Goal: Task Accomplishment & Management: Complete application form

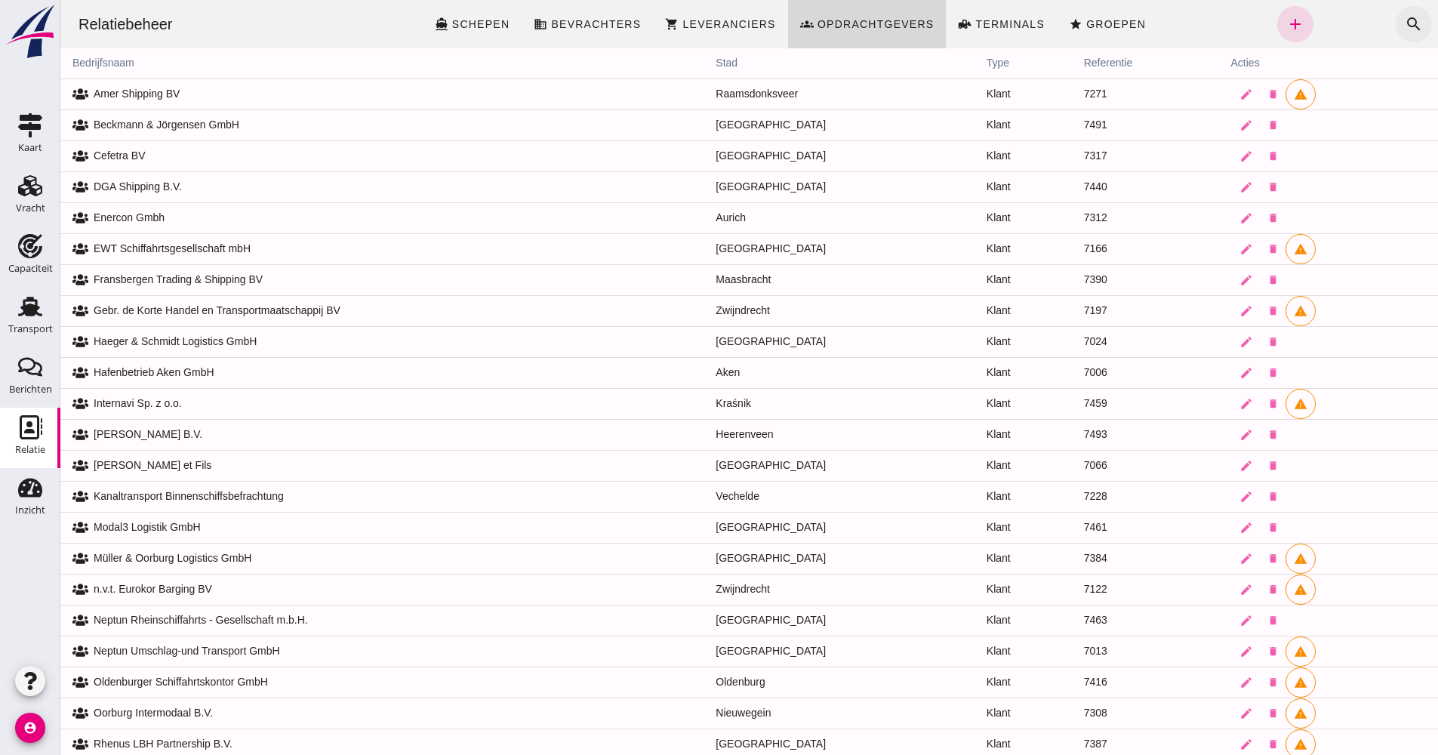
click at [1405, 30] on icon "search" at bounding box center [1414, 24] width 18 height 18
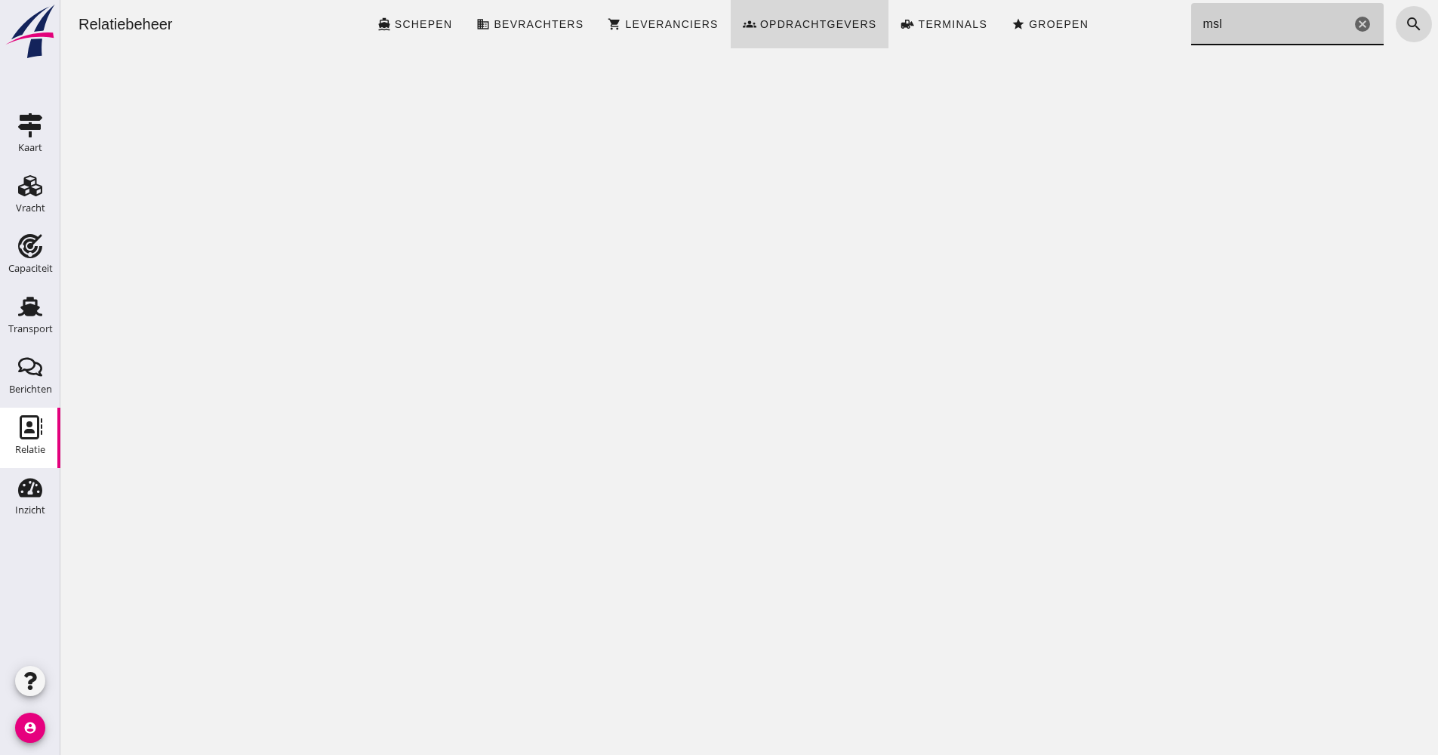
type input "msl"
click at [1418, 32] on button "search" at bounding box center [1414, 24] width 36 height 36
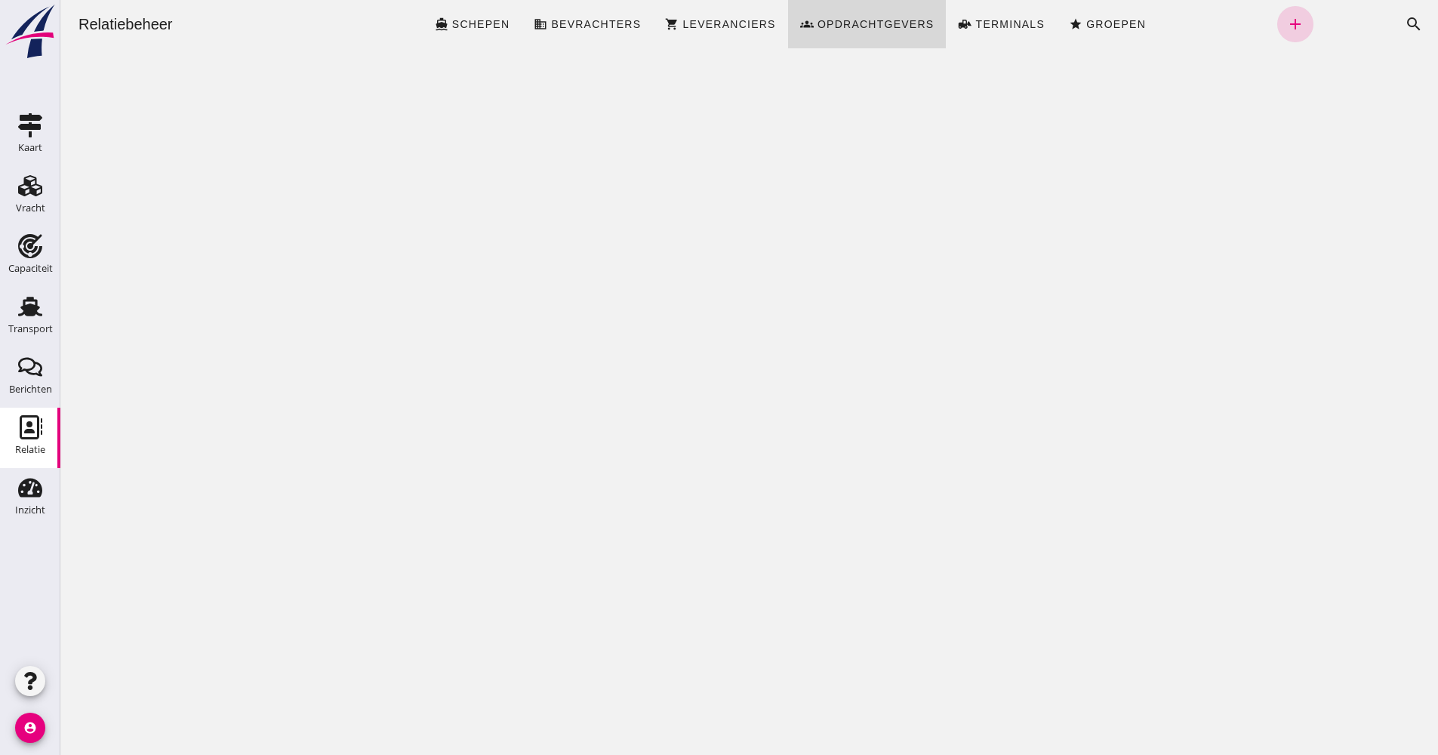
click at [1286, 23] on icon "add" at bounding box center [1295, 24] width 18 height 18
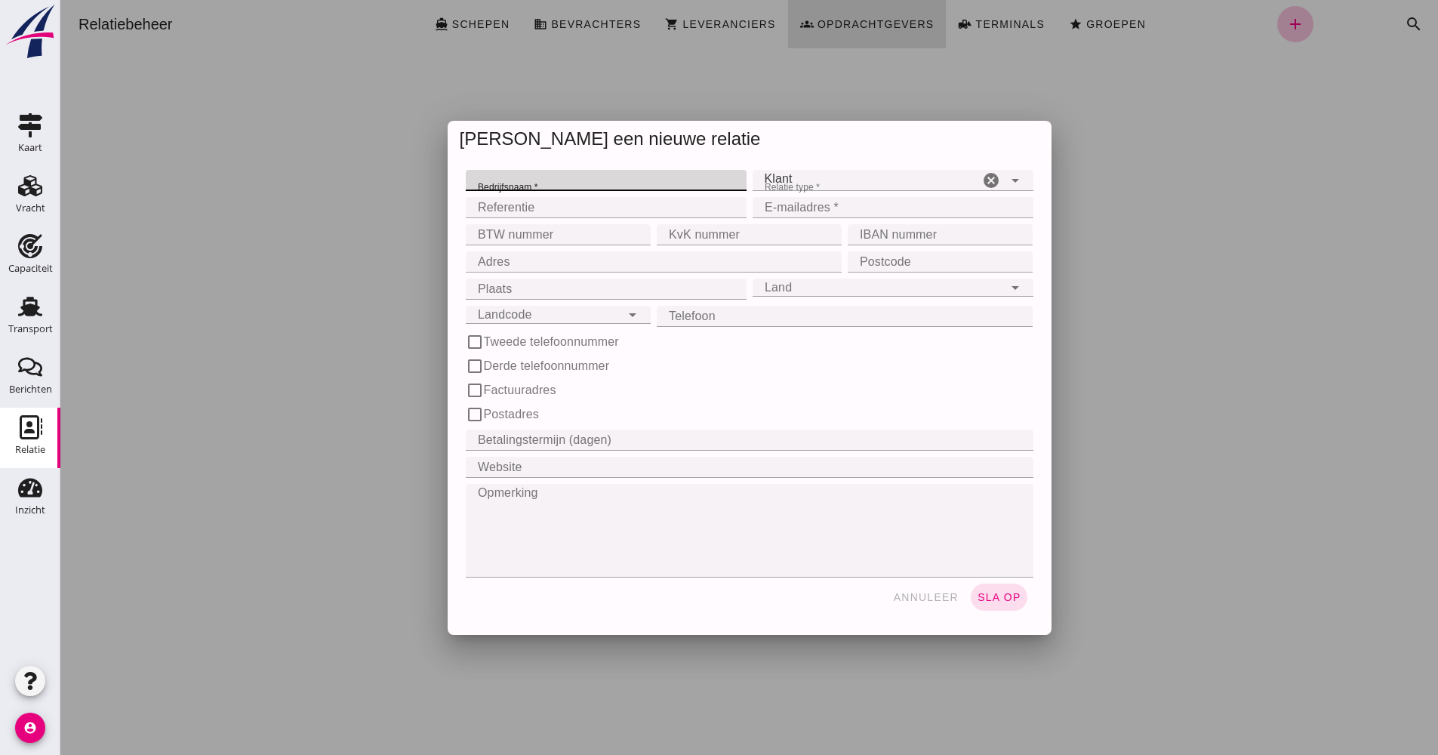
paste input "MSL Mertes Schifffahrts- und Logistik GmbH"
type input "MSL Mertes Schifffahrts- und Logistik GmbH"
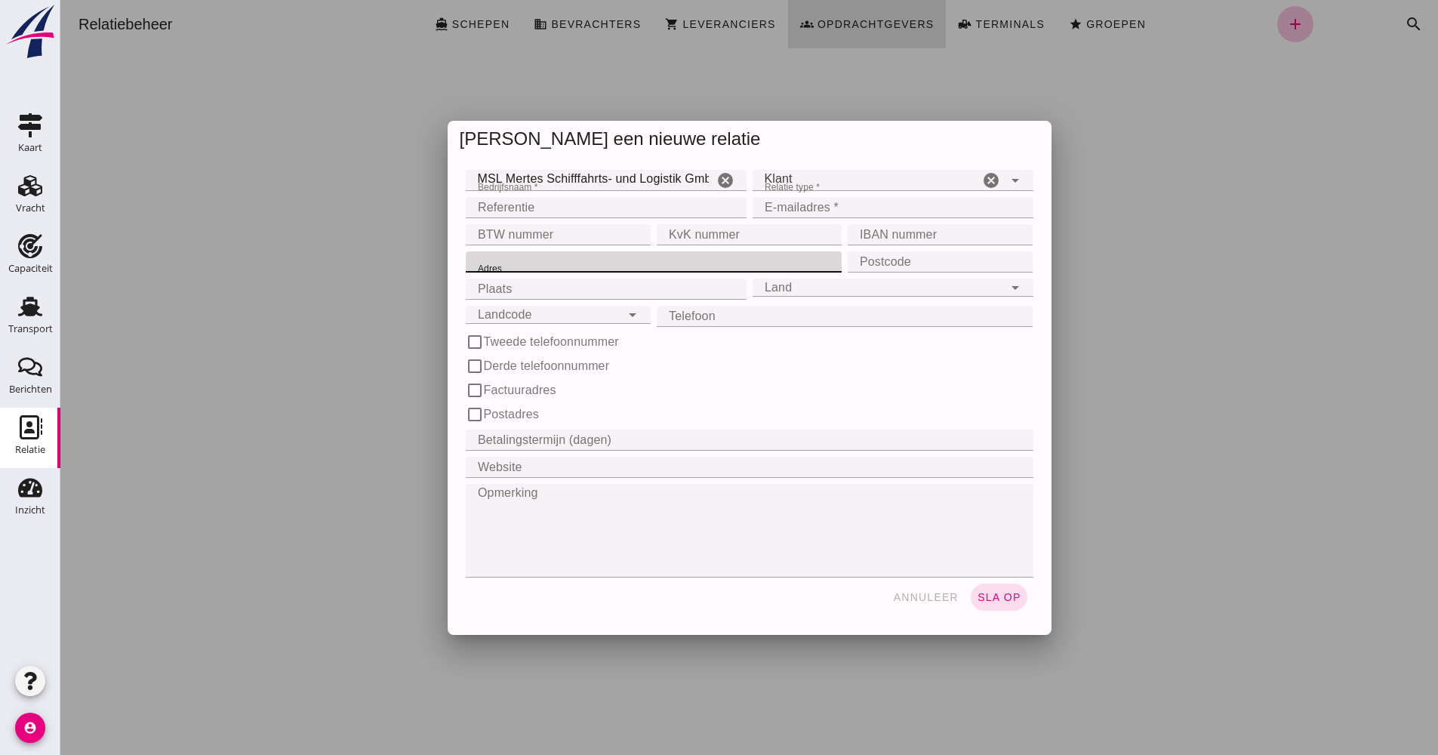
paste input "[STREET_ADDRESS]"
type input "[STREET_ADDRESS]"
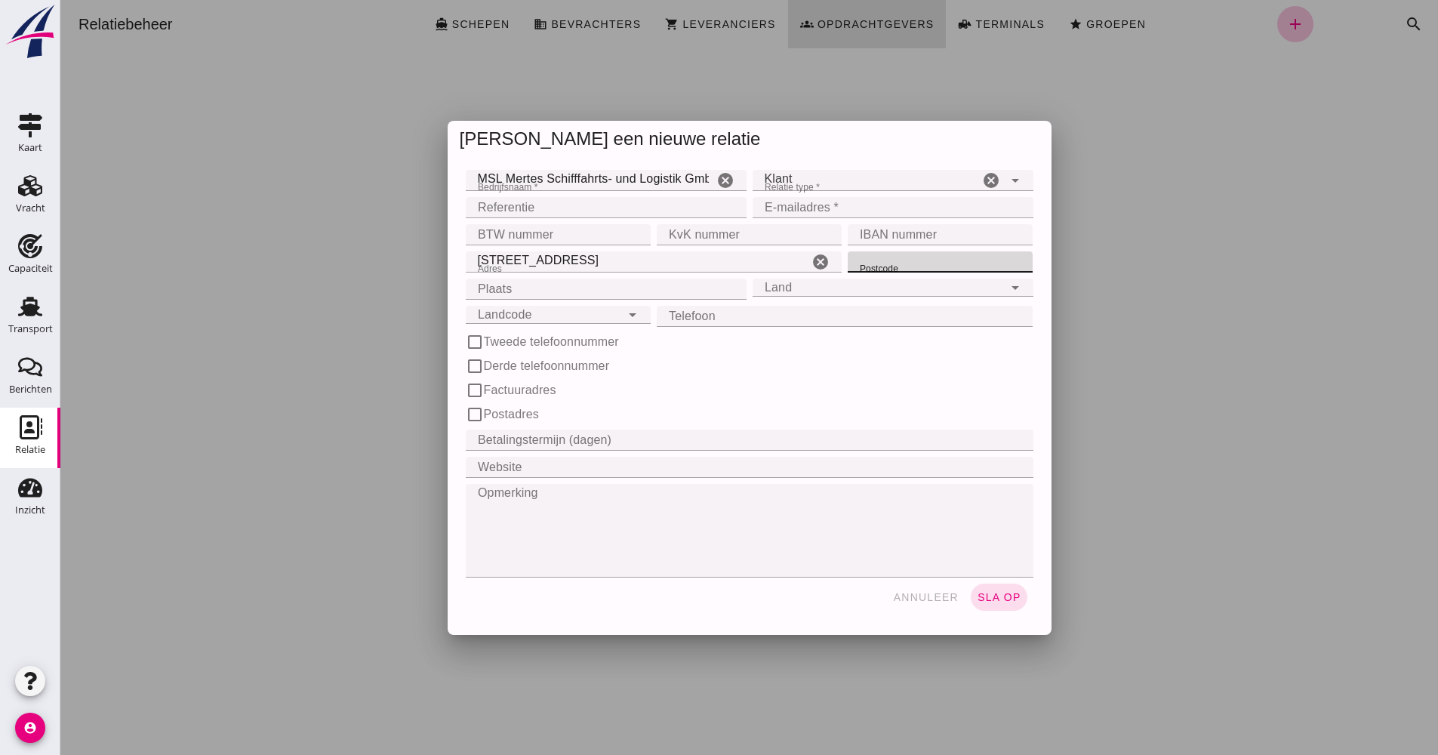
paste input "46569"
type input "46569"
paste input "Hünxe"
type input "Hünxe"
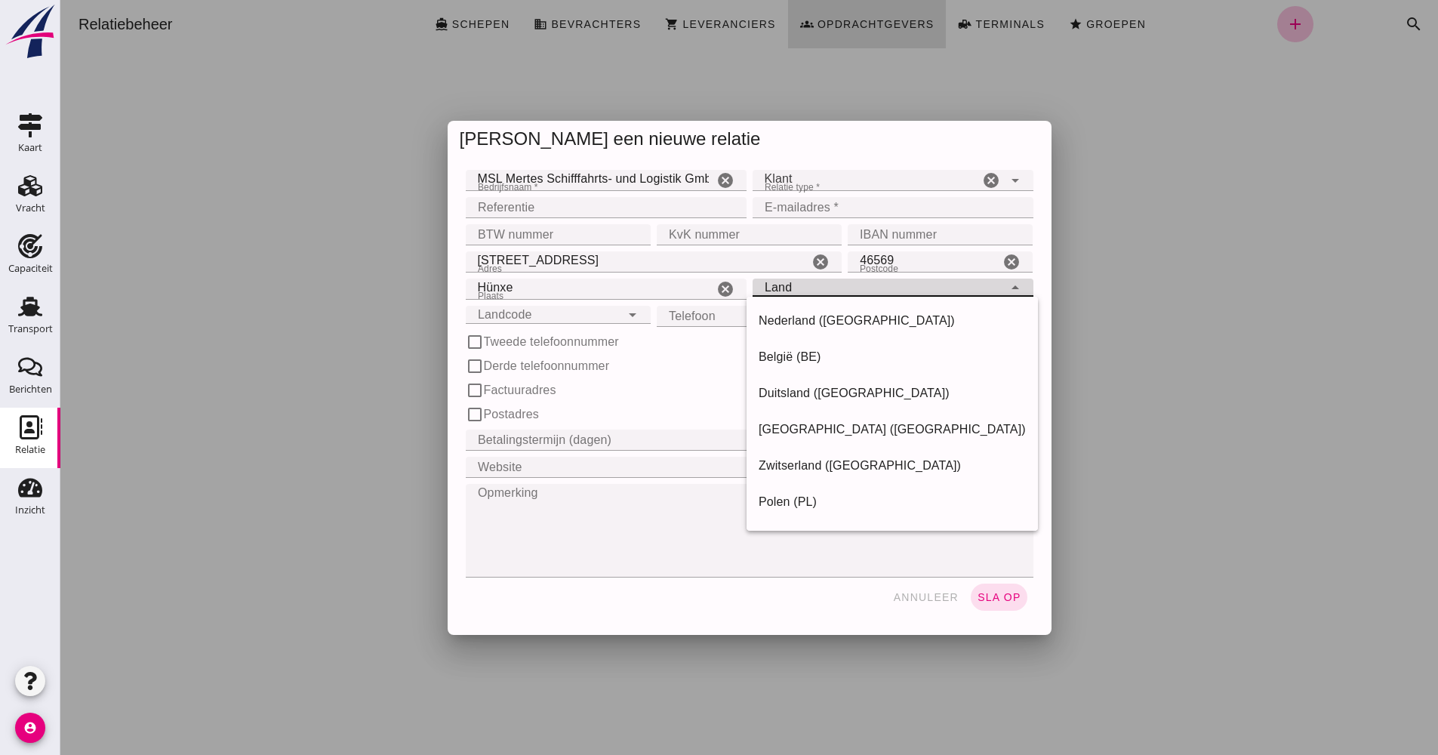
click at [807, 289] on div "Land Land" at bounding box center [878, 288] width 251 height 18
click at [799, 313] on div "Nederland ([GEOGRAPHIC_DATA])" at bounding box center [892, 321] width 267 height 18
type input "Nederland ([GEOGRAPHIC_DATA])"
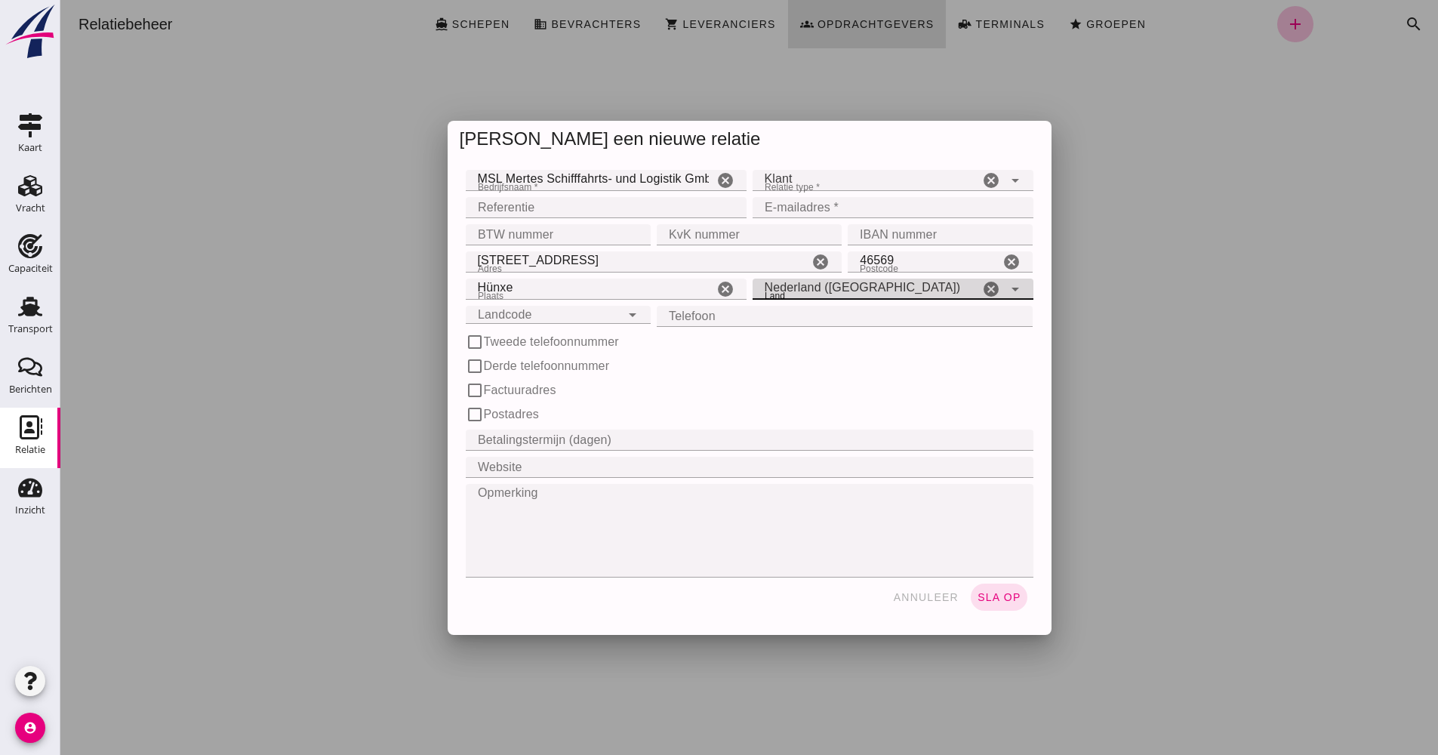
click at [511, 310] on input "Landcode" at bounding box center [543, 306] width 155 height 18
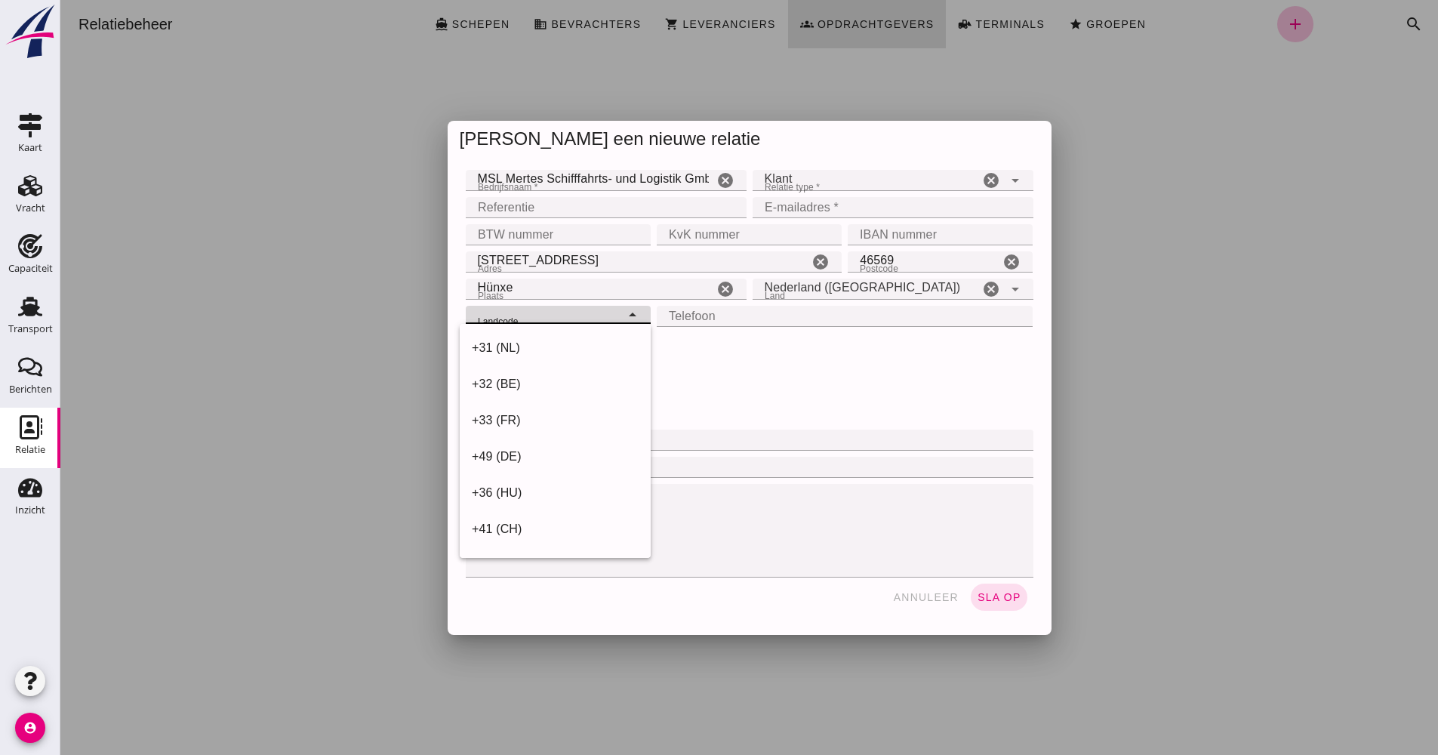
drag, startPoint x: 508, startPoint y: 451, endPoint x: 506, endPoint y: 439, distance: 11.5
click at [508, 451] on div "+49 (DE)" at bounding box center [555, 457] width 167 height 18
type input "+49 (DE)"
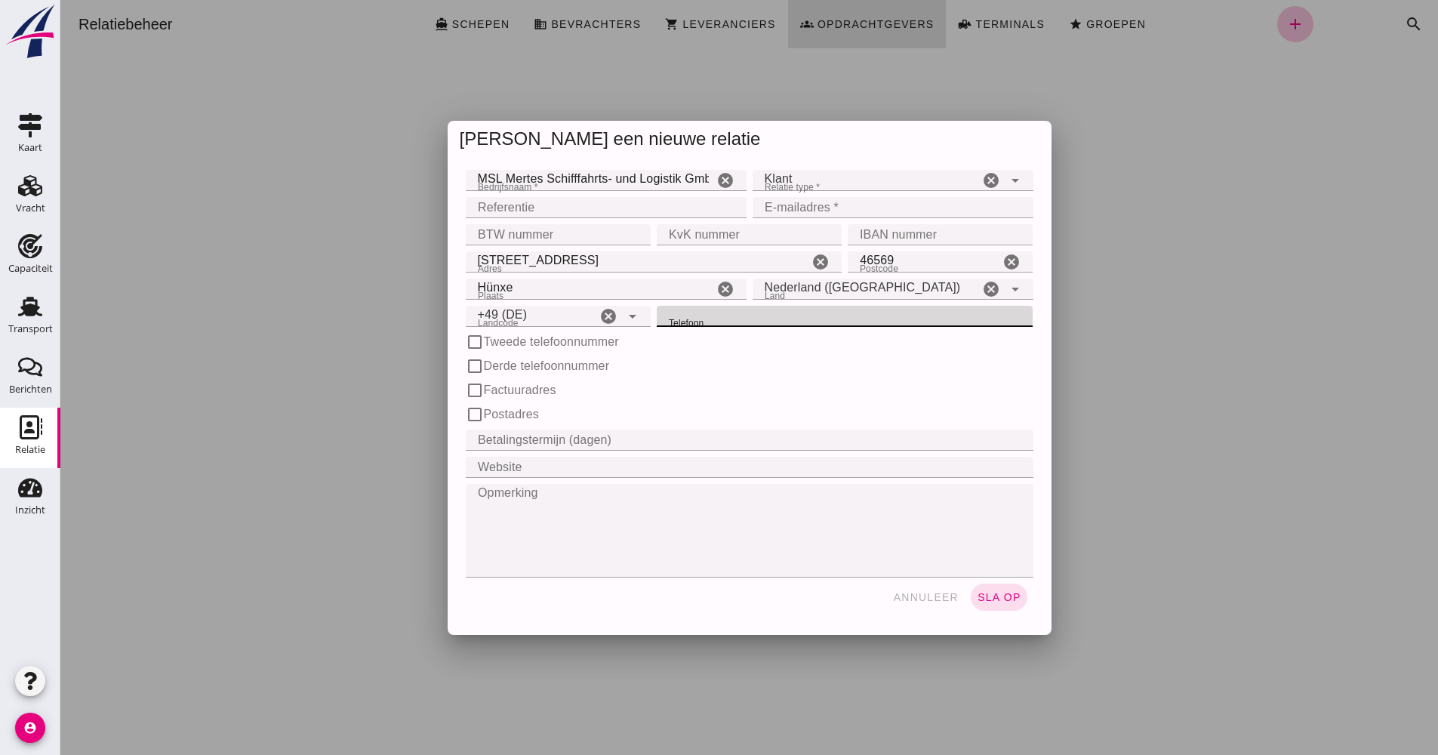
paste input "2858 582410-0"
type input "2858 582410-0"
click at [564, 247] on div "BTW nummer BTW nummer cancel" at bounding box center [558, 234] width 191 height 27
click at [553, 234] on input "BTW nummer" at bounding box center [554, 234] width 176 height 21
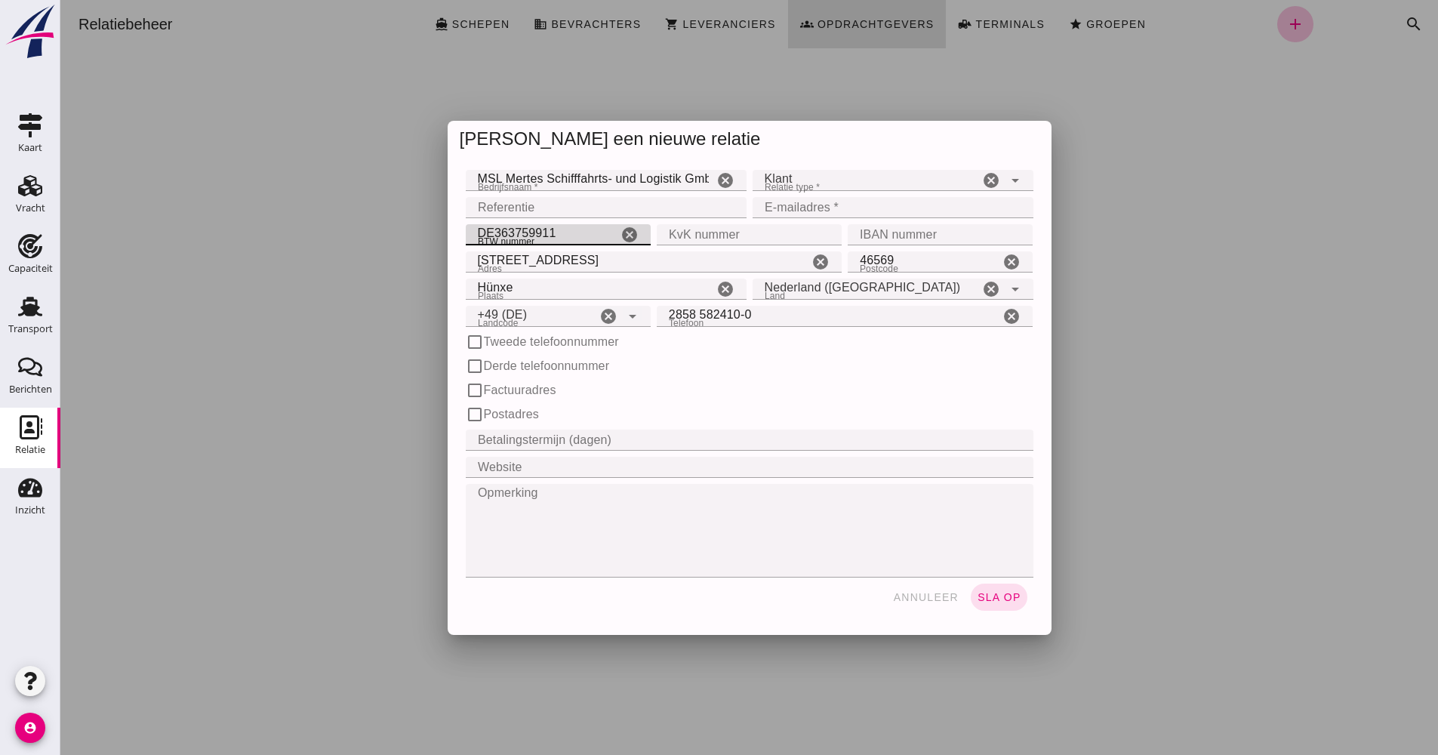
type input "DE363759911"
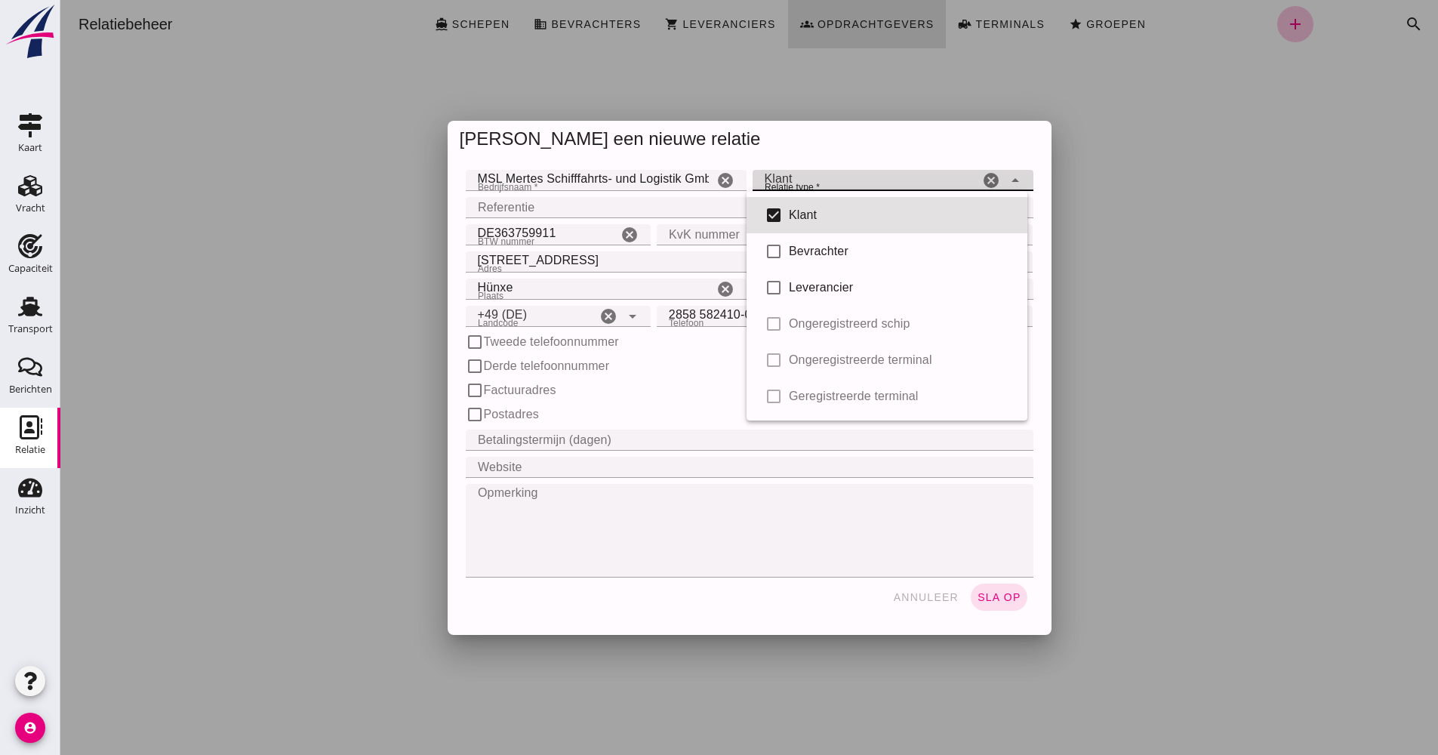
click at [863, 183] on div "Klant client" at bounding box center [866, 180] width 226 height 21
click at [862, 150] on div "[PERSON_NAME] een nieuwe relatie" at bounding box center [750, 139] width 604 height 37
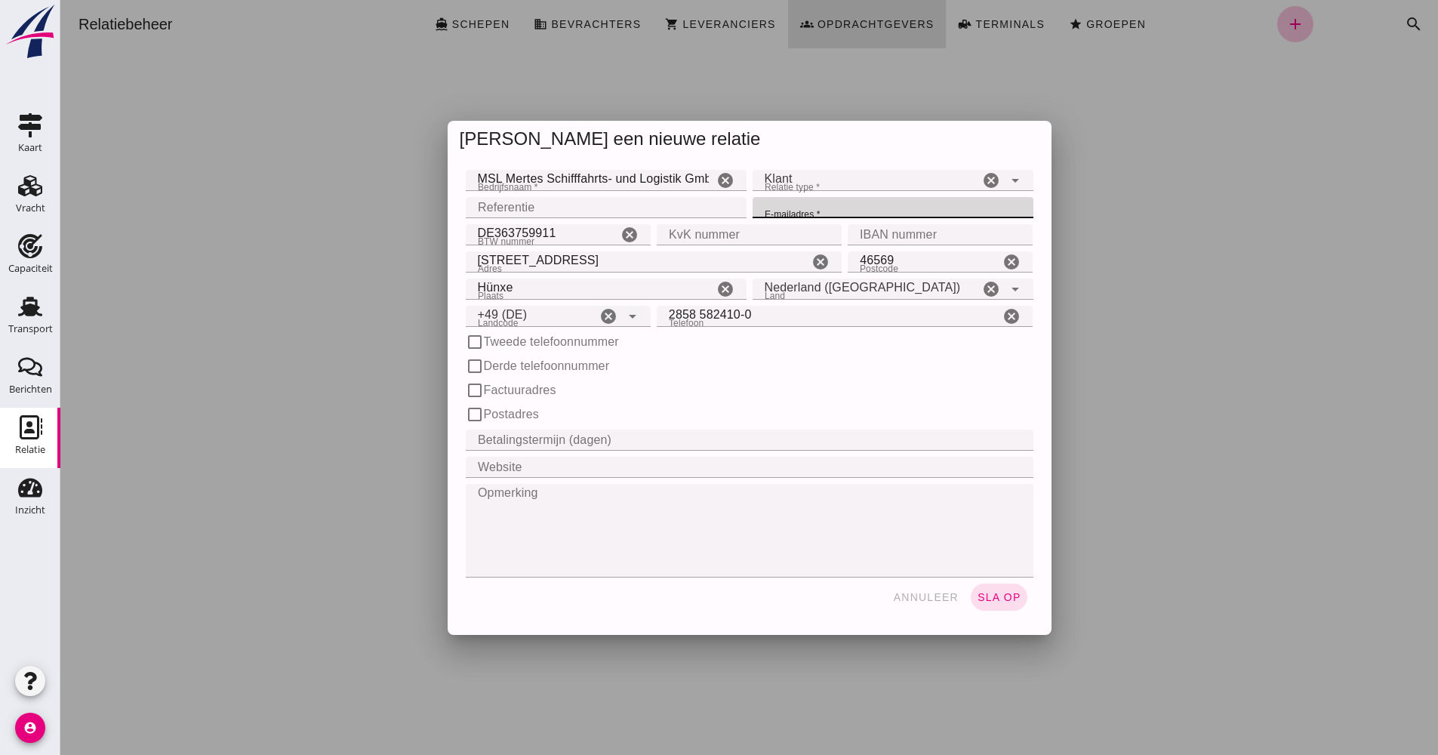
paste input "[EMAIL_ADDRESS][DOMAIN_NAME]"
type input "[EMAIL_ADDRESS][DOMAIN_NAME]"
click at [998, 592] on span "sla op" at bounding box center [999, 597] width 45 height 12
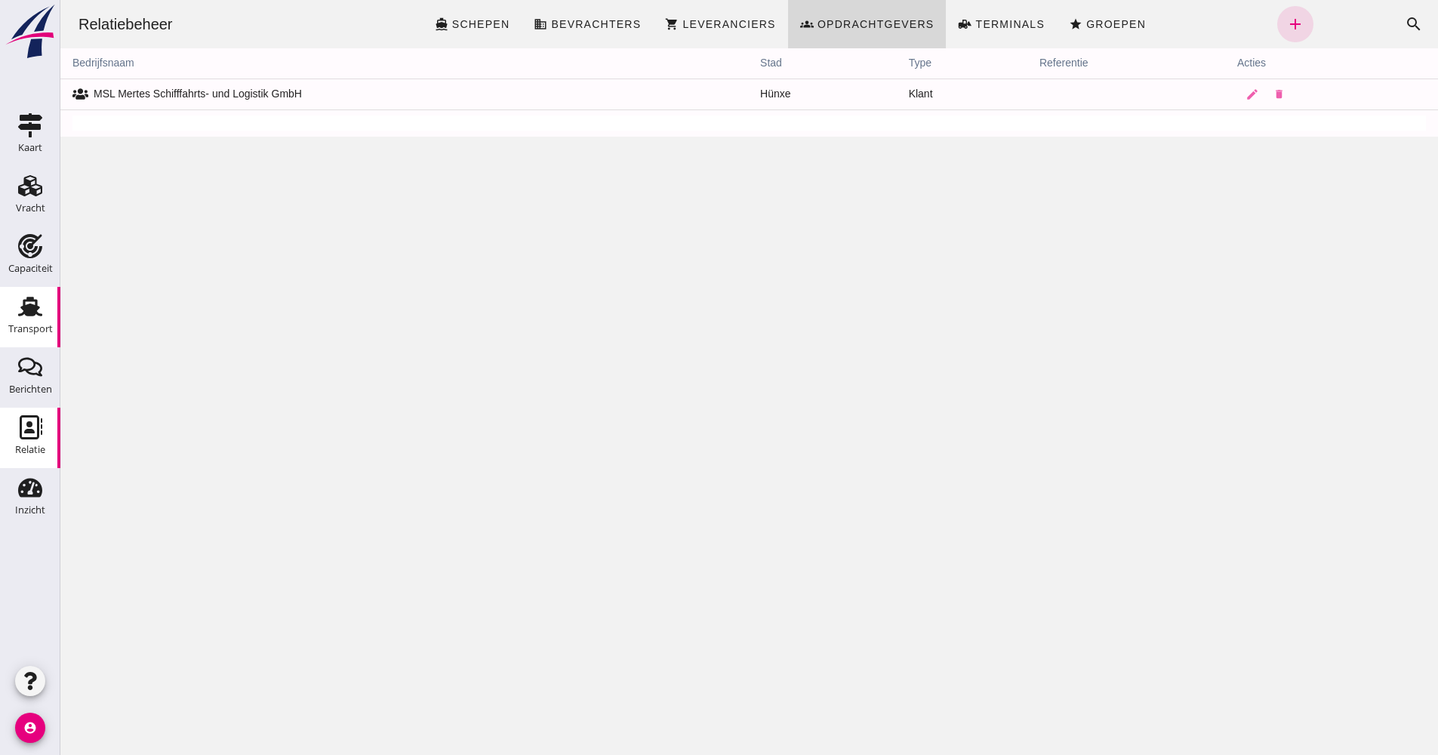
drag, startPoint x: 2, startPoint y: 313, endPoint x: 52, endPoint y: 315, distance: 50.6
click at [52, 315] on link "Transport Transport" at bounding box center [30, 317] width 60 height 60
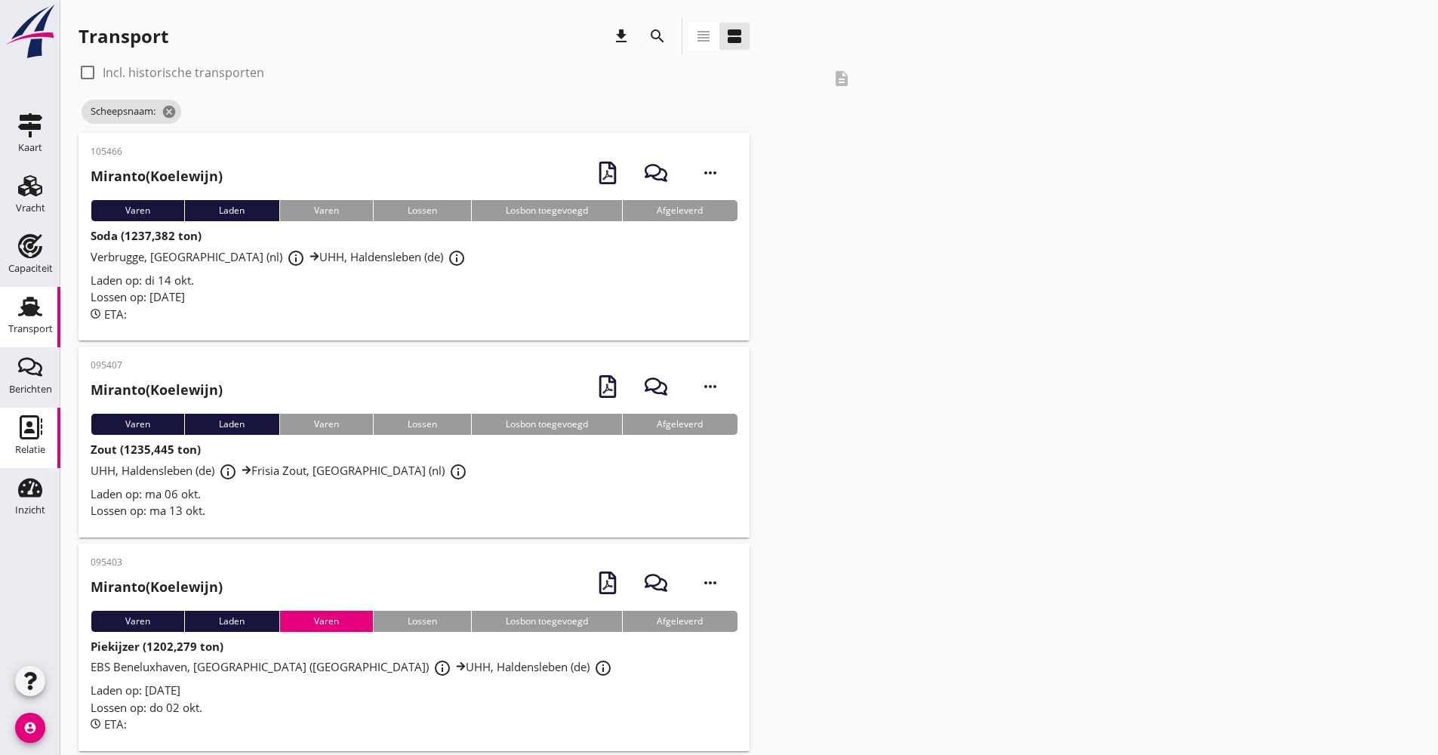
drag, startPoint x: 922, startPoint y: 53, endPoint x: 0, endPoint y: 433, distance: 996.9
click at [42, 447] on div "Relatie" at bounding box center [30, 450] width 30 height 10
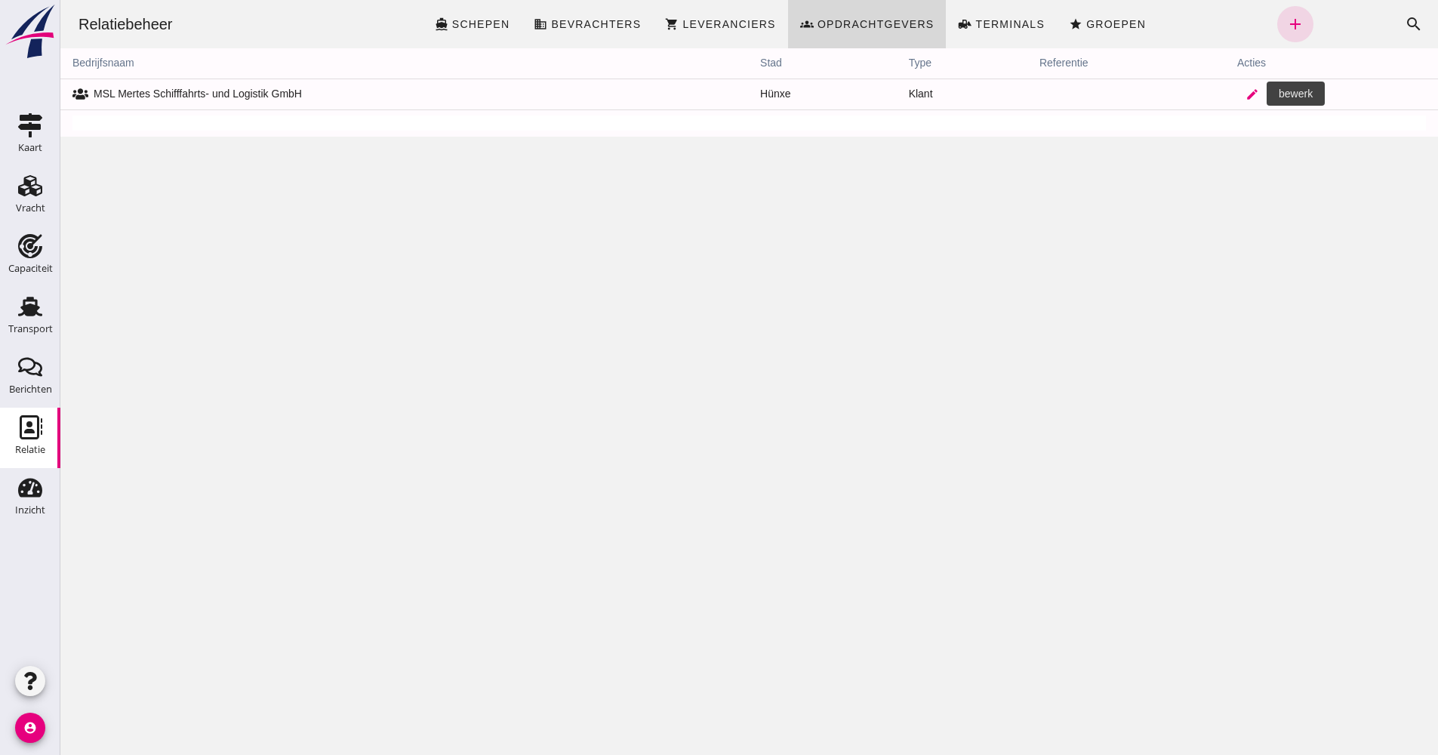
click at [1249, 91] on icon "edit" at bounding box center [1253, 95] width 14 height 14
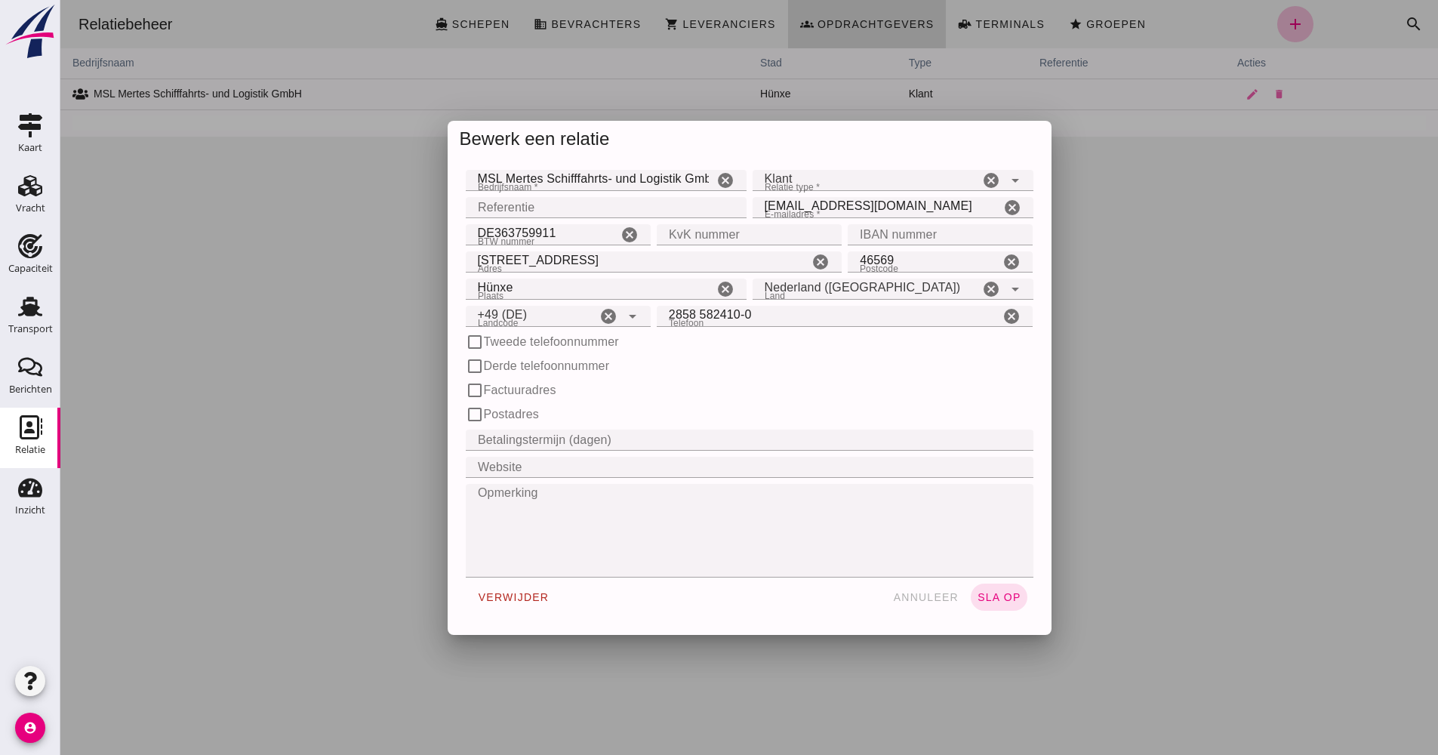
click at [485, 208] on input "Referentie" at bounding box center [602, 207] width 272 height 21
type input "7495"
click at [1012, 593] on span "sla op" at bounding box center [999, 597] width 45 height 12
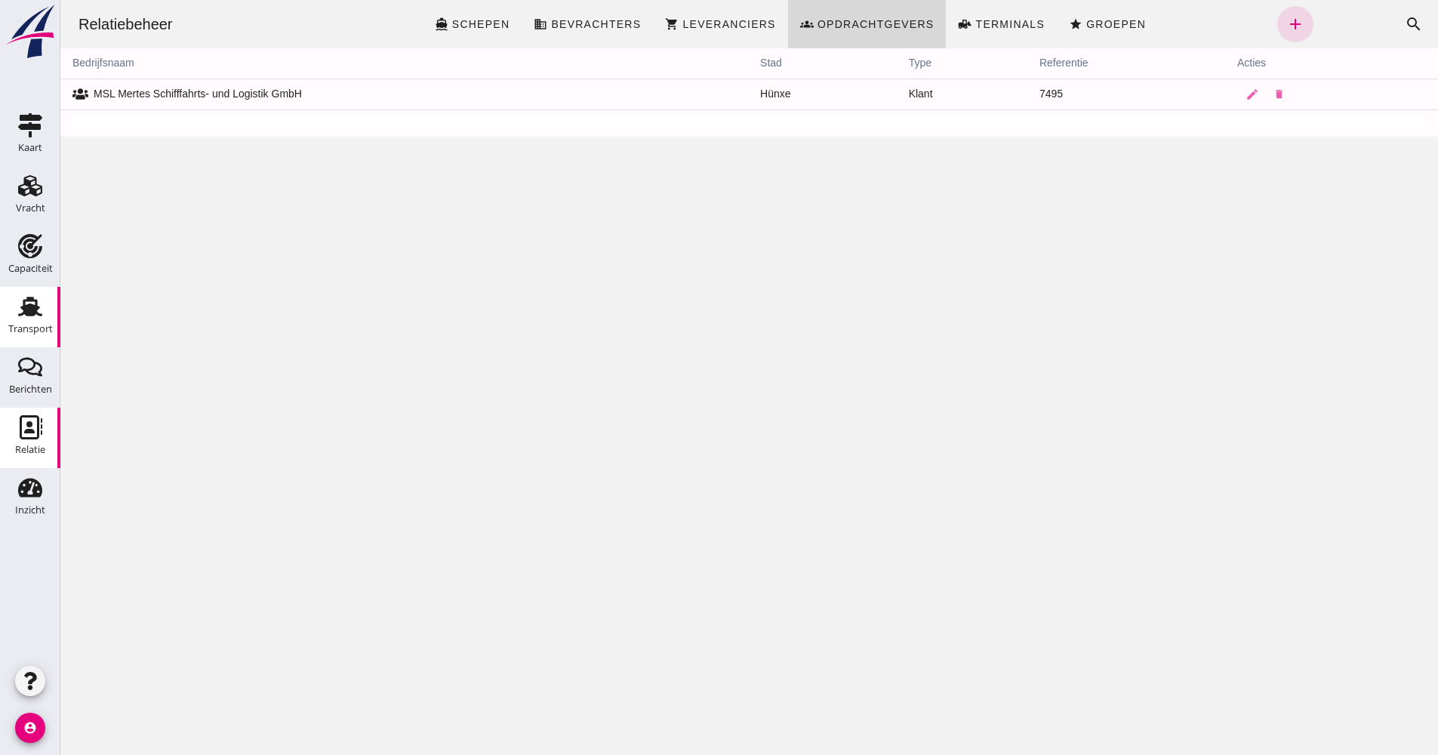
drag, startPoint x: 54, startPoint y: 318, endPoint x: 35, endPoint y: 321, distance: 19.1
click at [56, 319] on link "Transport Transport" at bounding box center [30, 317] width 60 height 60
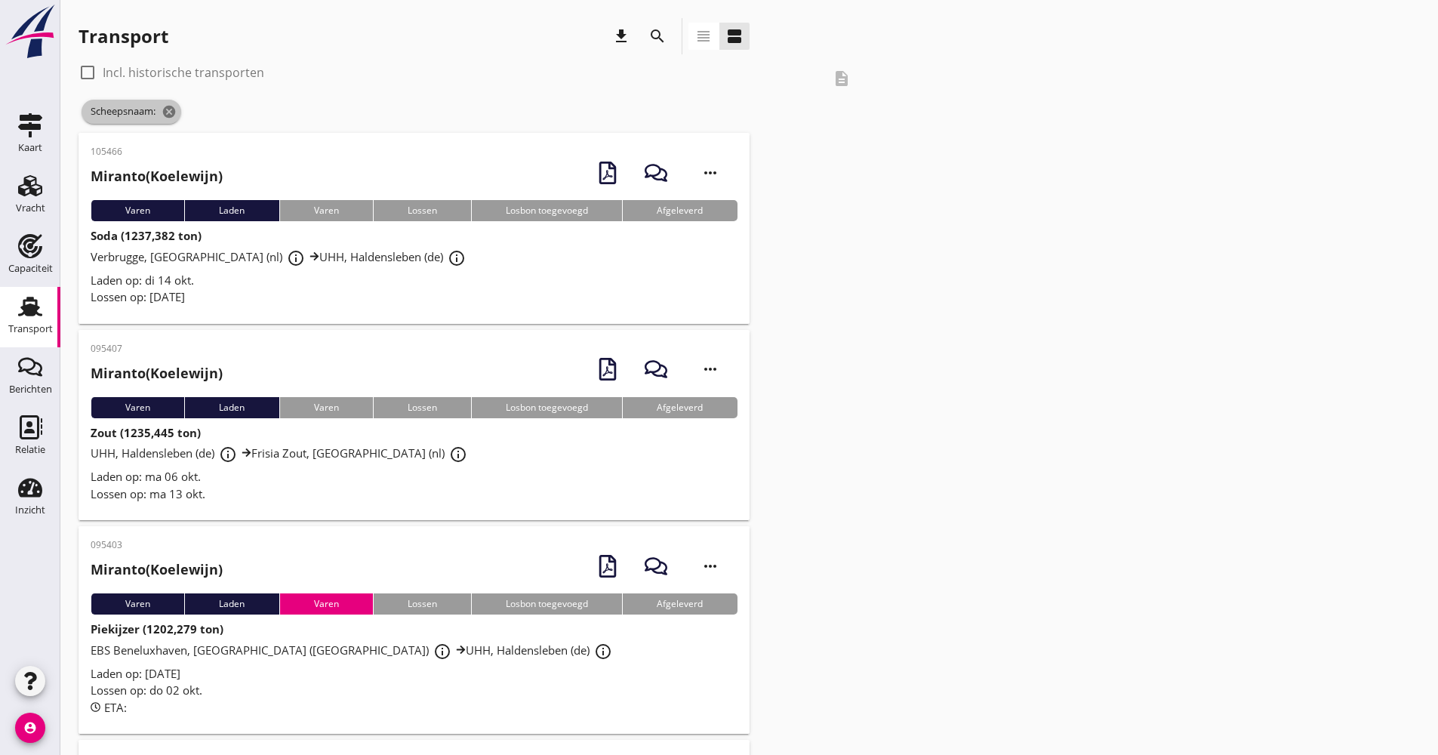
click at [163, 123] on span "Scheepsnaam: cancel" at bounding box center [132, 112] width 100 height 24
click at [165, 115] on icon "cancel" at bounding box center [169, 111] width 15 height 15
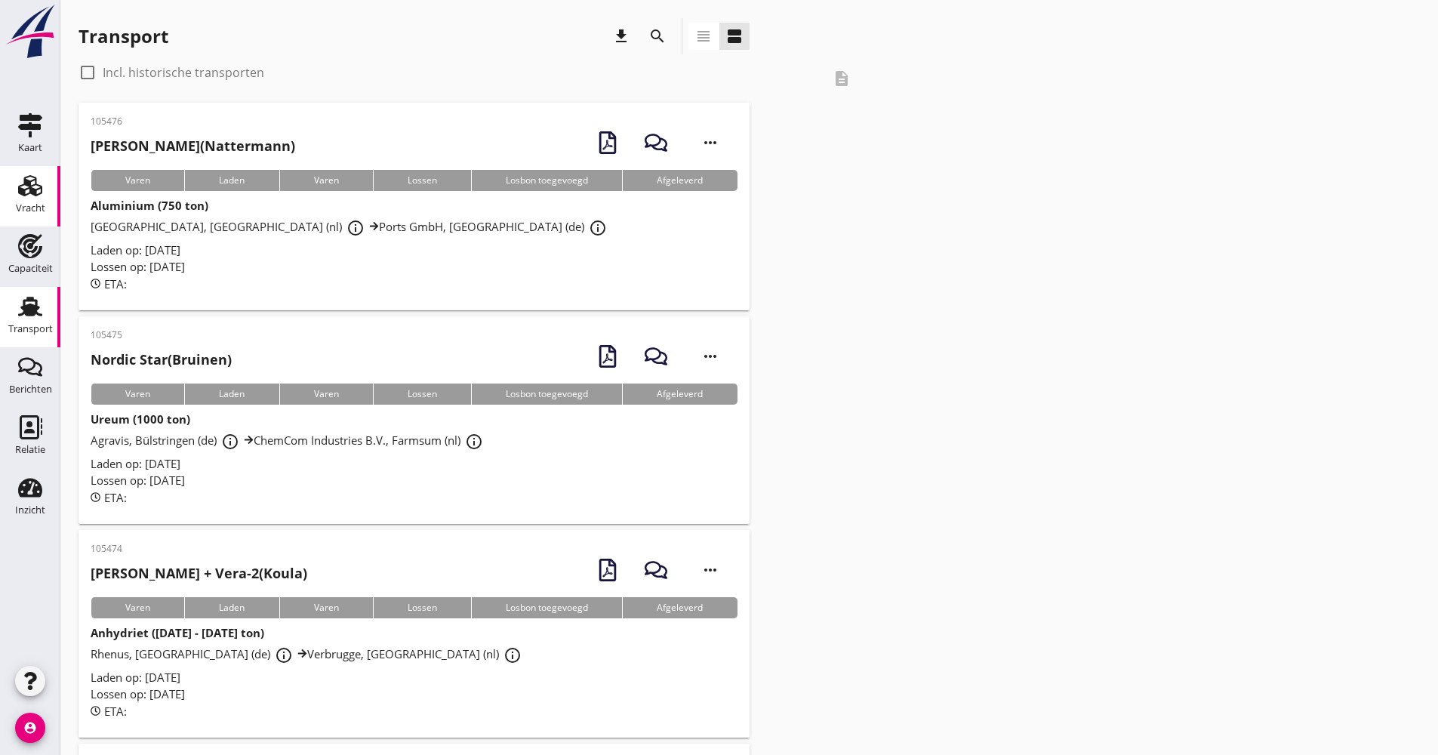
click at [35, 182] on use at bounding box center [30, 185] width 24 height 21
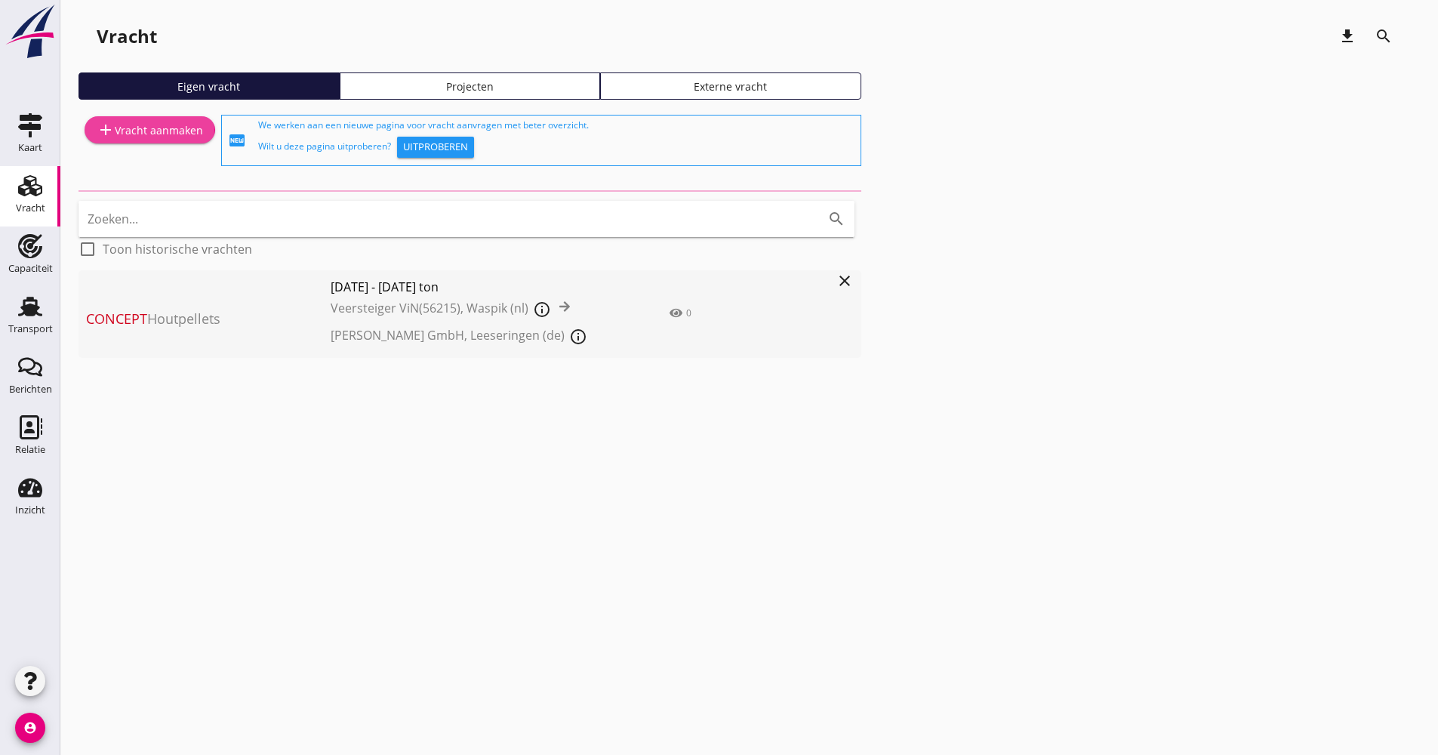
click at [201, 136] on link "add Vracht aanmaken" at bounding box center [150, 129] width 131 height 27
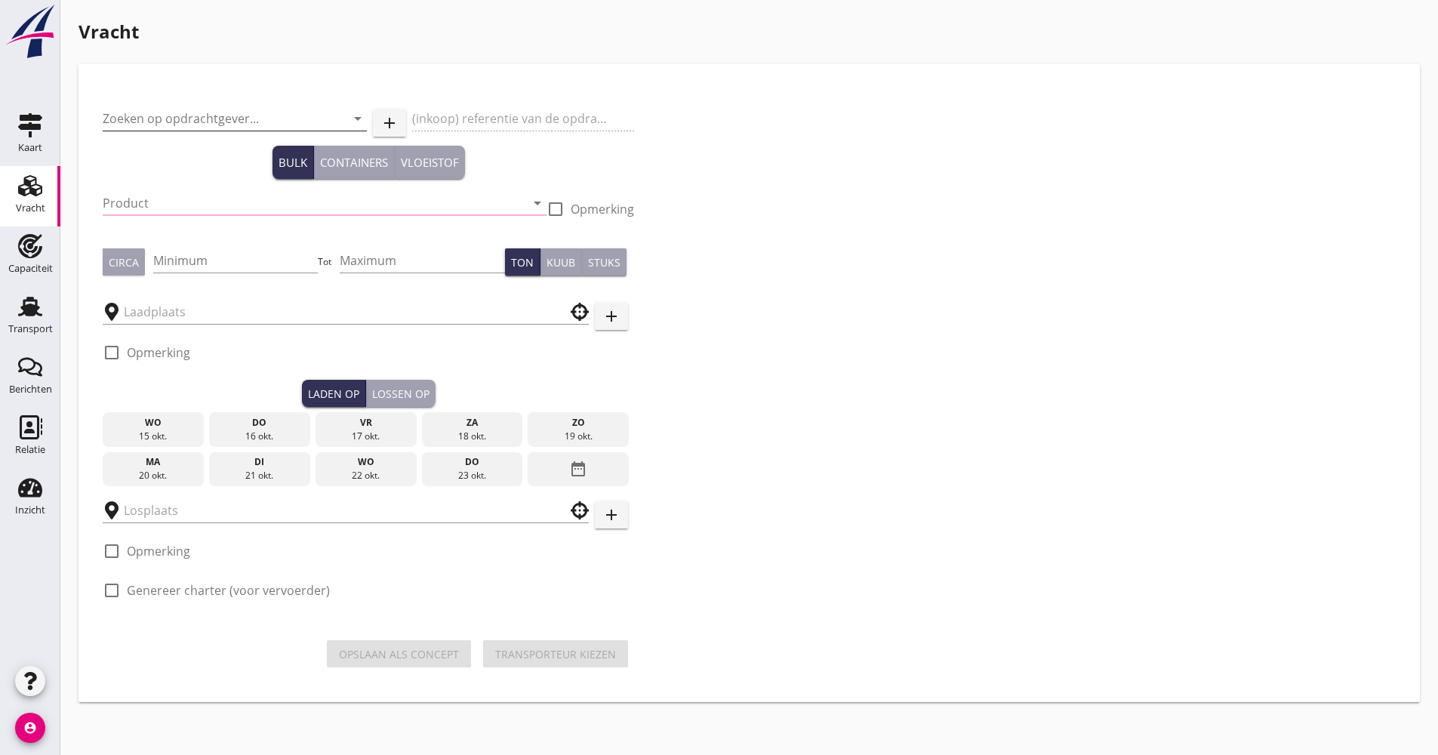
click at [302, 113] on input "Zoeken op opdrachtgever..." at bounding box center [214, 118] width 222 height 24
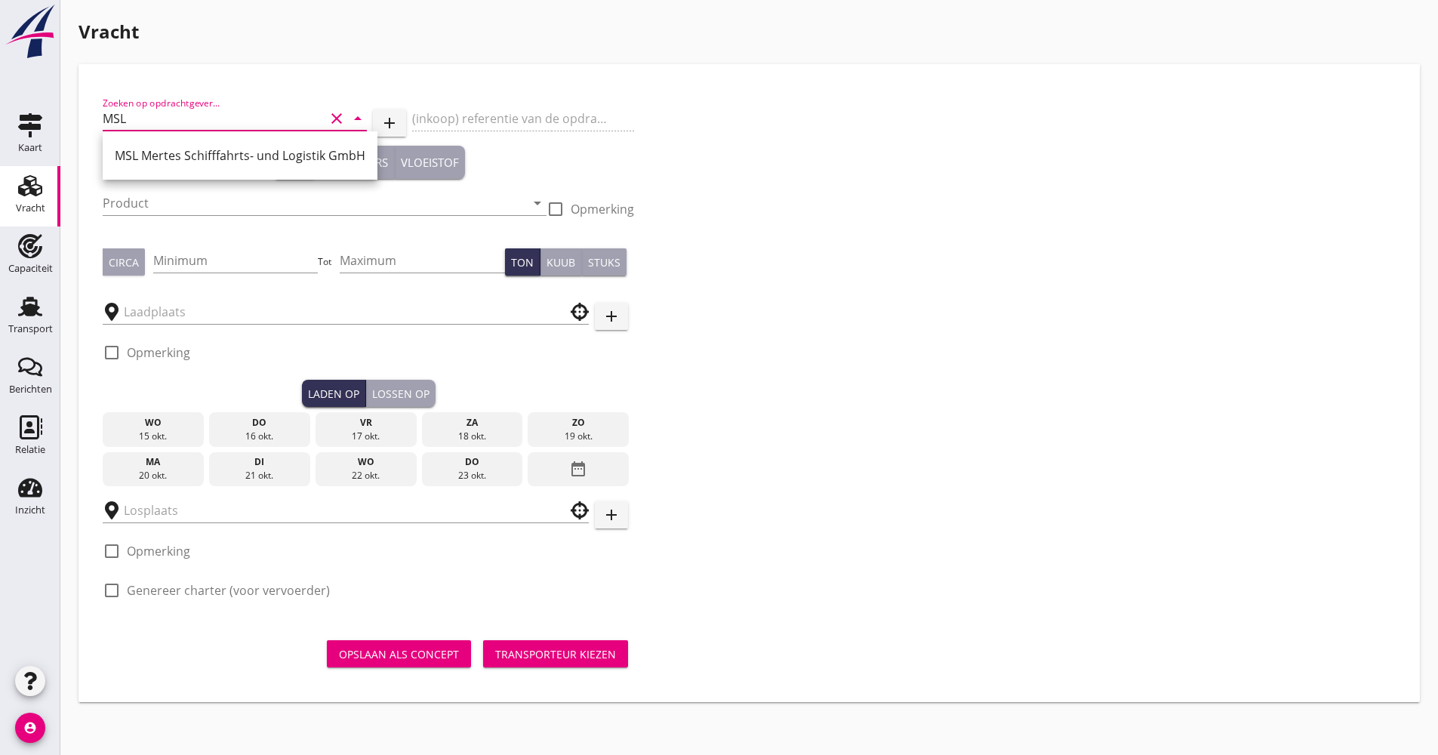
click at [298, 152] on div "MSL Mertes Schifffahrts- und Logistik GmbH" at bounding box center [240, 155] width 251 height 18
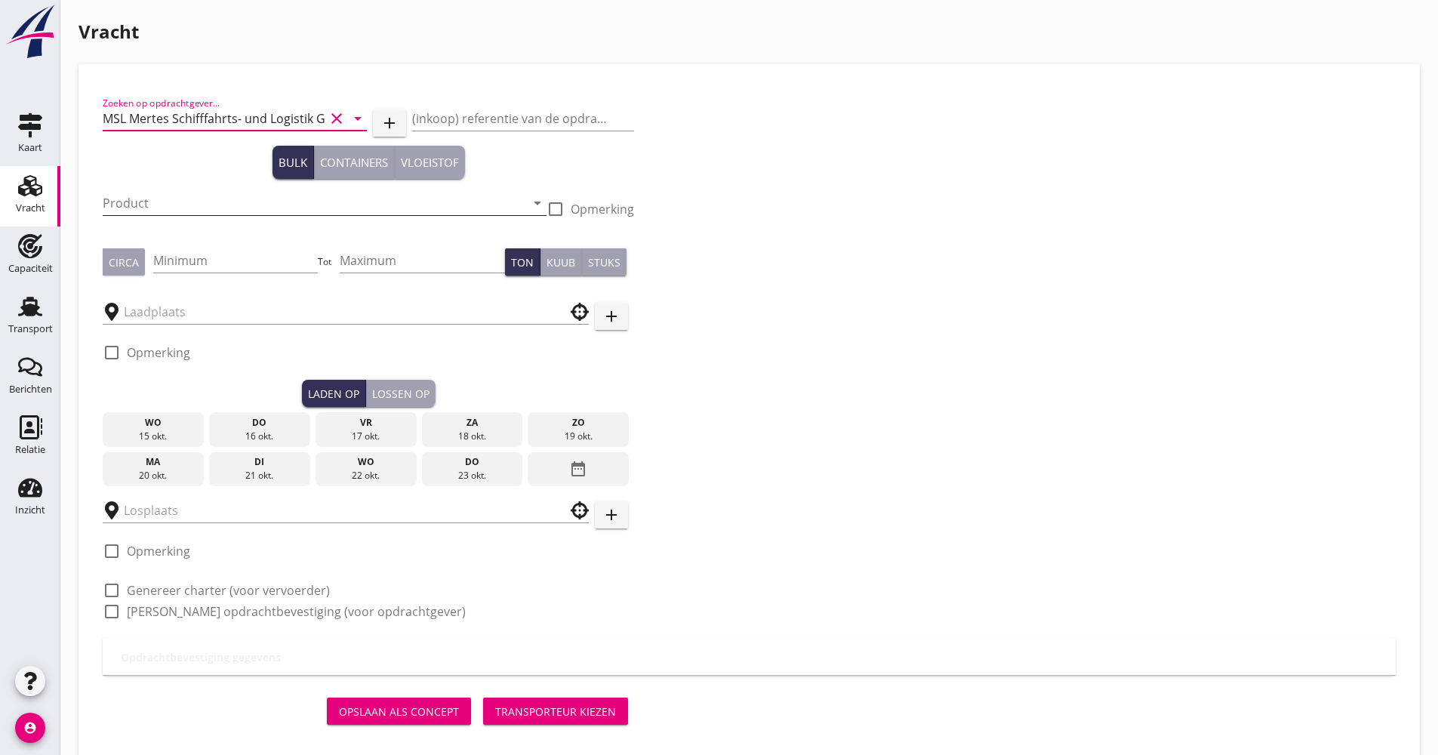
type input "MSL Mertes Schifffahrts- und Logistik GmbH"
click at [250, 206] on input "Product" at bounding box center [314, 203] width 423 height 24
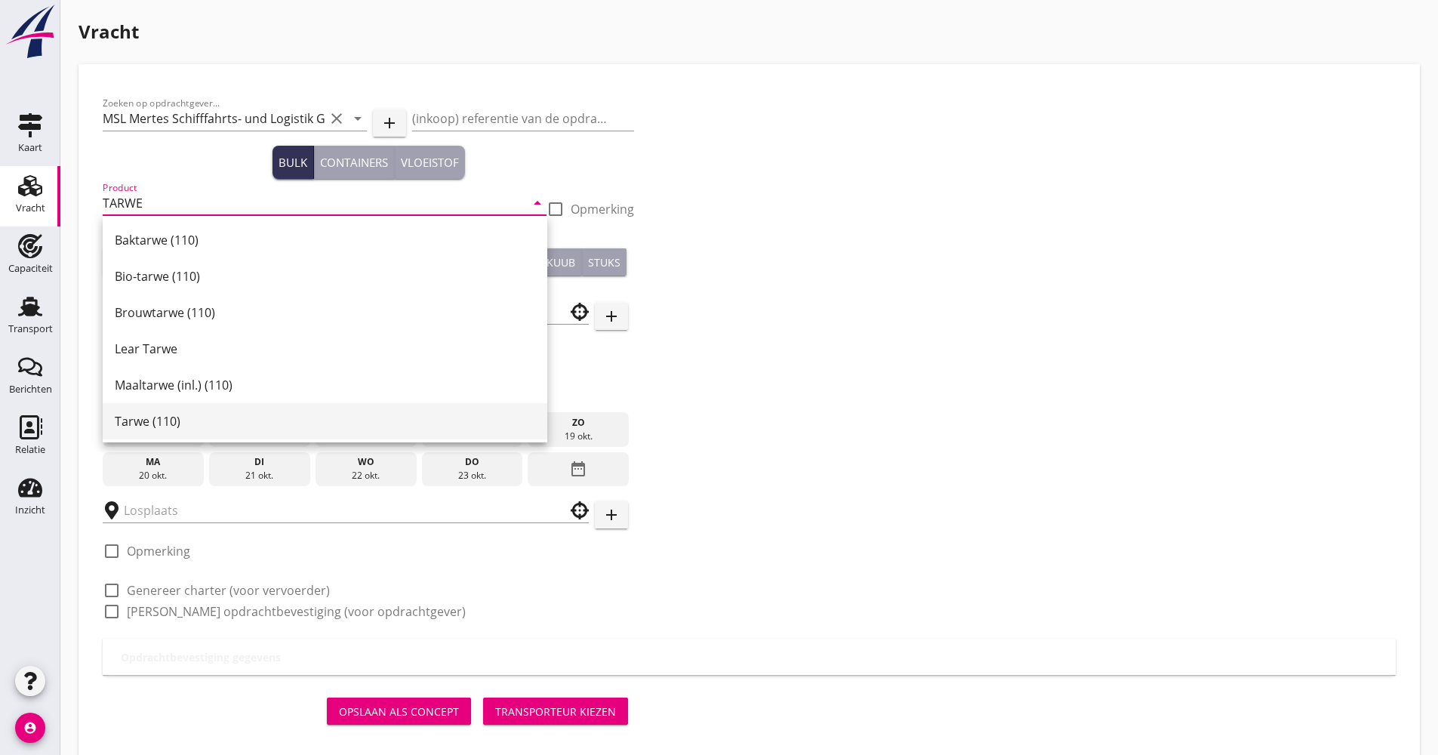
click at [200, 412] on div "Tarwe (110)" at bounding box center [325, 421] width 420 height 18
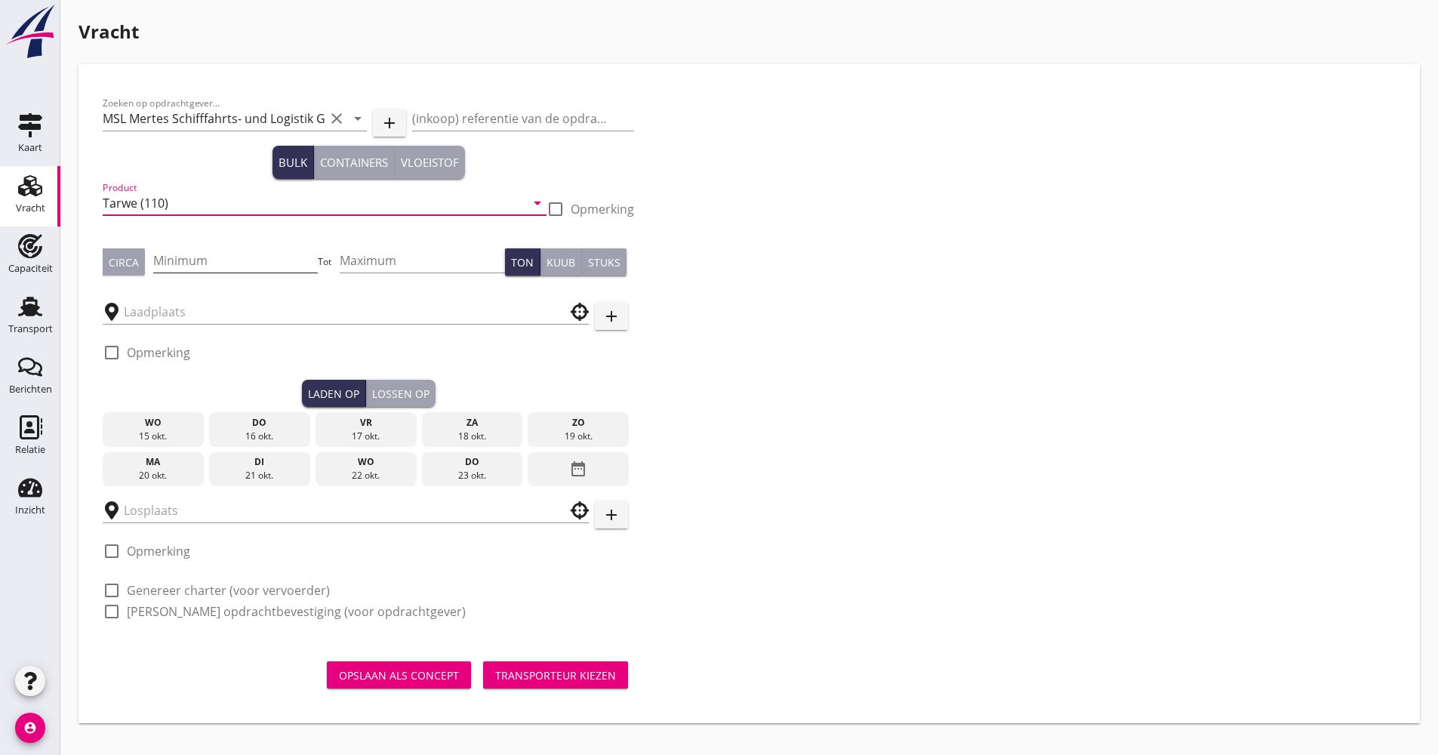
type input "Tarwe (110)"
click at [218, 268] on input "Minimum" at bounding box center [235, 260] width 165 height 24
type input "1100"
click at [236, 304] on input "text" at bounding box center [335, 312] width 423 height 24
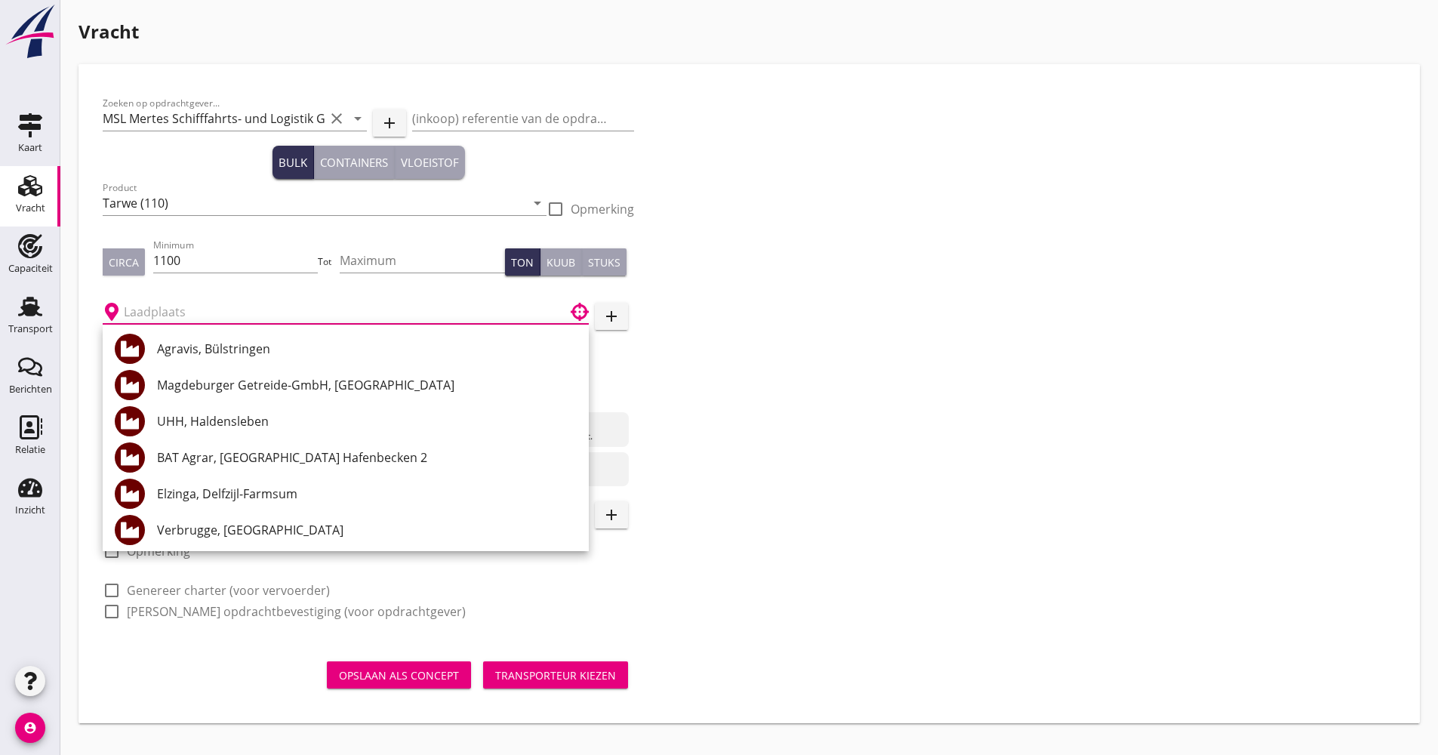
click at [227, 374] on div "Magdeburger Getreide-GmbH, [GEOGRAPHIC_DATA]" at bounding box center [367, 385] width 420 height 36
type input "Magdeburger Getreide-GmbH, [GEOGRAPHIC_DATA]"
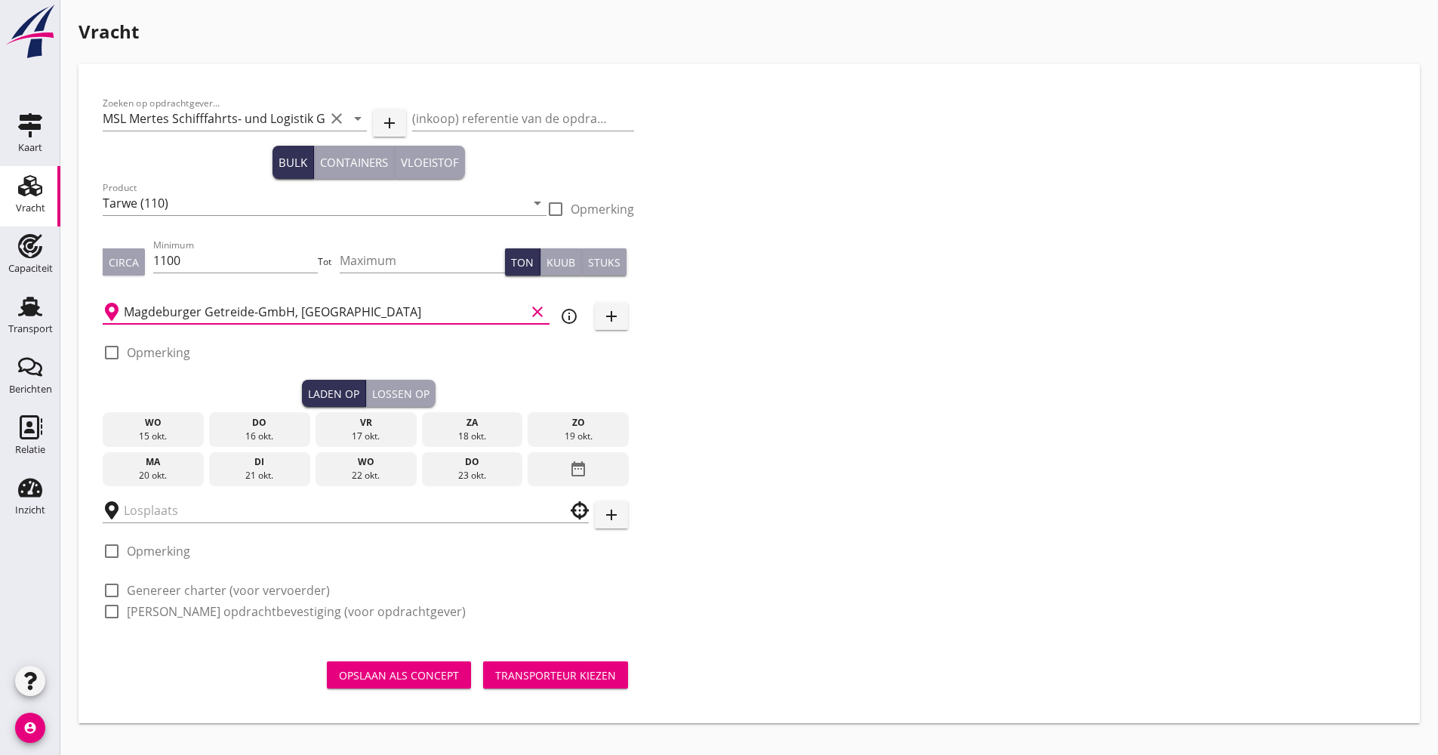
click at [565, 484] on div "date_range" at bounding box center [578, 469] width 101 height 35
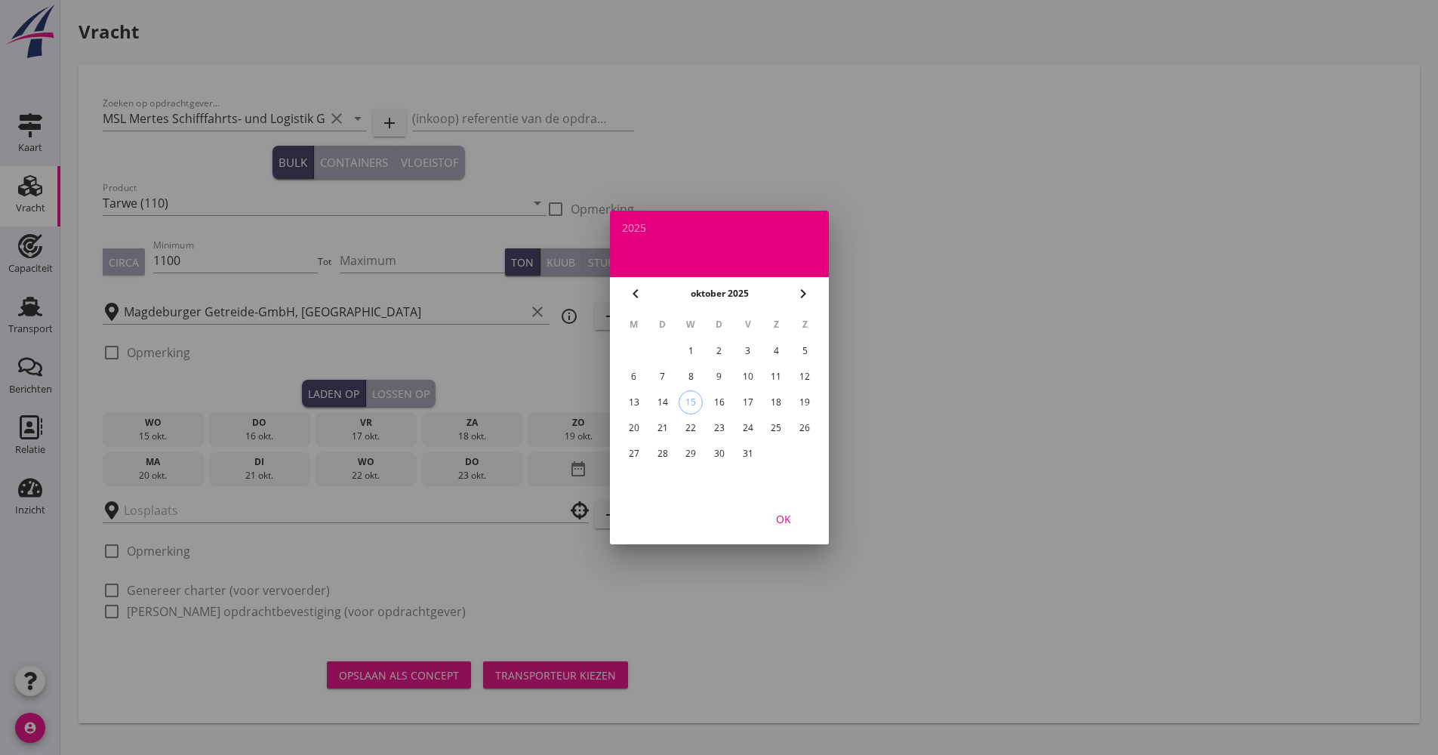
click at [744, 428] on div "24" at bounding box center [747, 428] width 24 height 24
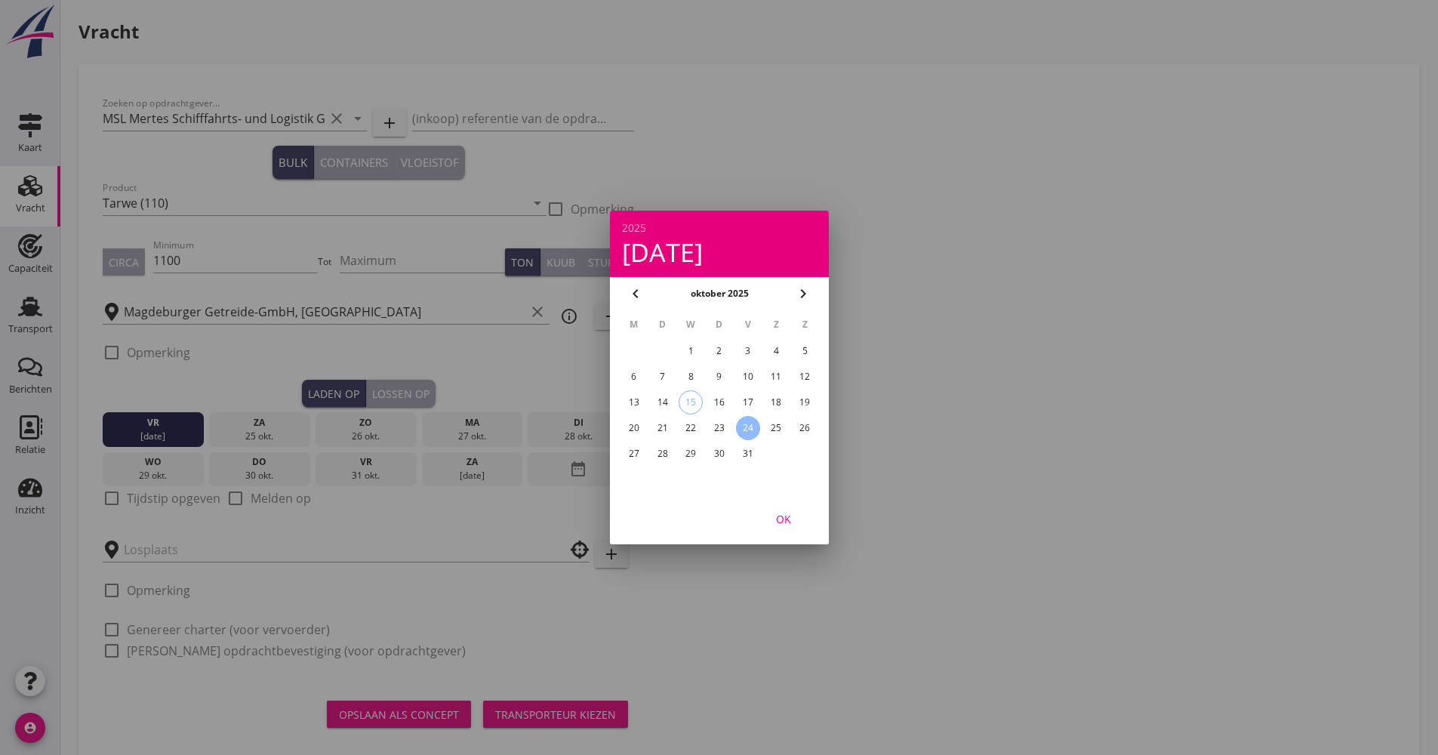
click at [772, 513] on div "OK" at bounding box center [783, 519] width 42 height 16
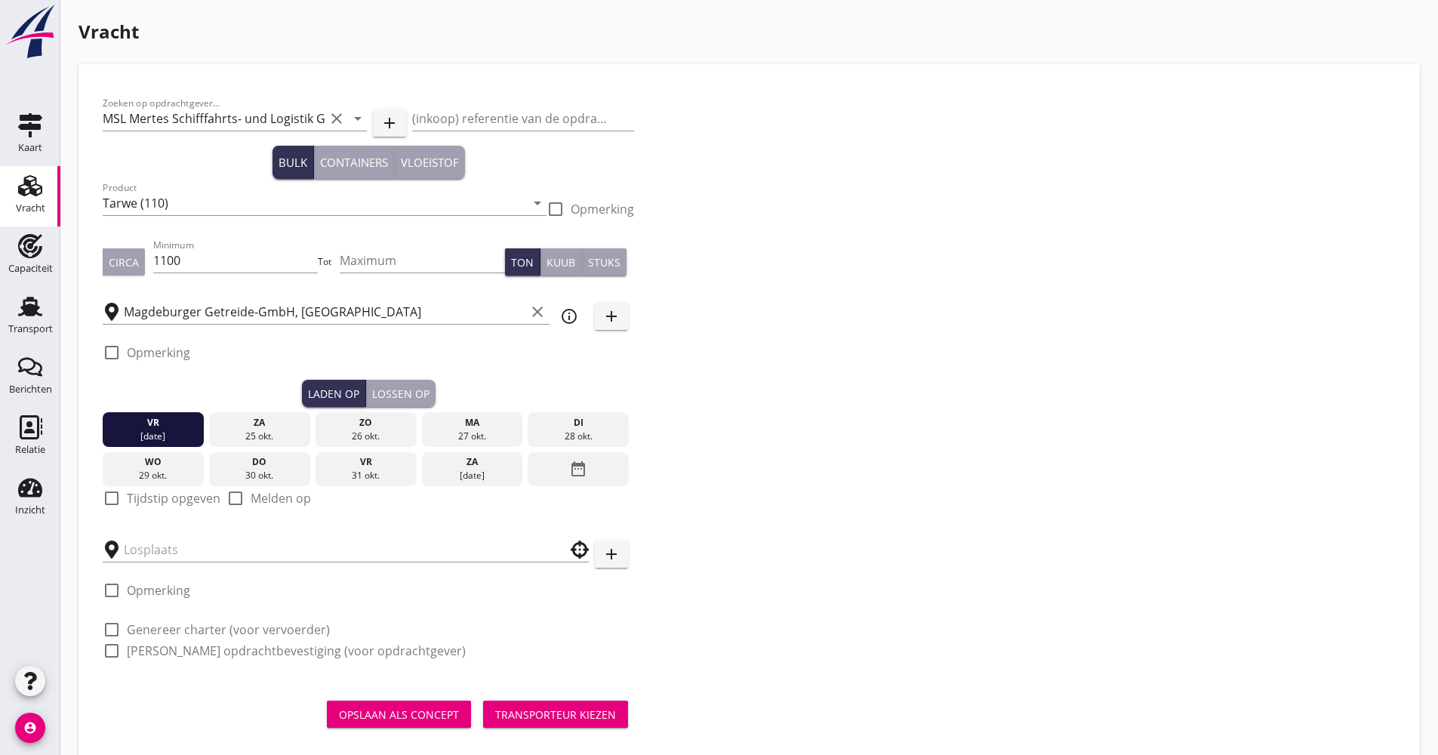
drag, startPoint x: 146, startPoint y: 491, endPoint x: 151, endPoint y: 506, distance: 16.0
click at [145, 491] on label "Tijdstip opgeven" at bounding box center [174, 498] width 94 height 15
checkbox input "true"
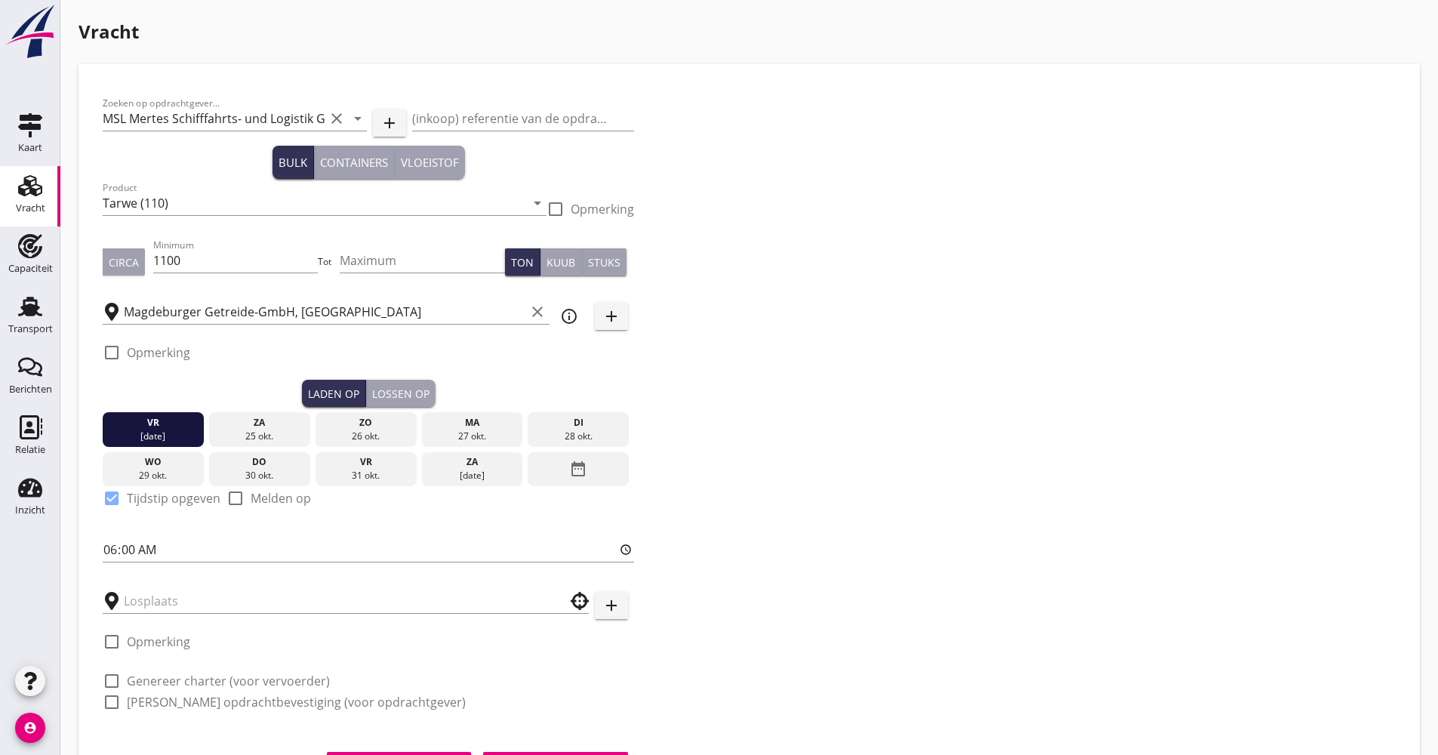
drag, startPoint x: 165, startPoint y: 577, endPoint x: 165, endPoint y: 586, distance: 8.3
click at [165, 580] on div at bounding box center [346, 600] width 486 height 47
click at [164, 592] on input "text" at bounding box center [335, 601] width 423 height 24
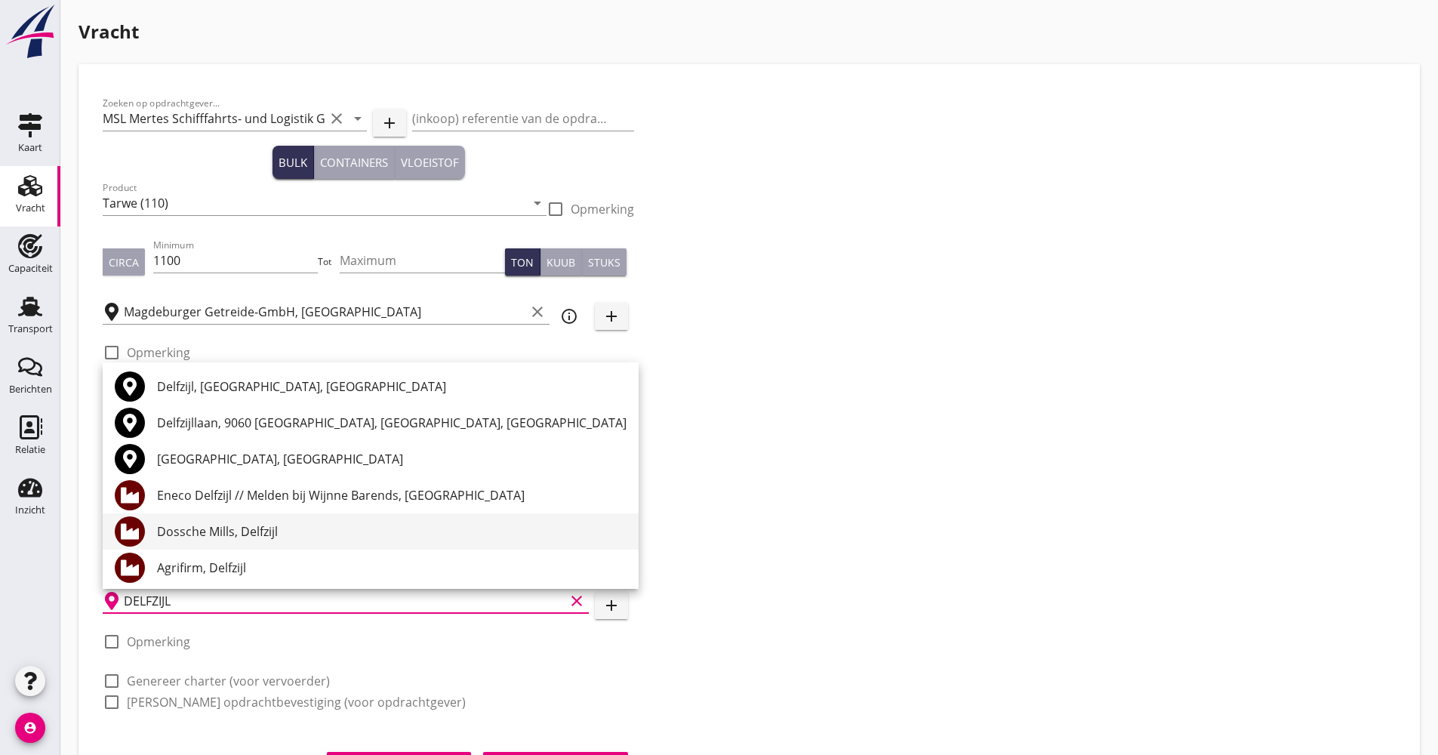
click at [344, 540] on div "Dossche Mills, Delfzijl" at bounding box center [392, 531] width 470 height 18
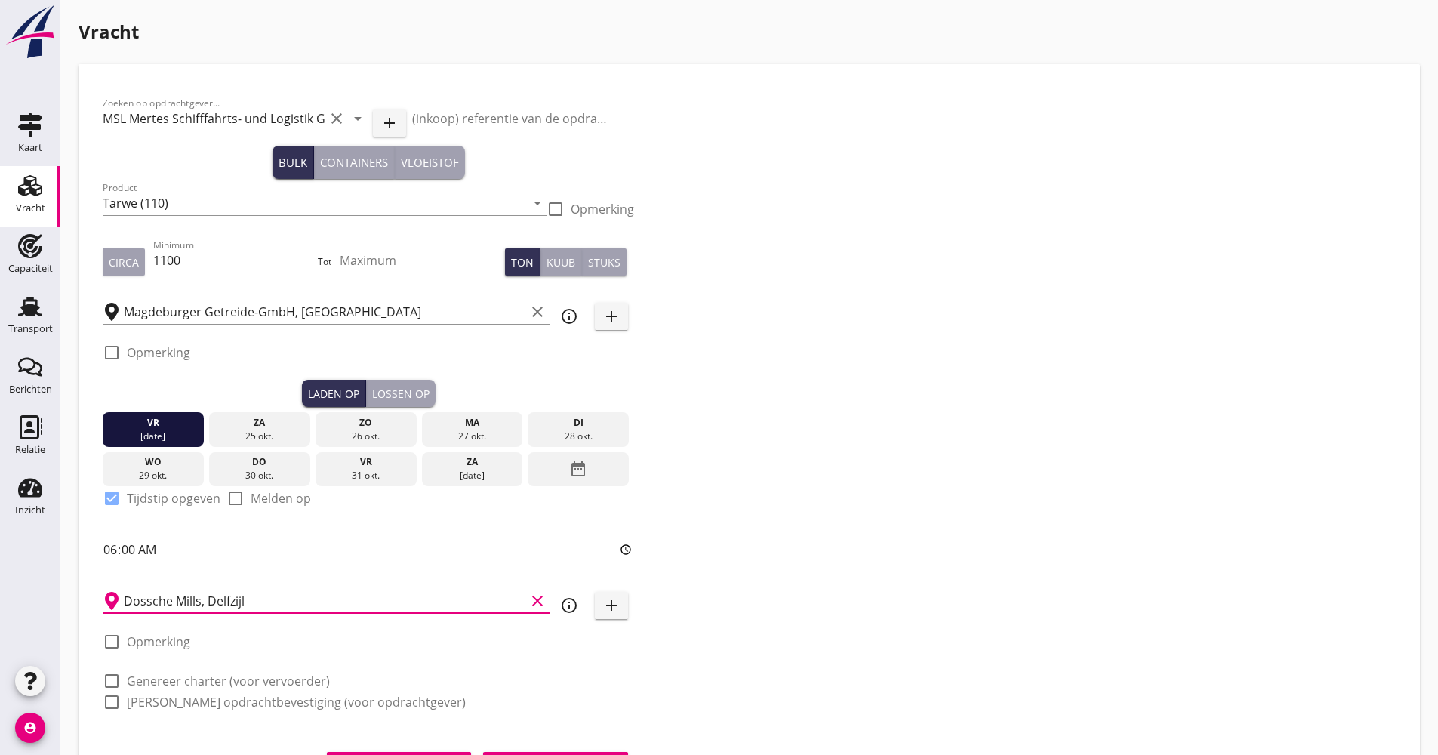
type input "Dossche Mills, Delfzijl"
click at [569, 606] on icon "info_outline" at bounding box center [569, 605] width 18 height 18
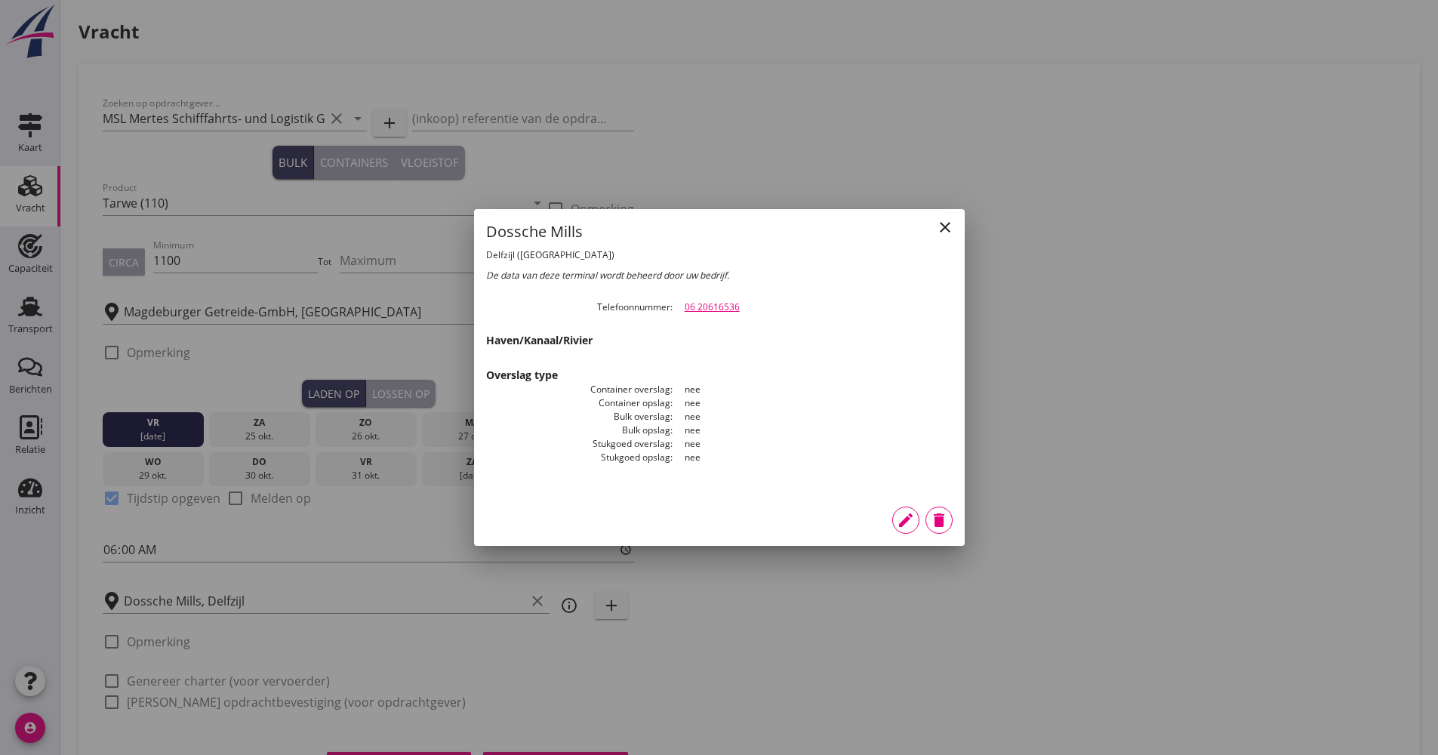
click at [947, 231] on icon "close" at bounding box center [945, 227] width 18 height 18
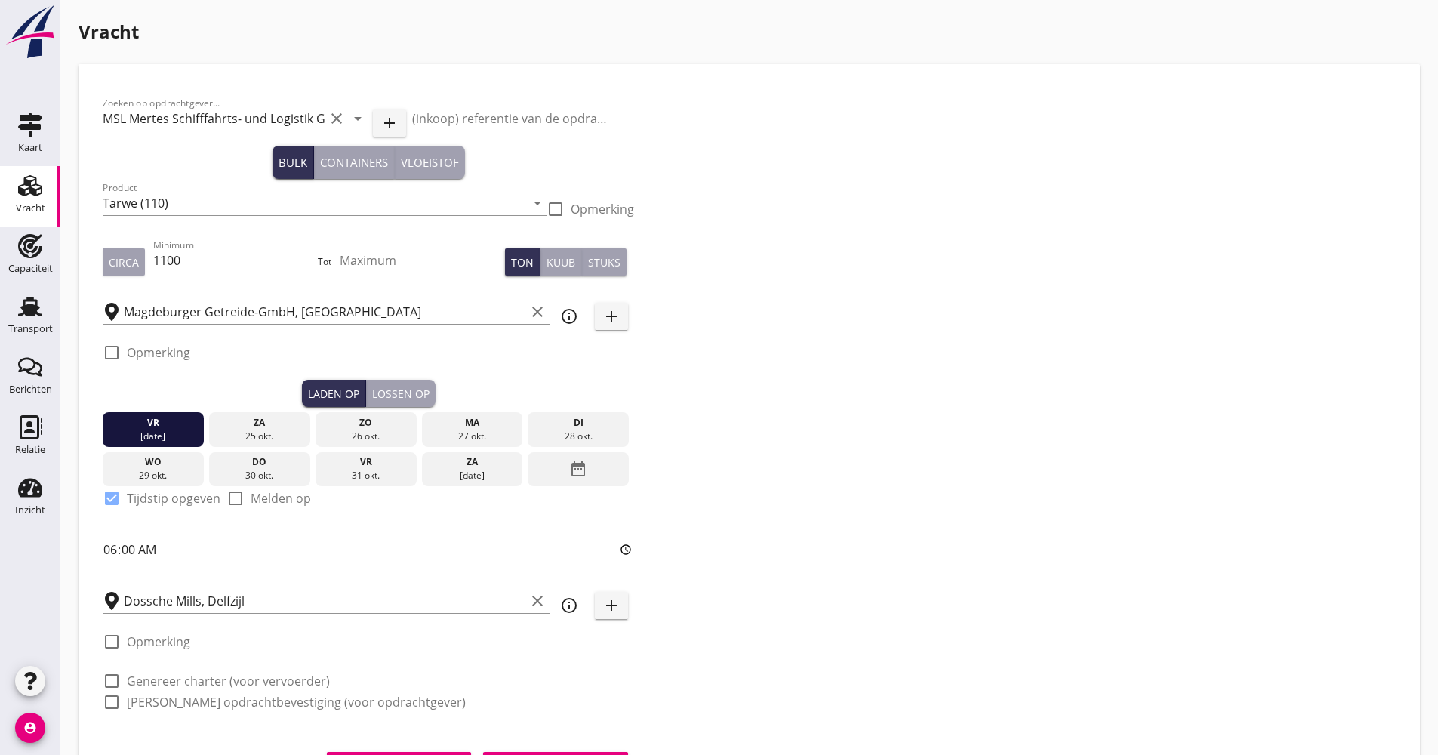
click at [204, 683] on label "Genereer charter (voor vervoerder)" at bounding box center [228, 680] width 203 height 15
checkbox input "true"
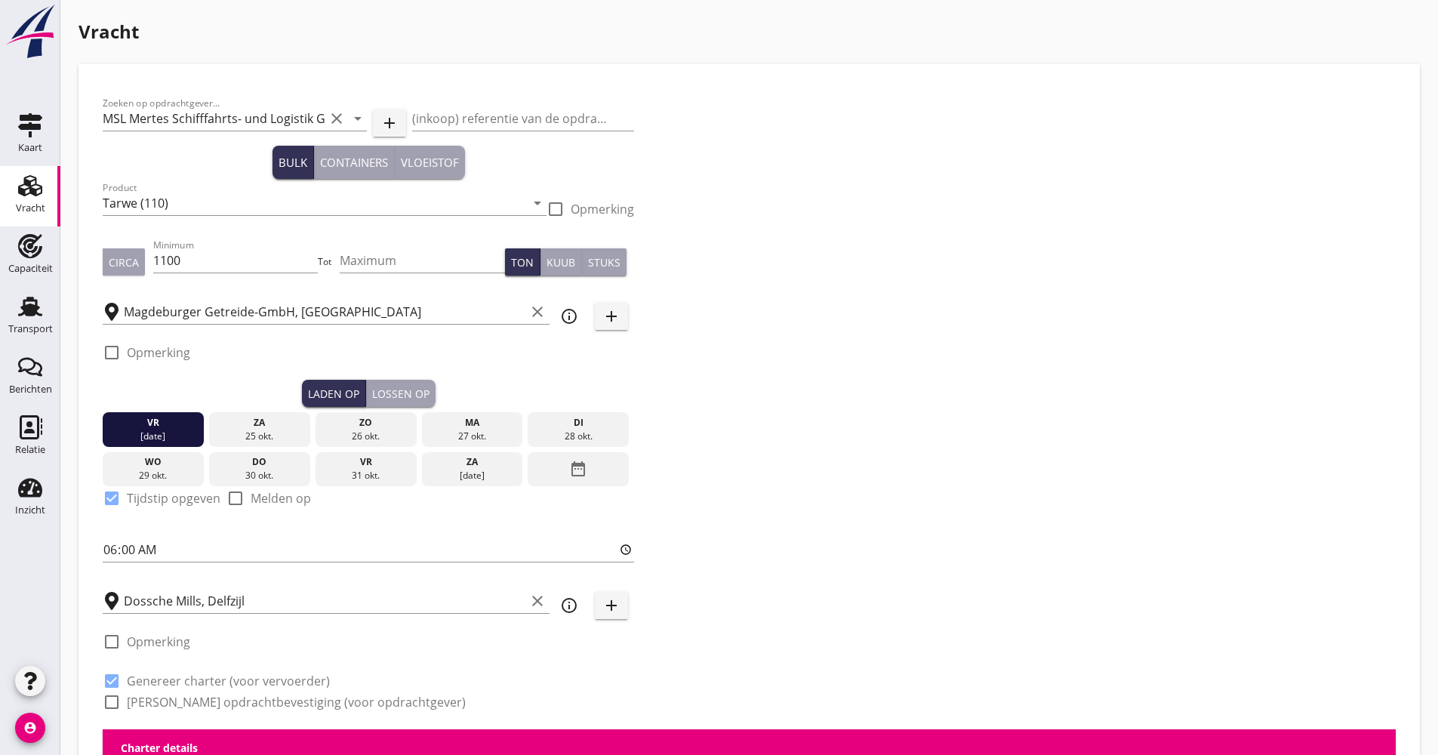
click at [189, 710] on label "[PERSON_NAME] opdrachtbevestiging (voor opdrachtgever)" at bounding box center [296, 702] width 339 height 15
checkbox input "true"
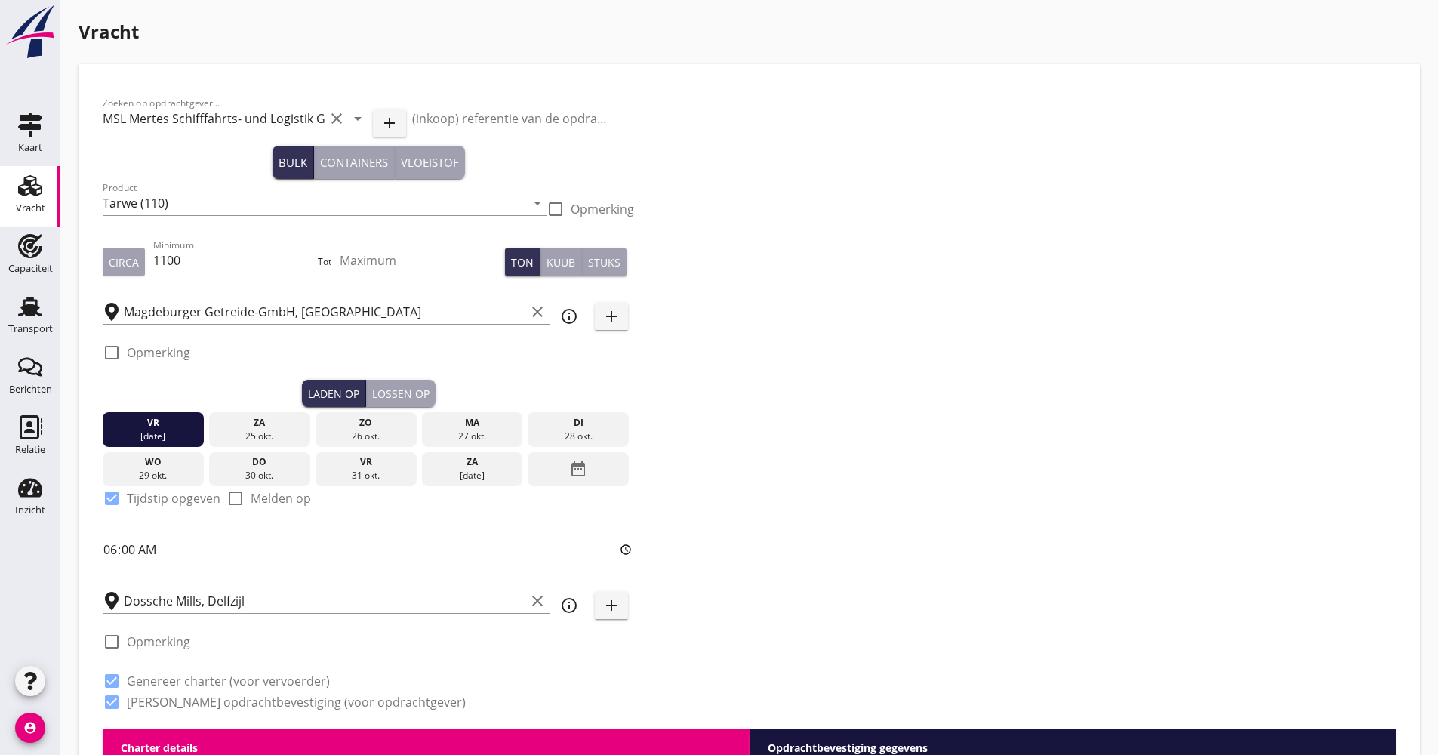
checkbox input "true"
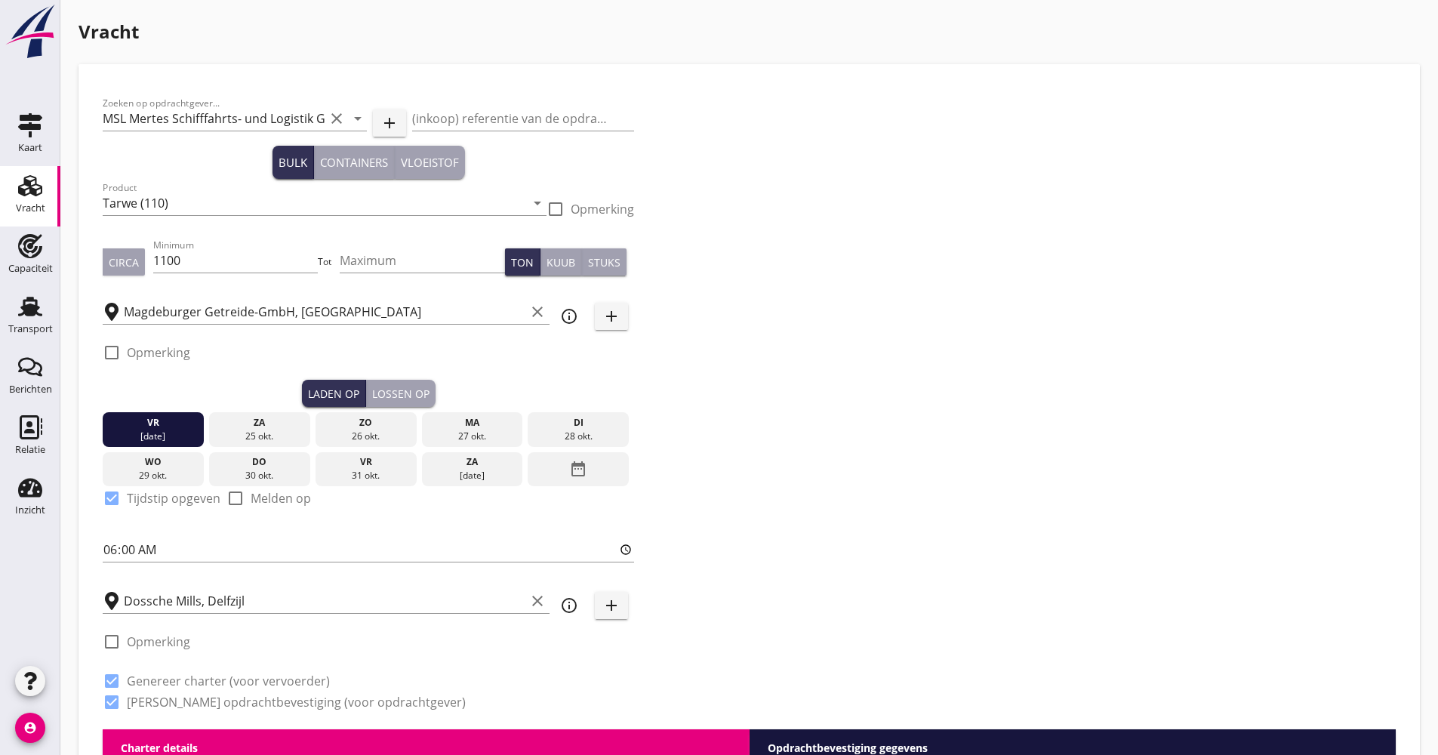
checkbox input "true"
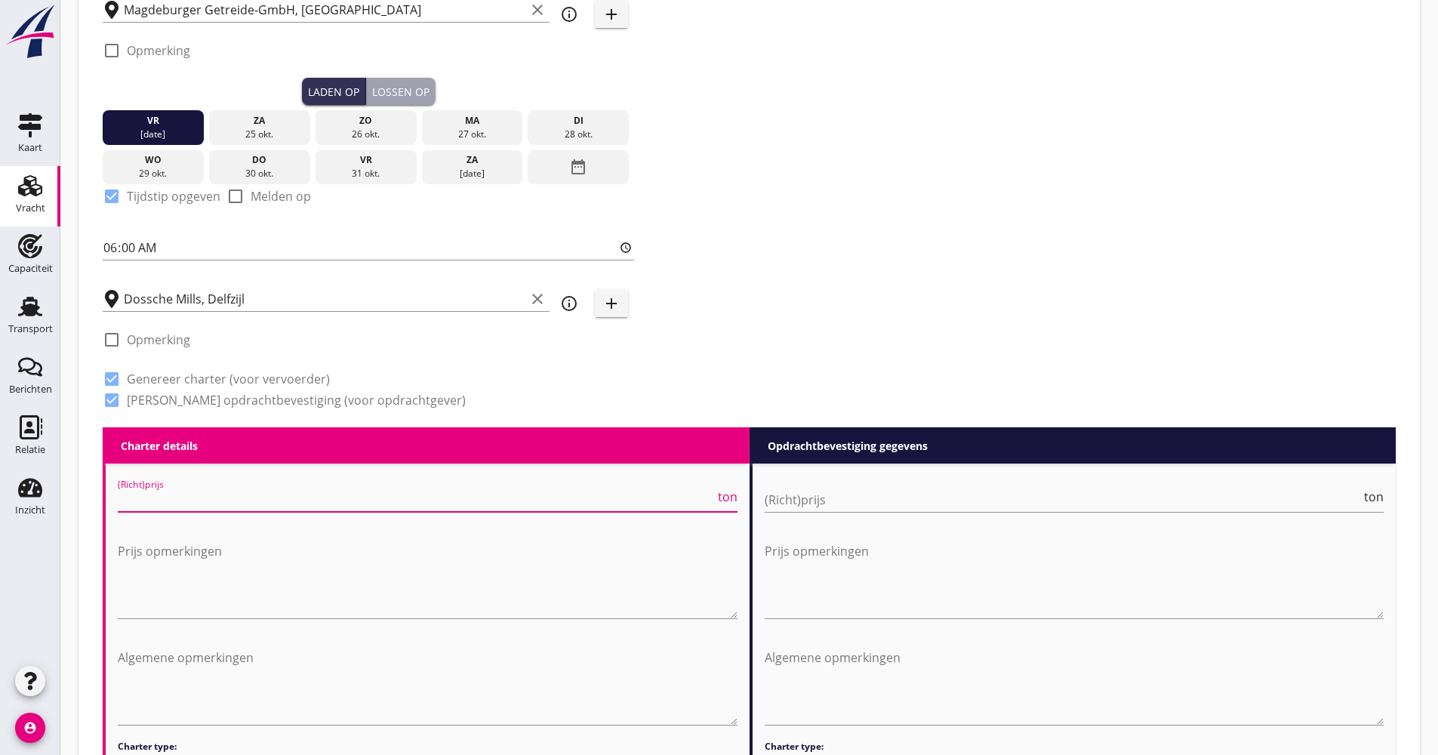
click at [168, 499] on input "(Richt)prijs" at bounding box center [416, 500] width 597 height 24
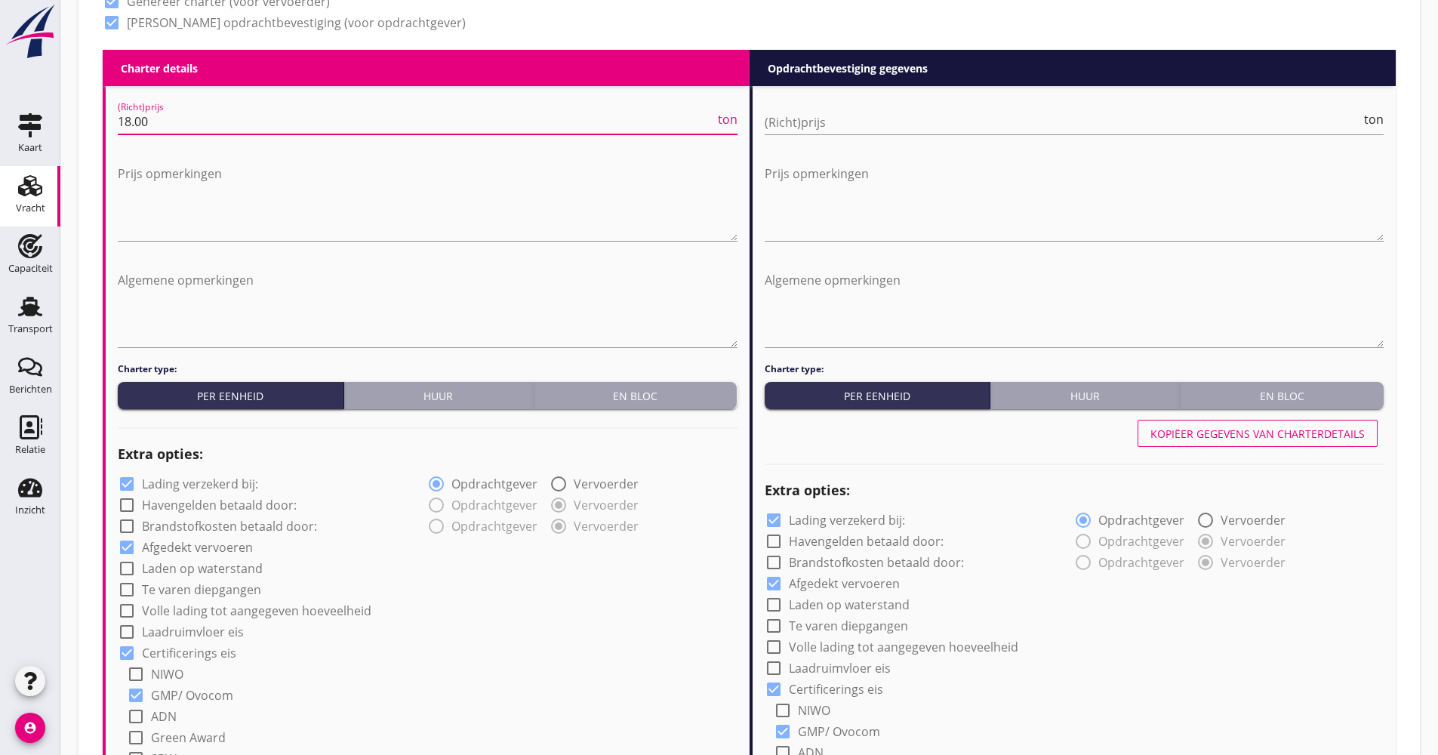
type input "18.00"
click at [230, 489] on label "Lading verzekerd bij:" at bounding box center [200, 483] width 116 height 15
click at [229, 488] on label "Lading verzekerd bij:" at bounding box center [200, 483] width 116 height 15
click at [220, 488] on label "Lading verzekerd bij:" at bounding box center [200, 483] width 116 height 15
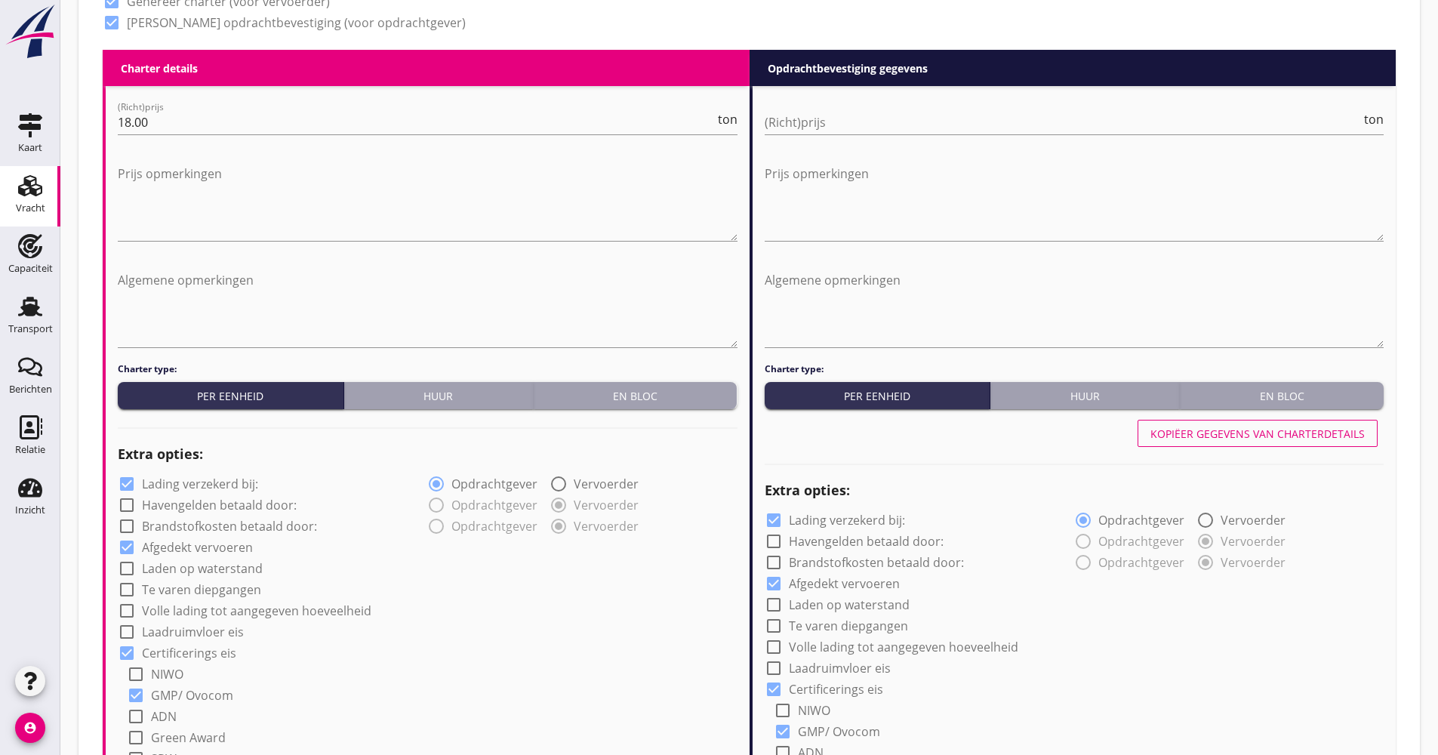
checkbox input "false"
click at [207, 614] on label "Volle lading tot aangegeven hoeveelheid" at bounding box center [256, 610] width 229 height 15
checkbox input "true"
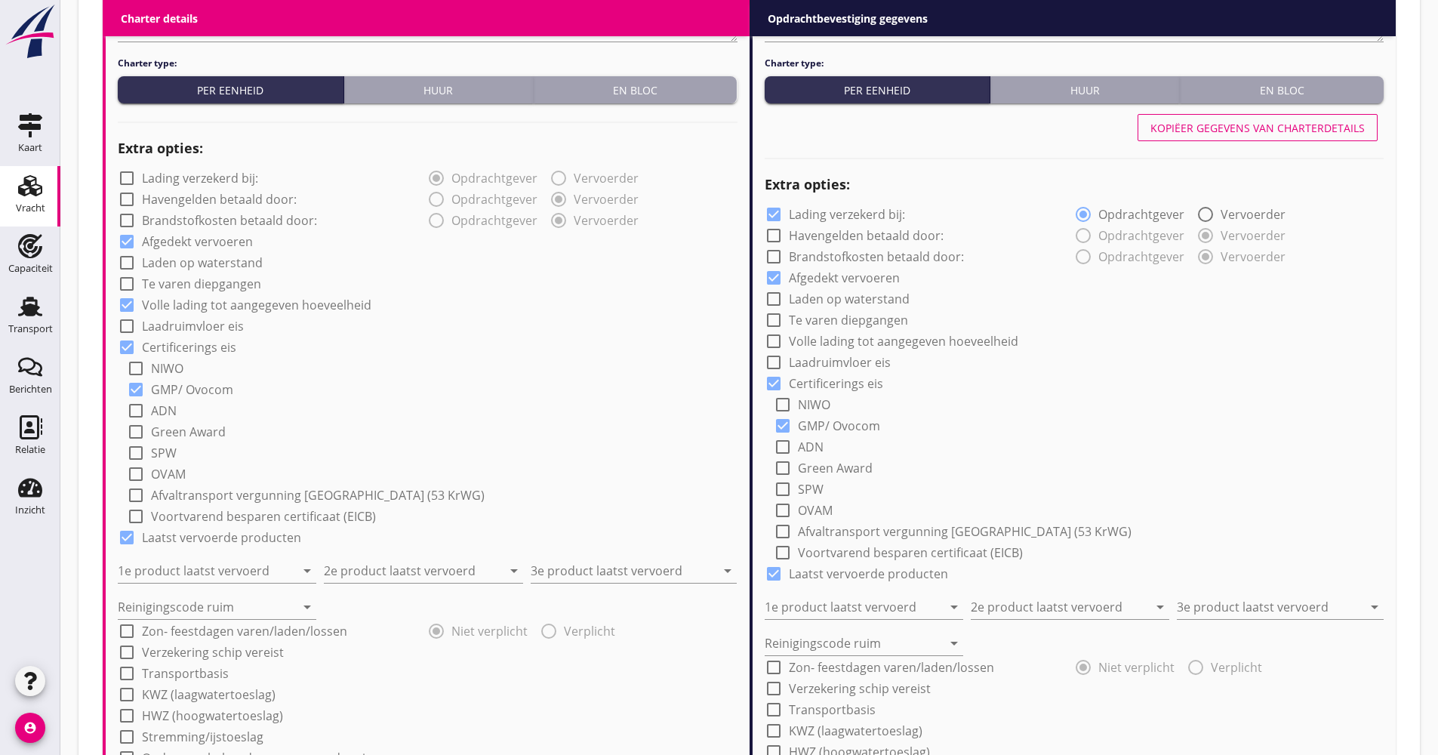
scroll to position [1132, 0]
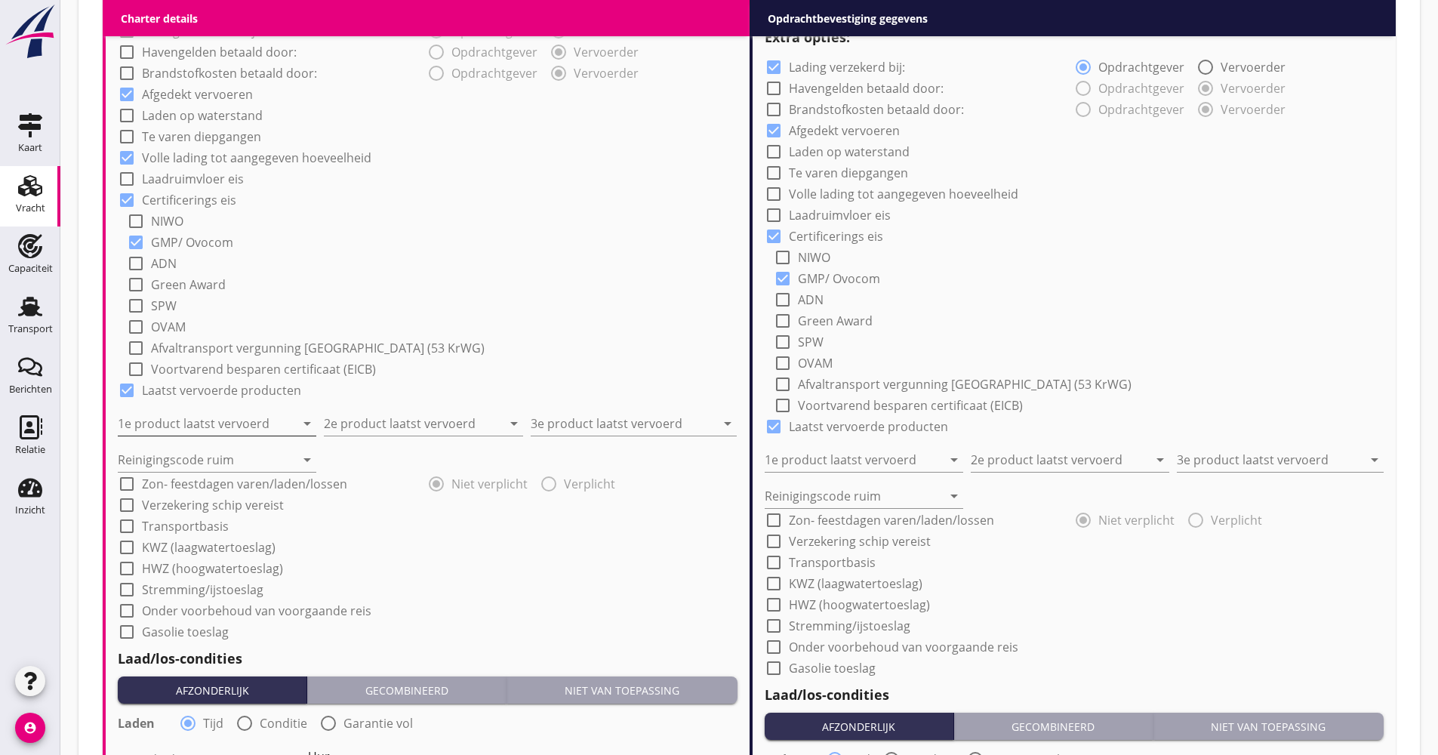
click at [224, 421] on input "1e product laatst vervoerd" at bounding box center [206, 423] width 177 height 24
click at [220, 452] on div "Soda (8130)" at bounding box center [217, 460] width 174 height 18
type input "Soda (8130)"
click at [400, 417] on input "2e product laatst vervoerd" at bounding box center [412, 423] width 177 height 24
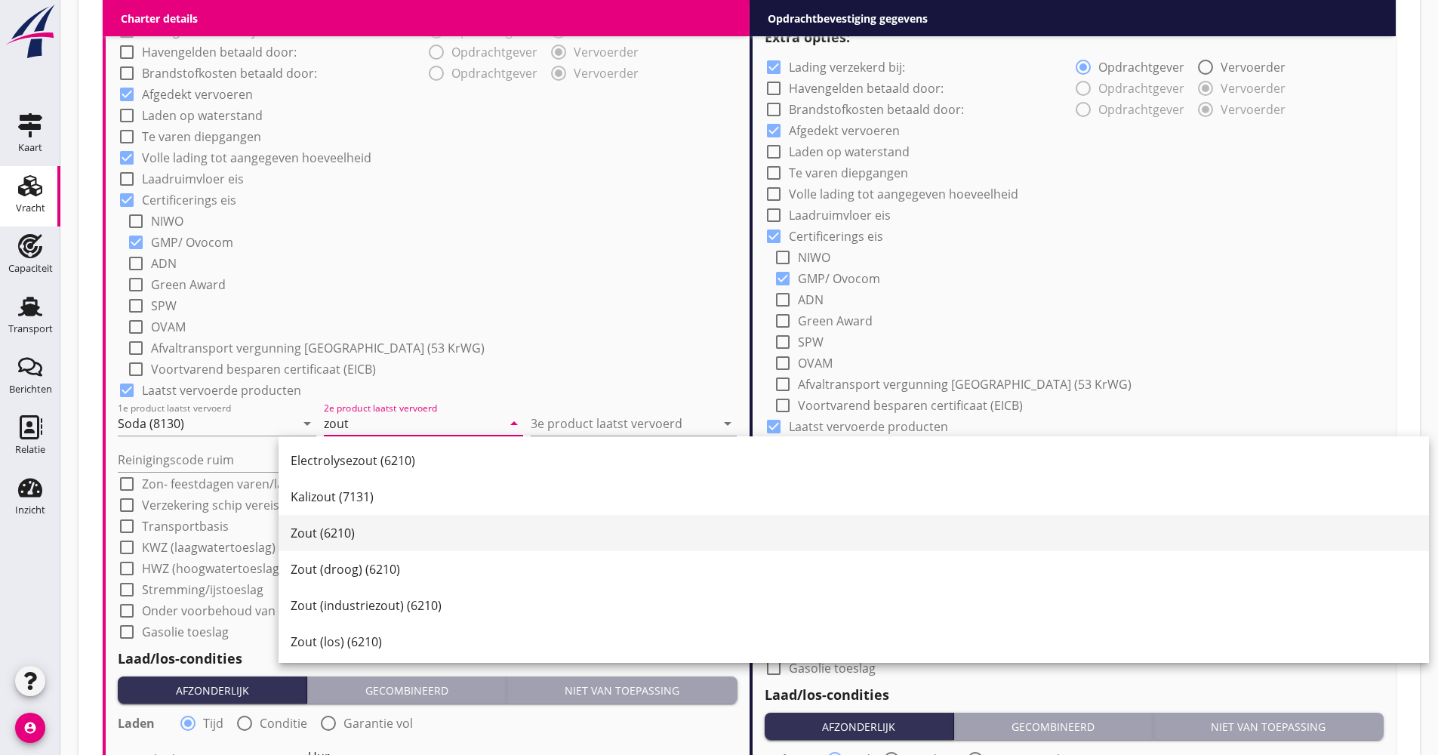
drag, startPoint x: 360, startPoint y: 552, endPoint x: 378, endPoint y: 534, distance: 25.1
click at [378, 534] on div "Electrolysezout (6210) Kalizout (7131) Zout (6210) Zout (droog) (6210) Zout (in…" at bounding box center [854, 695] width 1150 height 519
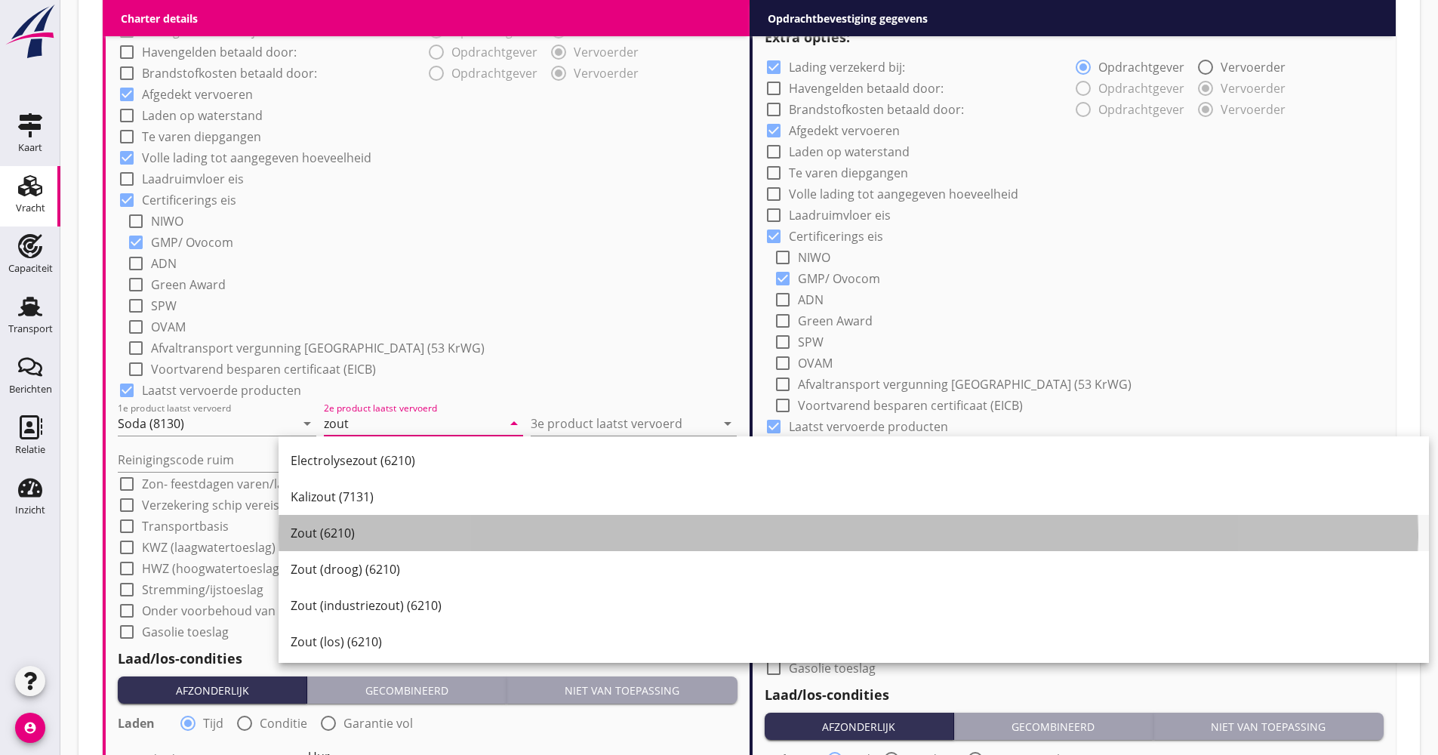
click at [374, 533] on div "Zout (6210)" at bounding box center [854, 533] width 1126 height 18
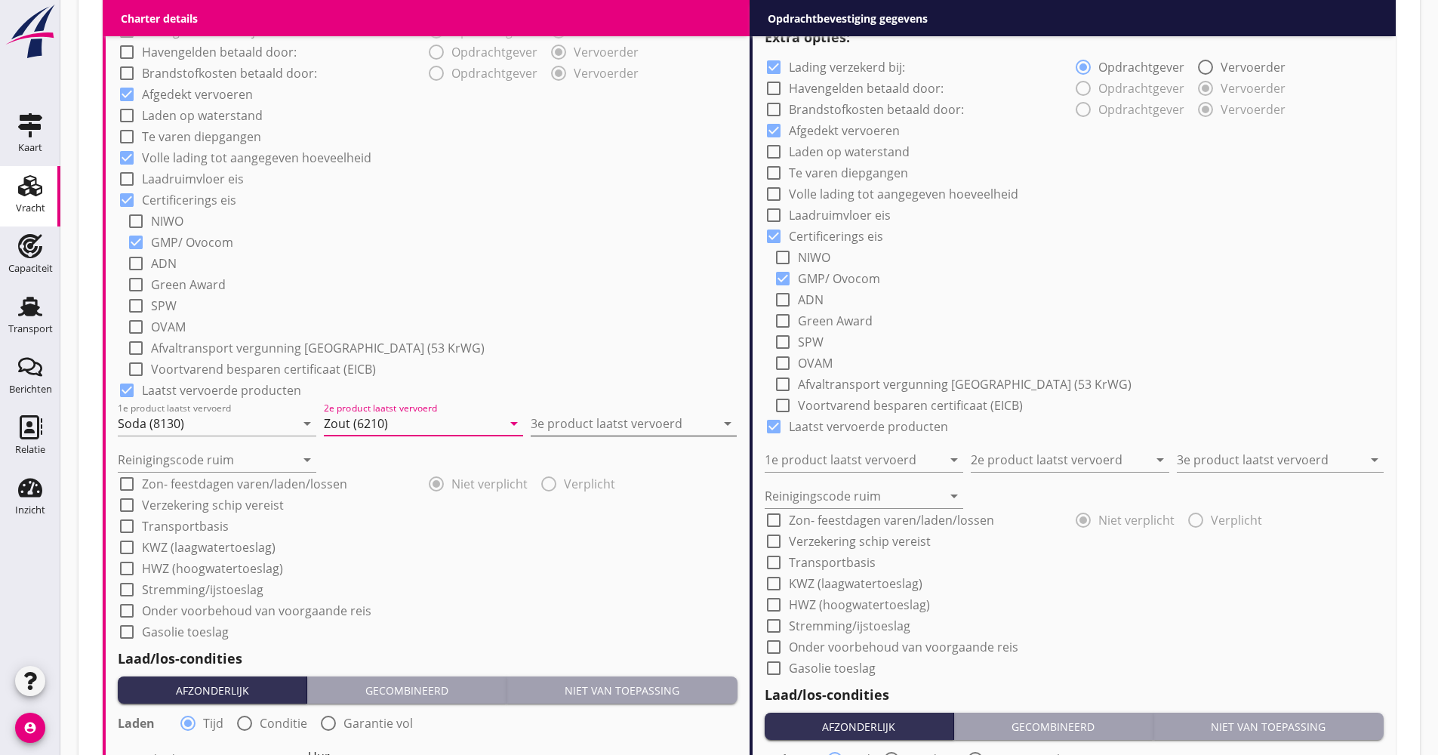
type input "Zout (6210)"
click at [591, 421] on input "3e product laatst vervoerd" at bounding box center [623, 423] width 185 height 24
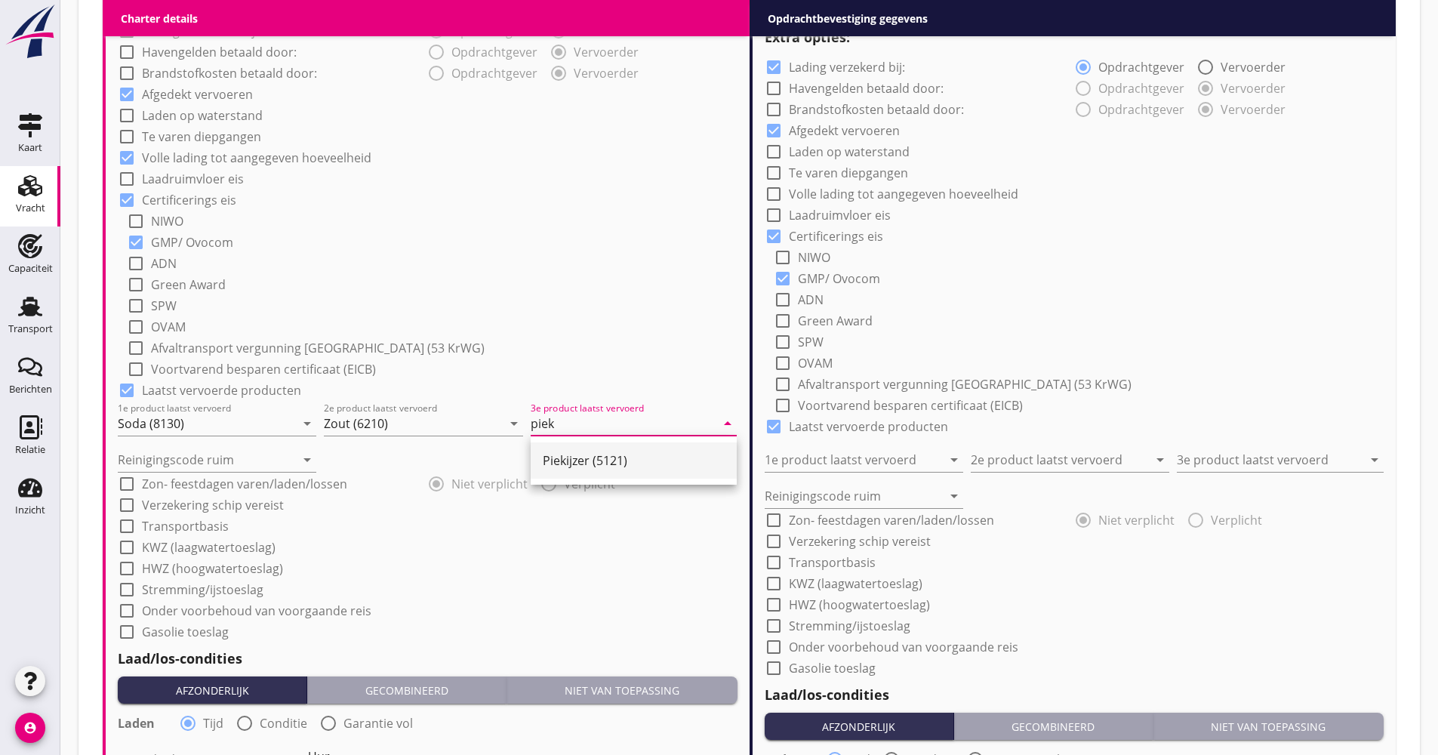
click at [573, 455] on div "Piekijzer (5121)" at bounding box center [634, 460] width 182 height 18
type input "Piekijzer (5121)"
click at [206, 455] on input "Reinigingscode ruim" at bounding box center [206, 460] width 177 height 24
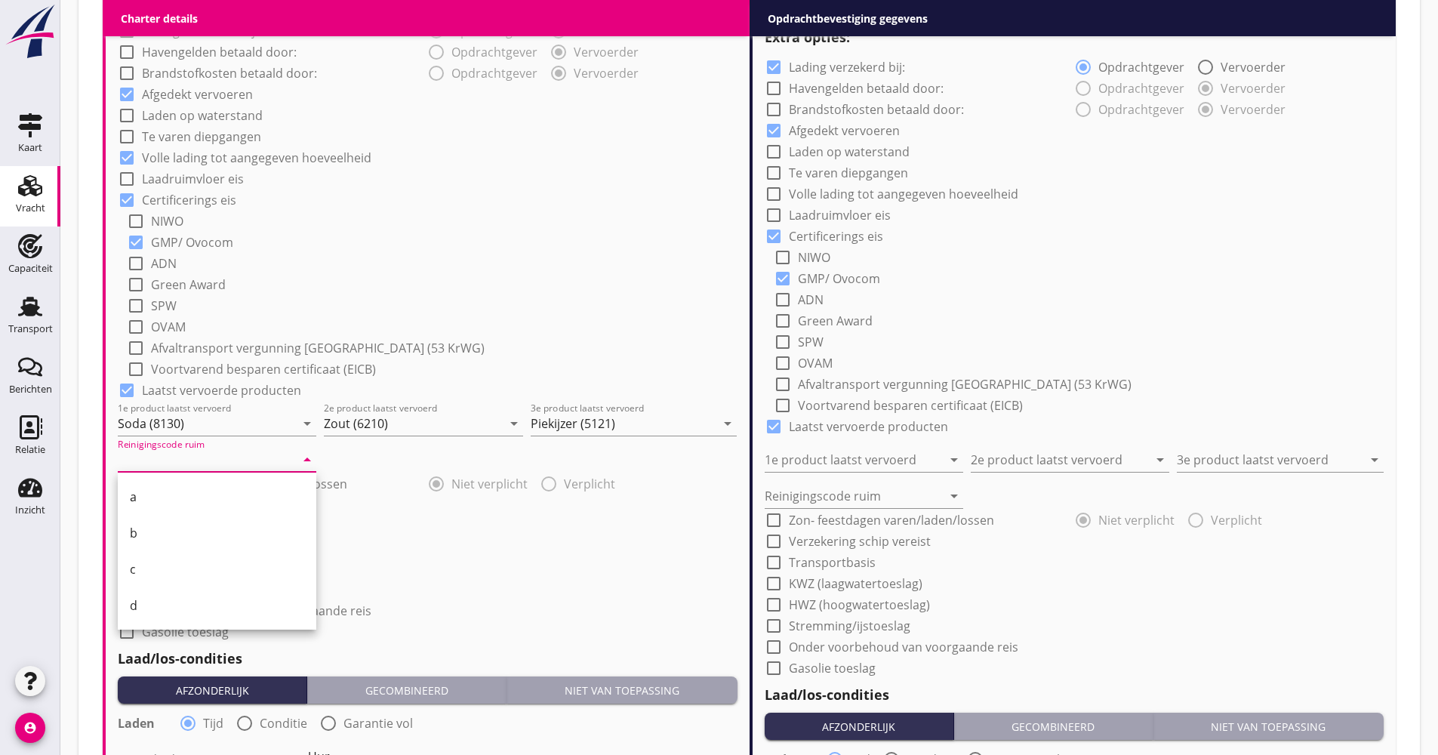
click at [183, 519] on div "b" at bounding box center [217, 533] width 174 height 36
type input "b"
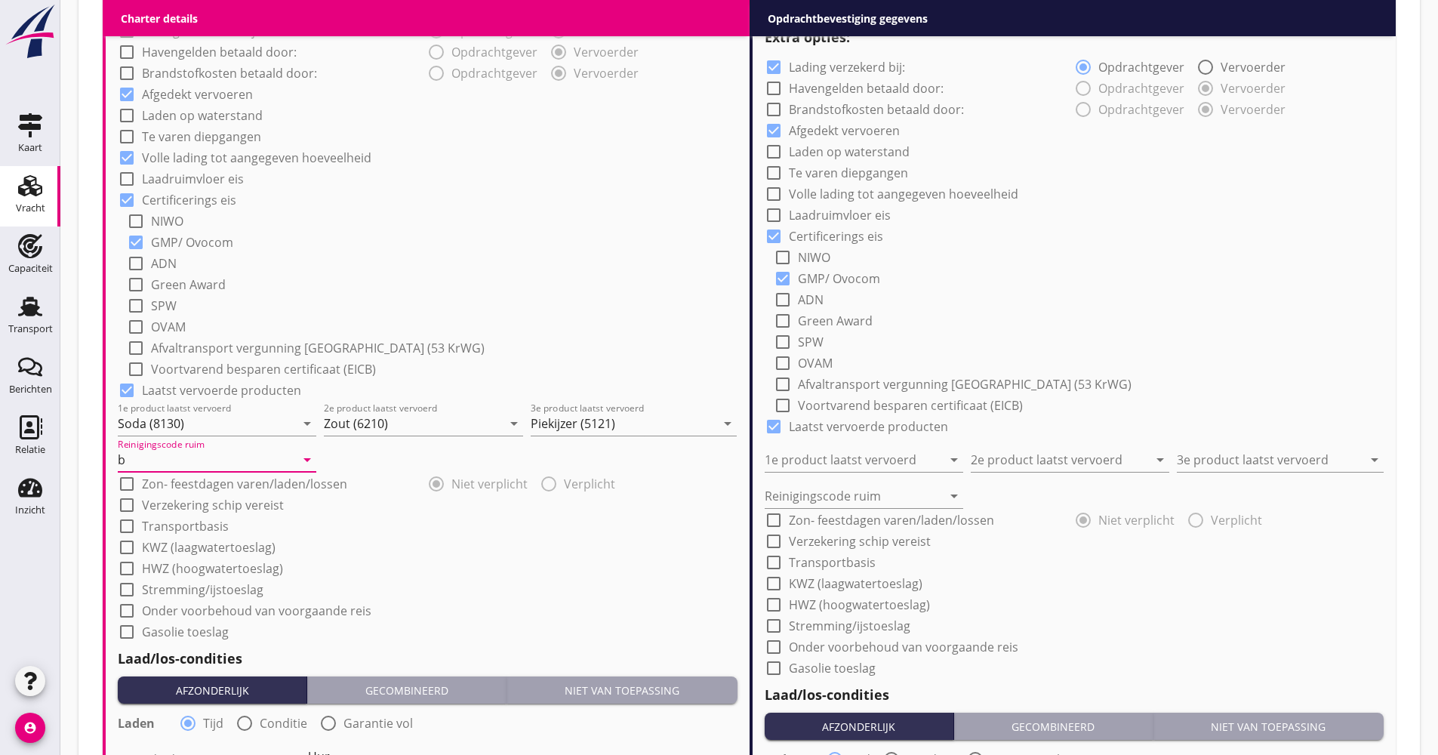
click at [181, 506] on label "Verzekering schip vereist" at bounding box center [213, 504] width 142 height 15
checkbox input "true"
click at [180, 534] on label "Transportbasis" at bounding box center [185, 526] width 87 height 15
checkbox input "true"
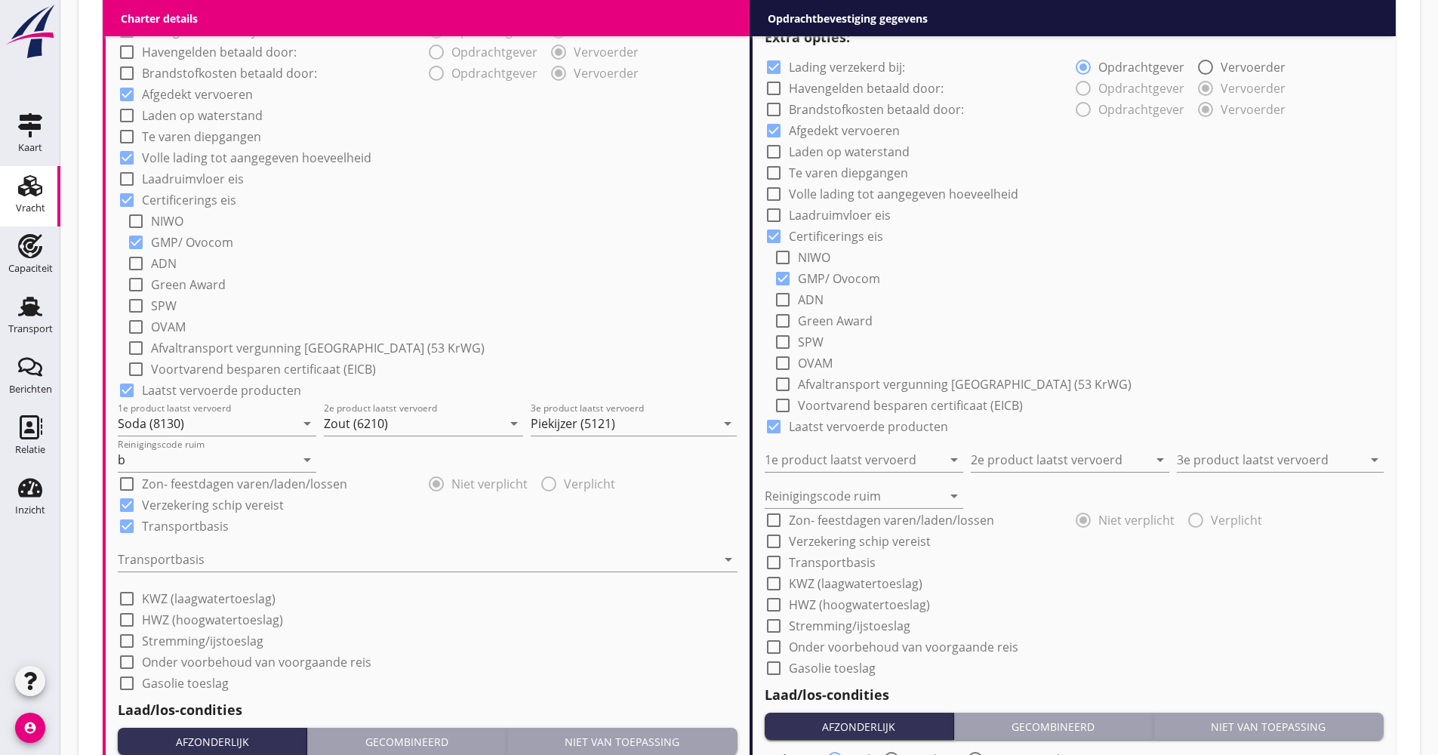
click at [183, 545] on div "Transportbasis arrow_drop_down" at bounding box center [428, 562] width 620 height 48
click at [186, 554] on div at bounding box center [417, 559] width 599 height 24
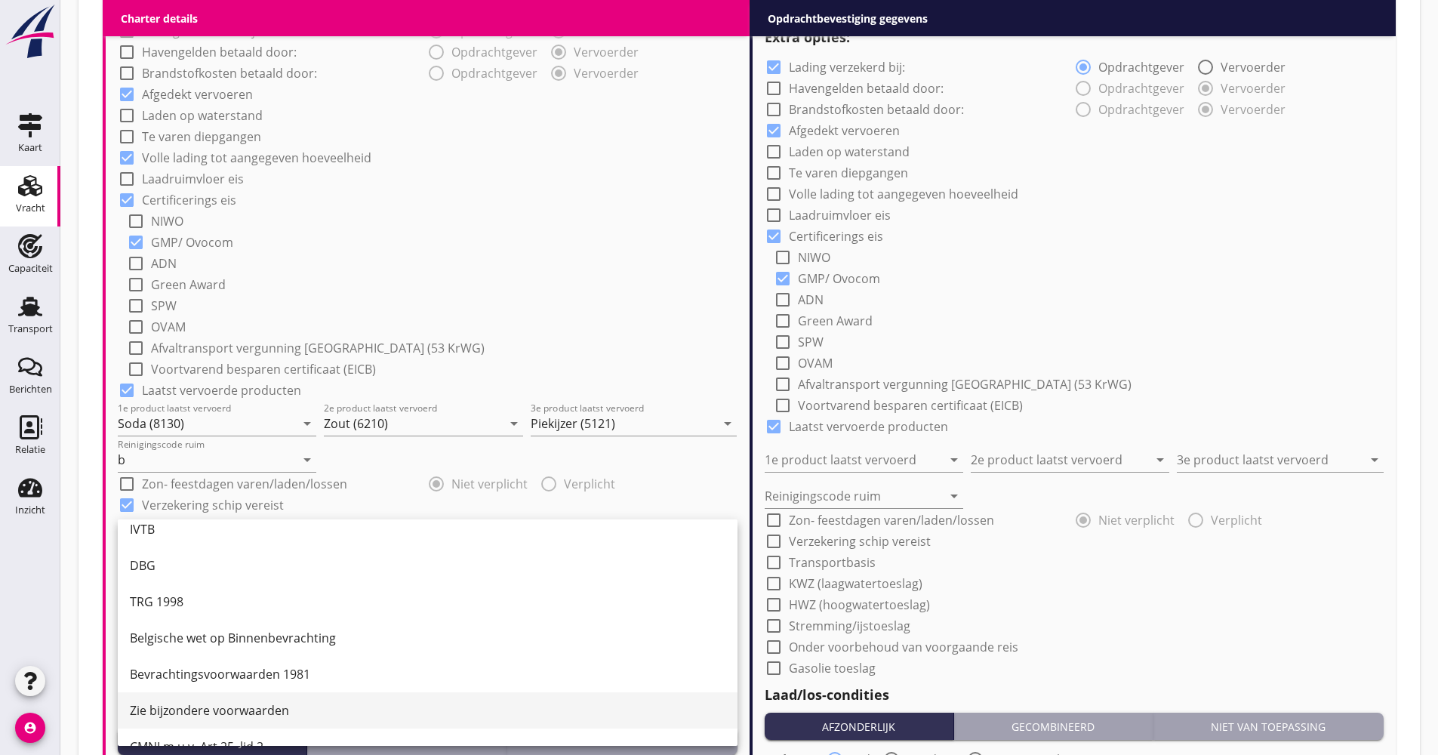
scroll to position [39, 0]
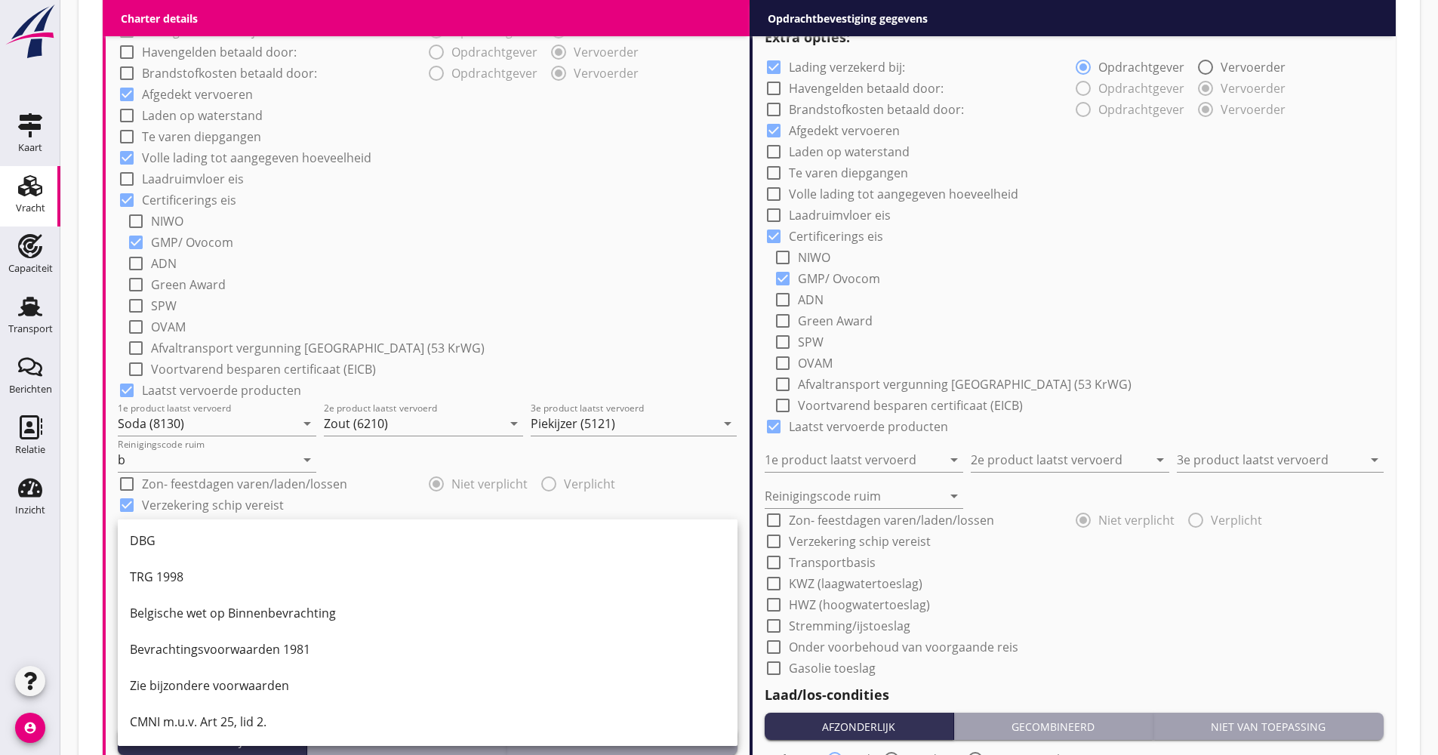
drag, startPoint x: 168, startPoint y: 721, endPoint x: 203, endPoint y: 707, distance: 38.0
click at [168, 722] on div "CMNI m.u.v. Art 25, lid 2." at bounding box center [428, 722] width 596 height 18
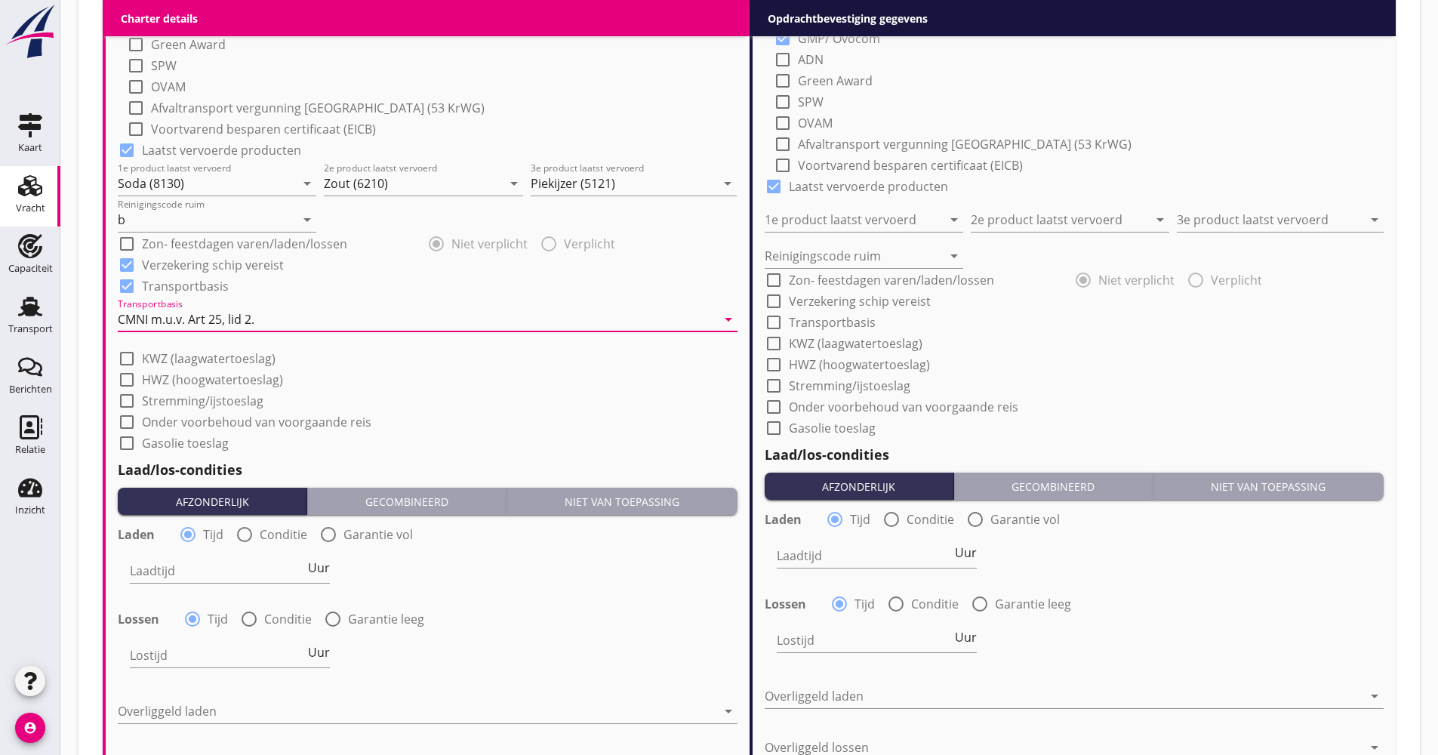
scroll to position [1510, 0]
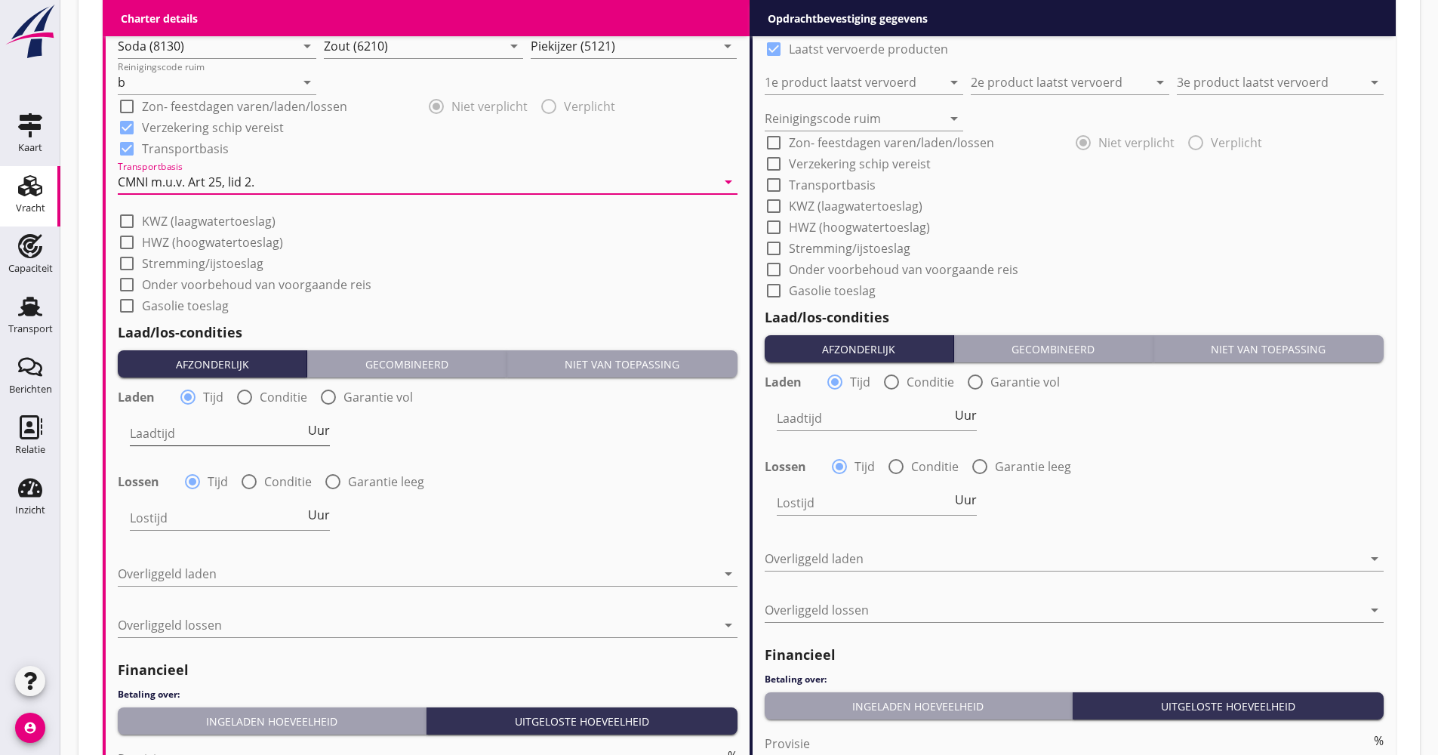
click at [319, 433] on span "Uur" at bounding box center [319, 430] width 22 height 12
type input "2"
drag, startPoint x: 248, startPoint y: 473, endPoint x: 256, endPoint y: 481, distance: 11.2
click at [248, 474] on div at bounding box center [249, 482] width 26 height 26
radio input "false"
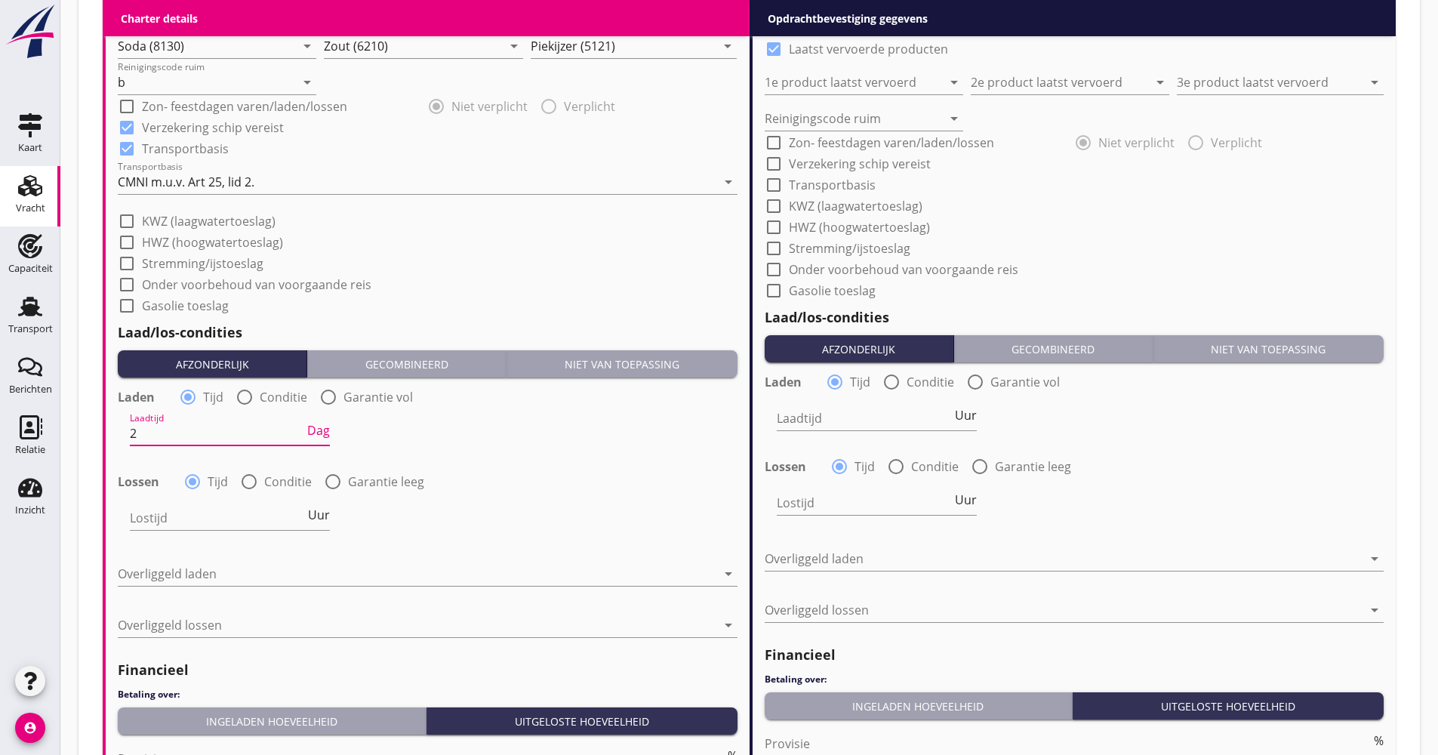
radio input "true"
click at [254, 512] on div at bounding box center [270, 518] width 281 height 24
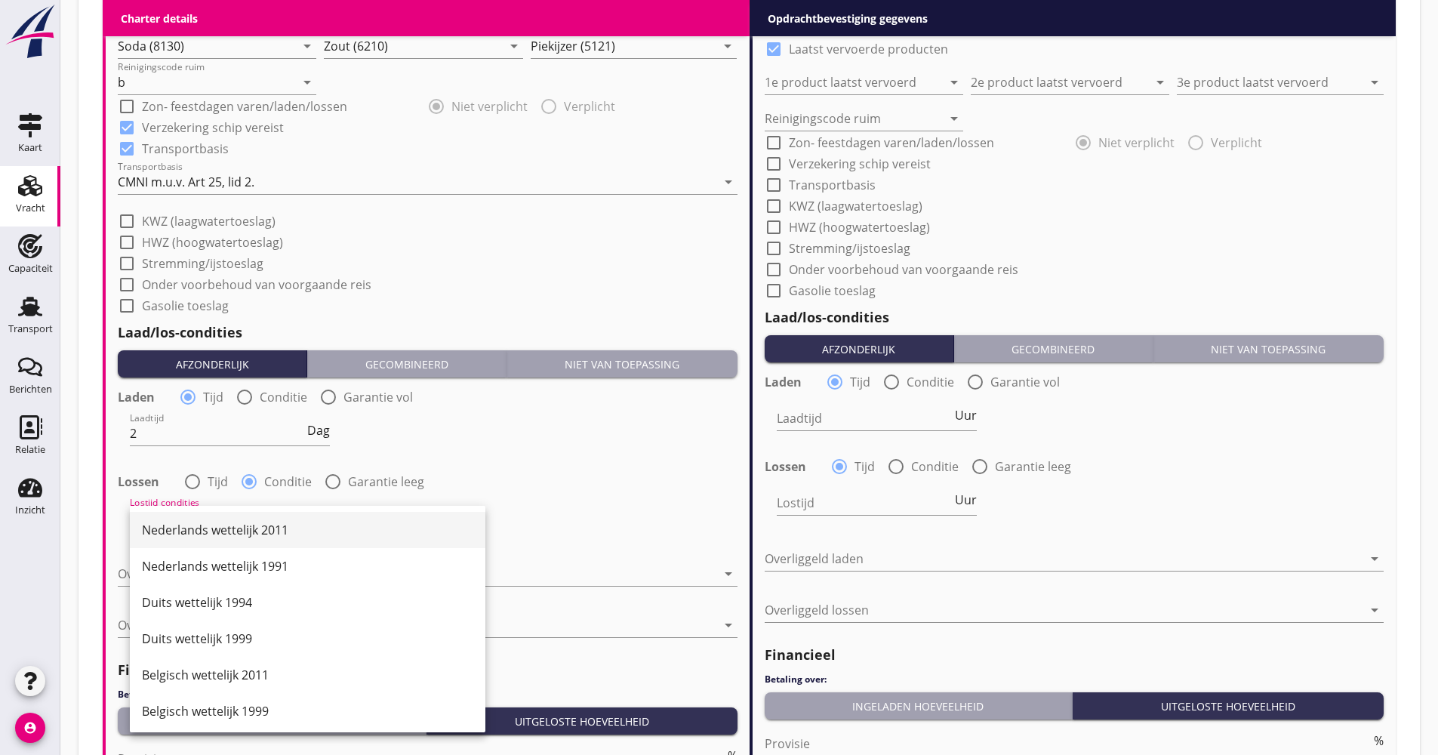
click at [236, 516] on div "Nederlands wettelijk 2011" at bounding box center [307, 530] width 331 height 36
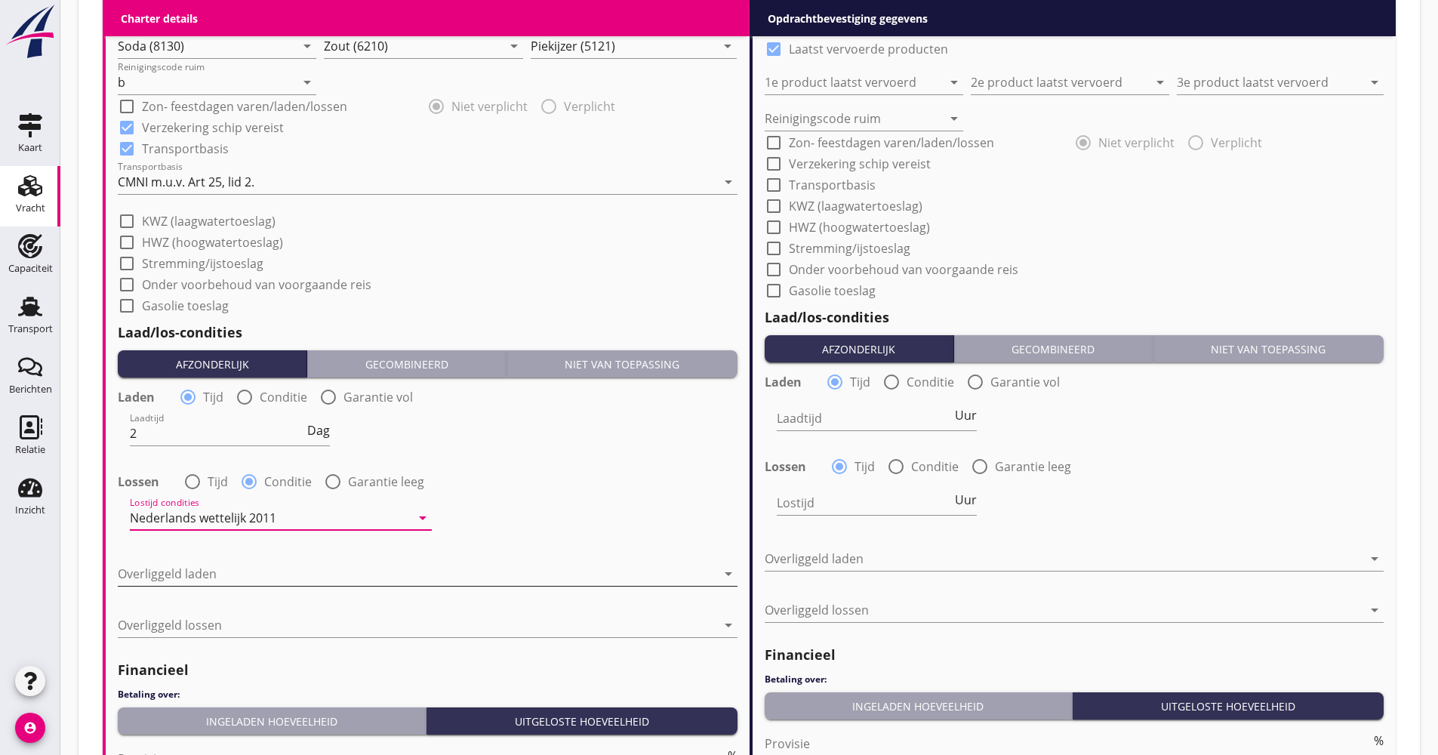
click at [213, 566] on div at bounding box center [417, 574] width 599 height 24
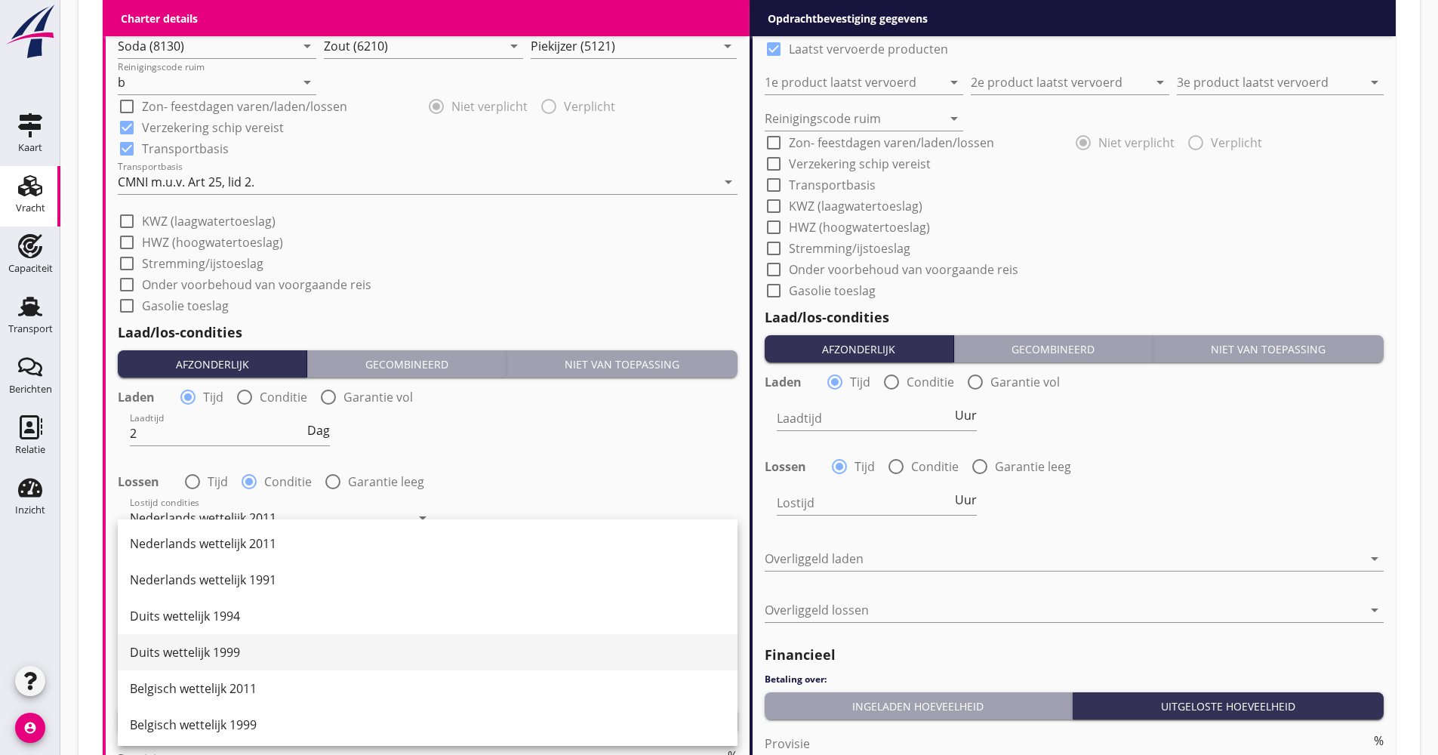
click at [217, 648] on div "Duits wettelijk 1999" at bounding box center [428, 652] width 596 height 18
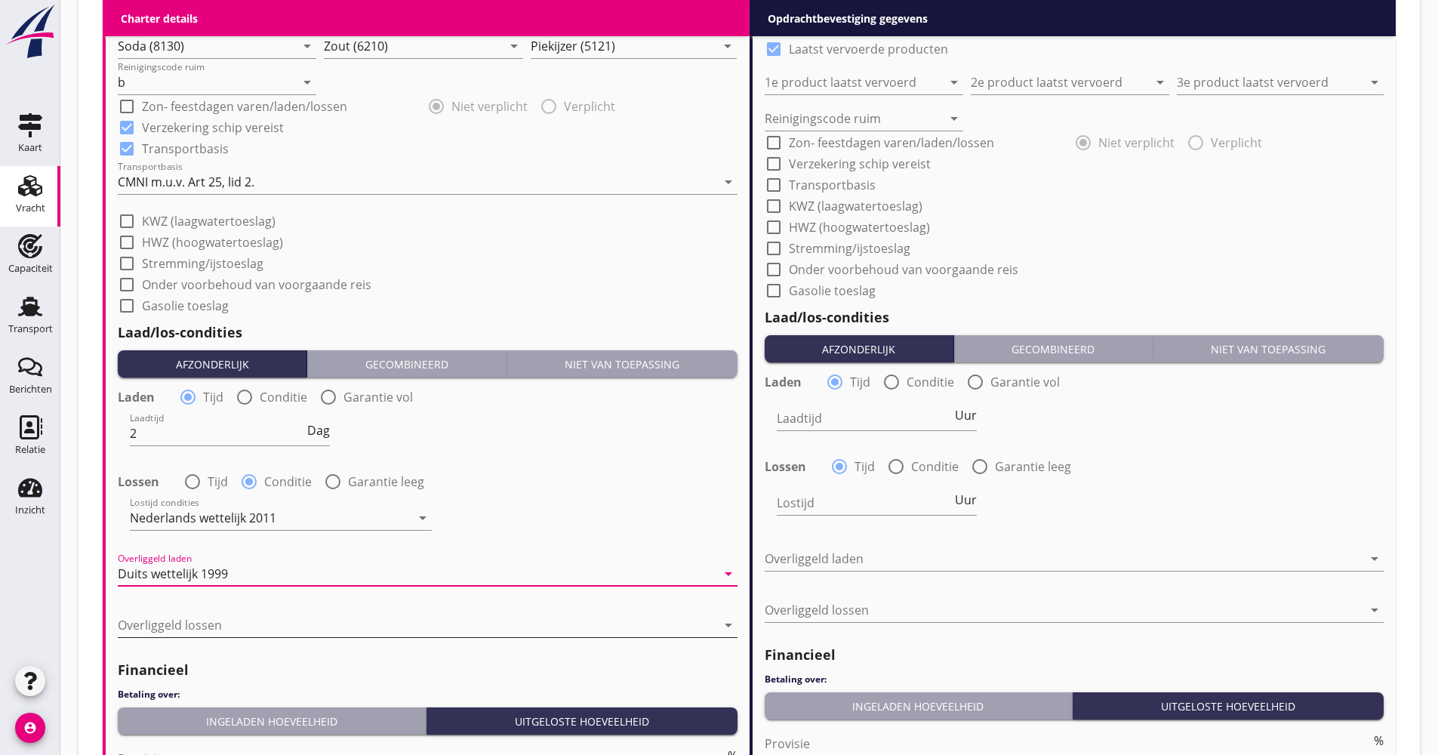
click at [234, 614] on div at bounding box center [417, 625] width 599 height 24
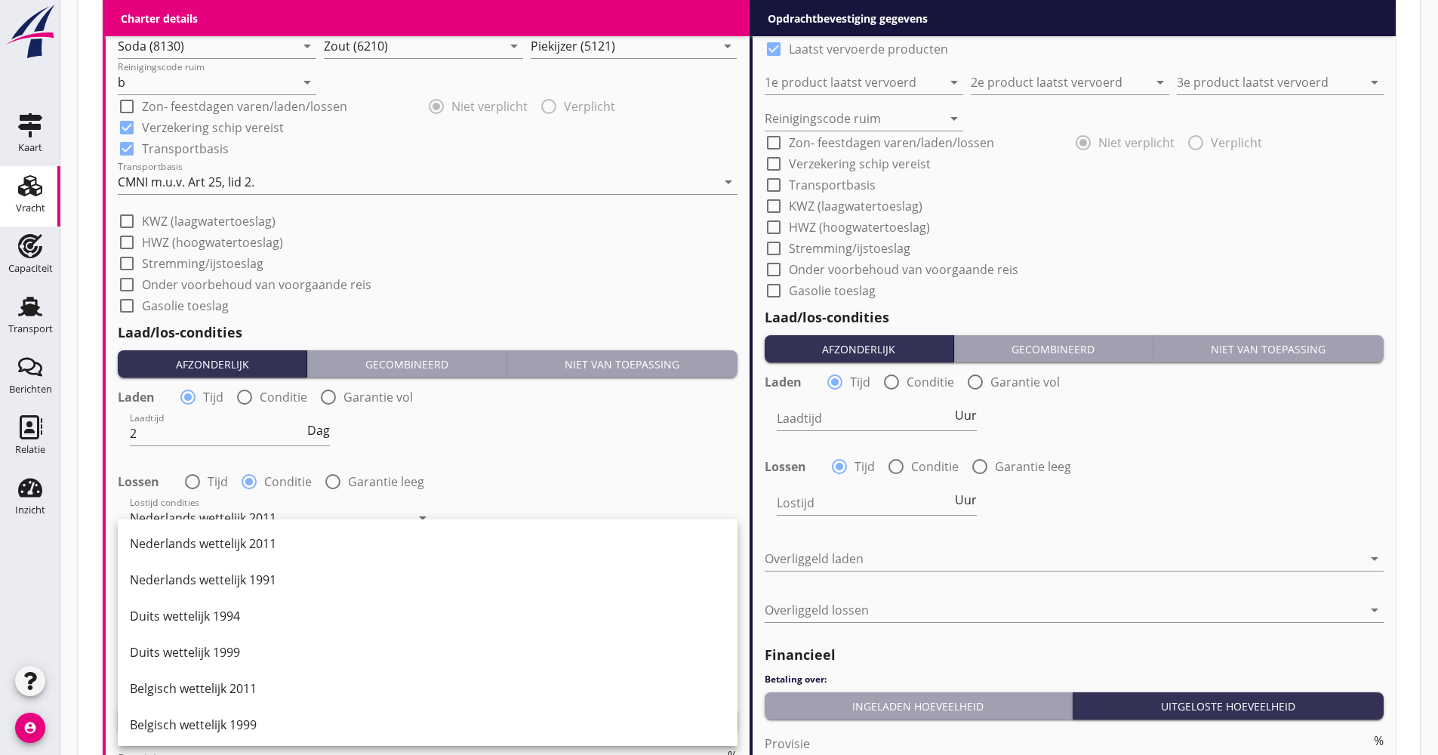
click at [236, 542] on div "Nederlands wettelijk 2011" at bounding box center [428, 543] width 596 height 18
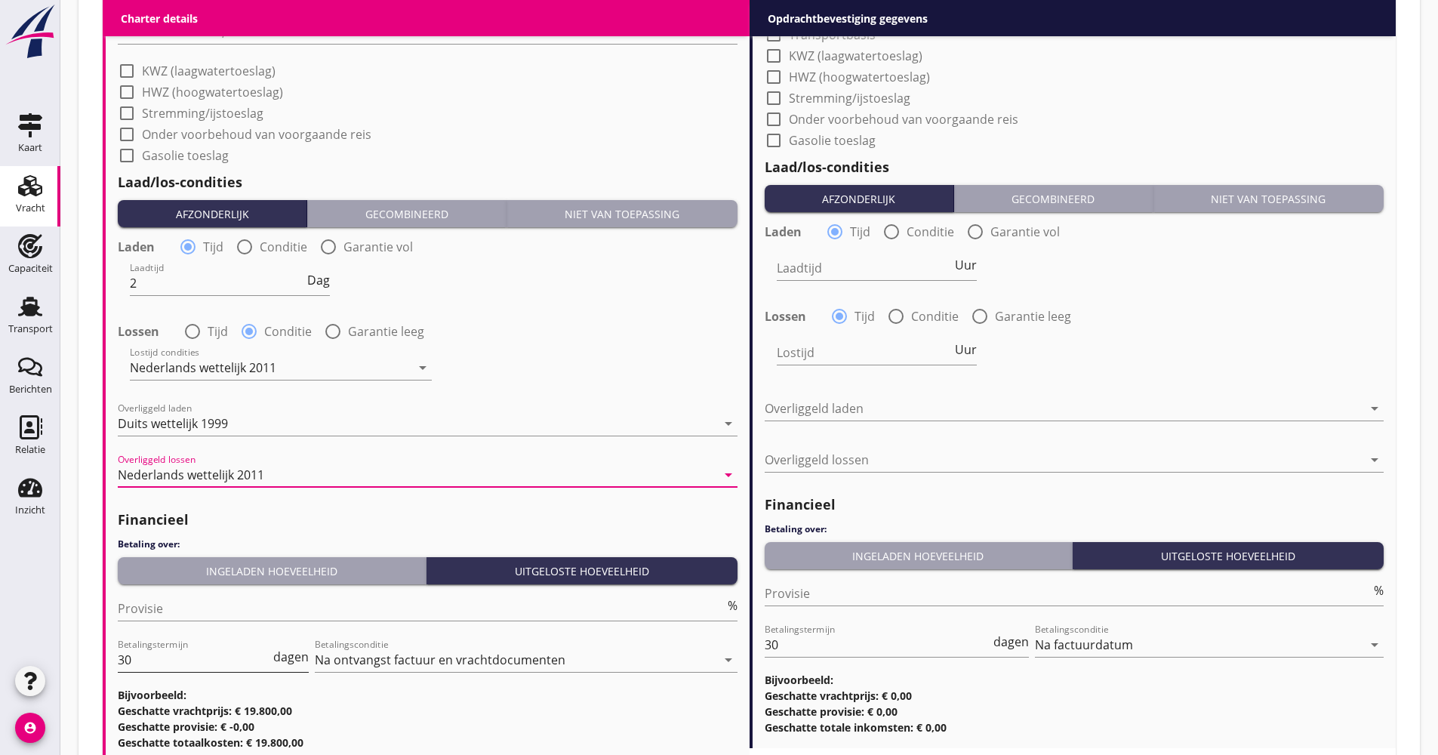
scroll to position [1736, 0]
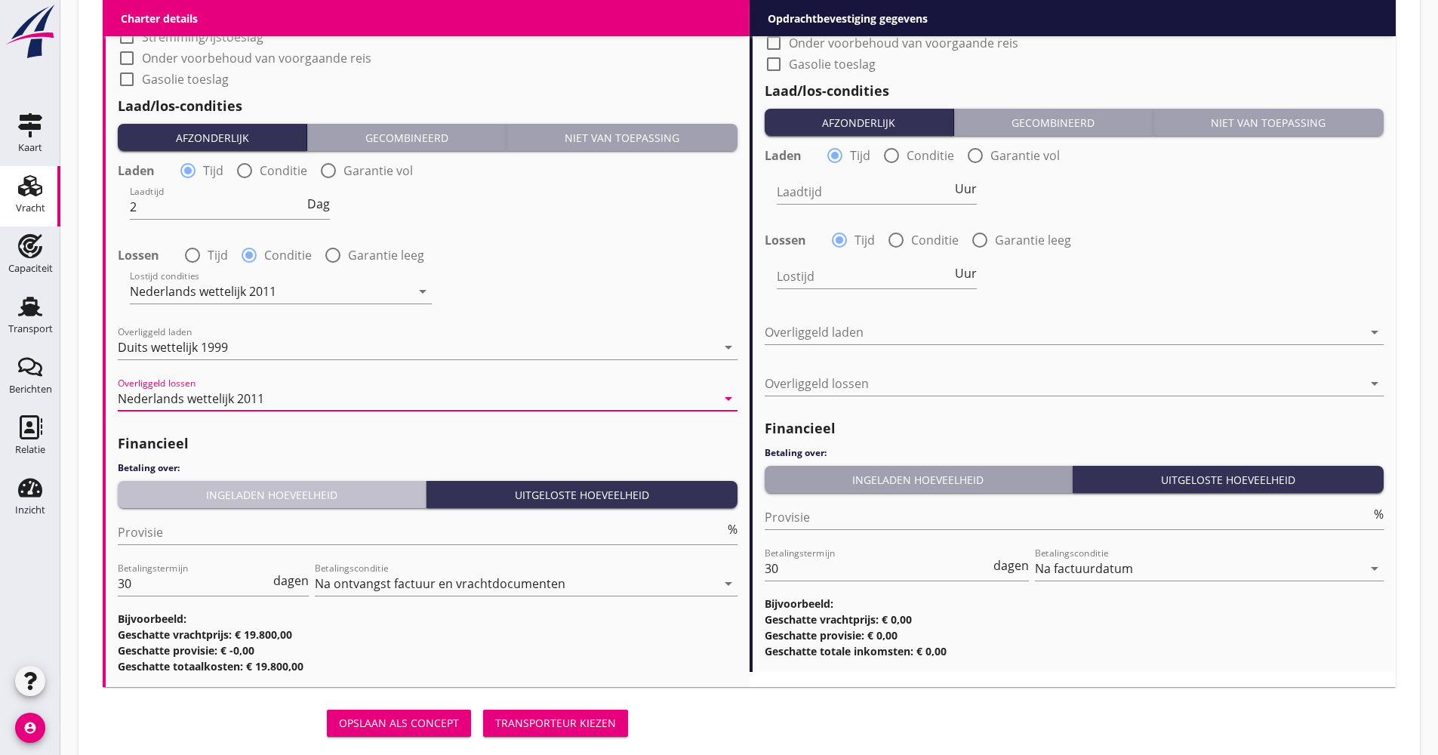
drag, startPoint x: 242, startPoint y: 489, endPoint x: 210, endPoint y: 511, distance: 39.2
click at [242, 489] on div "Ingeladen hoeveelheid" at bounding box center [272, 495] width 296 height 16
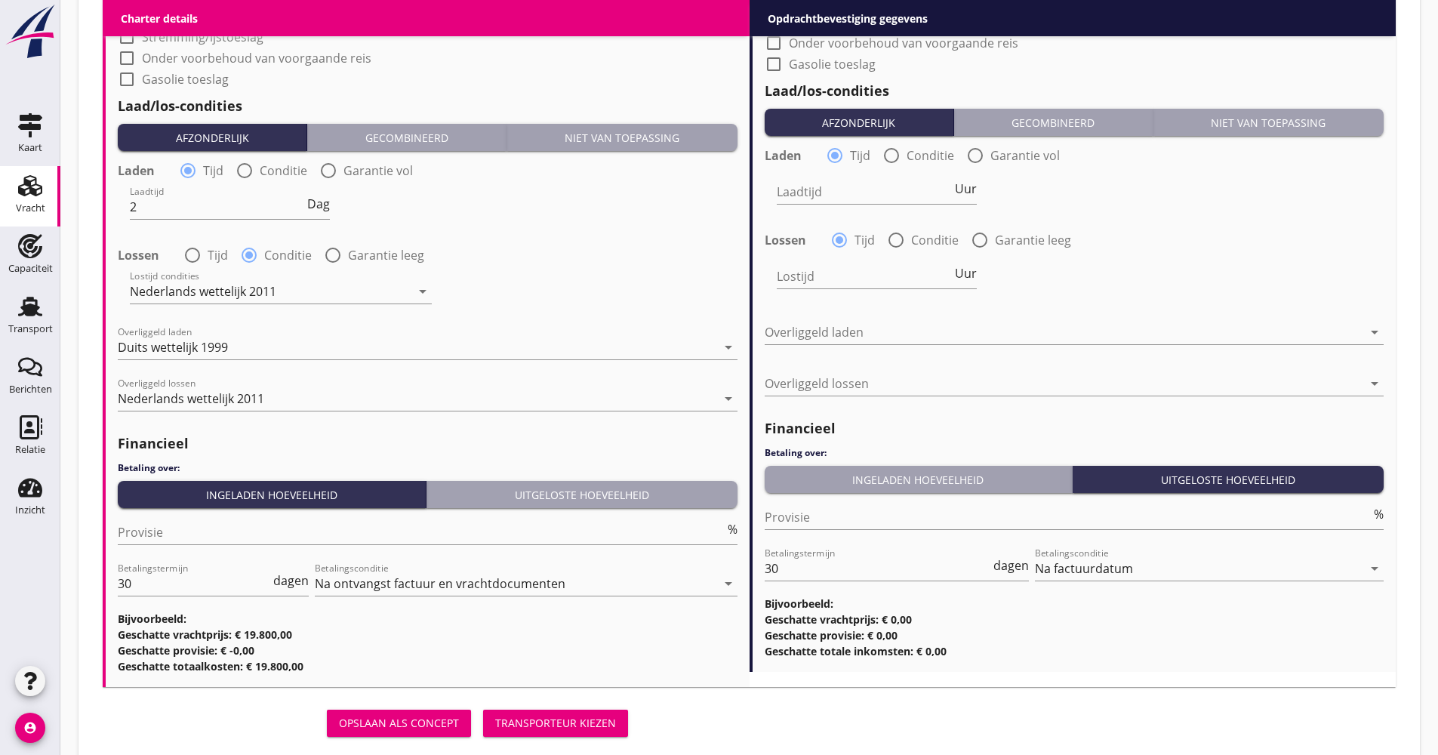
click at [198, 519] on div "Provisie %" at bounding box center [428, 535] width 620 height 48
click at [196, 520] on input "Provisie" at bounding box center [421, 532] width 607 height 24
type input "5.00"
drag, startPoint x: 140, startPoint y: 580, endPoint x: 103, endPoint y: 590, distance: 39.2
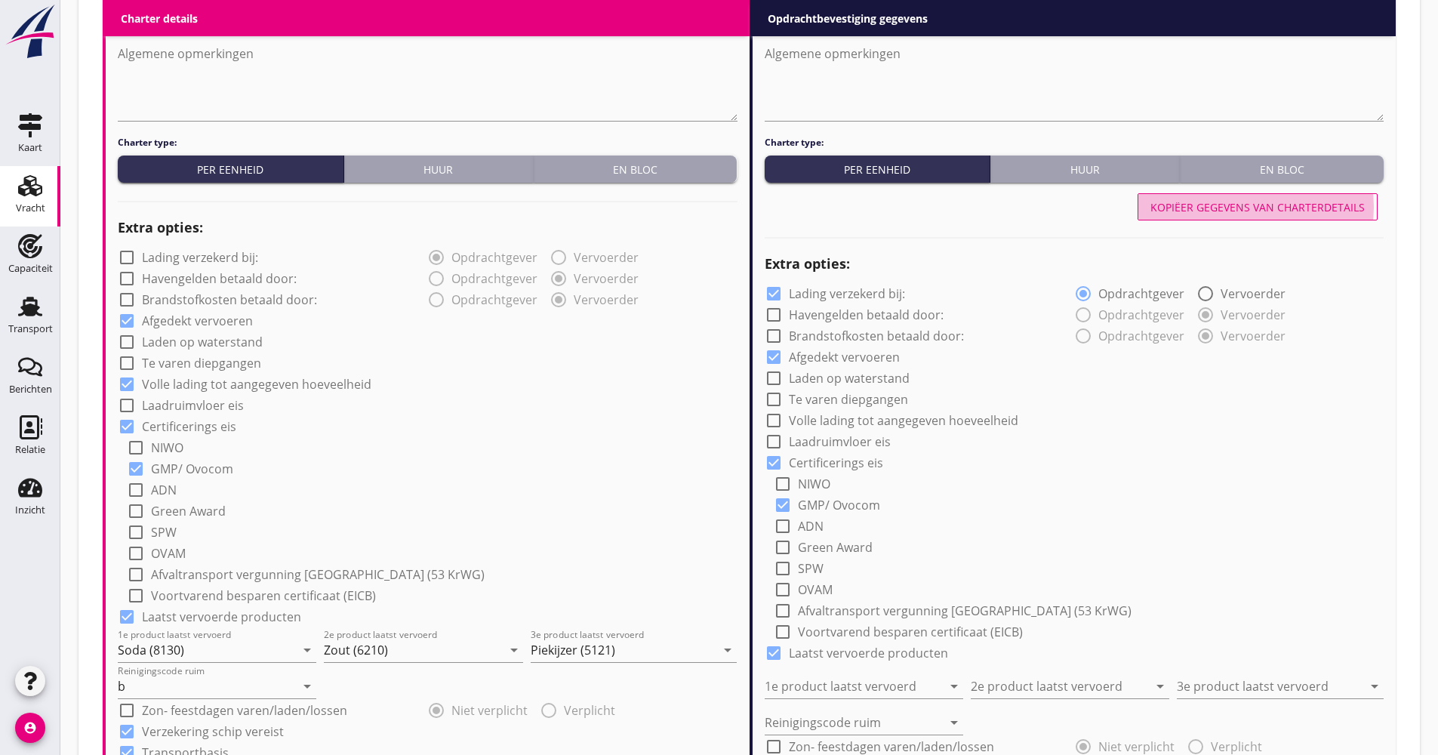
click at [1183, 212] on div "Kopiëer gegevens van charterdetails" at bounding box center [1257, 207] width 214 height 16
checkbox input "false"
checkbox input "true"
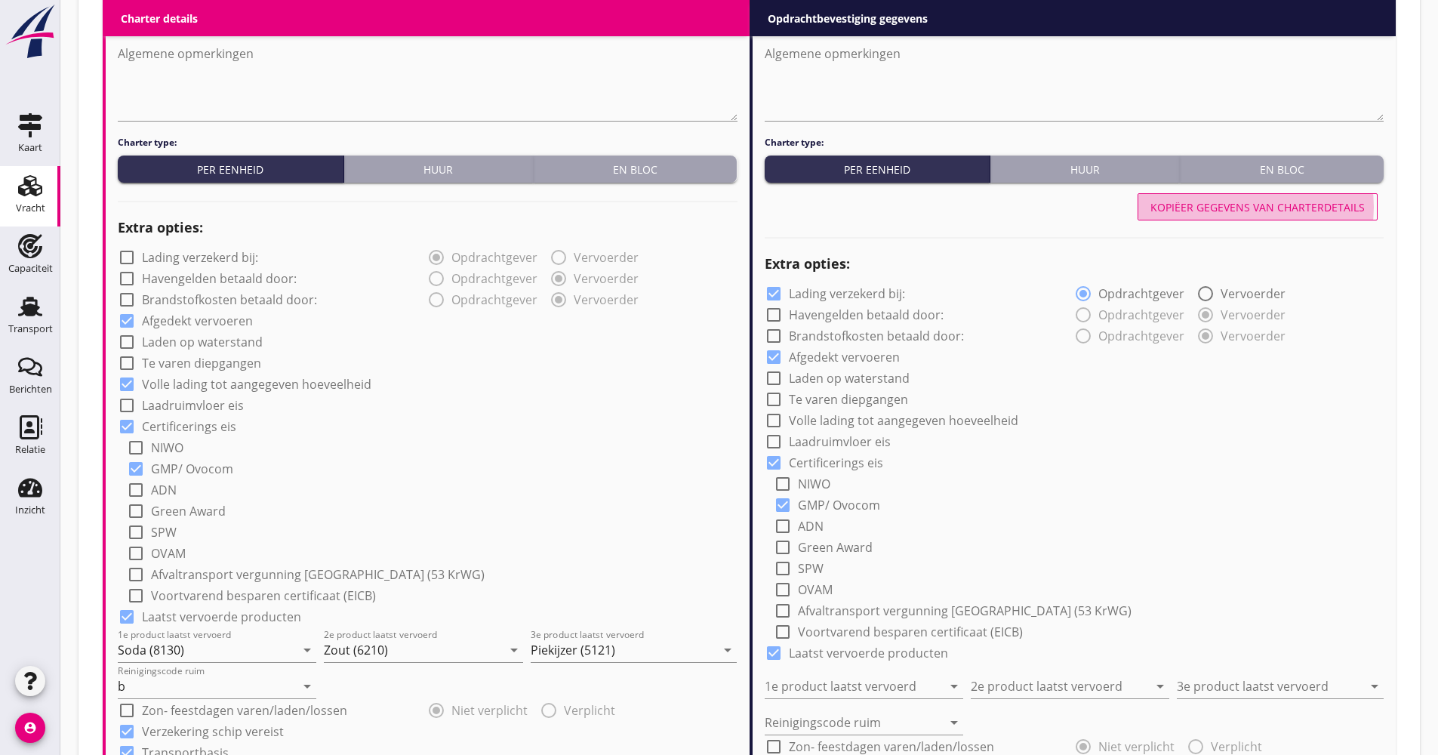
type input "2"
radio input "false"
radio input "true"
type input "Soda (8130)"
type input "Zout (6210)"
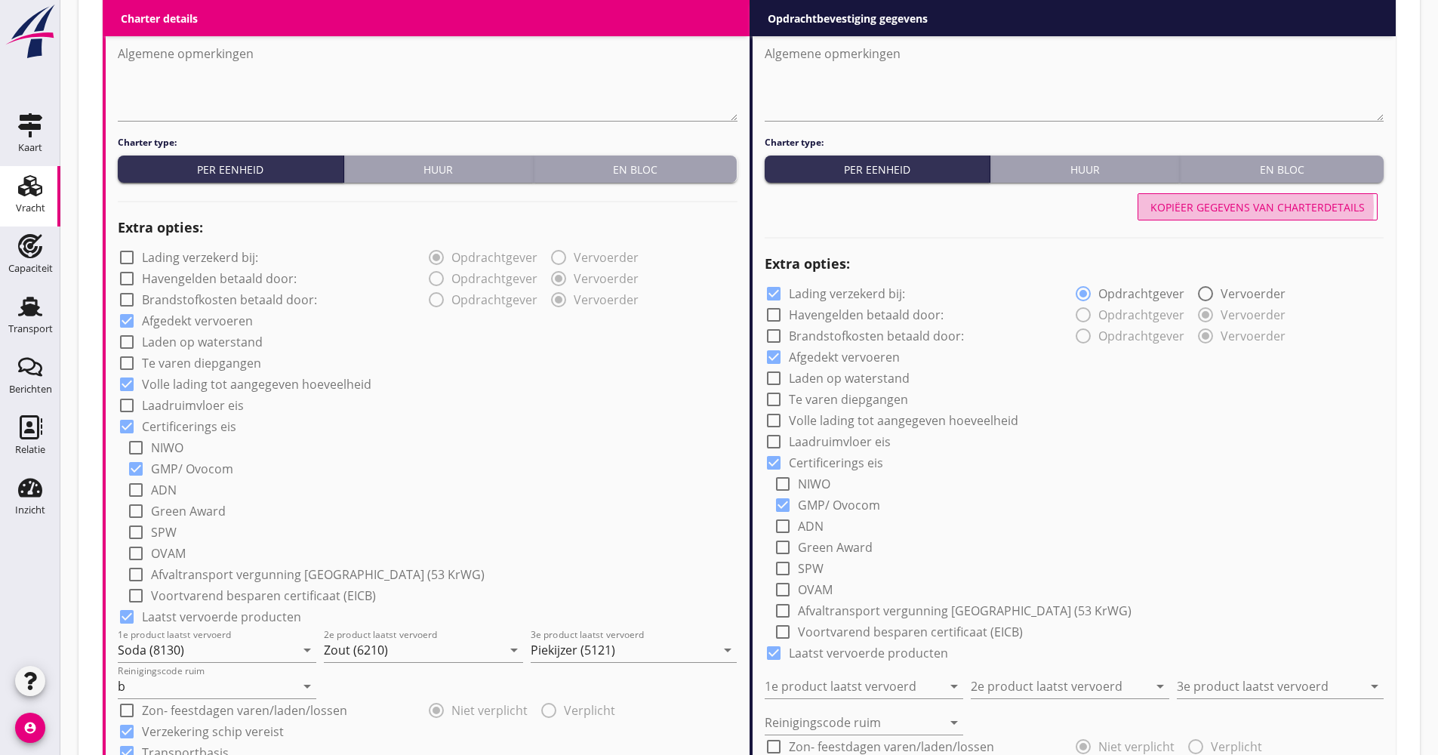
type input "Piekijzer (5121)"
type input "b"
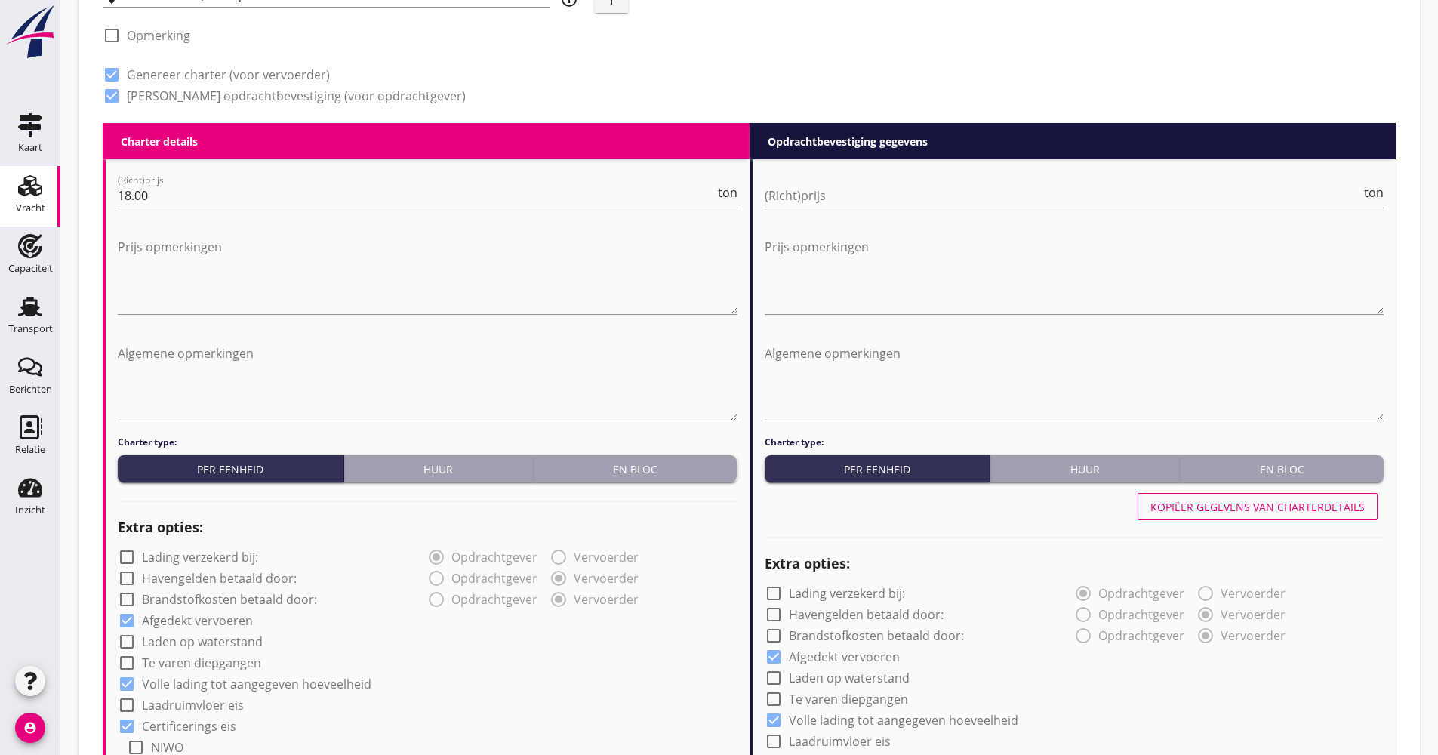
scroll to position [604, 0]
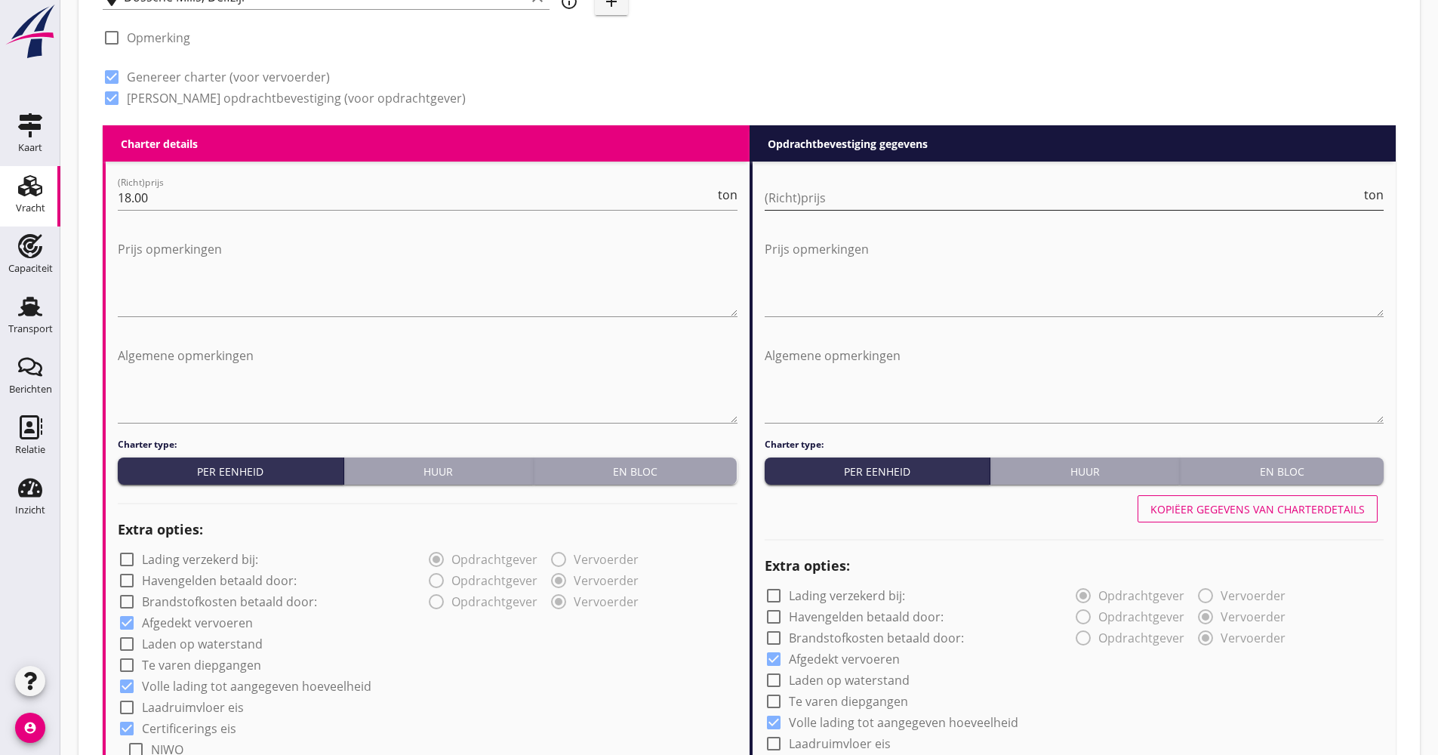
click at [861, 203] on input "(Richt)prijs" at bounding box center [1063, 198] width 597 height 24
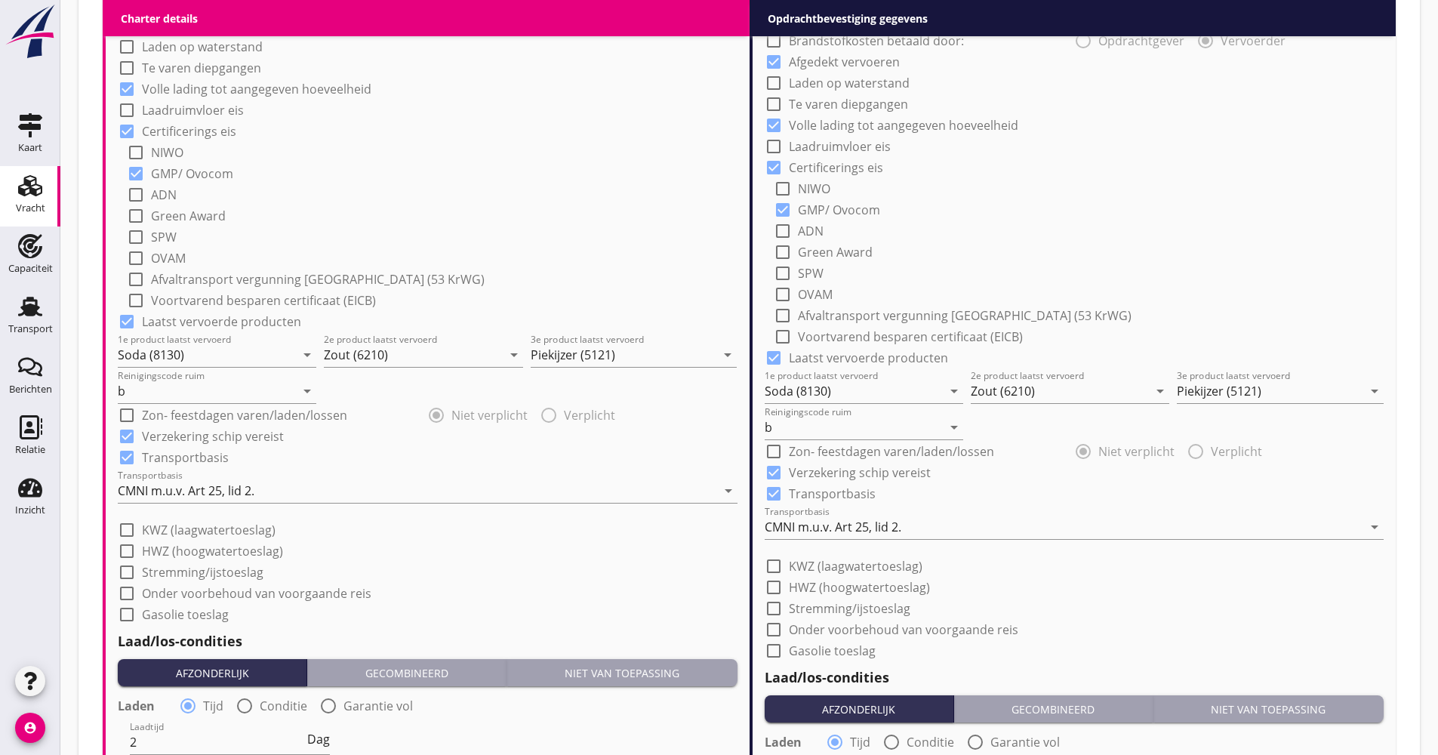
scroll to position [1283, 0]
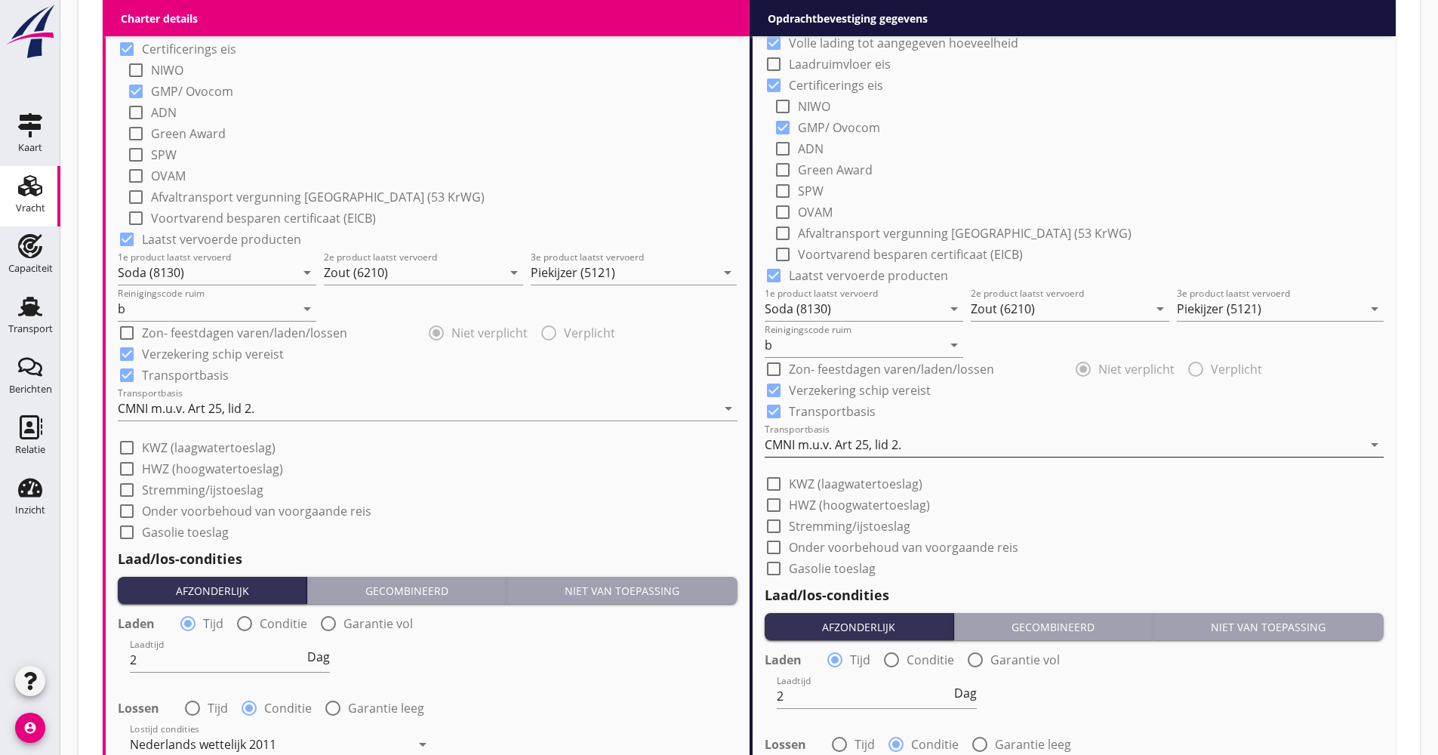
type input "18.00"
click at [835, 450] on div "CMNI m.u.v. Art 25, lid 2." at bounding box center [833, 445] width 137 height 14
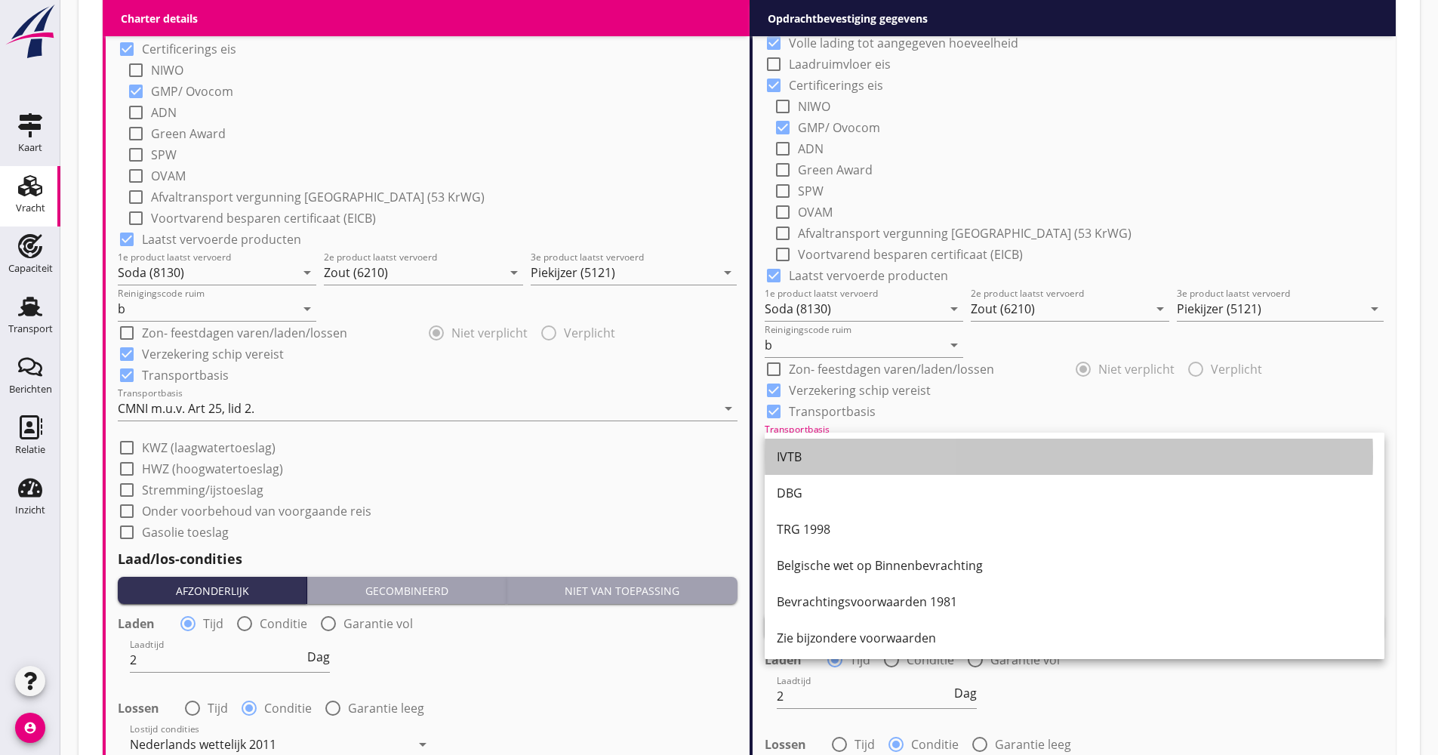
click at [834, 450] on div "IVTB" at bounding box center [1075, 457] width 596 height 18
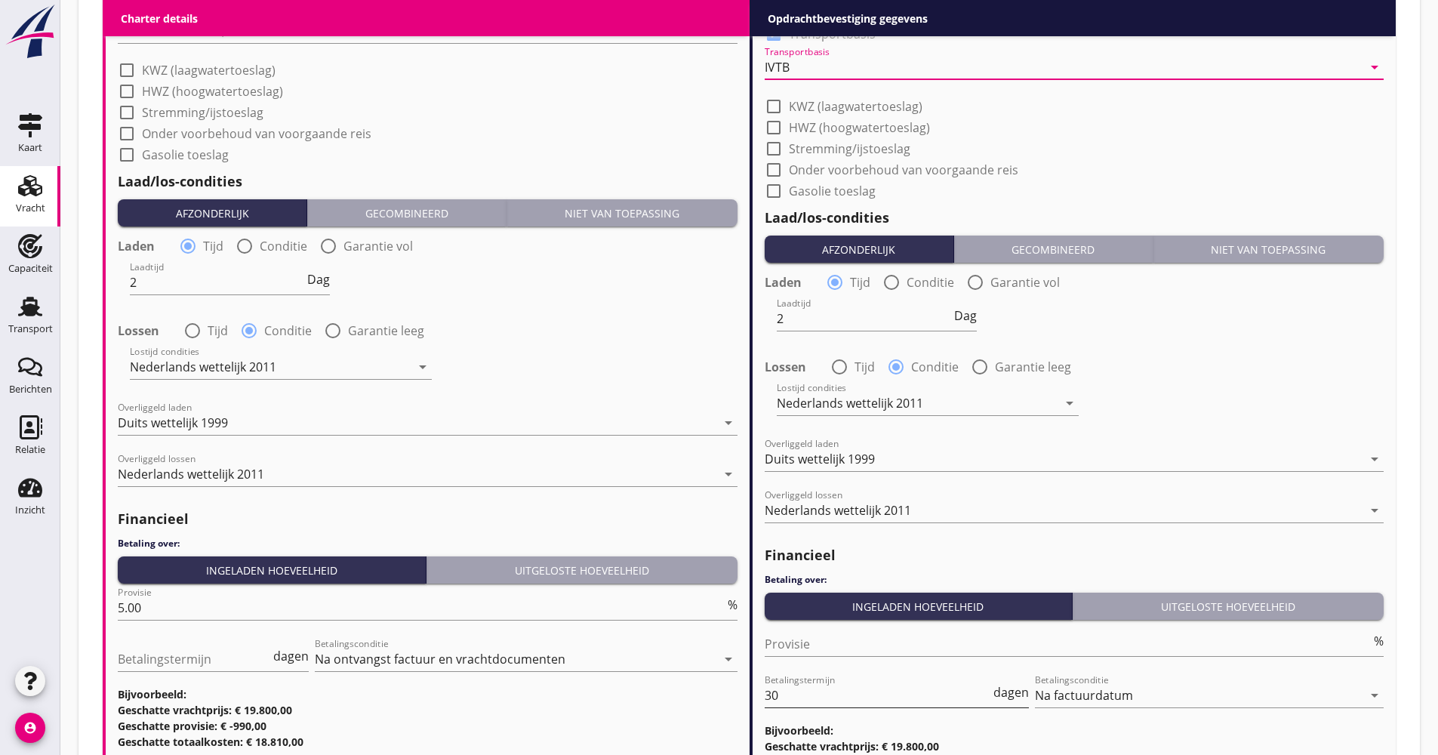
scroll to position [1807, 0]
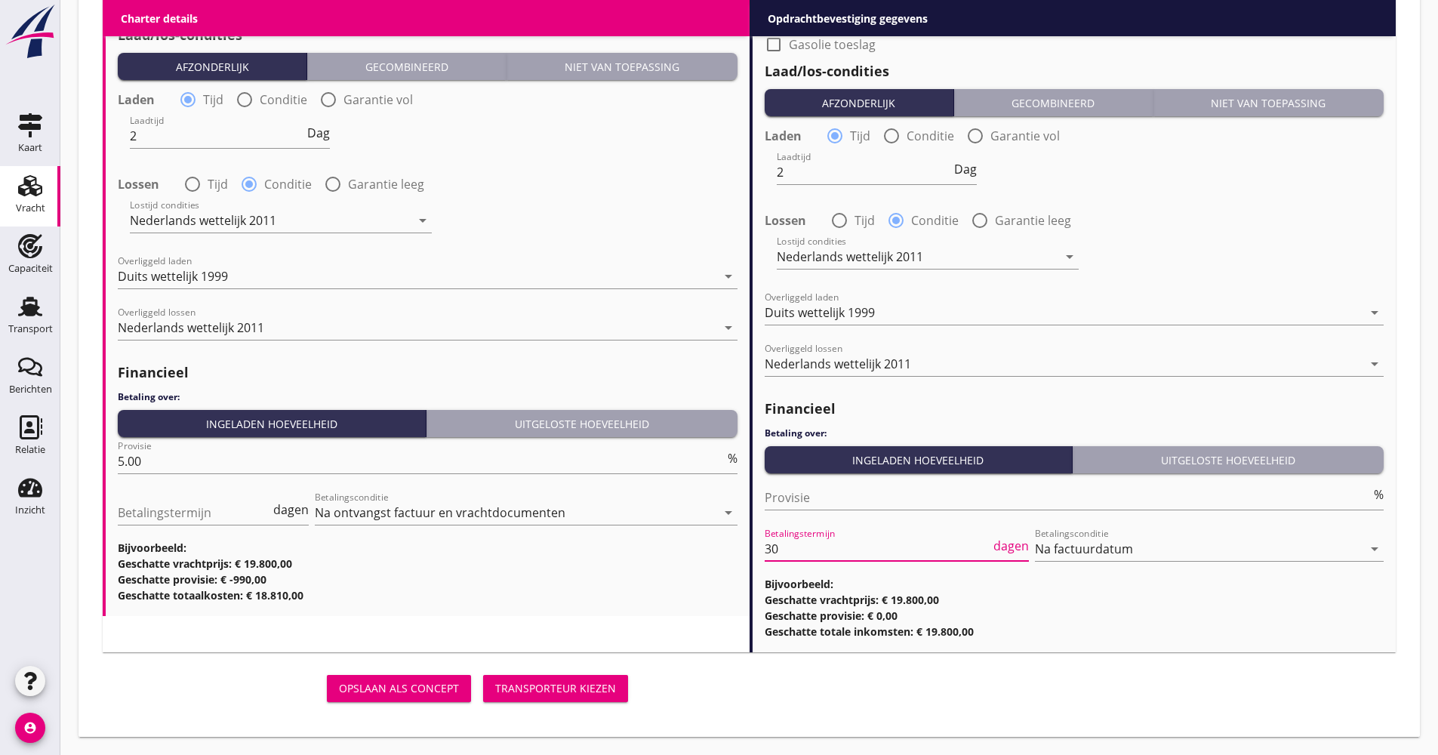
drag, startPoint x: 808, startPoint y: 527, endPoint x: 805, endPoint y: 553, distance: 26.7
type input "21"
click at [565, 695] on div "Transporteur kiezen" at bounding box center [555, 688] width 121 height 16
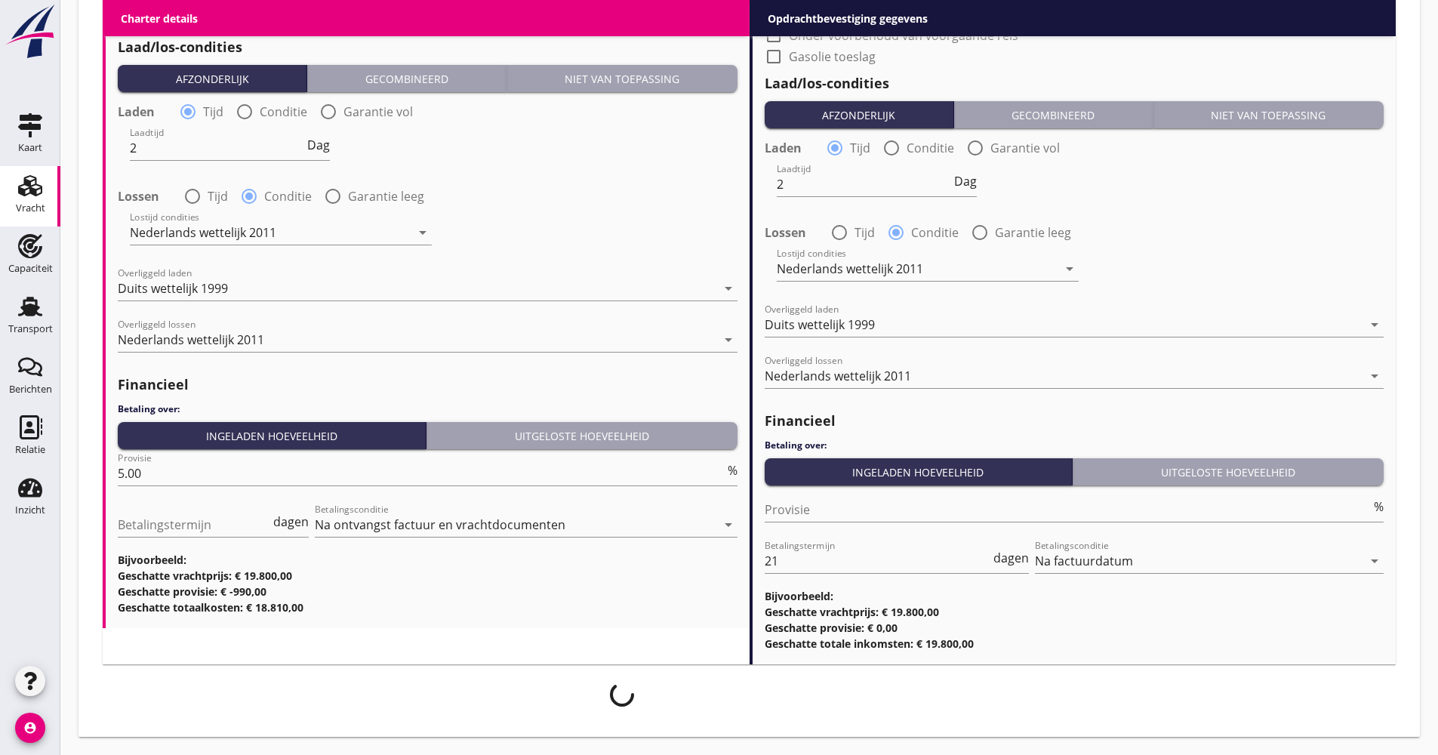
scroll to position [1795, 0]
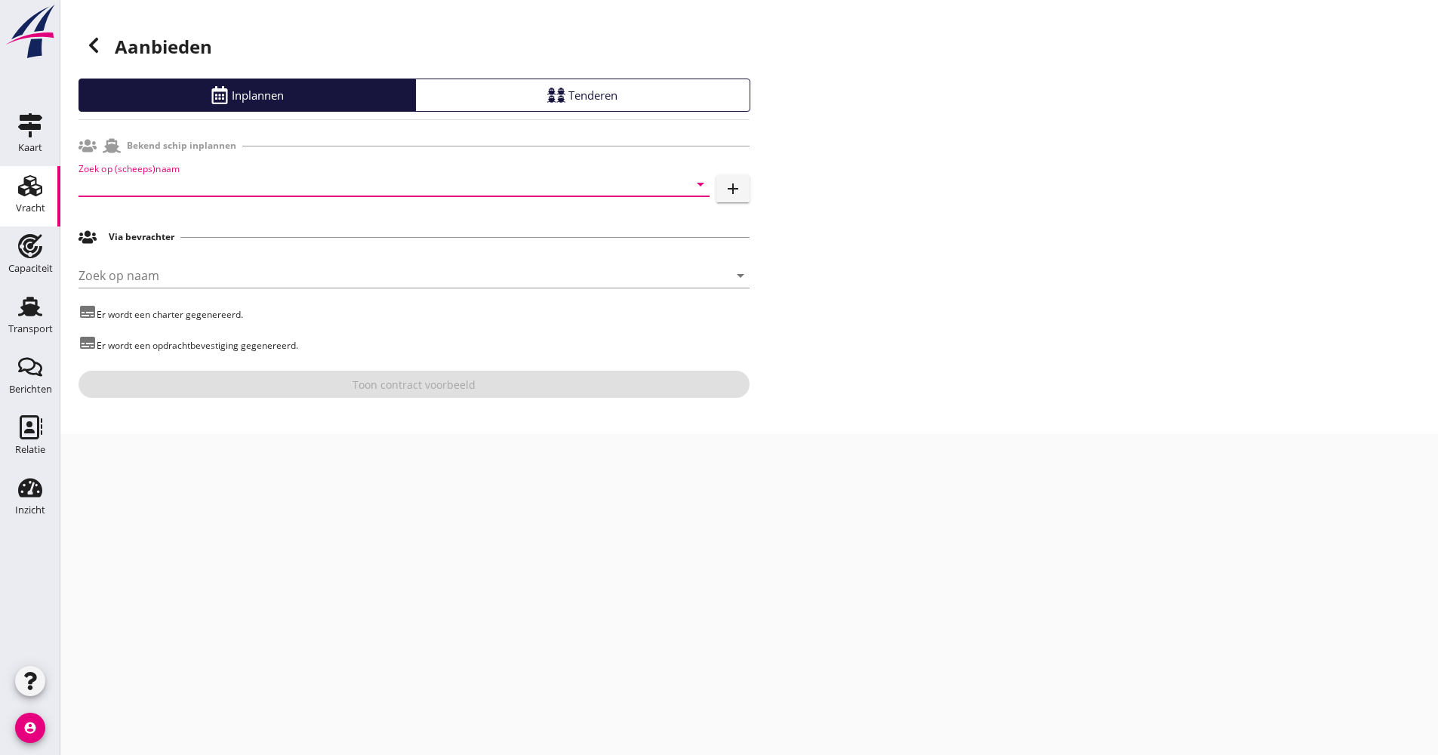
click at [231, 177] on input "Zoek op (scheeps)naam" at bounding box center [373, 184] width 589 height 24
click at [211, 208] on div "Miranto" at bounding box center [415, 214] width 565 height 18
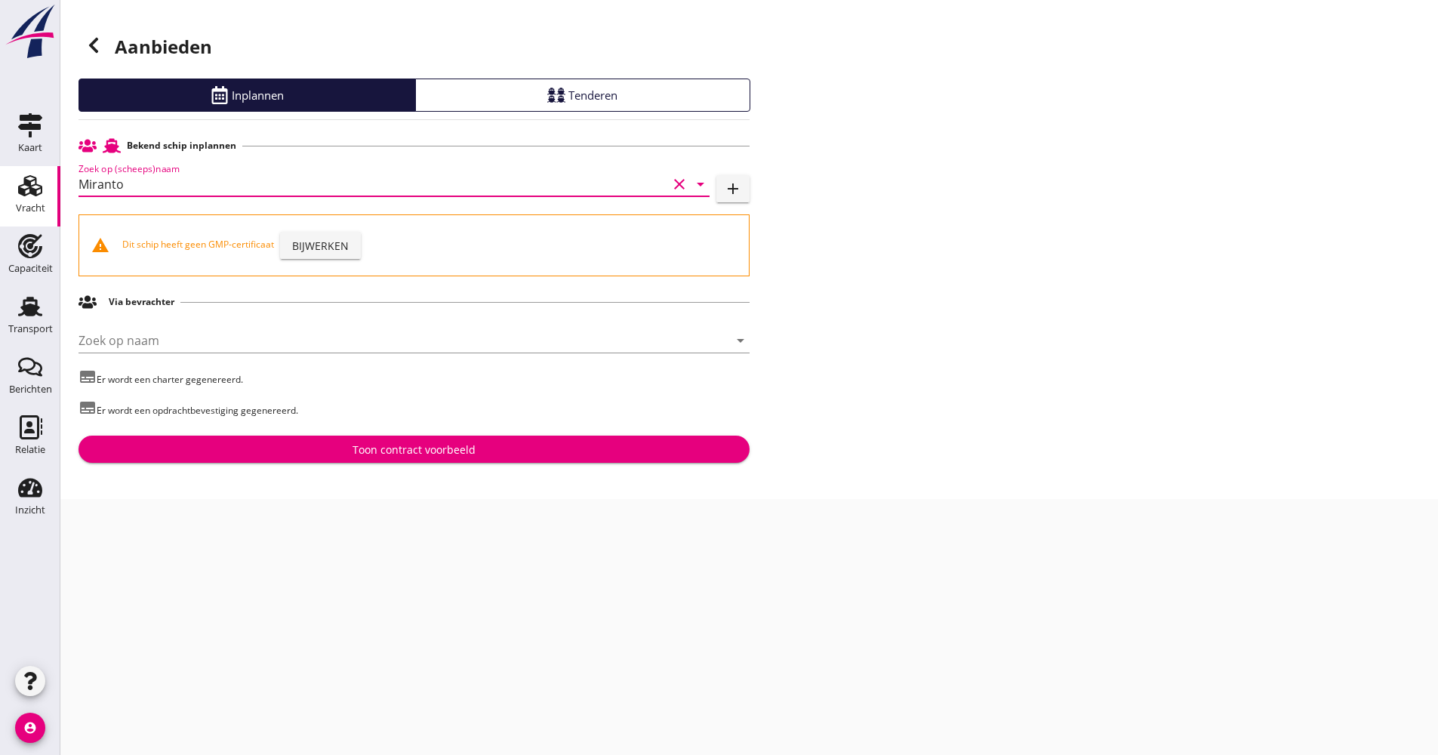
type input "Miranto"
click at [344, 247] on div "Bijwerken" at bounding box center [320, 246] width 57 height 16
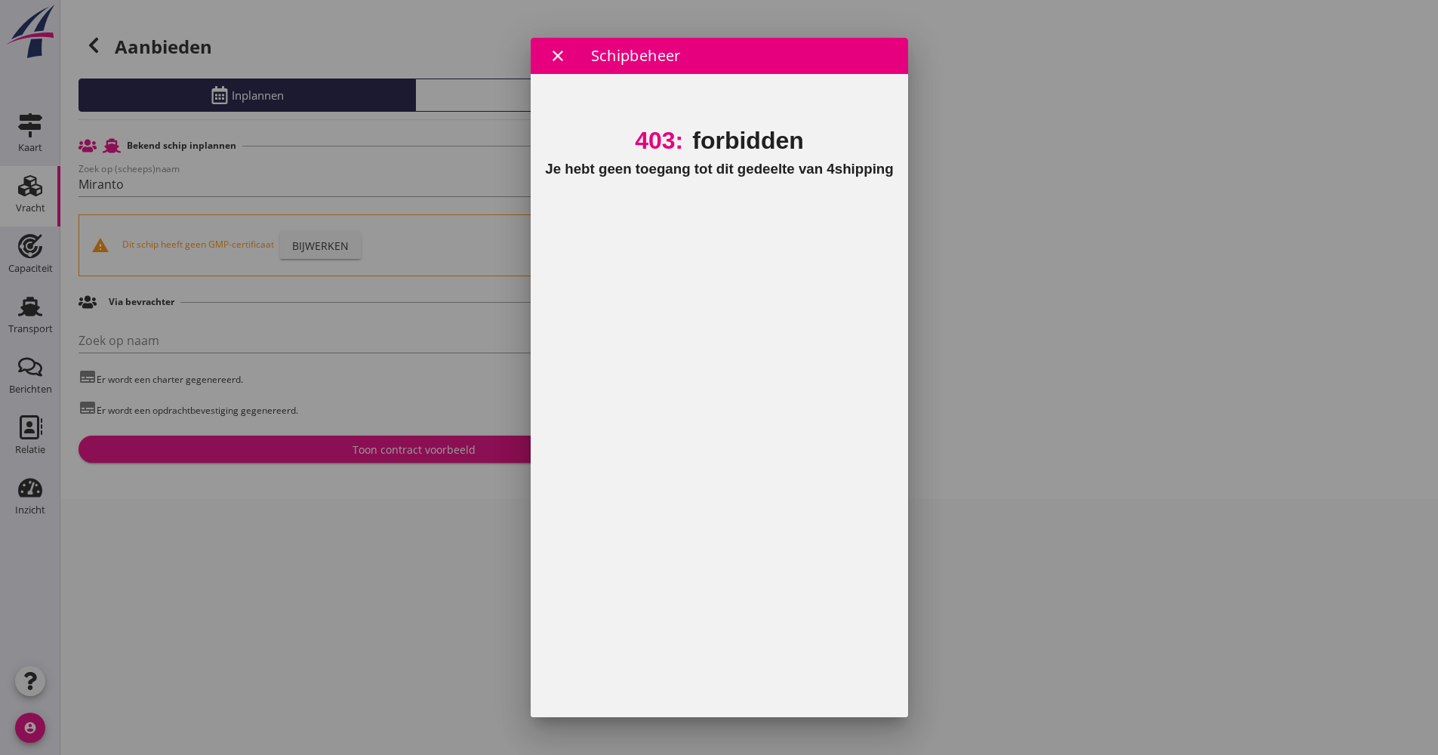
click at [545, 62] on button "close" at bounding box center [557, 55] width 27 height 27
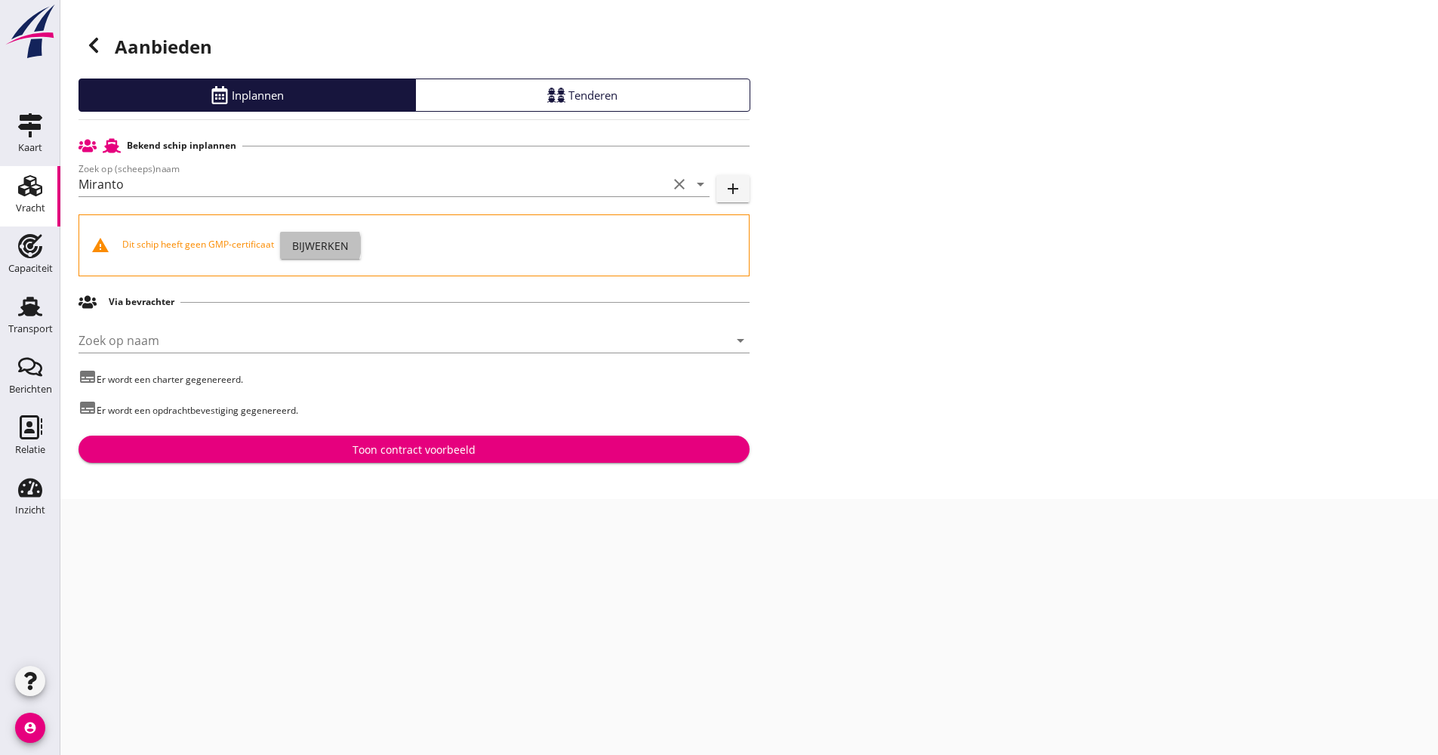
click at [335, 243] on div "Bijwerken" at bounding box center [320, 246] width 57 height 16
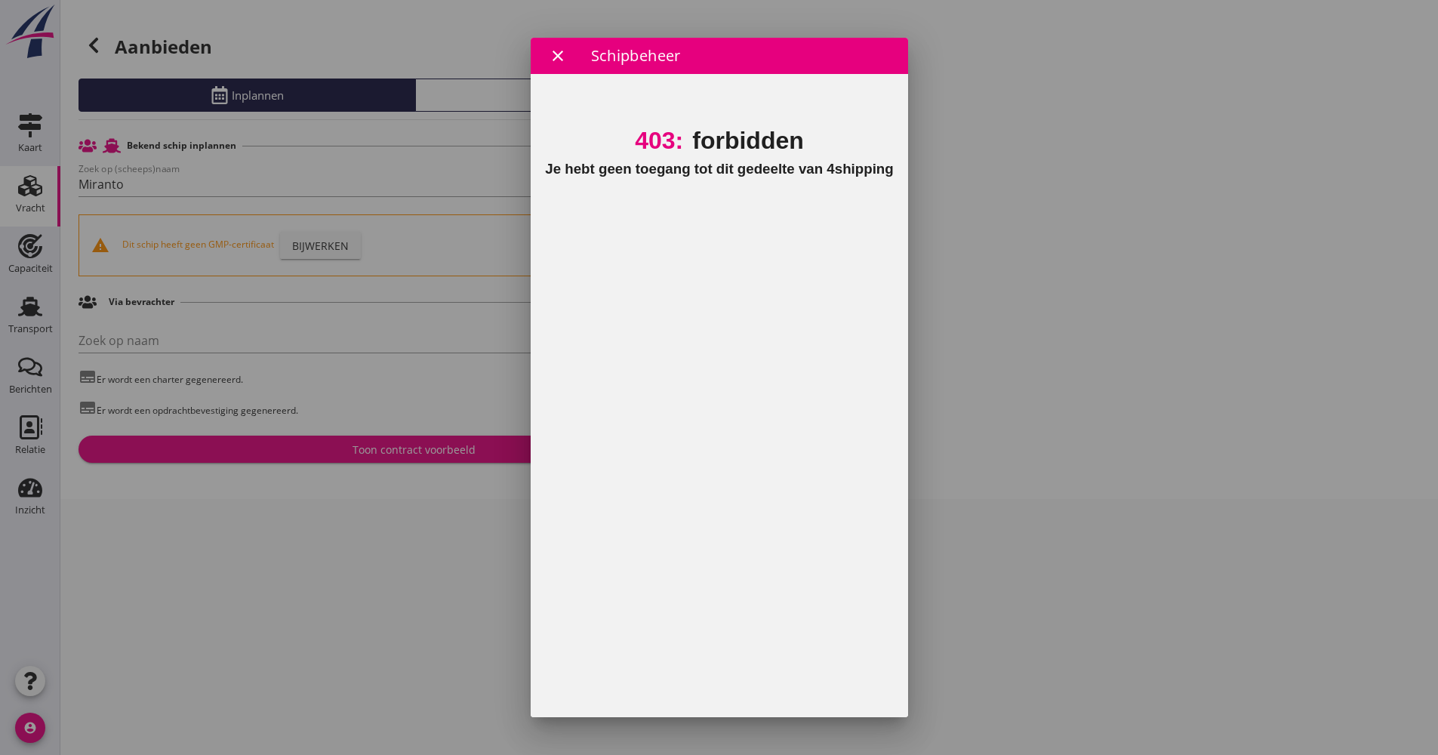
drag, startPoint x: 554, startPoint y: 57, endPoint x: 510, endPoint y: 85, distance: 51.5
click at [553, 57] on icon "close" at bounding box center [558, 56] width 18 height 18
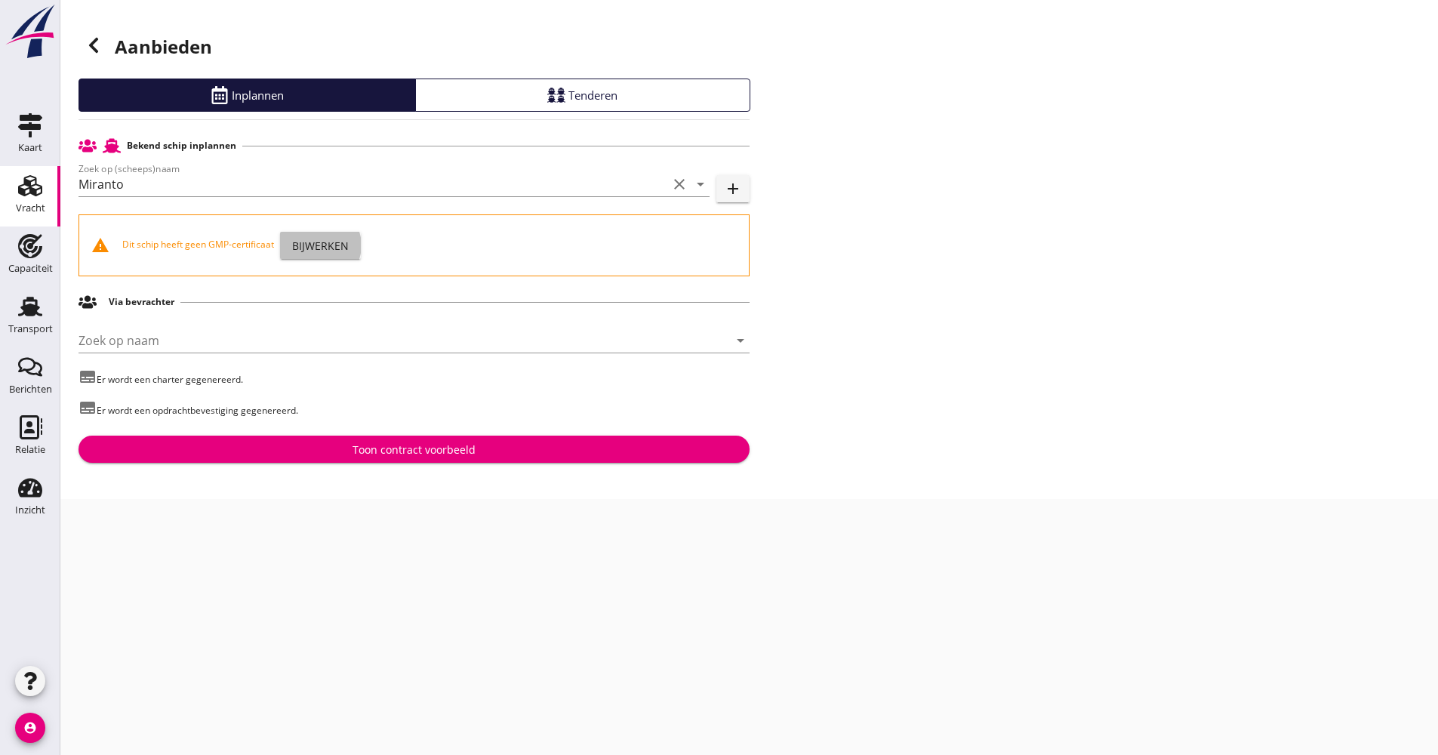
click at [322, 250] on div "Bijwerken" at bounding box center [320, 246] width 57 height 16
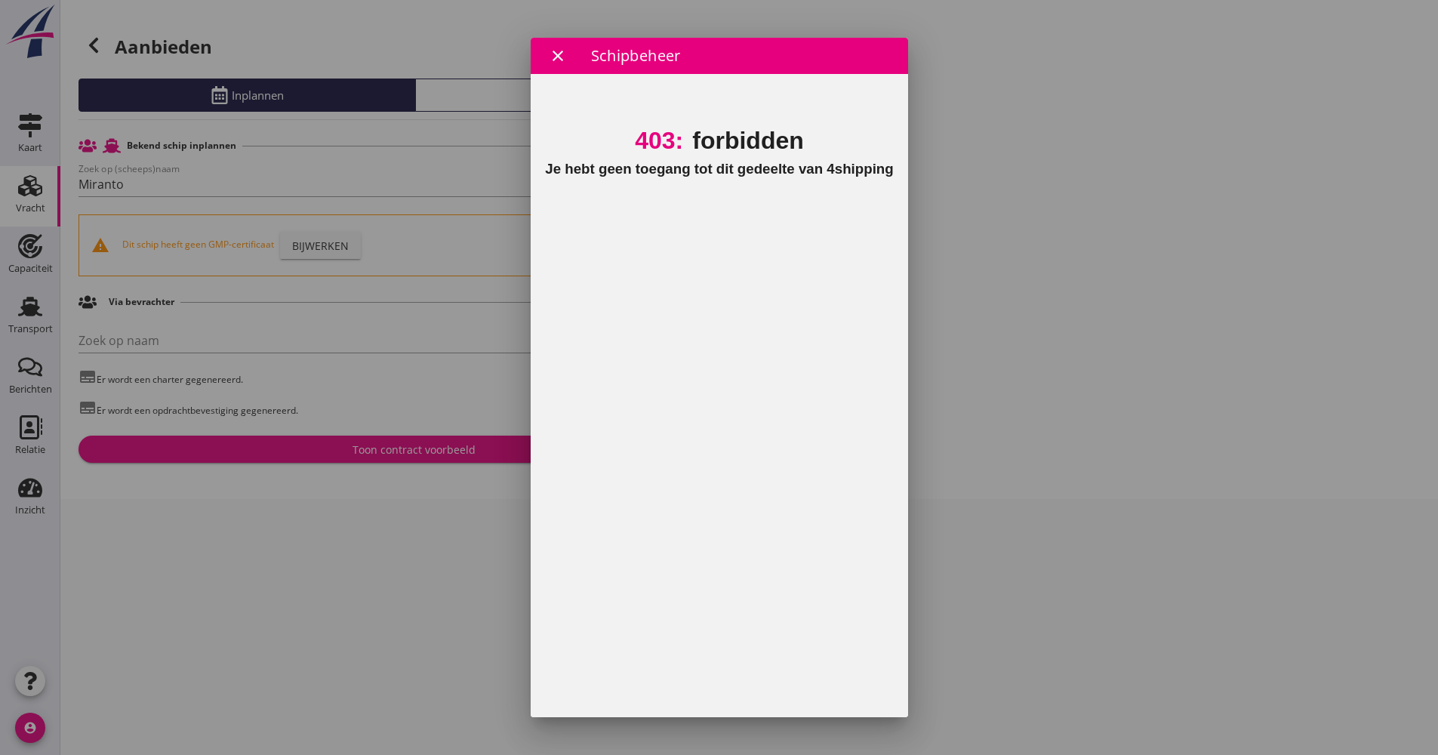
drag, startPoint x: 64, startPoint y: 73, endPoint x: 91, endPoint y: 230, distance: 159.4
click at [92, 234] on div at bounding box center [719, 377] width 1438 height 755
drag, startPoint x: 100, startPoint y: 125, endPoint x: 54, endPoint y: 100, distance: 53.0
click at [54, 100] on div at bounding box center [719, 377] width 1438 height 755
click at [75, 94] on div at bounding box center [719, 377] width 1438 height 755
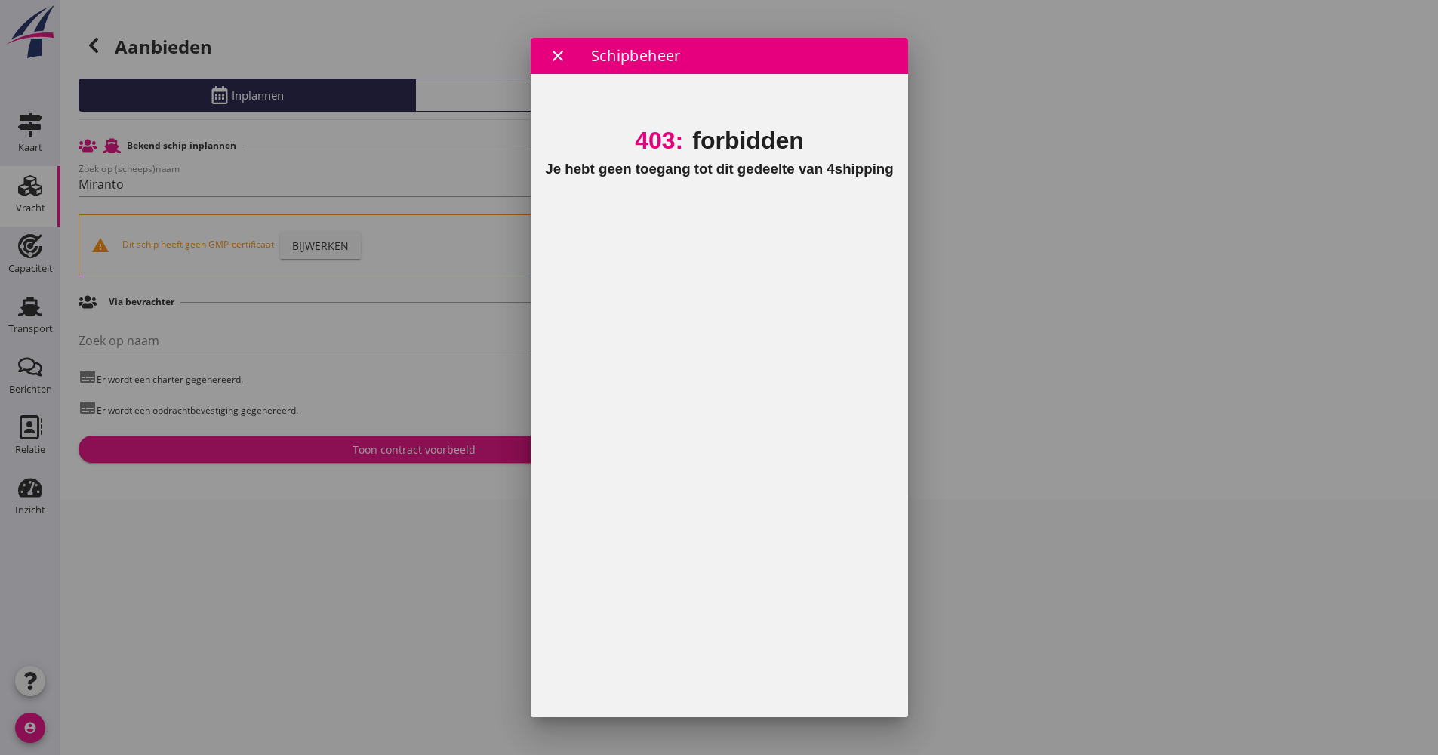
click at [68, 53] on div at bounding box center [719, 377] width 1438 height 755
click at [163, 71] on div at bounding box center [719, 377] width 1438 height 755
click at [562, 57] on icon "close" at bounding box center [558, 56] width 18 height 18
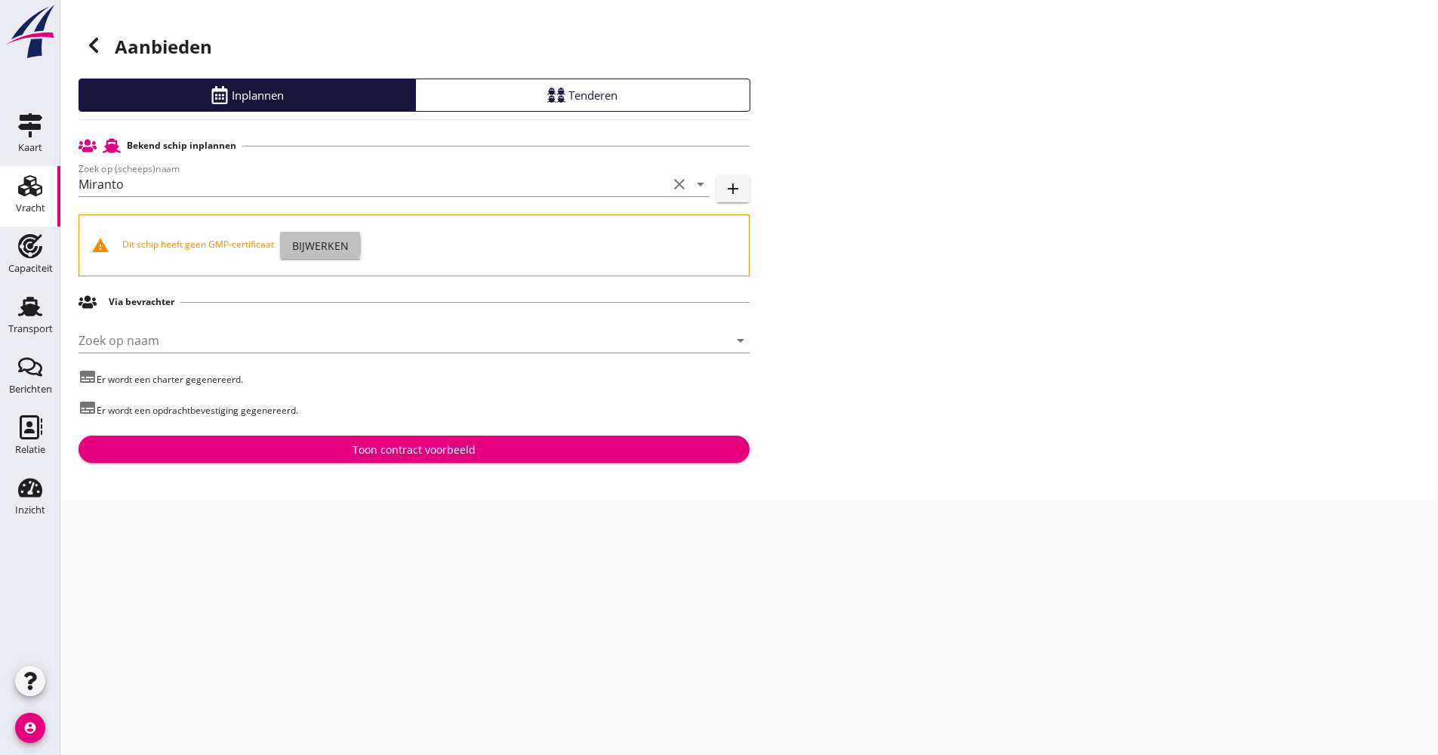
click at [327, 248] on div "Bijwerken" at bounding box center [320, 246] width 57 height 16
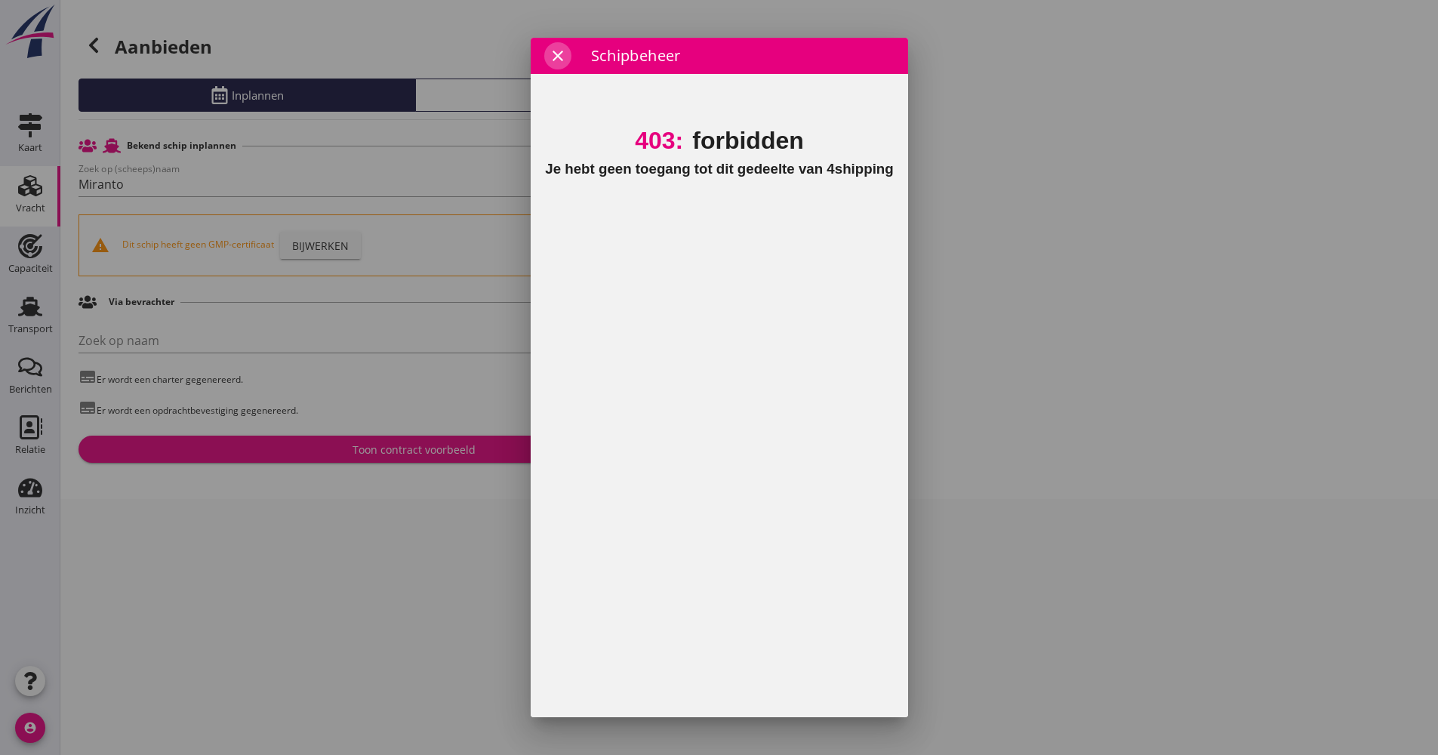
click at [555, 62] on icon "close" at bounding box center [558, 56] width 18 height 18
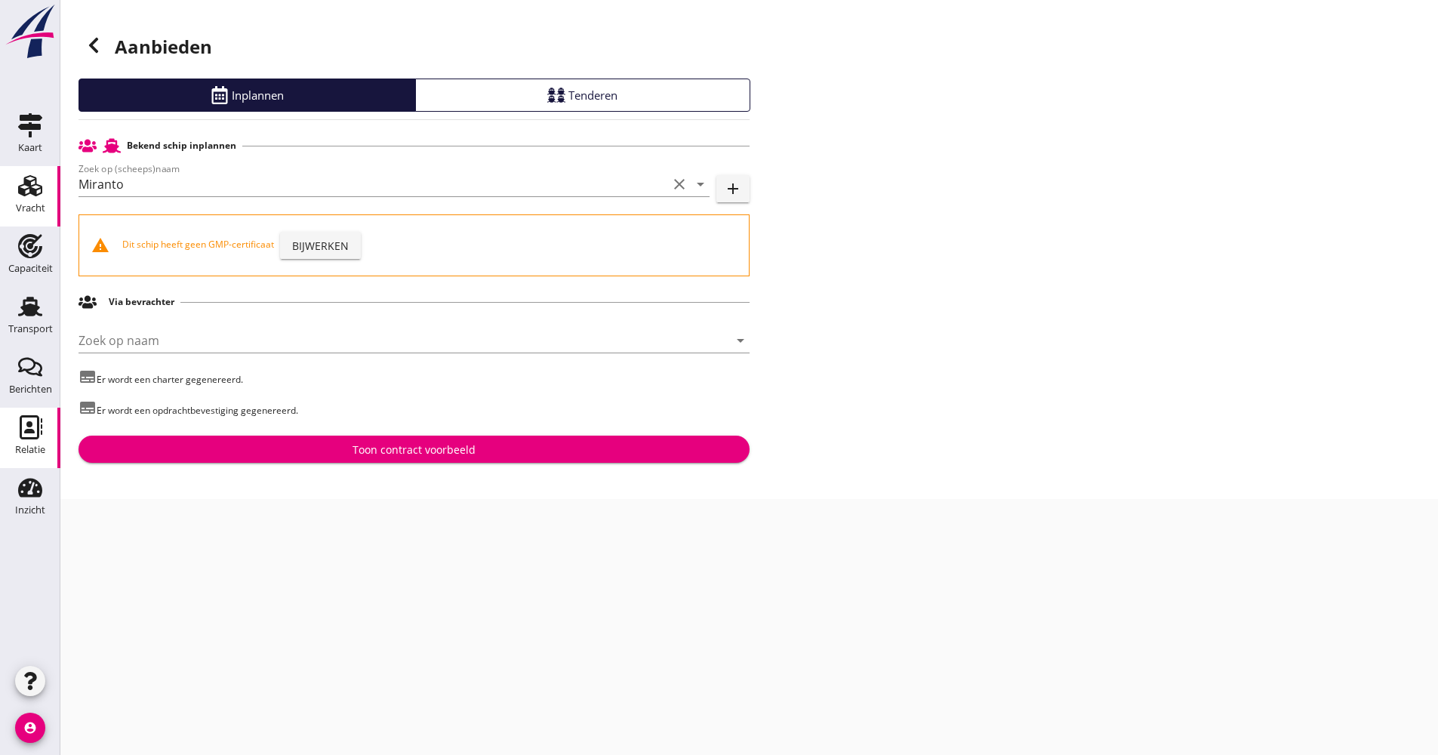
click at [32, 442] on div "Relatie" at bounding box center [30, 449] width 30 height 21
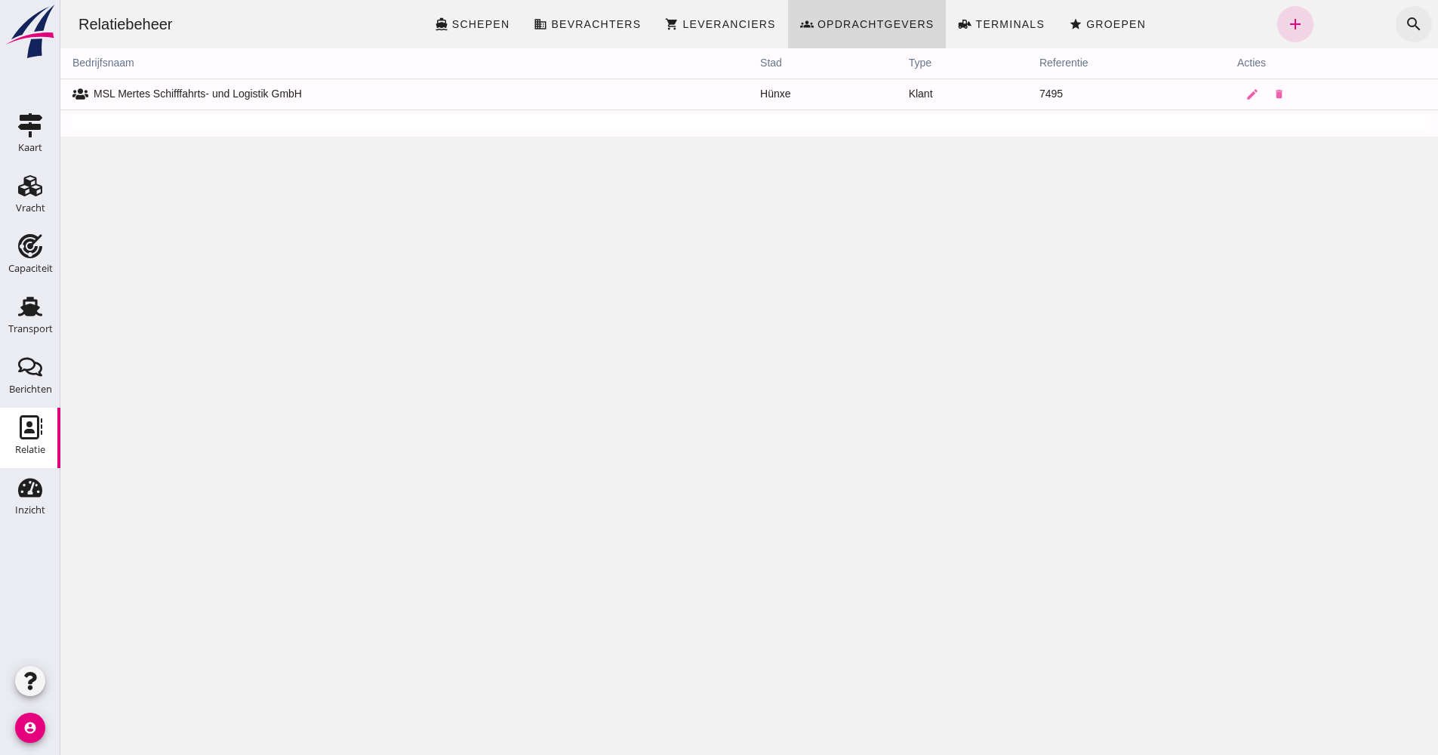
click at [1396, 20] on button "search" at bounding box center [1414, 24] width 36 height 36
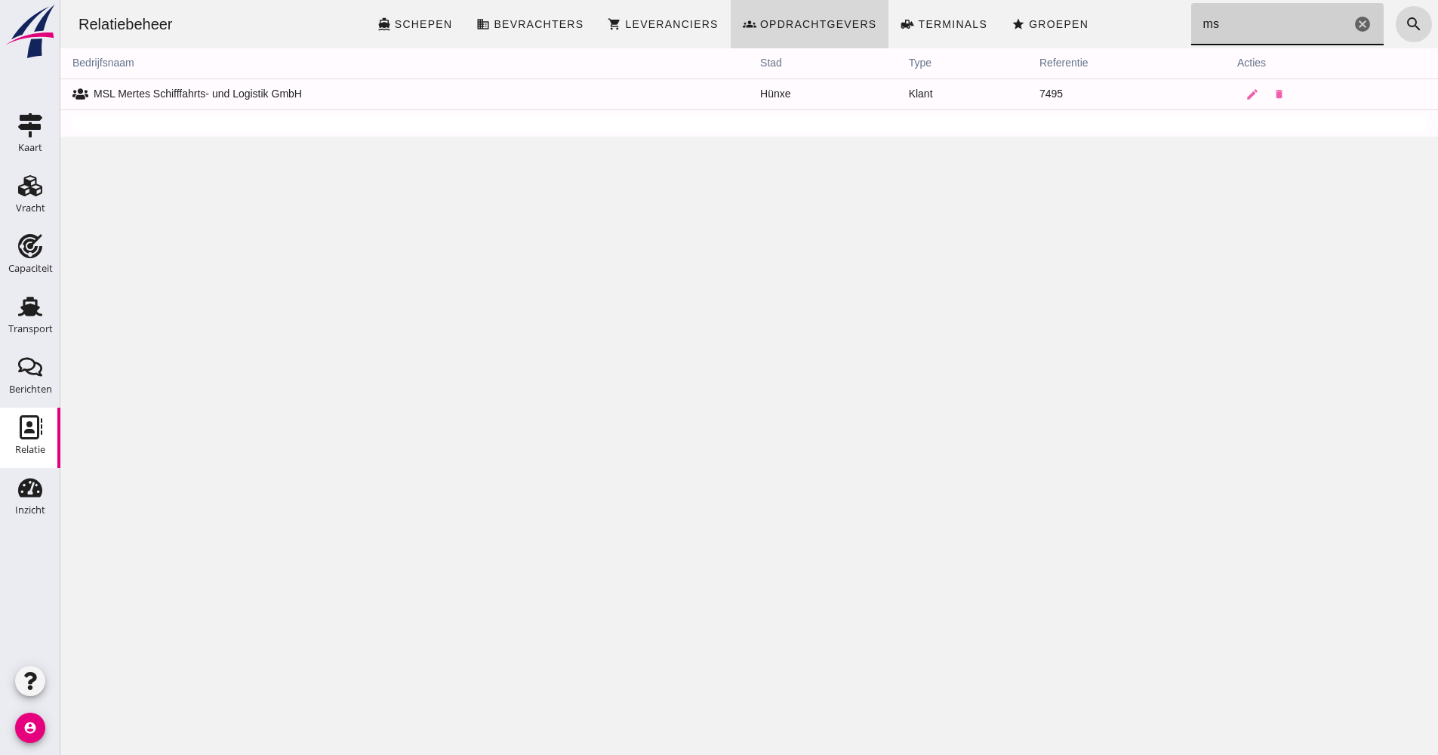
type input "m"
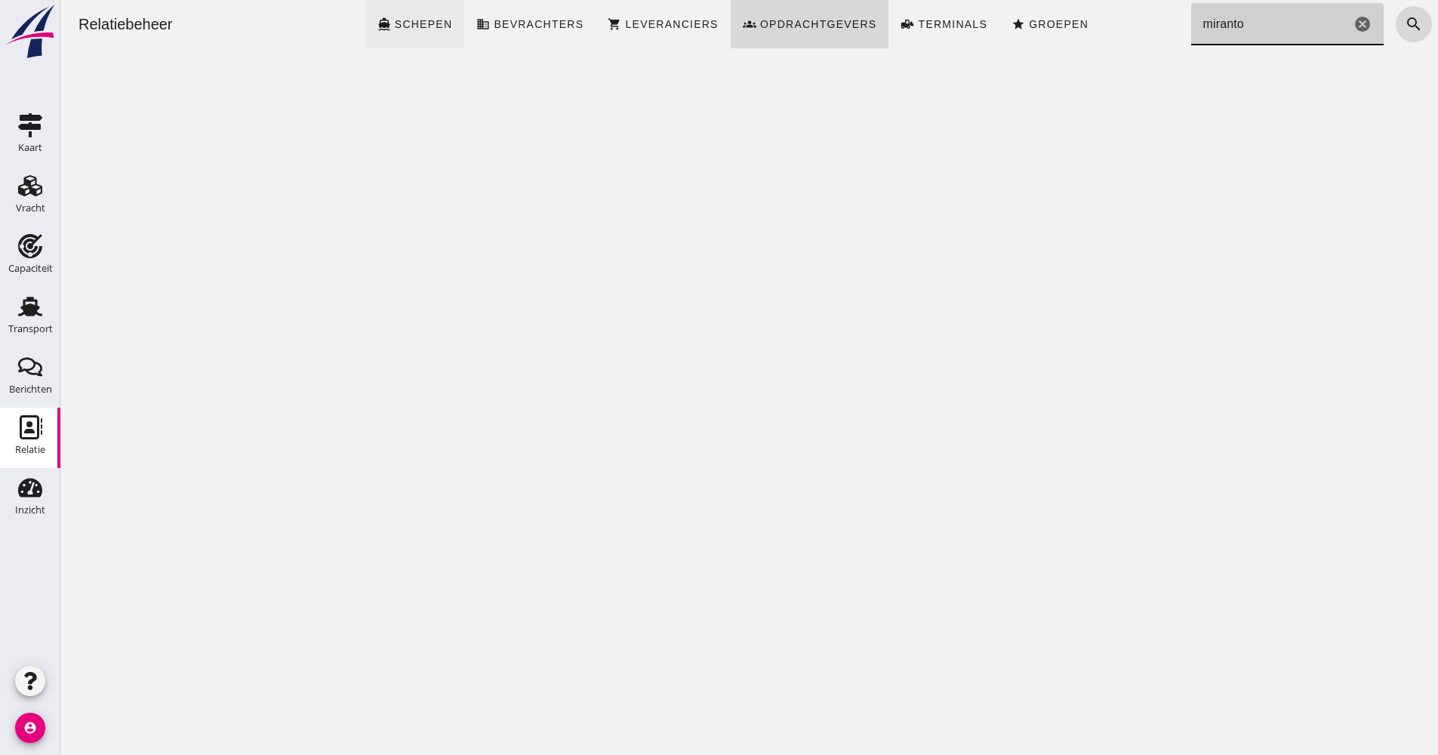
type input "miranto"
click at [391, 20] on icon "directions_boat" at bounding box center [384, 24] width 14 height 14
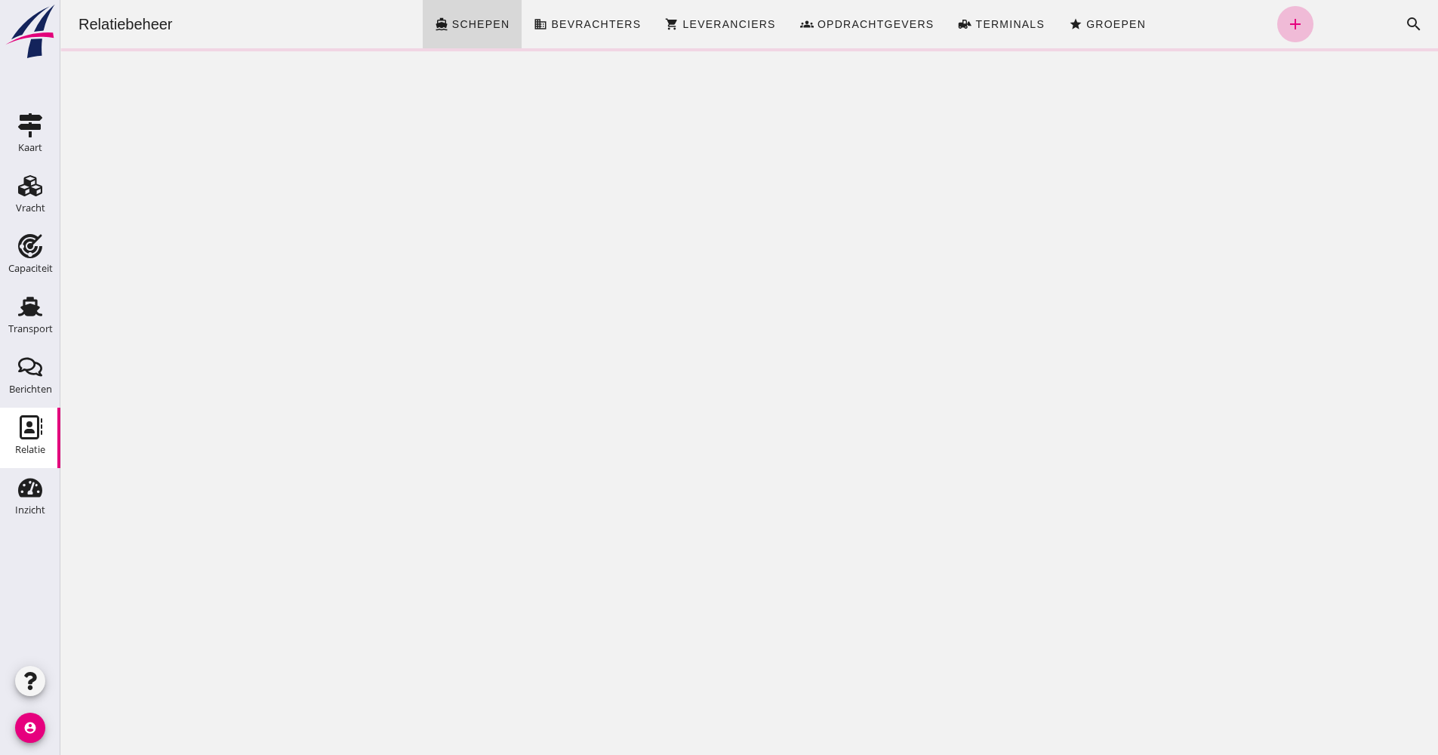
click at [1405, 20] on icon "search" at bounding box center [1414, 24] width 18 height 18
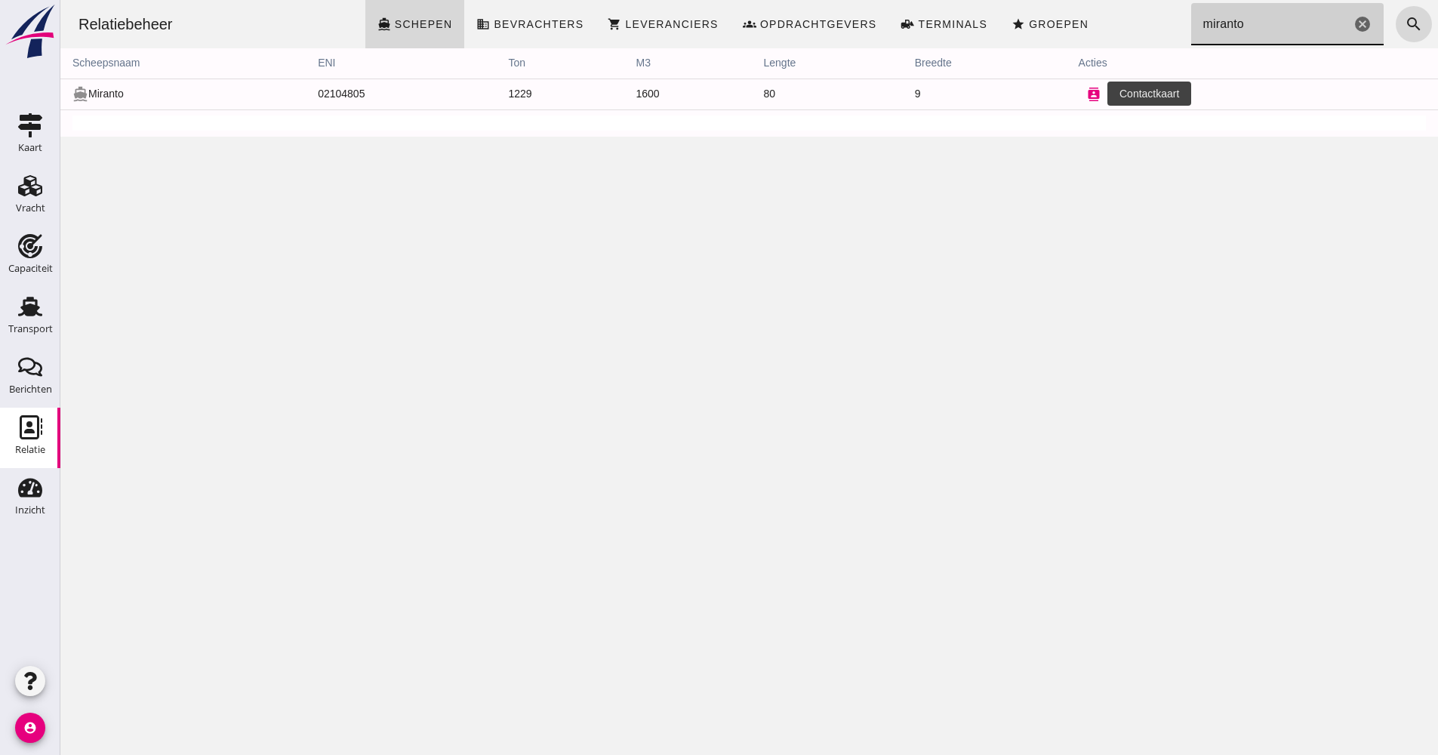
type input "miranto"
click at [1087, 92] on icon "contacts" at bounding box center [1094, 95] width 14 height 14
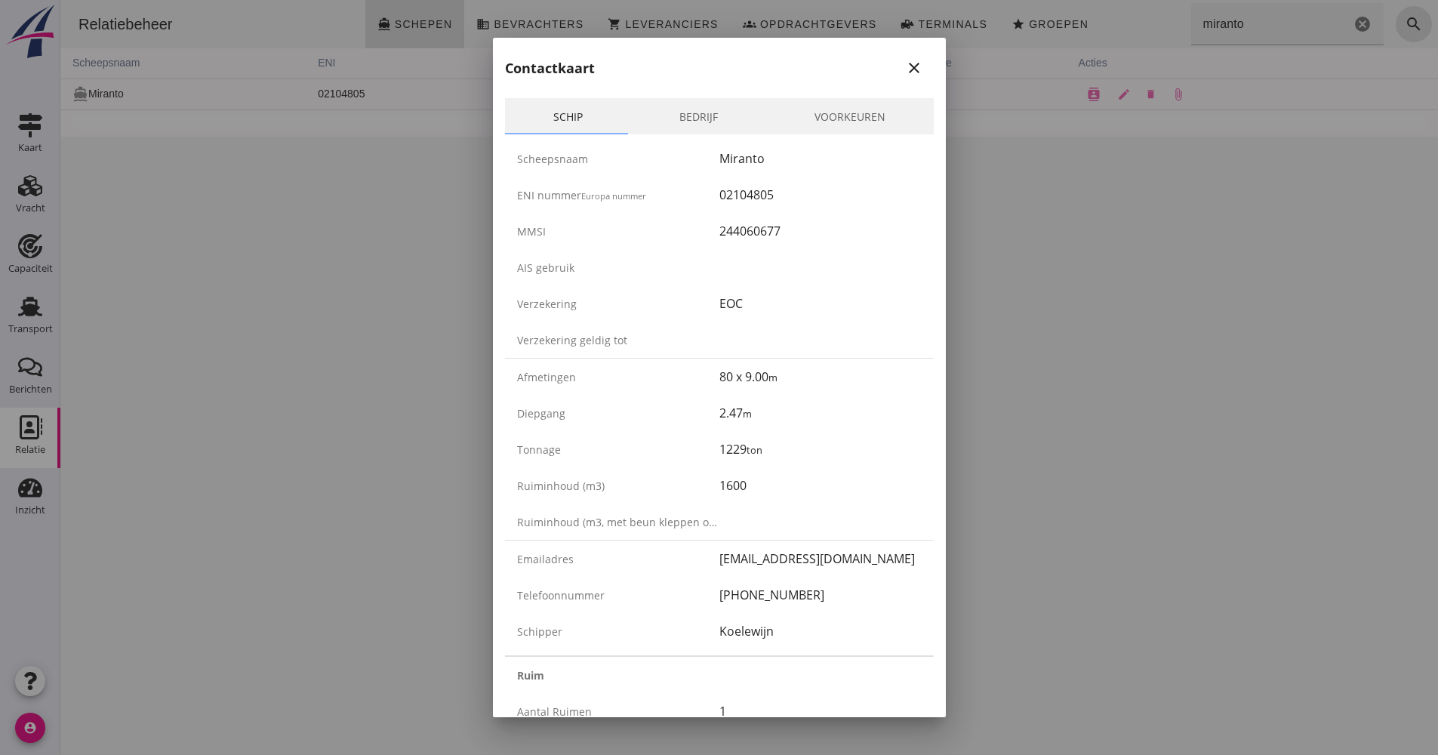
click at [1020, 181] on div at bounding box center [719, 377] width 1438 height 755
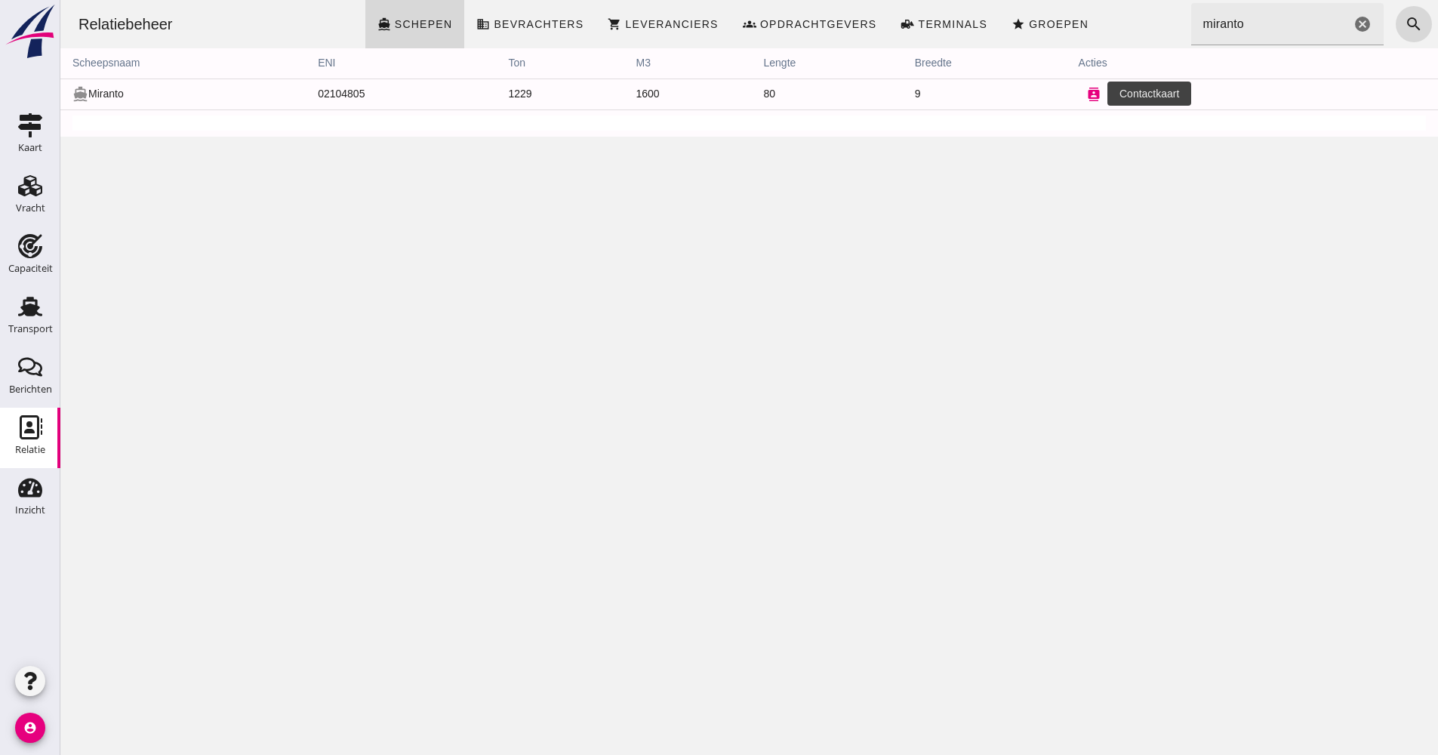
click at [1094, 99] on button "contacts" at bounding box center [1094, 94] width 30 height 30
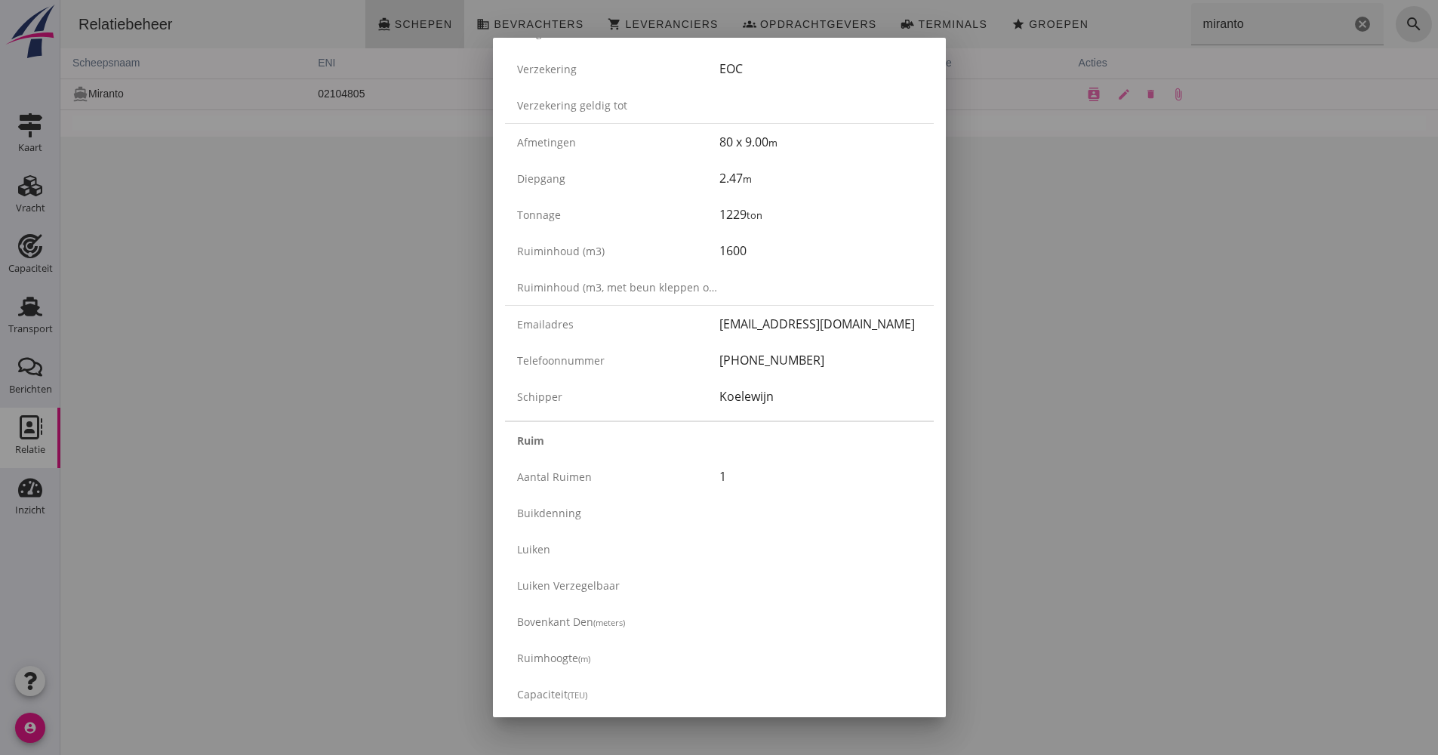
scroll to position [123, 0]
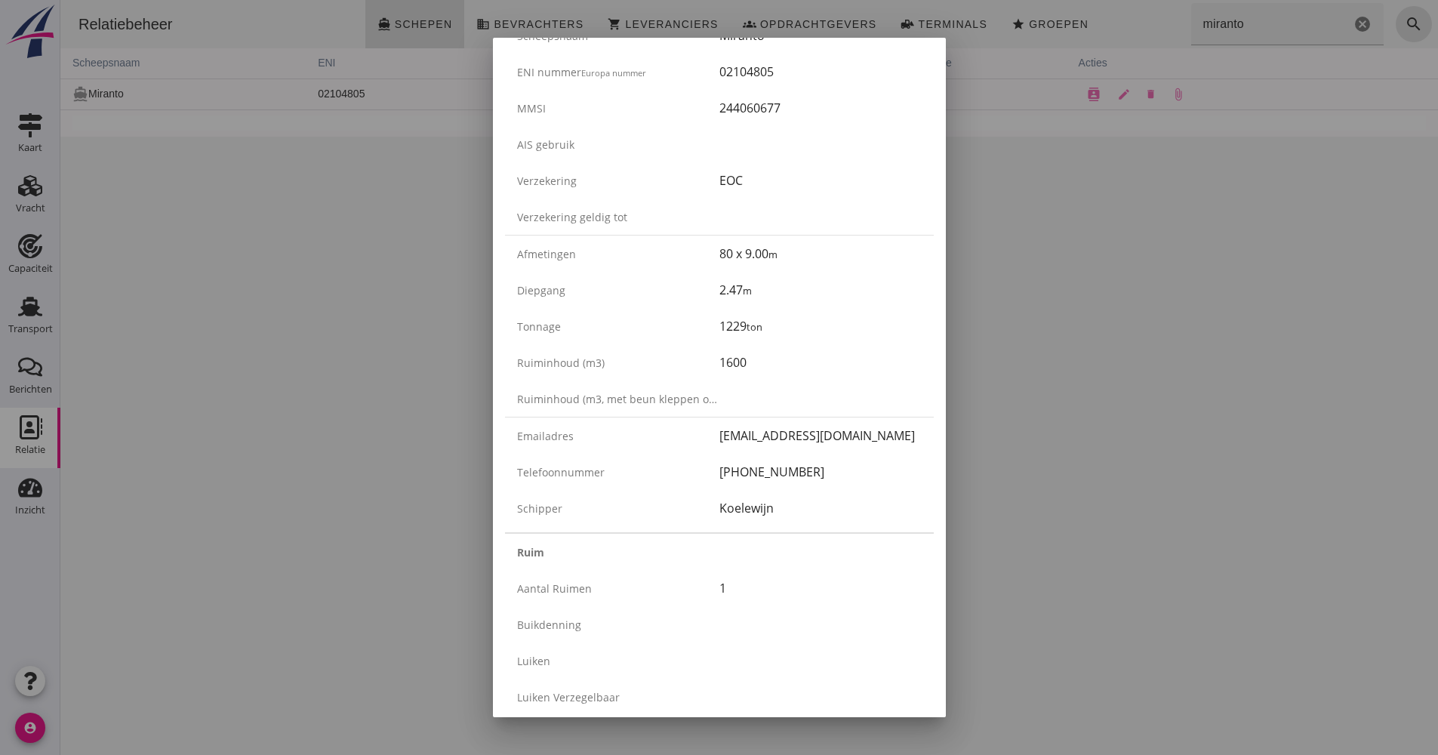
drag, startPoint x: 1116, startPoint y: 418, endPoint x: 967, endPoint y: 430, distance: 149.1
click at [1116, 418] on div at bounding box center [719, 377] width 1438 height 755
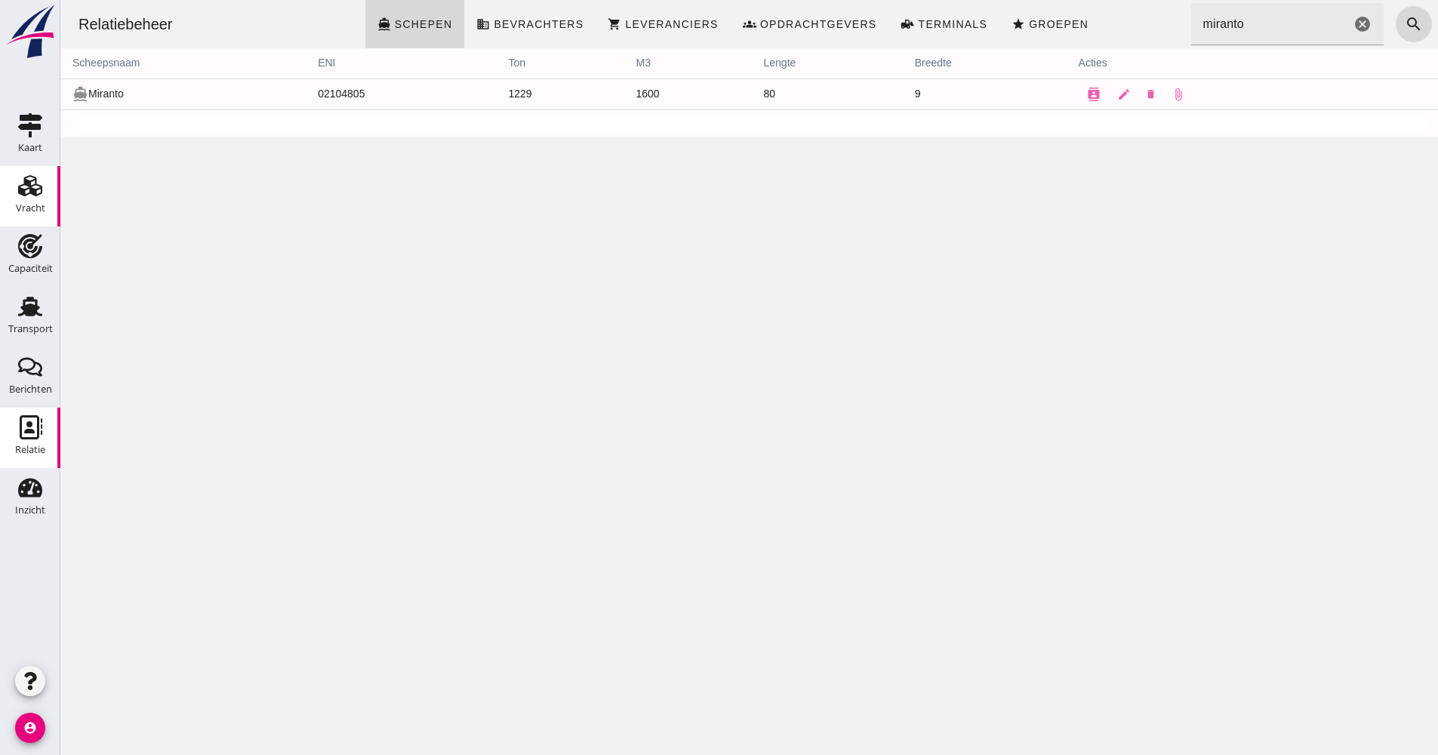
click at [41, 185] on icon "Vracht" at bounding box center [30, 186] width 24 height 24
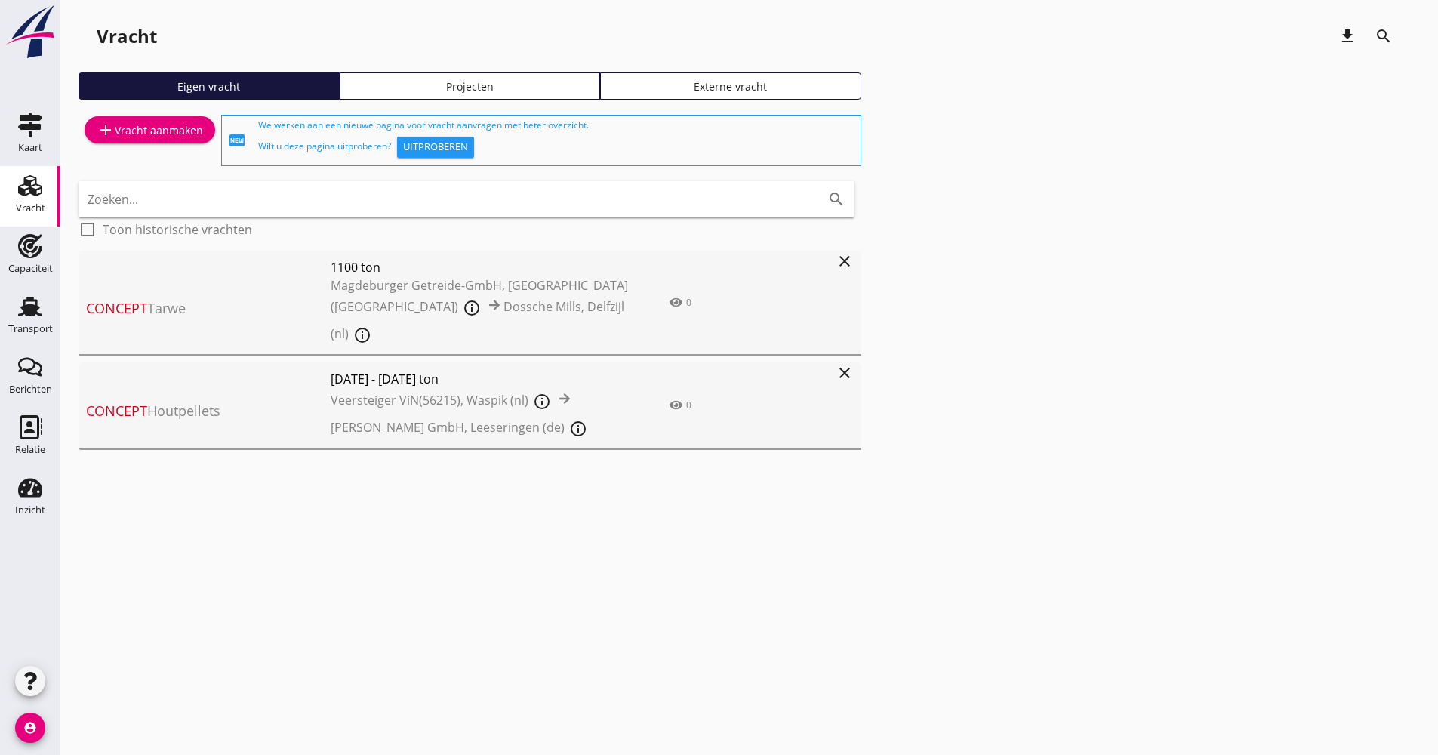
click at [583, 301] on span "Magdeburger Getreide-GmbH, [GEOGRAPHIC_DATA] ([GEOGRAPHIC_DATA]) info_outline D…" at bounding box center [484, 312] width 306 height 72
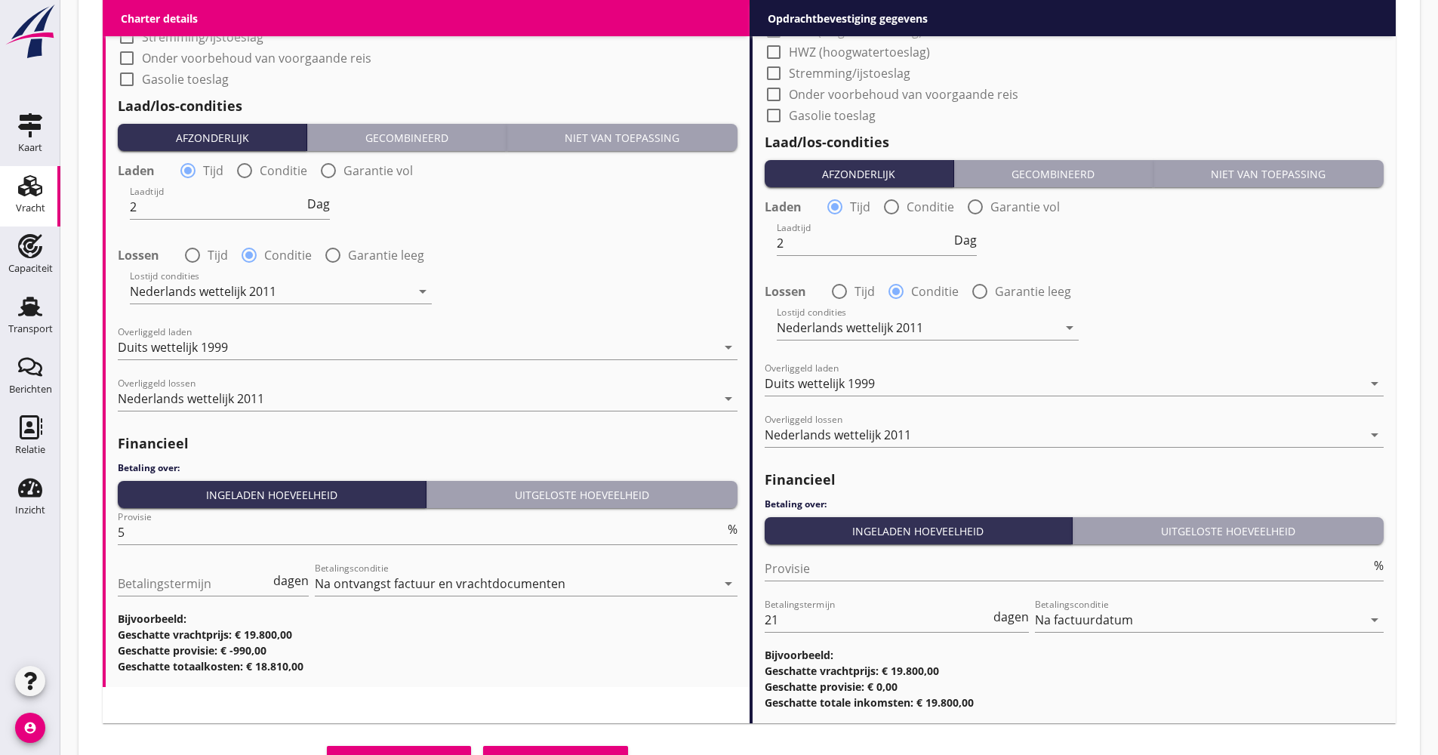
scroll to position [1807, 0]
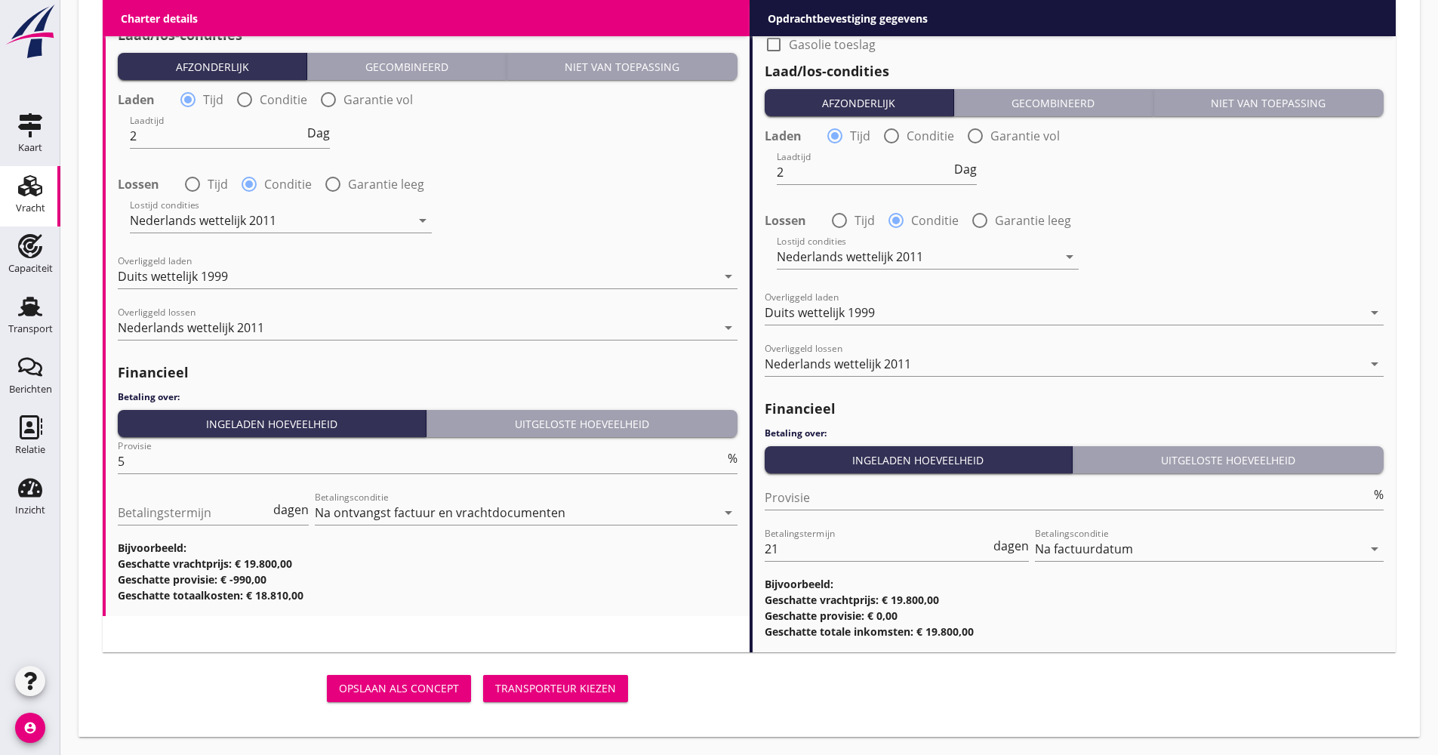
click at [540, 702] on div "Opslaan als concept Transporteur kiezen" at bounding box center [368, 688] width 531 height 36
click at [538, 693] on div "Transporteur kiezen" at bounding box center [555, 688] width 121 height 16
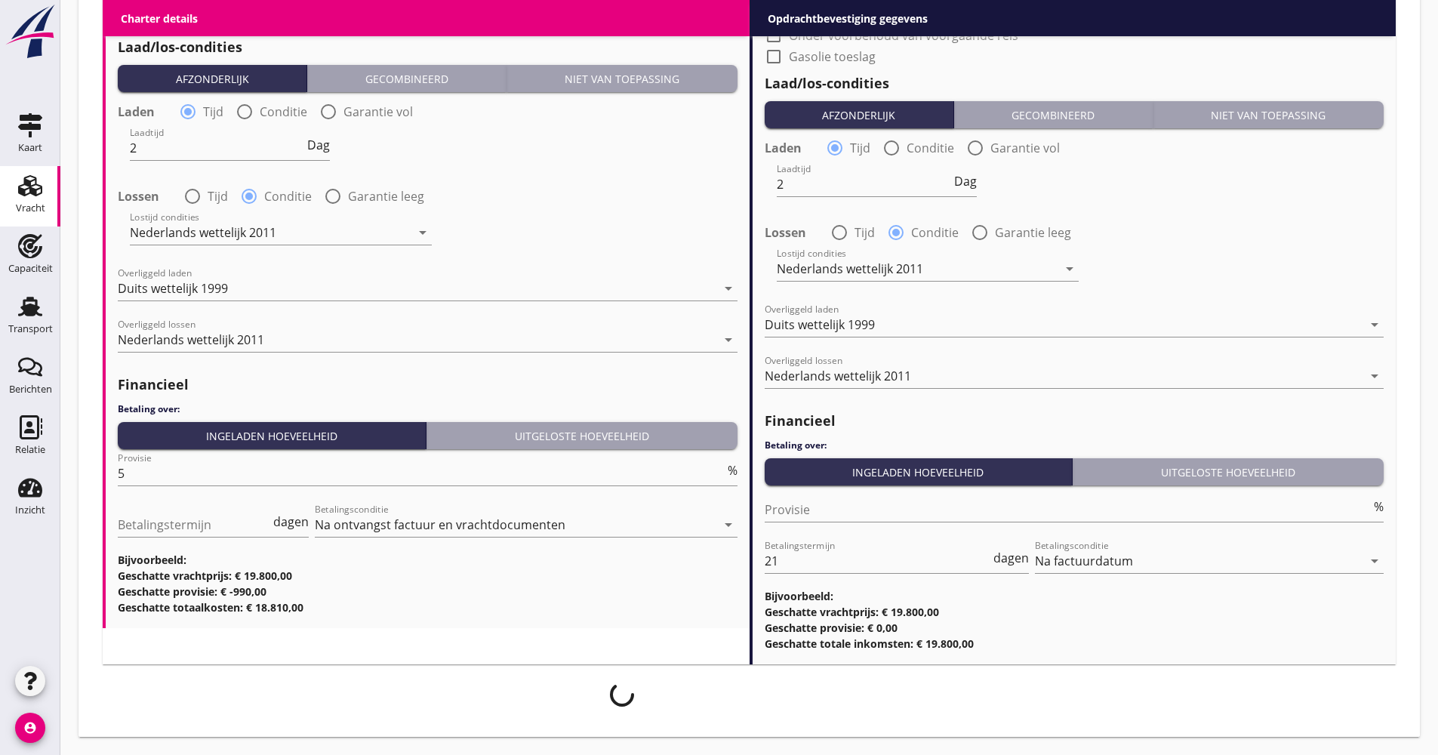
scroll to position [1795, 0]
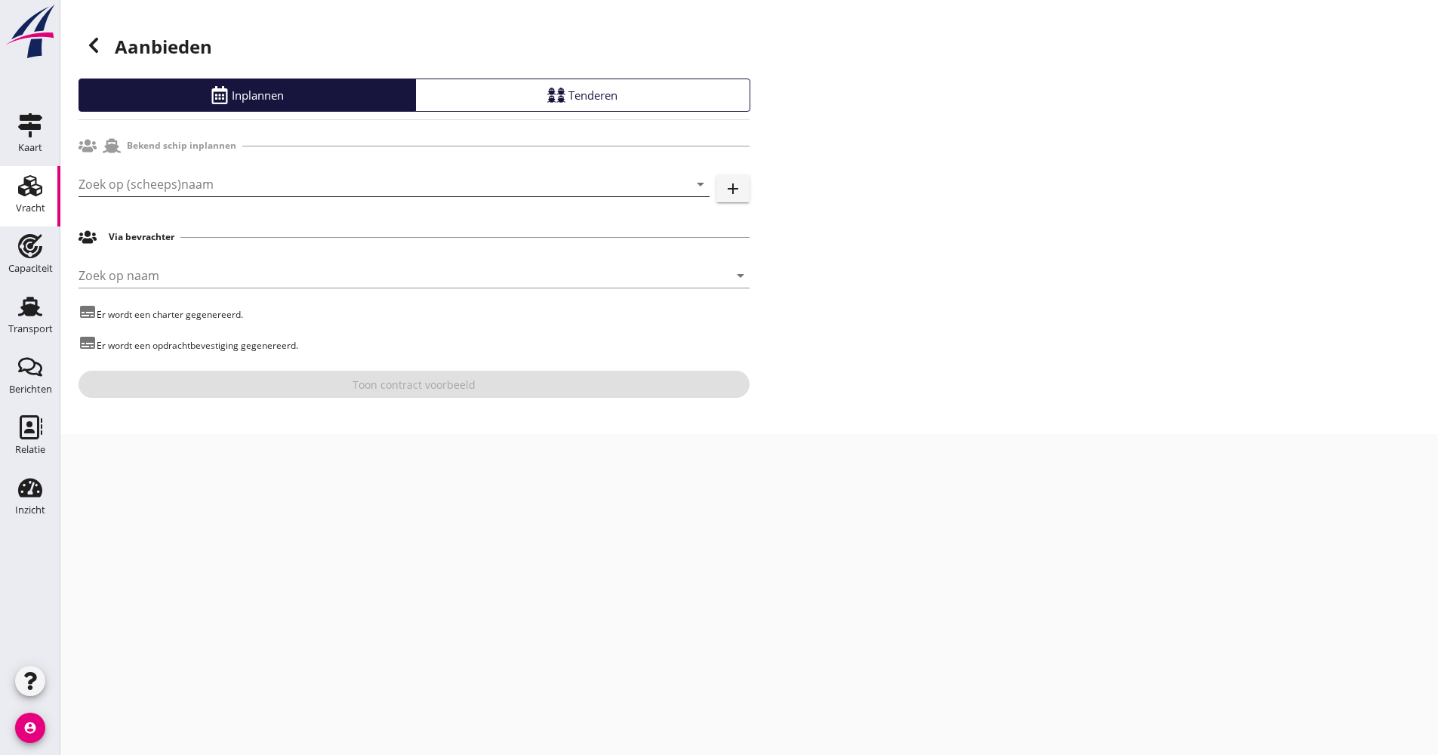
click at [113, 184] on input "Zoek op (scheeps)naam" at bounding box center [373, 184] width 589 height 24
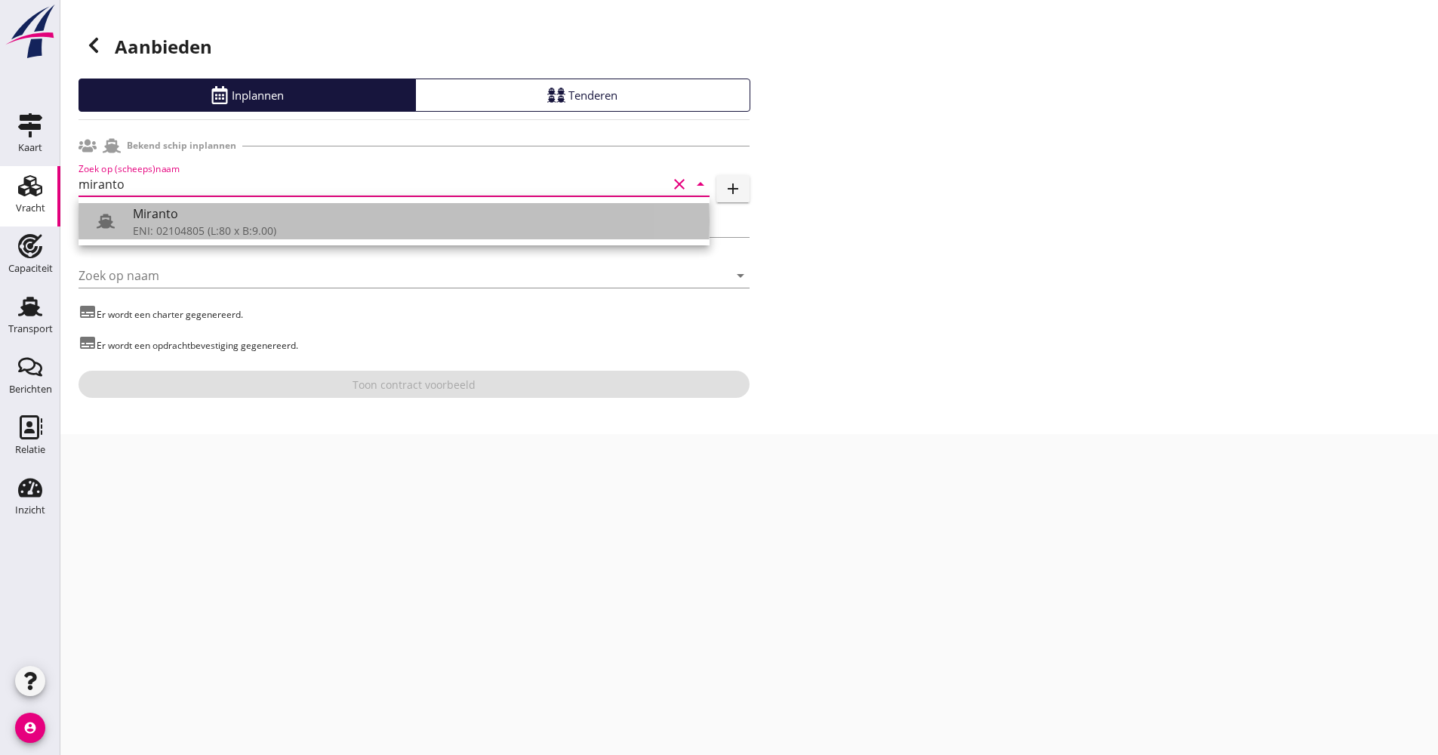
click at [112, 211] on div at bounding box center [106, 221] width 30 height 30
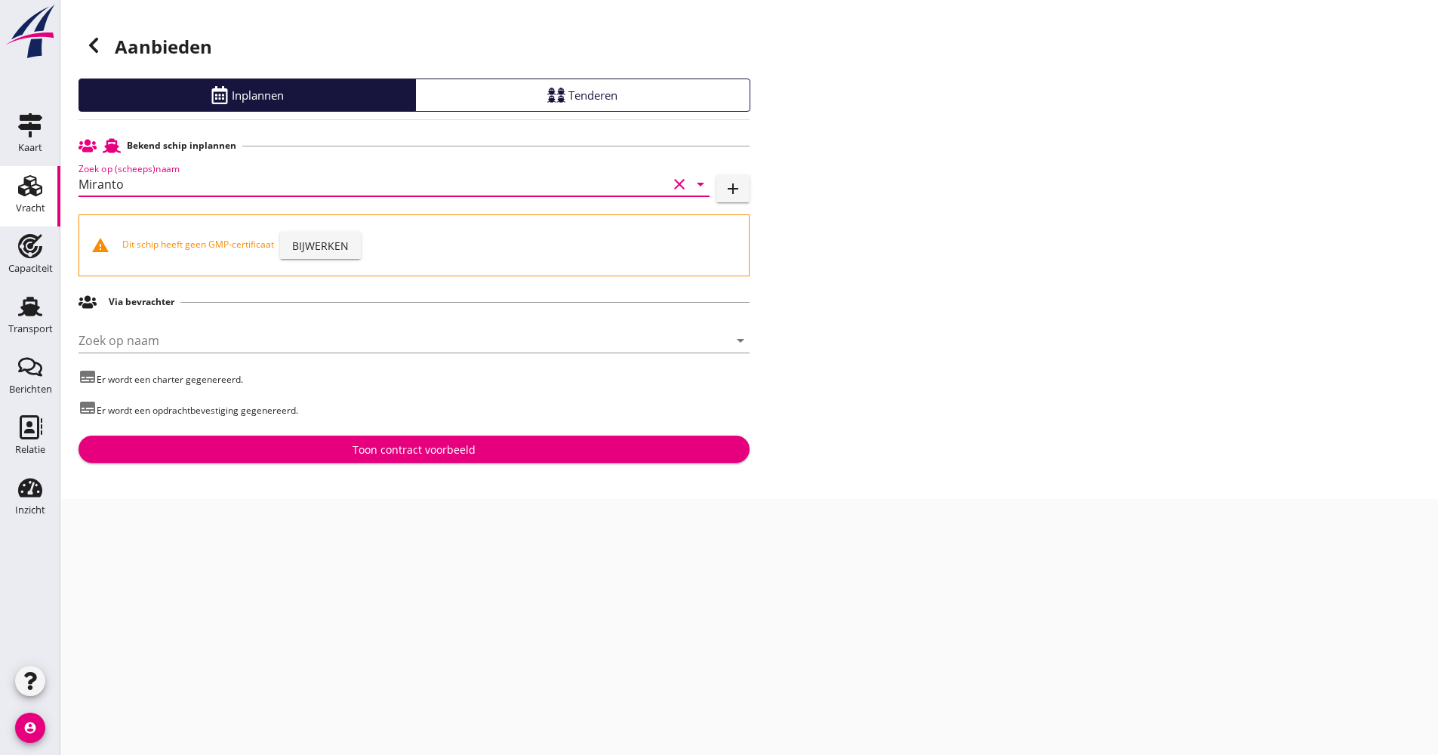
type input "Miranto"
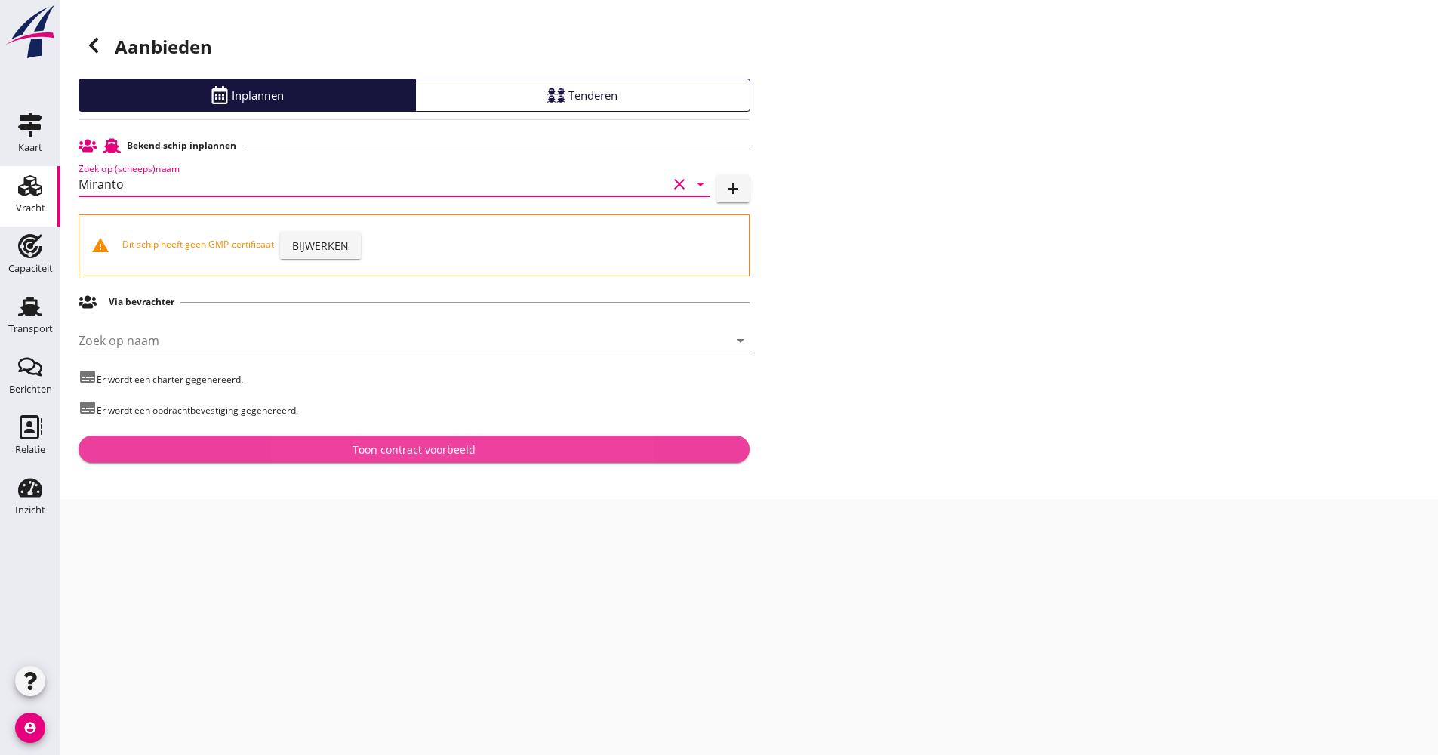
click at [322, 437] on button "Toon contract voorbeeld" at bounding box center [414, 449] width 671 height 27
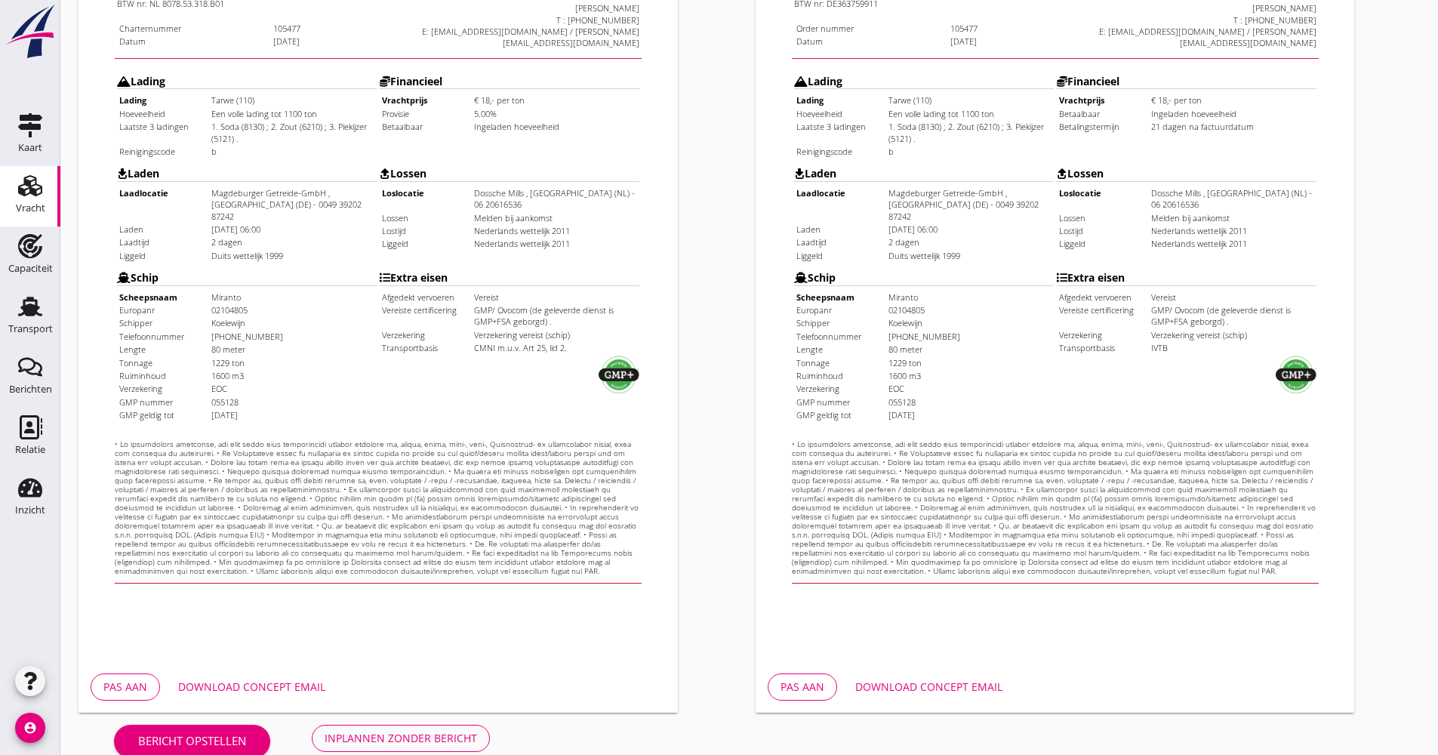
scroll to position [363, 0]
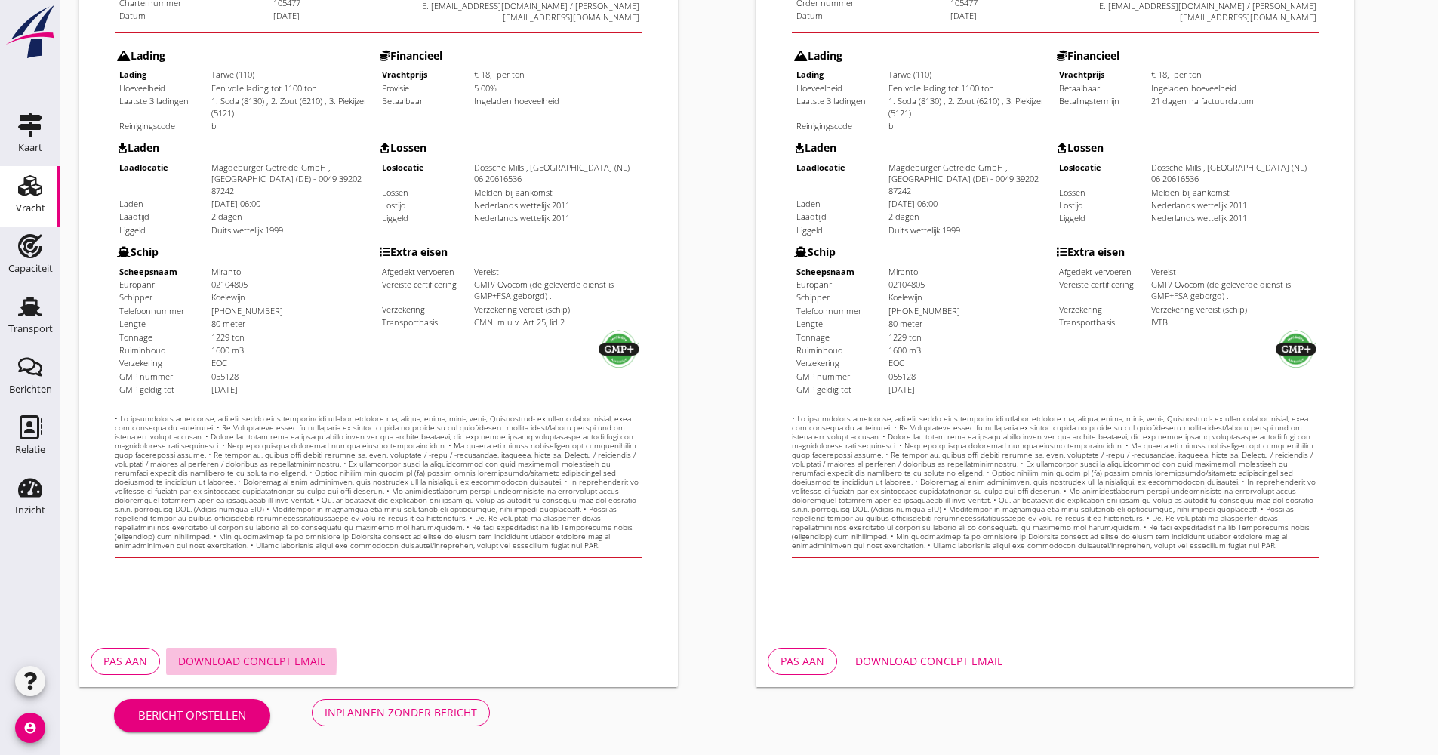
click at [301, 657] on div "Download concept email" at bounding box center [251, 661] width 147 height 16
click at [445, 716] on div "Inplannen zonder bericht" at bounding box center [401, 712] width 152 height 16
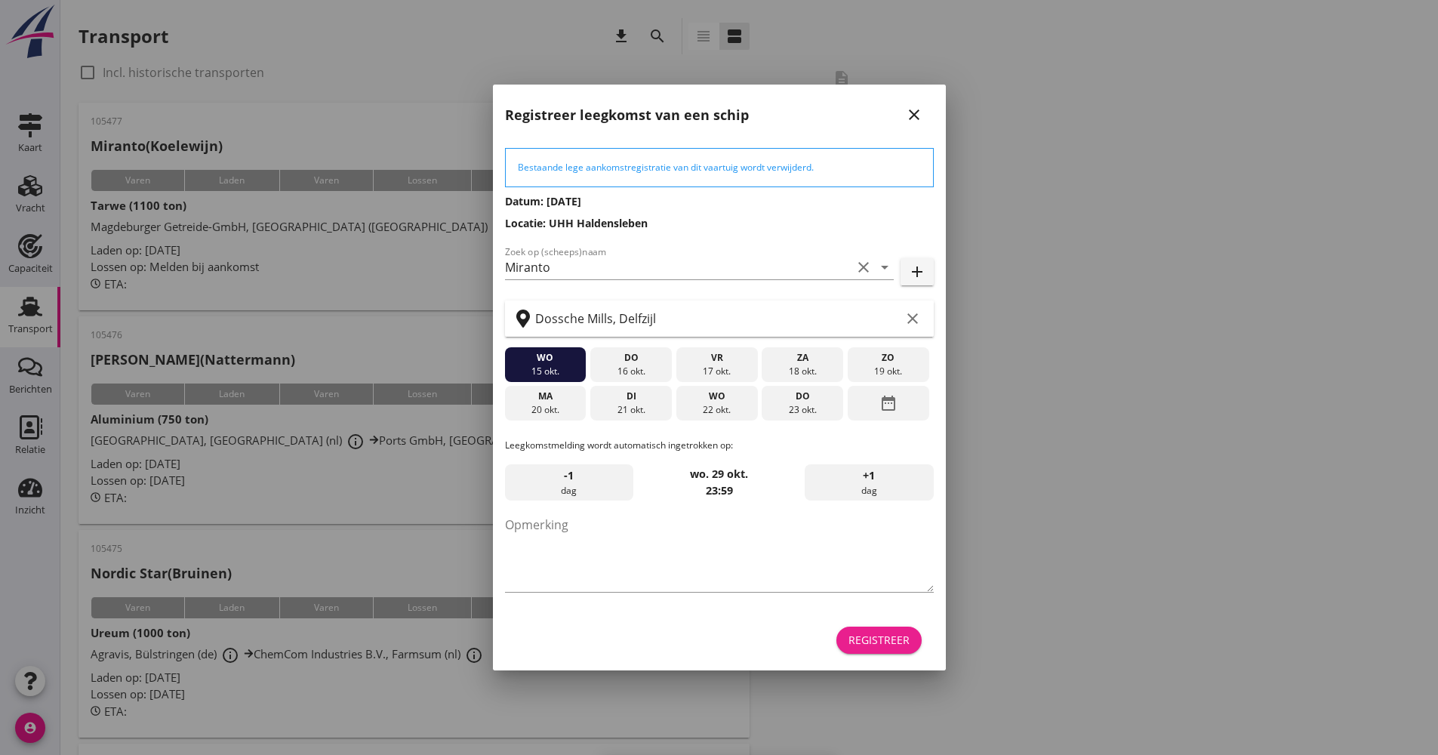
click at [892, 638] on div "Registreer" at bounding box center [879, 640] width 61 height 16
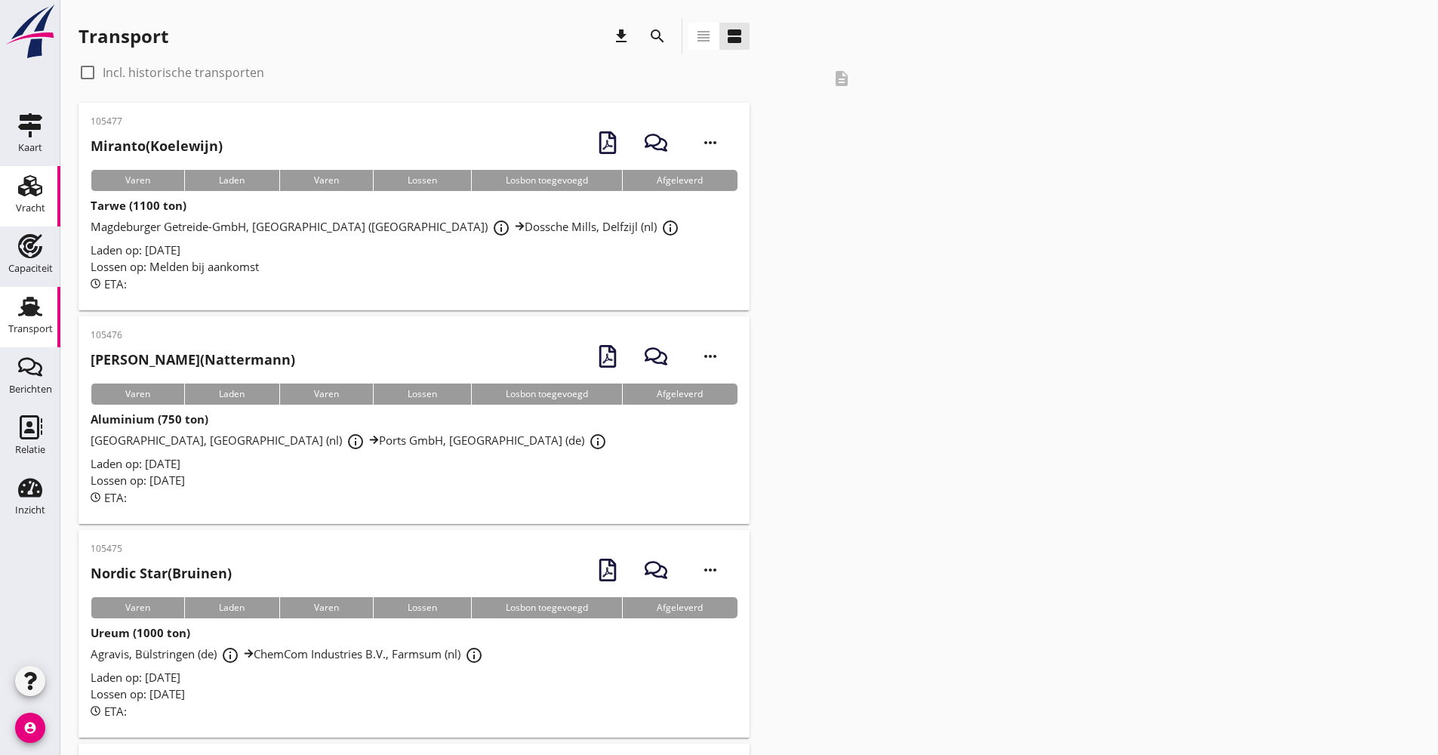
drag, startPoint x: 42, startPoint y: 172, endPoint x: 43, endPoint y: 188, distance: 15.9
click at [42, 172] on link "Vracht Vracht" at bounding box center [30, 196] width 60 height 60
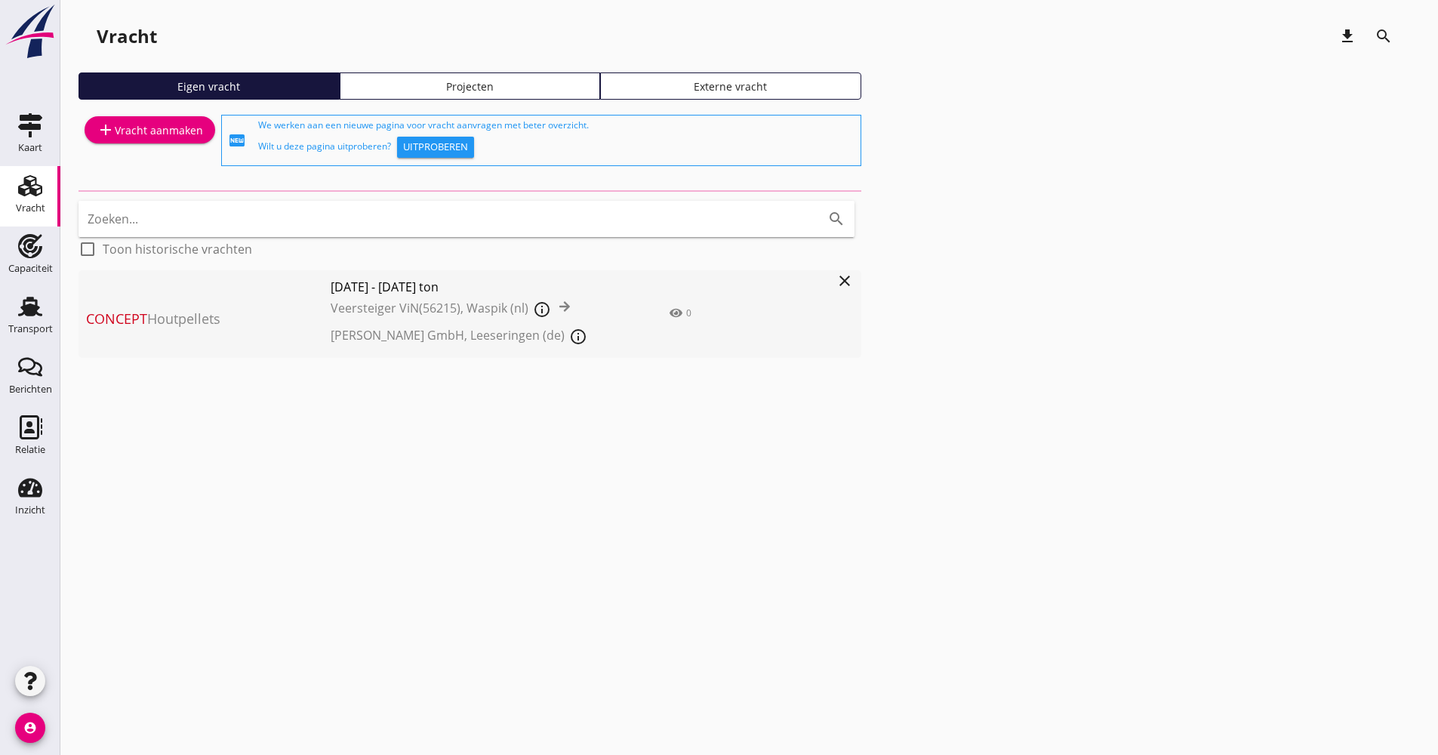
click at [420, 96] on link "Projecten" at bounding box center [470, 85] width 261 height 27
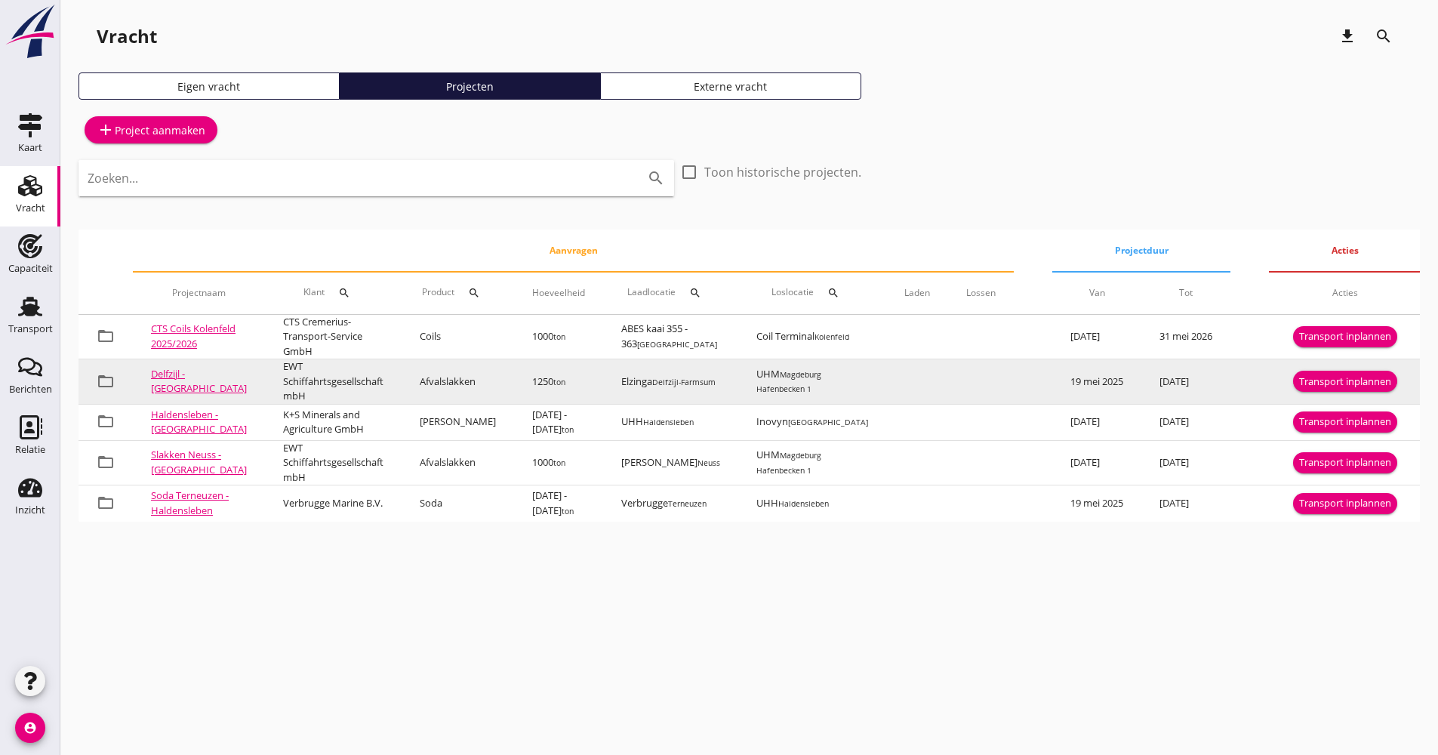
click at [1387, 371] on button "Transport inplannen" at bounding box center [1345, 381] width 104 height 21
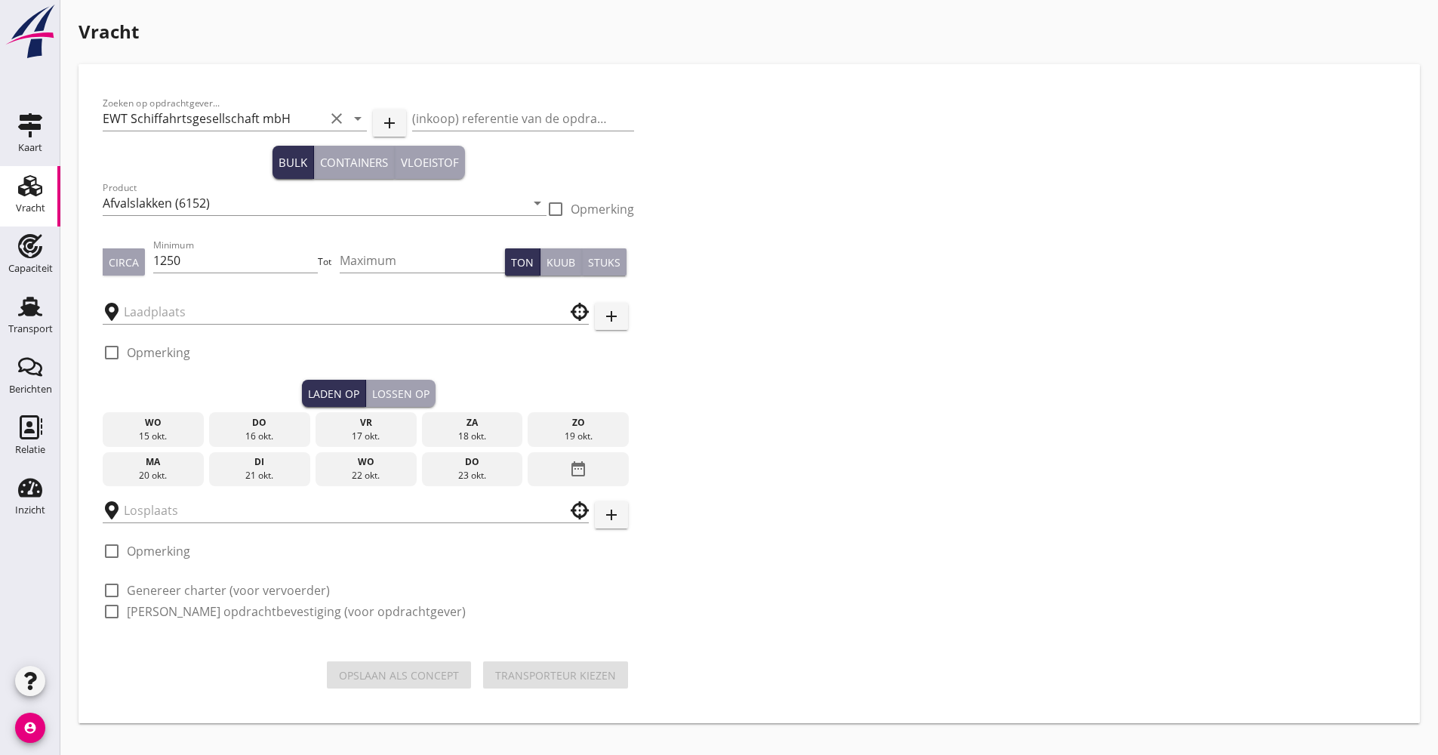
type input "Elzinga"
type input "UHM"
checkbox input "true"
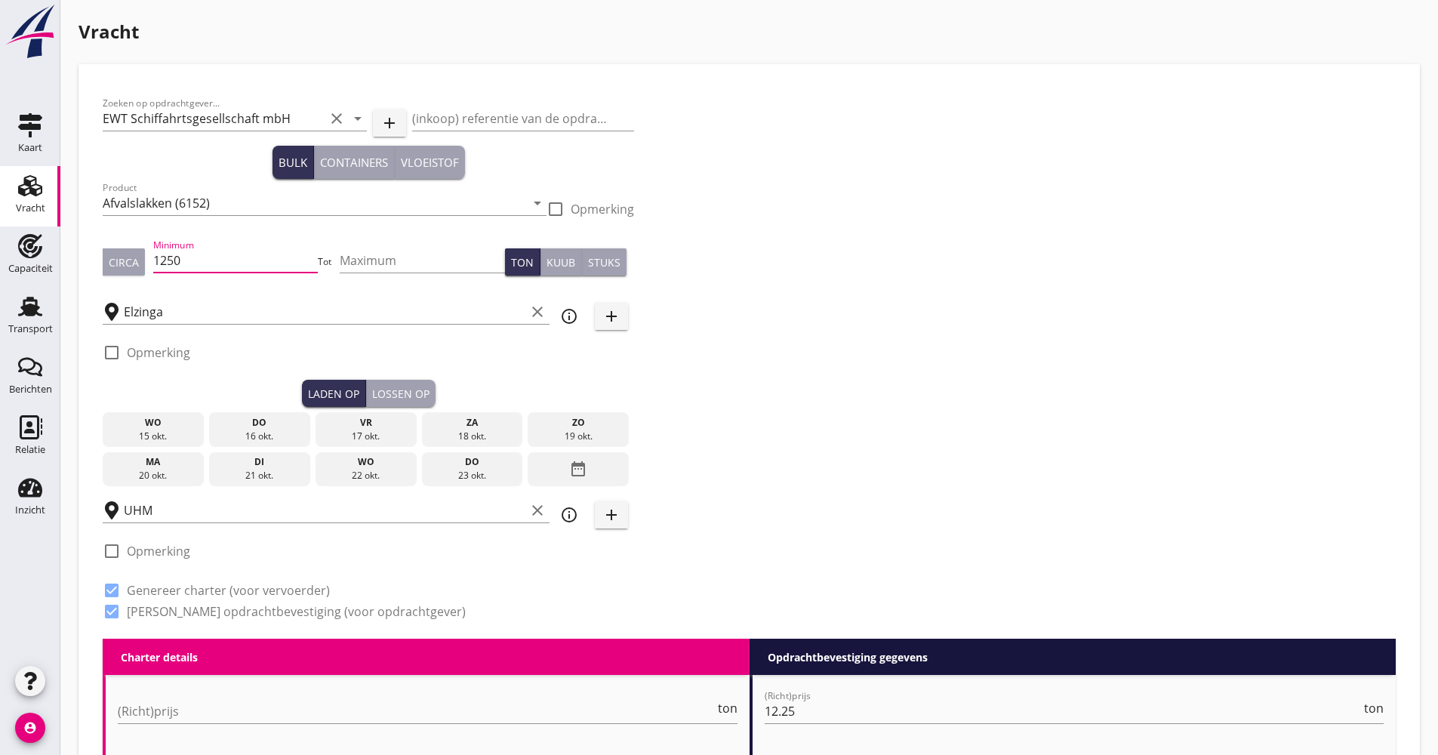
drag, startPoint x: 205, startPoint y: 262, endPoint x: 127, endPoint y: 267, distance: 77.9
click at [127, 267] on div "Circa Minimum 1250 Tot Maximum Ton Kuub Stuks" at bounding box center [368, 261] width 531 height 51
type input "1220"
click at [589, 475] on div "date_range" at bounding box center [578, 469] width 101 height 35
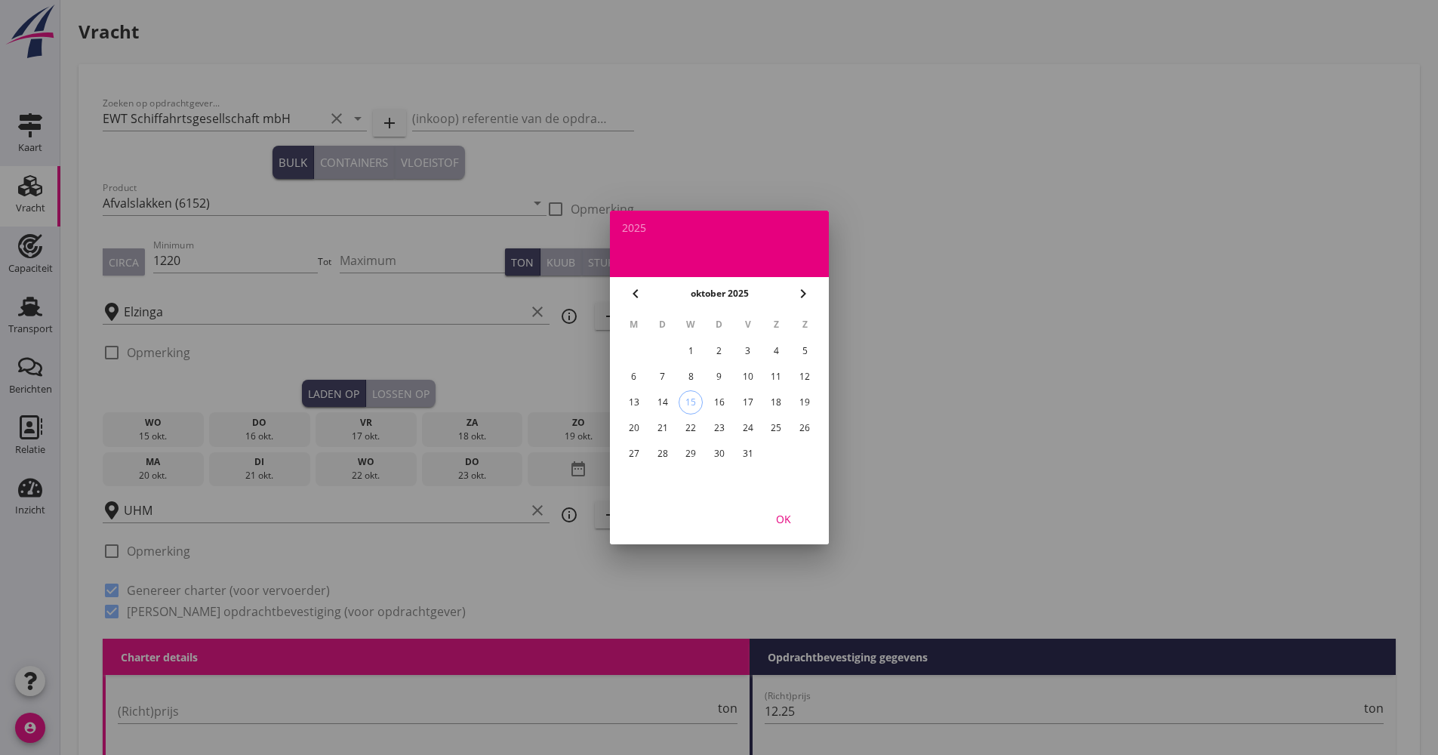
click at [741, 456] on div "31" at bounding box center [747, 454] width 24 height 24
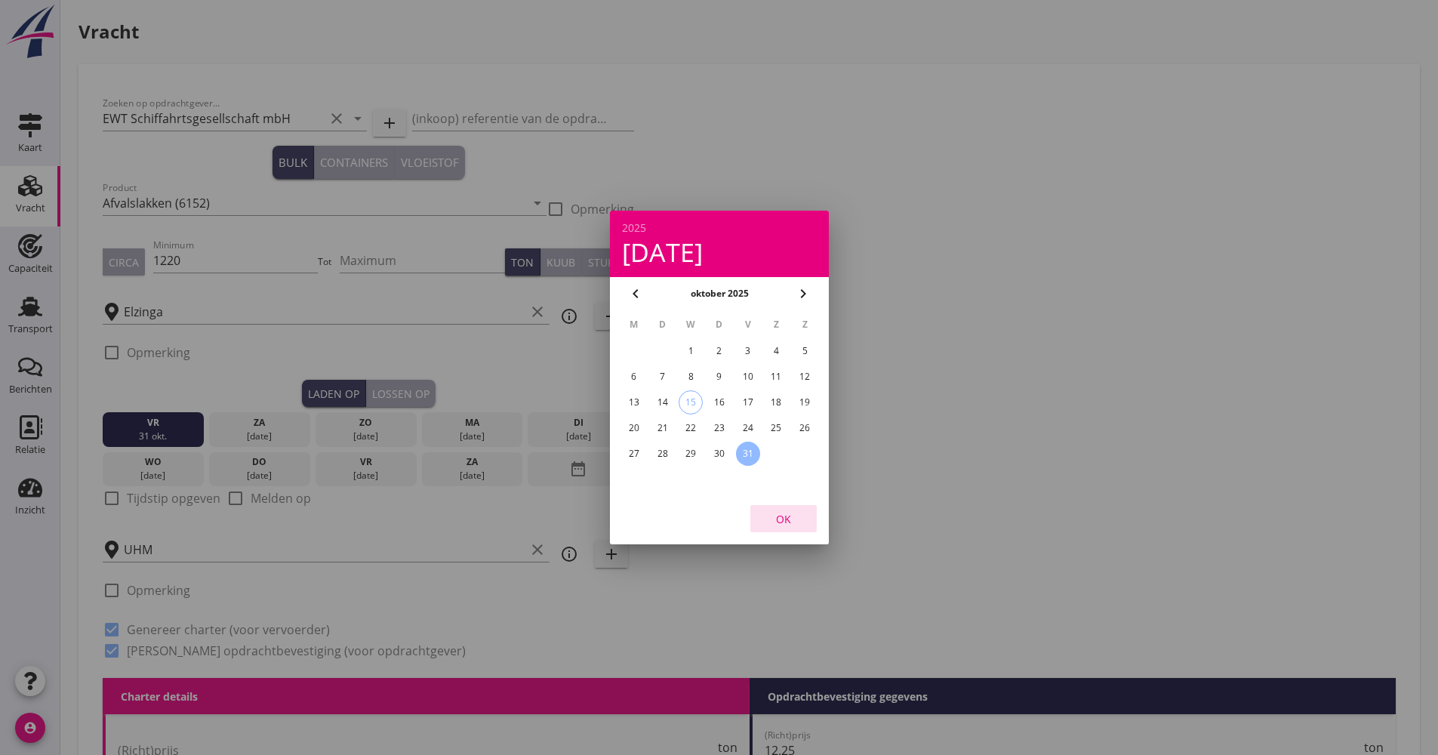
drag, startPoint x: 790, startPoint y: 517, endPoint x: 701, endPoint y: 518, distance: 89.8
click at [790, 518] on div "OK" at bounding box center [783, 519] width 42 height 16
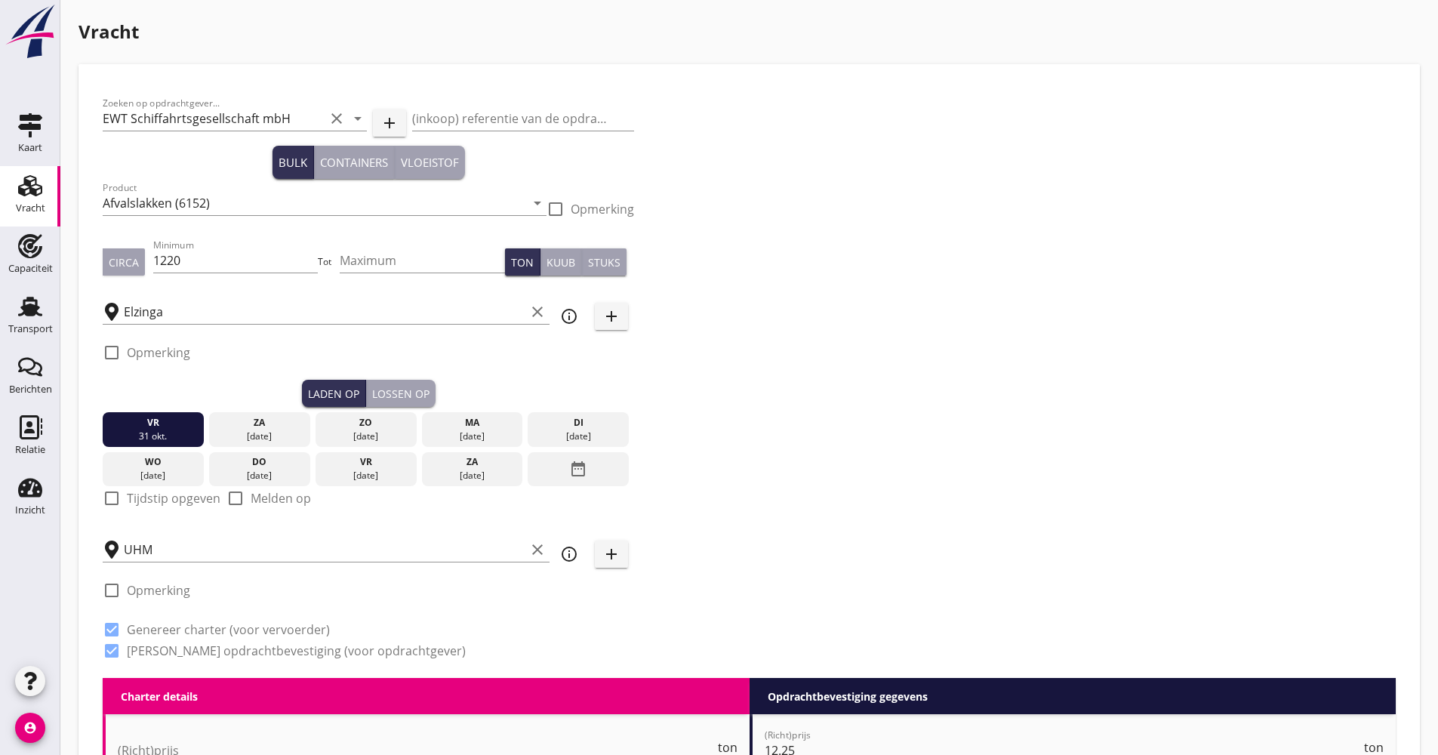
click at [155, 492] on label "Tijdstip opgeven" at bounding box center [174, 498] width 94 height 15
checkbox input "true"
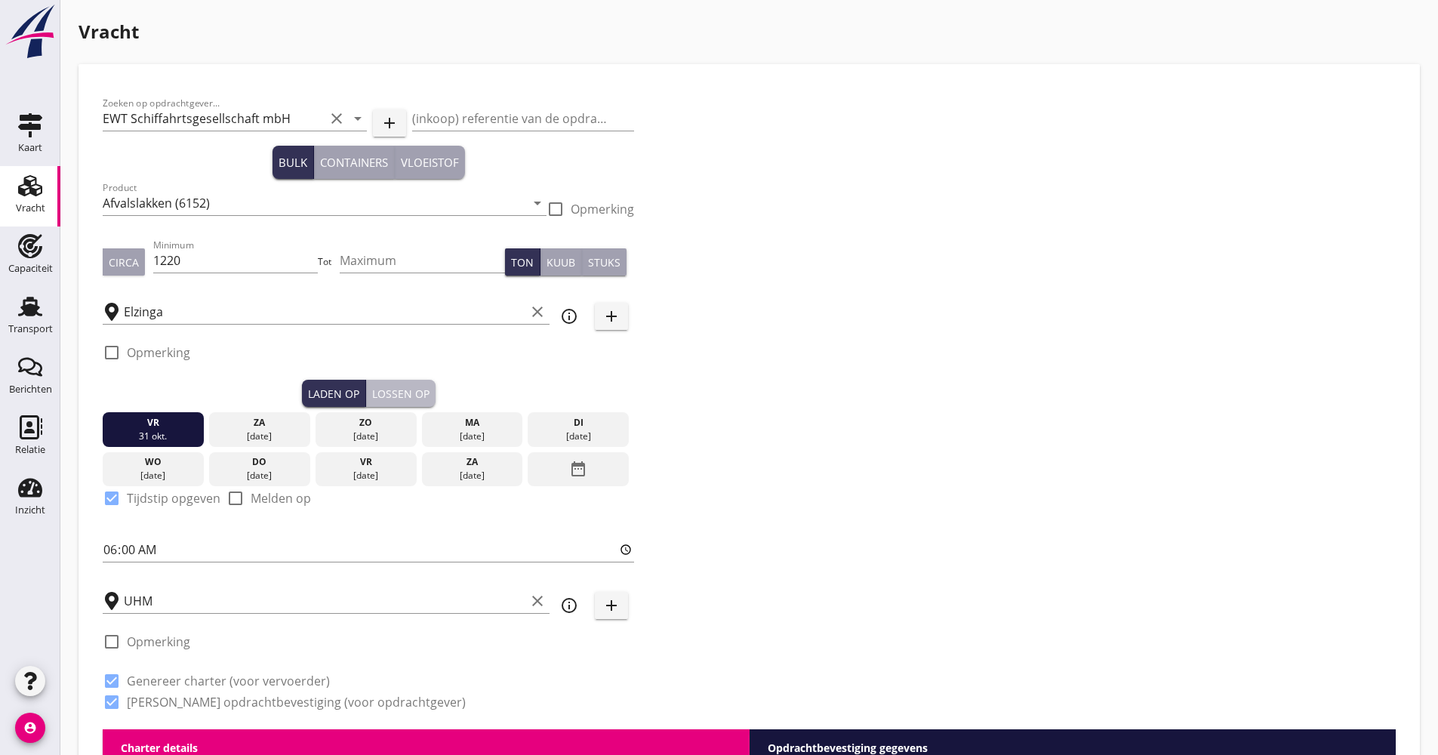
click at [431, 396] on button "Lossen op" at bounding box center [400, 393] width 69 height 27
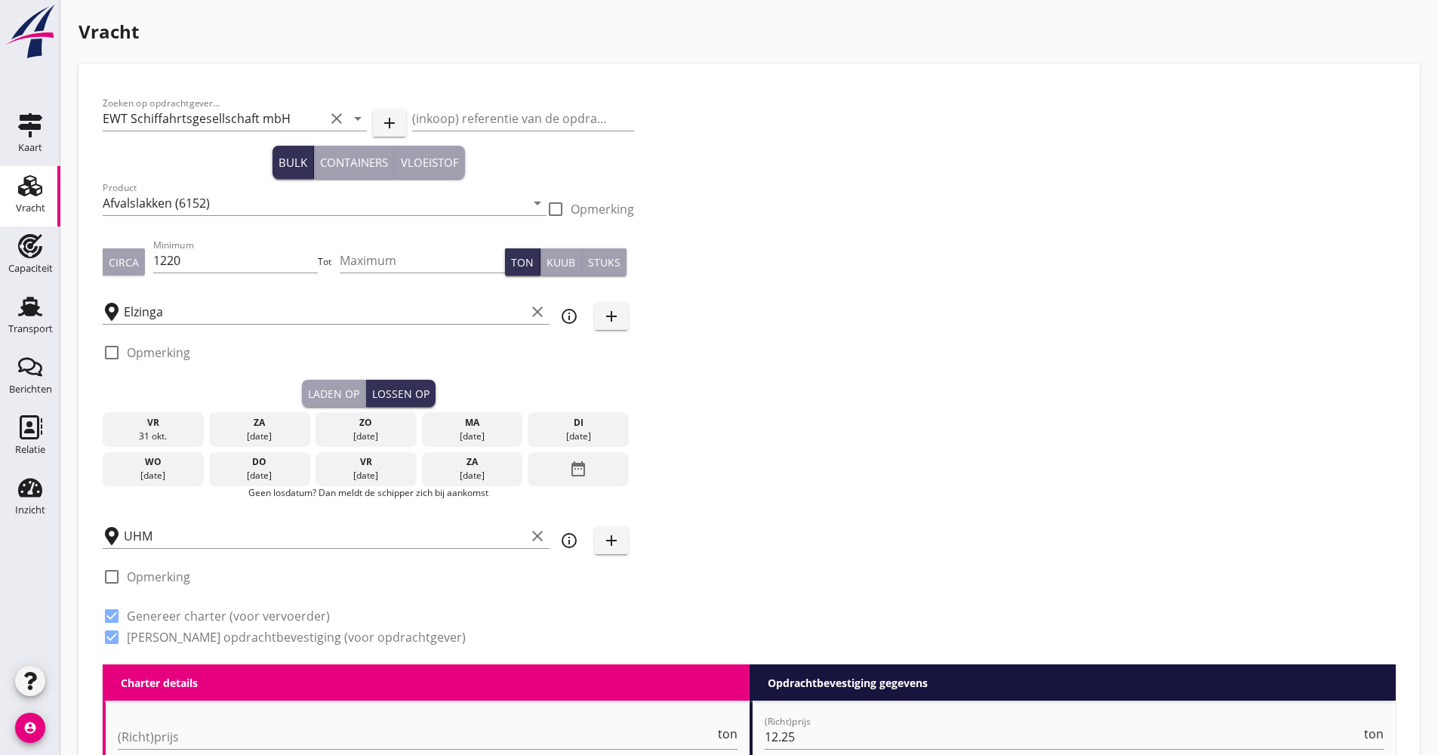
click at [382, 463] on div "vr" at bounding box center [366, 462] width 94 height 14
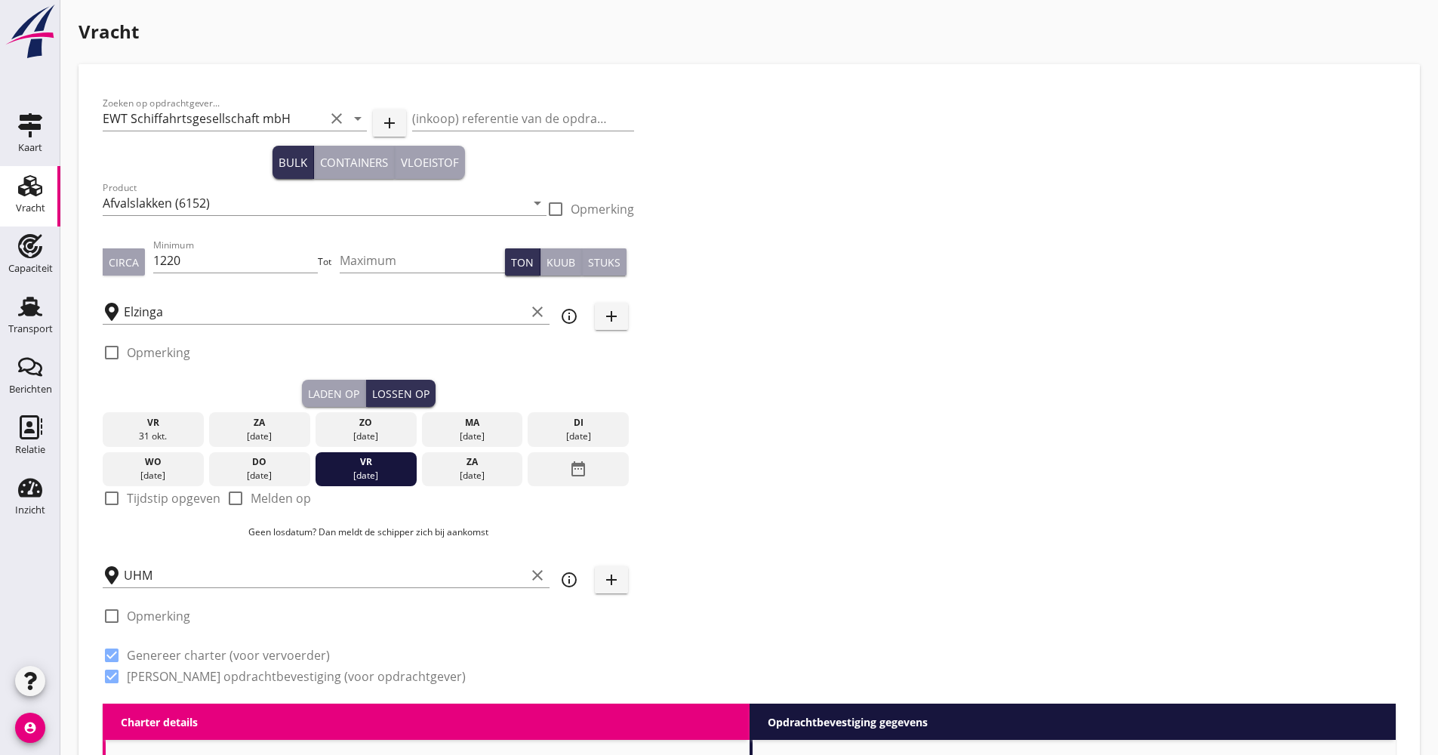
click at [140, 495] on label "Tijdstip opgeven" at bounding box center [174, 498] width 94 height 15
checkbox input "true"
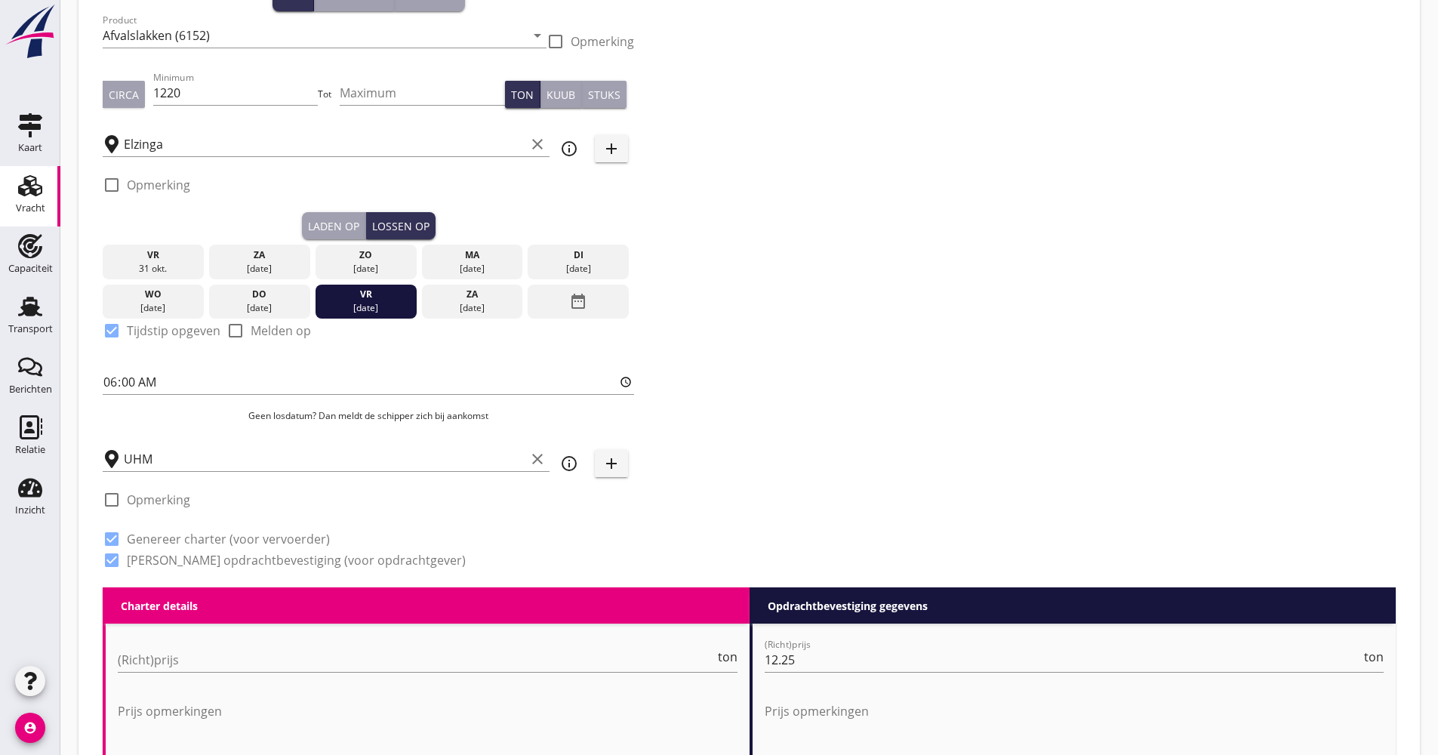
scroll to position [302, 0]
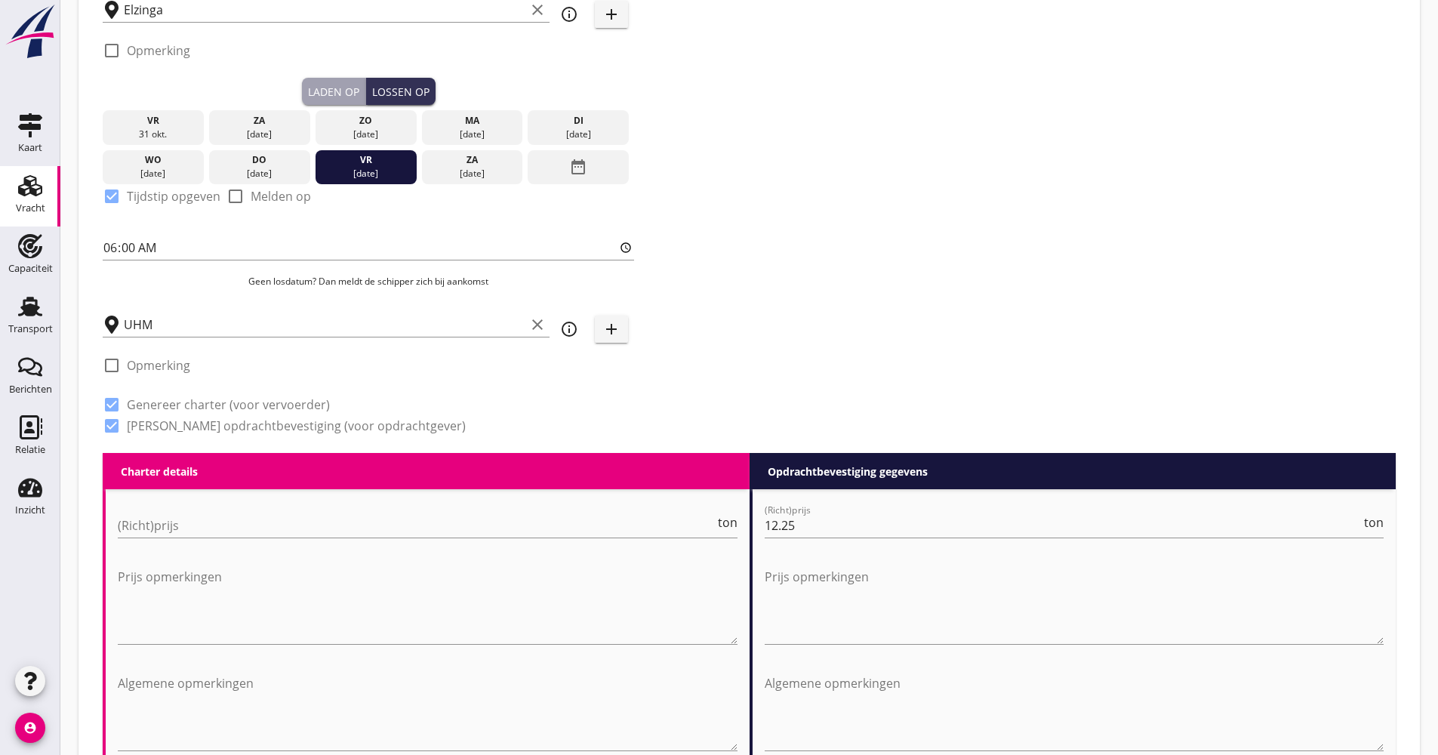
click at [156, 544] on div at bounding box center [428, 548] width 620 height 9
click at [156, 529] on input "(Richt)prijs" at bounding box center [416, 525] width 597 height 24
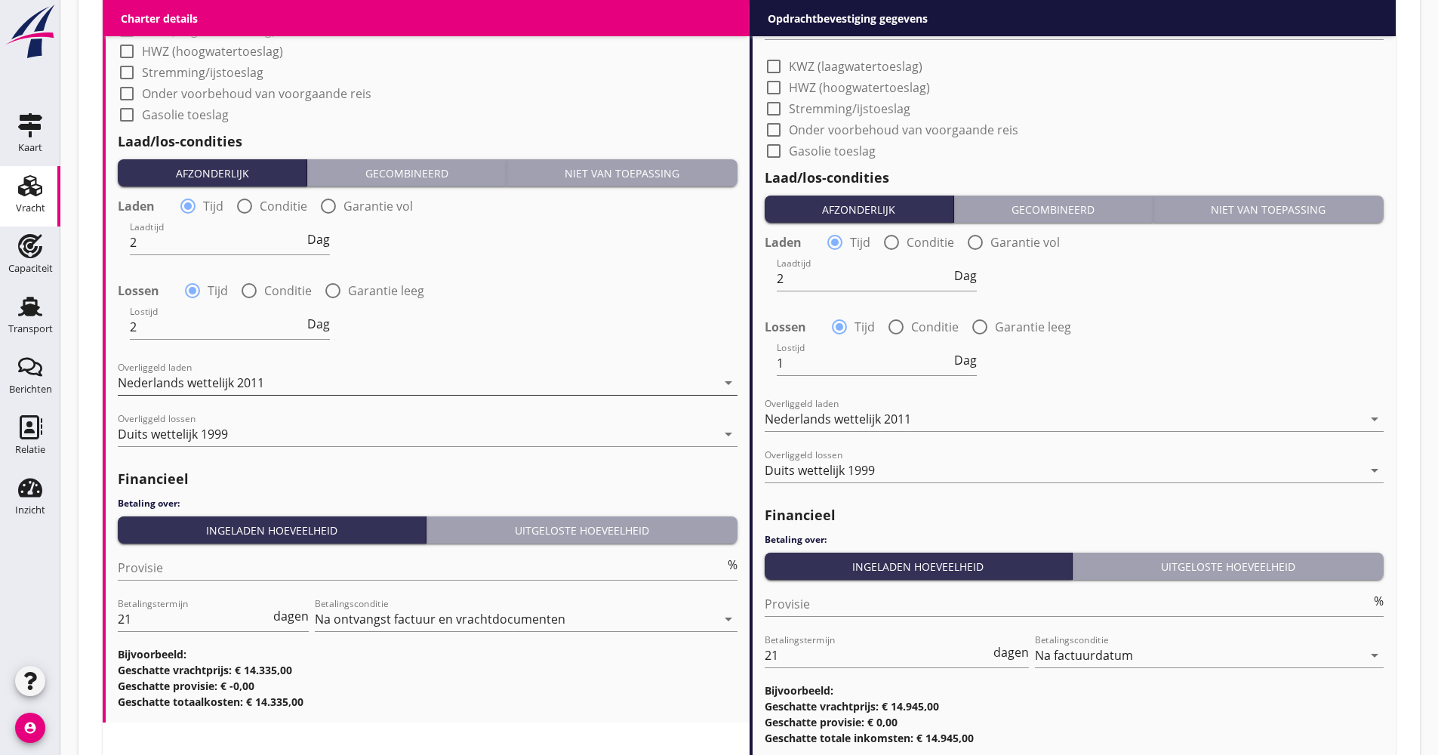
scroll to position [1736, 0]
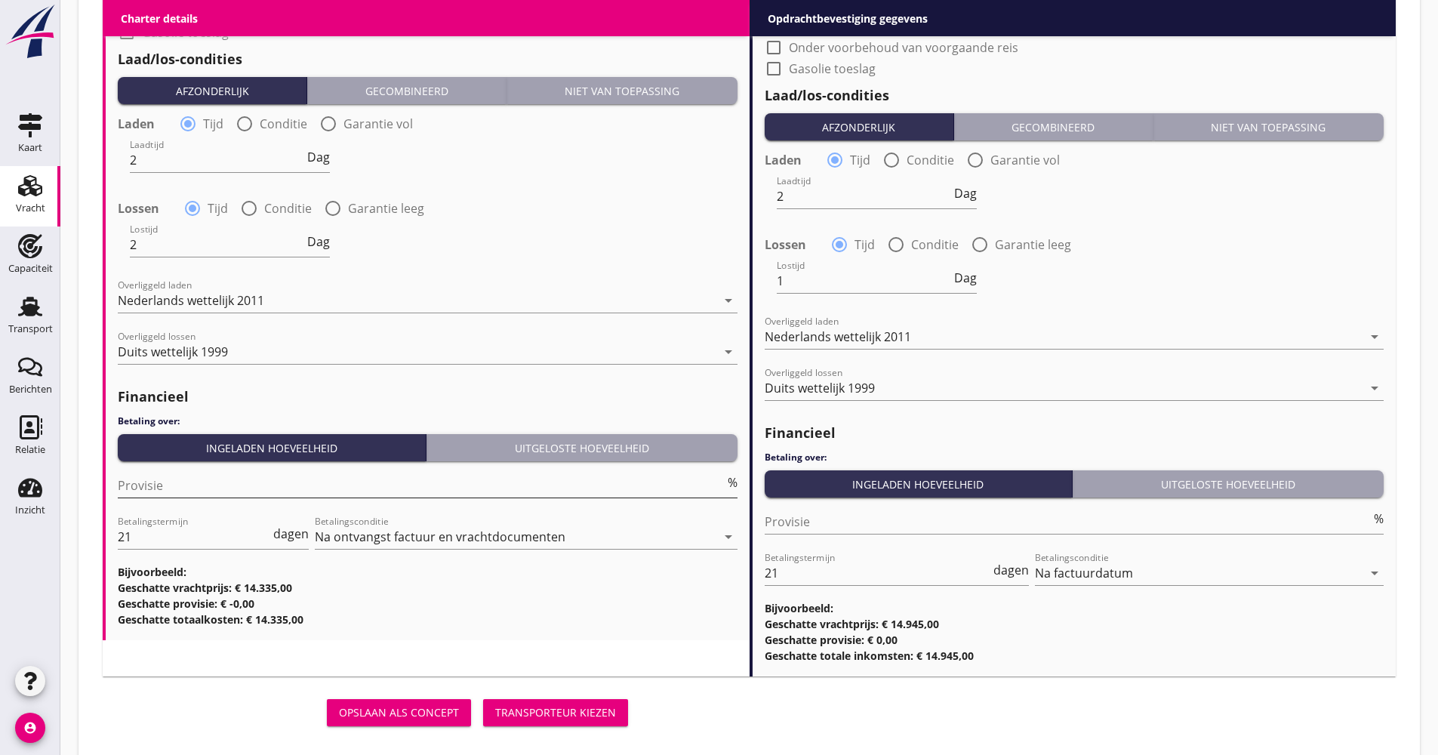
type input "11.75"
click at [179, 491] on input "Provisie" at bounding box center [421, 485] width 607 height 24
type input "5.00"
drag, startPoint x: 140, startPoint y: 541, endPoint x: 79, endPoint y: 546, distance: 62.1
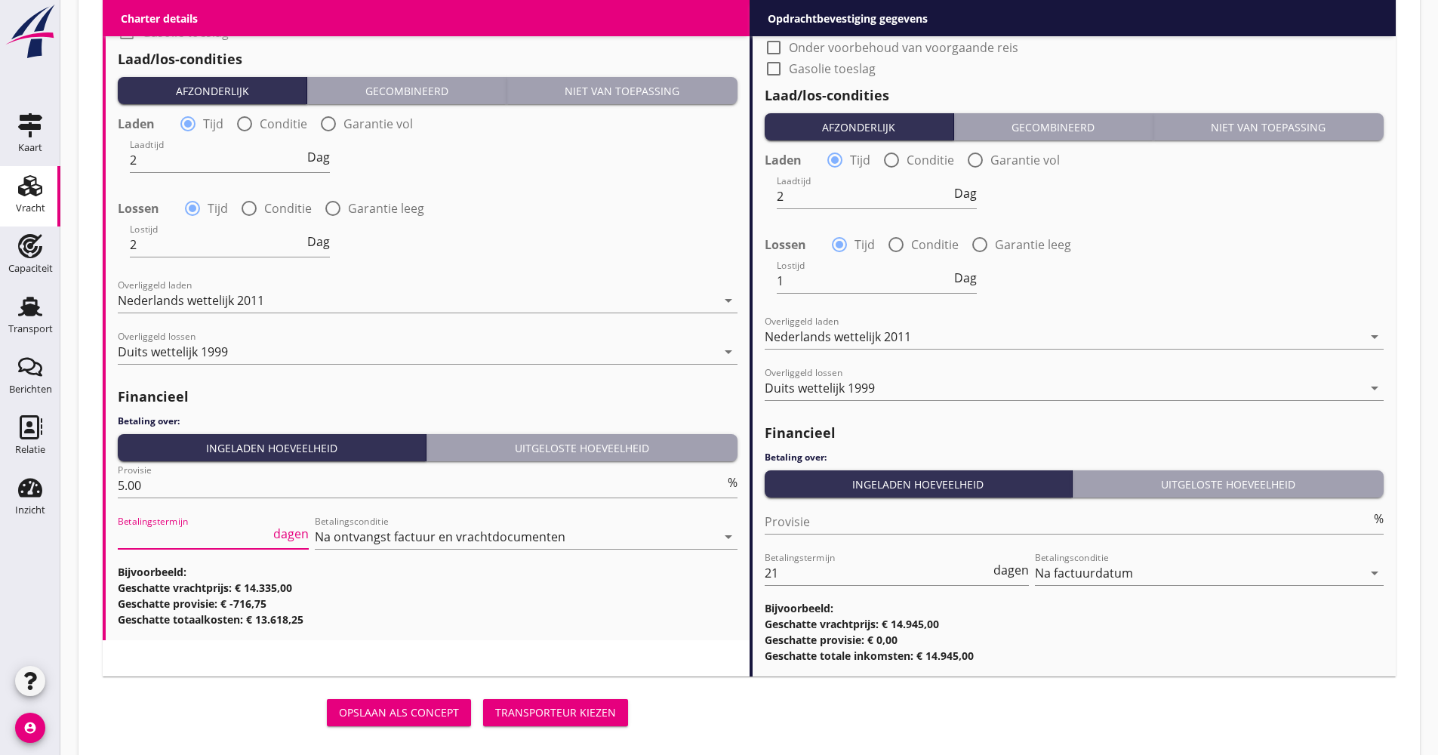
click at [587, 719] on div "Transporteur kiezen" at bounding box center [555, 712] width 121 height 16
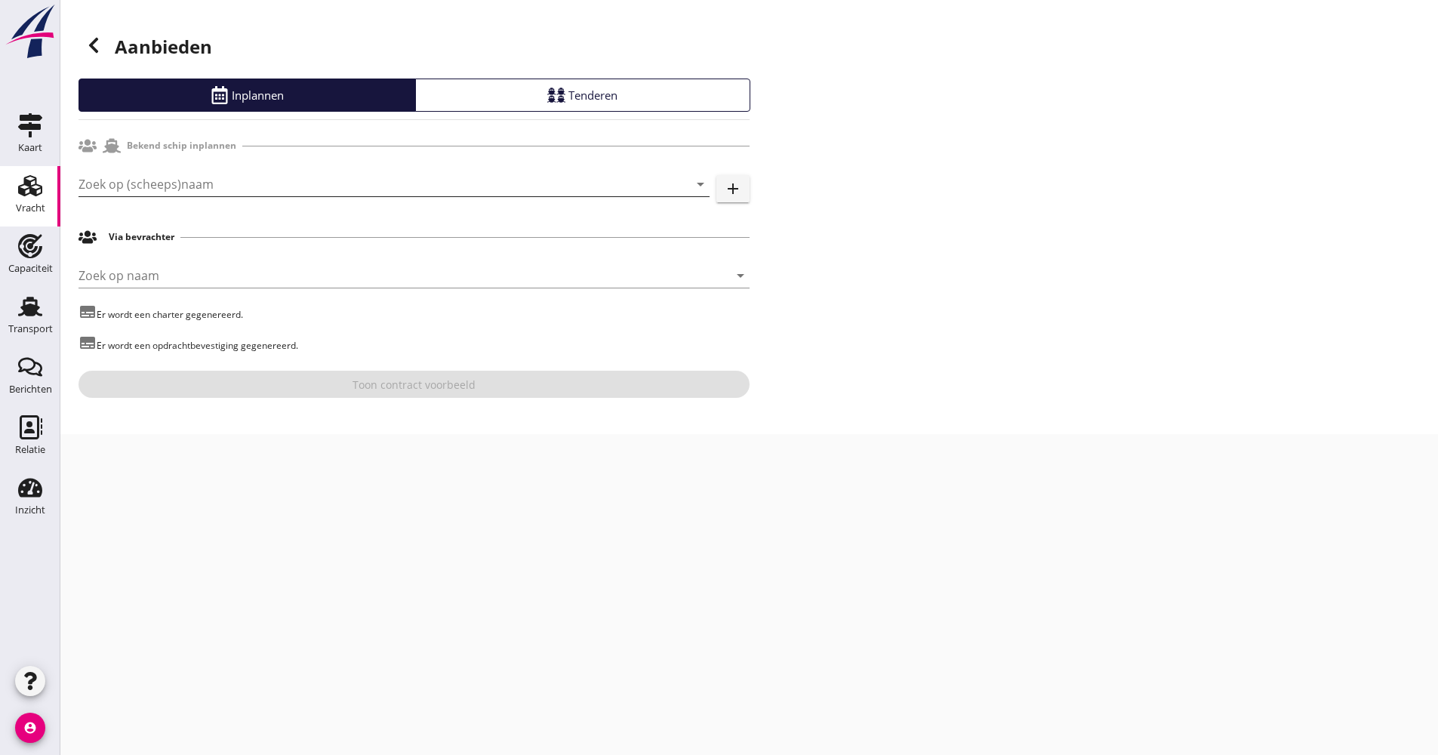
click at [147, 175] on input "Zoek op (scheeps)naam" at bounding box center [373, 184] width 589 height 24
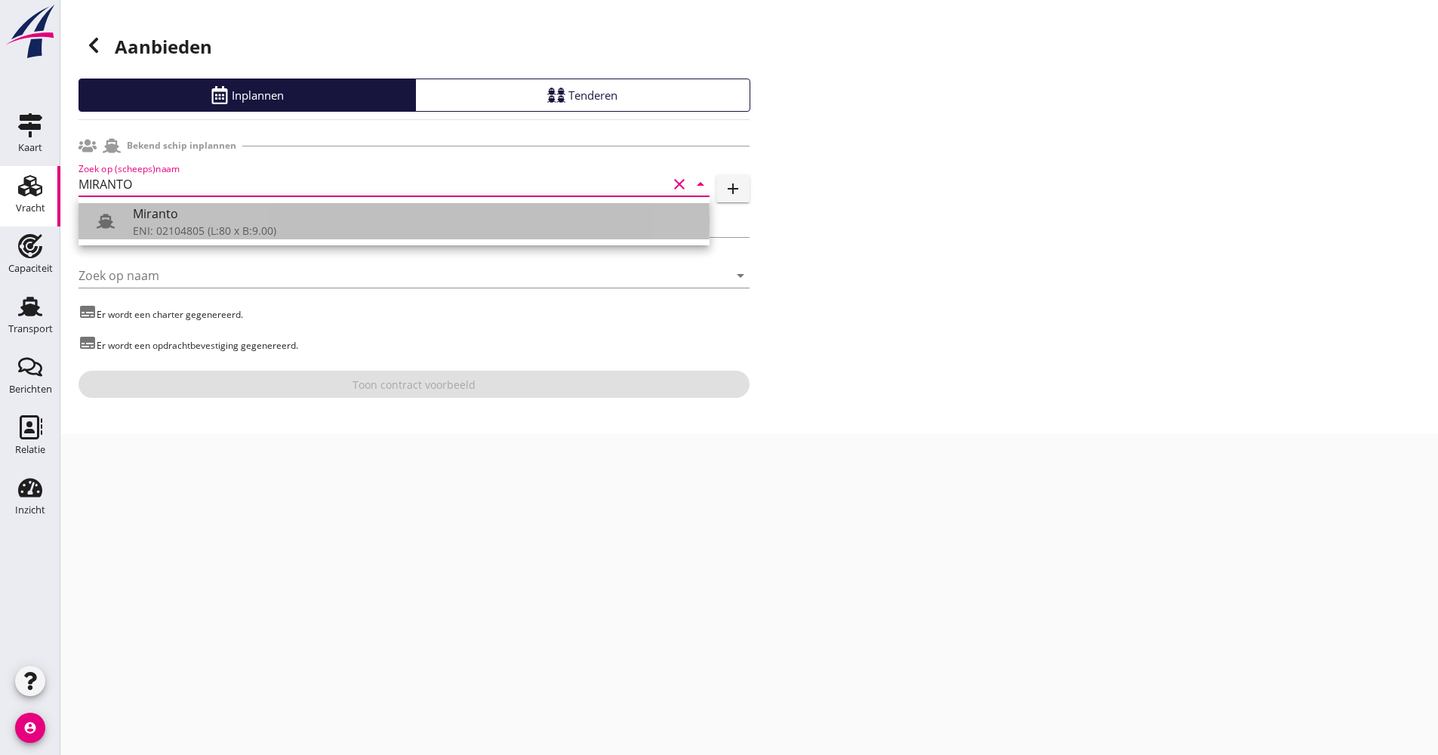
click at [161, 213] on div "Miranto" at bounding box center [415, 214] width 565 height 18
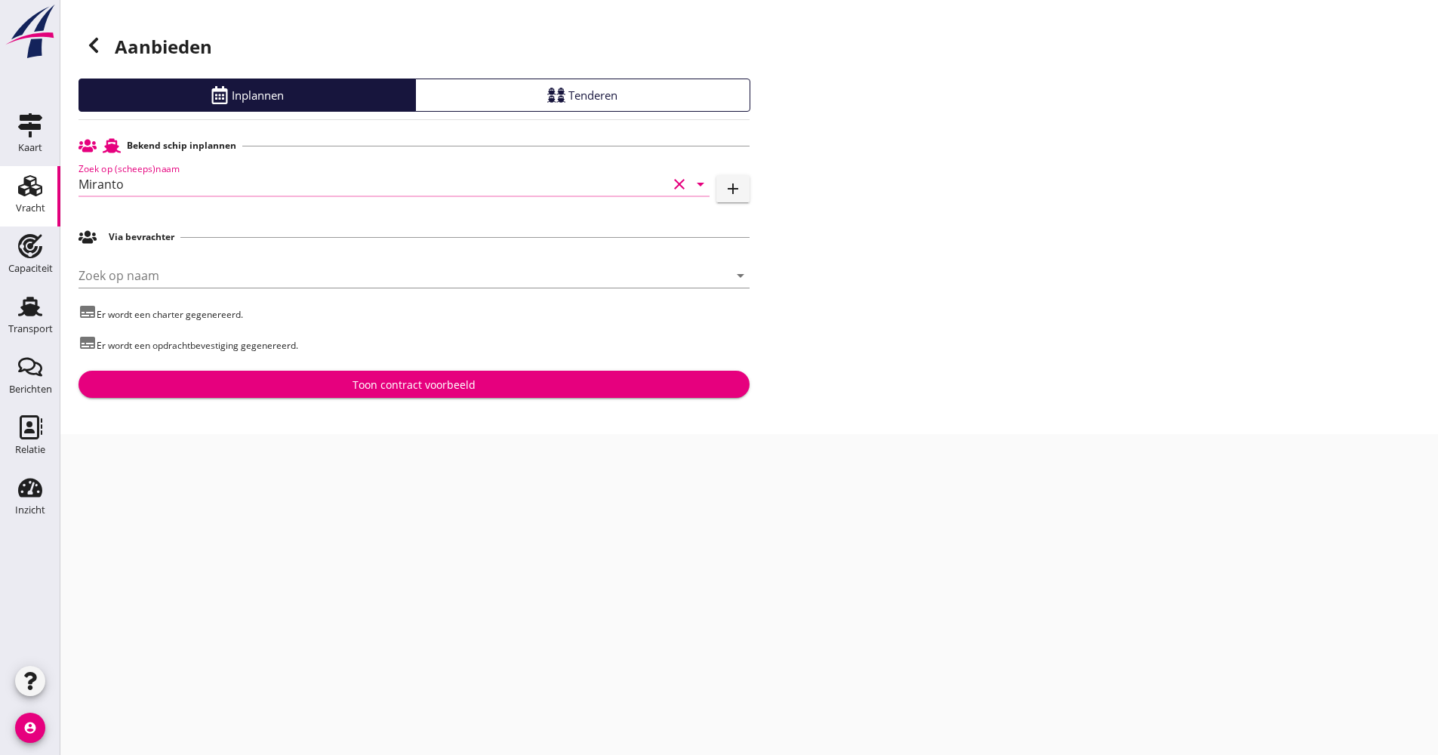
type input "Miranto"
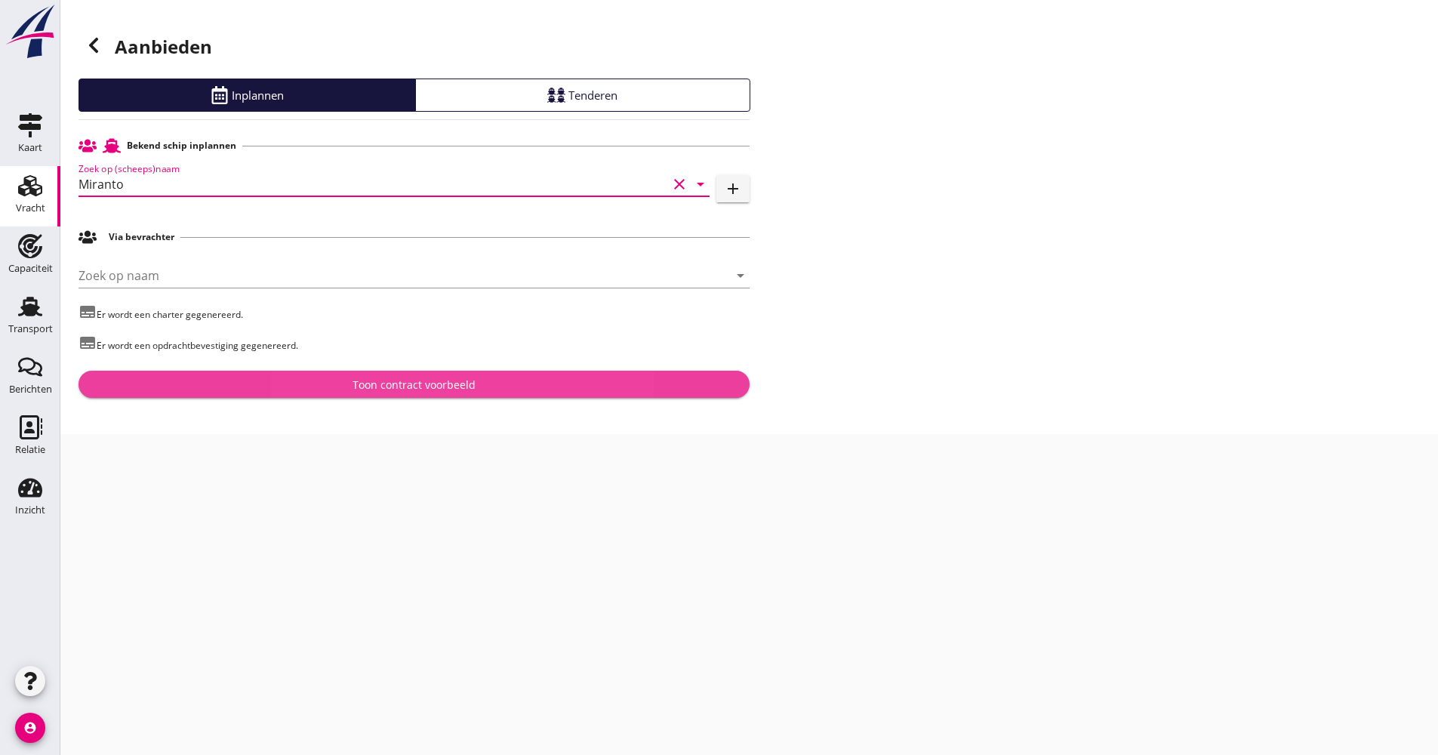
click at [228, 373] on button "Toon contract voorbeeld" at bounding box center [414, 384] width 671 height 27
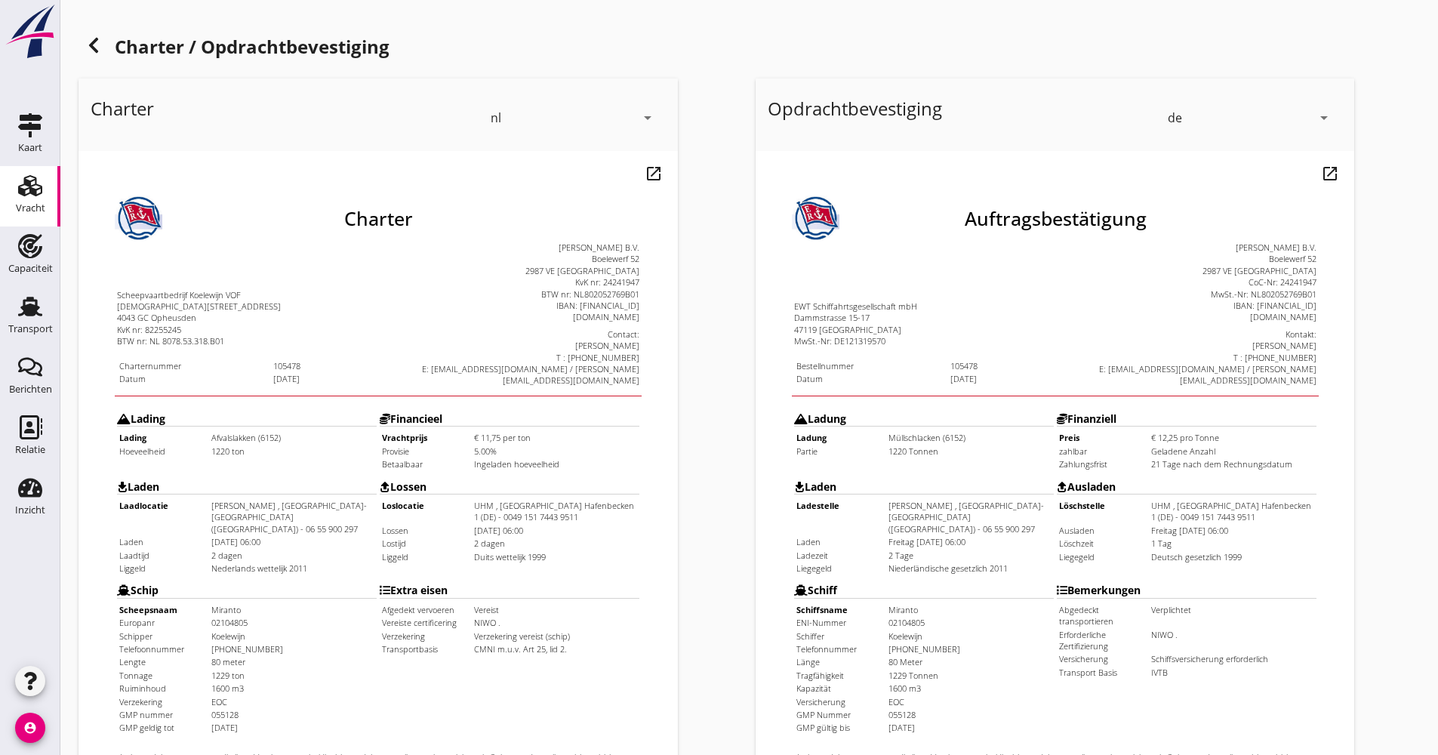
click at [88, 52] on icon at bounding box center [94, 45] width 18 height 18
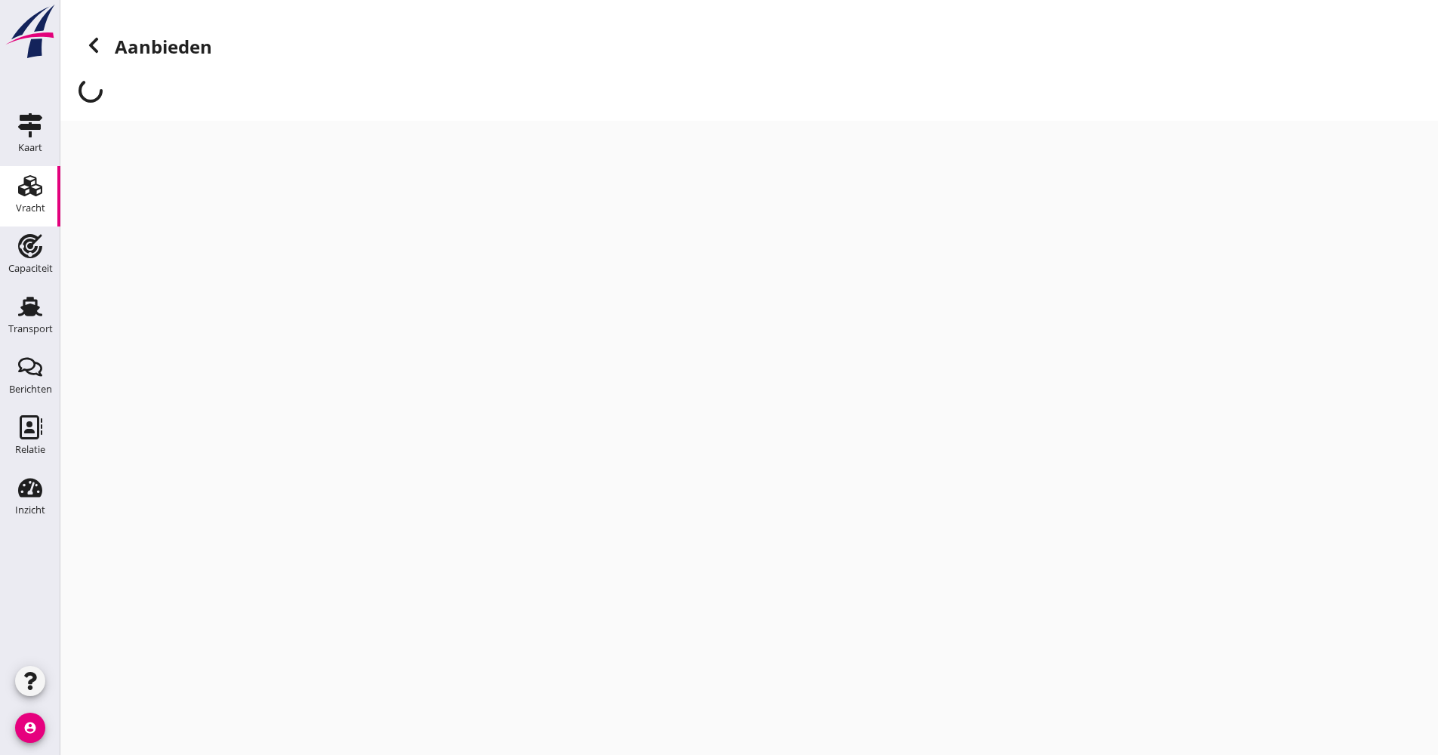
click at [88, 50] on icon at bounding box center [94, 45] width 18 height 18
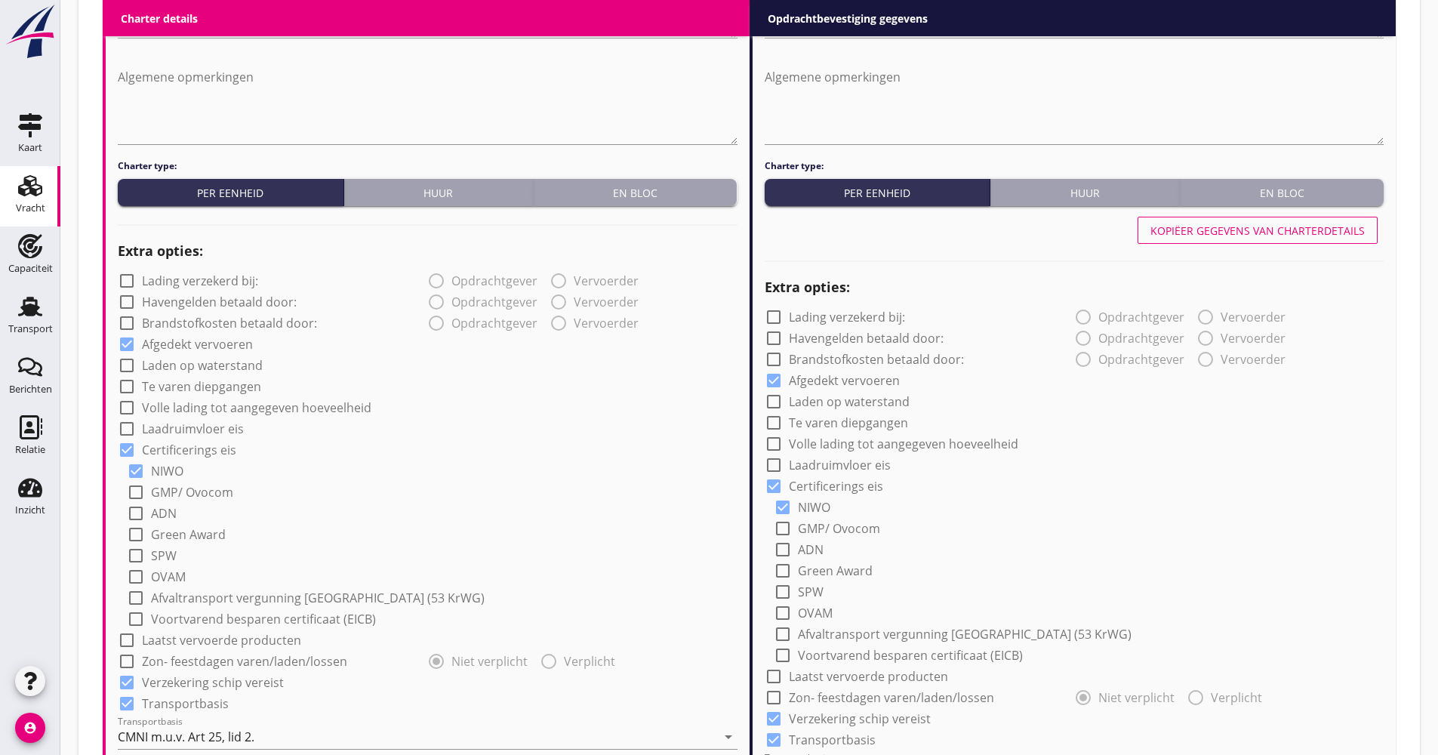
scroll to position [981, 0]
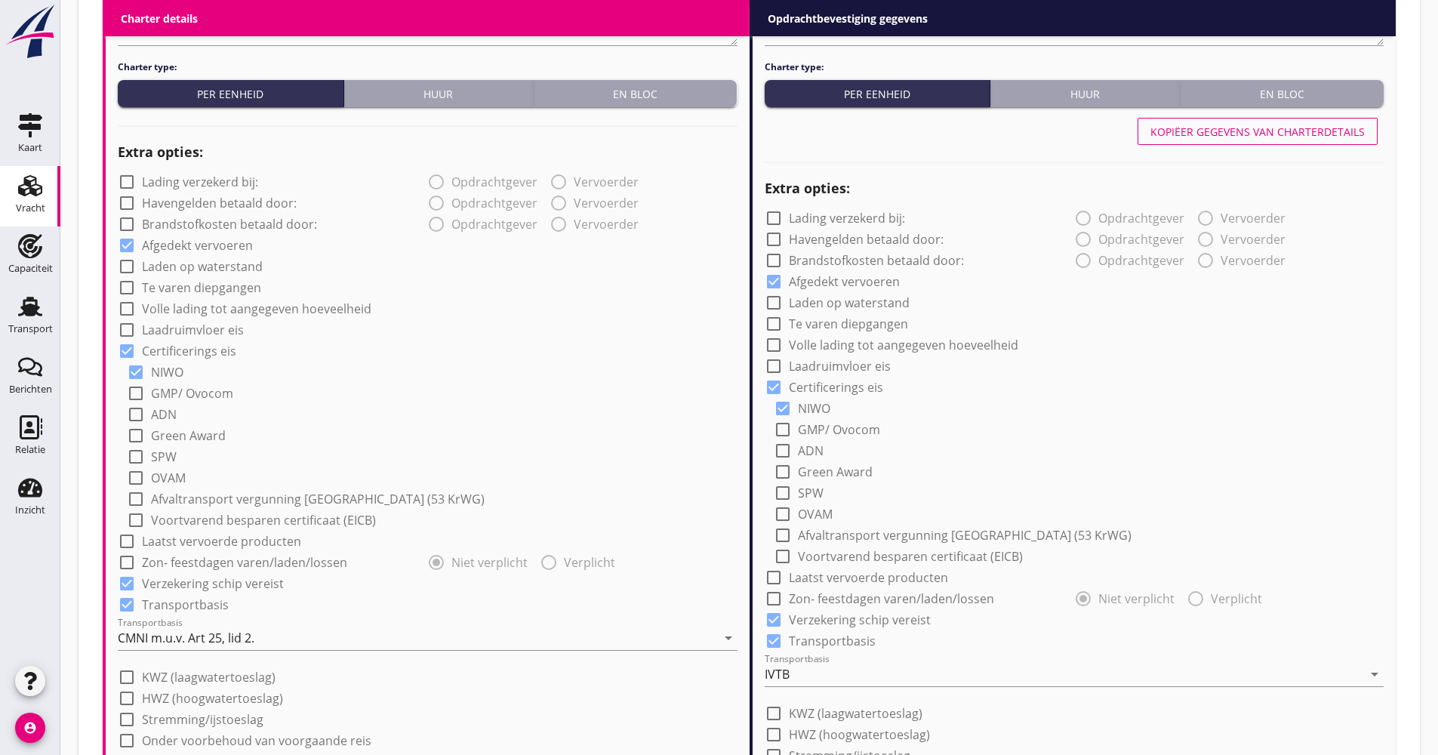
click at [268, 313] on label "Volle lading tot aangegeven hoeveelheid" at bounding box center [256, 308] width 229 height 15
checkbox input "true"
click at [864, 345] on label "Volle lading tot aangegeven hoeveelheid" at bounding box center [903, 344] width 229 height 15
checkbox input "true"
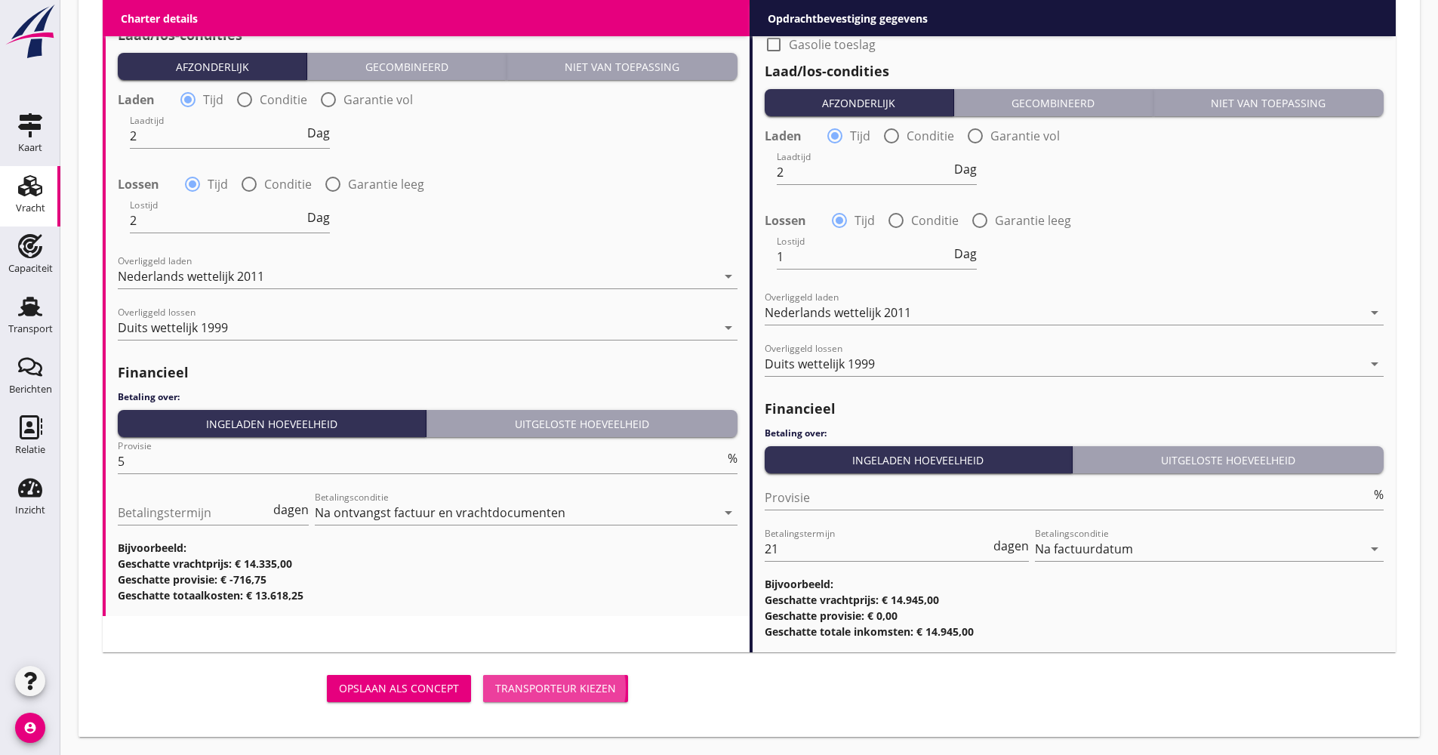
click at [543, 682] on div "Transporteur kiezen" at bounding box center [555, 688] width 121 height 16
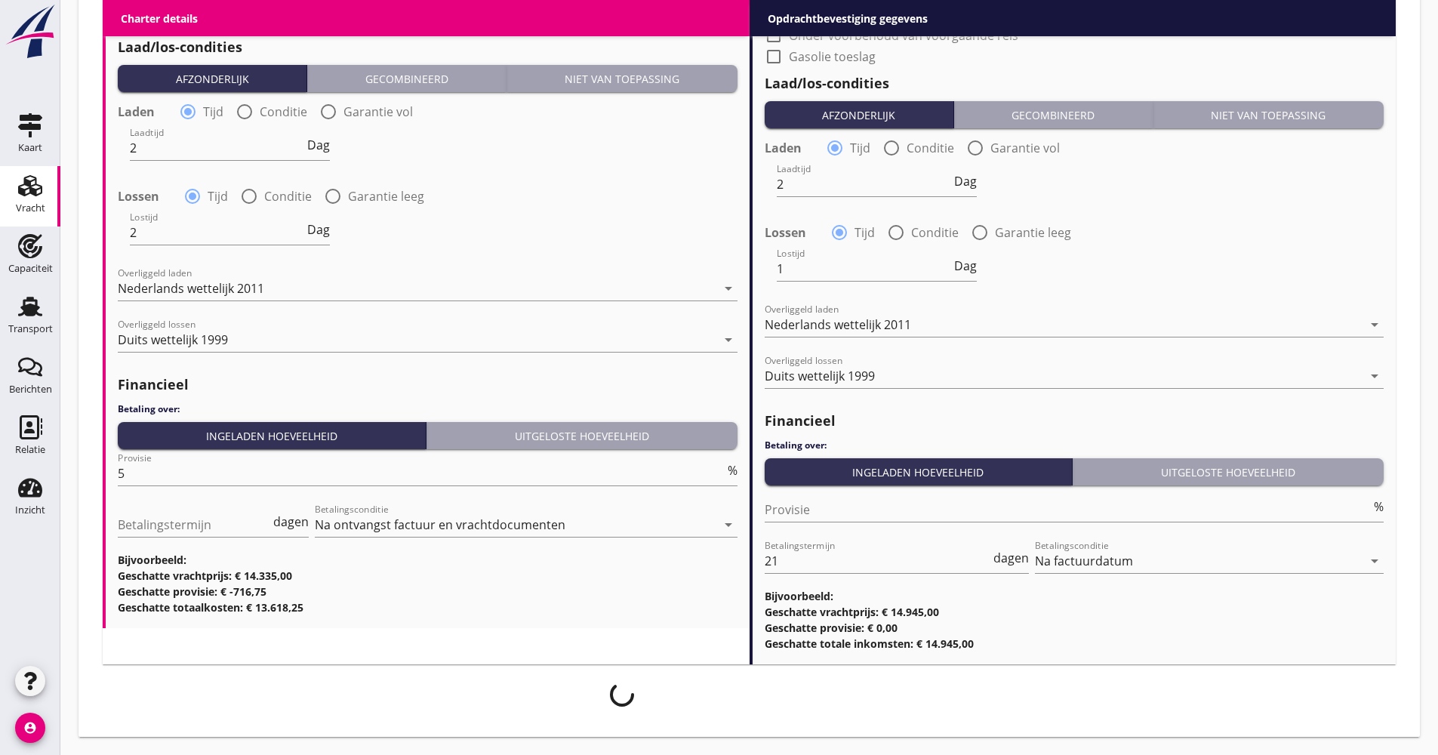
scroll to position [1723, 0]
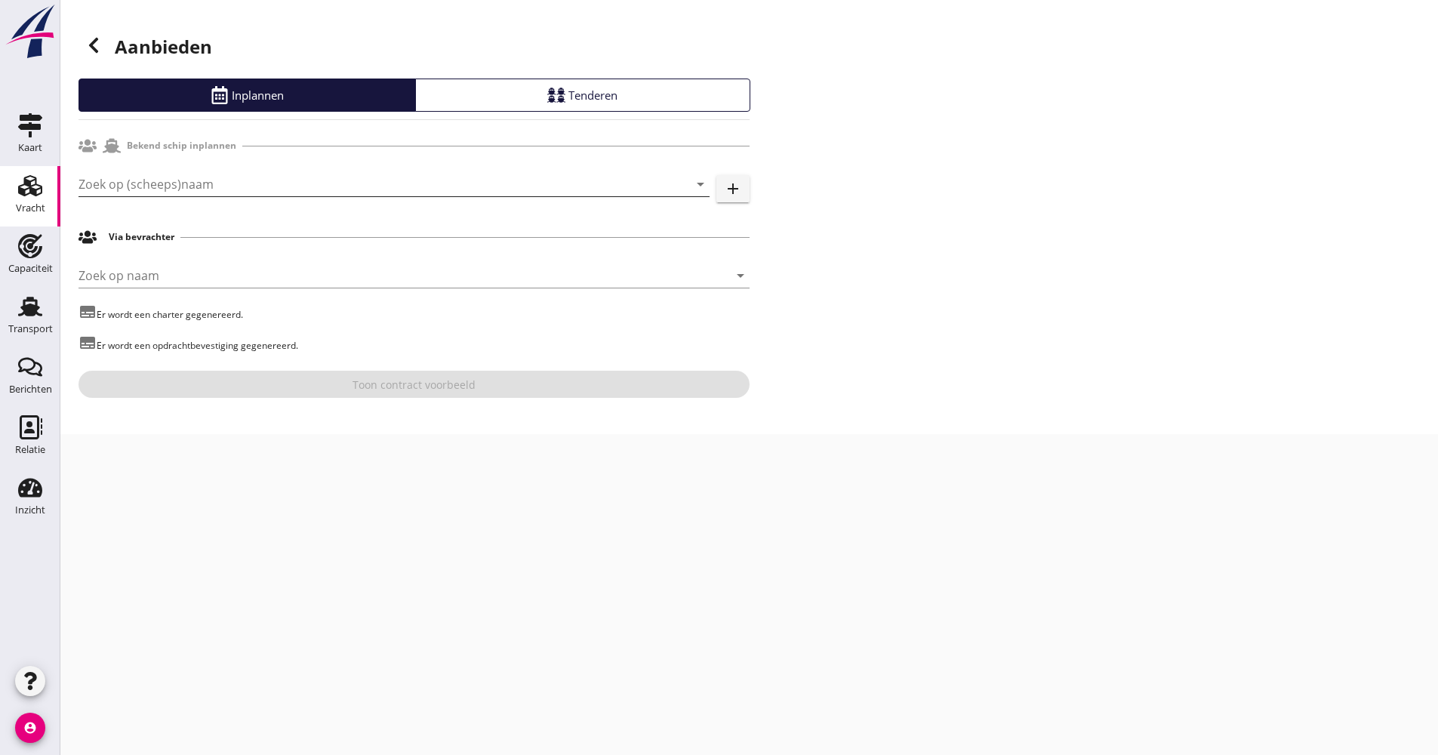
click at [197, 188] on input "Zoek op (scheeps)naam" at bounding box center [373, 184] width 589 height 24
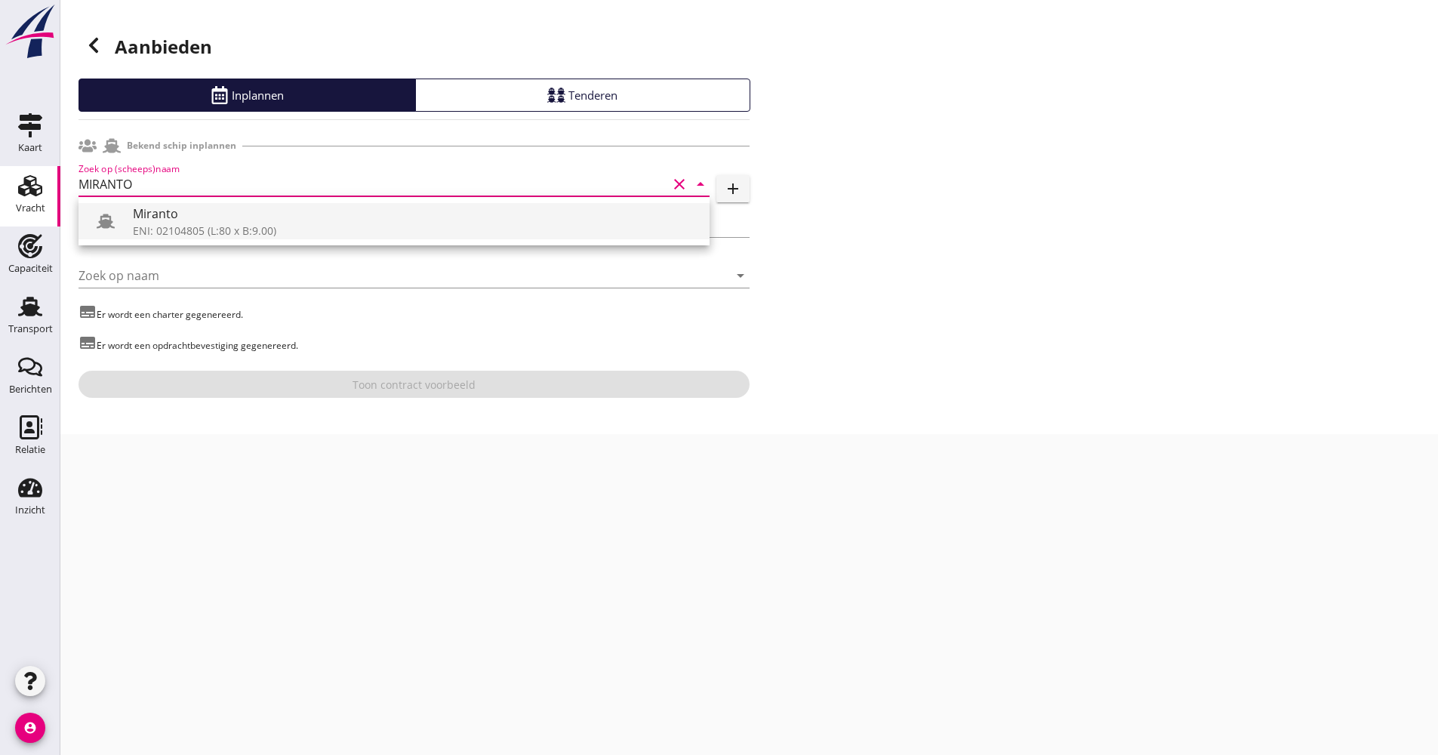
drag, startPoint x: 201, startPoint y: 200, endPoint x: 193, endPoint y: 220, distance: 21.0
click at [200, 202] on div "Miranto ENI: 02104805 (L:80 x B:9.00)" at bounding box center [394, 221] width 631 height 48
click at [192, 220] on div "Miranto" at bounding box center [415, 214] width 565 height 18
type input "Miranto"
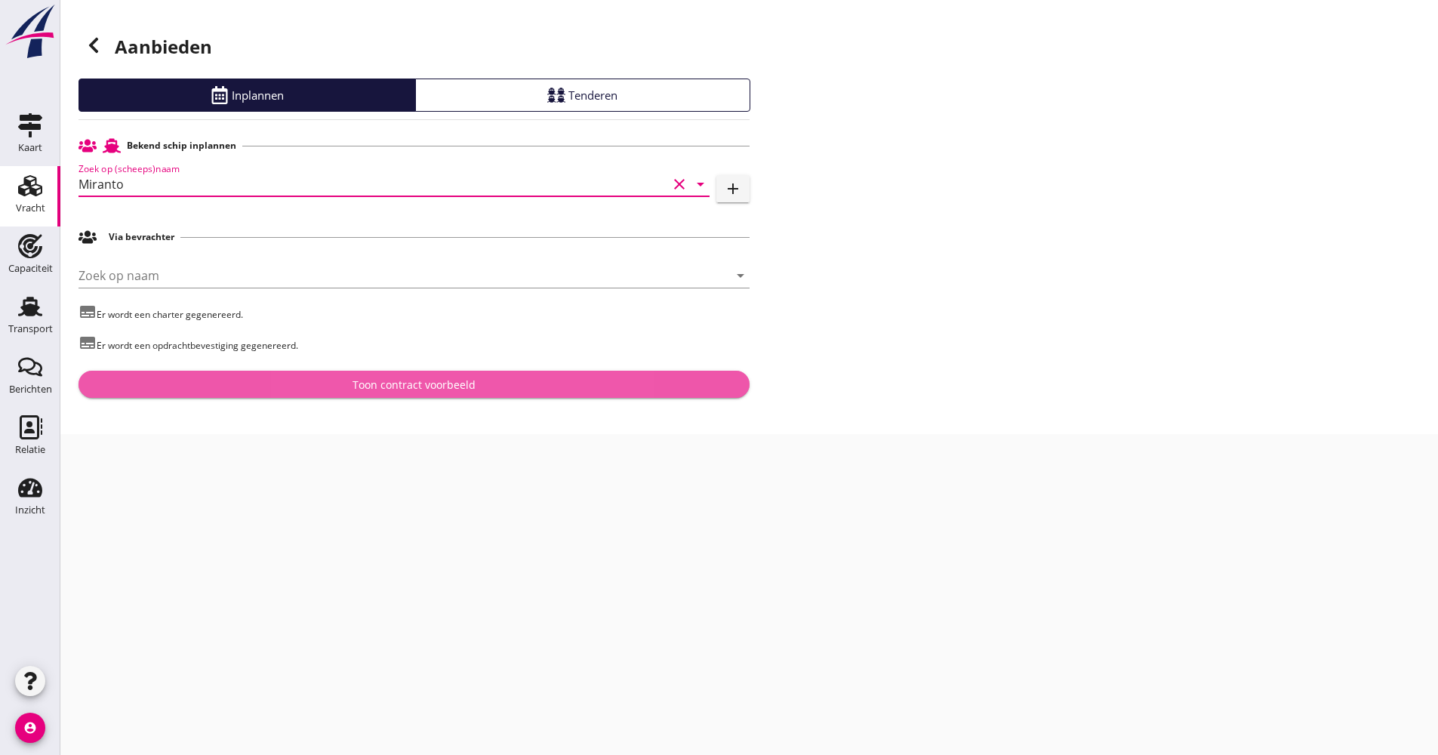
click at [313, 374] on button "Toon contract voorbeeld" at bounding box center [414, 384] width 671 height 27
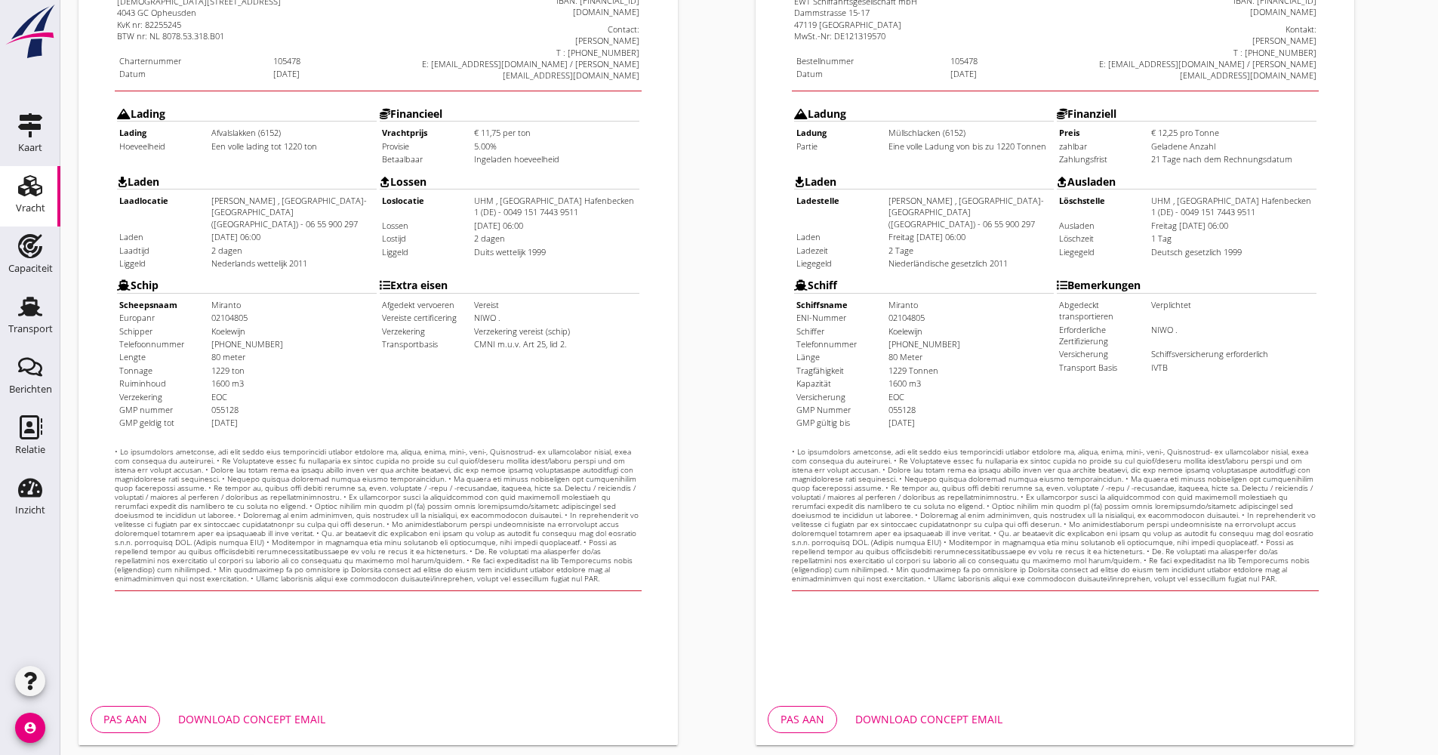
scroll to position [363, 0]
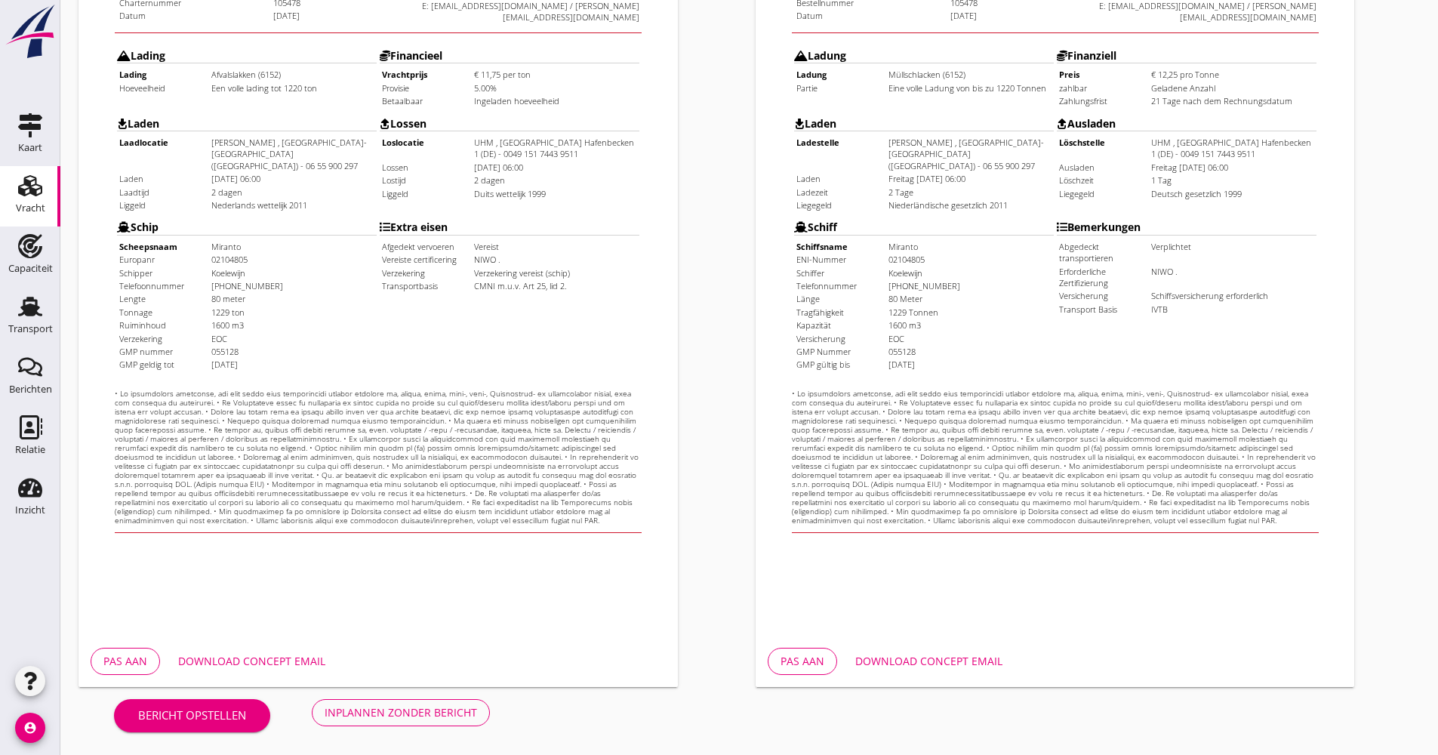
click at [273, 664] on div "Download concept email" at bounding box center [251, 661] width 147 height 16
click at [448, 710] on div "Inplannen zonder bericht" at bounding box center [401, 712] width 152 height 16
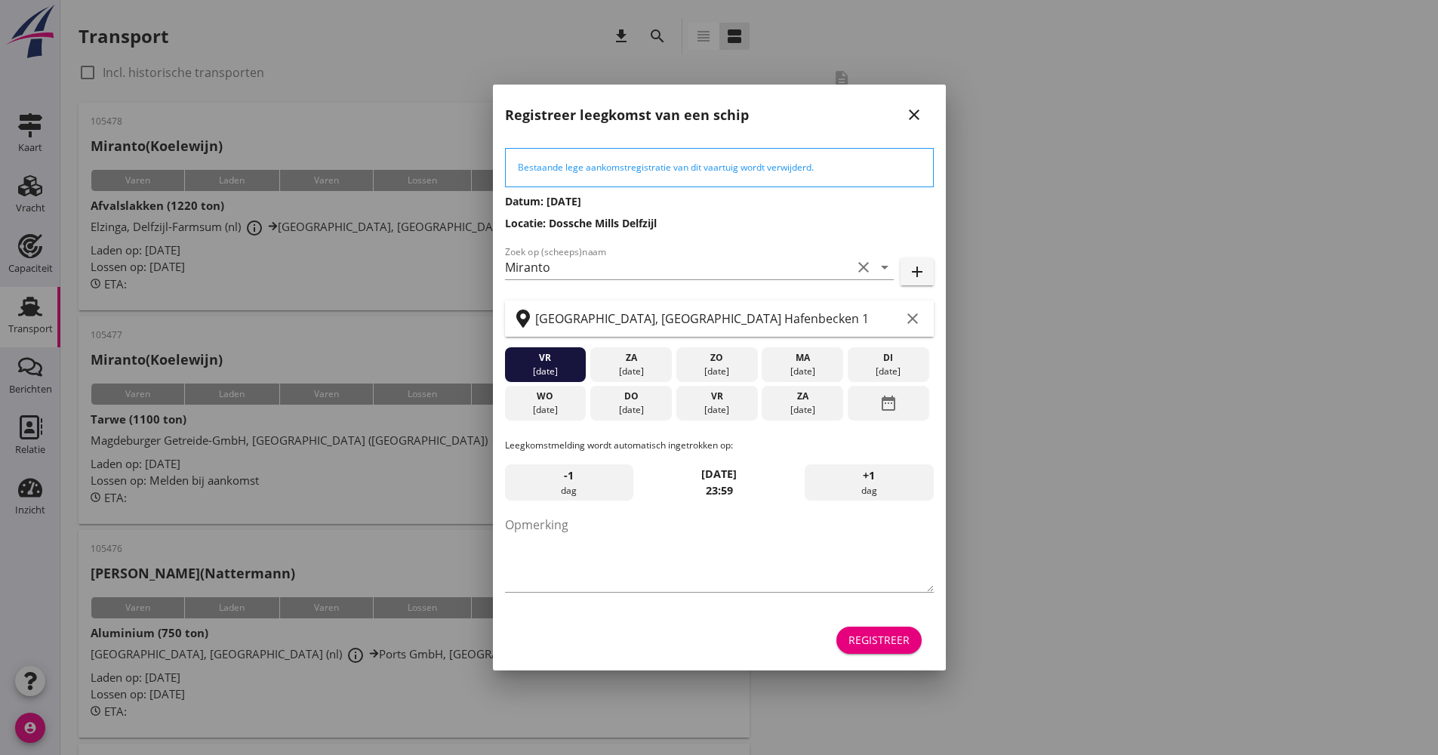
click at [879, 648] on div "Registreer" at bounding box center [879, 640] width 61 height 16
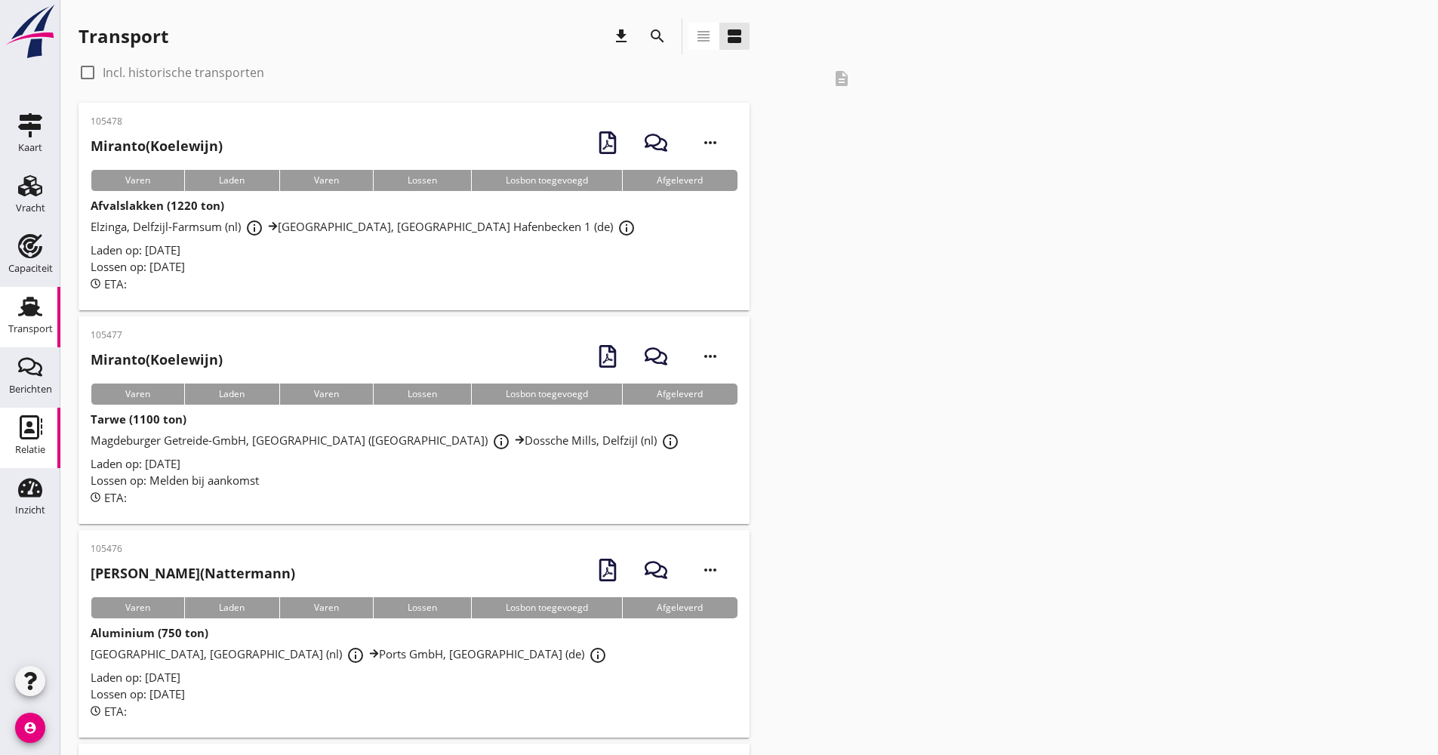
click at [22, 439] on div "Relatie" at bounding box center [30, 449] width 30 height 21
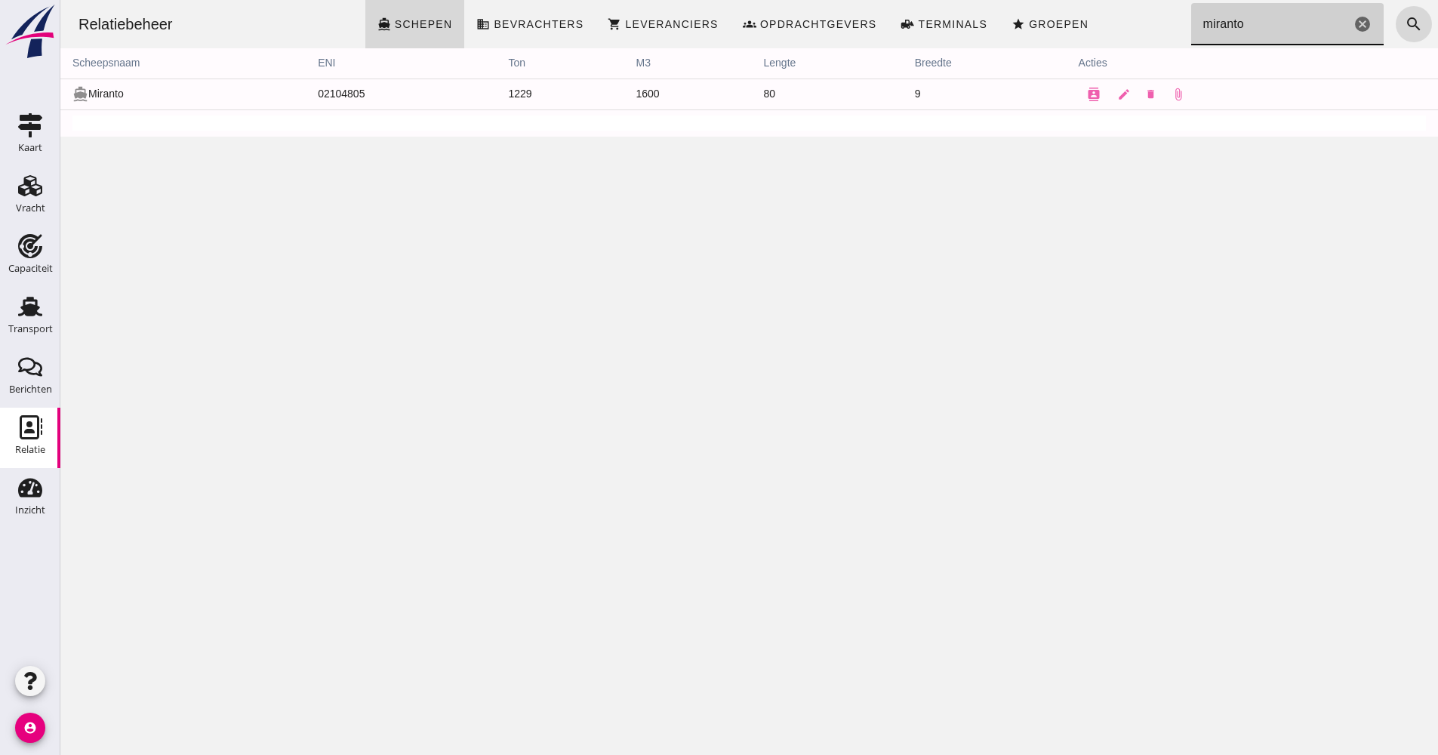
drag, startPoint x: 1303, startPoint y: 26, endPoint x: 1151, endPoint y: 15, distance: 152.1
click at [1151, 15] on div "Relatiebeheer directions_boat Schepen business Bevrachters shopping_cart Levera…" at bounding box center [749, 24] width 1366 height 48
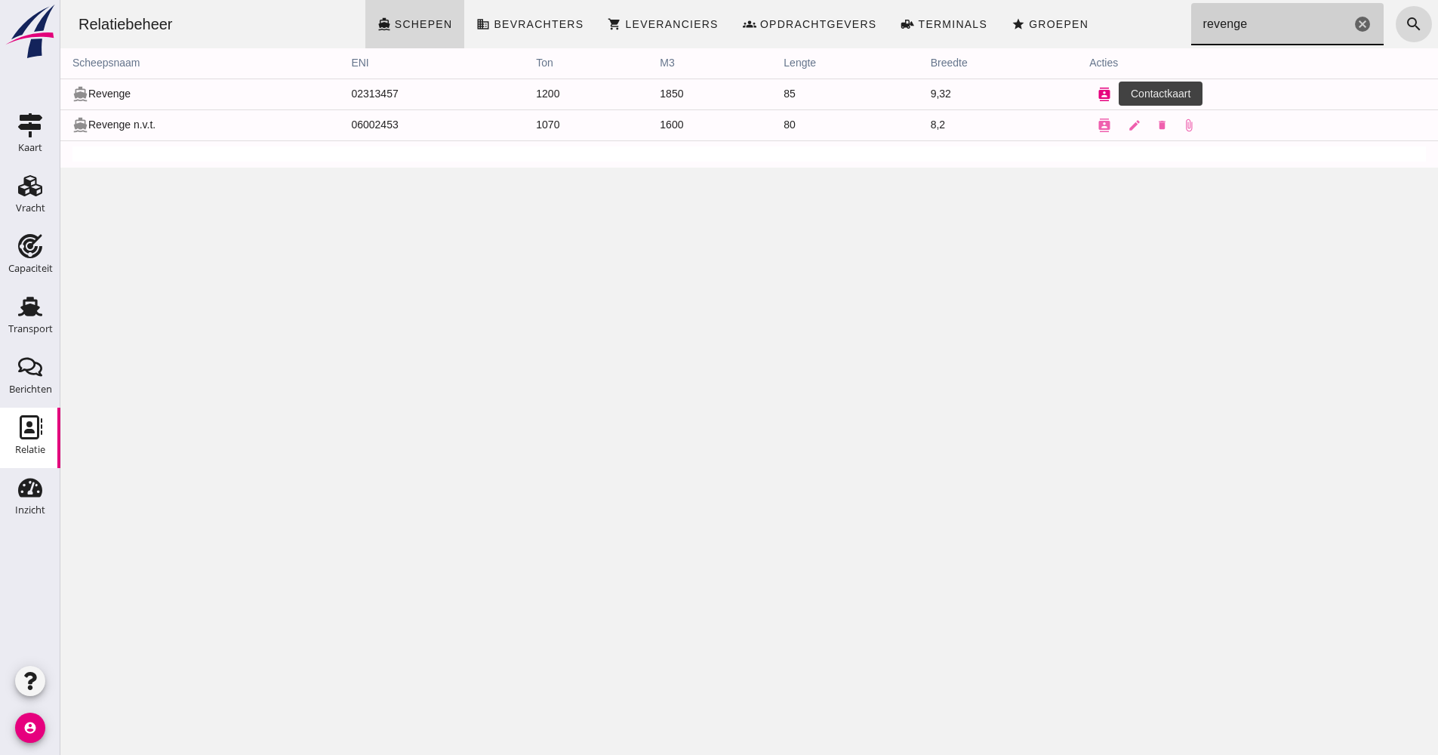
type input "revenge"
click at [1098, 90] on icon "contacts" at bounding box center [1105, 95] width 14 height 14
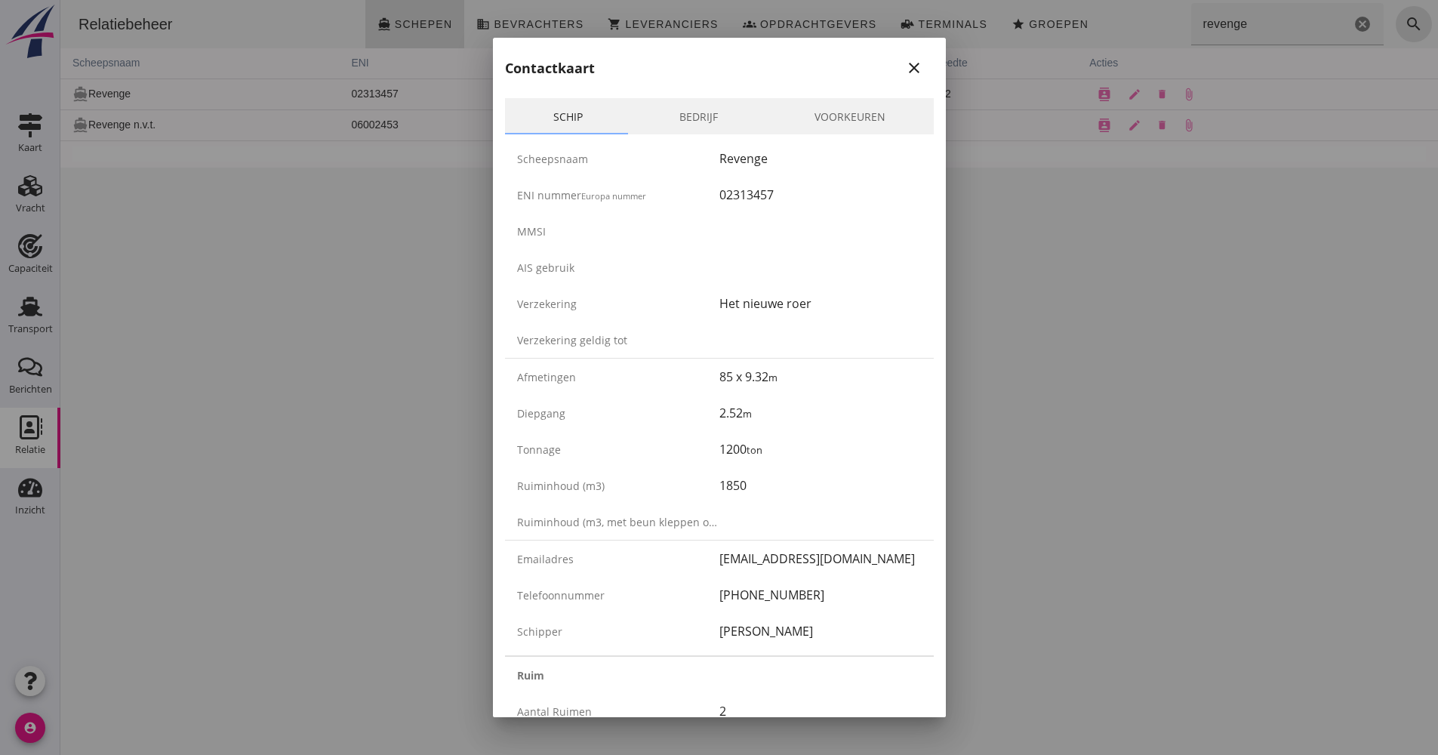
drag, startPoint x: 738, startPoint y: 593, endPoint x: 697, endPoint y: 591, distance: 40.8
click at [697, 591] on div "Telefoonnummer [PHONE_NUMBER]" at bounding box center [719, 595] width 429 height 36
drag, startPoint x: 697, startPoint y: 591, endPoint x: 750, endPoint y: 593, distance: 53.6
copy div "[PHONE_NUMBER]"
click at [742, 196] on div "02313457" at bounding box center [820, 195] width 202 height 18
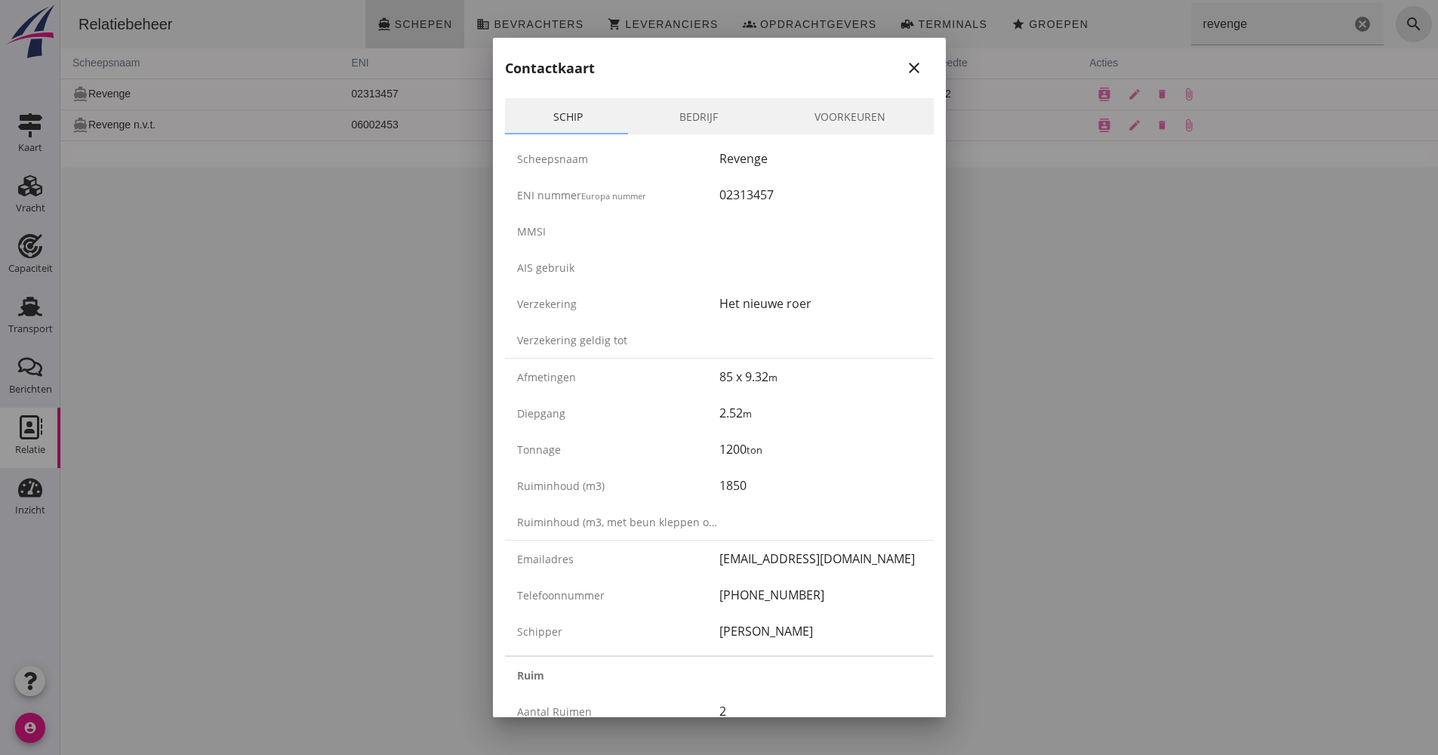
click at [742, 196] on div "02313457" at bounding box center [820, 195] width 202 height 18
copy div "02313457"
click at [902, 57] on button "close" at bounding box center [914, 67] width 27 height 27
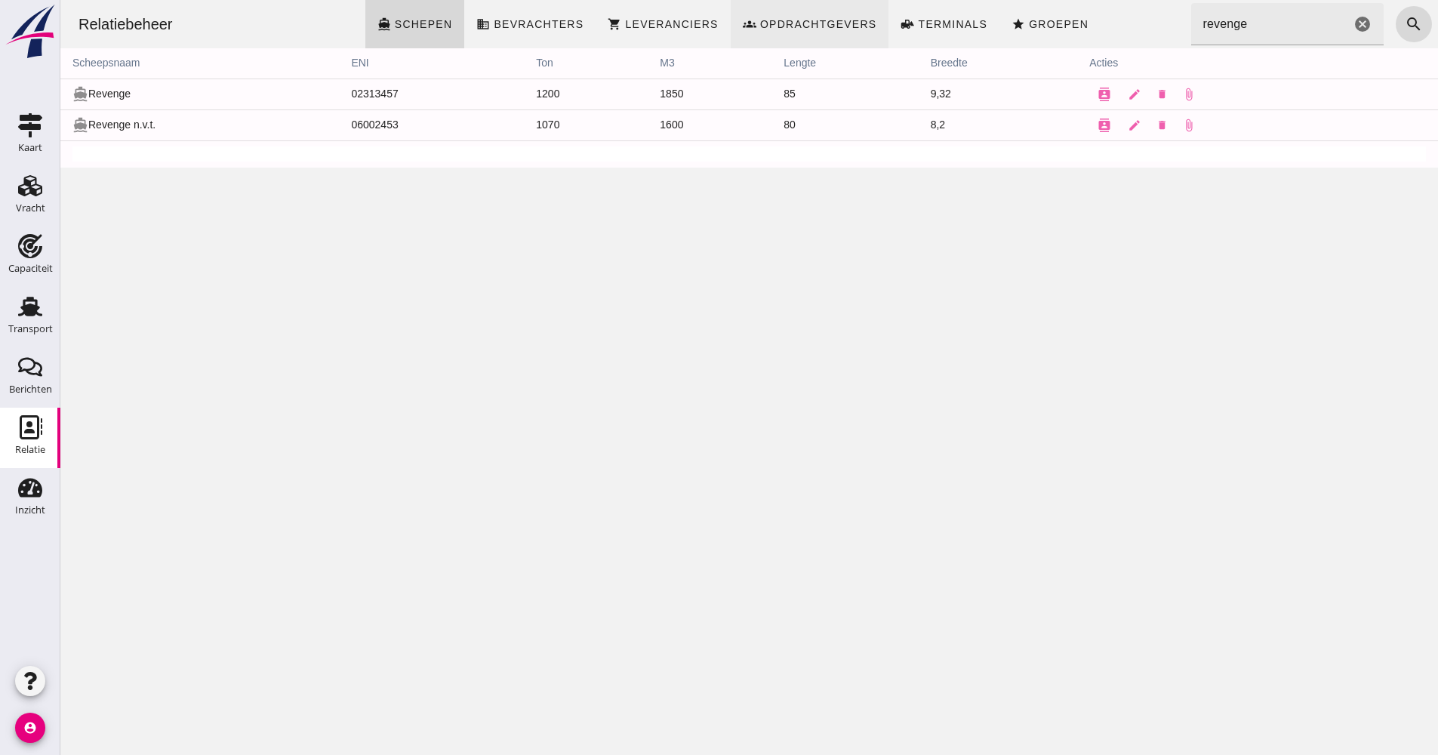
click at [778, 26] on span "Opdrachtgevers" at bounding box center [818, 24] width 118 height 12
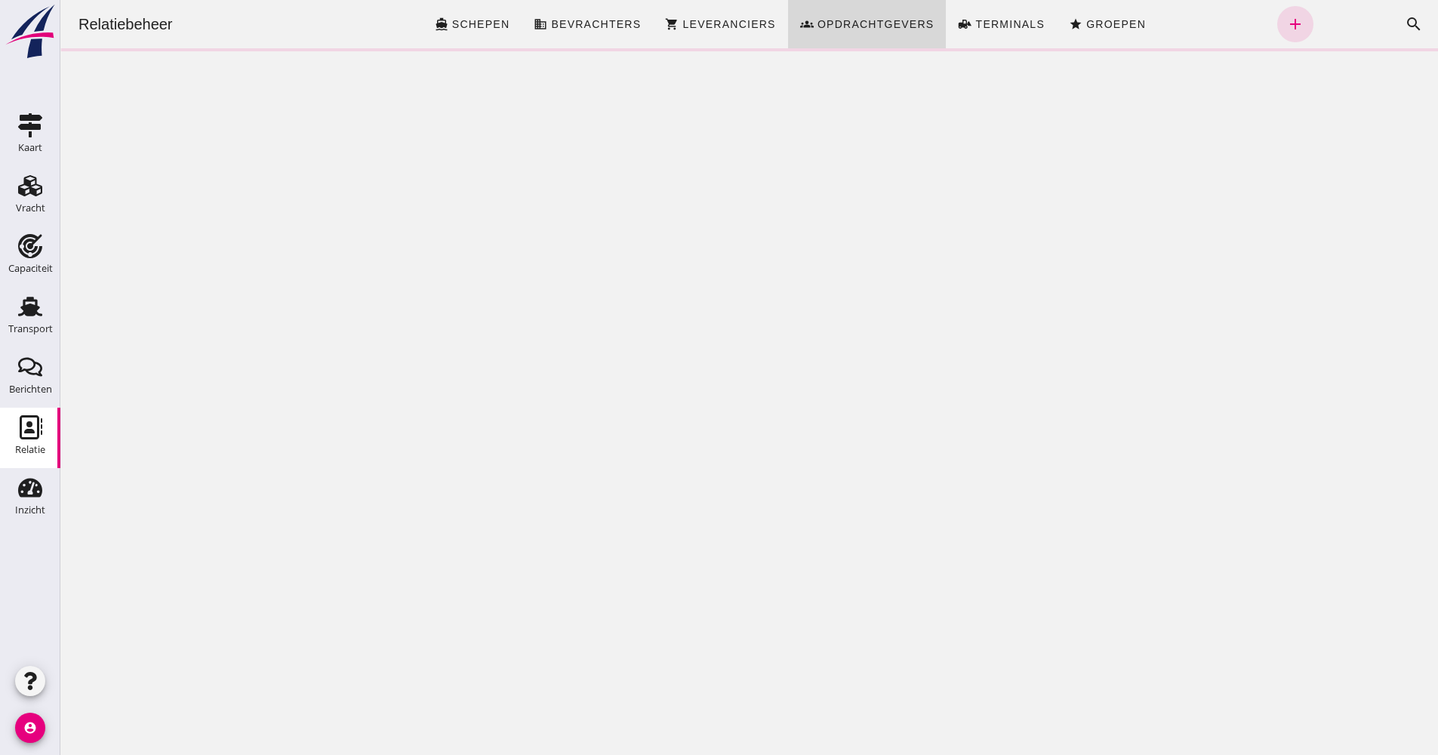
click at [1252, 29] on div "Relatiebeheer directions_boat Schepen business Bevrachters shopping_cart Levera…" at bounding box center [749, 24] width 1366 height 48
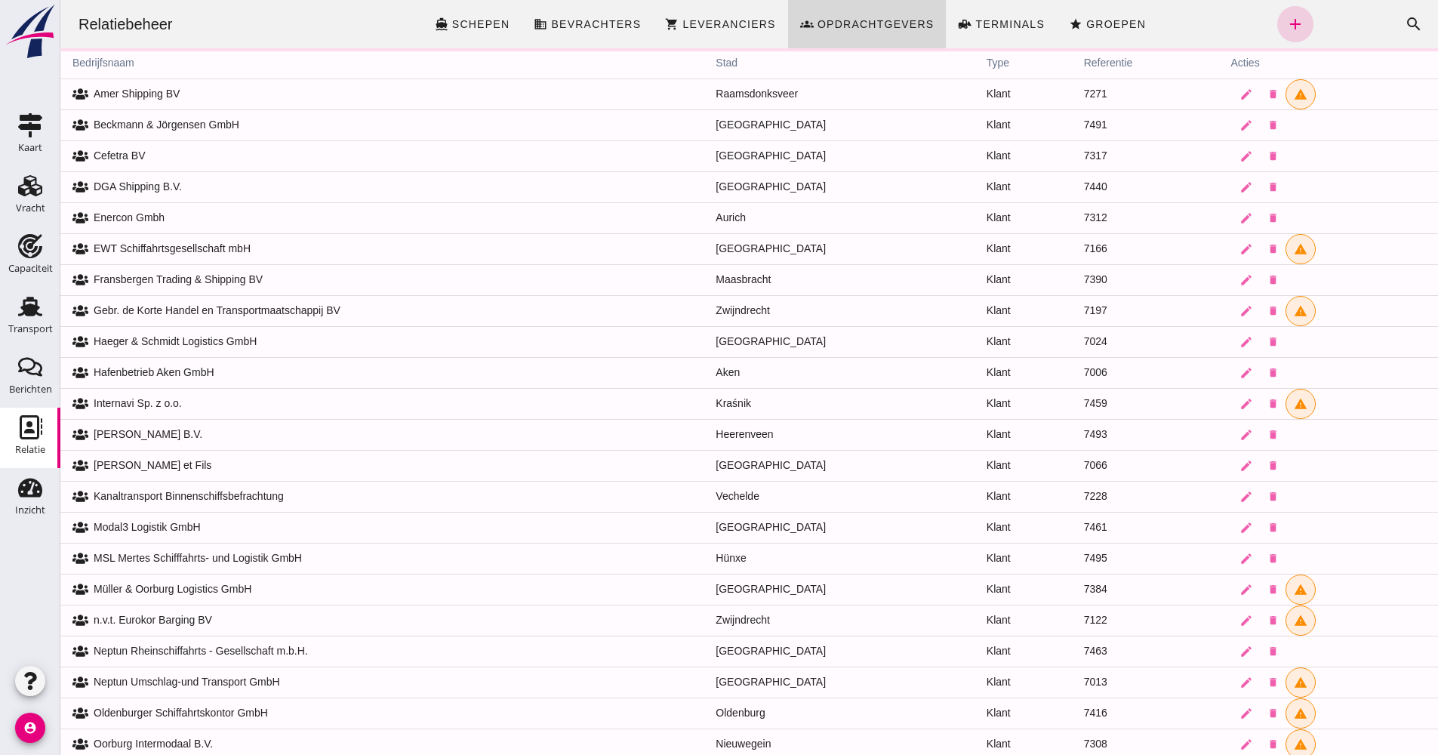
click at [1286, 22] on icon "add" at bounding box center [1295, 24] width 18 height 18
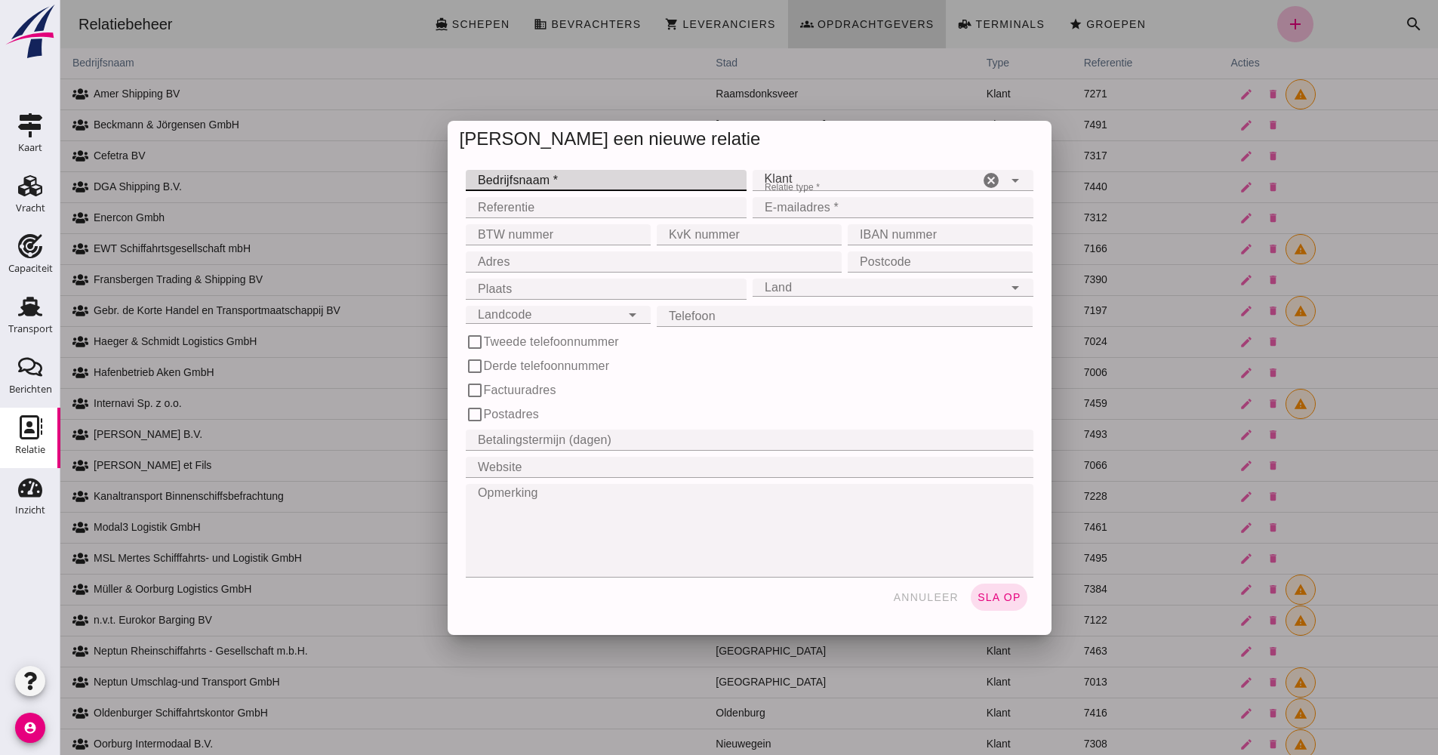
click at [538, 177] on input "Bedrijfsnaam *" at bounding box center [602, 180] width 272 height 21
type input "z"
type input "Zijderlaan Bulk Trading B.V."
click at [590, 210] on input "Referentie" at bounding box center [602, 207] width 272 height 21
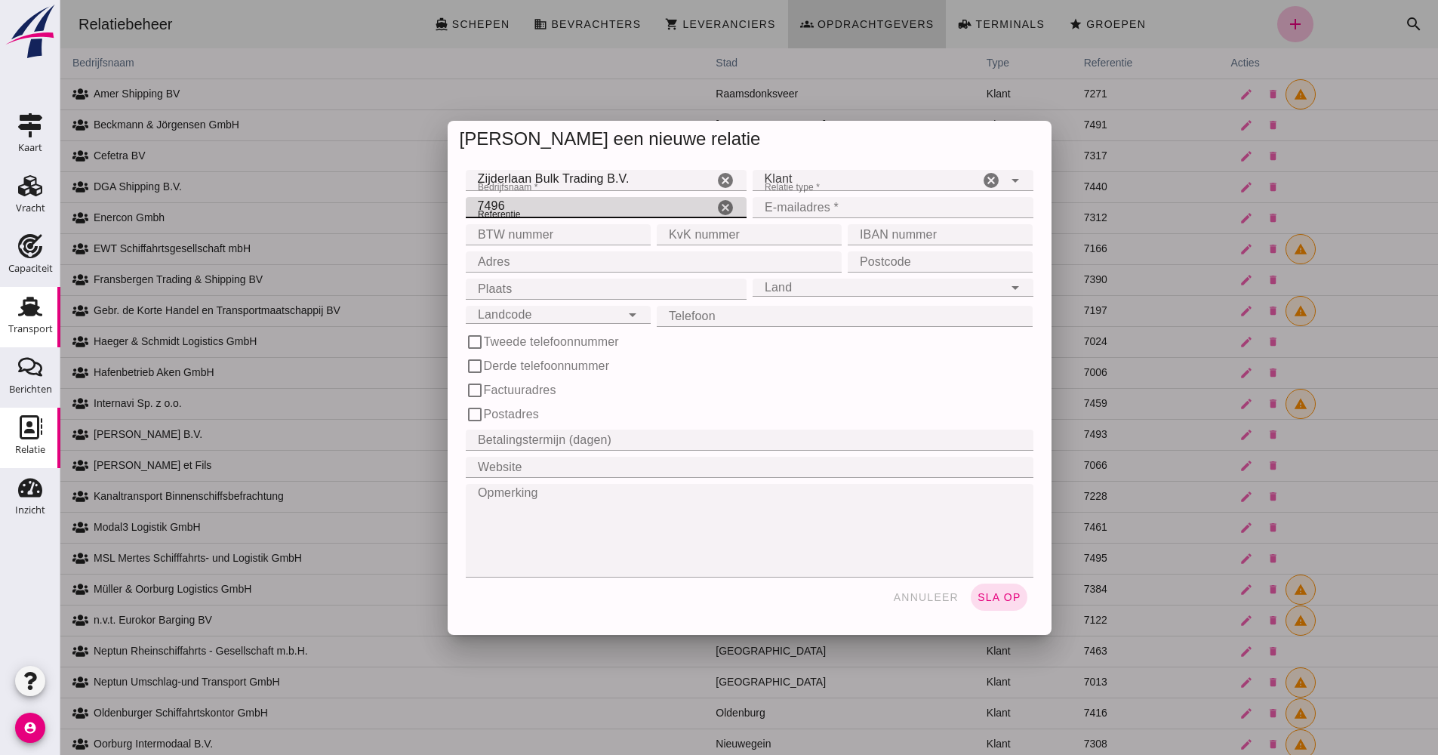
type input "7496"
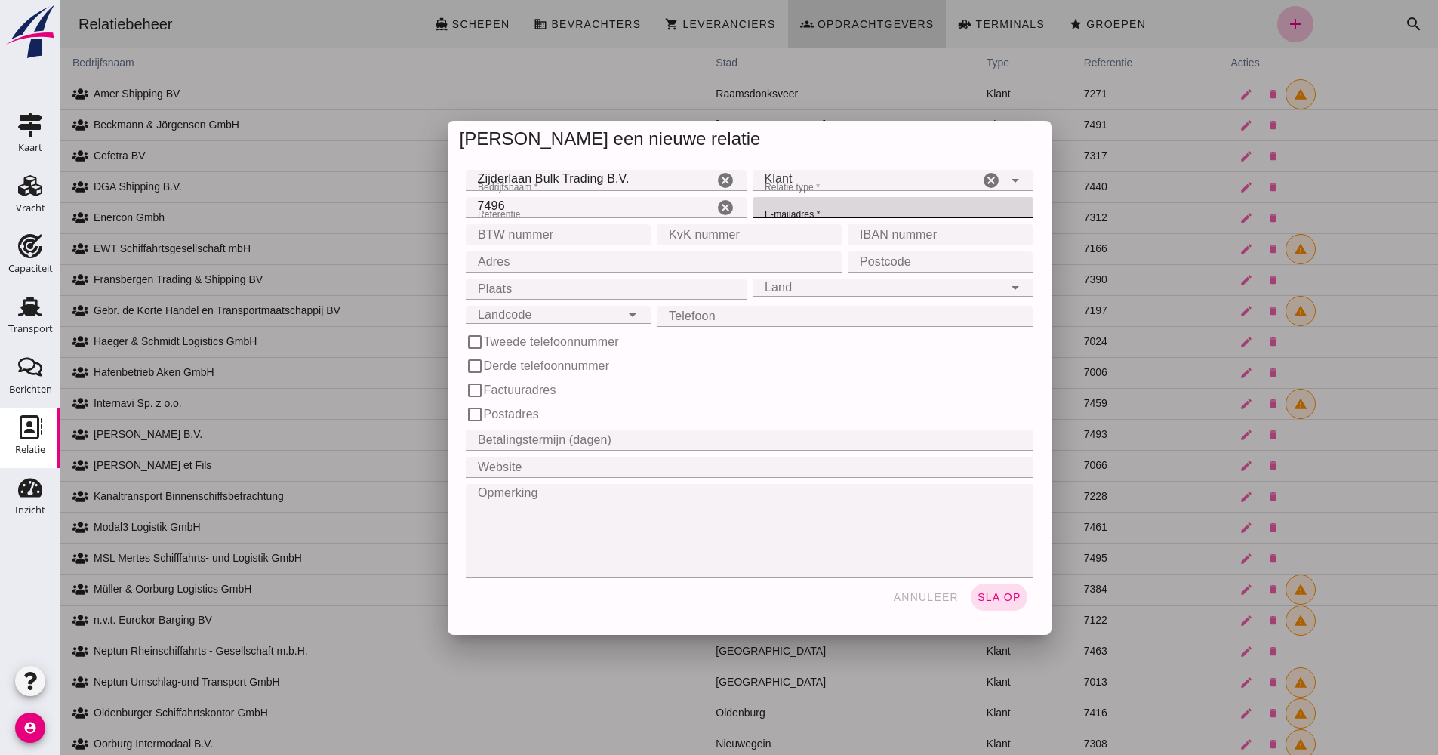
paste input "[EMAIL_ADDRESS][DOMAIN_NAME]"
type input "[EMAIL_ADDRESS][DOMAIN_NAME]"
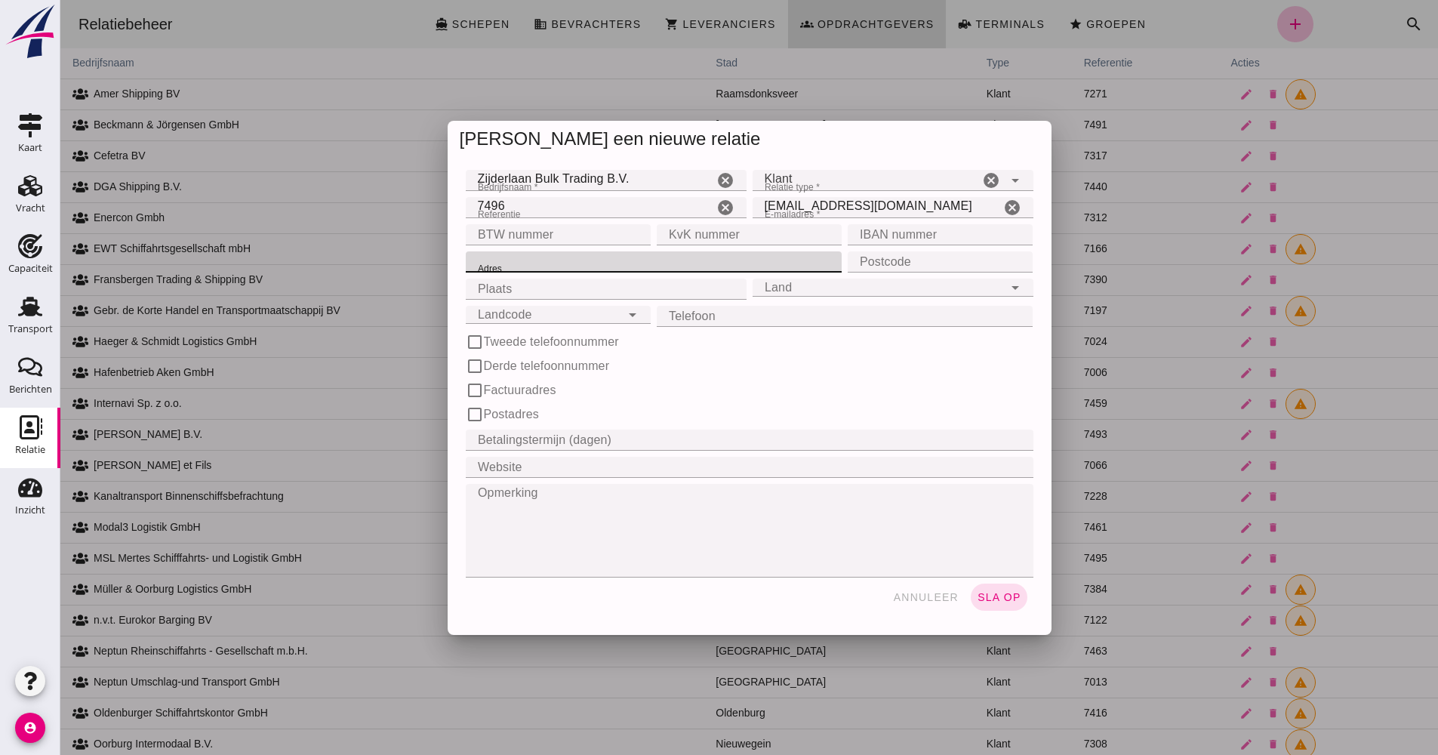
paste input "[STREET_ADDRESS]"
type input "[STREET_ADDRESS]"
paste input "WASPIK"
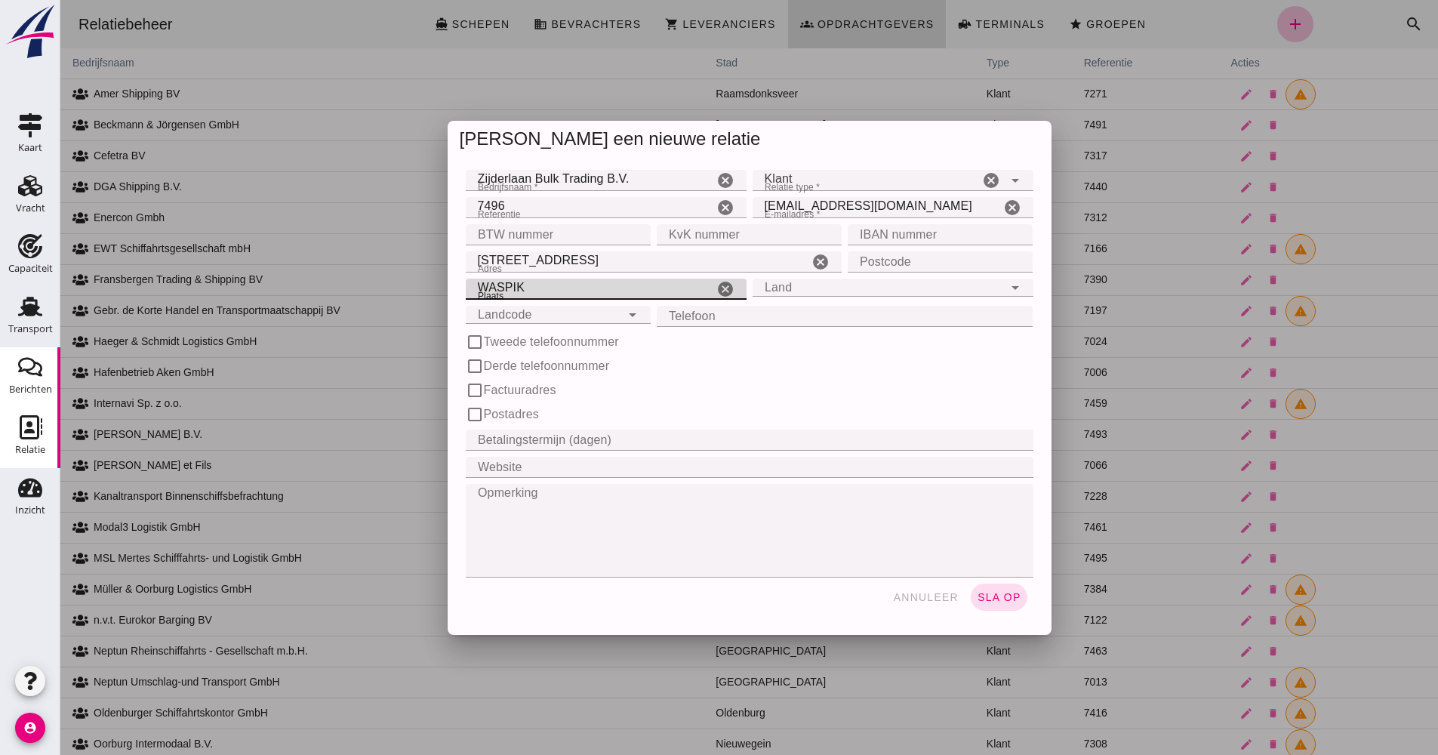
type input "WASPIK"
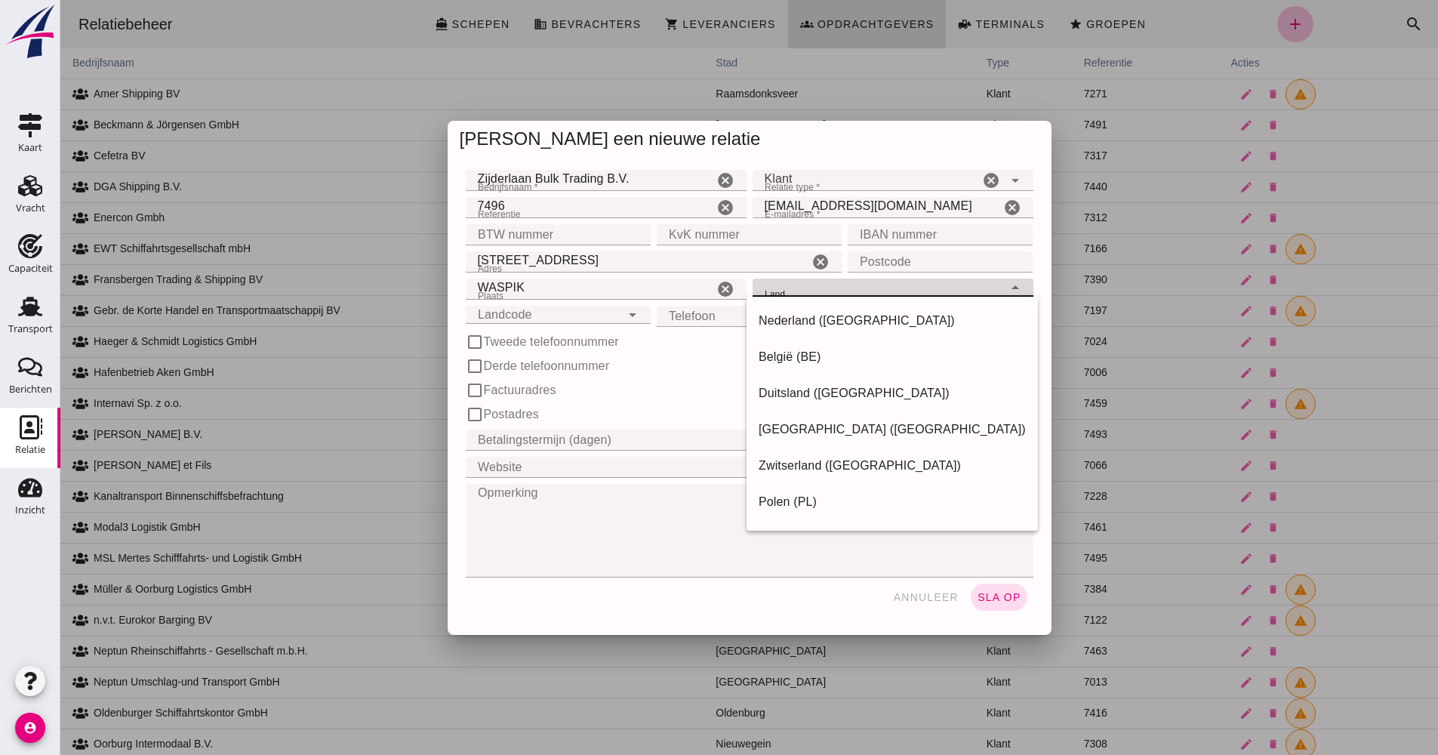
drag, startPoint x: 890, startPoint y: 269, endPoint x: 877, endPoint y: 259, distance: 16.2
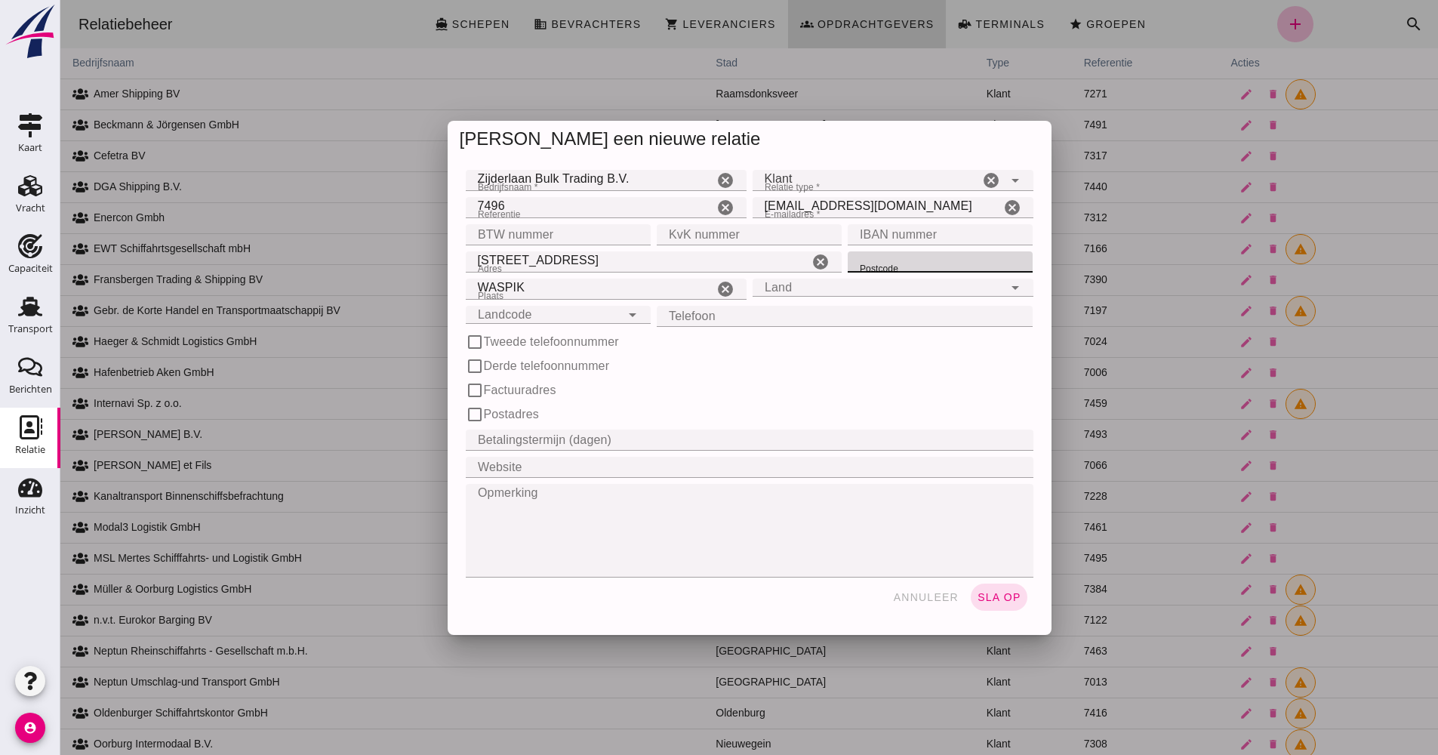
paste input "5165 NM"
type input "5165 NM"
drag, startPoint x: 513, startPoint y: 286, endPoint x: 485, endPoint y: 288, distance: 28.0
click at [485, 288] on input "WASPIK" at bounding box center [590, 289] width 248 height 21
type input "Waspik"
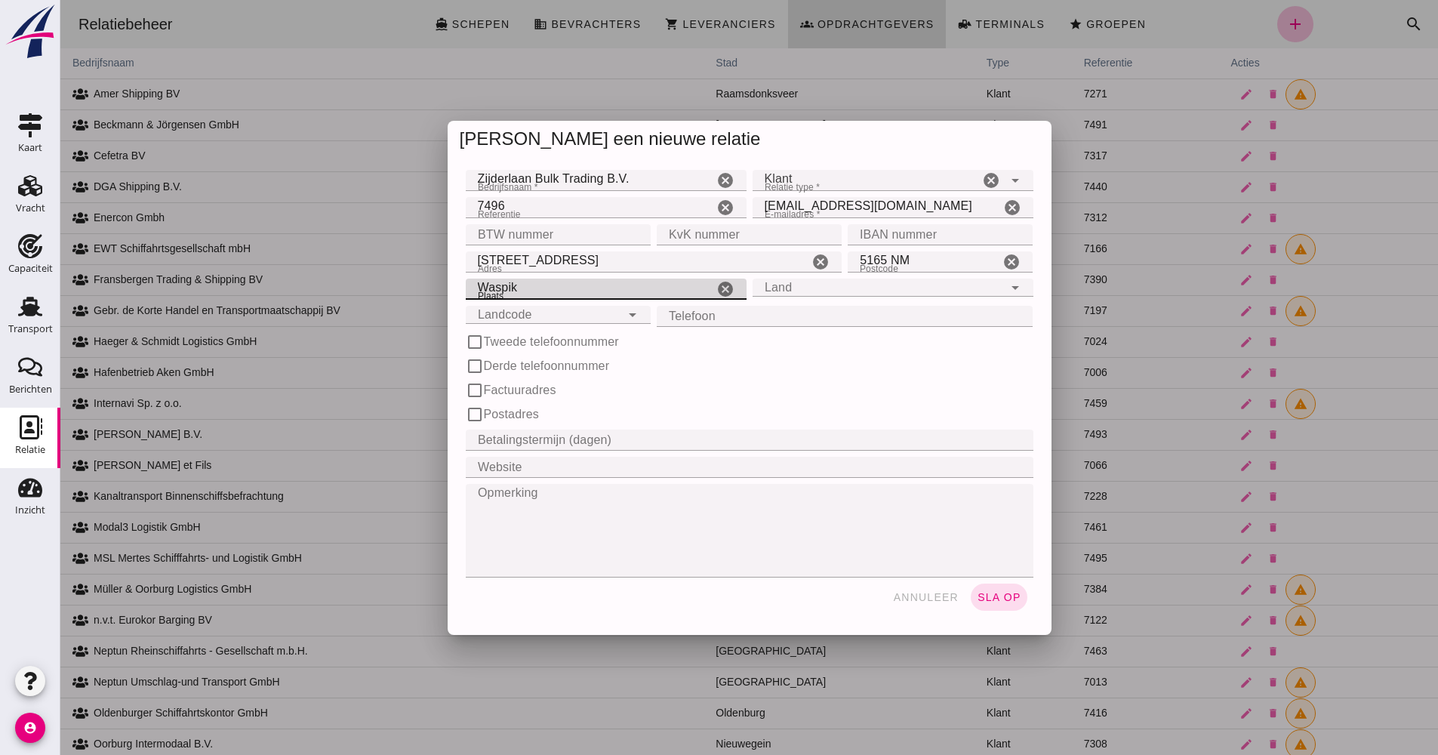
click at [531, 303] on input "Landcode" at bounding box center [543, 306] width 155 height 18
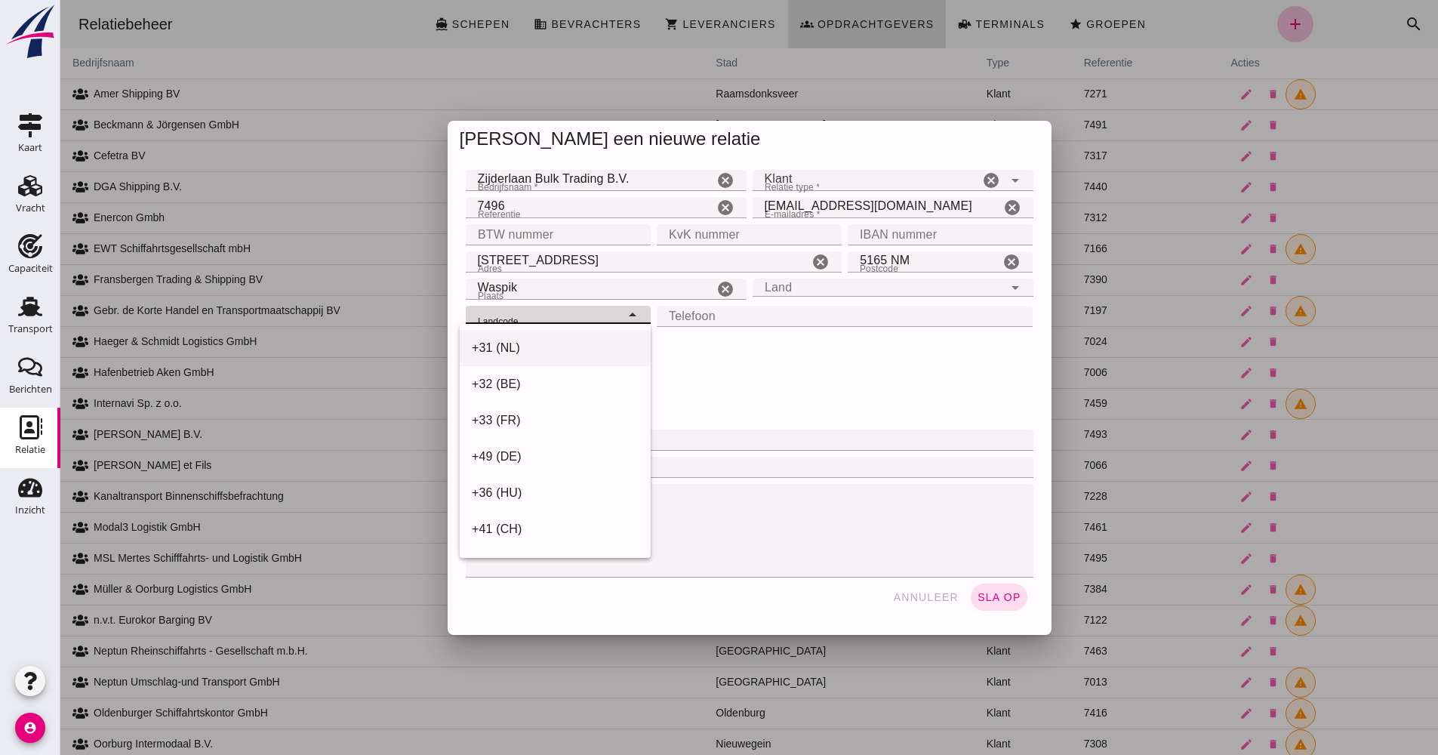
click at [525, 341] on div "+31 (NL)" at bounding box center [555, 348] width 167 height 18
type input "+31 (NL)"
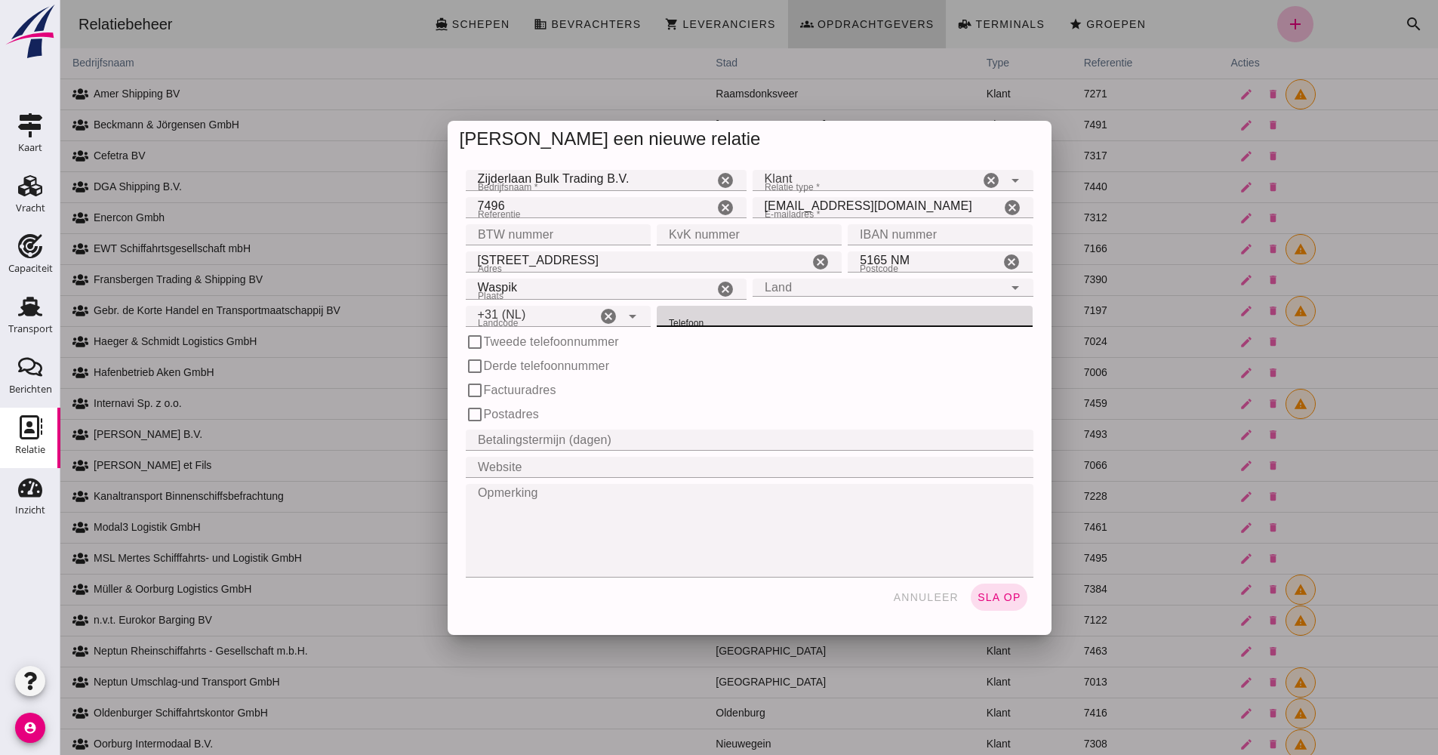
paste input "T +31 (0)416 - 31 36 36 (Algemeen)"
drag, startPoint x: 713, startPoint y: 316, endPoint x: 632, endPoint y: 323, distance: 81.1
click at [632, 323] on div "Landcode Landcode +31 (NL) +31 ([GEOGRAPHIC_DATA]) cancel arrow_drop_down Telef…" at bounding box center [750, 316] width 574 height 27
type input "416 - 31 36 36 (Algemeen)"
click at [926, 599] on span "annuleer" at bounding box center [925, 597] width 66 height 12
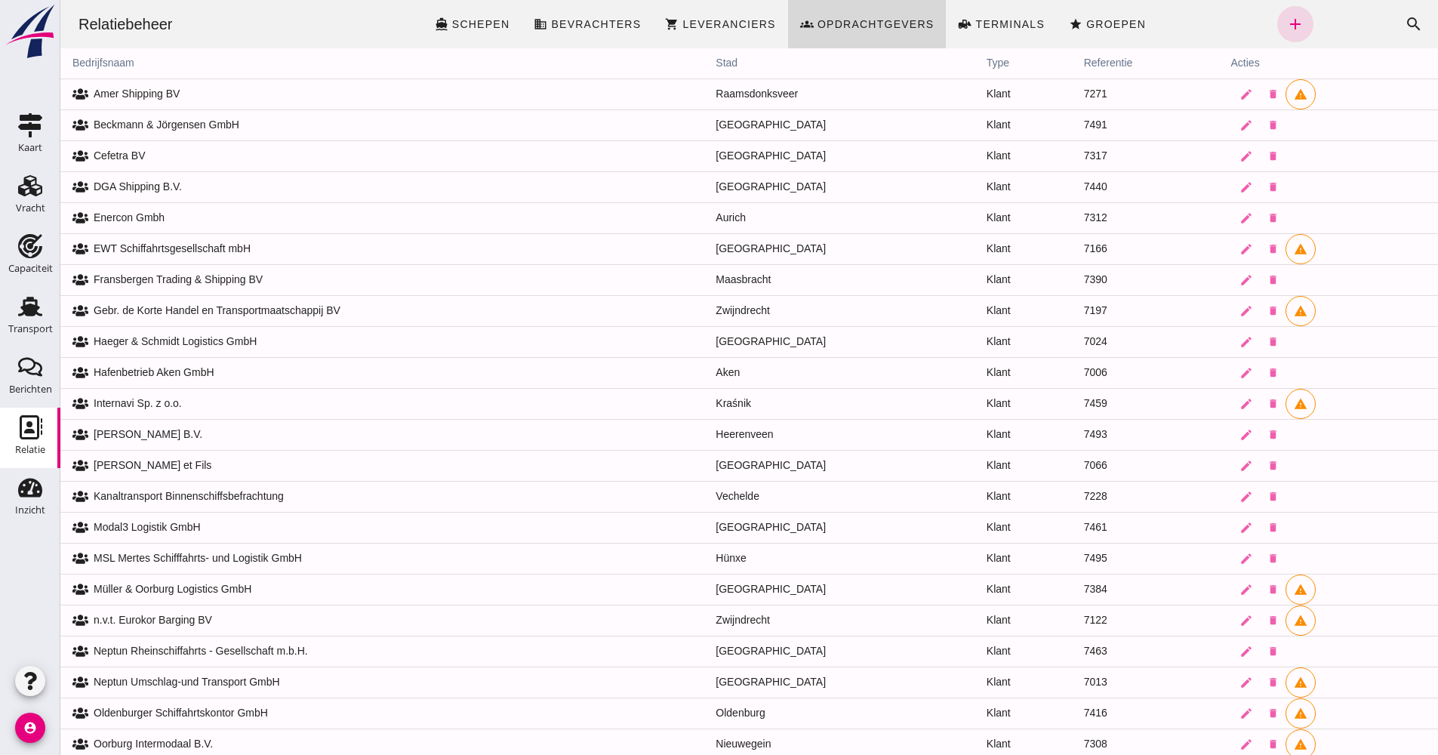
click at [1356, 29] on div "Zoeken... cancel search" at bounding box center [1373, 24] width 119 height 36
click at [1406, 23] on icon "search" at bounding box center [1414, 24] width 18 height 18
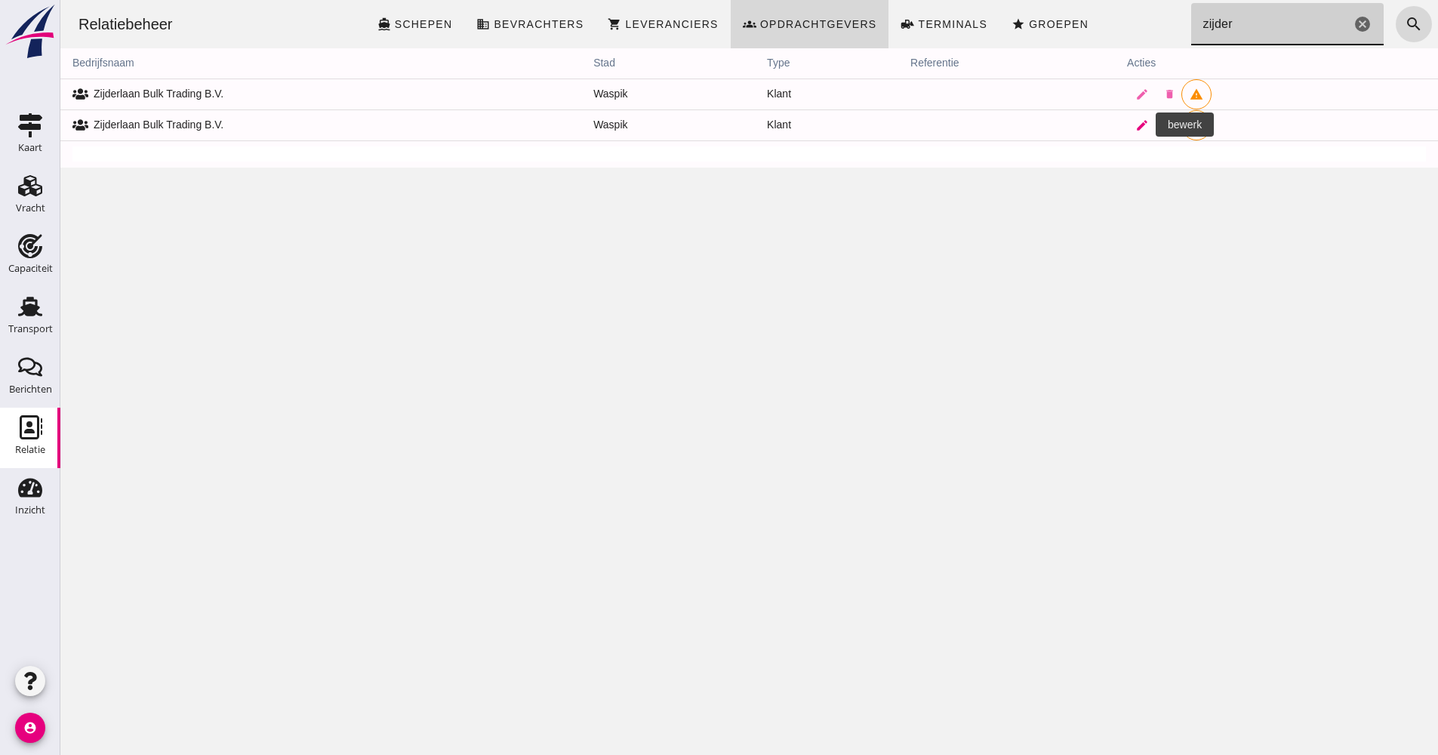
type input "zijder"
click at [1135, 124] on icon "edit" at bounding box center [1142, 126] width 14 height 14
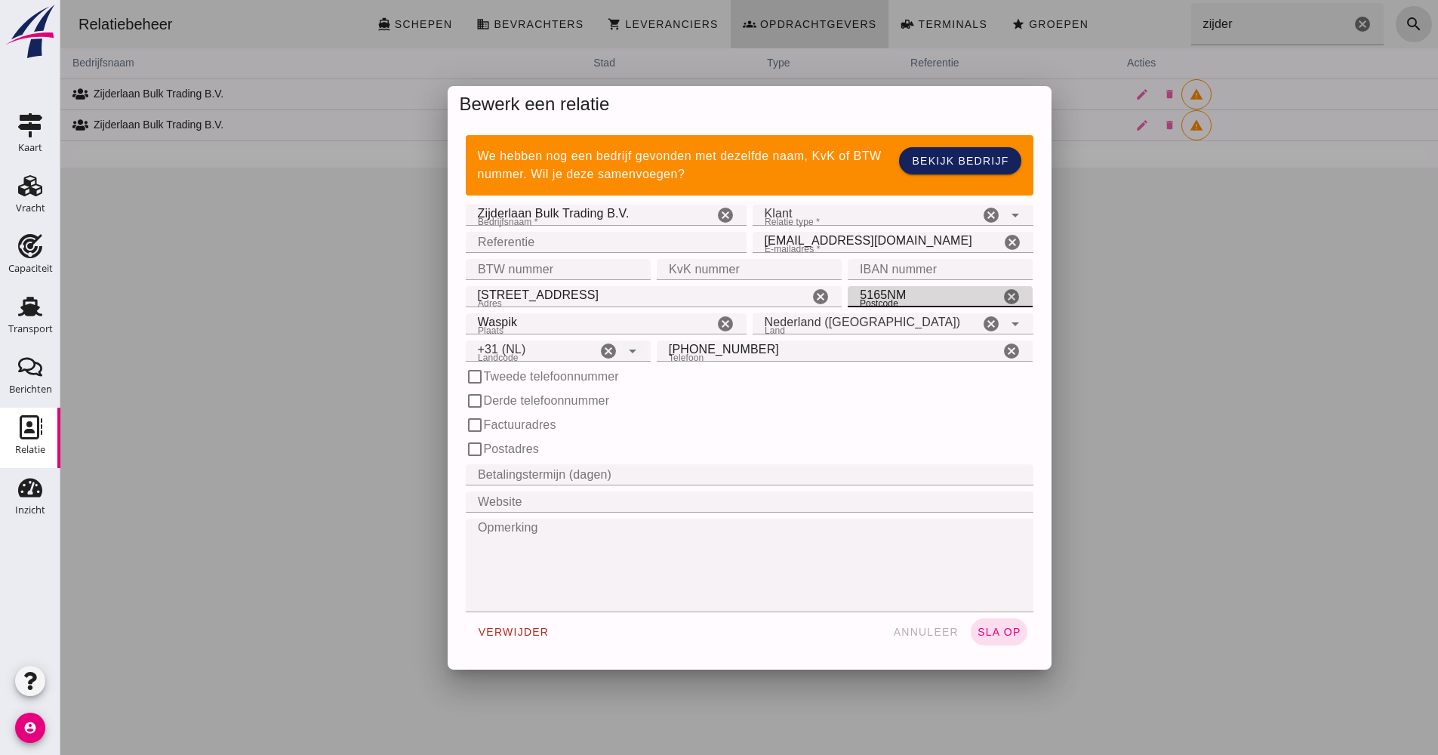
click at [883, 294] on input "5165NM" at bounding box center [924, 296] width 152 height 21
type input "5165 NM"
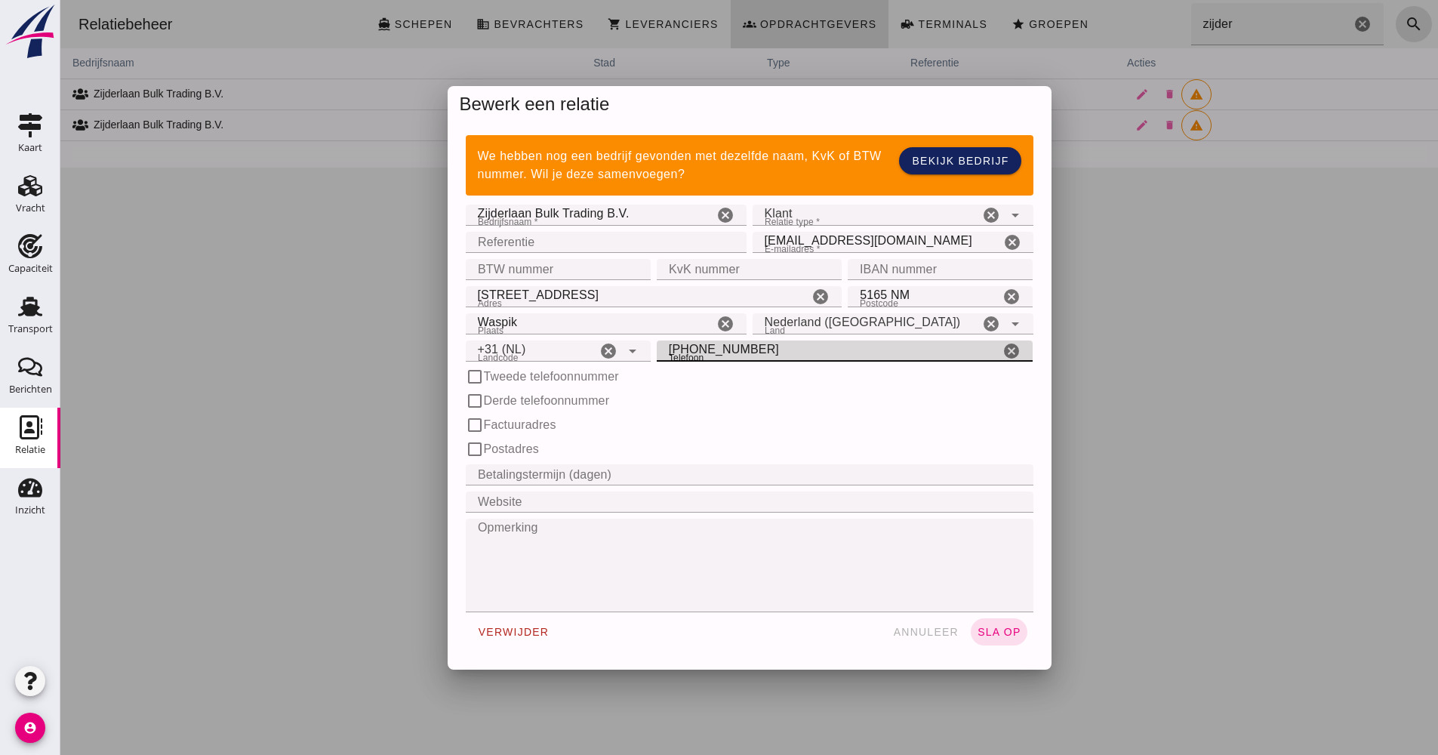
drag, startPoint x: 681, startPoint y: 349, endPoint x: 613, endPoint y: 340, distance: 68.5
click at [657, 346] on input "[PHONE_NUMBER]" at bounding box center [828, 350] width 343 height 21
type input "610291152"
click at [986, 645] on button "sla op" at bounding box center [999, 631] width 57 height 27
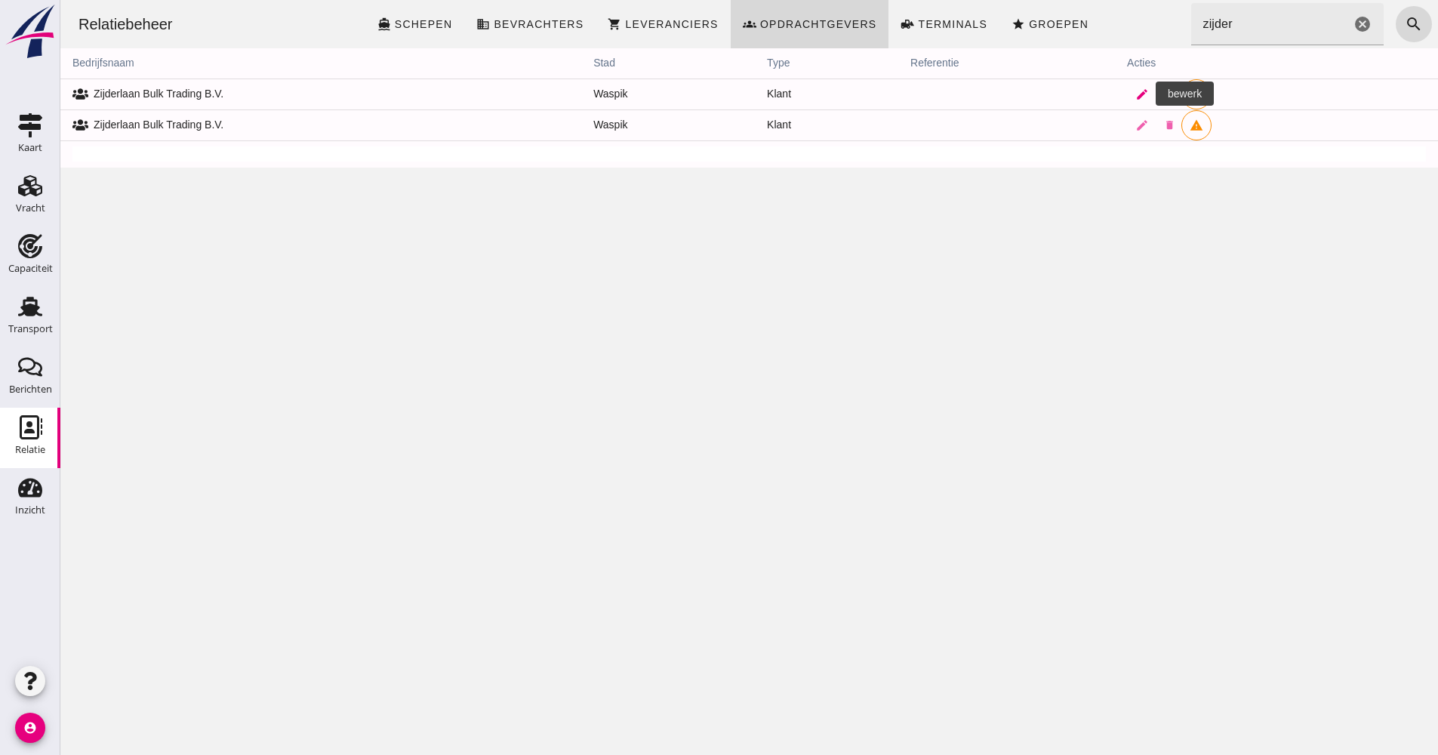
click at [1135, 96] on icon "edit" at bounding box center [1142, 95] width 14 height 14
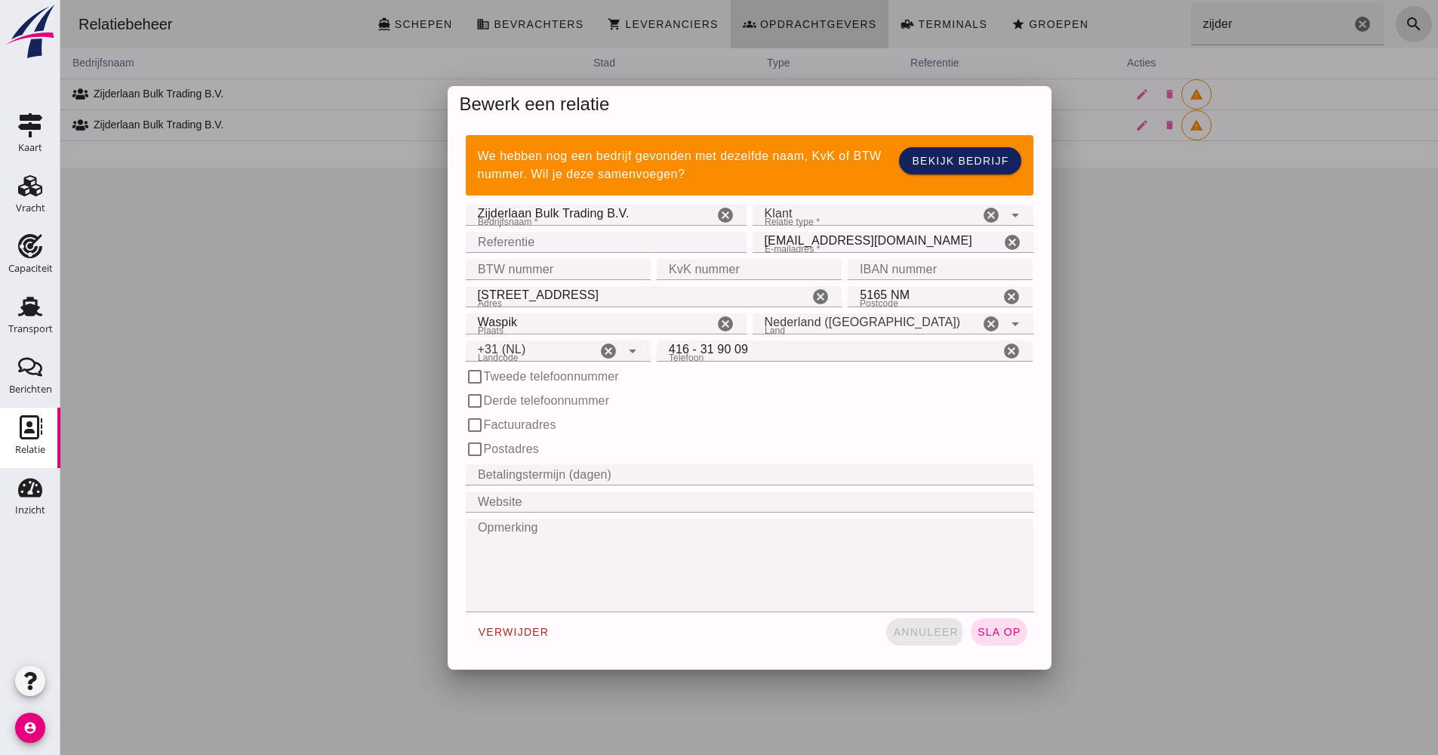
click at [898, 634] on span "annuleer" at bounding box center [925, 632] width 66 height 12
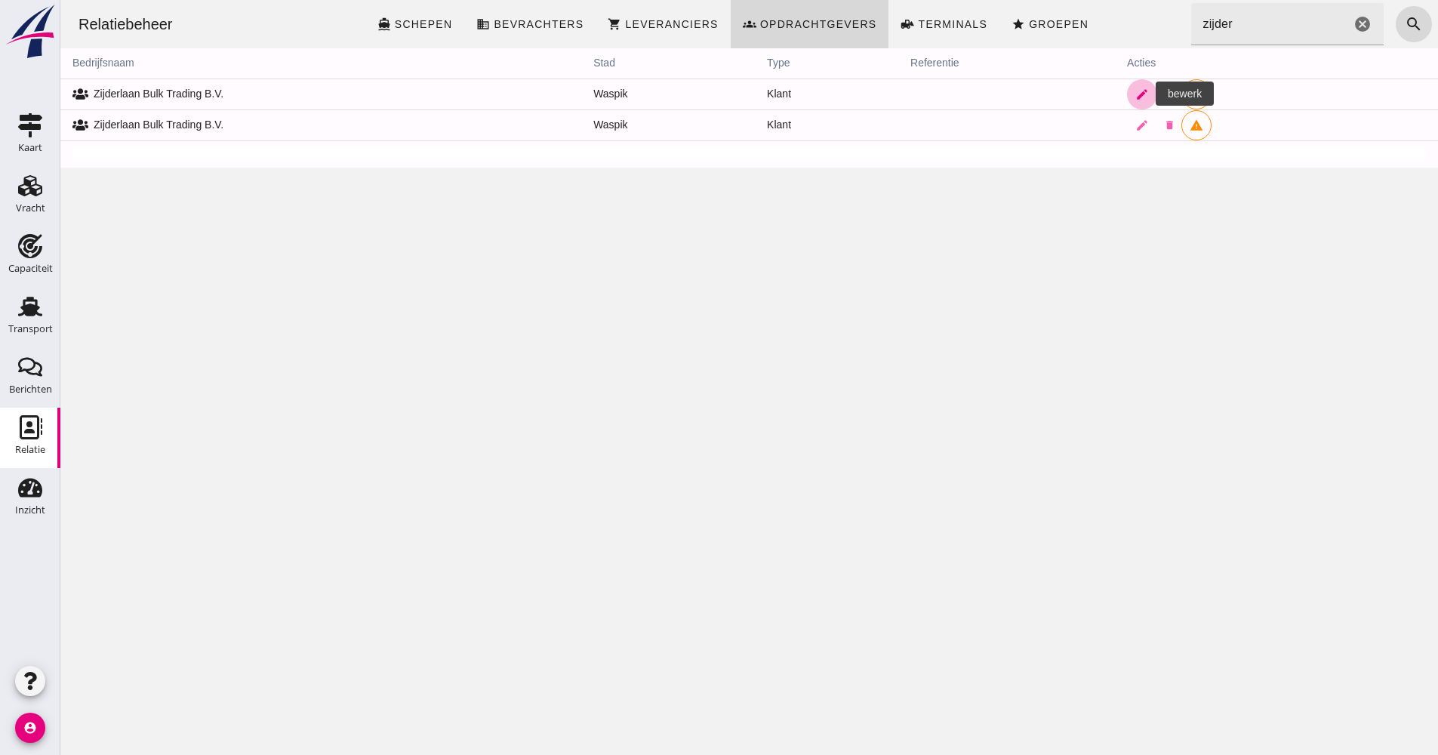
click at [1138, 94] on icon "edit" at bounding box center [1142, 95] width 14 height 14
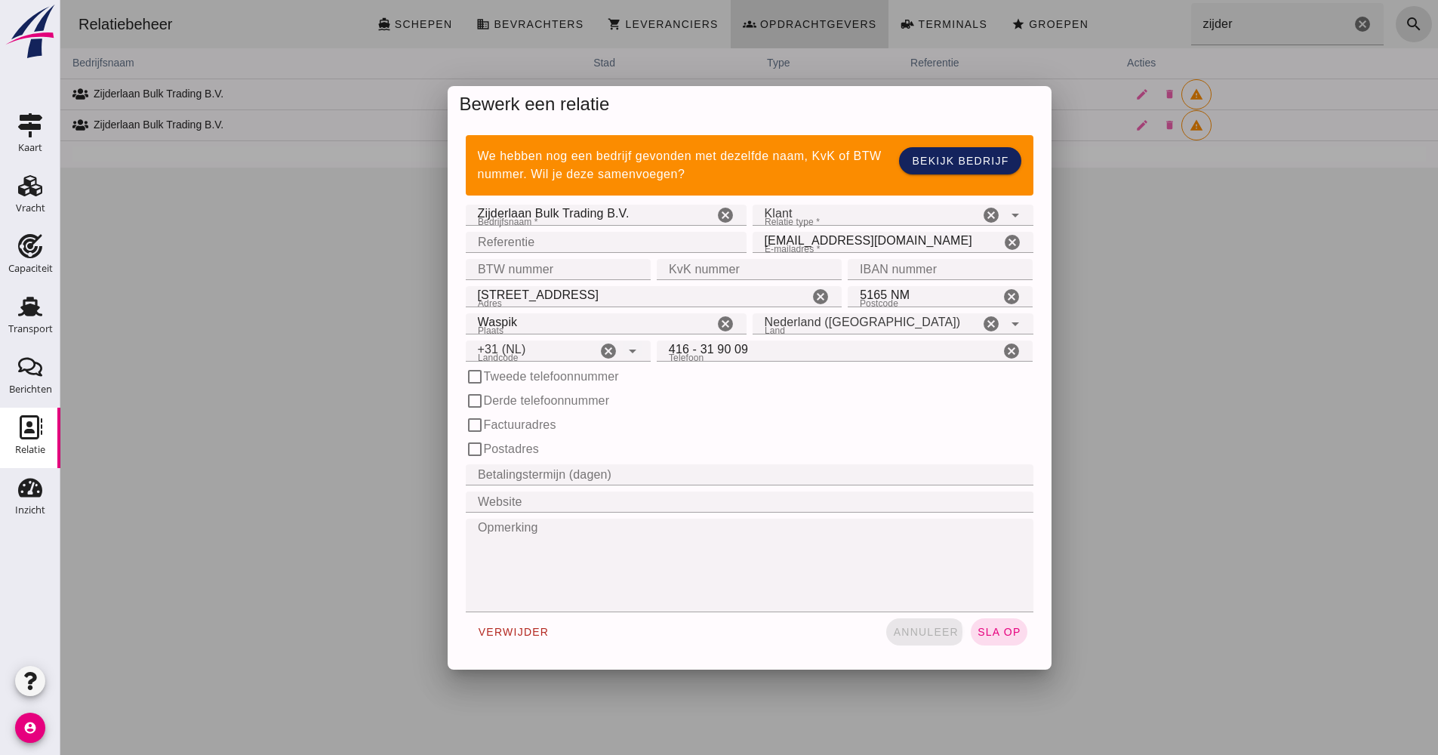
click at [950, 636] on span "annuleer" at bounding box center [925, 632] width 66 height 12
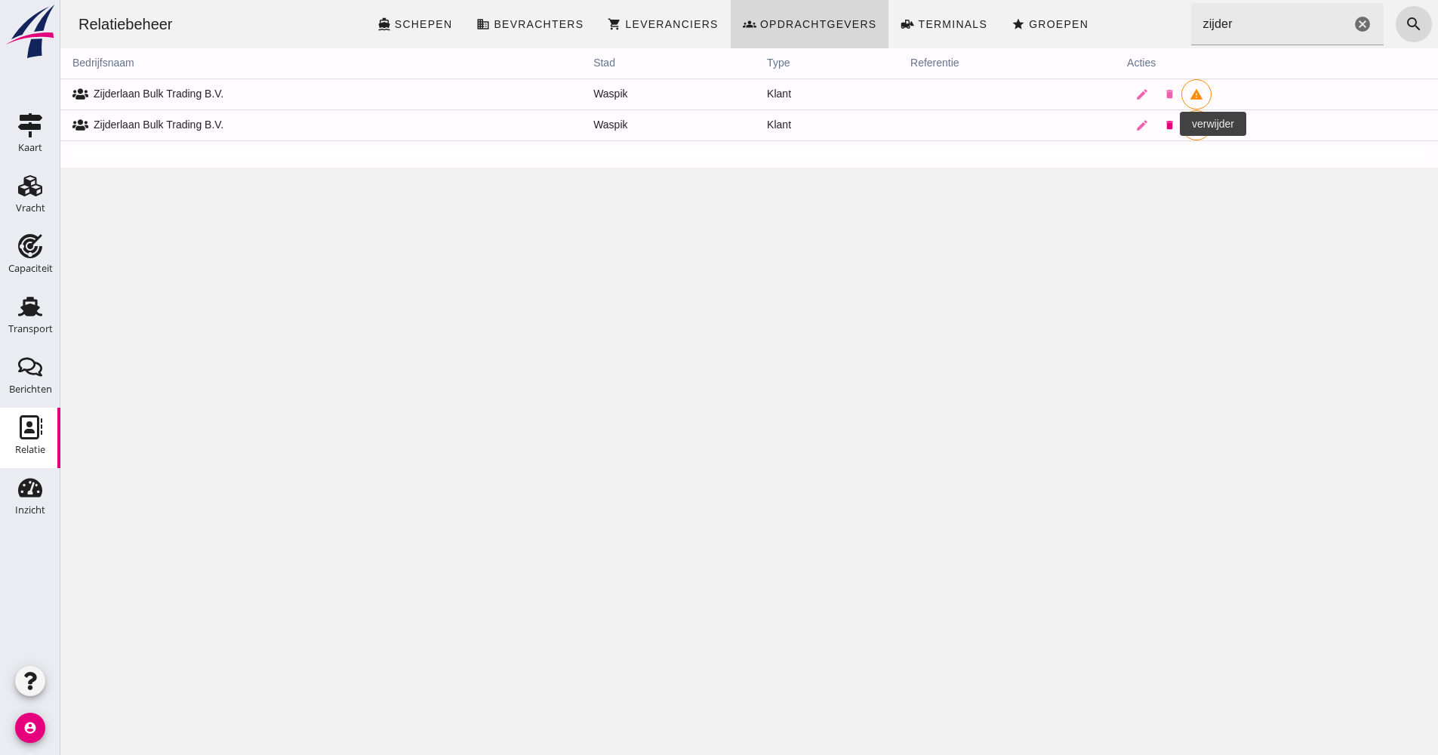
click at [1164, 128] on icon "delete" at bounding box center [1169, 124] width 11 height 11
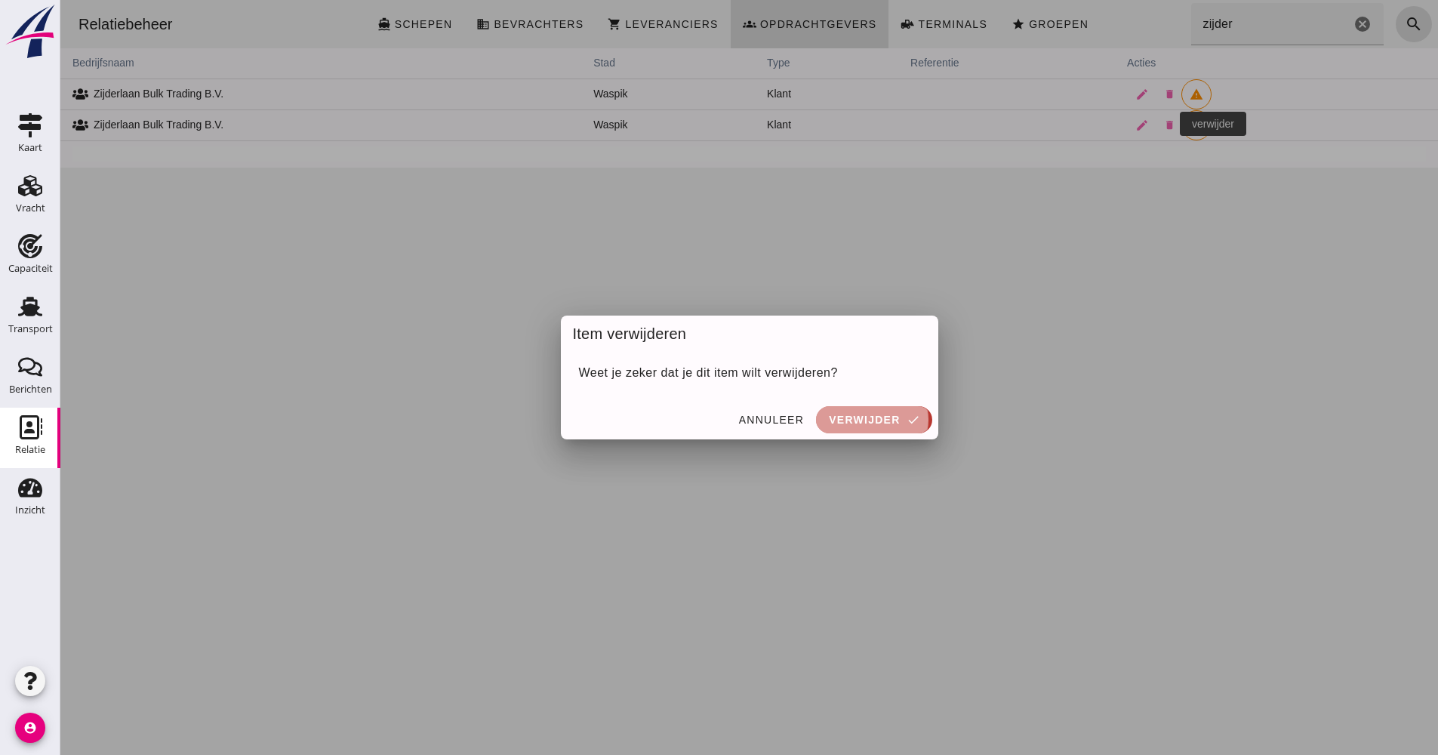
click at [902, 428] on button "verwijder check" at bounding box center [873, 419] width 115 height 27
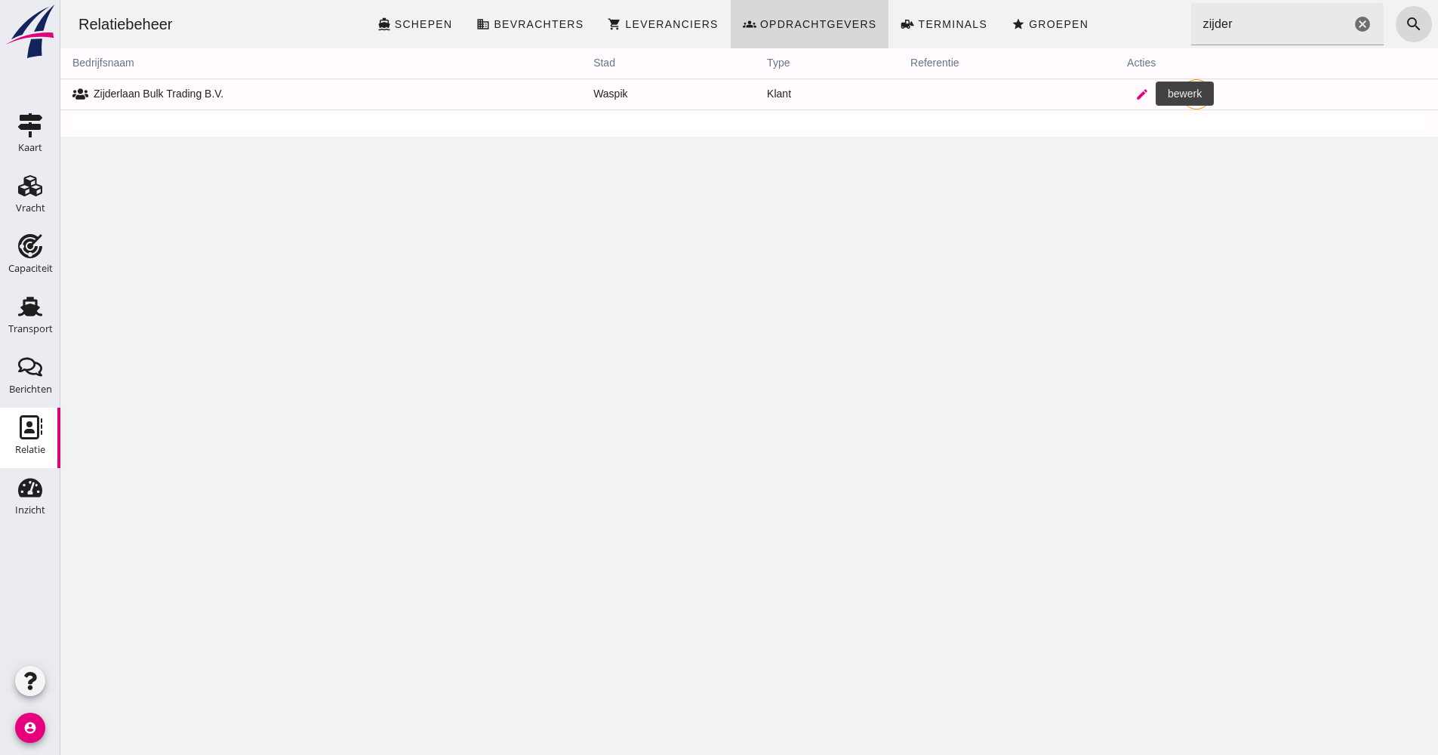
click at [1135, 90] on icon "edit" at bounding box center [1142, 95] width 14 height 14
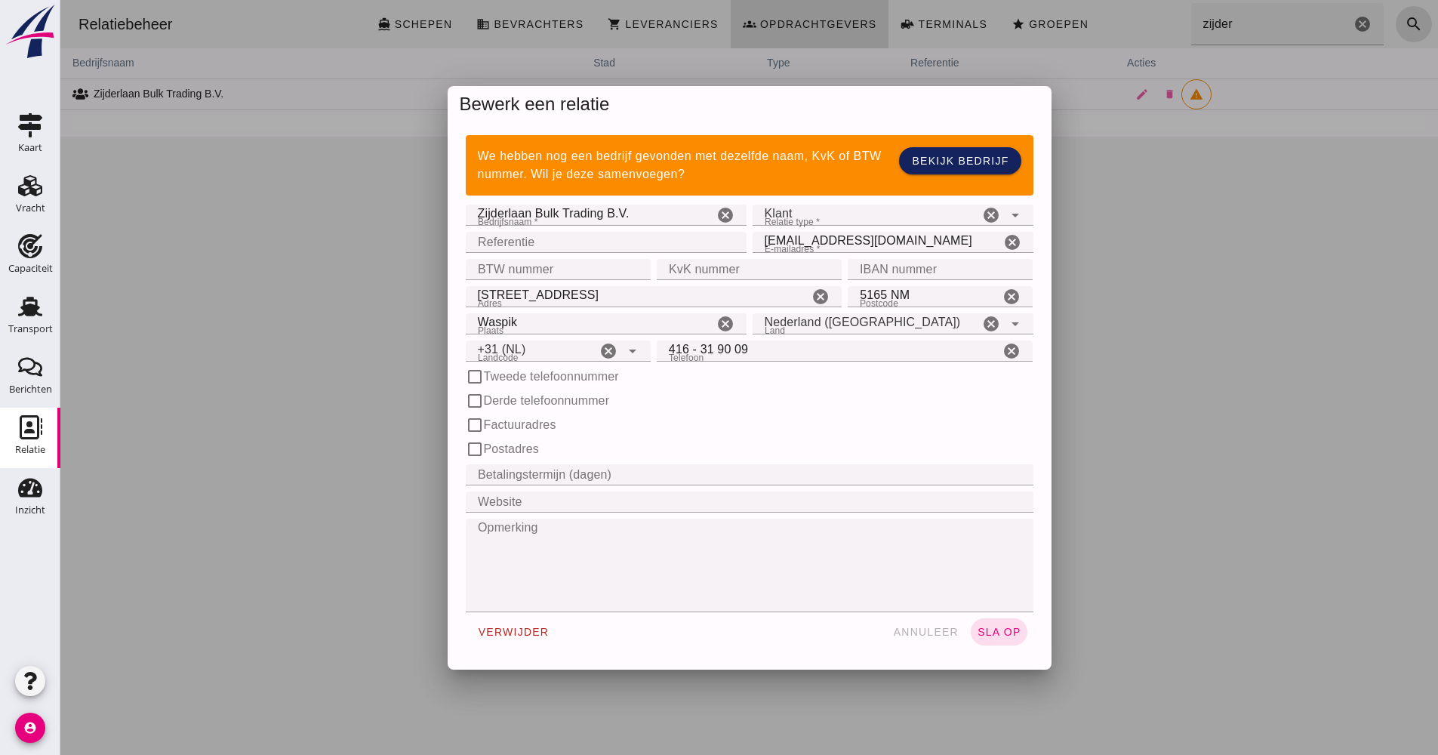
click at [537, 240] on input "Referentie" at bounding box center [602, 242] width 272 height 21
type input "7496"
click at [982, 626] on span "sla op" at bounding box center [999, 632] width 45 height 12
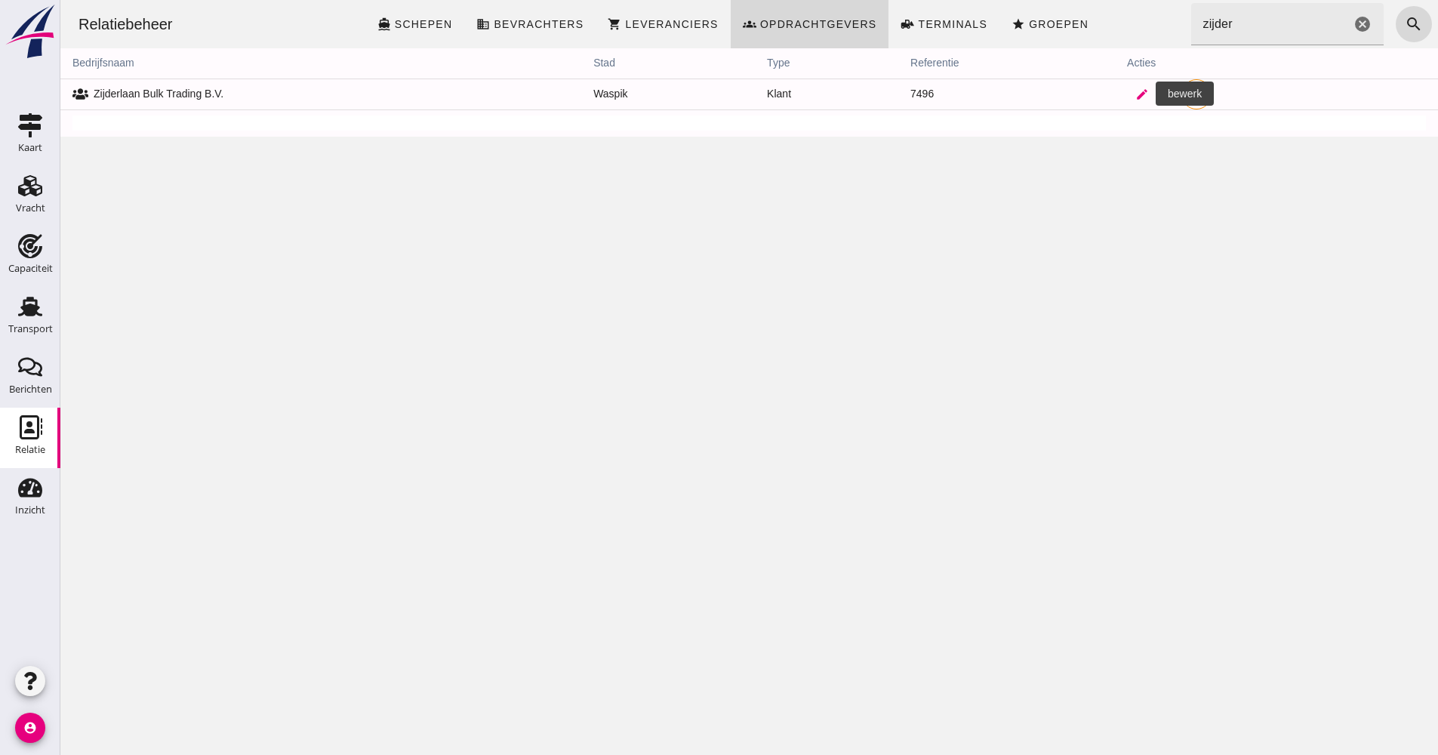
click at [1135, 98] on icon "edit" at bounding box center [1142, 95] width 14 height 14
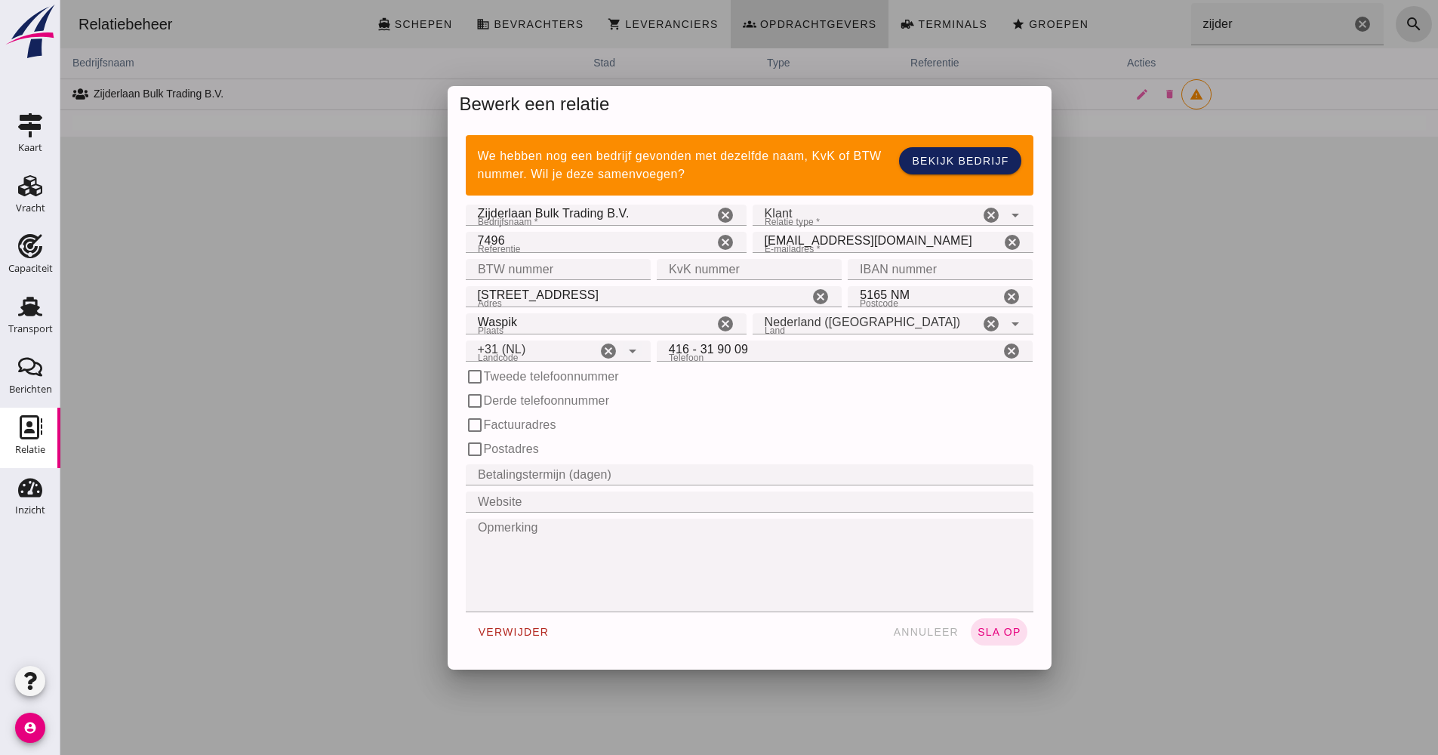
click at [927, 631] on span "annuleer" at bounding box center [925, 632] width 66 height 12
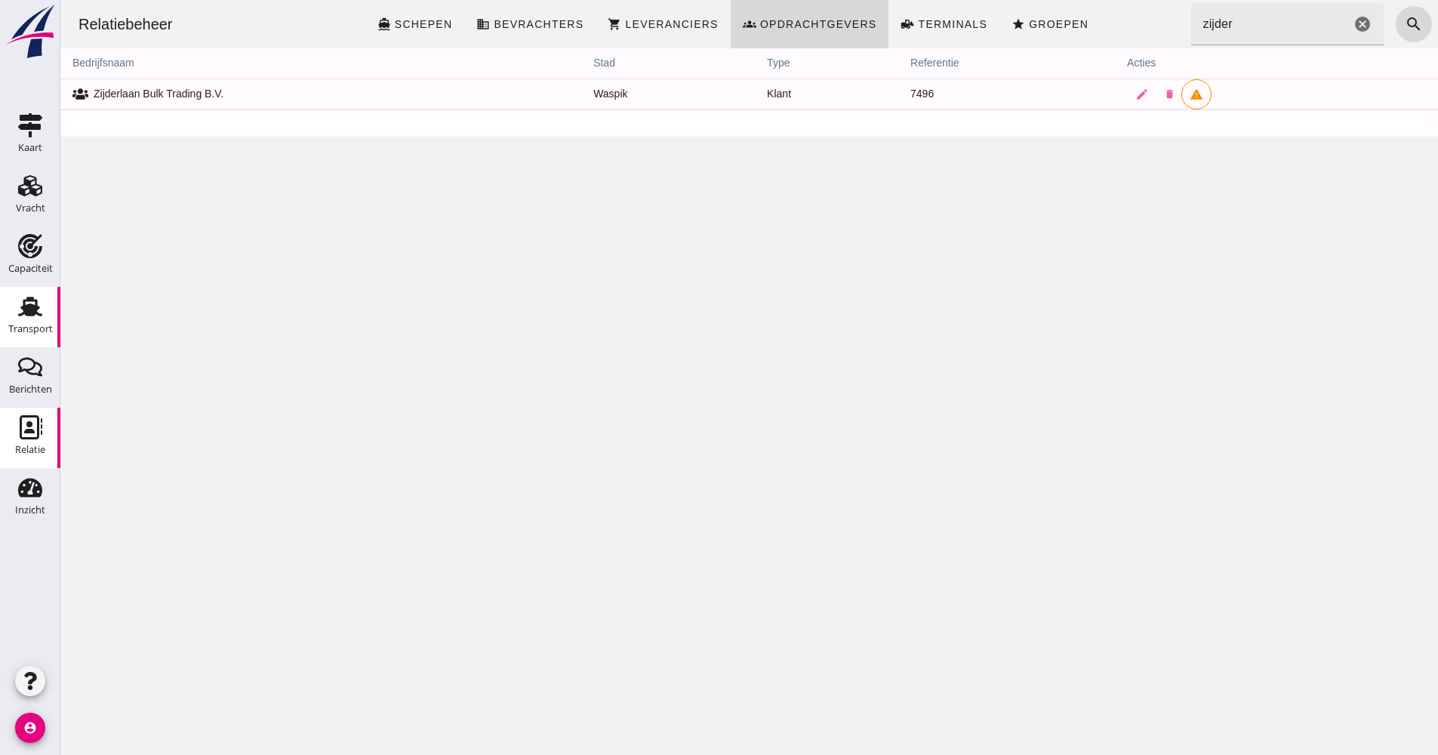
click at [26, 306] on use at bounding box center [30, 307] width 24 height 20
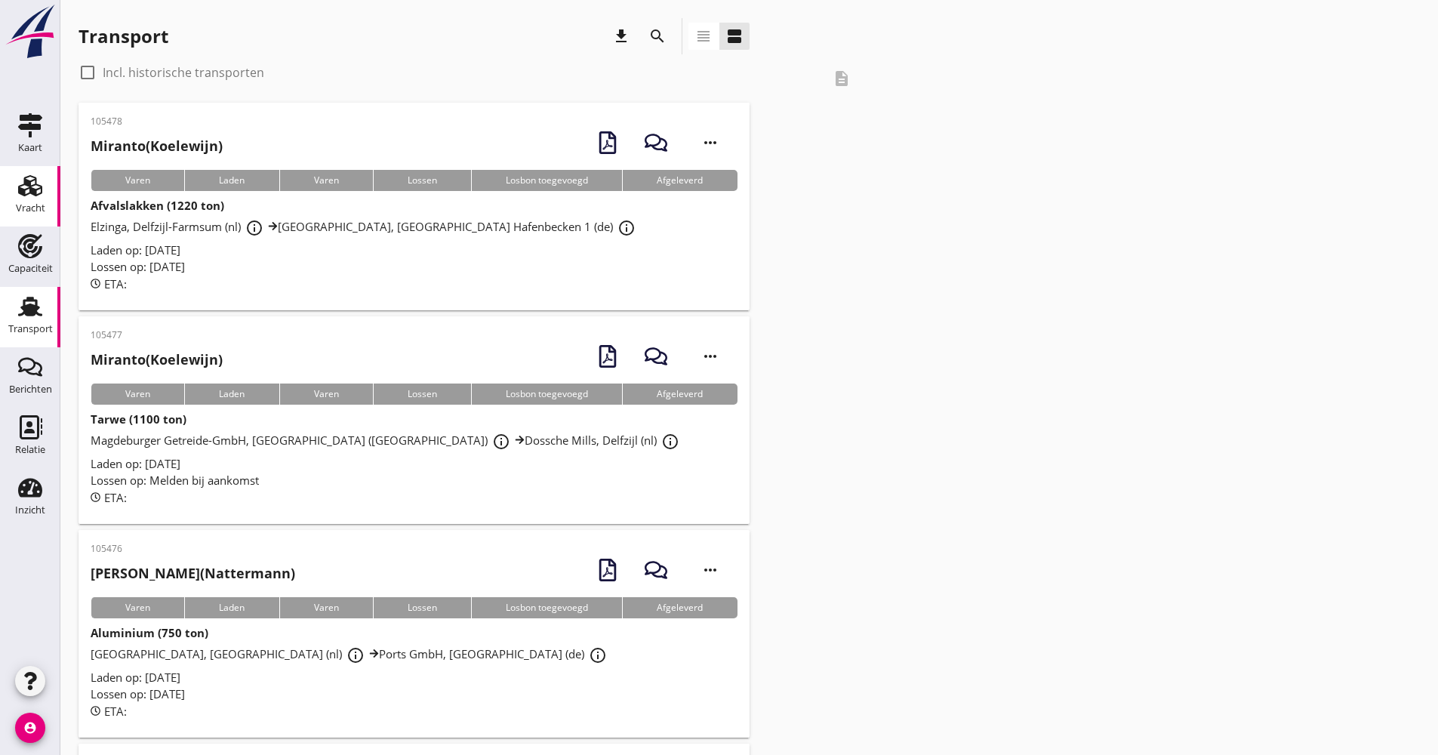
click at [52, 192] on link "Vracht Vracht" at bounding box center [30, 196] width 60 height 60
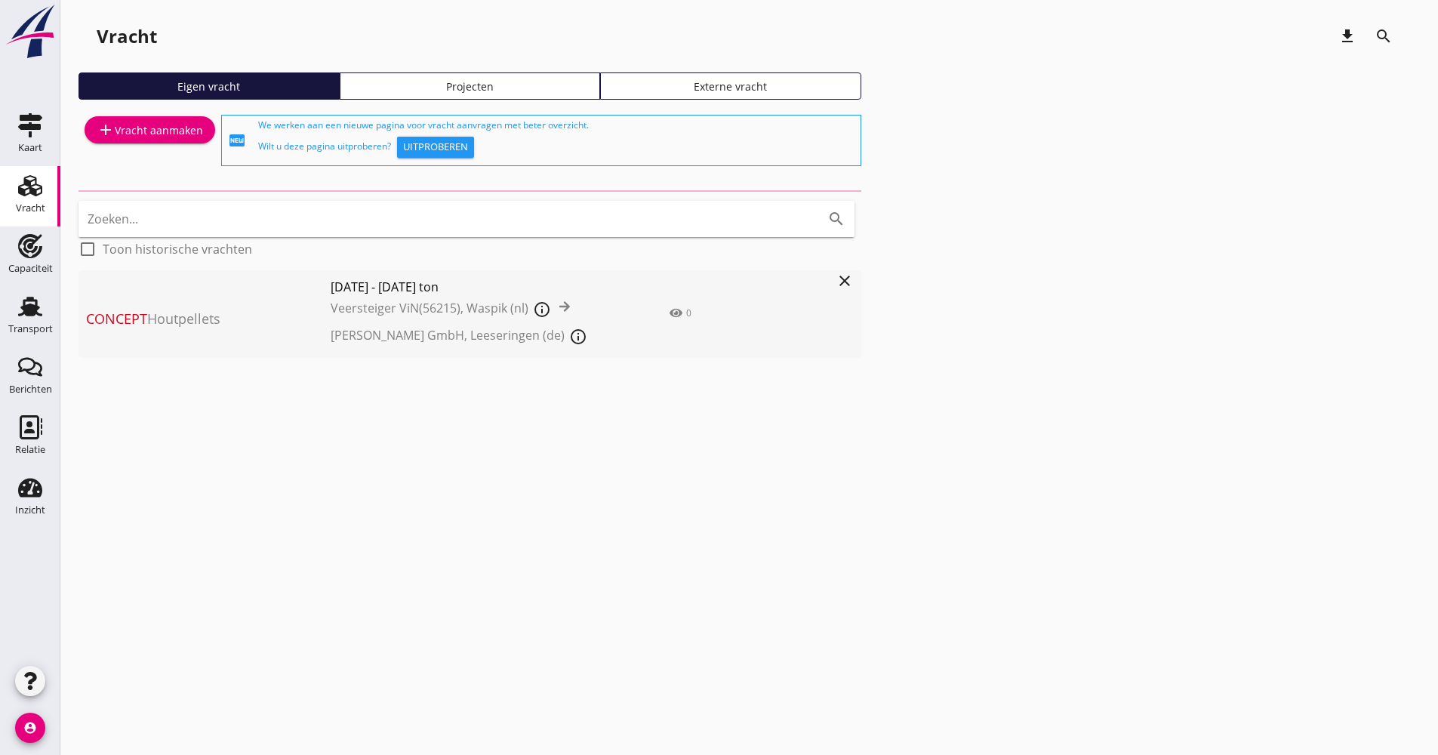
click at [146, 132] on div "add Vracht aanmaken" at bounding box center [150, 130] width 106 height 18
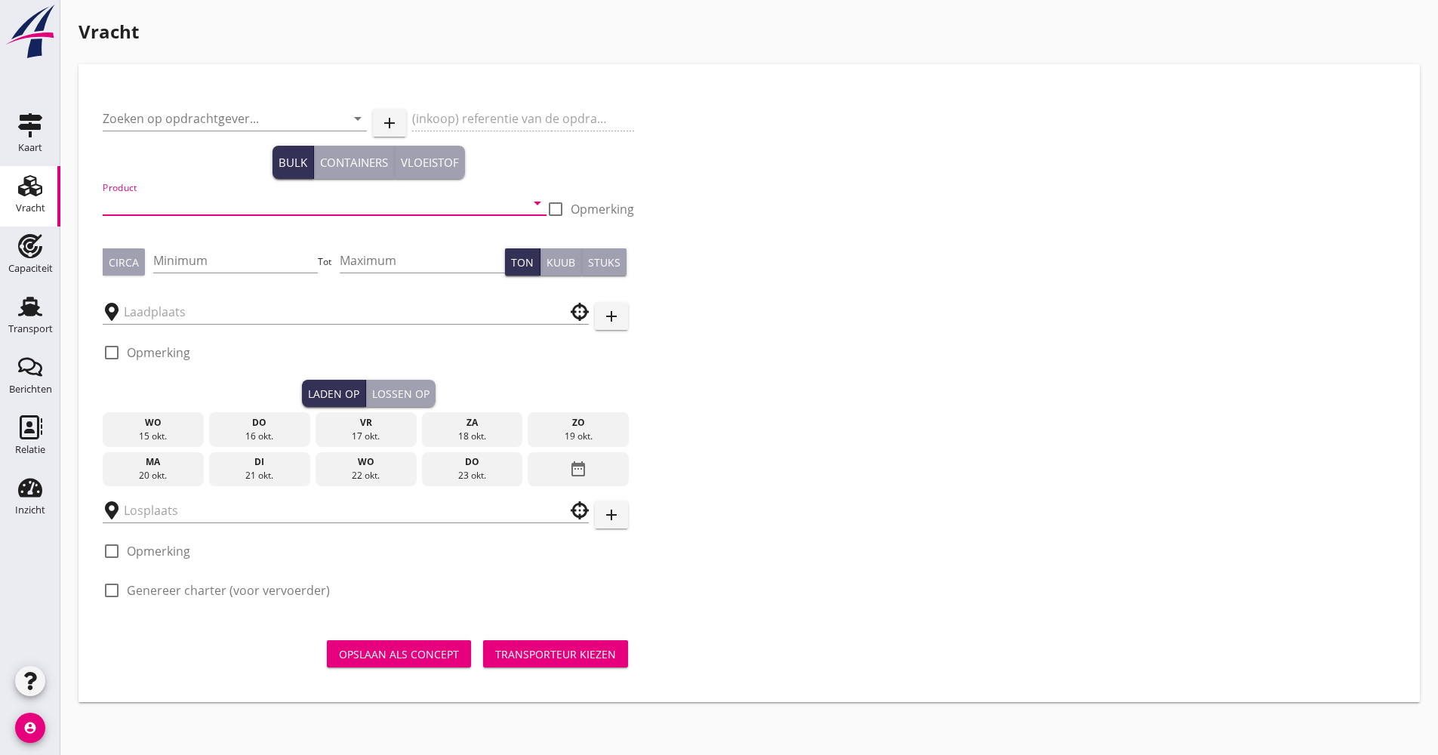
drag, startPoint x: 202, startPoint y: 199, endPoint x: 187, endPoint y: 184, distance: 21.4
click at [202, 198] on input "Product" at bounding box center [314, 203] width 423 height 24
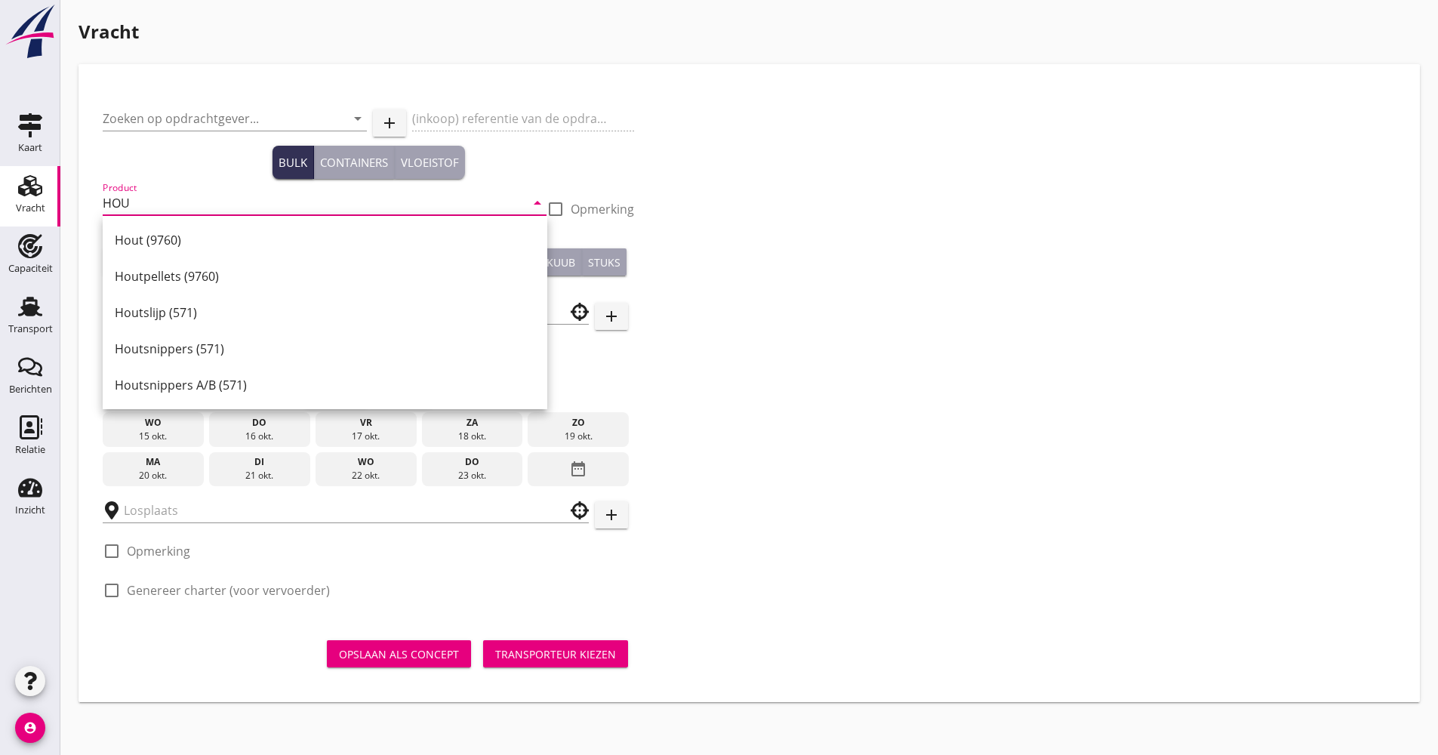
type input "HOU"
click at [35, 210] on div "Vracht" at bounding box center [30, 208] width 29 height 10
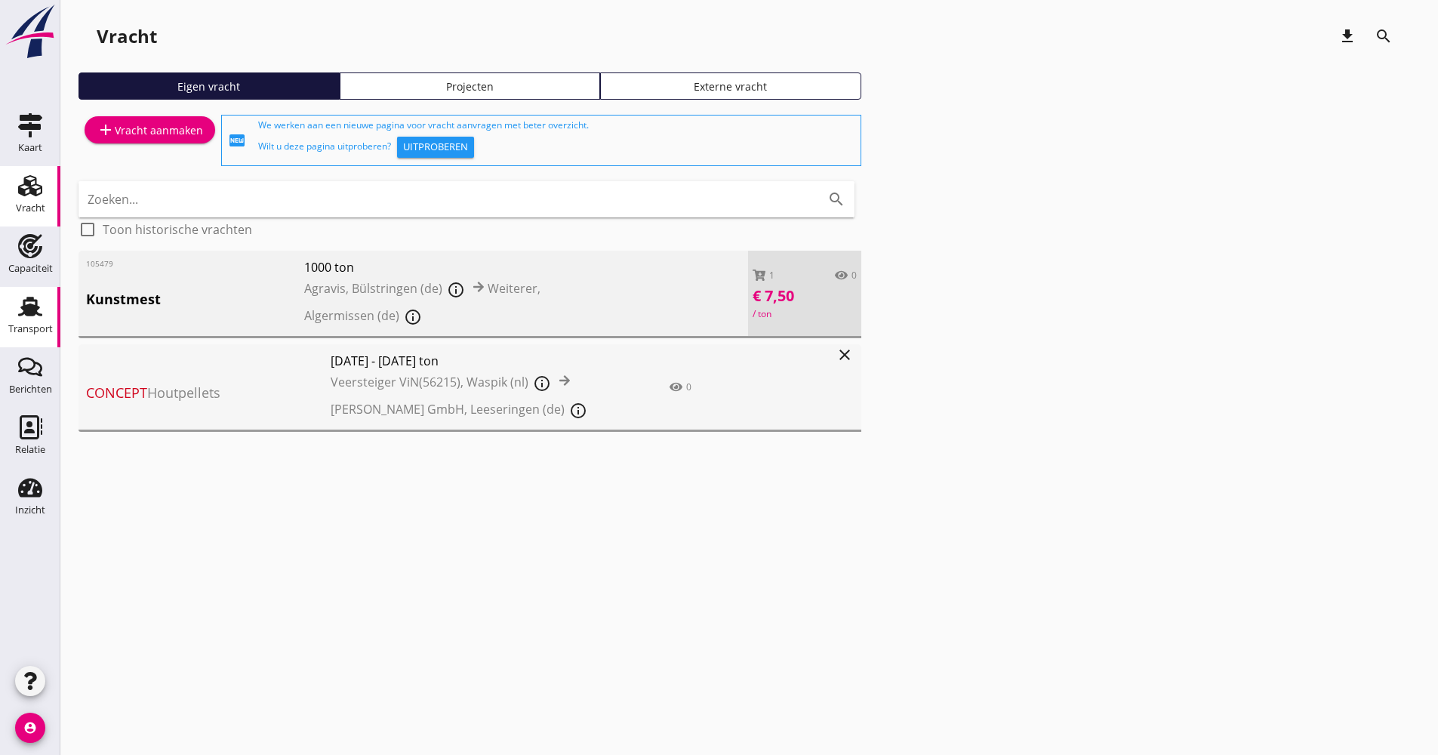
click at [20, 313] on icon "Transport" at bounding box center [30, 306] width 24 height 24
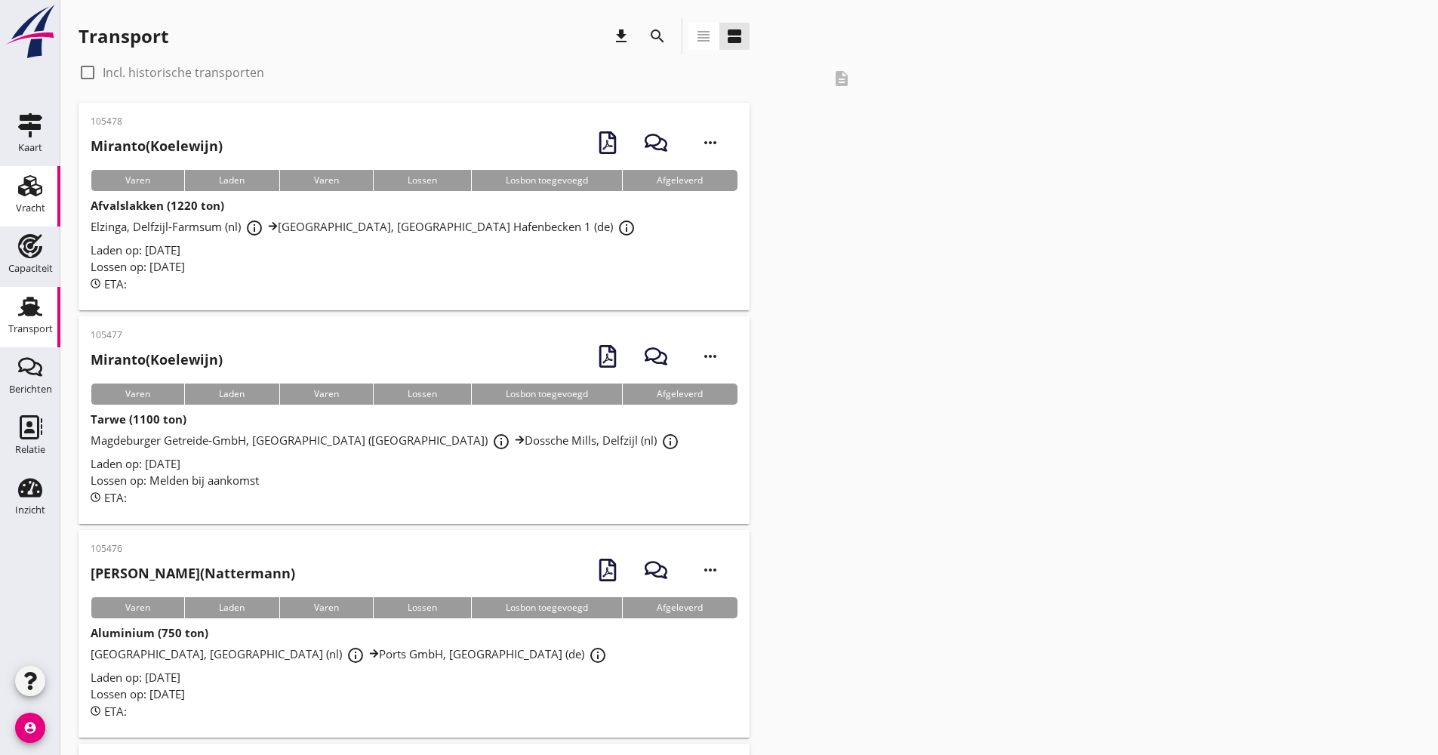
click at [32, 199] on div "Vracht" at bounding box center [30, 208] width 29 height 21
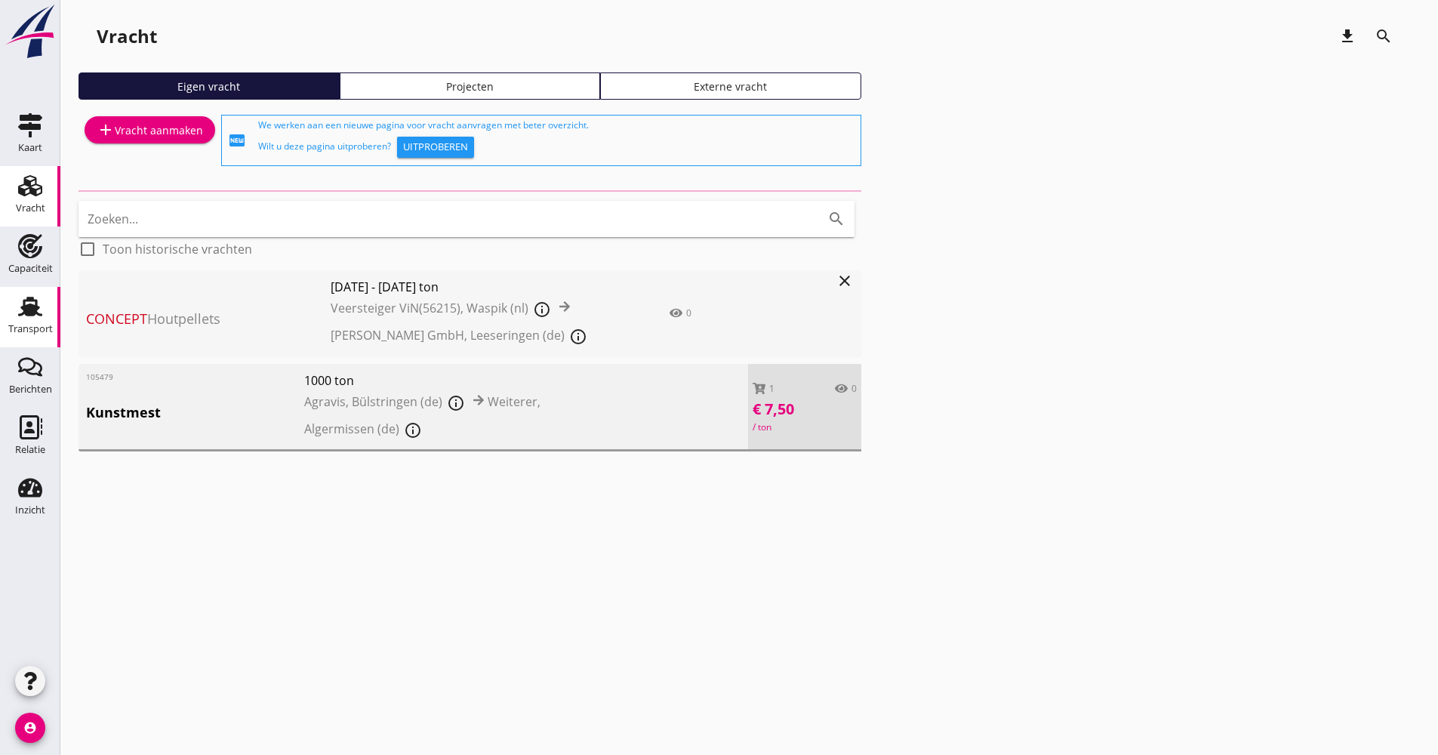
click at [36, 311] on use at bounding box center [30, 307] width 24 height 20
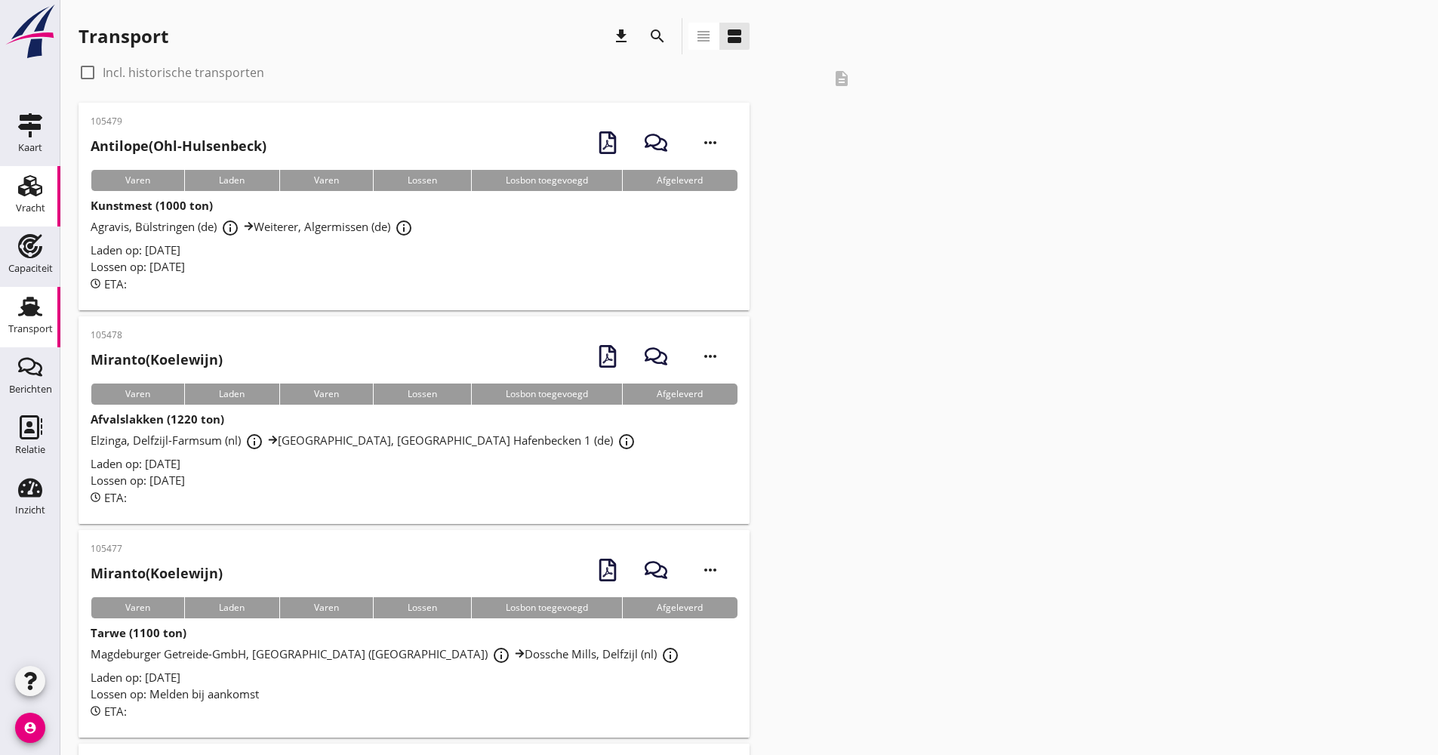
click at [30, 186] on use at bounding box center [30, 185] width 24 height 21
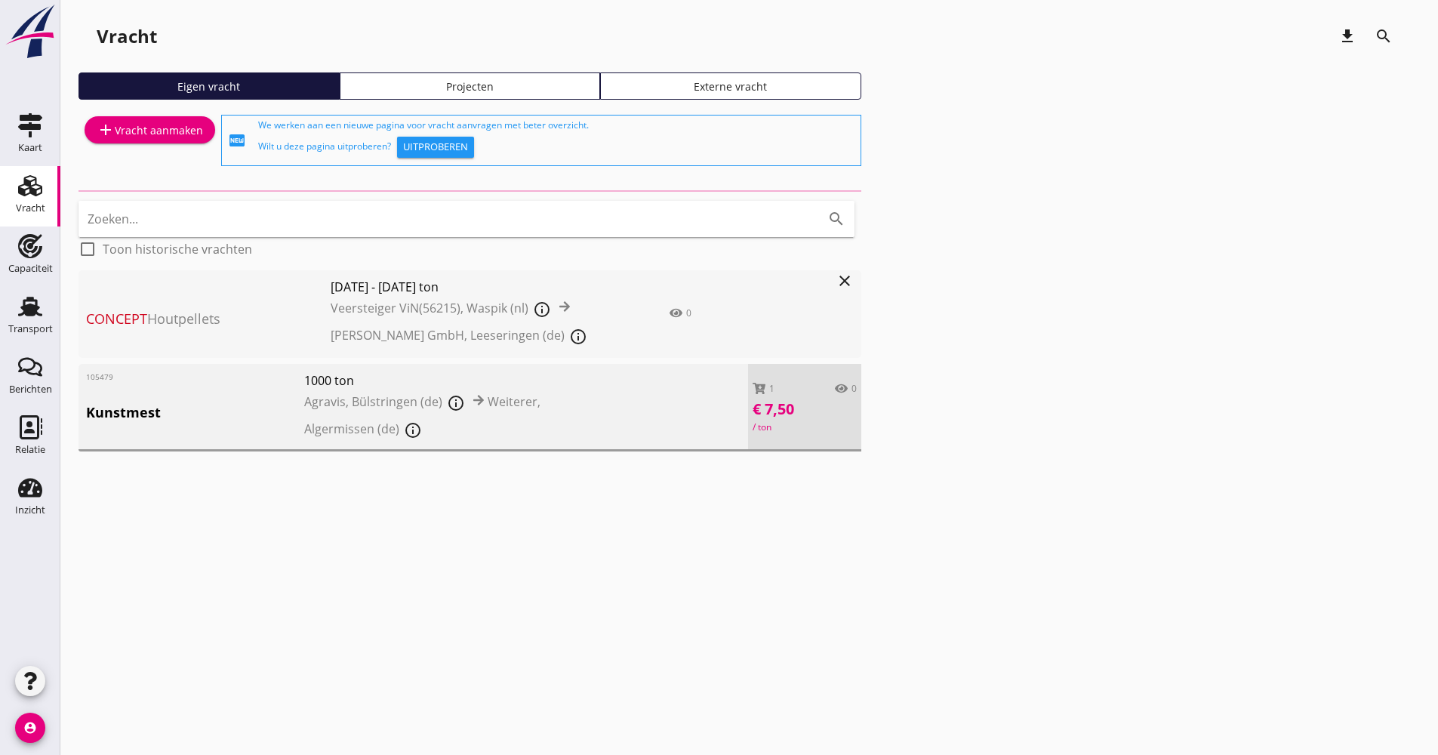
click at [138, 131] on div "add Vracht aanmaken" at bounding box center [150, 130] width 106 height 18
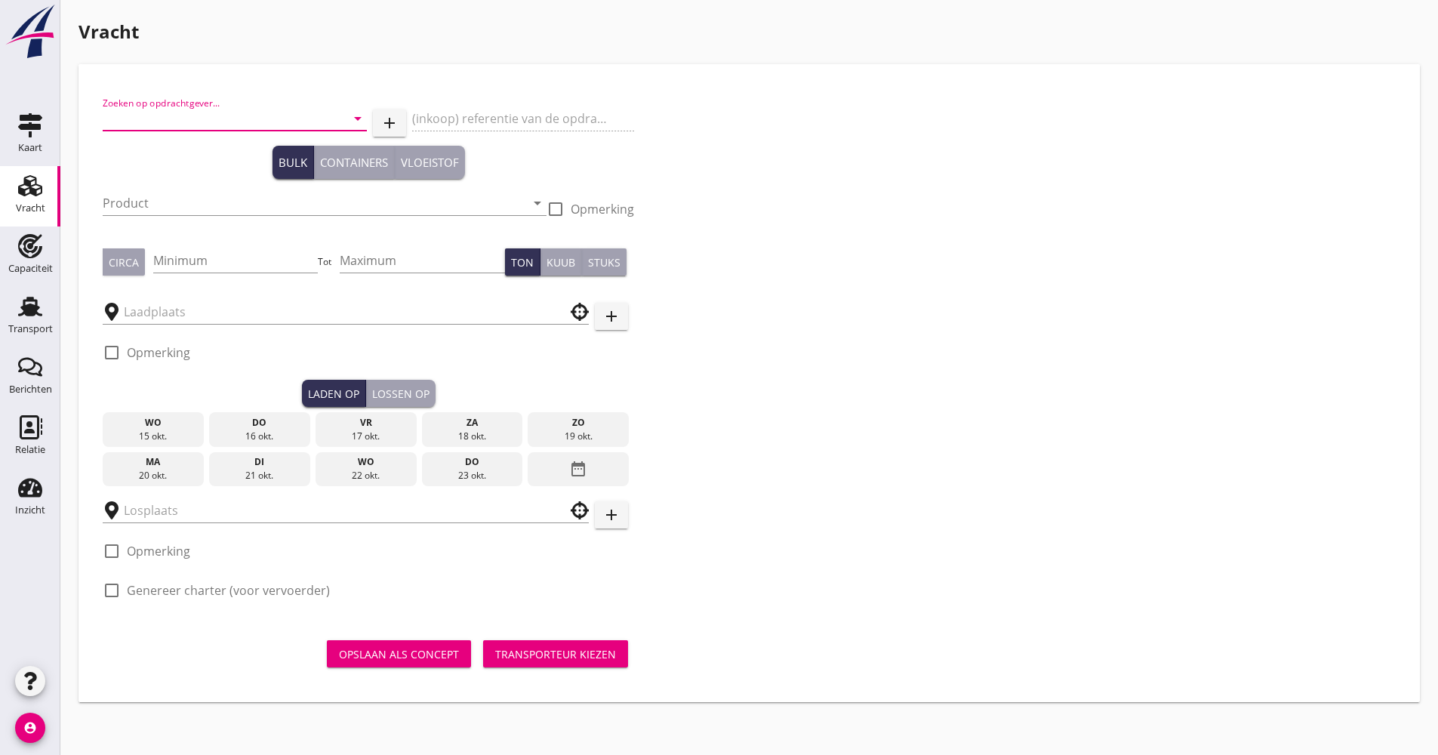
click at [182, 108] on input "Zoeken op opdrachtgever..." at bounding box center [214, 118] width 222 height 24
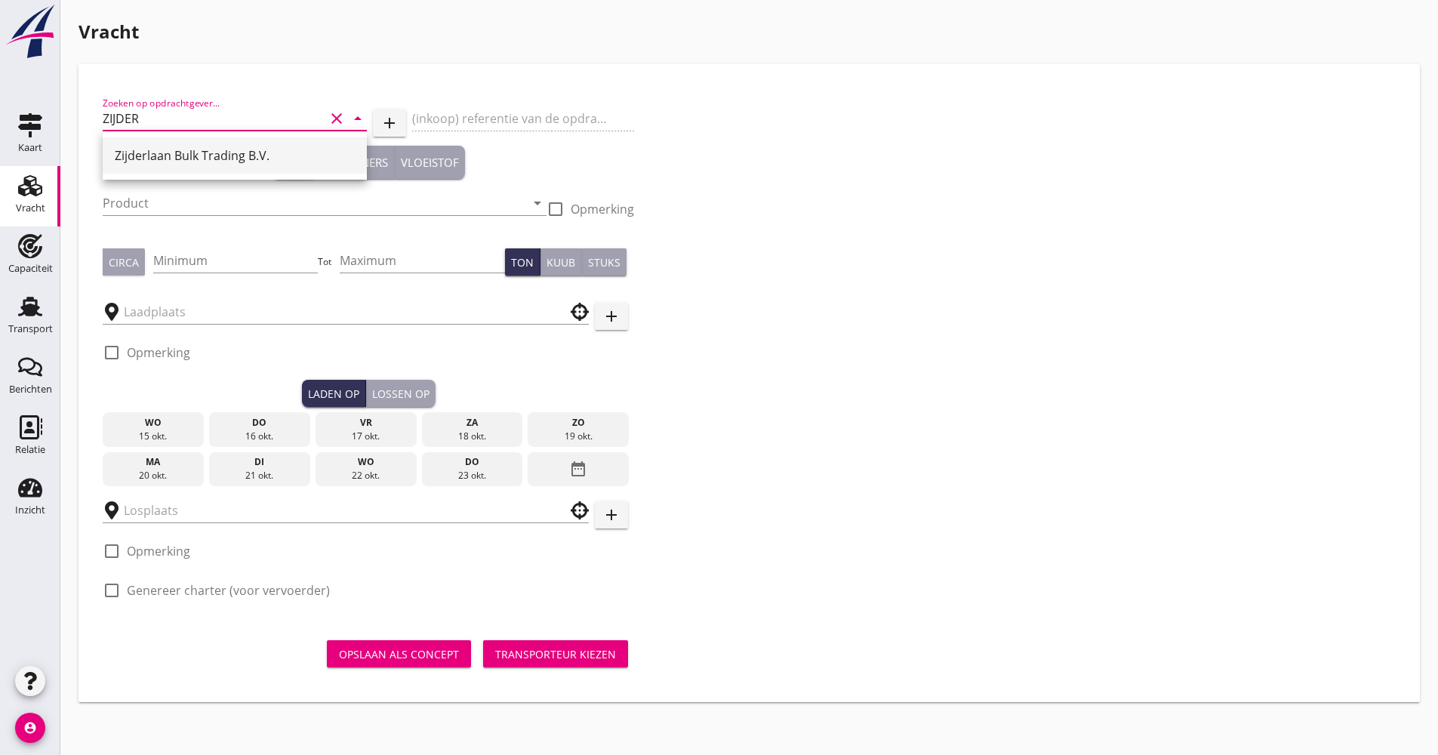
click at [183, 149] on div "Zijderlaan Bulk Trading B.V." at bounding box center [235, 155] width 240 height 18
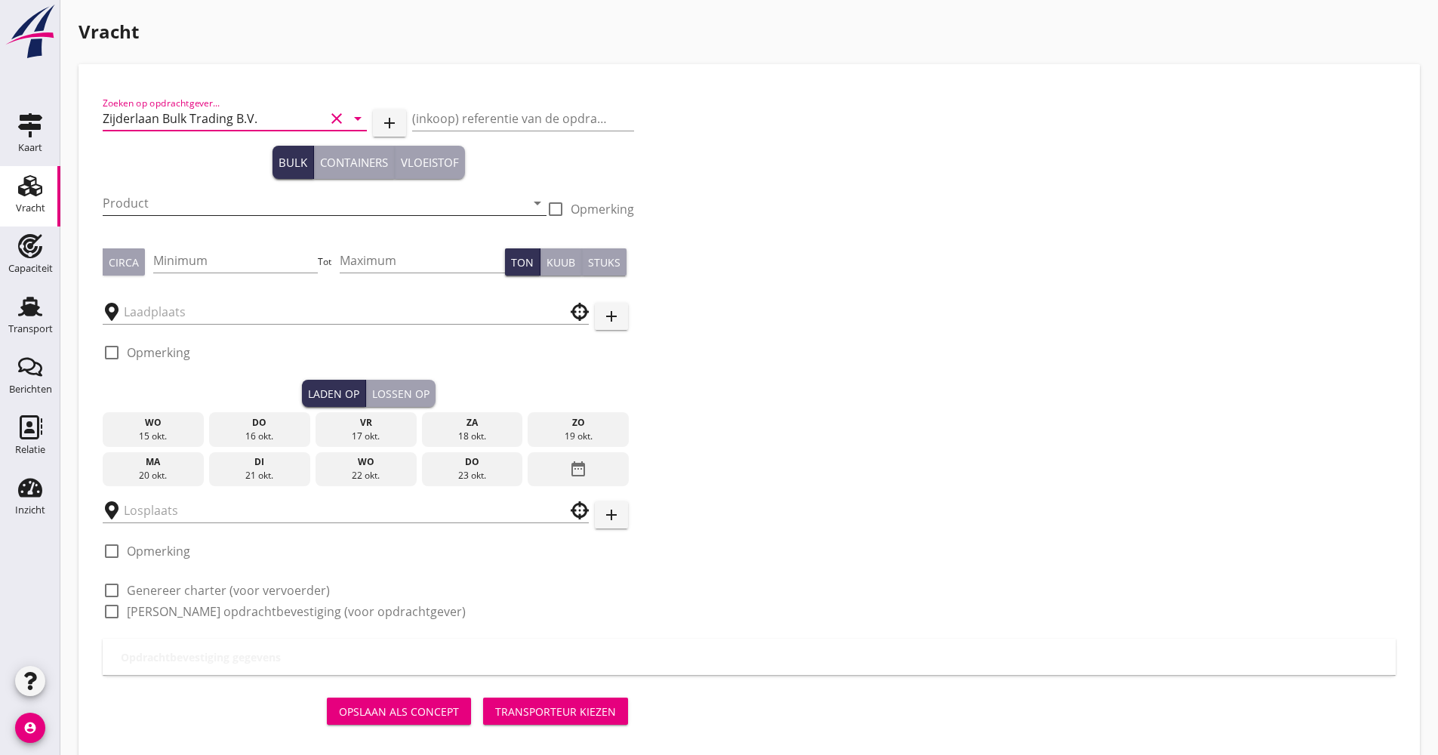
type input "Zijderlaan Bulk Trading B.V."
click at [178, 199] on input "Product" at bounding box center [314, 203] width 423 height 24
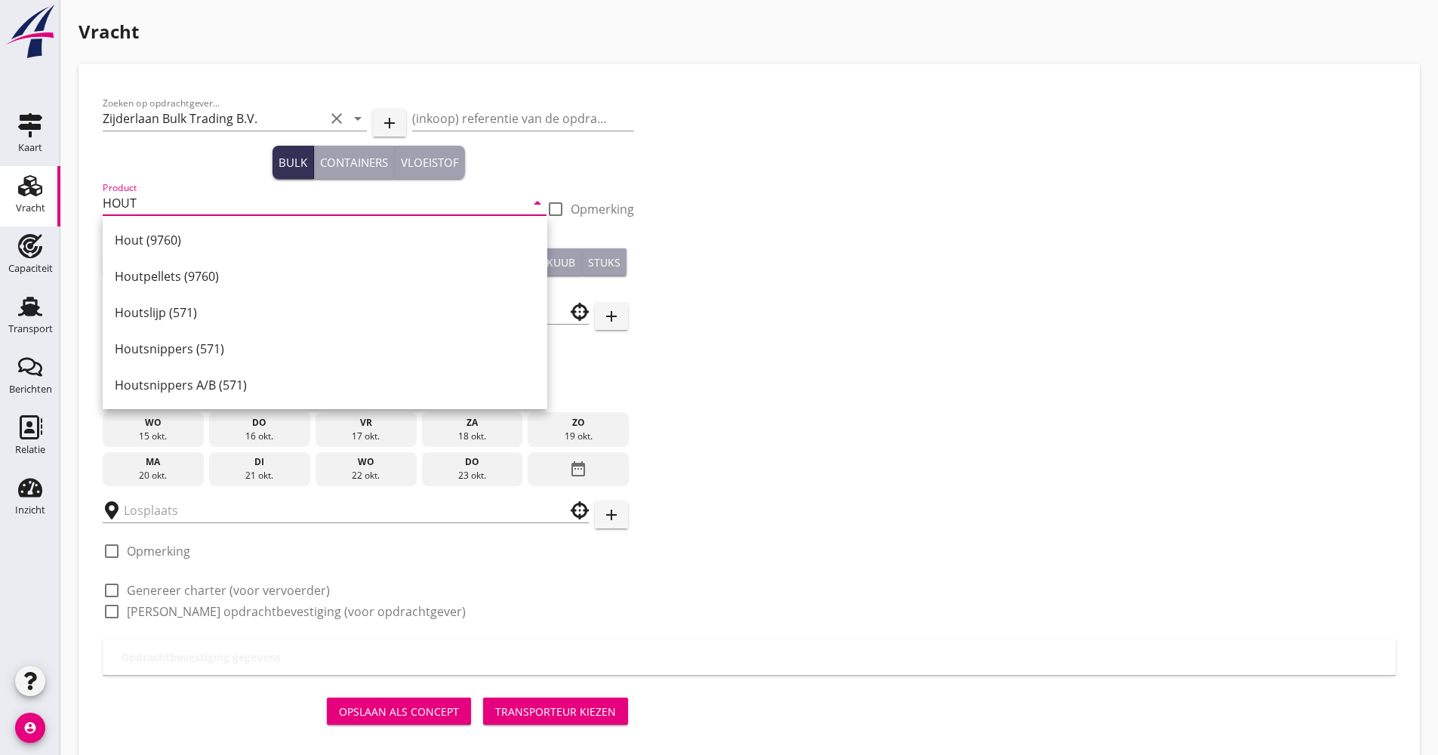
click at [188, 288] on div "Houtpellets (9760)" at bounding box center [325, 276] width 420 height 36
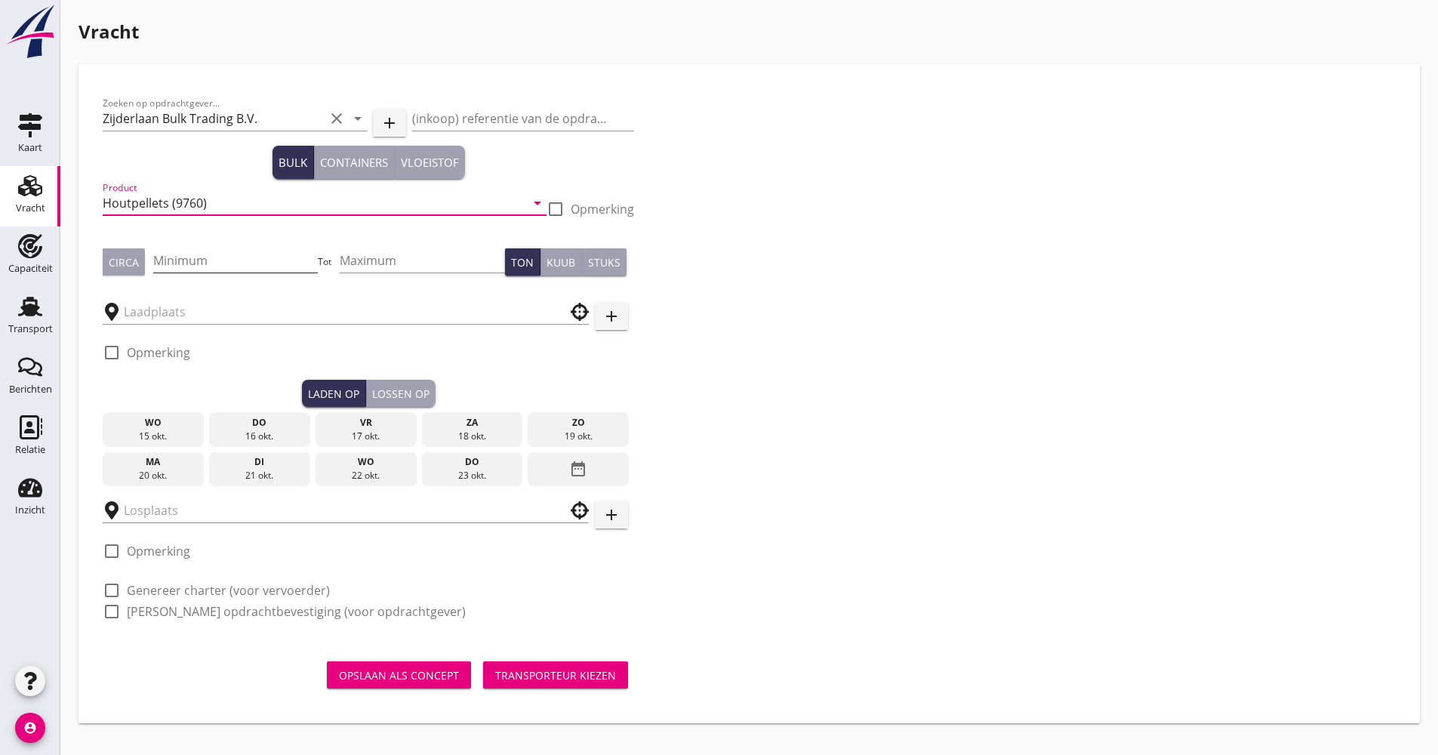
type input "Houtpellets (9760)"
click at [168, 253] on input "Minimum" at bounding box center [235, 260] width 165 height 24
type input "1200"
click at [196, 316] on input "text" at bounding box center [335, 312] width 423 height 24
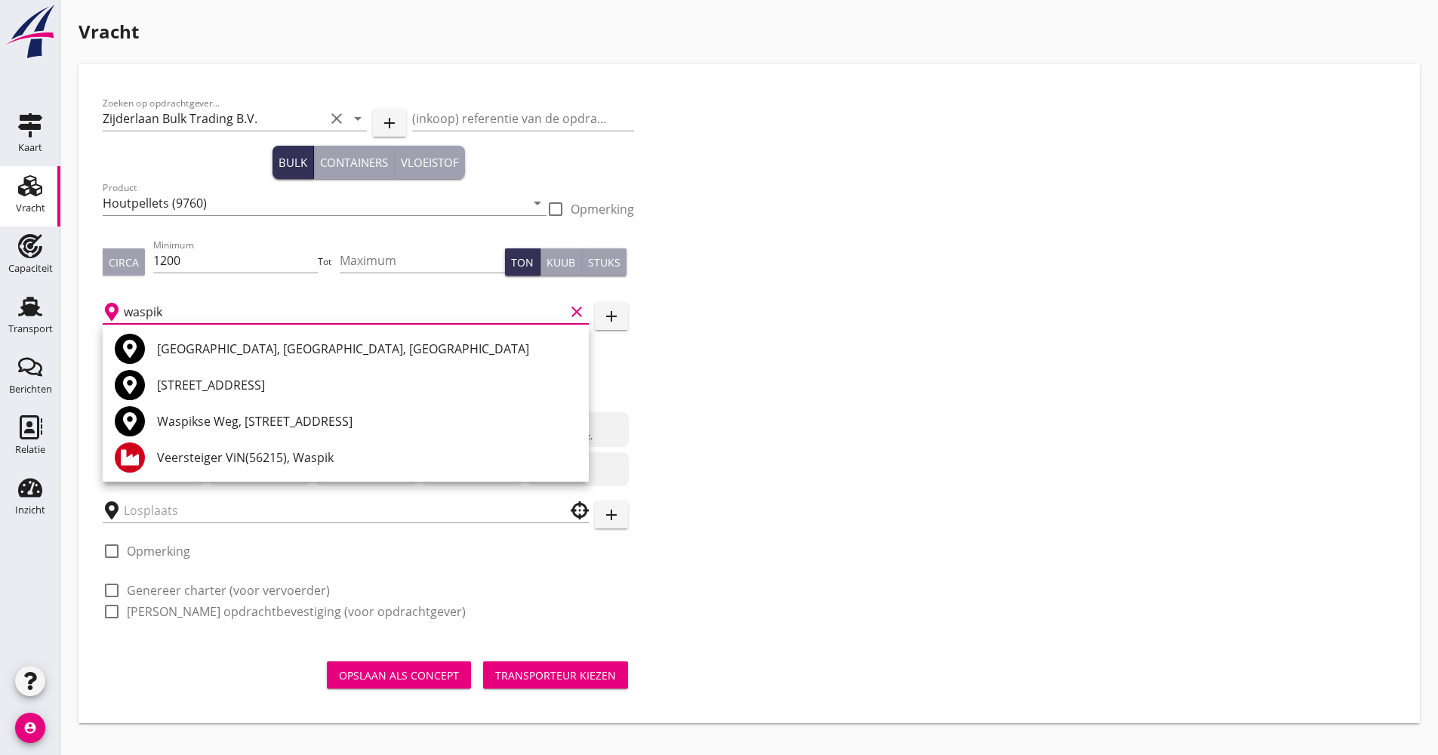
drag, startPoint x: 187, startPoint y: 308, endPoint x: 100, endPoint y: 311, distance: 87.6
click at [100, 311] on div "Zoeken op opdrachtgever... Zijderlaan Bulk Trading B.V. clear arrow_drop_down a…" at bounding box center [369, 363] width 544 height 550
type input "waspik"
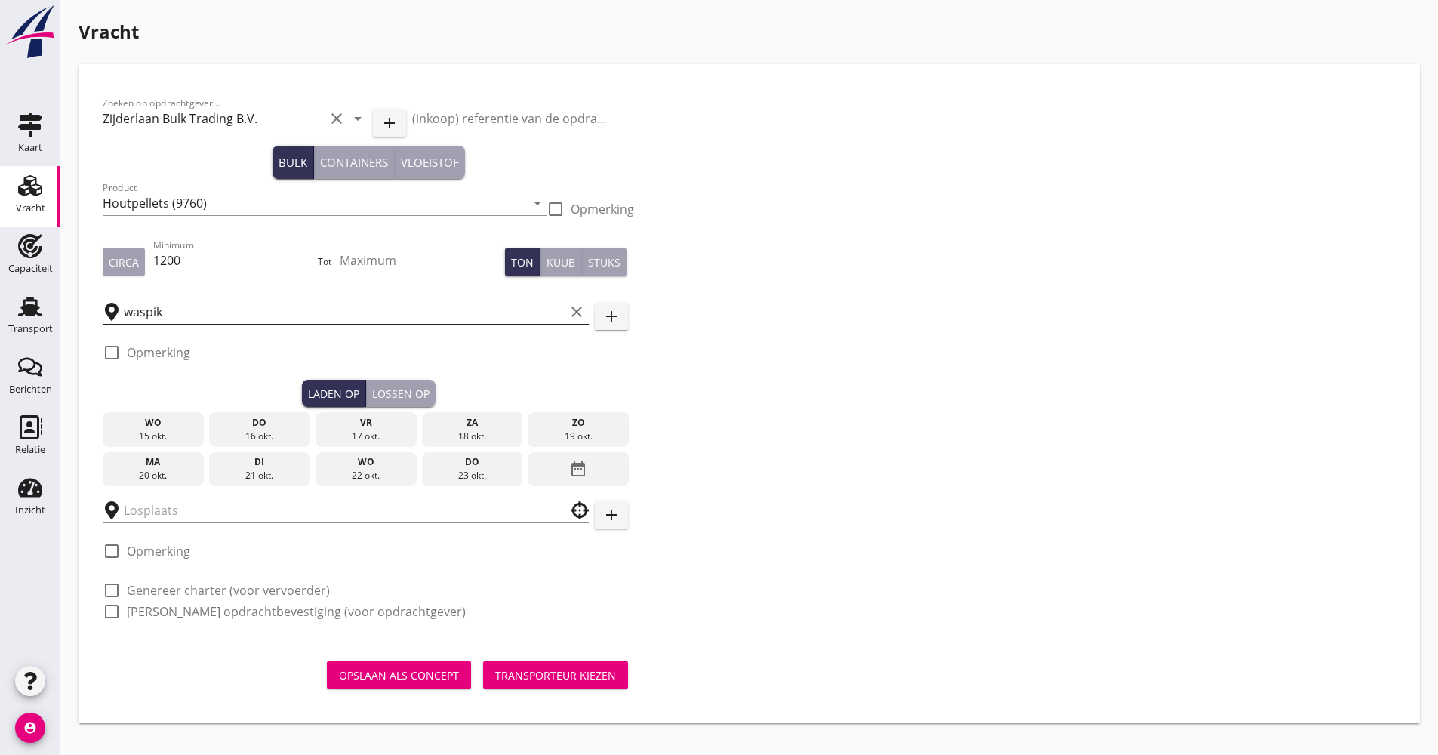
click at [584, 319] on icon "clear" at bounding box center [577, 312] width 18 height 18
click at [610, 316] on icon "add" at bounding box center [611, 316] width 18 height 18
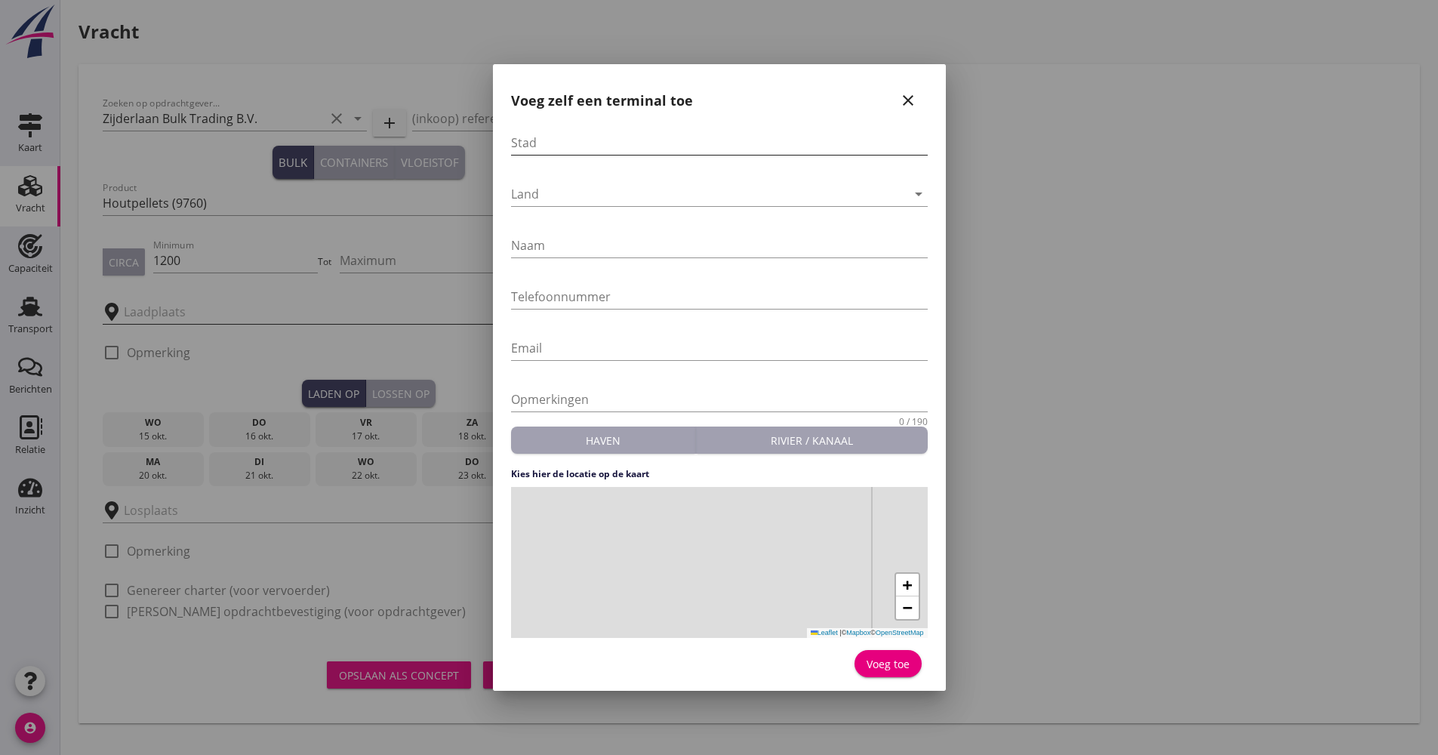
click at [554, 138] on input "Stad" at bounding box center [719, 143] width 417 height 24
type input "Waspik"
type input "Zijderlaan Bulk Trading B.V."
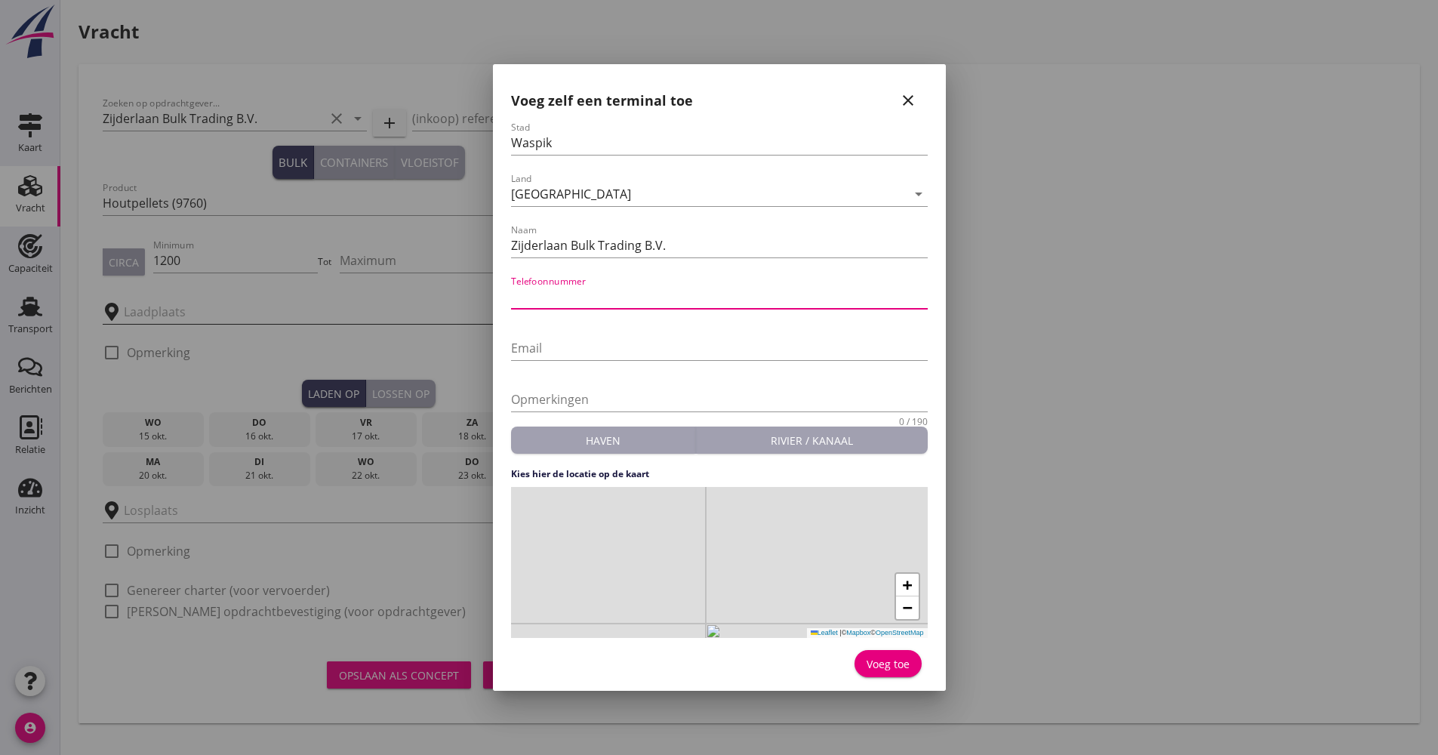
paste input "31 (0)416 – 31 90 09"
click at [547, 294] on input "31 (0)416 – 31 90 09" at bounding box center [719, 297] width 417 height 24
type input "+31 416 – 31 90 09"
drag, startPoint x: 712, startPoint y: 595, endPoint x: 783, endPoint y: 531, distance: 95.7
click at [783, 531] on div "+ − Leaflet | © Mapbox © OpenStreetMap" at bounding box center [719, 562] width 417 height 151
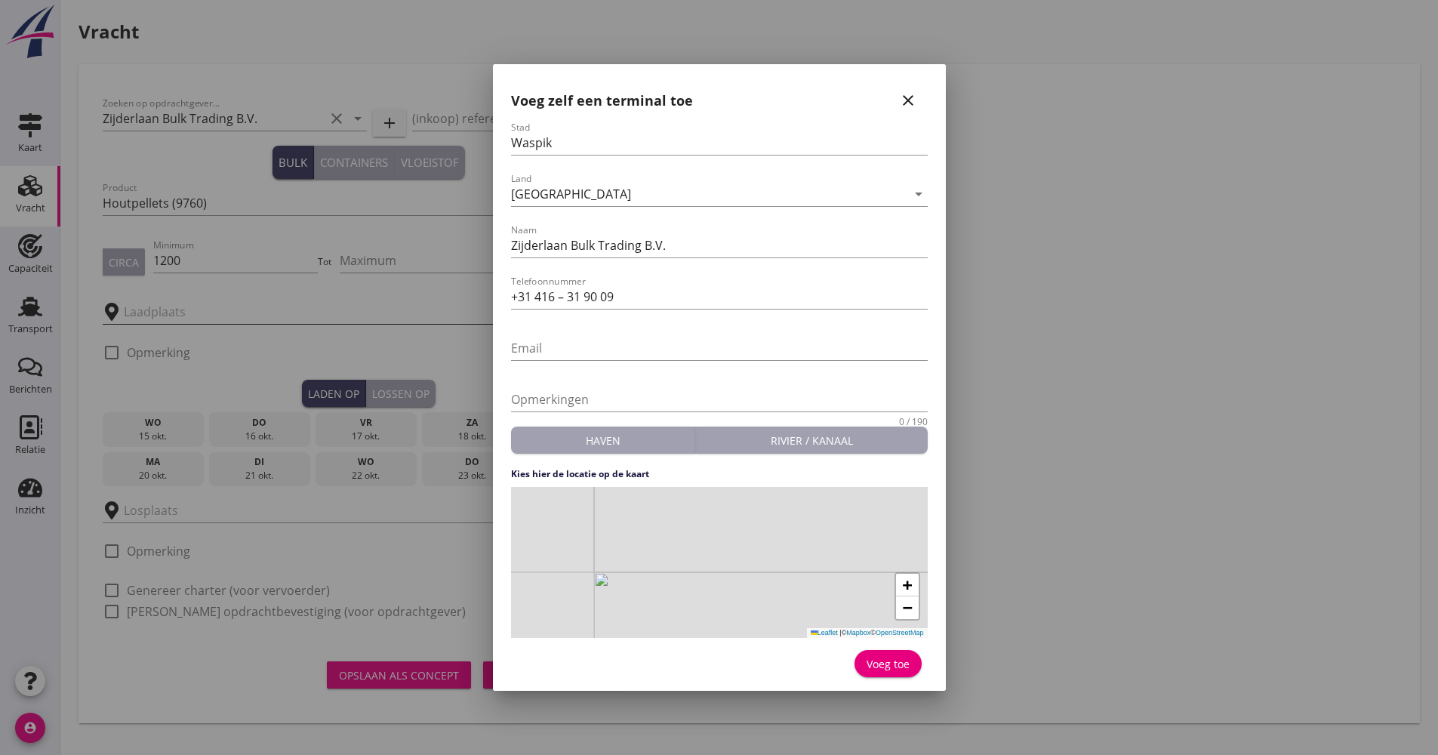
drag, startPoint x: 695, startPoint y: 536, endPoint x: 851, endPoint y: 550, distance: 156.2
click at [898, 549] on div "+ − Leaflet | © Mapbox © OpenStreetMap" at bounding box center [719, 562] width 417 height 151
drag, startPoint x: 845, startPoint y: 553, endPoint x: 621, endPoint y: 585, distance: 226.5
click at [591, 628] on div "+ − Leaflet | © Mapbox © OpenStreetMap" at bounding box center [719, 562] width 417 height 151
drag, startPoint x: 700, startPoint y: 556, endPoint x: 522, endPoint y: 556, distance: 178.2
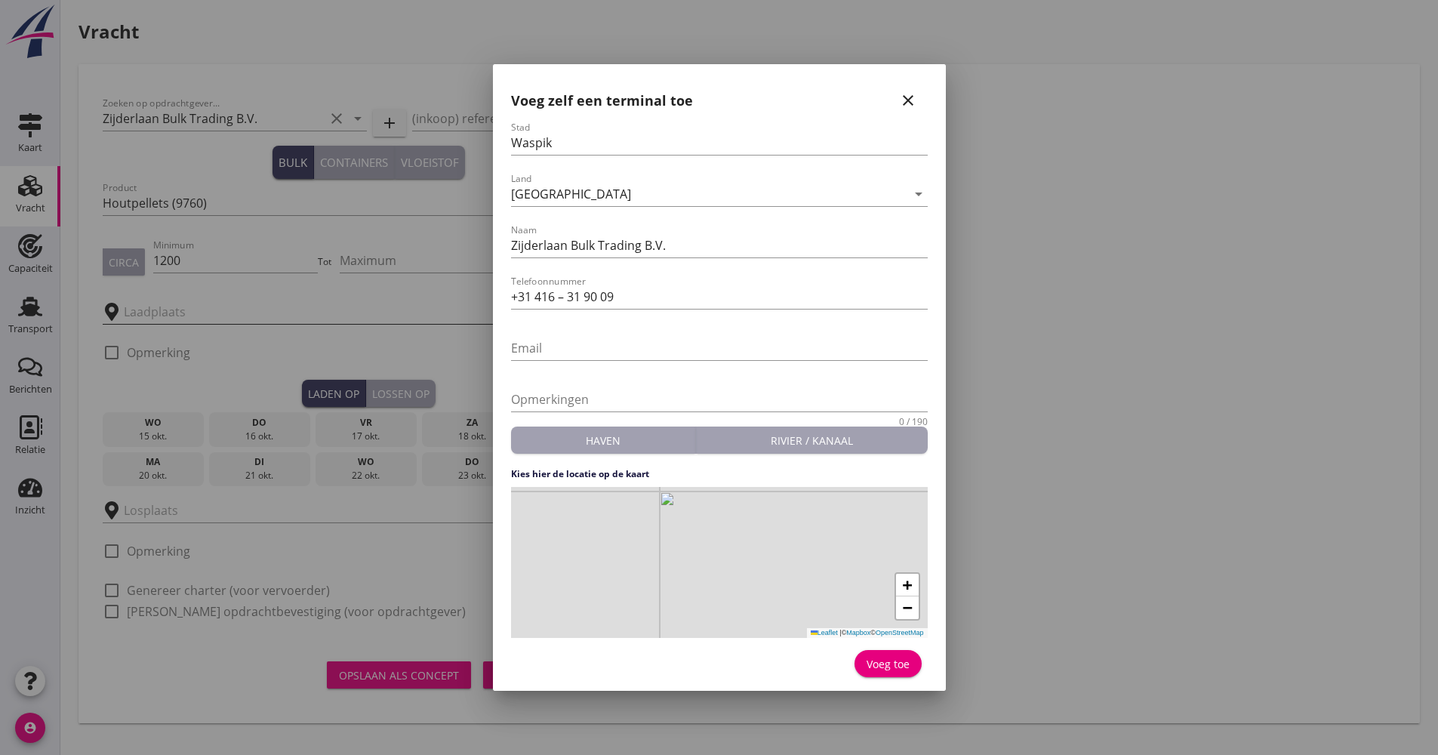
click at [511, 556] on div "+ − Leaflet | © Mapbox © OpenStreetMap" at bounding box center [719, 562] width 417 height 151
drag, startPoint x: 831, startPoint y: 582, endPoint x: 802, endPoint y: 553, distance: 41.1
click at [803, 554] on div "+ − Leaflet | © Mapbox © OpenStreetMap" at bounding box center [719, 562] width 417 height 151
drag, startPoint x: 707, startPoint y: 556, endPoint x: 802, endPoint y: 538, distance: 96.8
click at [803, 538] on div "+ − Leaflet | © Mapbox © OpenStreetMap" at bounding box center [719, 562] width 417 height 151
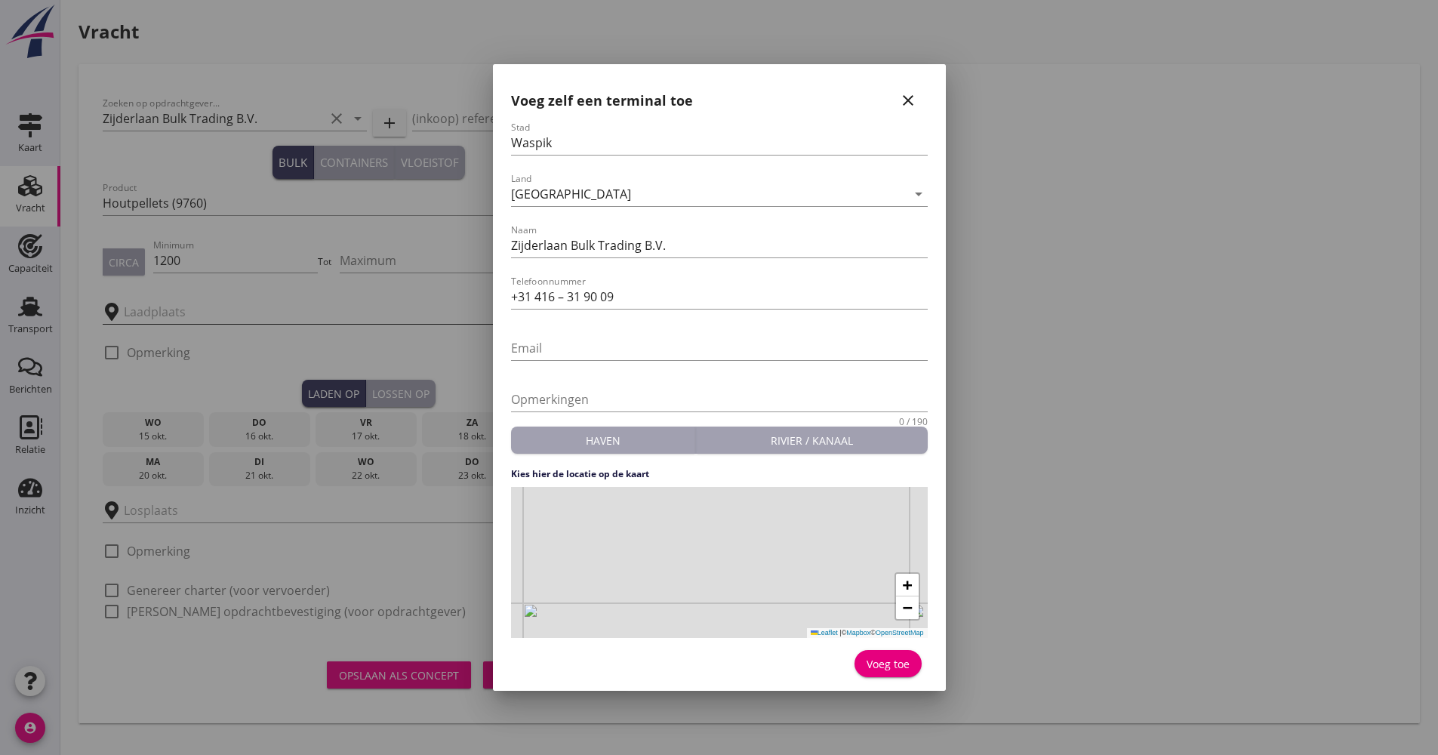
click at [720, 534] on div "+ − Leaflet | © Mapbox © OpenStreetMap" at bounding box center [719, 562] width 417 height 151
click at [886, 660] on div "Voeg toe" at bounding box center [888, 664] width 43 height 16
type input "Zijderlaan Bulk Trading B.V."
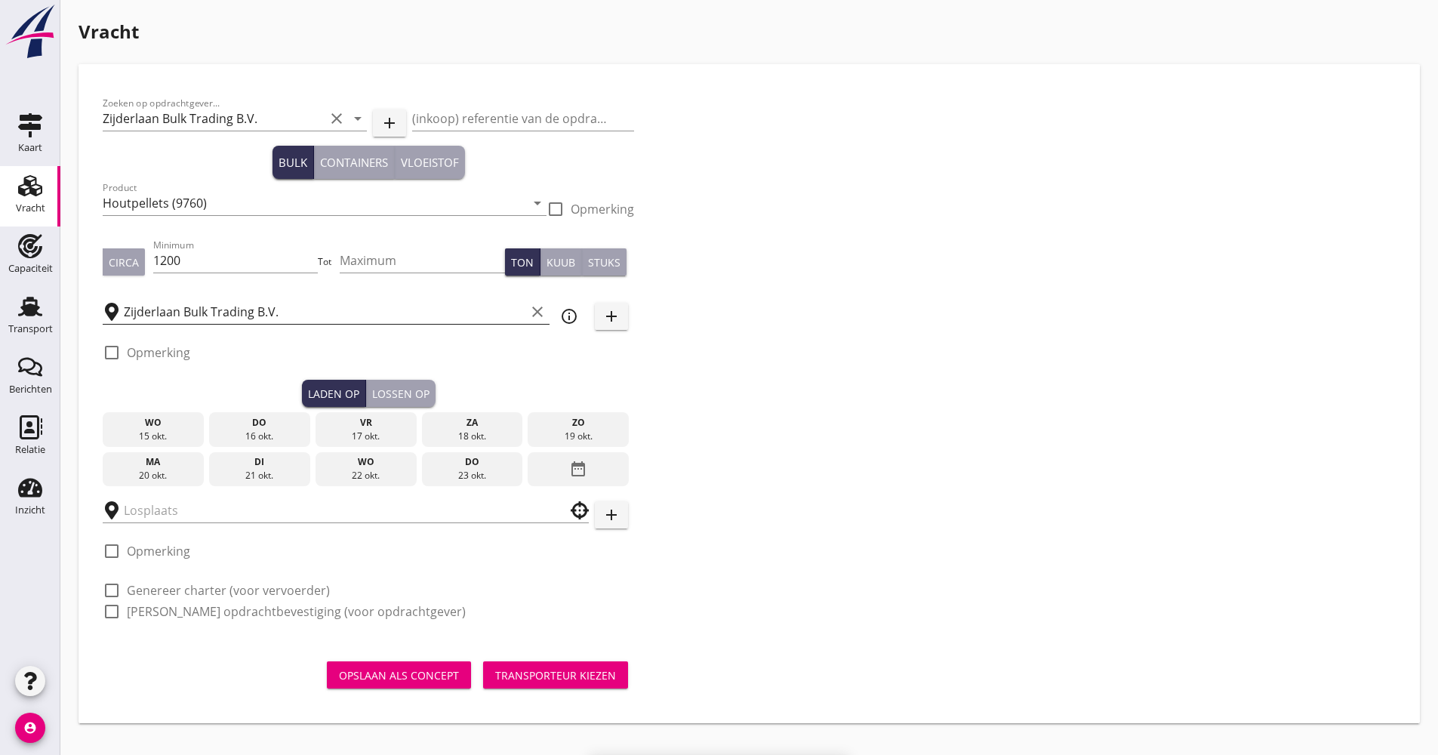
click at [278, 479] on div "21 okt." at bounding box center [260, 476] width 94 height 14
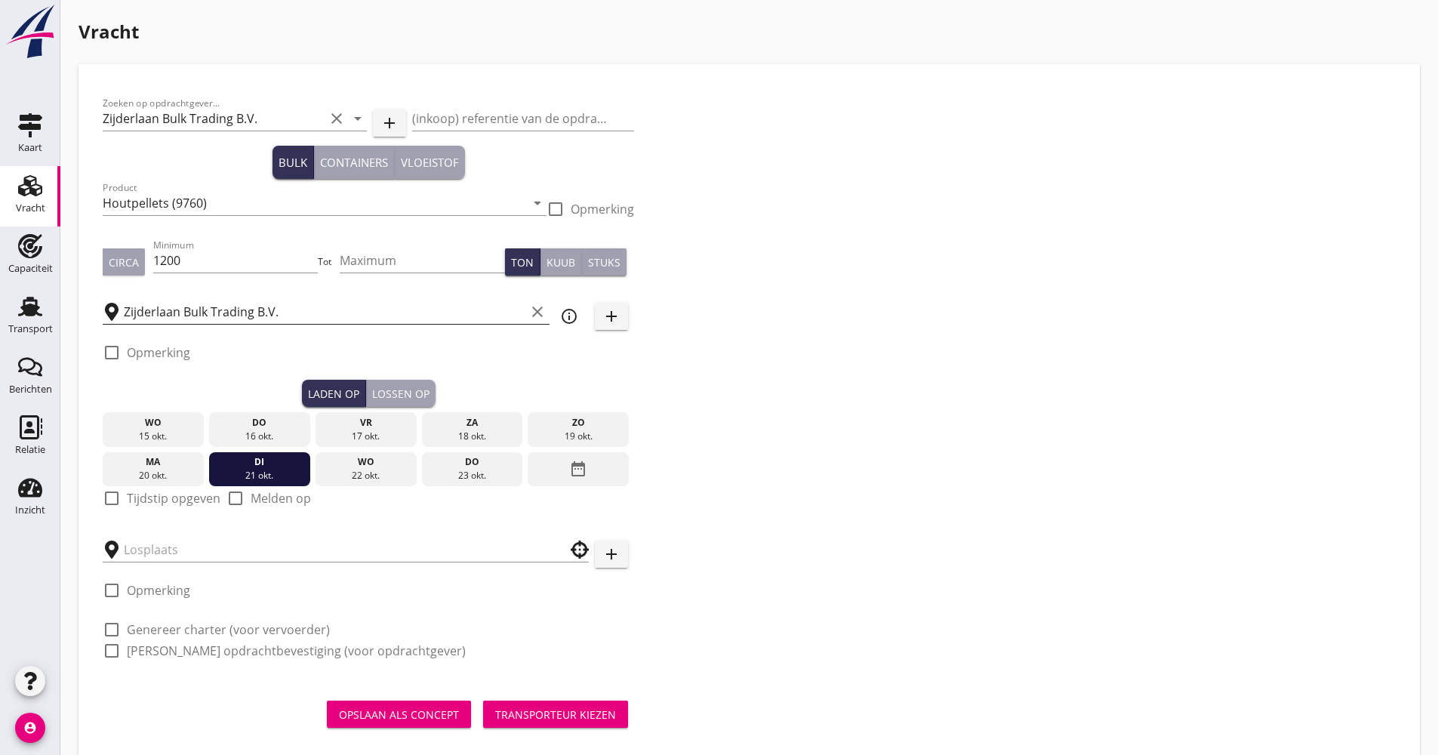
click at [178, 494] on label "Tijdstip opgeven" at bounding box center [174, 498] width 94 height 15
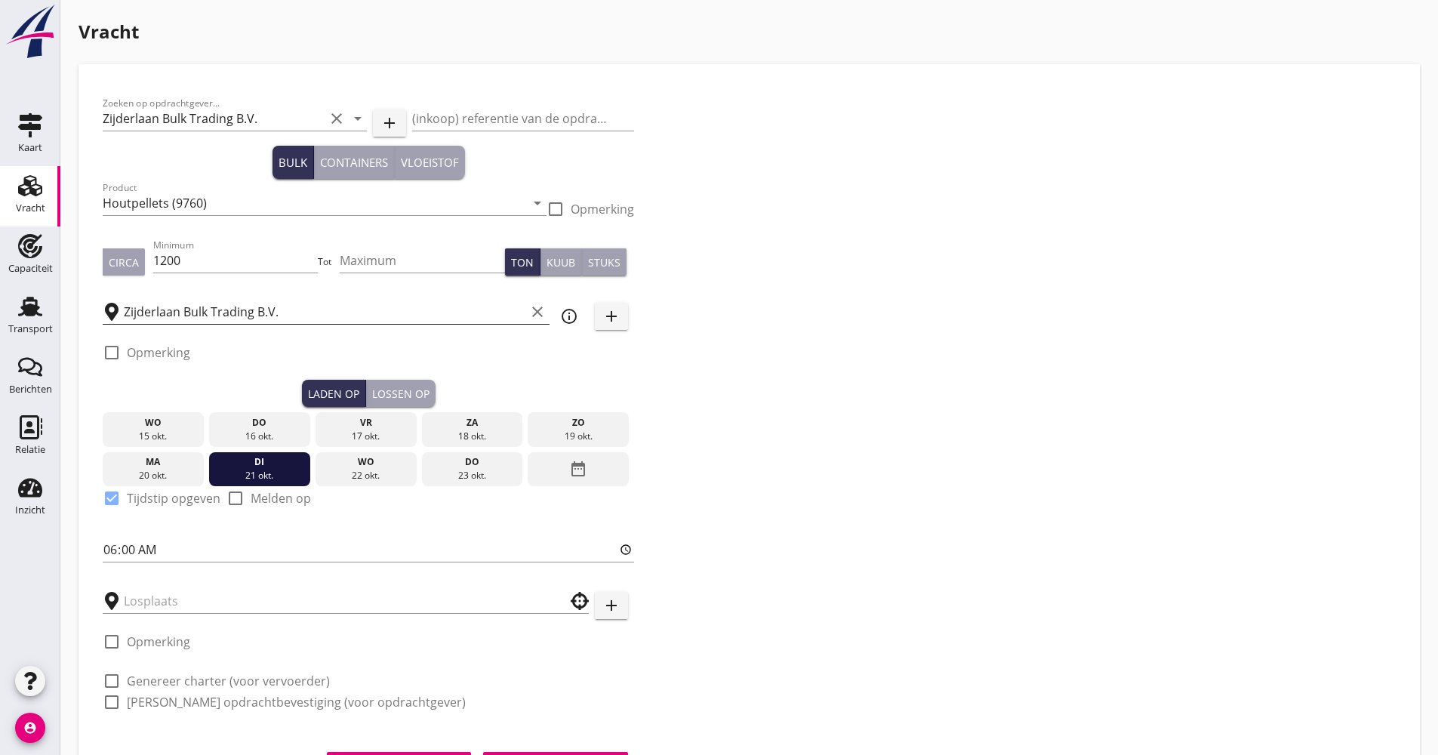
checkbox input "true"
click at [406, 399] on div "Lossen op" at bounding box center [400, 394] width 57 height 16
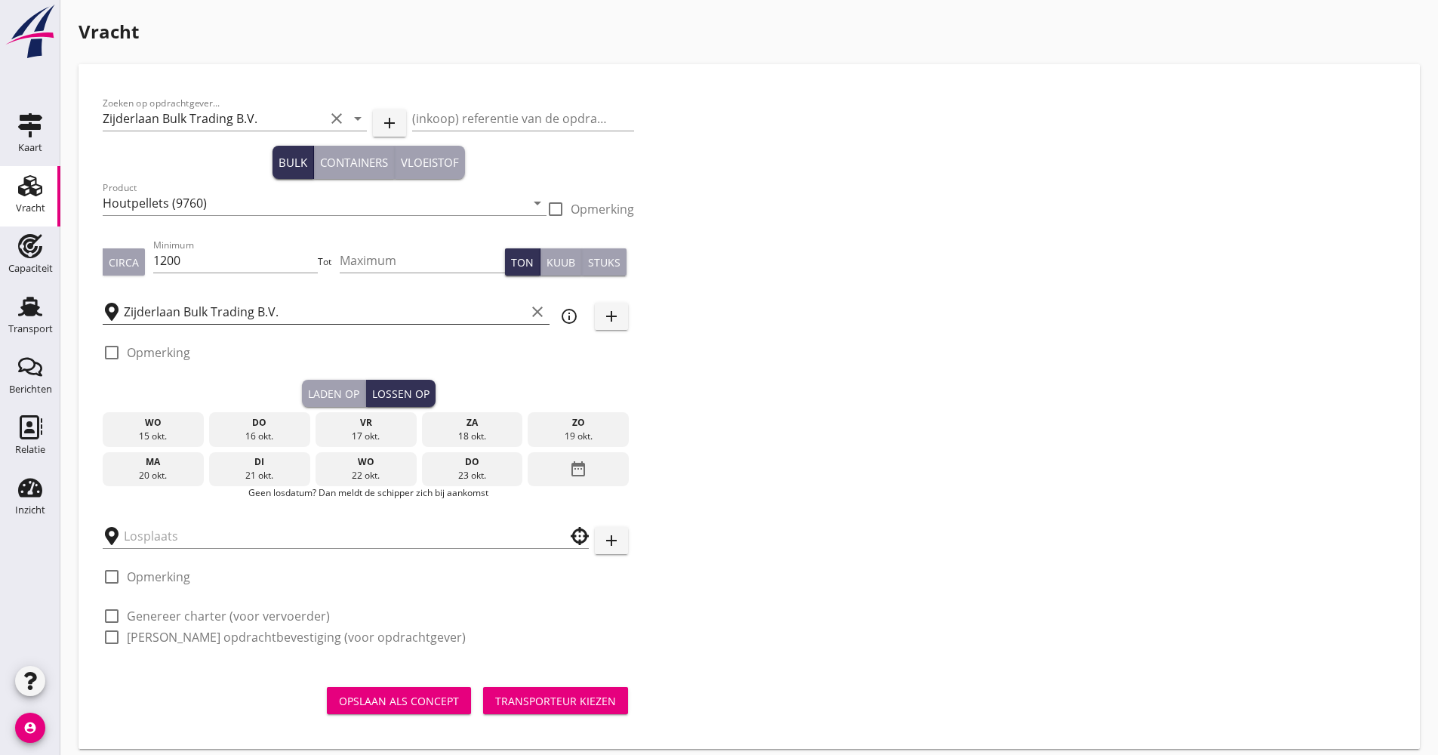
click at [563, 470] on div "date_range" at bounding box center [578, 469] width 101 height 35
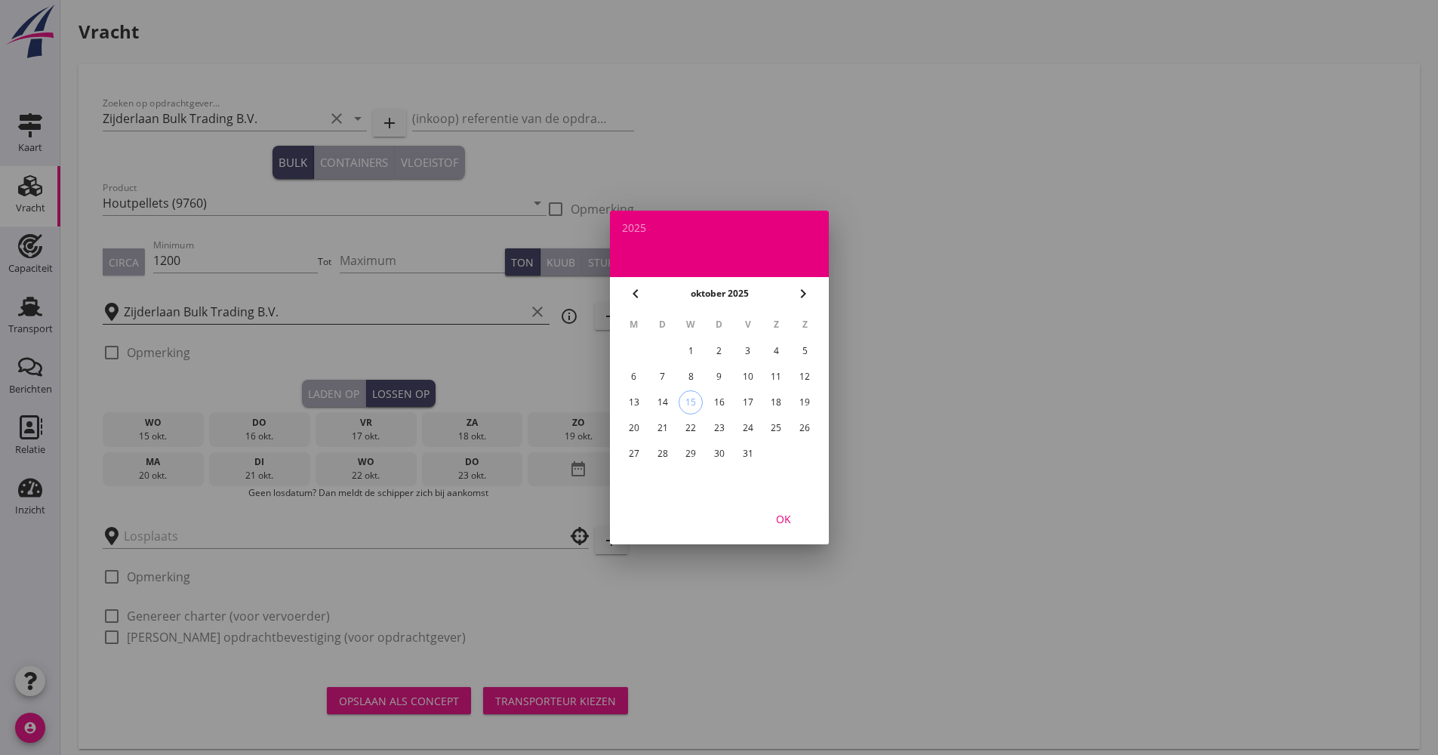
click at [631, 454] on div "27" at bounding box center [633, 454] width 24 height 24
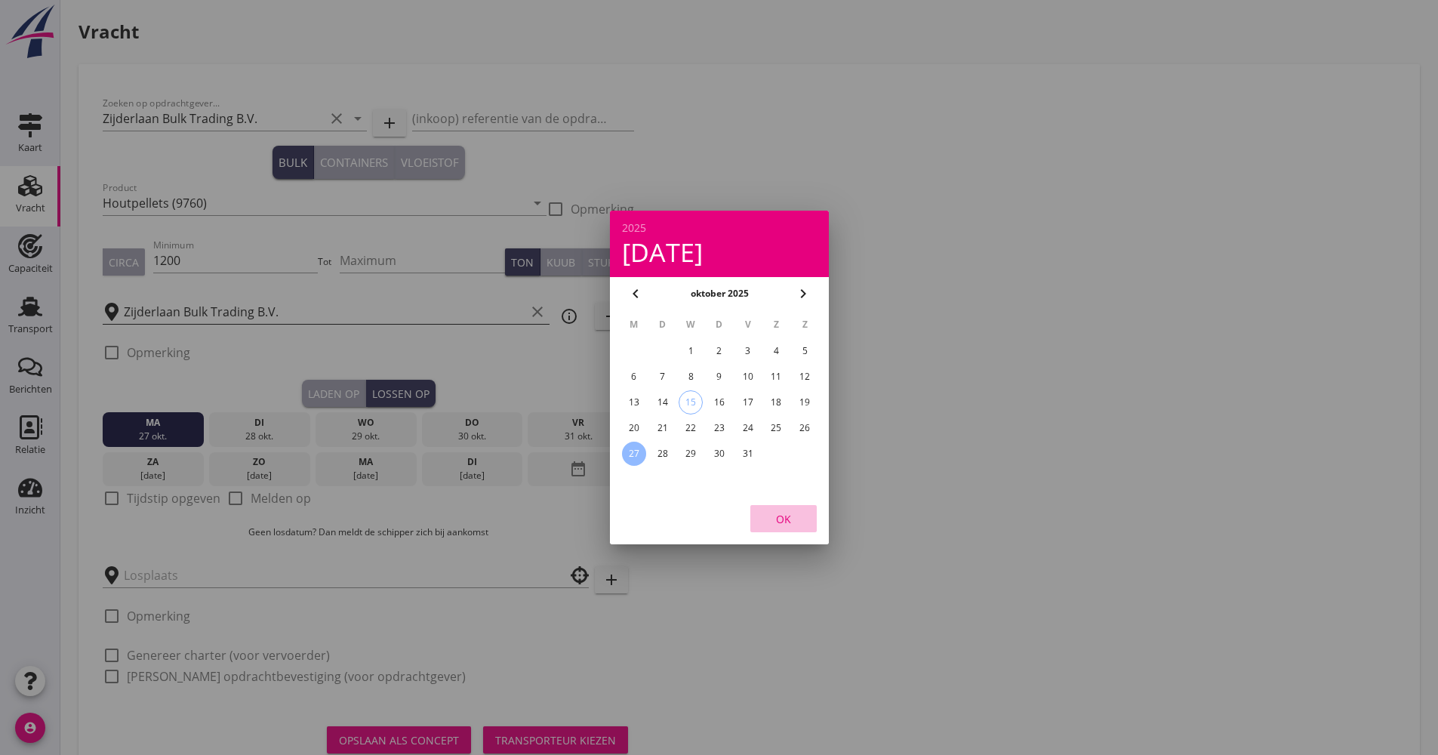
click at [781, 513] on div "OK" at bounding box center [783, 519] width 42 height 16
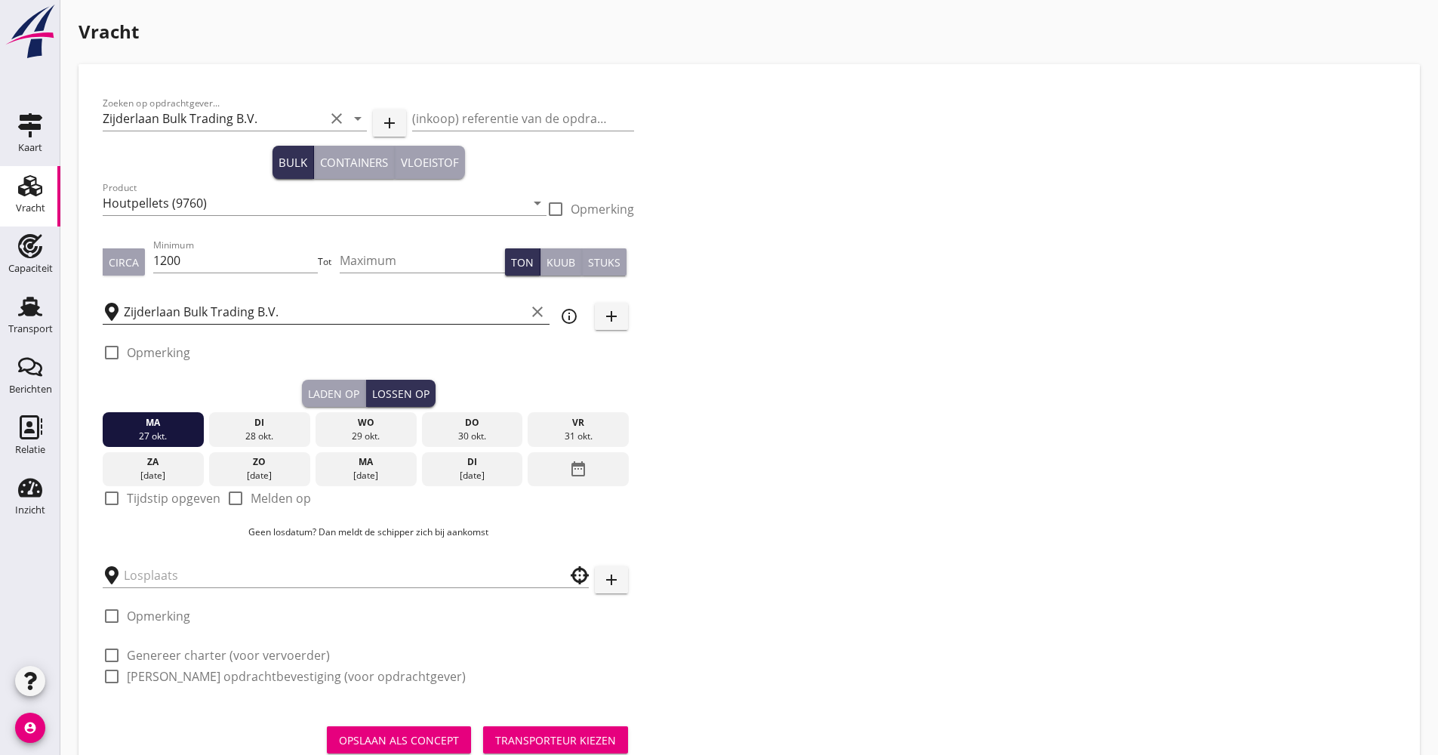
click at [190, 509] on div "check_box_outline_blank Tijdstip opgeven" at bounding box center [162, 507] width 118 height 36
click at [186, 504] on label "Tijdstip opgeven" at bounding box center [174, 498] width 94 height 15
checkbox input "true"
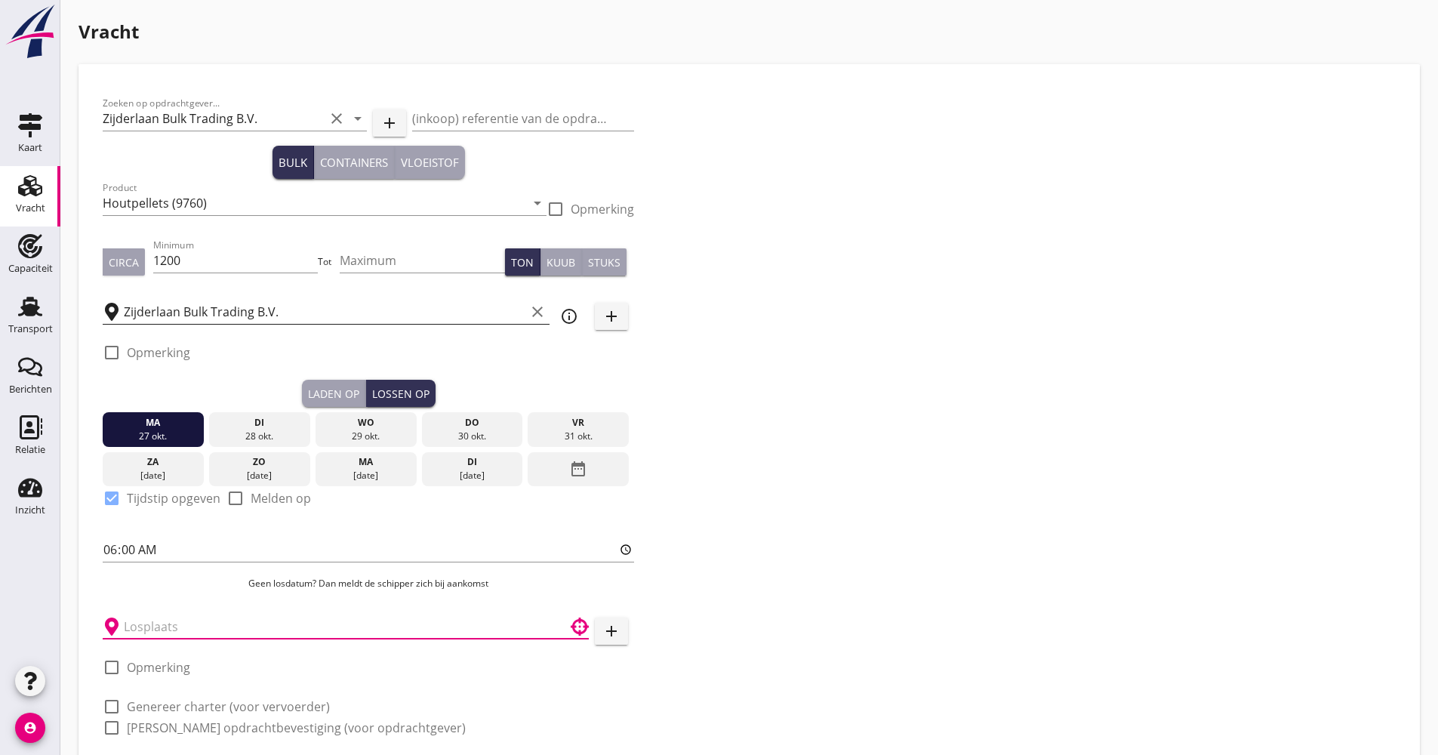
click at [184, 617] on input "text" at bounding box center [335, 626] width 423 height 24
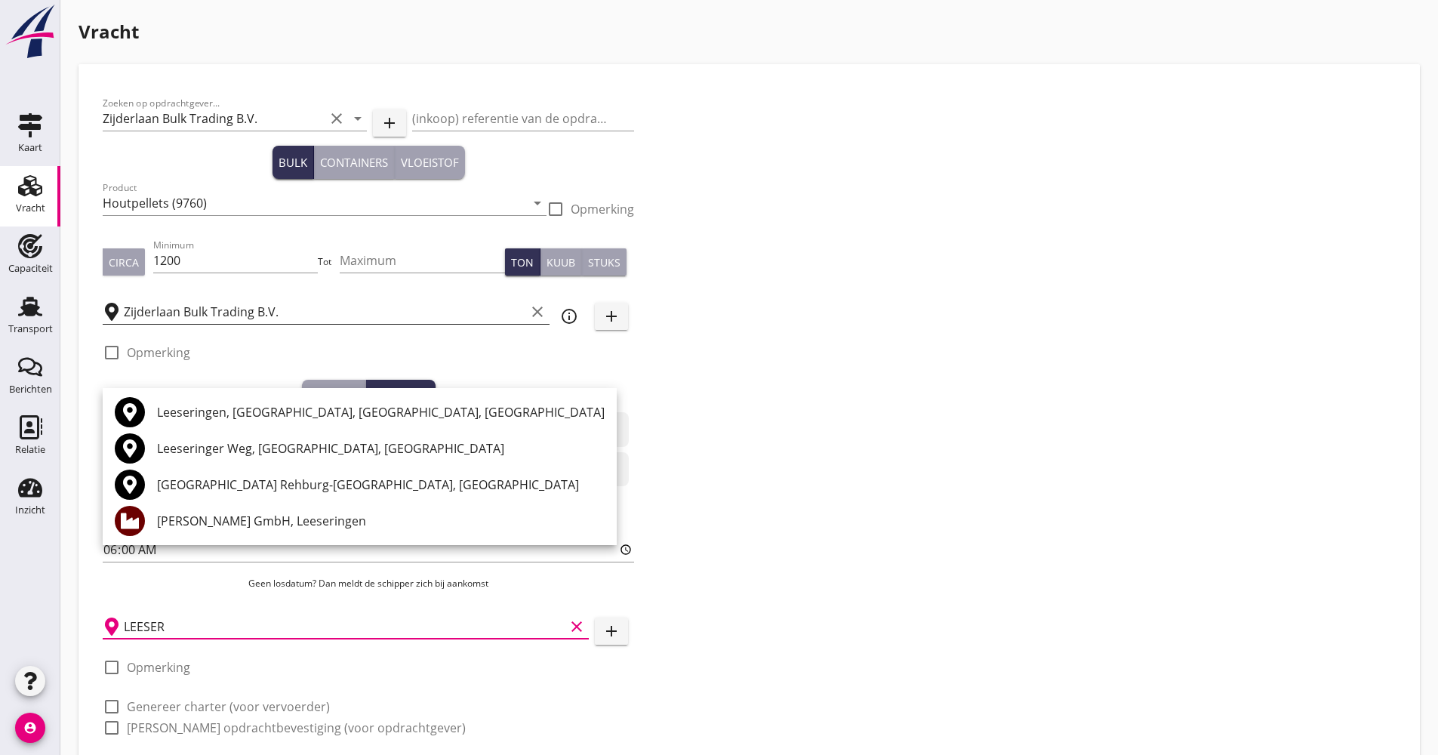
click at [197, 513] on div "[PERSON_NAME] GmbH, Leeseringen" at bounding box center [381, 521] width 448 height 18
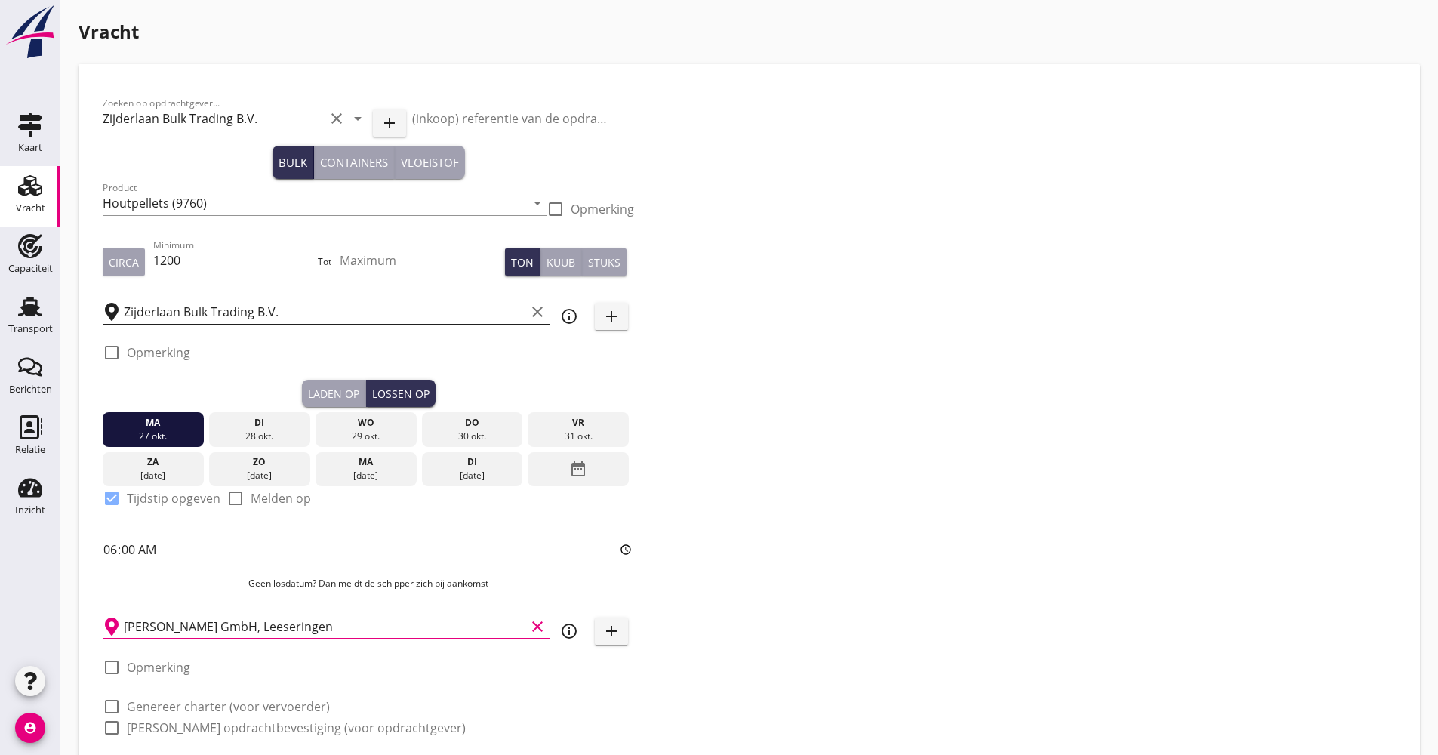
type input "[PERSON_NAME] GmbH, Leeseringen"
click at [178, 710] on label "Genereer charter (voor vervoerder)" at bounding box center [228, 706] width 203 height 15
checkbox input "true"
click at [179, 731] on label "[PERSON_NAME] opdrachtbevestiging (voor opdrachtgever)" at bounding box center [296, 727] width 339 height 15
checkbox input "true"
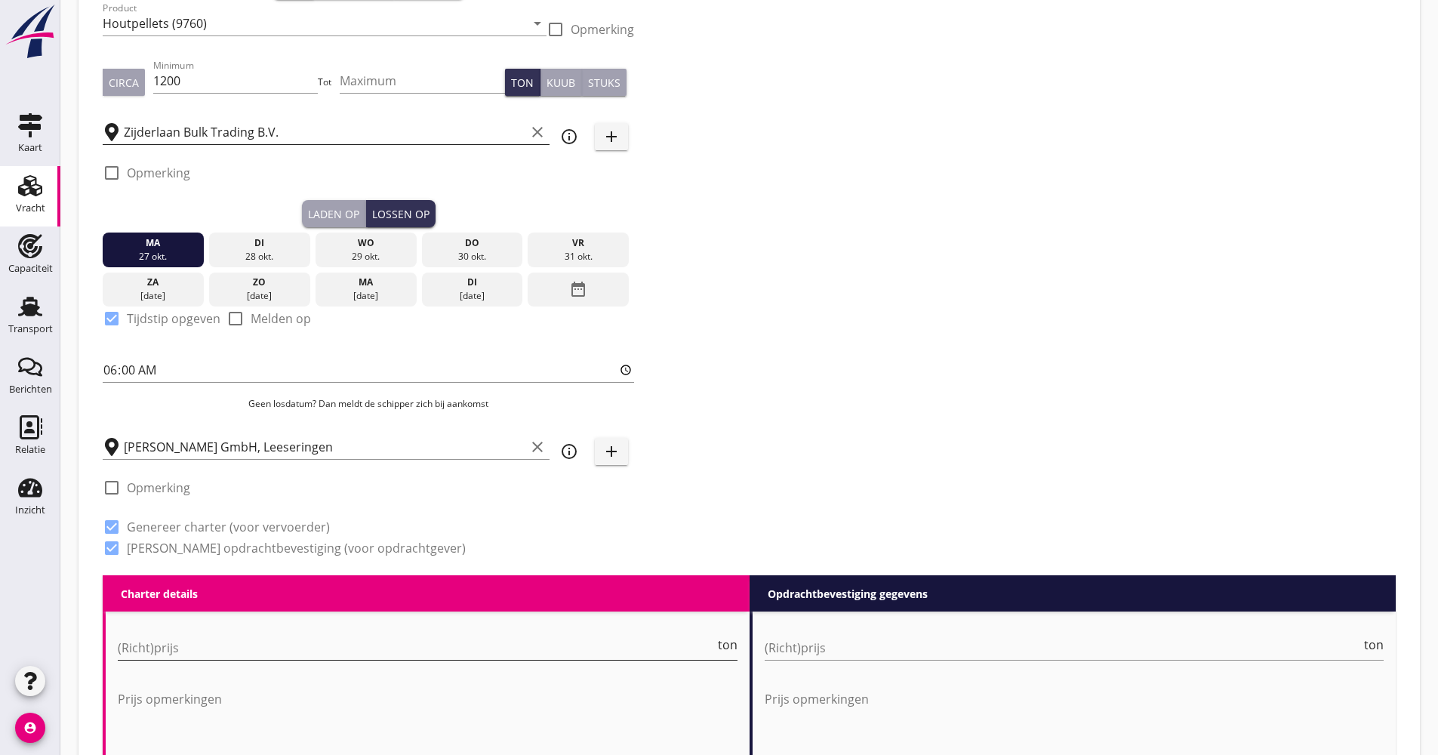
scroll to position [226, 0]
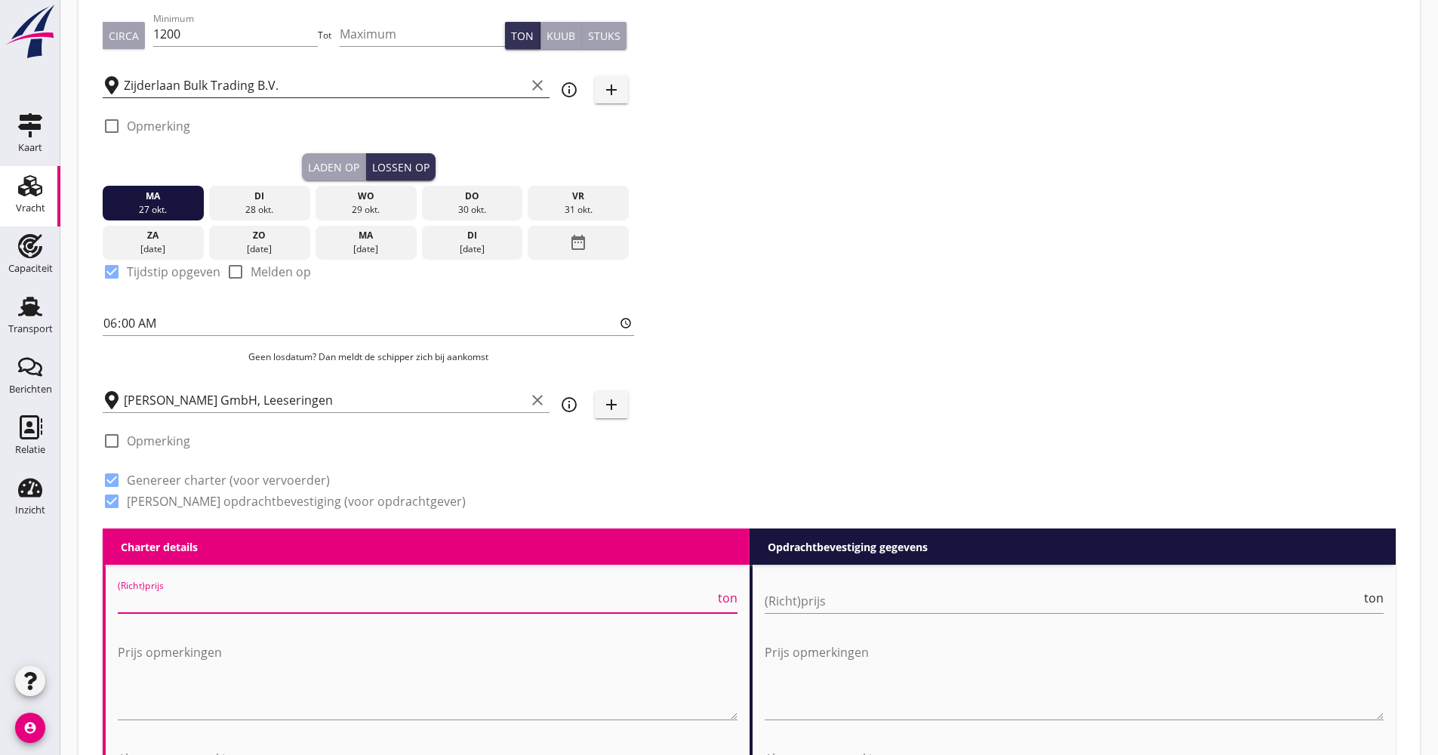
click at [204, 595] on input "(Richt)prijs" at bounding box center [416, 601] width 597 height 24
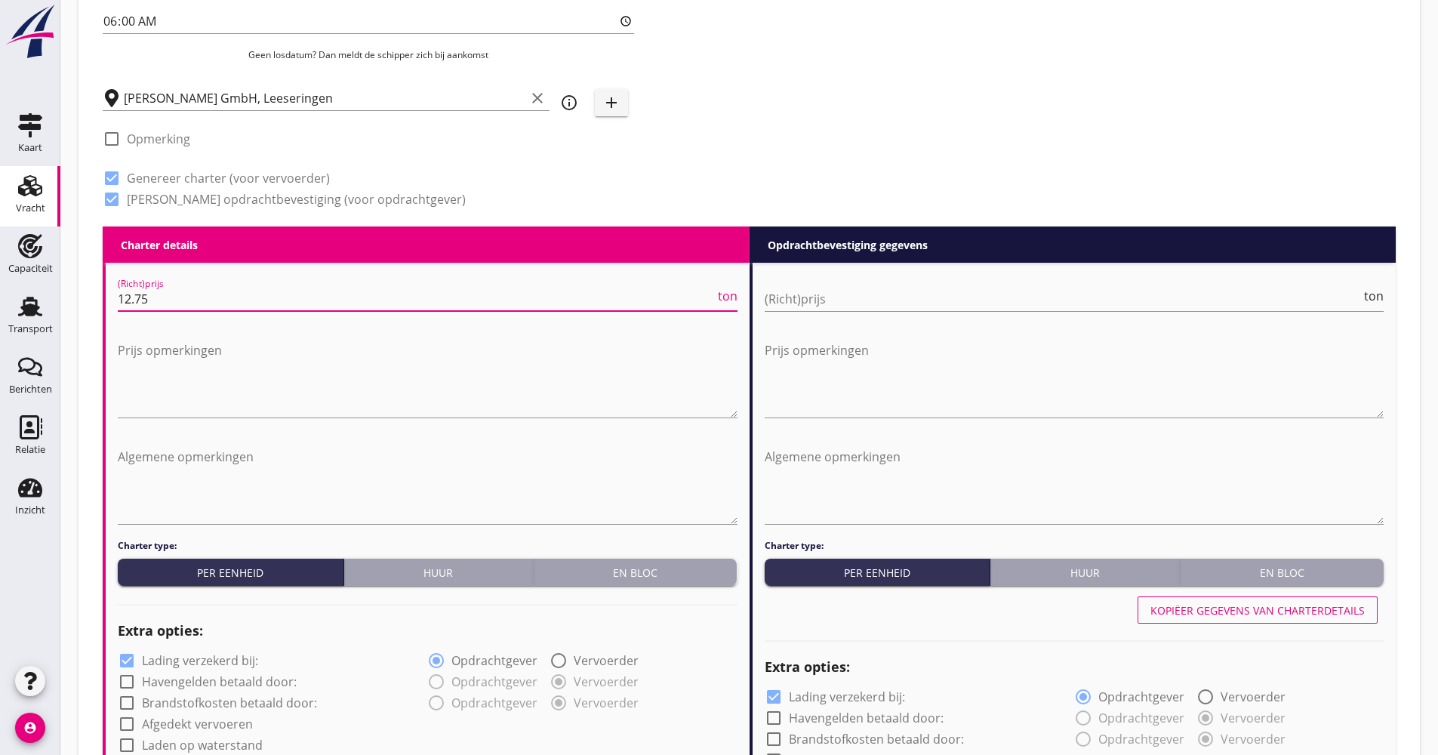
type input "12.75"
click at [206, 662] on label "Lading verzekerd bij:" at bounding box center [200, 660] width 116 height 15
checkbox input "false"
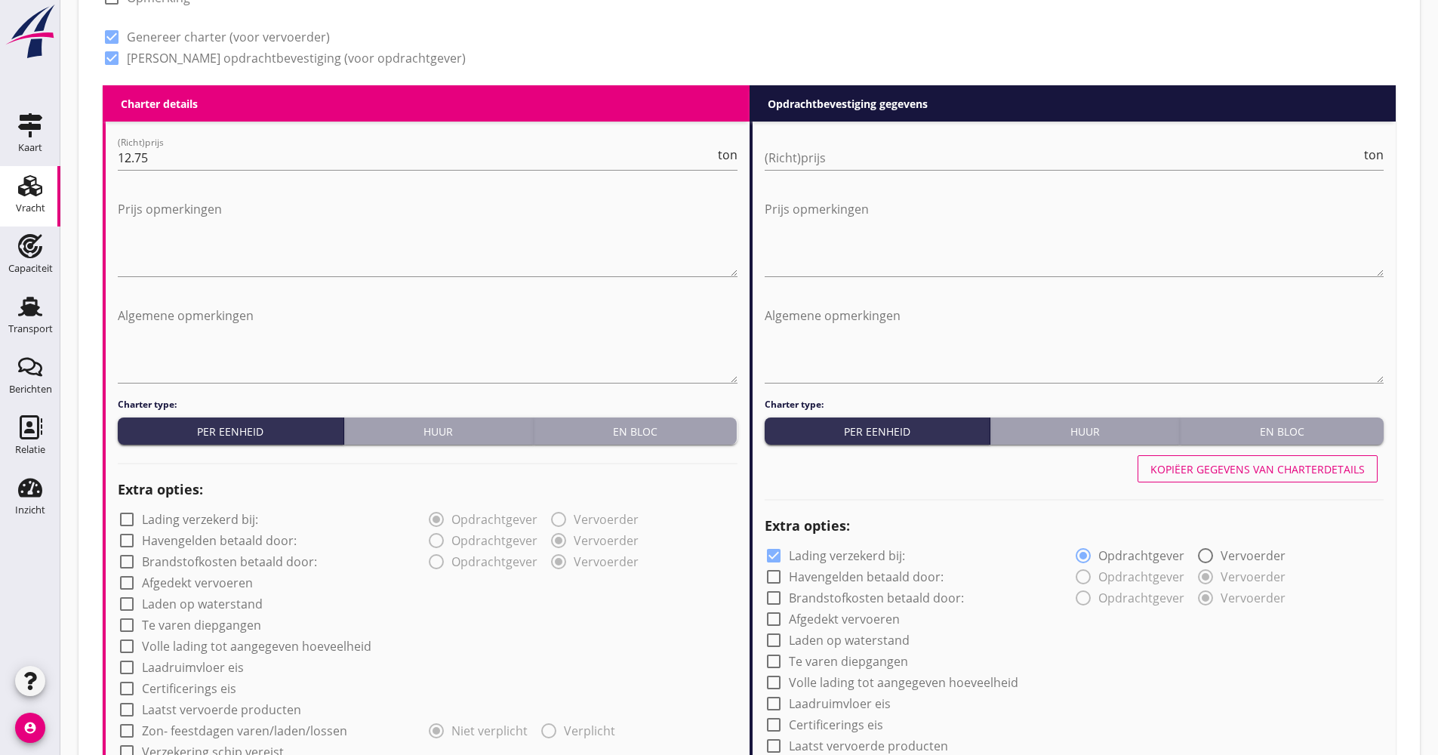
scroll to position [755, 0]
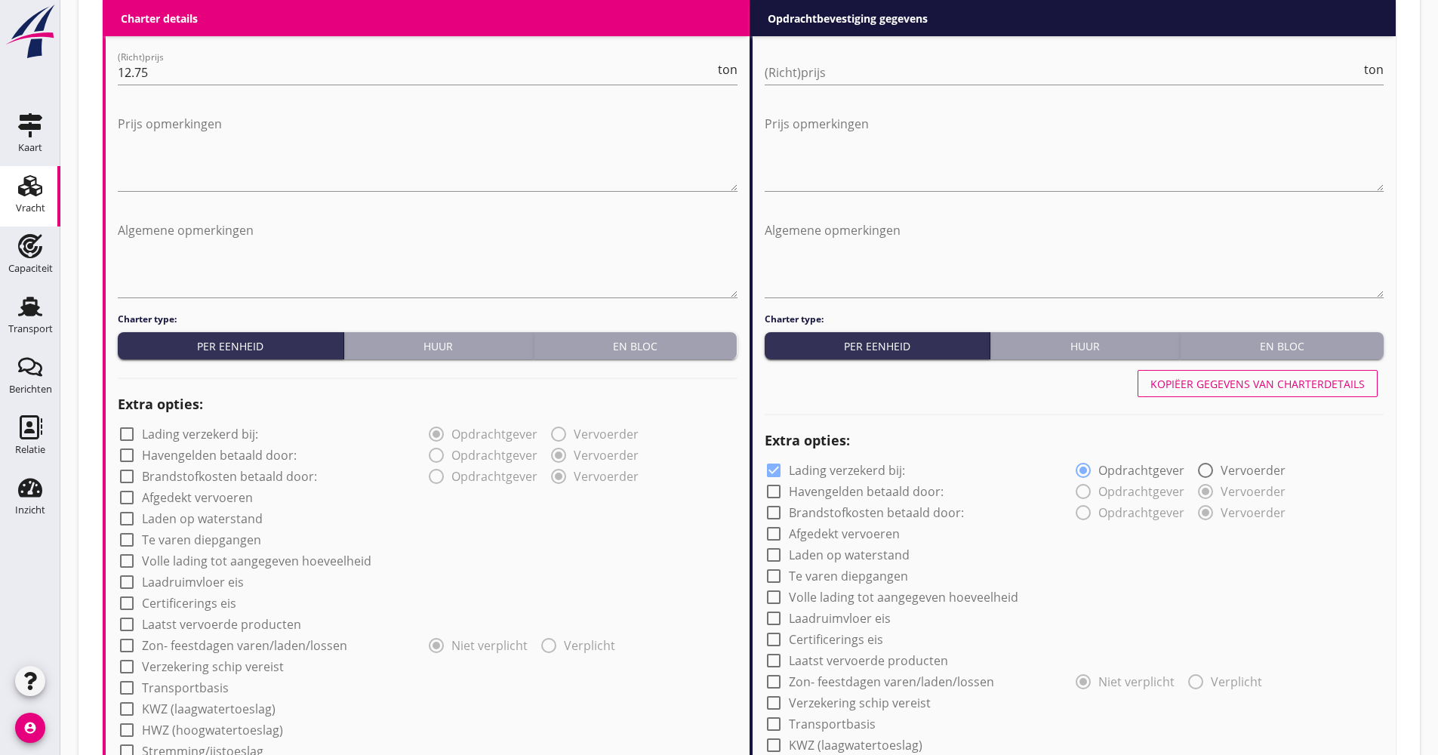
click at [228, 497] on label "Afgedekt vervoeren" at bounding box center [197, 497] width 111 height 15
checkbox input "true"
click at [211, 557] on label "Volle lading tot aangegeven hoeveelheid" at bounding box center [256, 560] width 229 height 15
checkbox input "true"
click at [196, 673] on label "Verzekering schip vereist" at bounding box center [213, 666] width 142 height 15
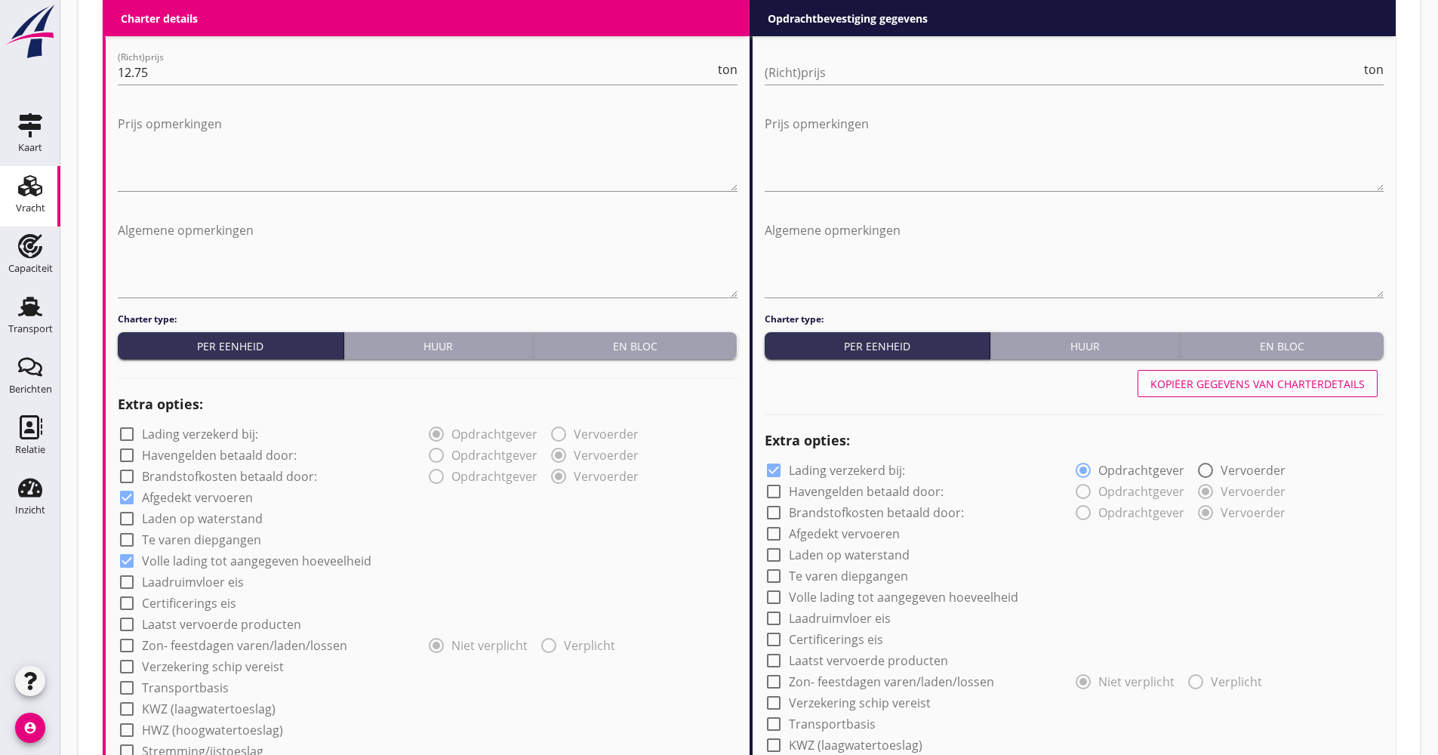
checkbox input "true"
click at [189, 691] on label "Transportbasis" at bounding box center [185, 687] width 87 height 15
checkbox input "true"
click at [186, 713] on div at bounding box center [417, 721] width 599 height 24
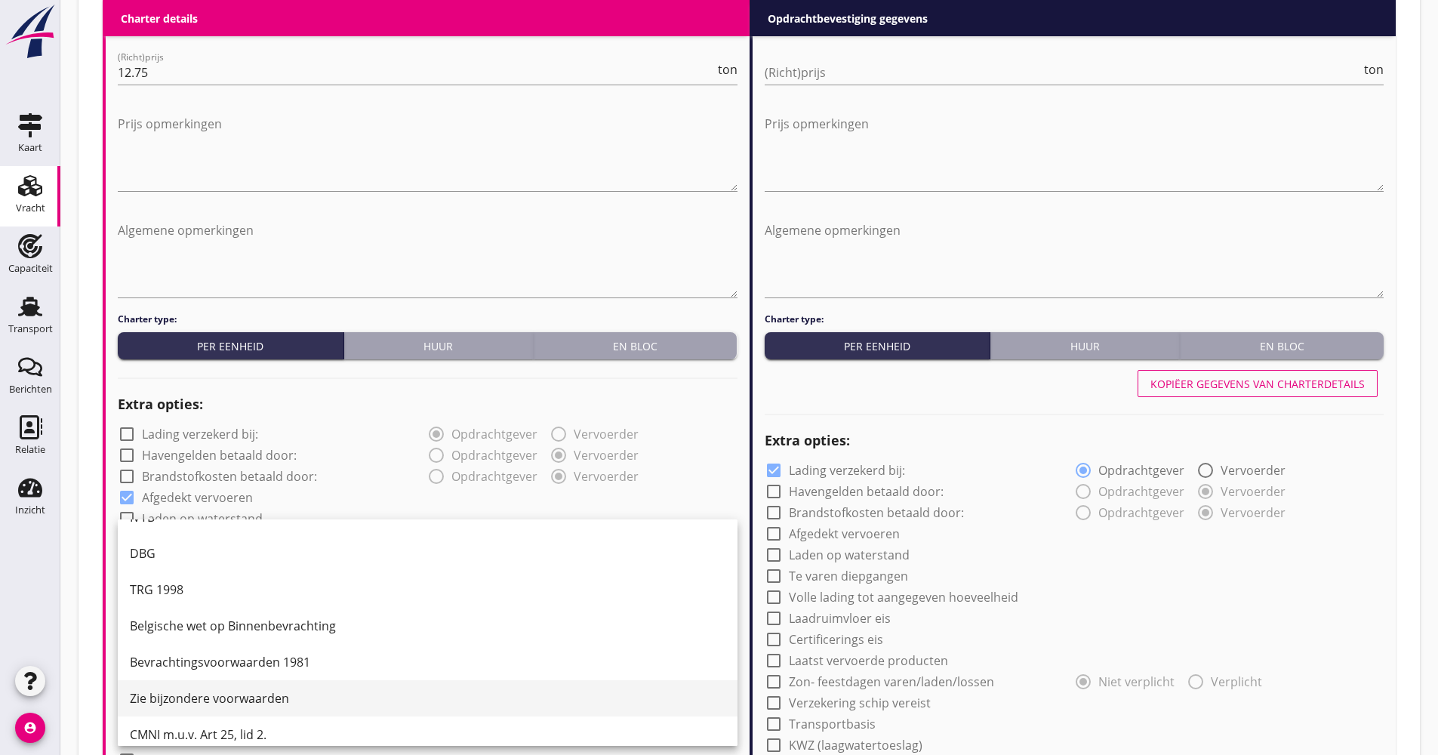
scroll to position [39, 0]
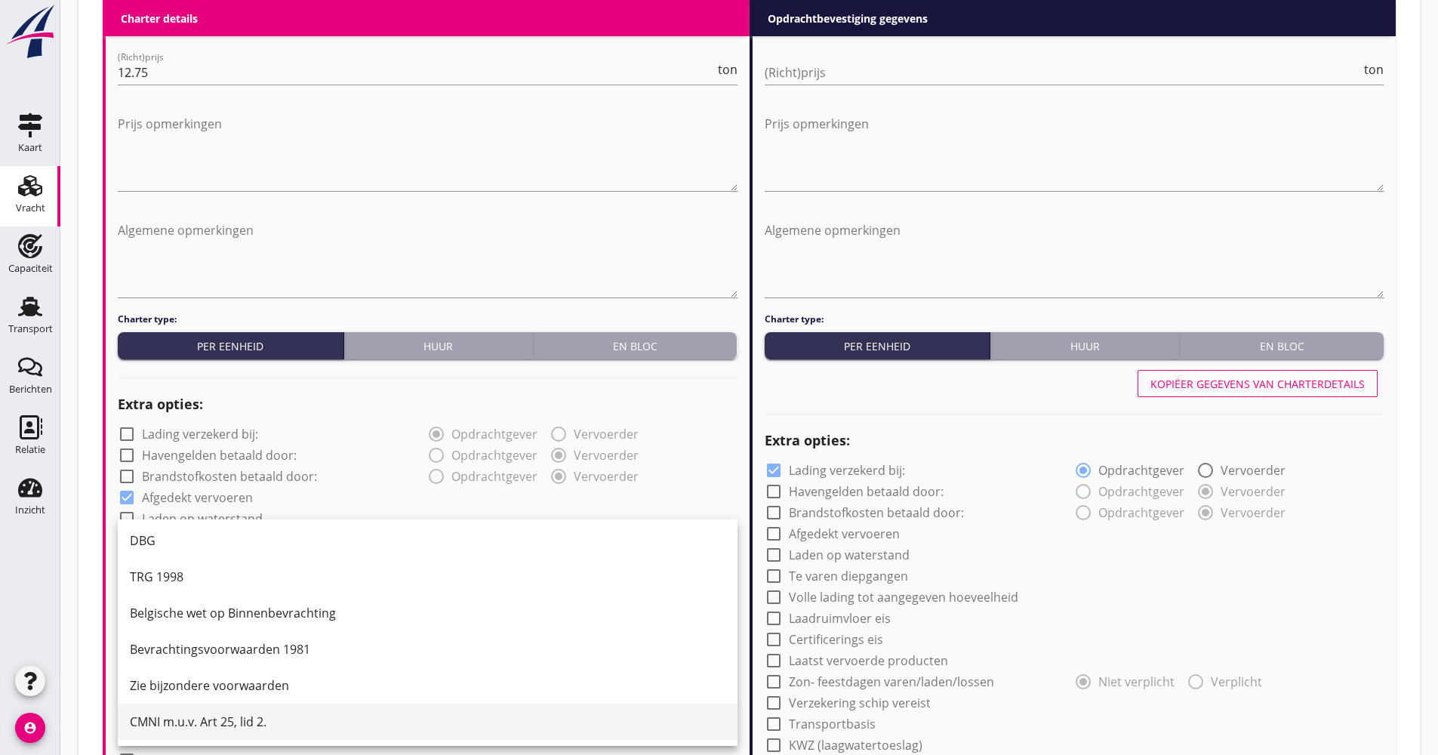
click at [197, 721] on div "CMNI m.u.v. Art 25, lid 2." at bounding box center [428, 722] width 596 height 18
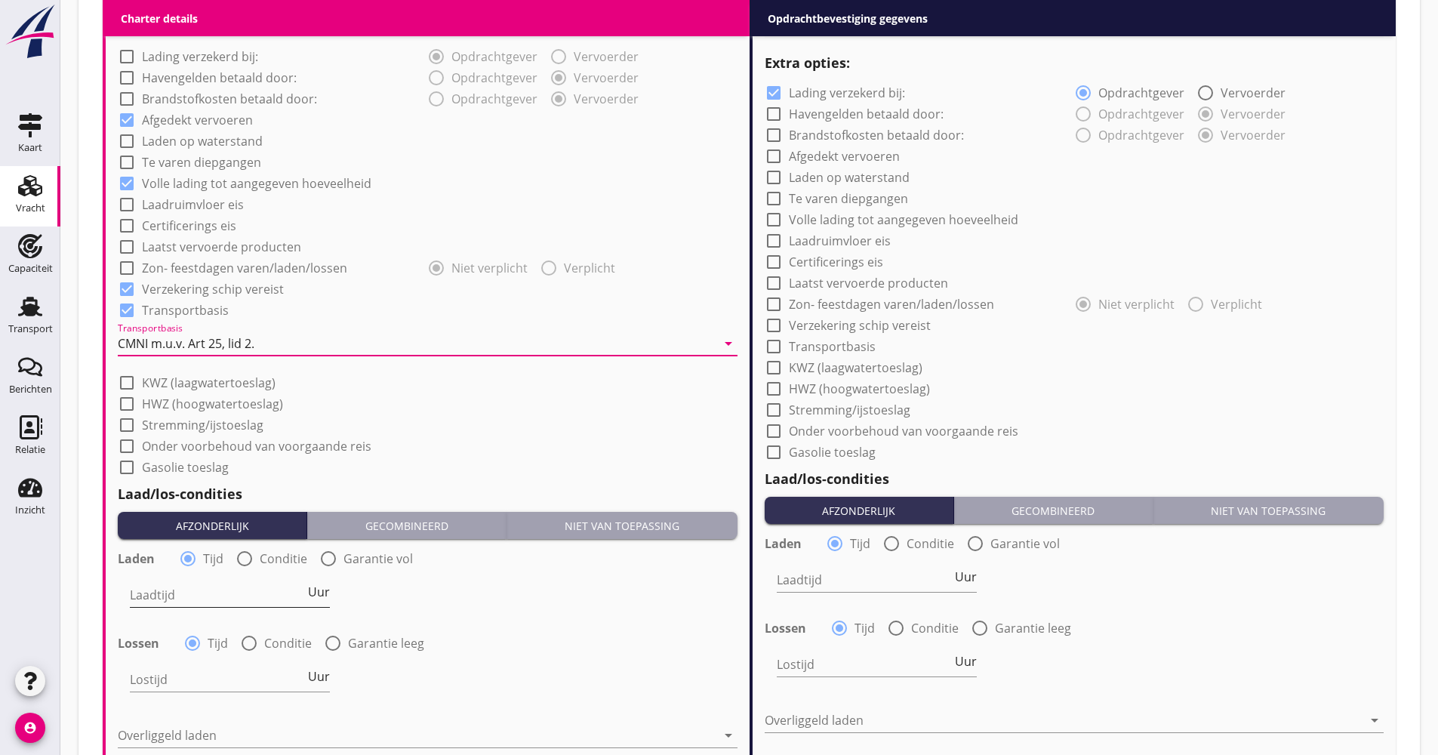
scroll to position [1283, 0]
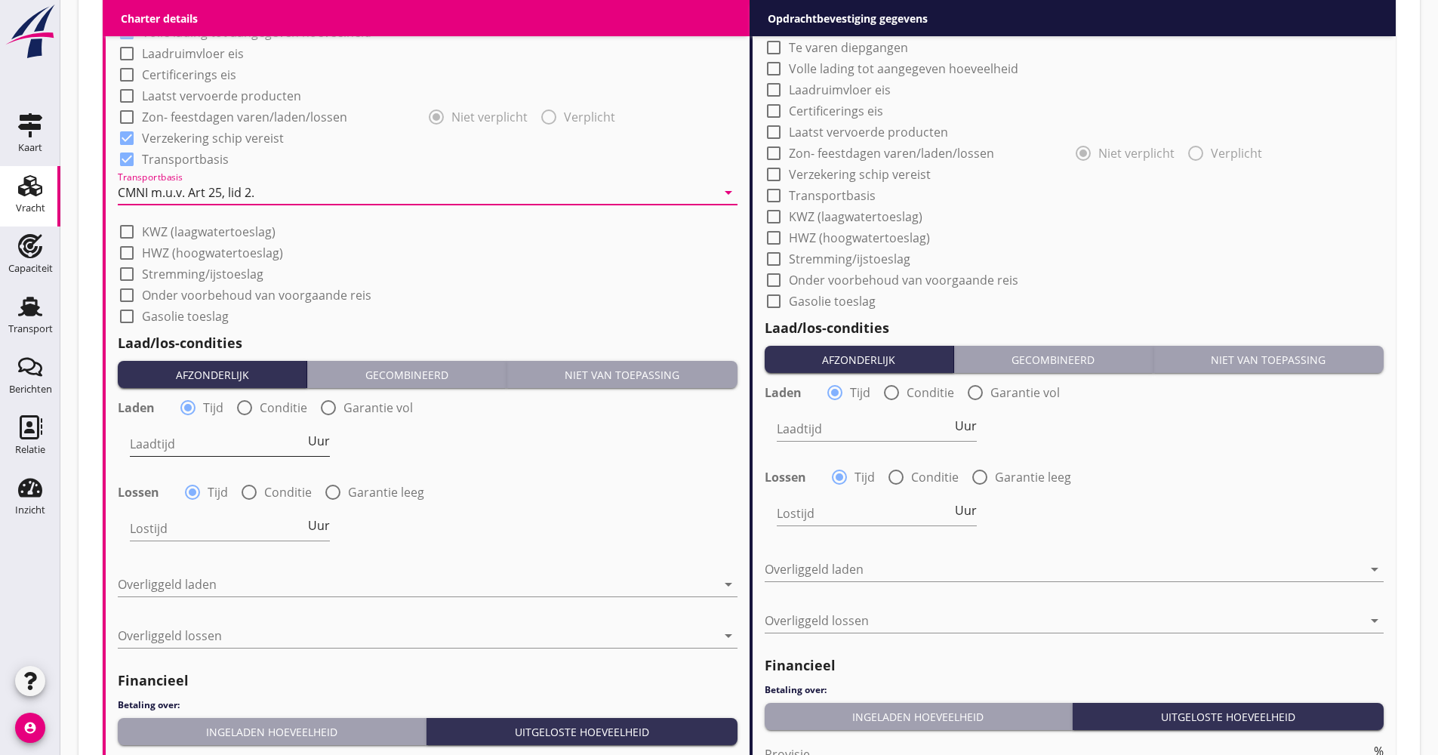
click at [322, 439] on span "Uur" at bounding box center [319, 441] width 22 height 12
type input "2"
click at [324, 531] on span "Uur" at bounding box center [319, 525] width 22 height 12
type input "2"
click at [201, 584] on div at bounding box center [417, 584] width 599 height 24
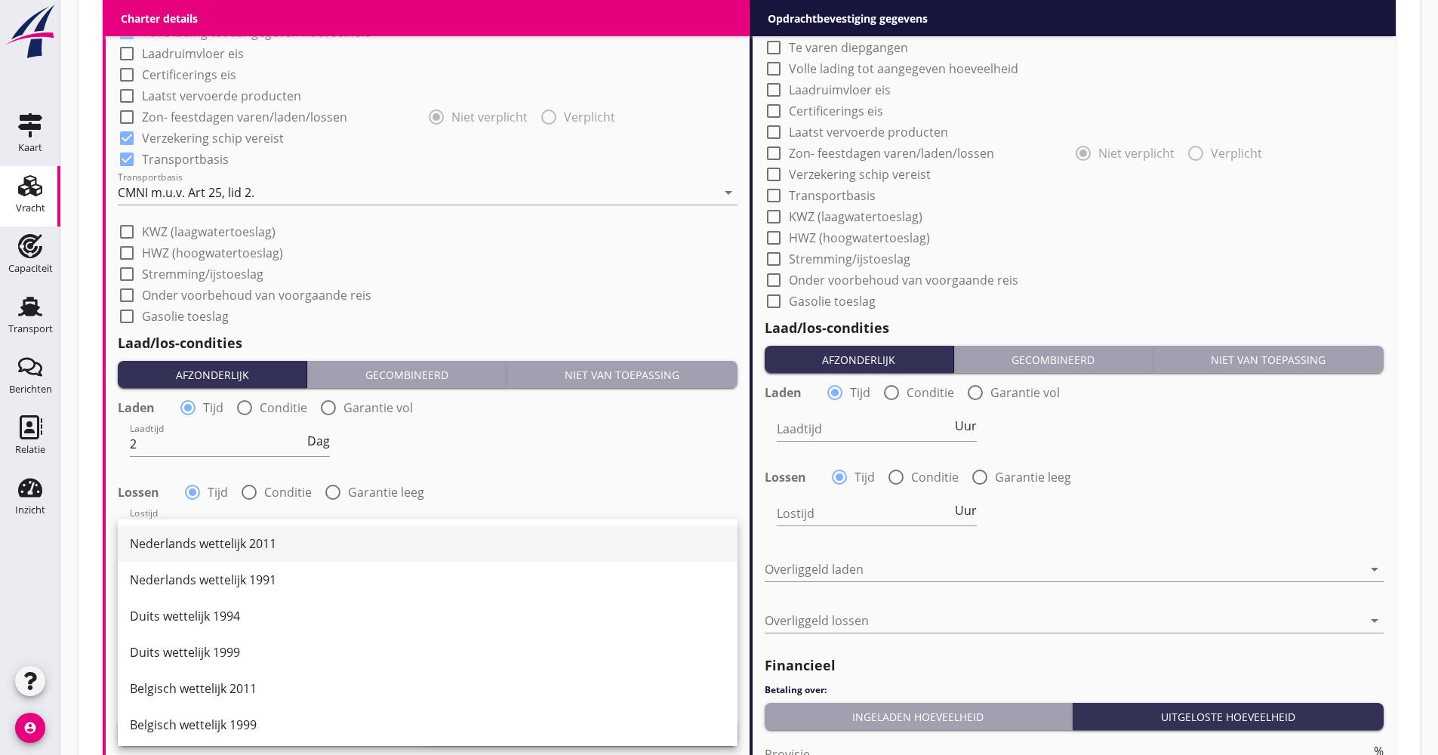
click at [205, 550] on div "Nederlands wettelijk 2011" at bounding box center [428, 543] width 596 height 18
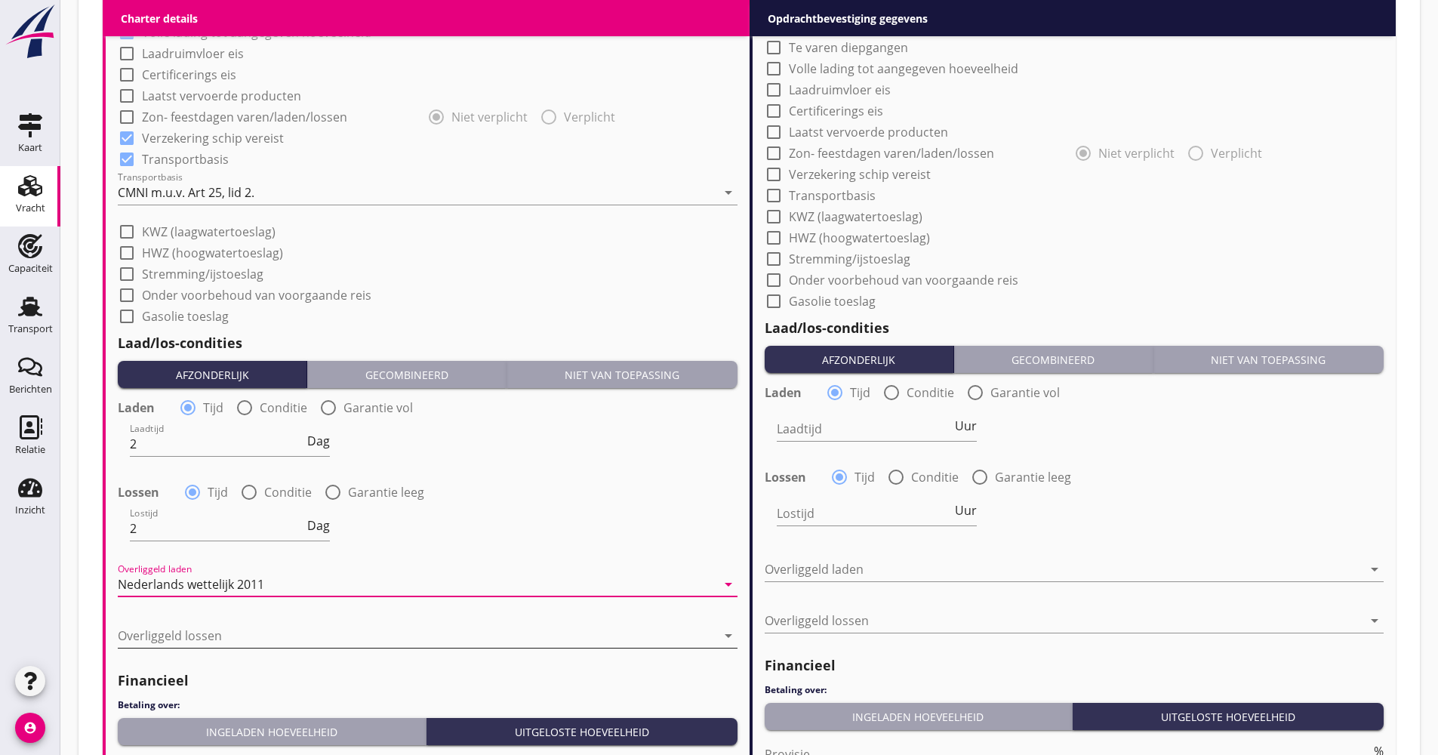
click at [184, 631] on div at bounding box center [417, 636] width 599 height 24
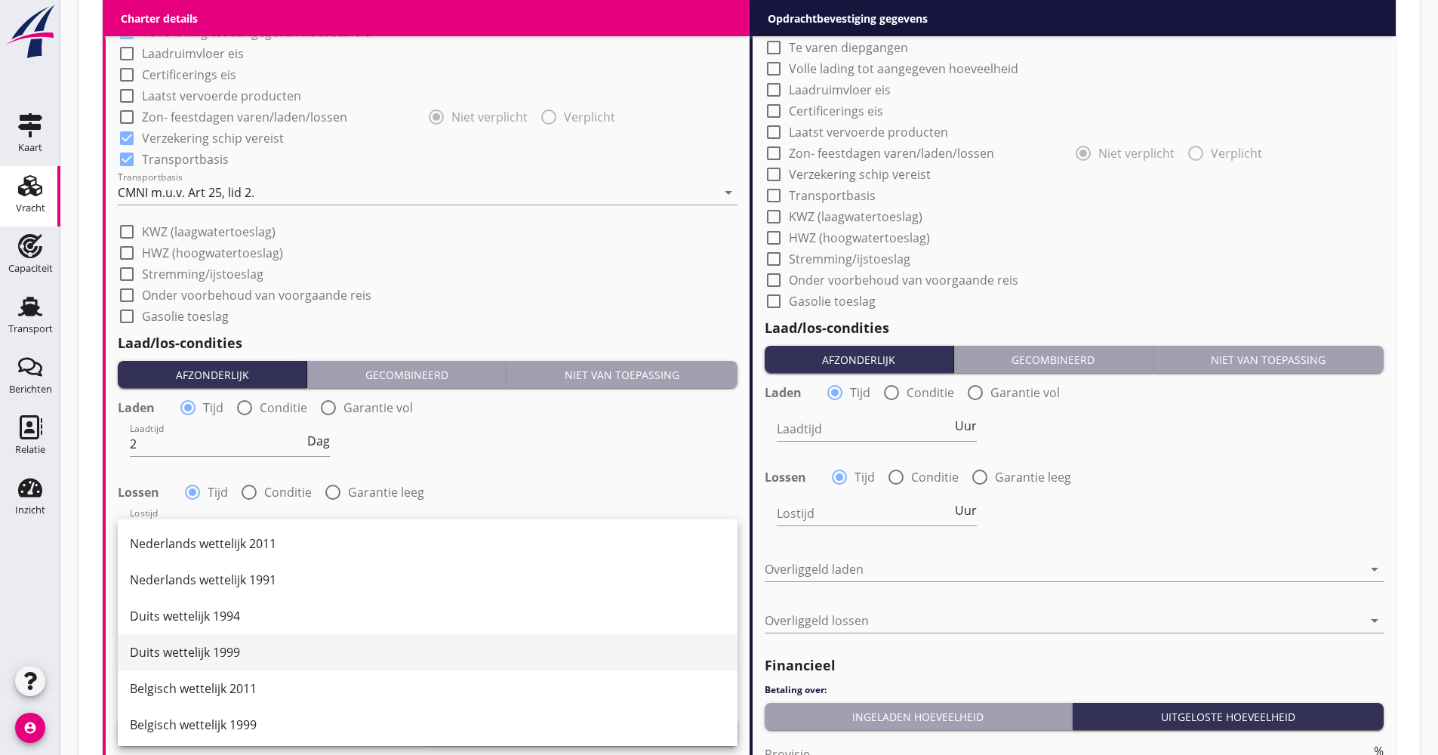
click at [189, 659] on div "Duits wettelijk 1999" at bounding box center [428, 652] width 596 height 18
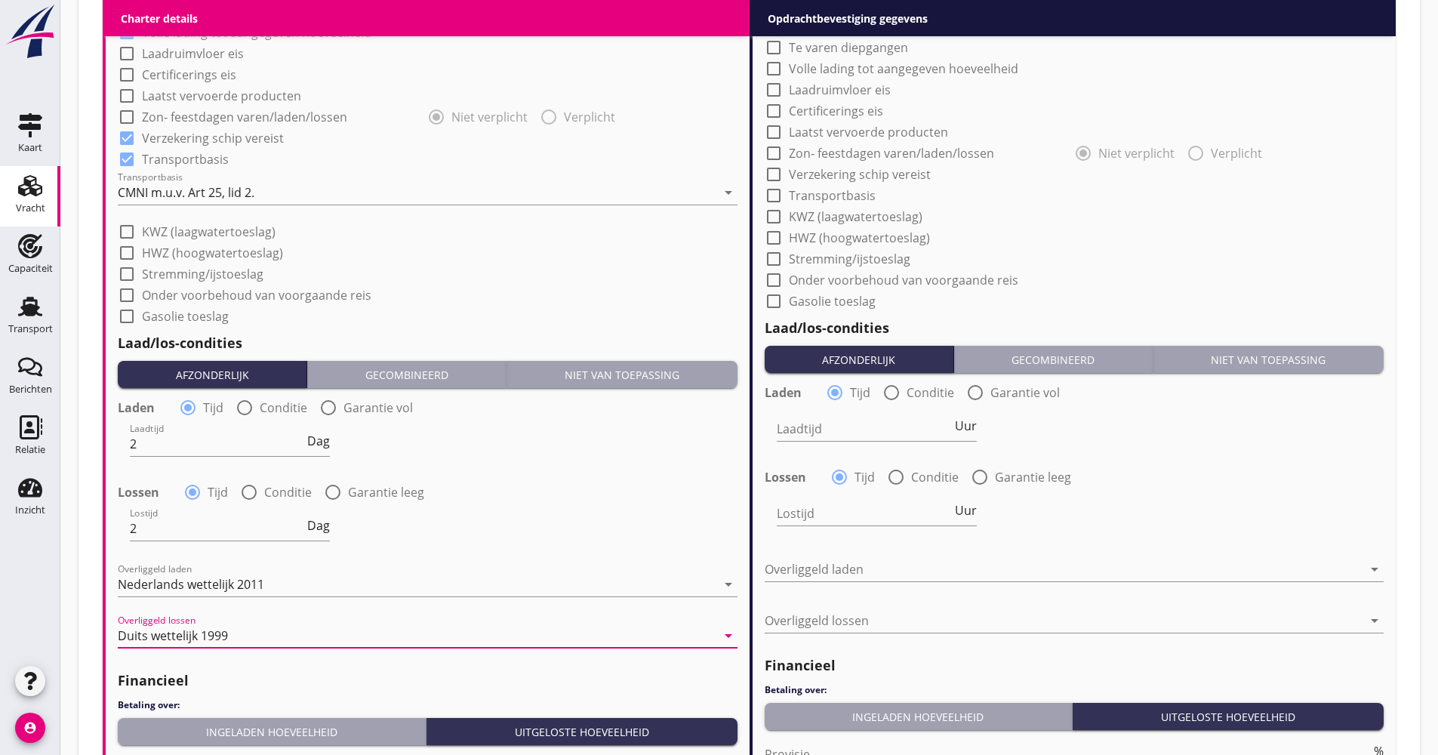
scroll to position [1359, 0]
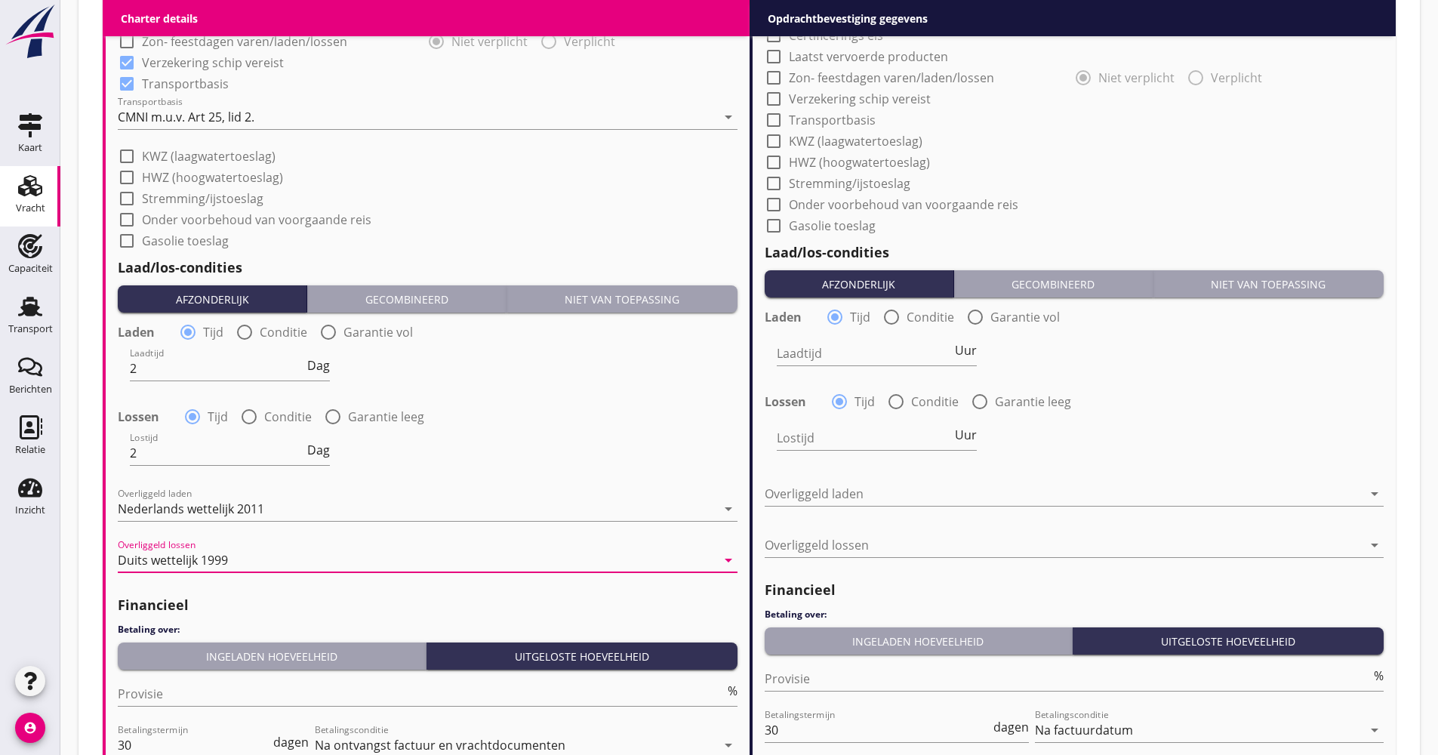
click at [237, 666] on button "Ingeladen hoeveelheid" at bounding box center [272, 655] width 309 height 27
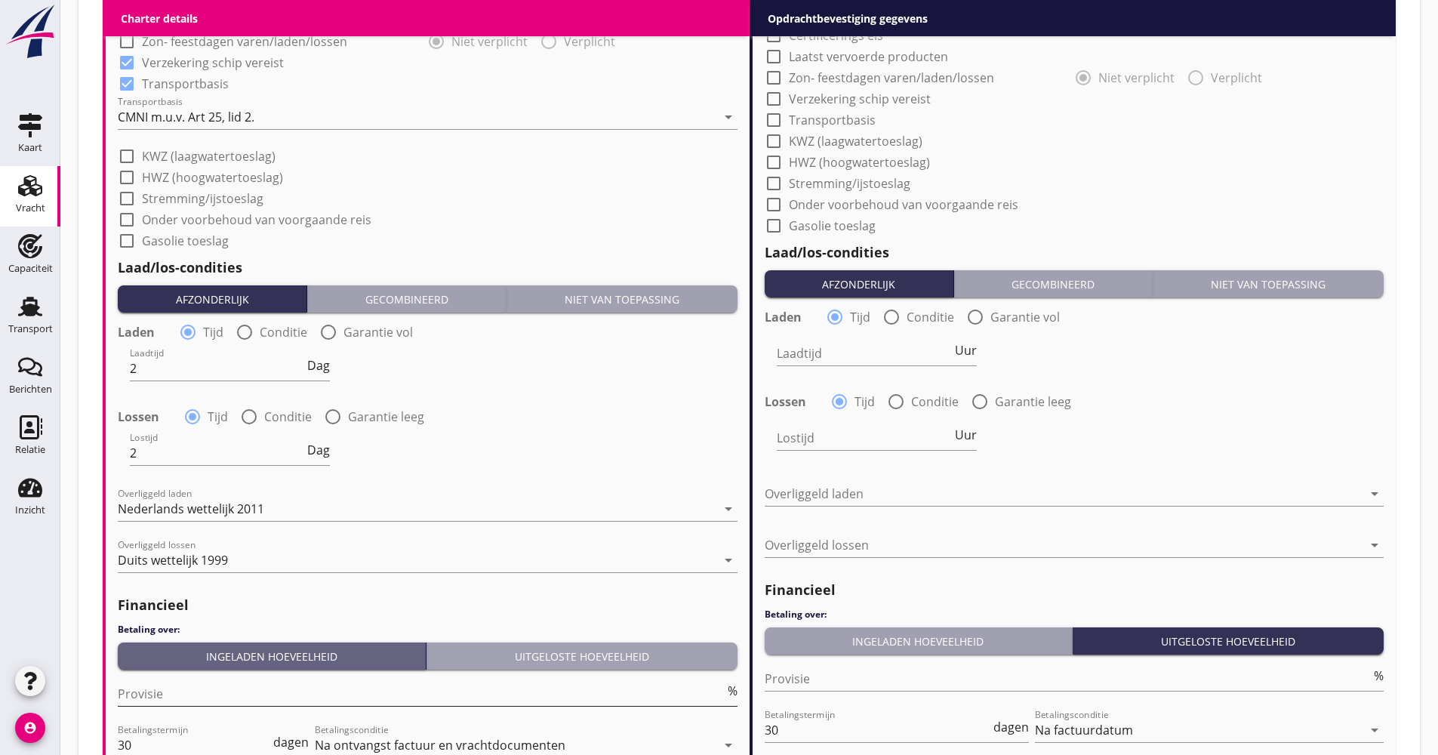
click at [199, 690] on input "Provisie" at bounding box center [421, 694] width 607 height 24
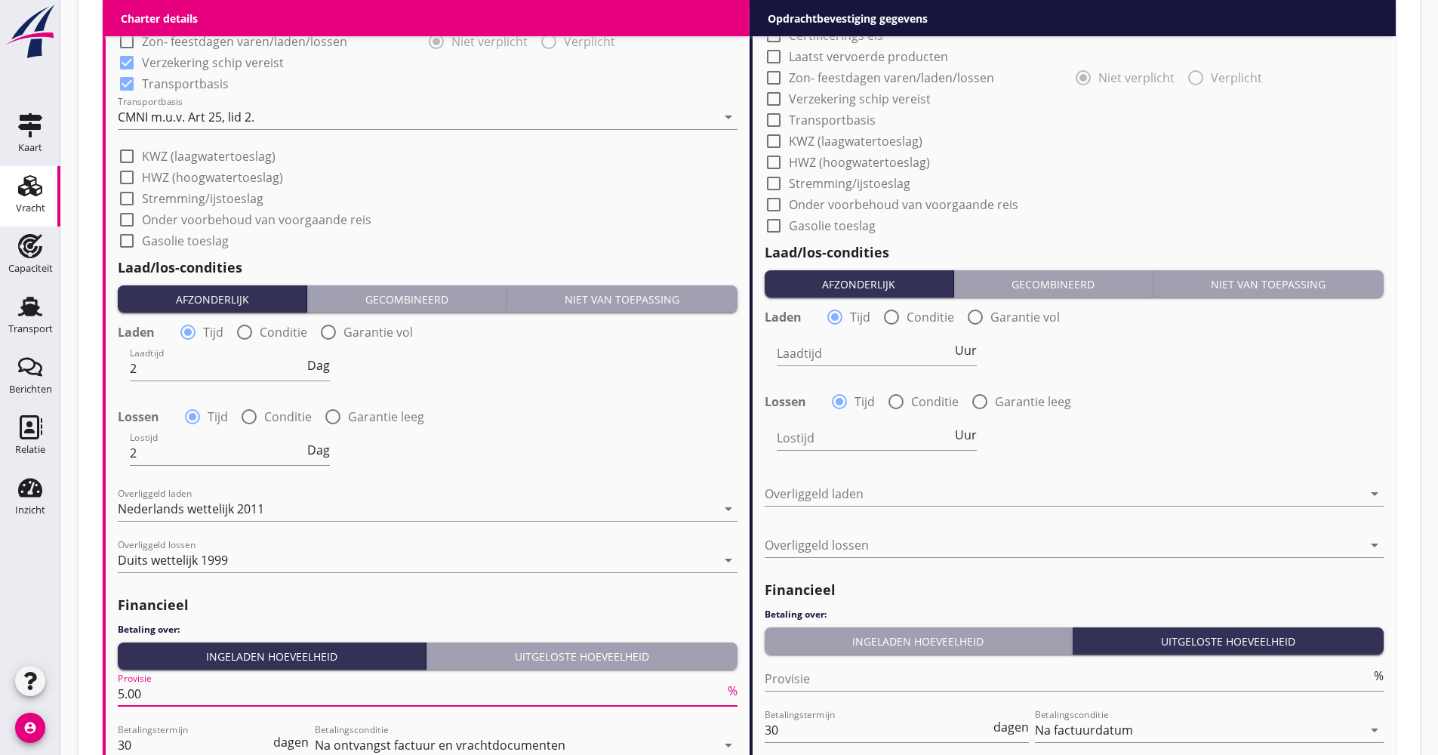
scroll to position [1, 0]
type input "5.00"
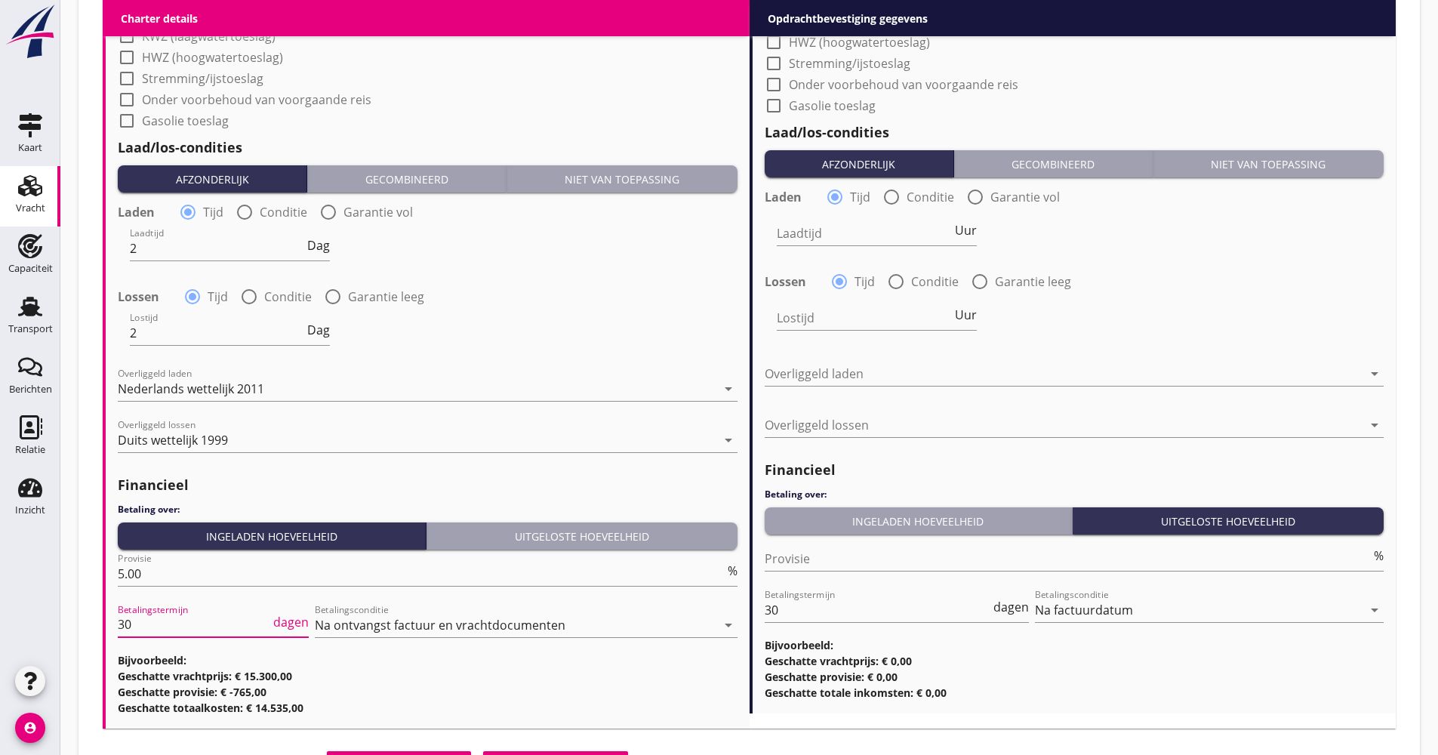
scroll to position [1555, 0]
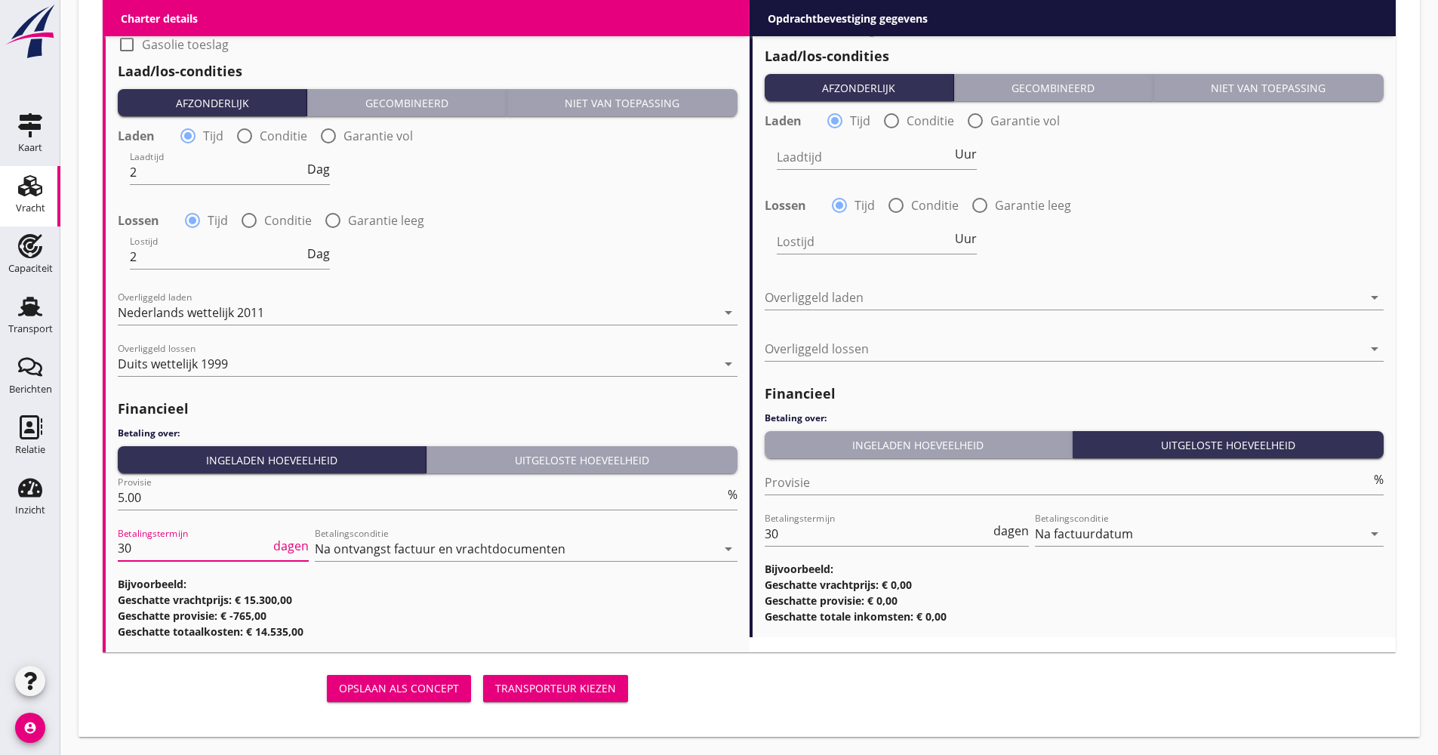
drag, startPoint x: 123, startPoint y: 757, endPoint x: 144, endPoint y: 701, distance: 59.7
drag, startPoint x: 168, startPoint y: 577, endPoint x: 157, endPoint y: 554, distance: 25.7
click at [166, 577] on h3 "Bijvoorbeeld:" at bounding box center [428, 584] width 620 height 16
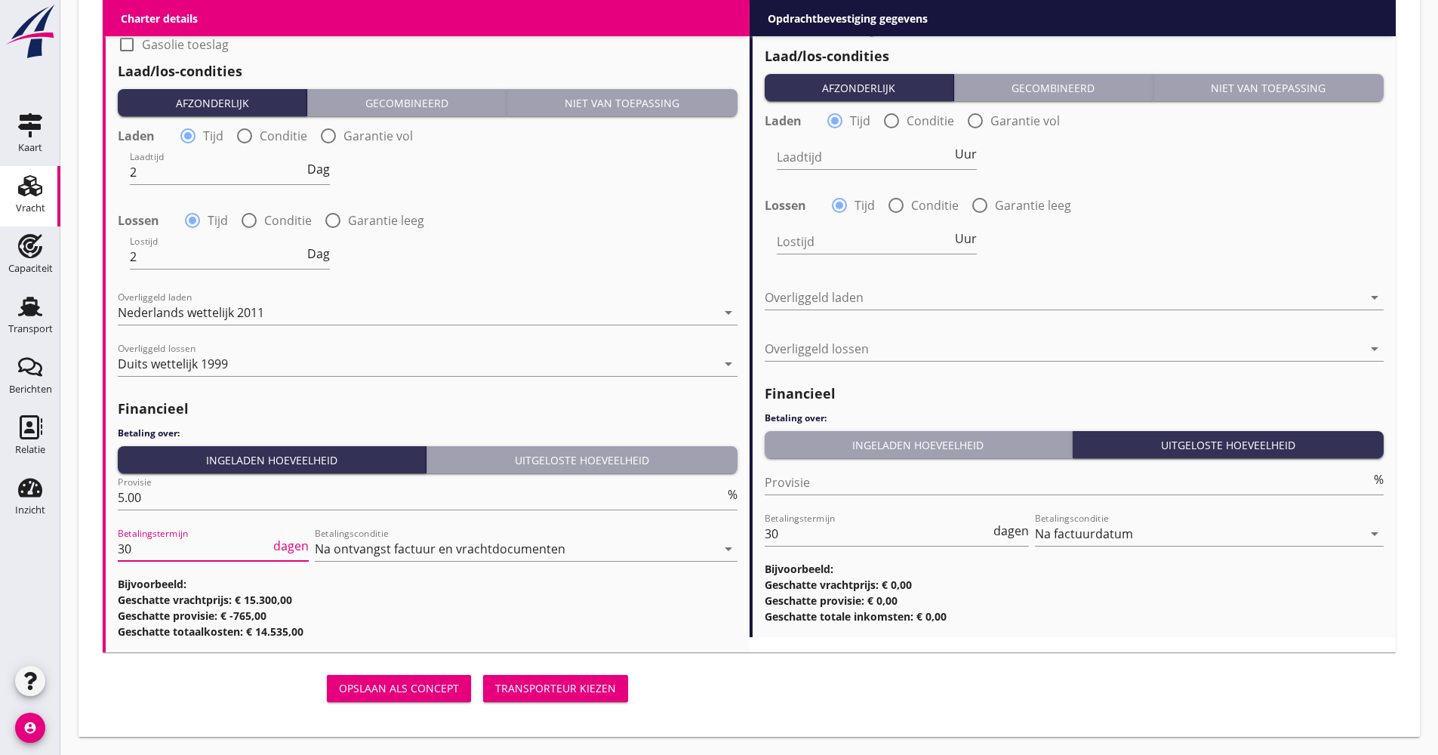
drag, startPoint x: 137, startPoint y: 553, endPoint x: 77, endPoint y: 559, distance: 60.6
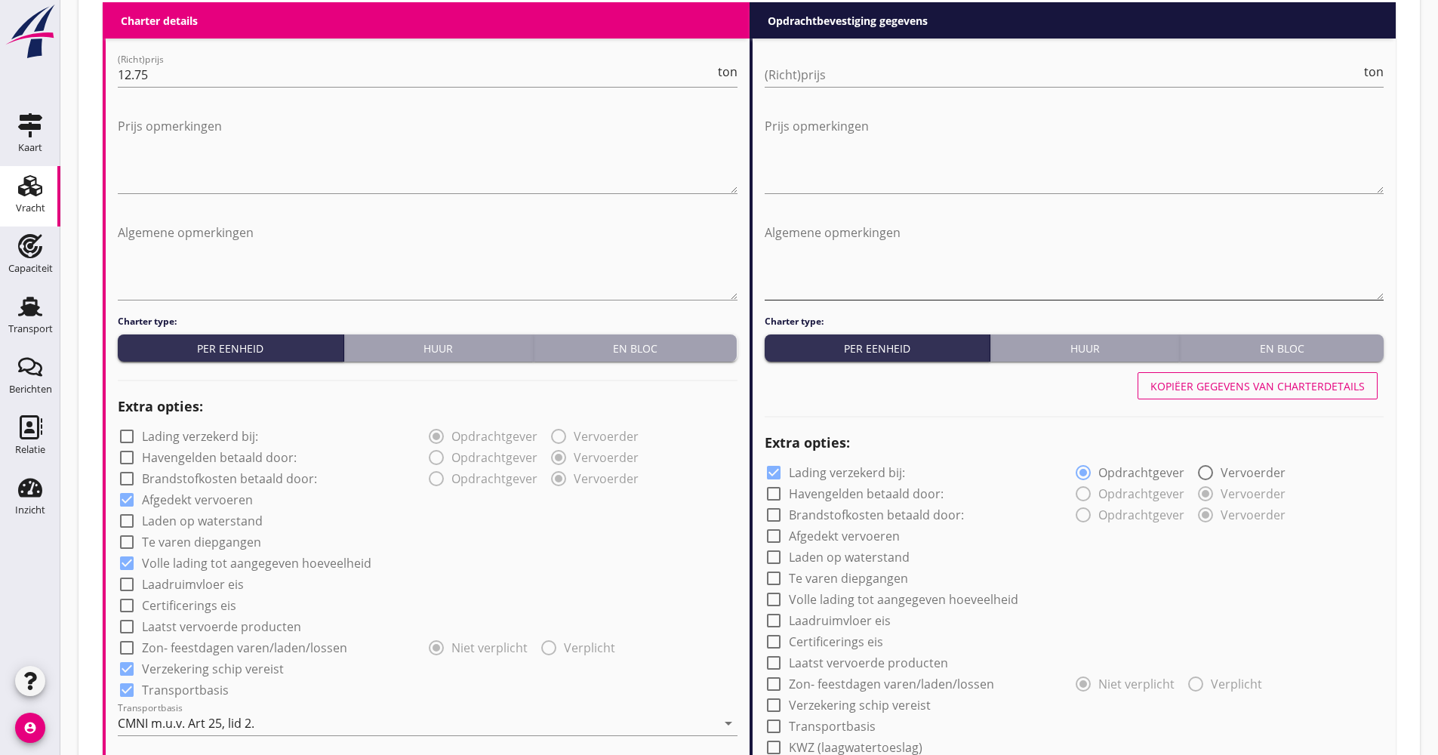
scroll to position [649, 0]
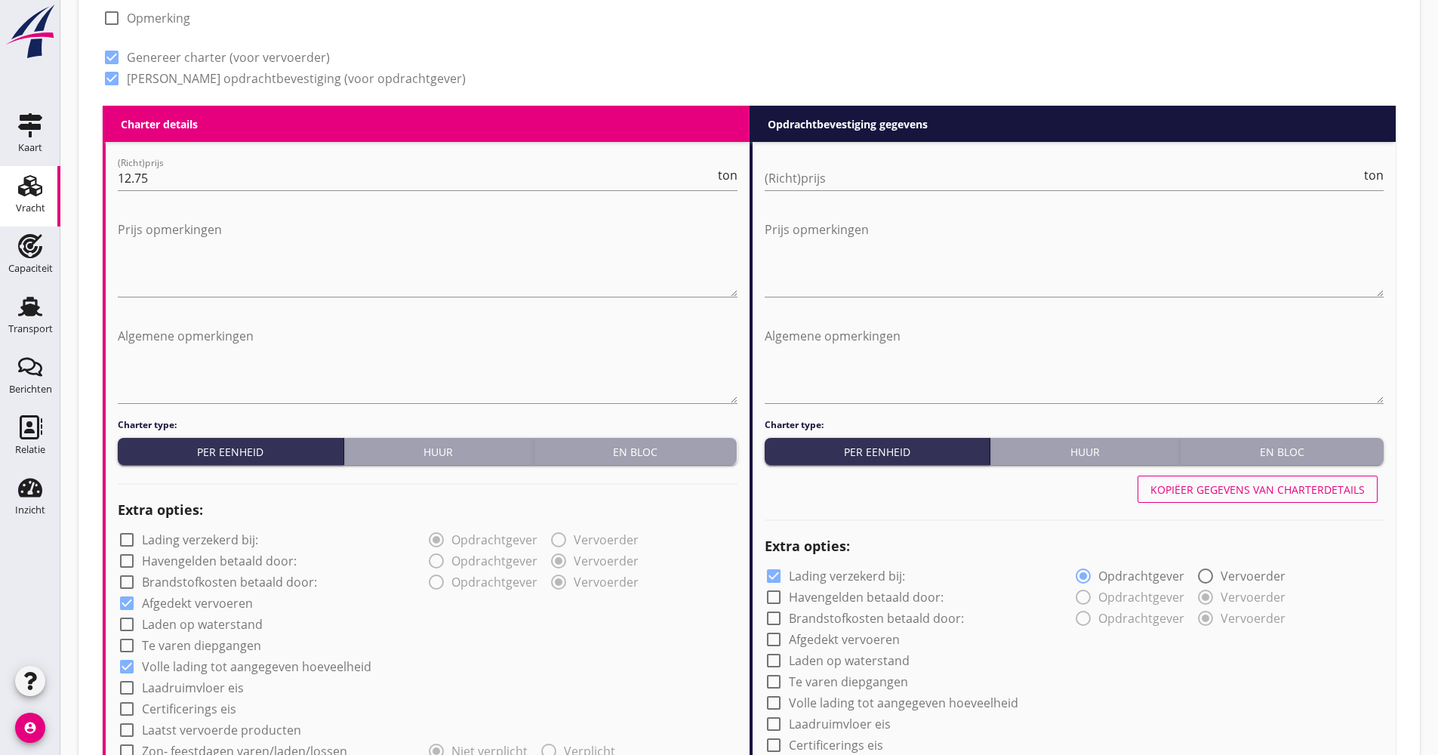
drag, startPoint x: 1237, startPoint y: 509, endPoint x: 1234, endPoint y: 497, distance: 11.5
click at [1236, 509] on div at bounding box center [1075, 517] width 620 height 21
click at [1234, 494] on div "Kopiëer gegevens van charterdetails" at bounding box center [1257, 490] width 214 height 16
checkbox input "false"
checkbox input "true"
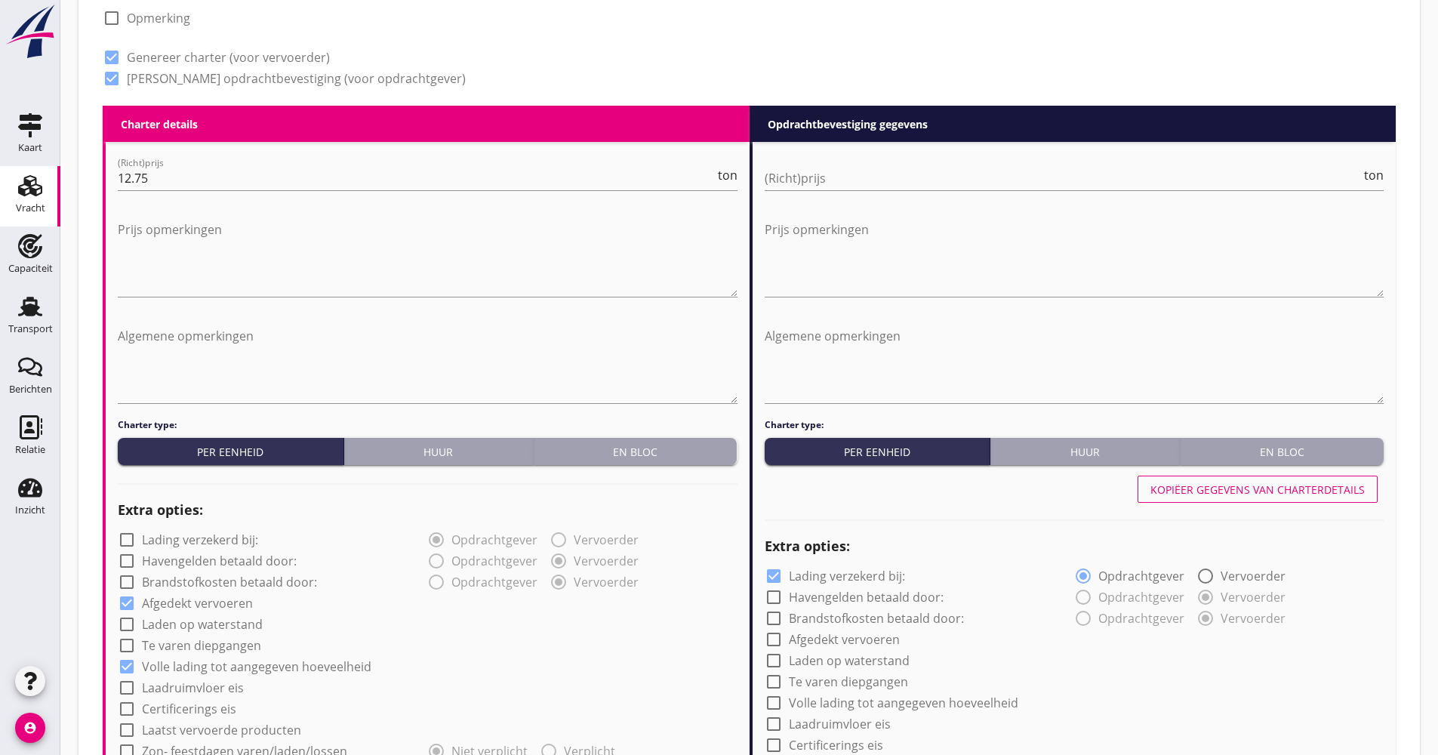
checkbox input "true"
type input "2"
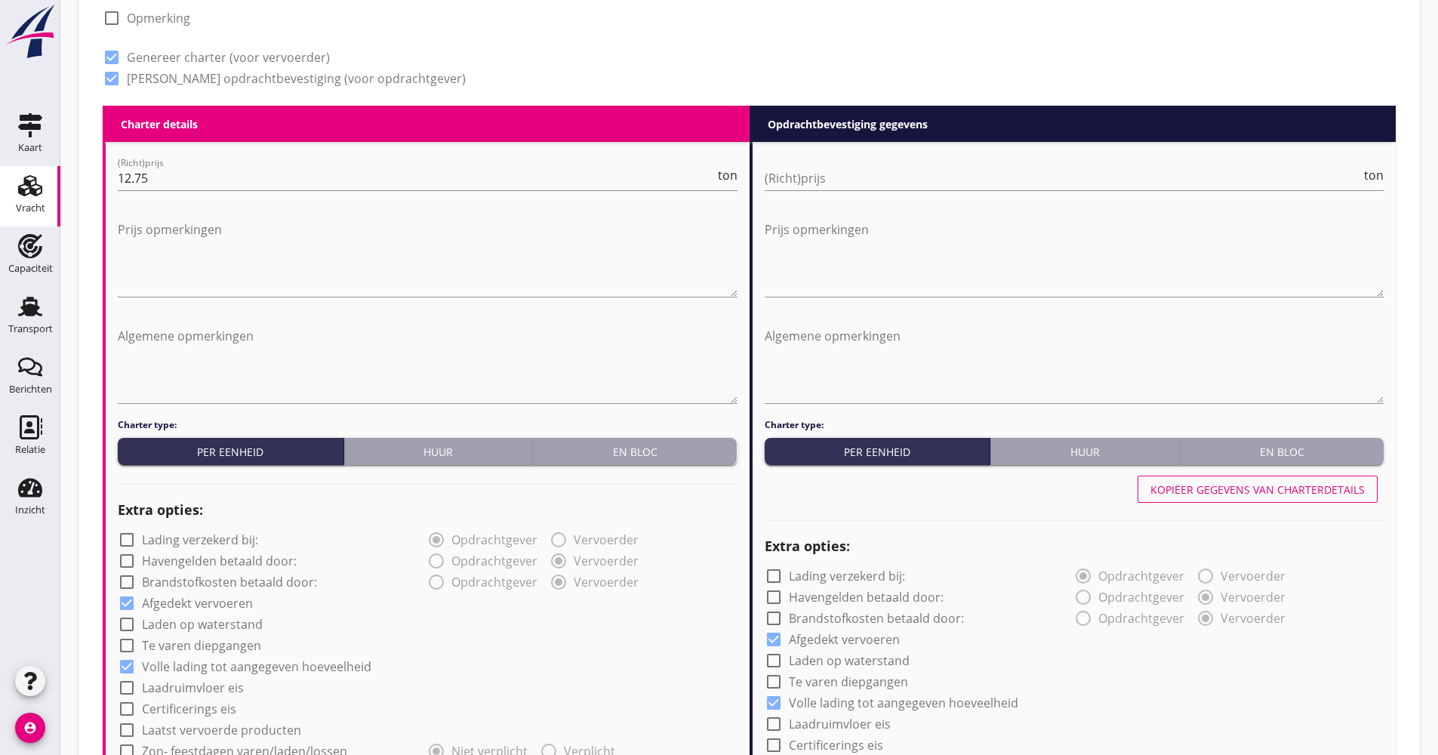
click at [869, 163] on div "(Richt)prijs ton" at bounding box center [1075, 181] width 620 height 48
click at [864, 180] on input "(Richt)prijs" at bounding box center [1063, 178] width 597 height 24
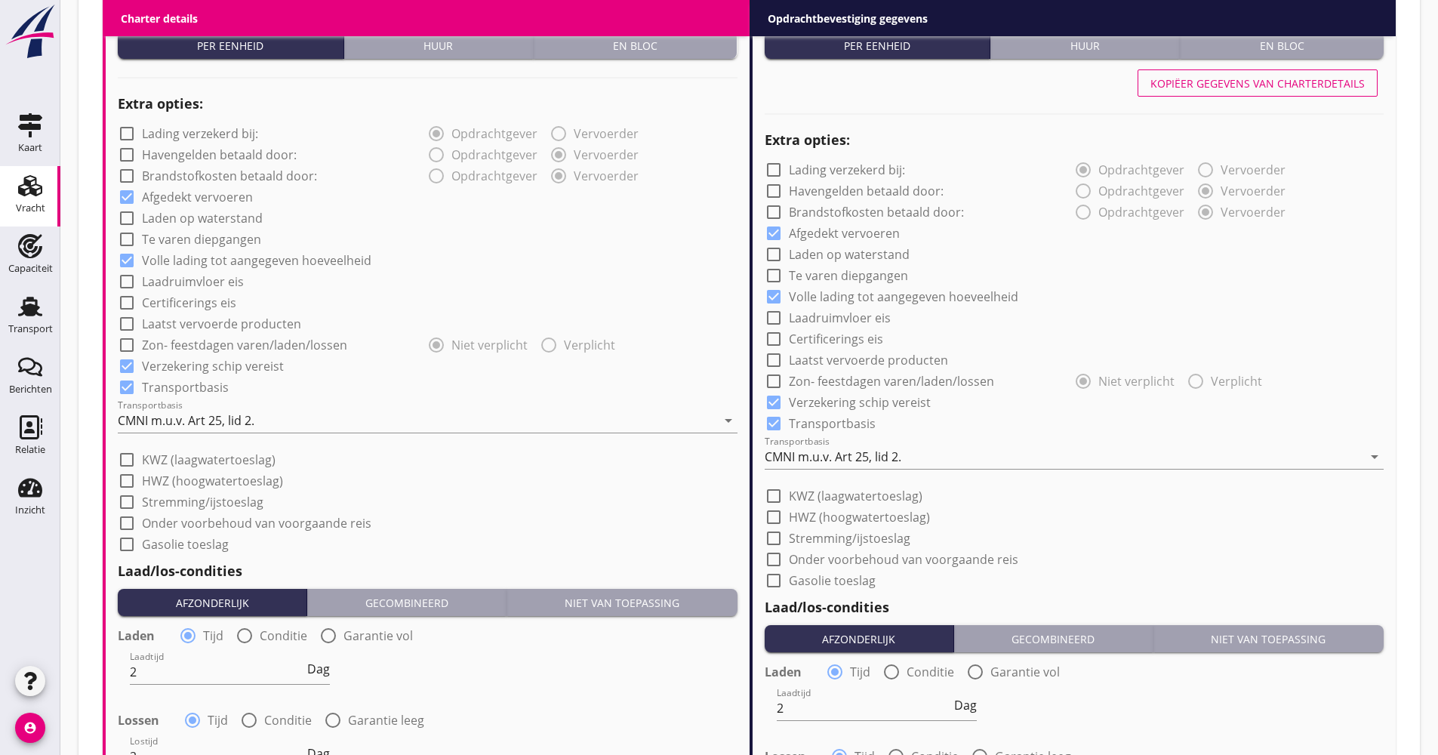
scroll to position [1102, 0]
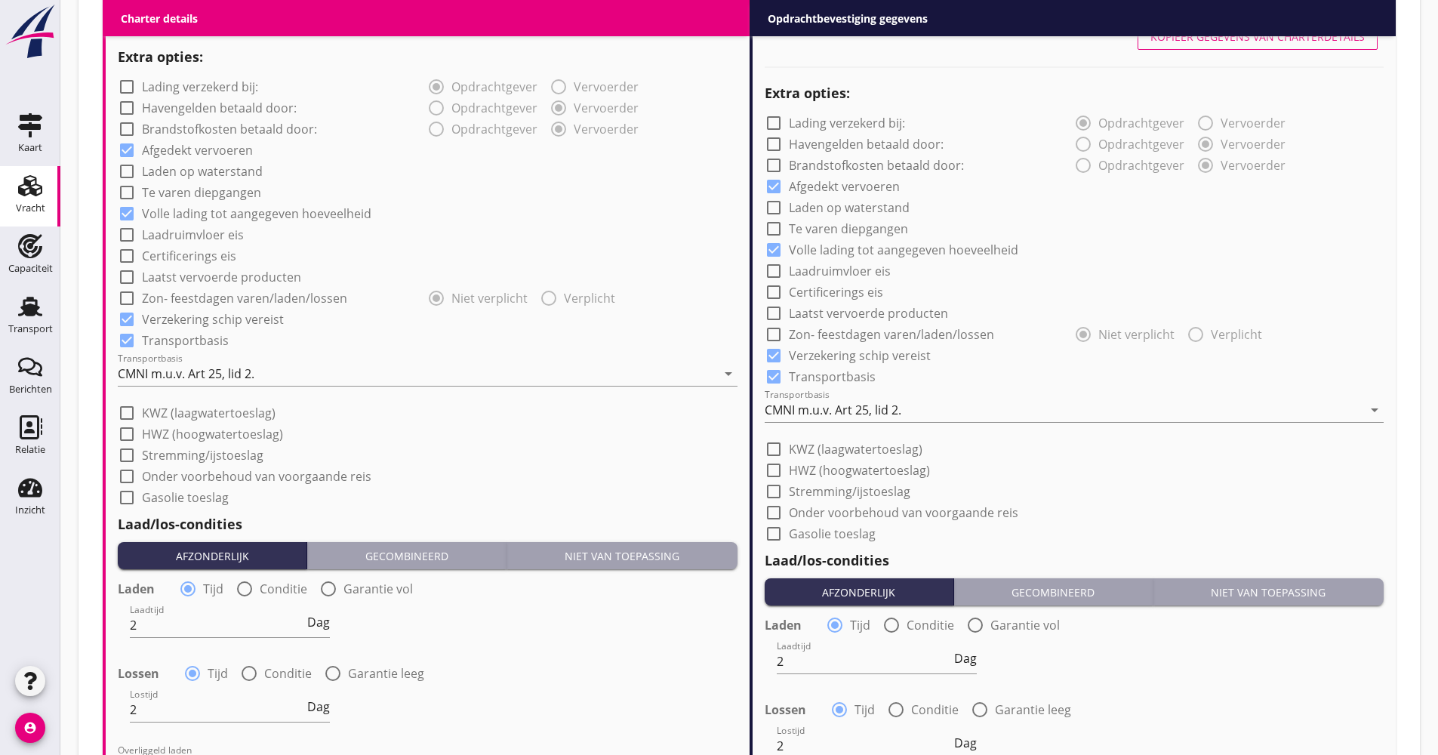
type input "14.00"
click at [819, 413] on div "CMNI m.u.v. Art 25, lid 2." at bounding box center [833, 410] width 137 height 14
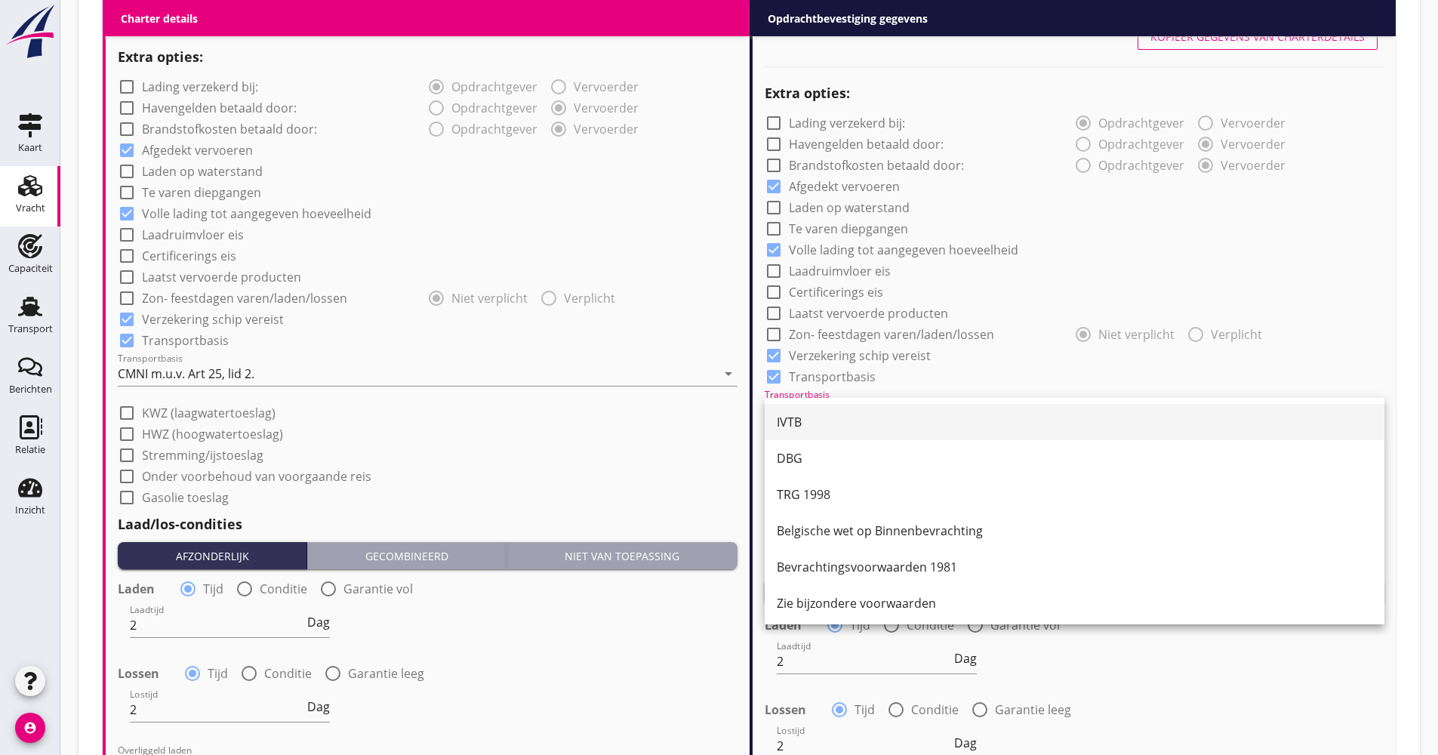
click at [823, 419] on div "IVTB" at bounding box center [1075, 422] width 596 height 18
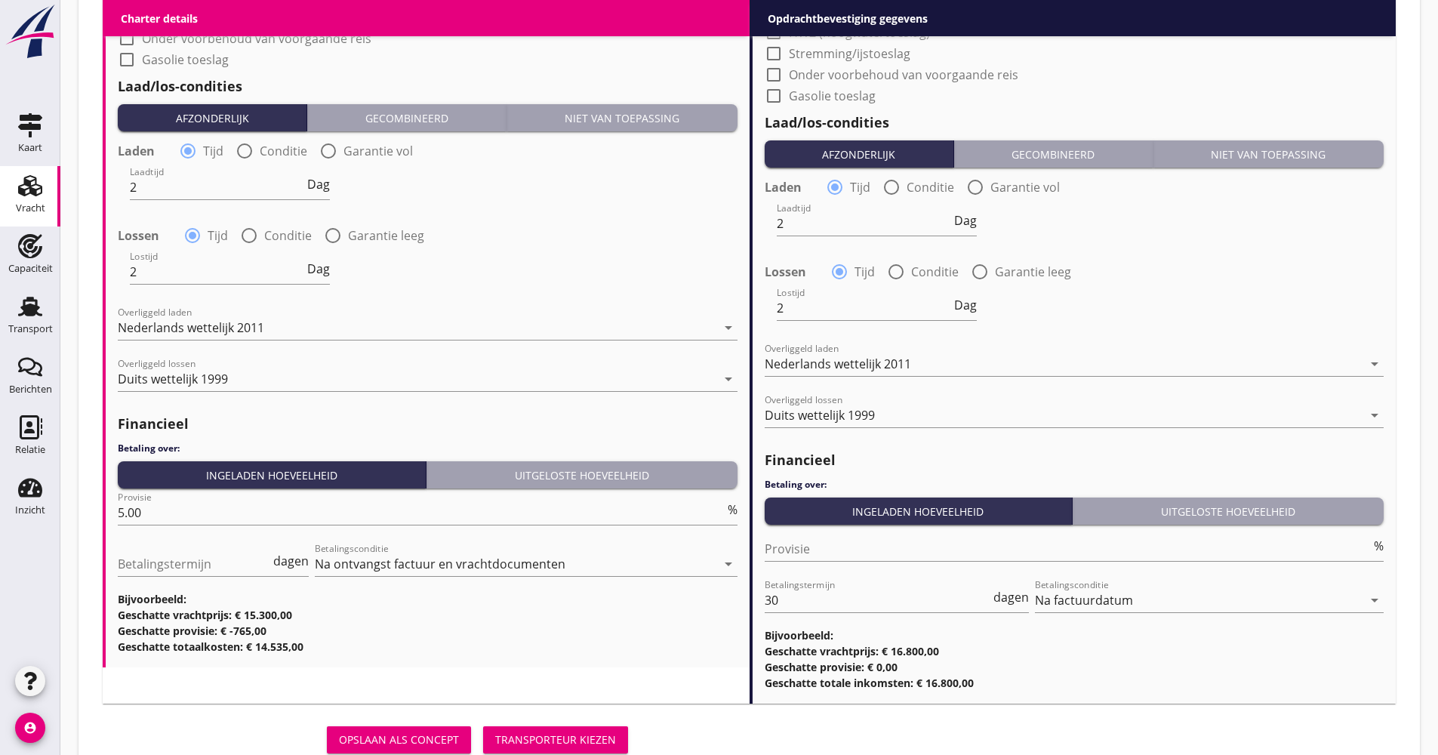
scroll to position [1591, 0]
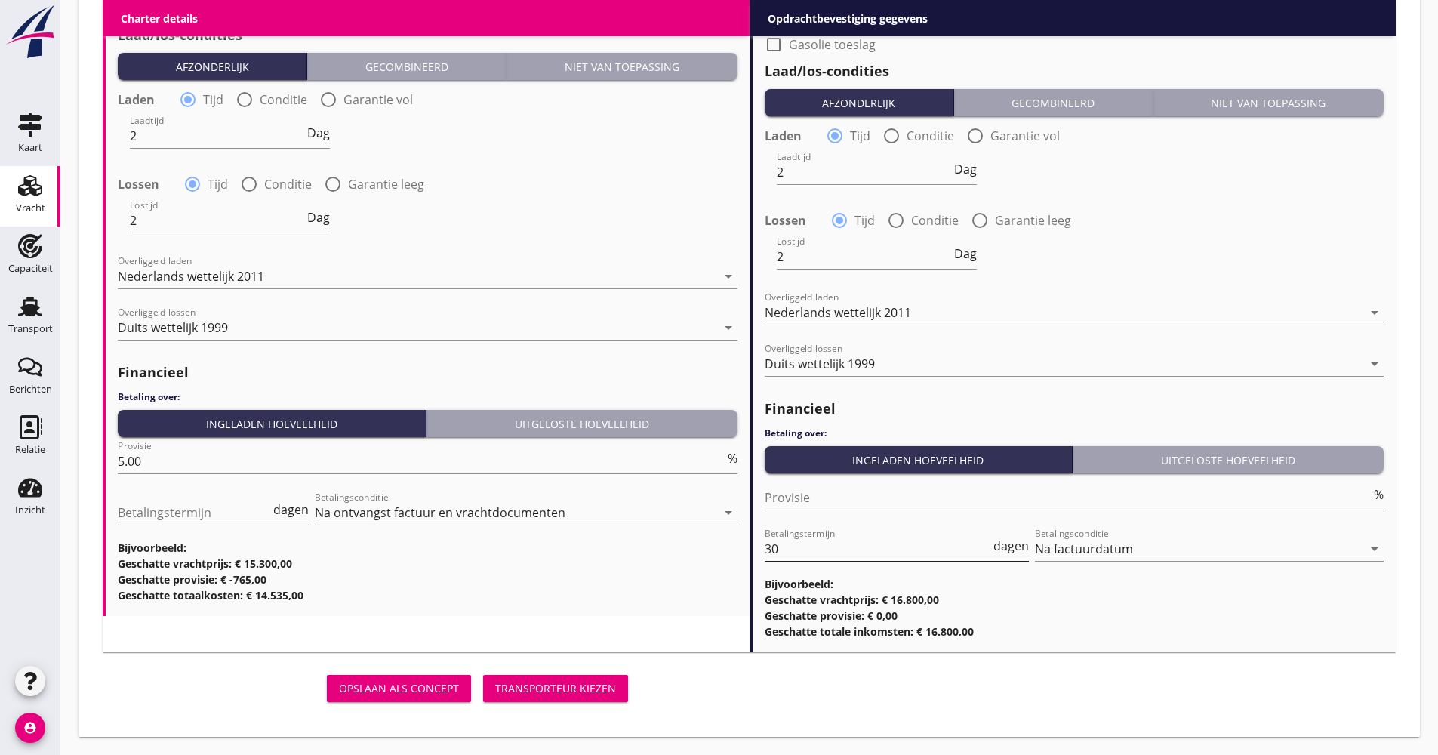
drag, startPoint x: 768, startPoint y: 531, endPoint x: 791, endPoint y: 544, distance: 26.0
click at [765, 536] on div "Betalingstermijn 30 dagen" at bounding box center [897, 552] width 265 height 48
drag, startPoint x: 801, startPoint y: 555, endPoint x: 735, endPoint y: 551, distance: 66.5
type input "21"
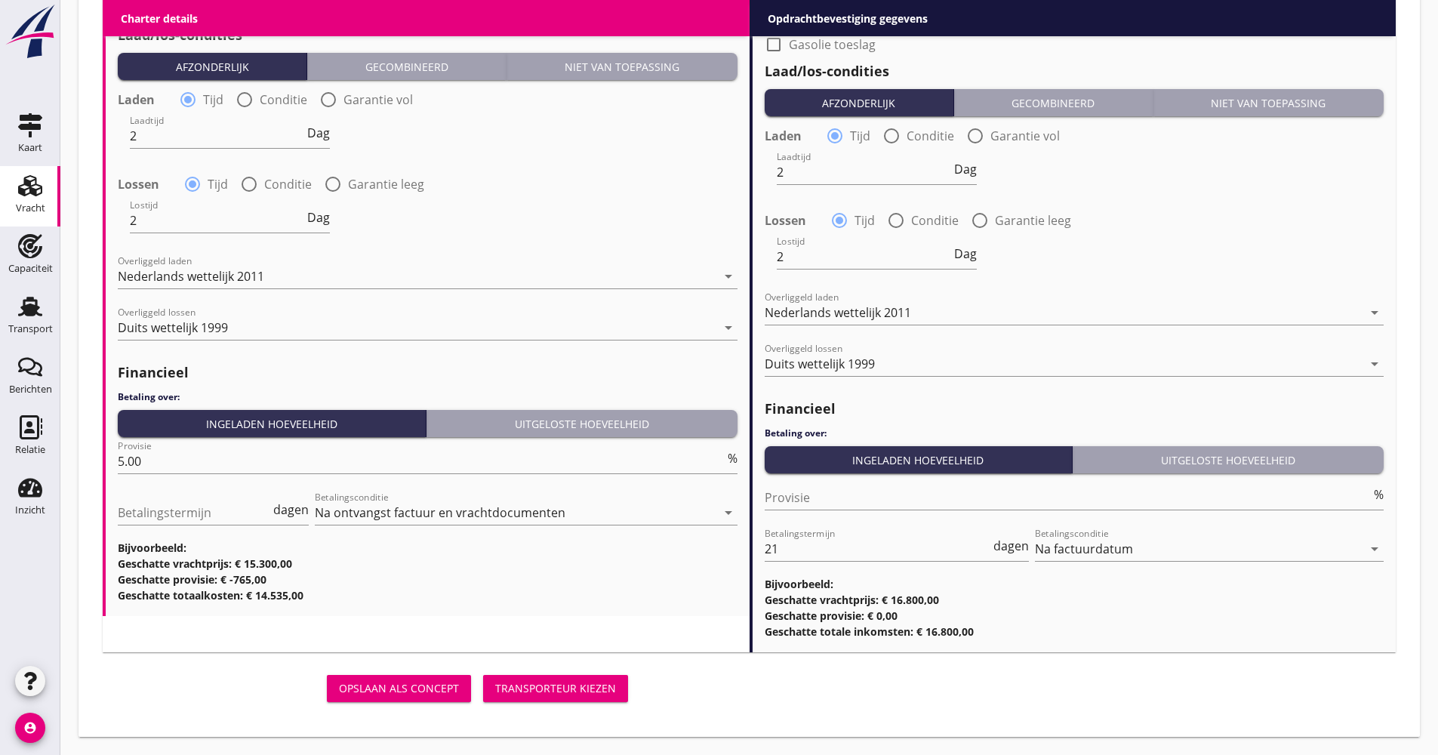
click at [585, 685] on div "Transporteur kiezen" at bounding box center [555, 688] width 121 height 16
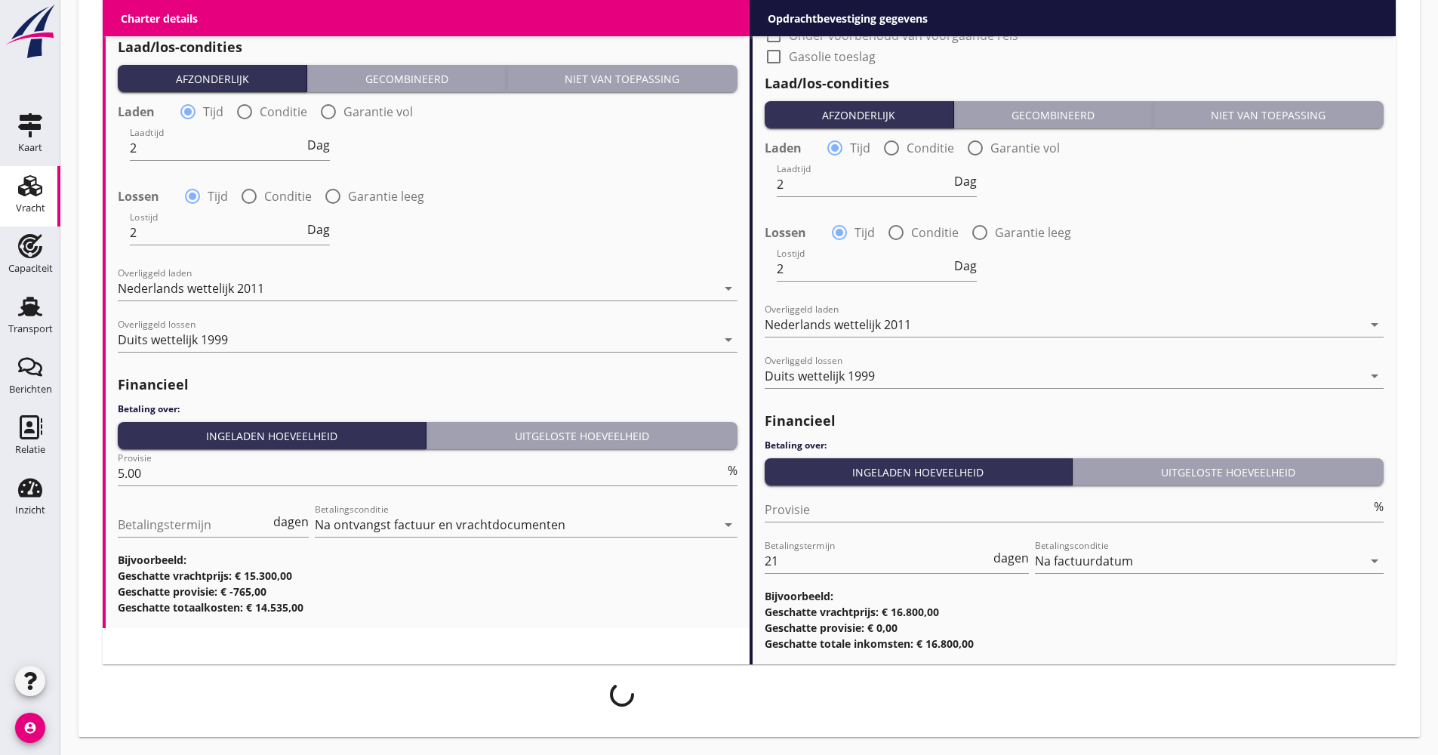
scroll to position [1579, 0]
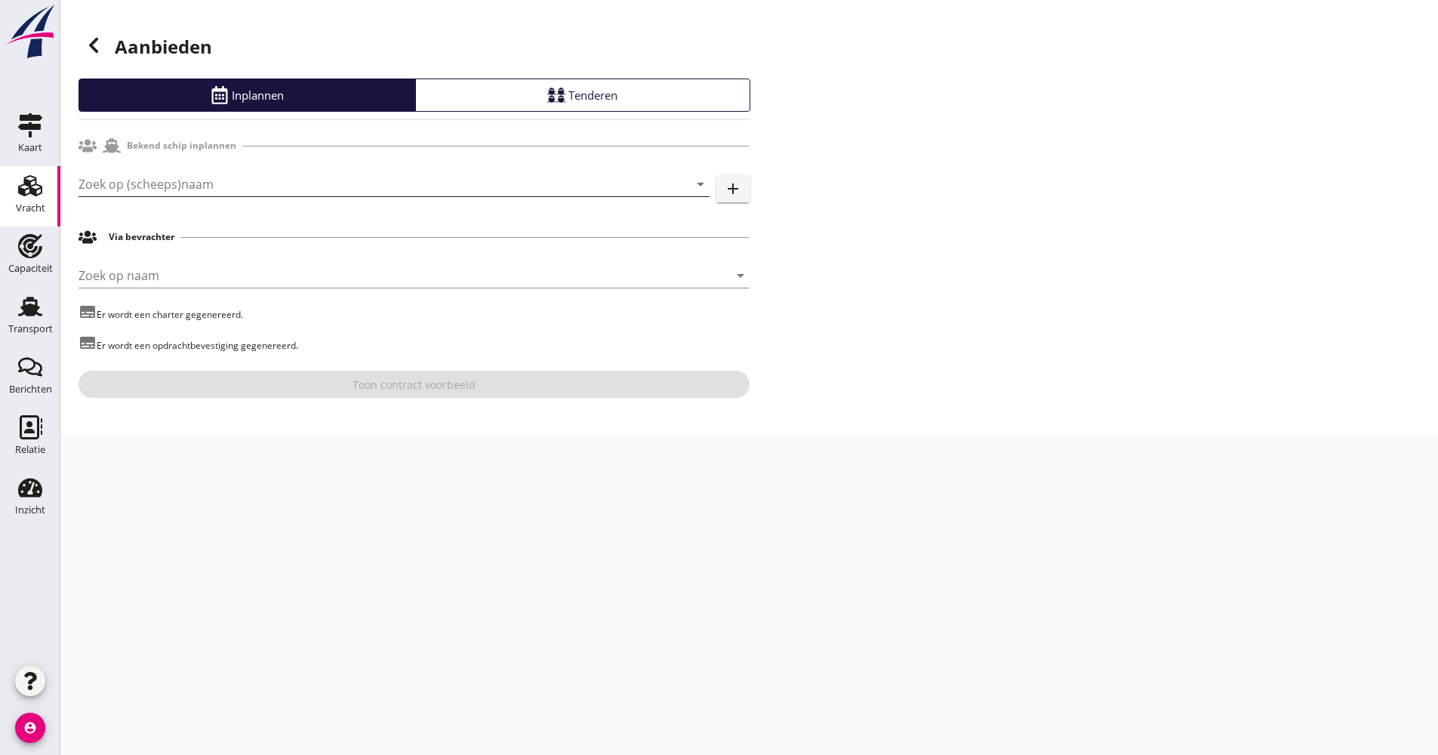
click at [192, 179] on input "Zoek op (scheeps)naam" at bounding box center [373, 184] width 589 height 24
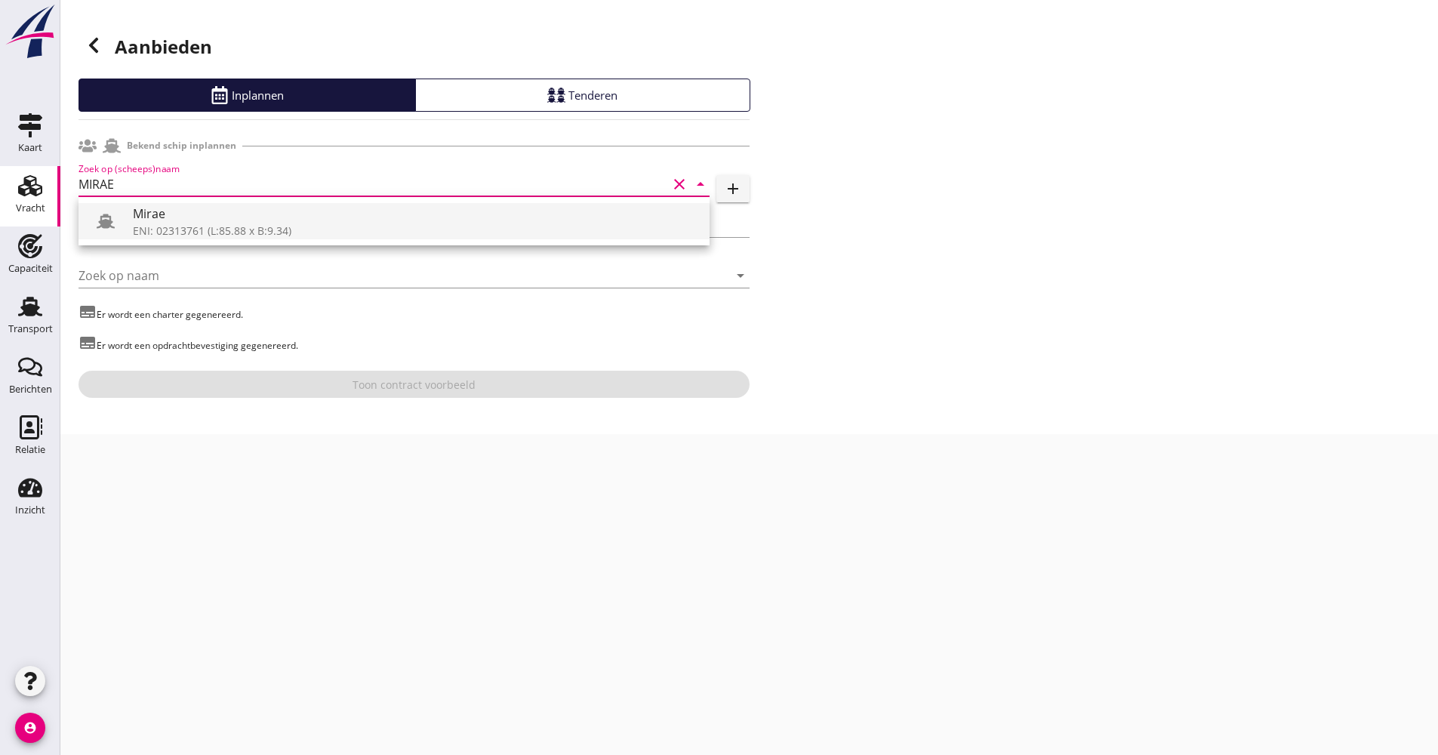
click at [186, 208] on div "Mirae" at bounding box center [415, 214] width 565 height 18
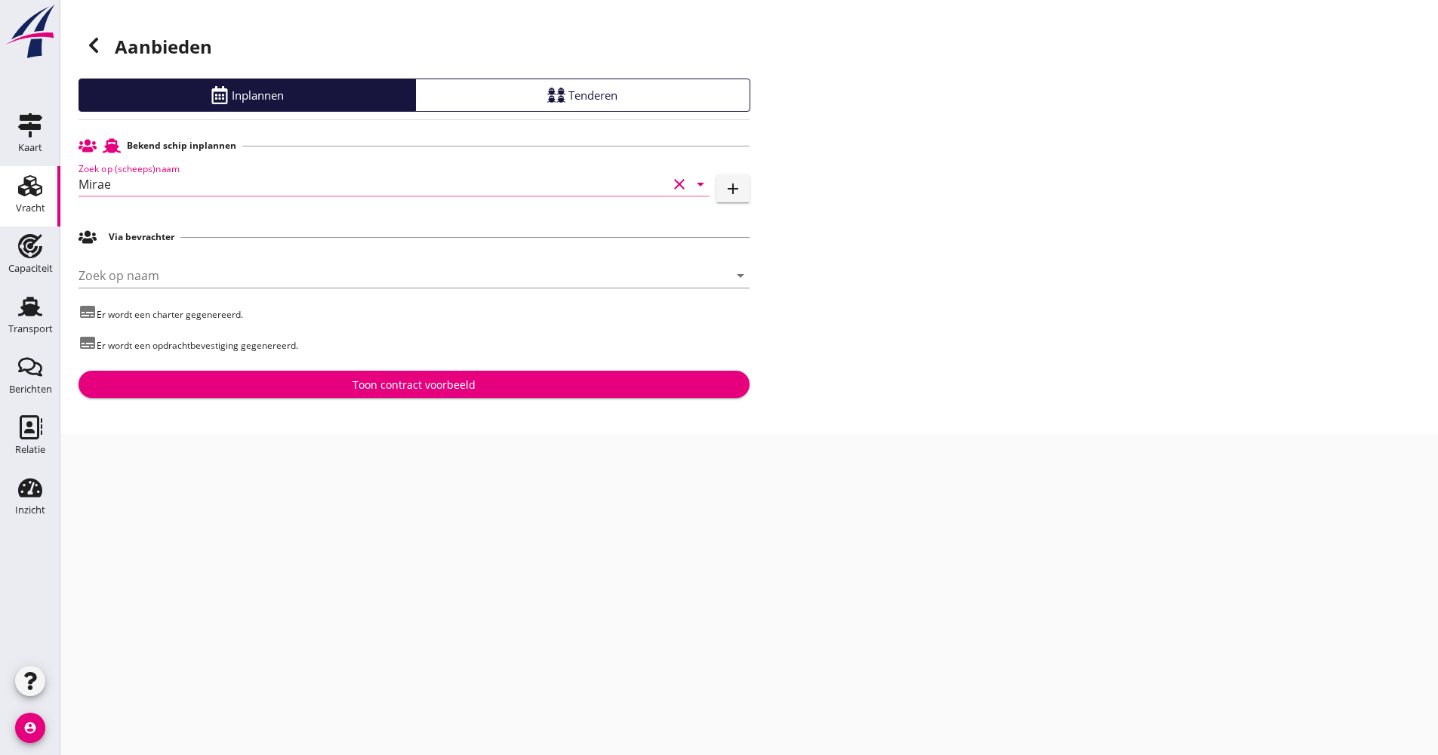
type input "Mirae"
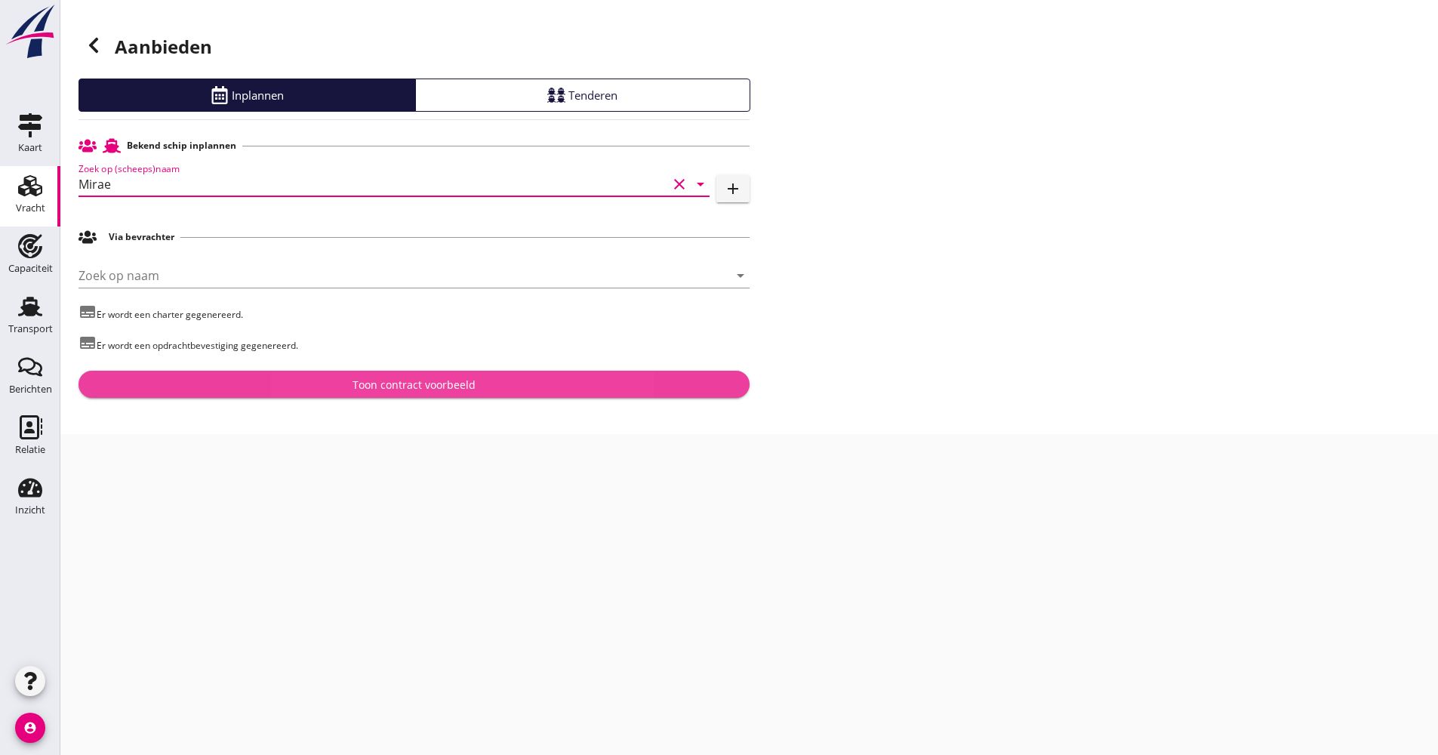
click at [251, 383] on div "Toon contract voorbeeld" at bounding box center [414, 385] width 647 height 16
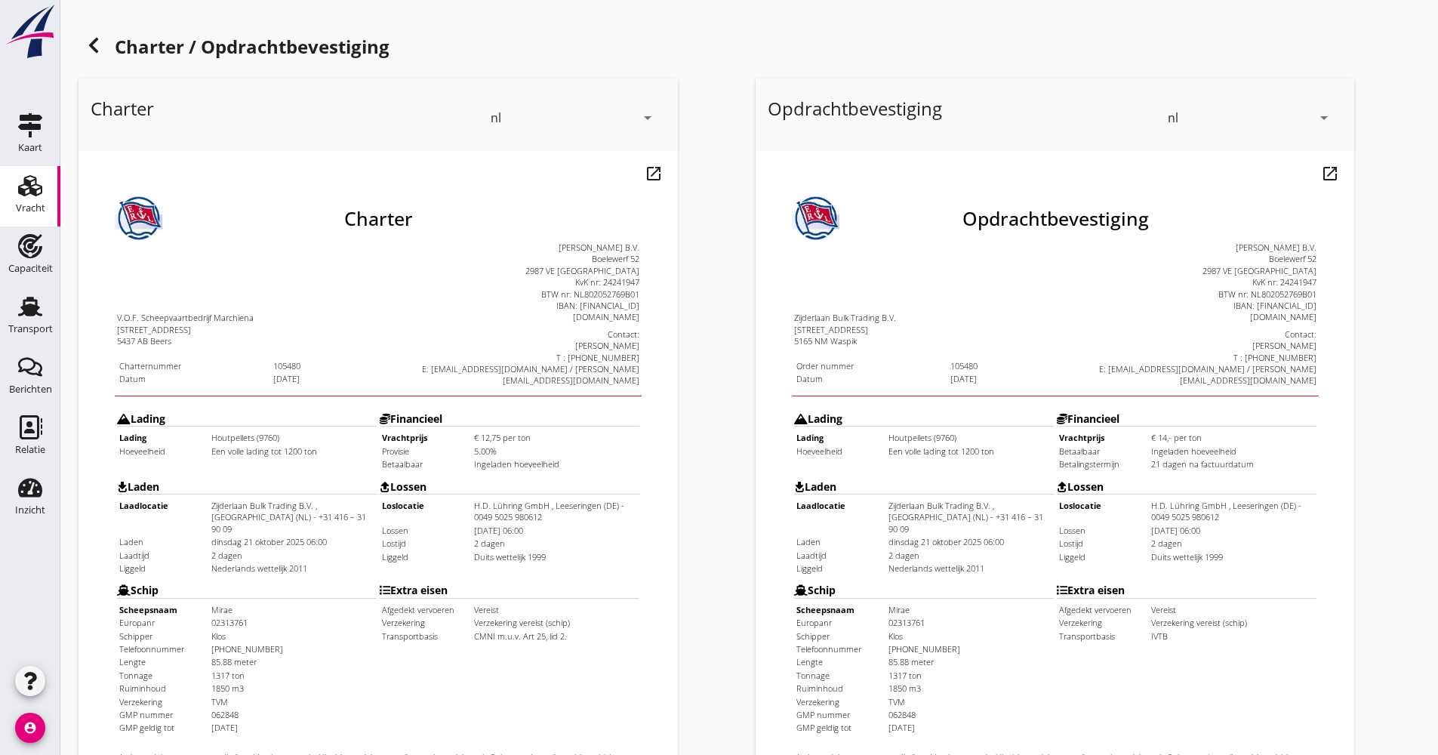
drag, startPoint x: 84, startPoint y: 526, endPoint x: 303, endPoint y: 557, distance: 221.8
click at [303, 557] on html "Charter V.O.F. Scheepvaartbedrijf Marchiena [STREET_ADDRESS] Charternummer 1054…" at bounding box center [348, 516] width 539 height 730
click at [303, 579] on td "02313761" at bounding box center [262, 584] width 165 height 11
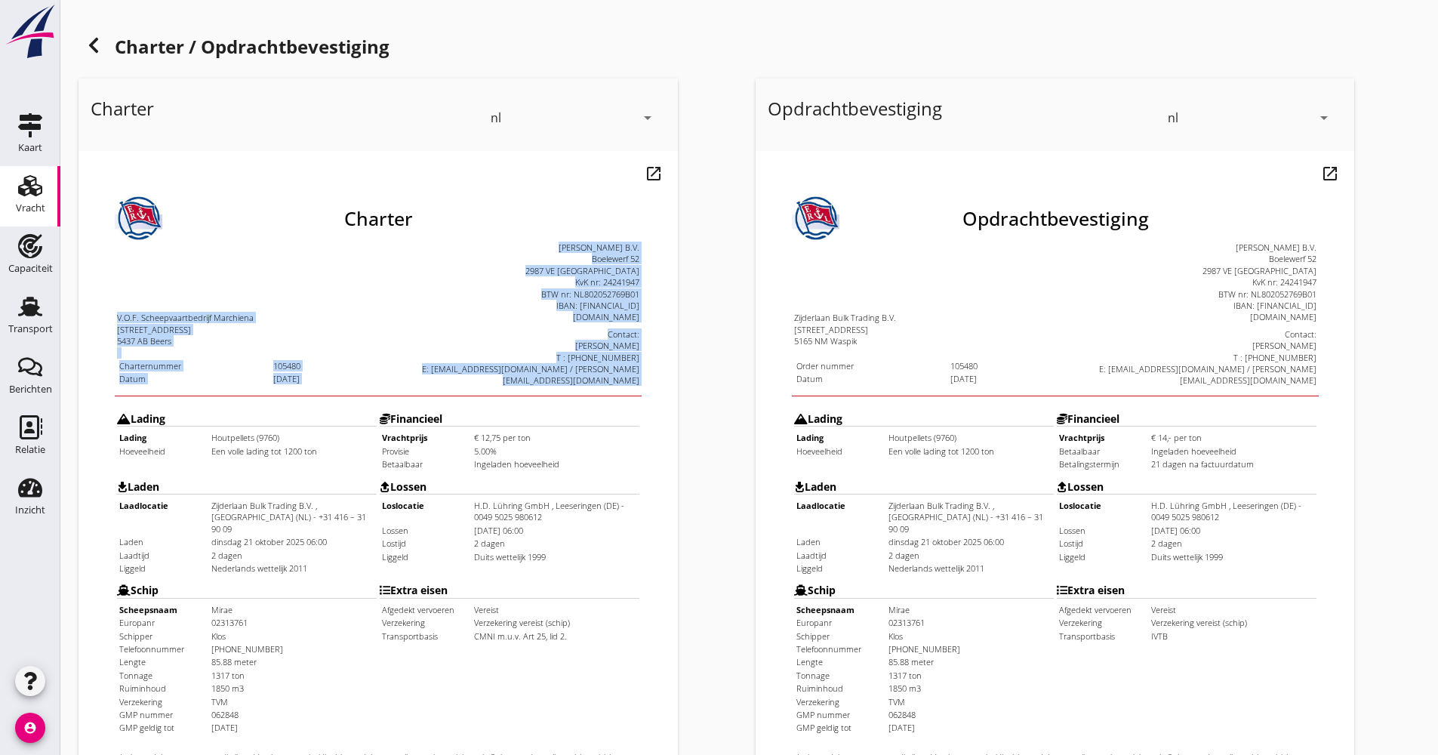
drag, startPoint x: 84, startPoint y: 269, endPoint x: 294, endPoint y: 341, distance: 222.5
click at [294, 341] on html "Charter V.O.F. Scheepvaartbedrijf Marchiena [STREET_ADDRESS] Charternummer 1054…" at bounding box center [348, 516] width 539 height 730
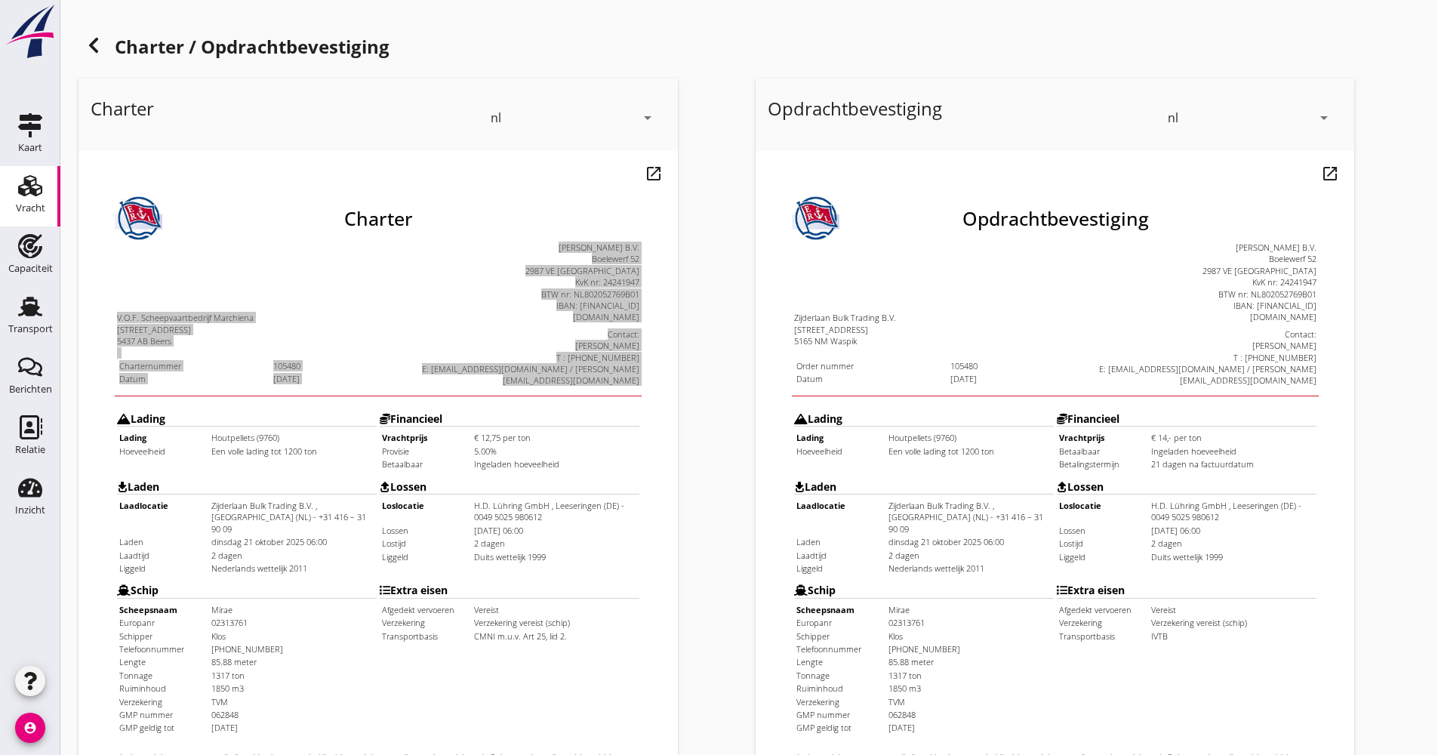
click at [682, 409] on div "Charter nl arrow_drop_down open_in_new Pas aan Download concept email" at bounding box center [410, 564] width 677 height 984
click at [719, 479] on div "Charter nl arrow_drop_down open_in_new Pas aan Download concept email" at bounding box center [410, 564] width 677 height 984
click at [662, 479] on iframe at bounding box center [378, 575] width 599 height 848
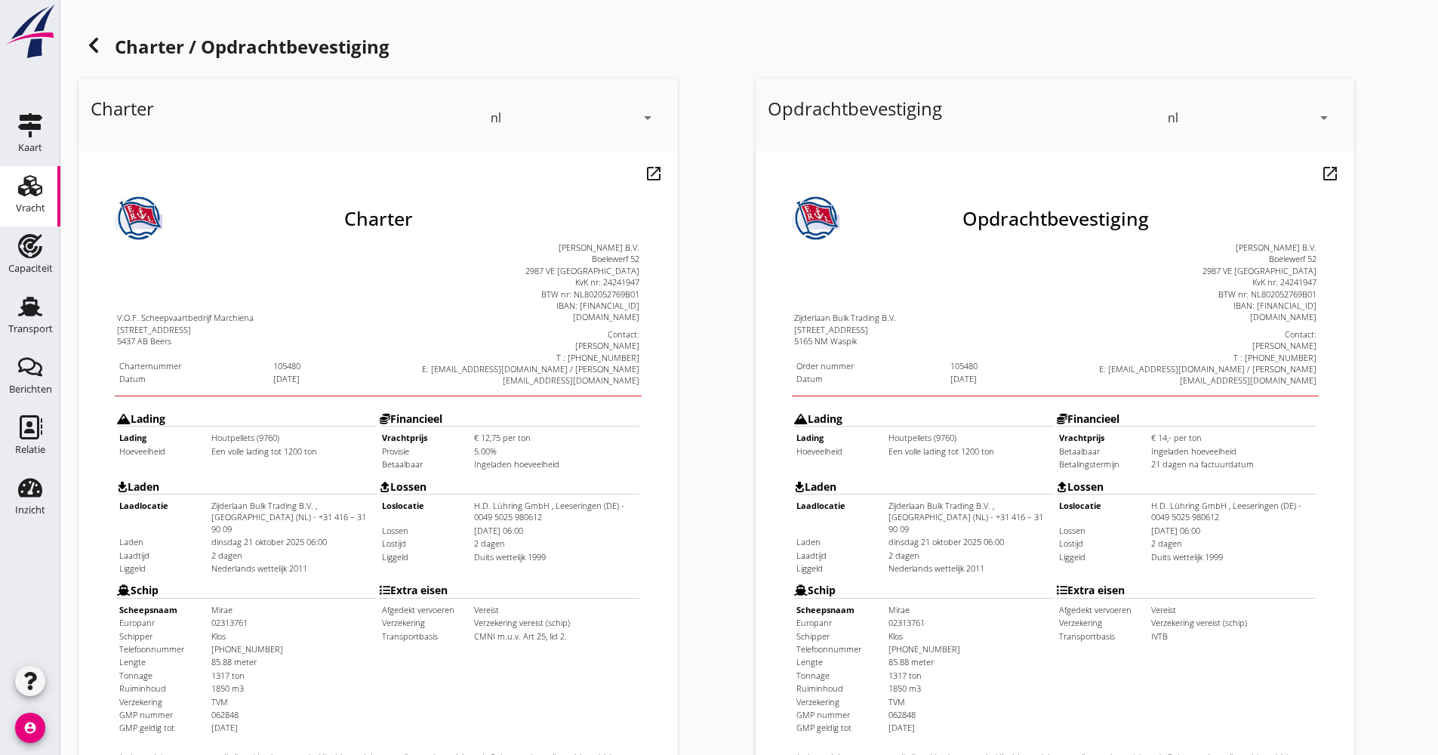
click at [597, 448] on td "Lossen Loslocatie H.D. Lühring GmbH , Leeseringen (DE) - 0049 5025 980612 Losse…" at bounding box center [479, 487] width 261 height 103
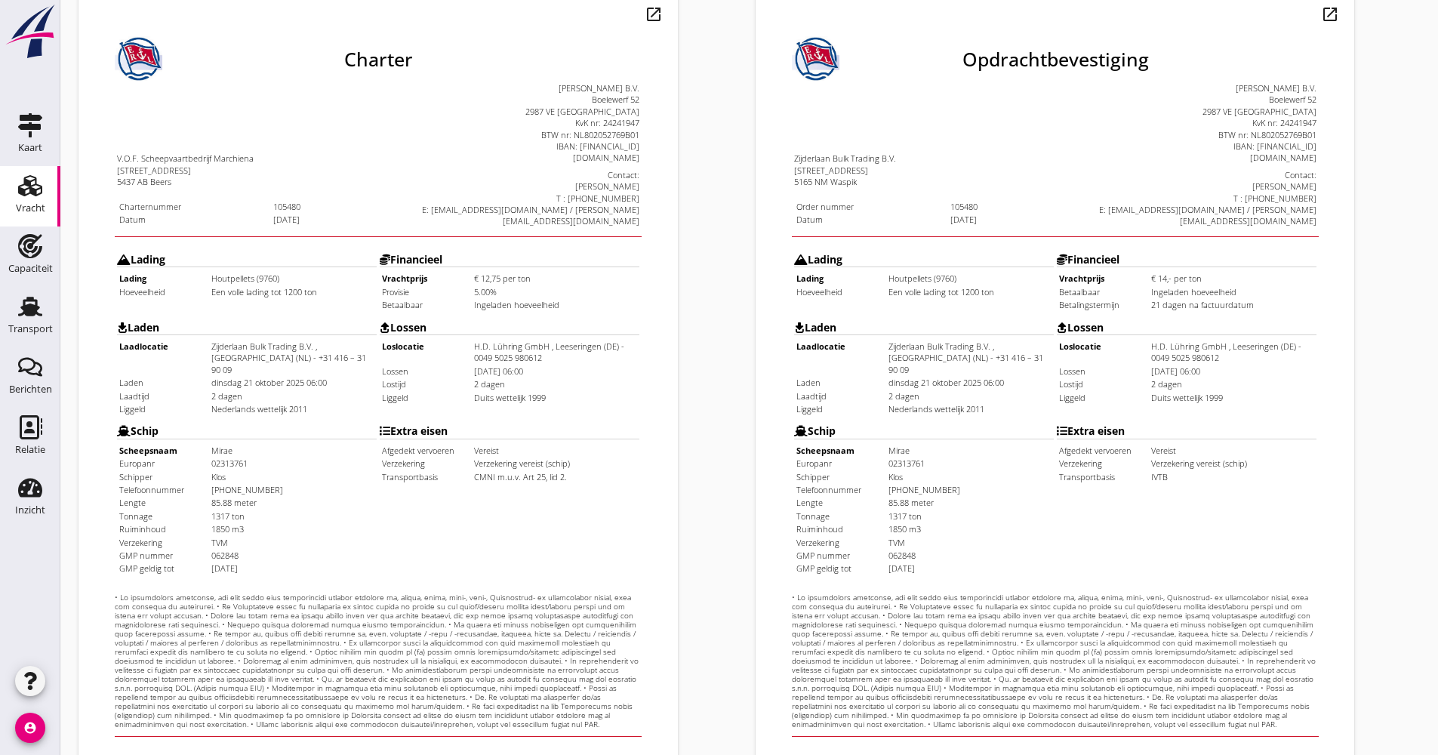
scroll to position [363, 0]
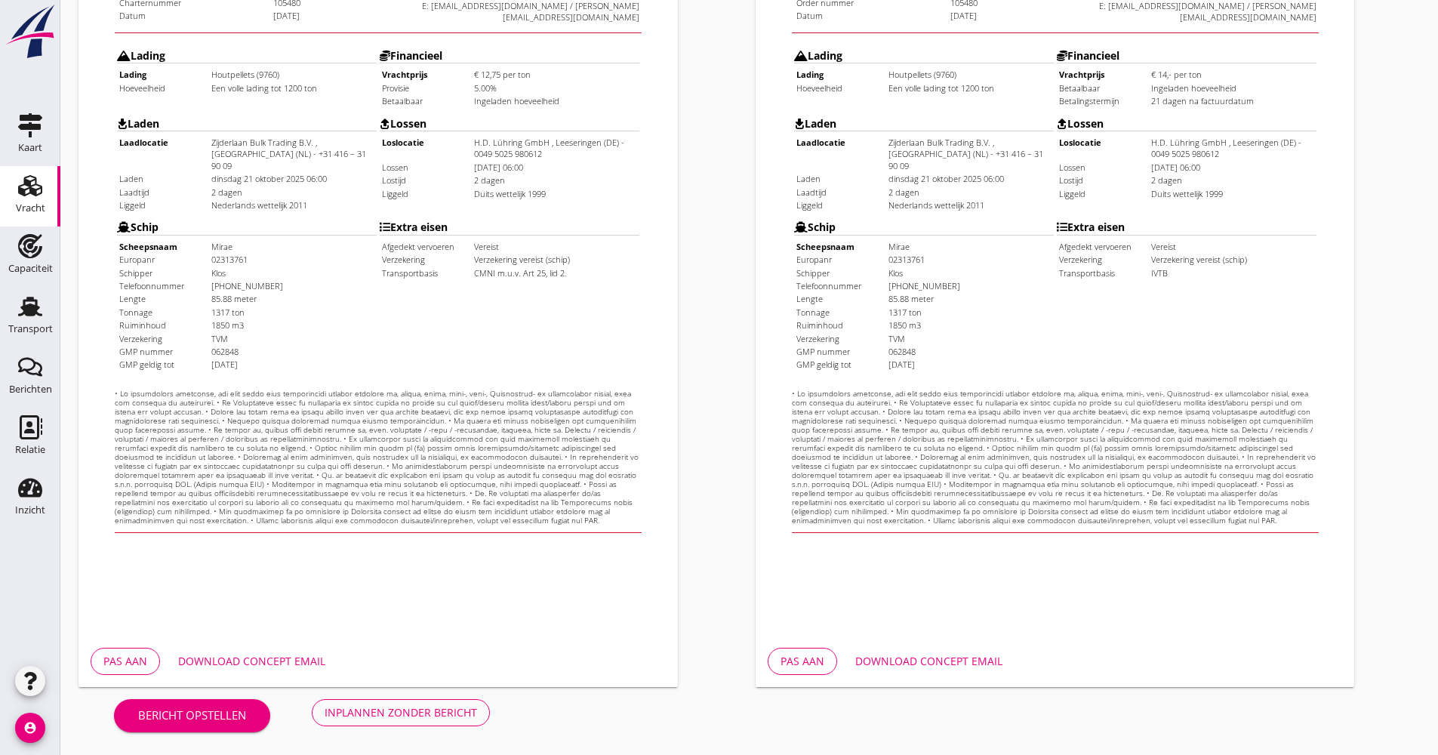
click at [288, 663] on div "Download concept email" at bounding box center [251, 661] width 147 height 16
click at [399, 714] on div "Inplannen zonder bericht" at bounding box center [401, 712] width 152 height 16
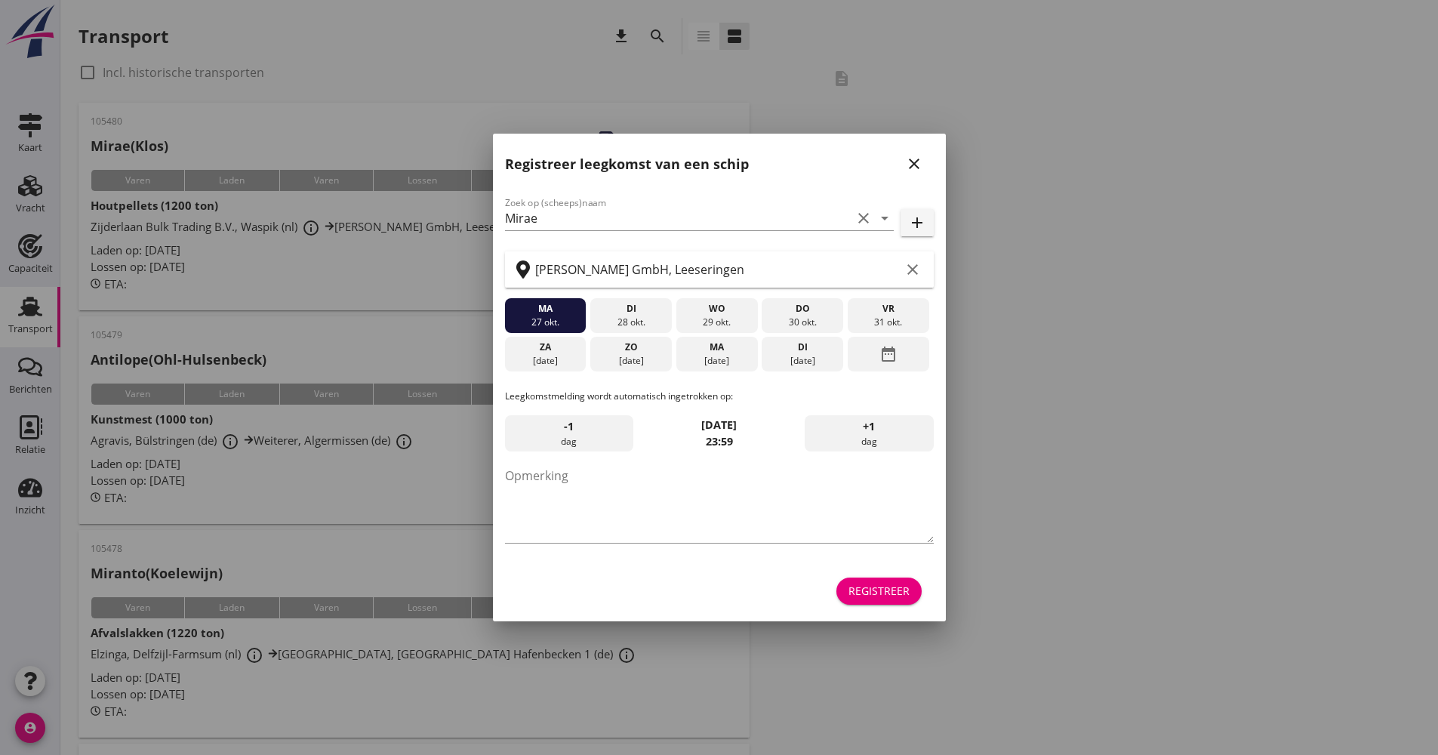
click at [903, 596] on div "Registreer" at bounding box center [879, 591] width 61 height 16
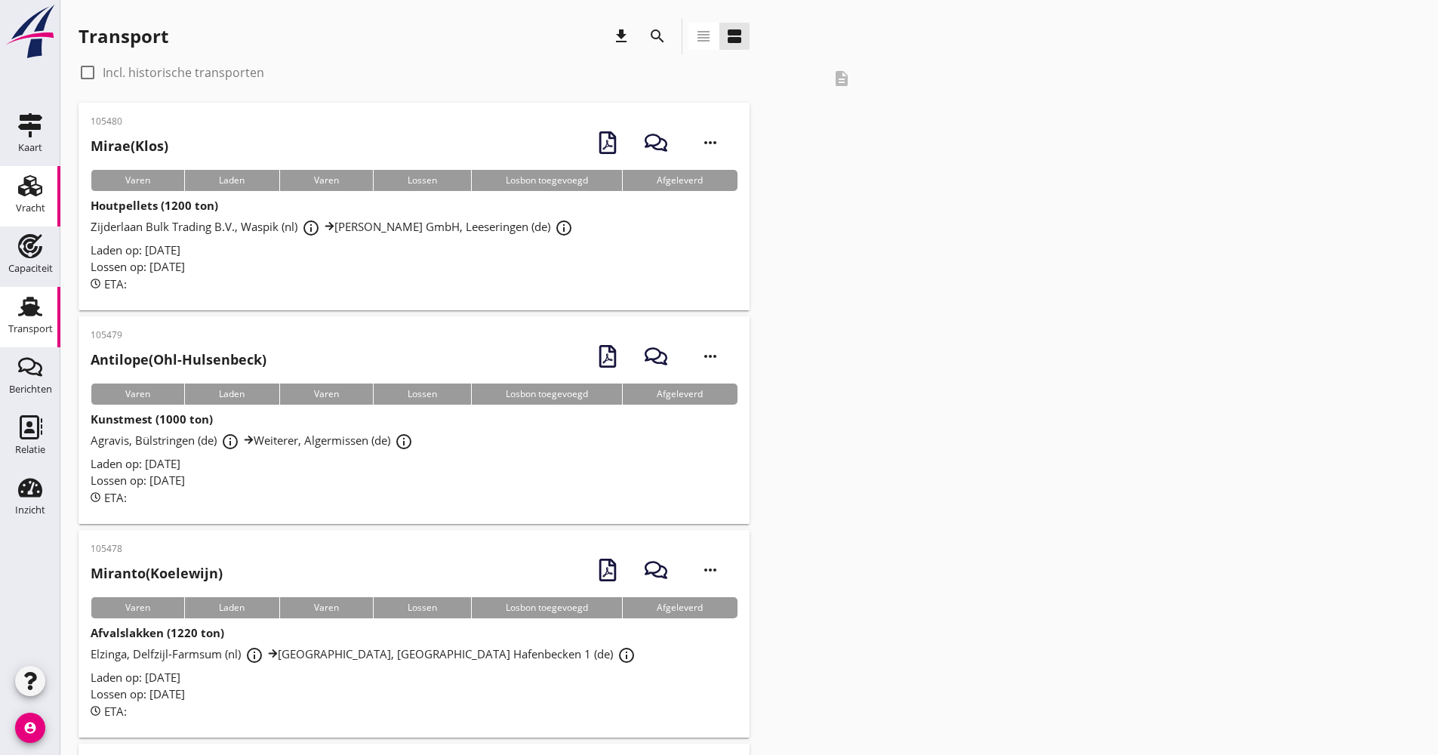
click at [47, 209] on link "Vracht Vracht" at bounding box center [30, 196] width 60 height 60
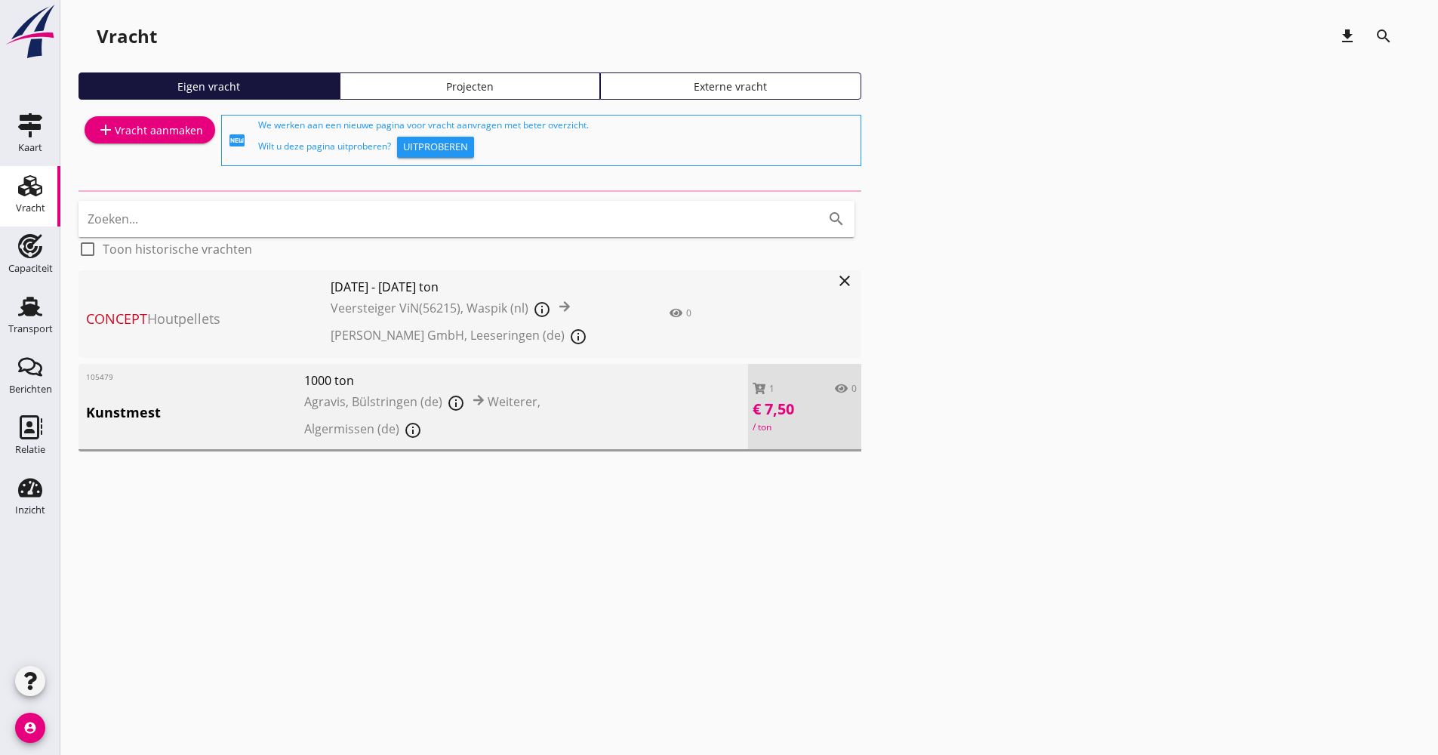
click at [137, 126] on div "add Vracht aanmaken" at bounding box center [150, 130] width 106 height 18
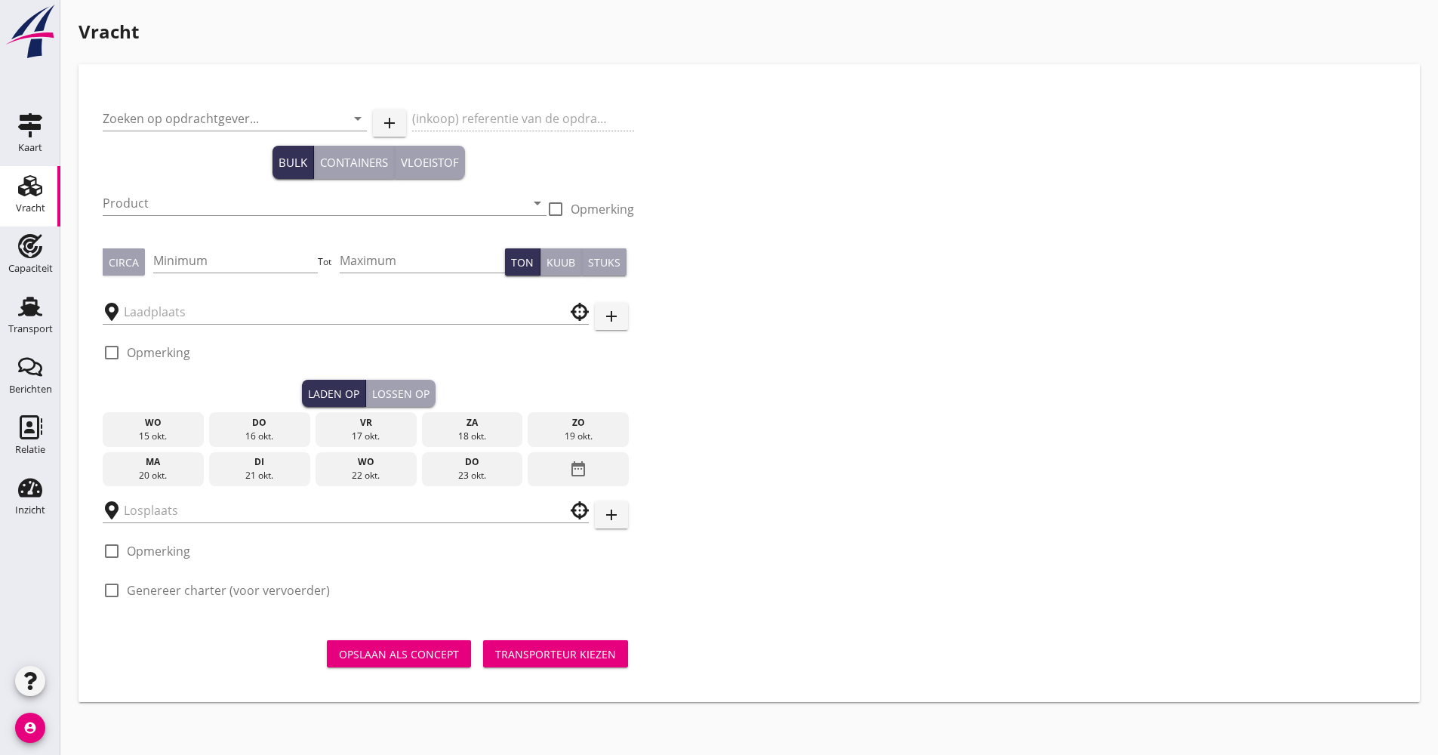
click at [206, 102] on div "Zoeken op opdrachtgever... arrow_drop_down" at bounding box center [235, 121] width 264 height 48
click at [205, 113] on input "Zoeken op opdrachtgever..." at bounding box center [214, 118] width 222 height 24
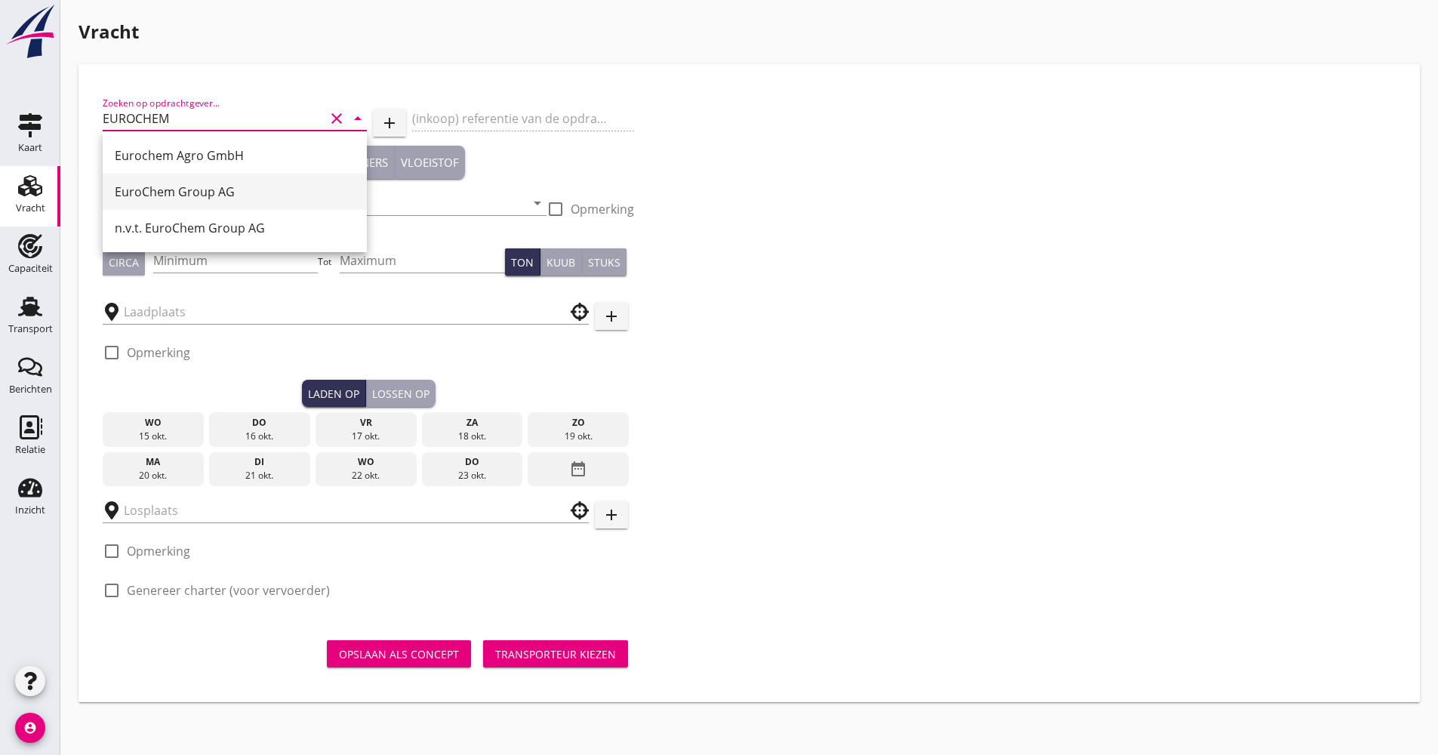
click at [222, 192] on div "EuroChem Group AG" at bounding box center [235, 192] width 240 height 18
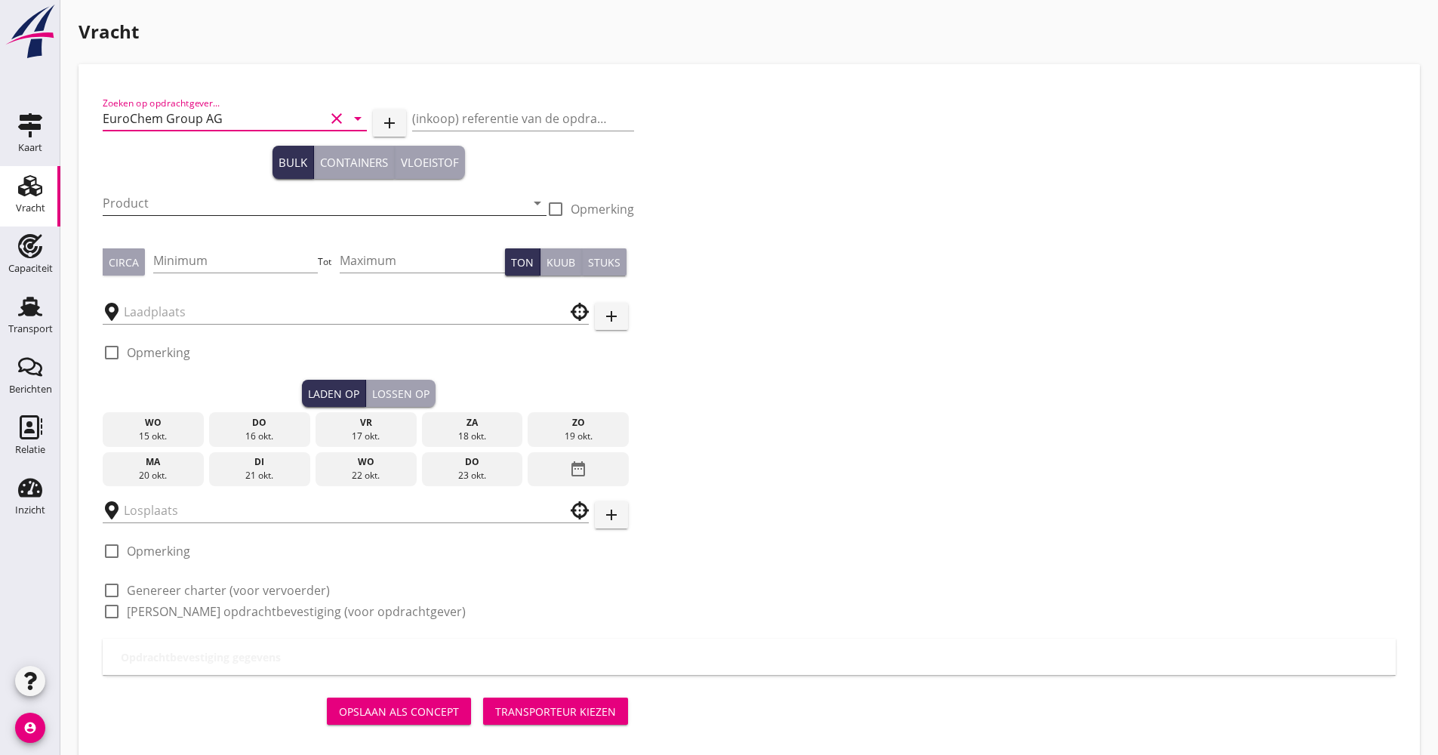
type input "EuroChem Group AG"
click at [159, 208] on input "Product" at bounding box center [314, 203] width 423 height 24
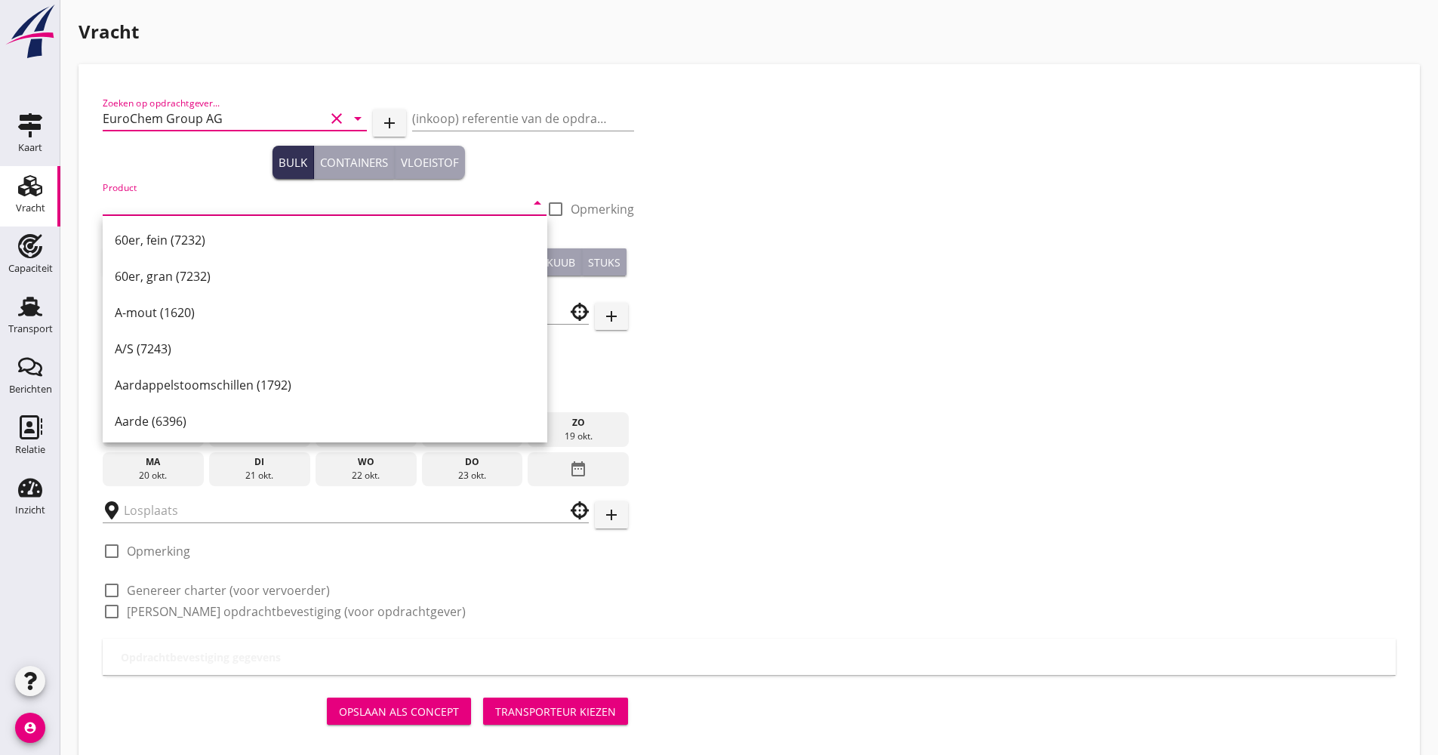
click at [175, 122] on input "EuroChem Group AG" at bounding box center [214, 118] width 222 height 24
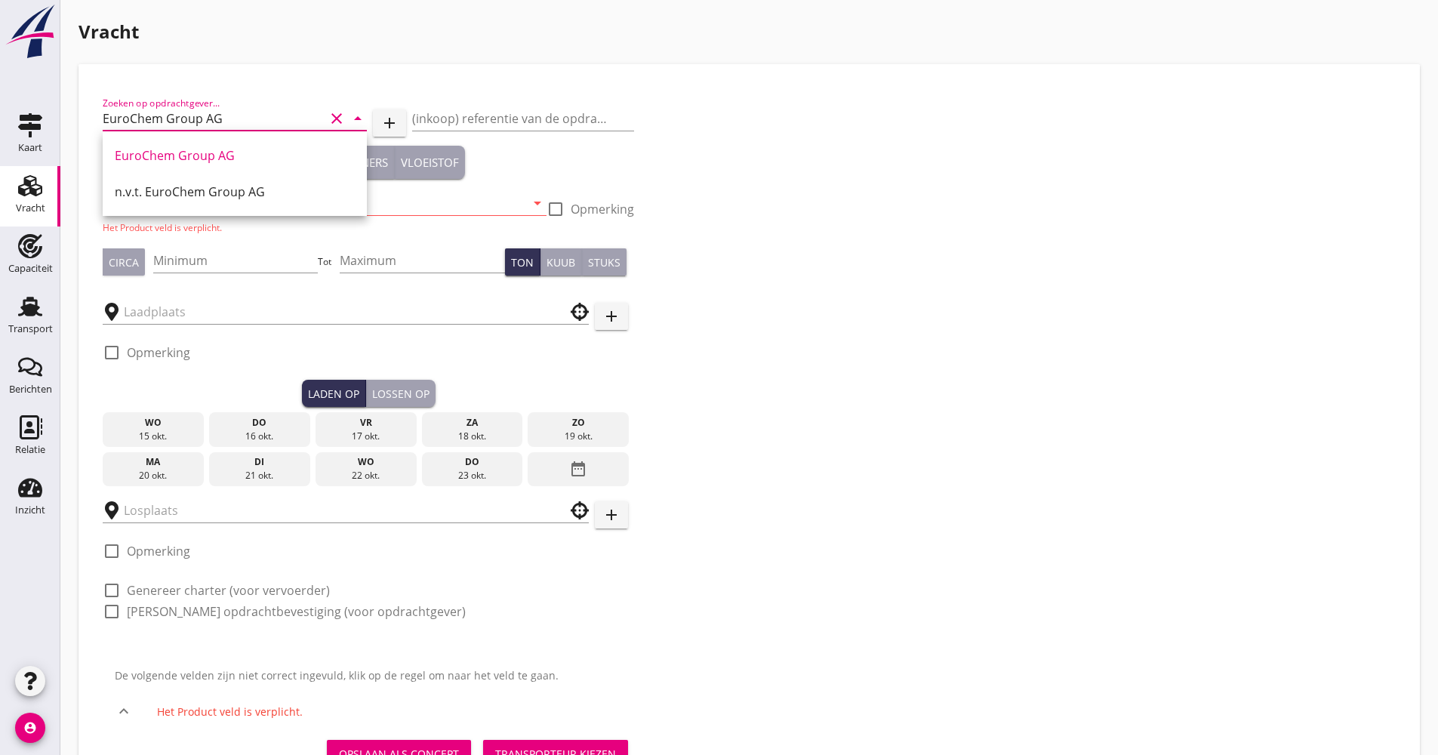
click at [1039, 173] on div "Zoeken op opdrachtgever... EuroChem Group AG clear arrow_drop_down add (inkoop)…" at bounding box center [749, 363] width 1305 height 550
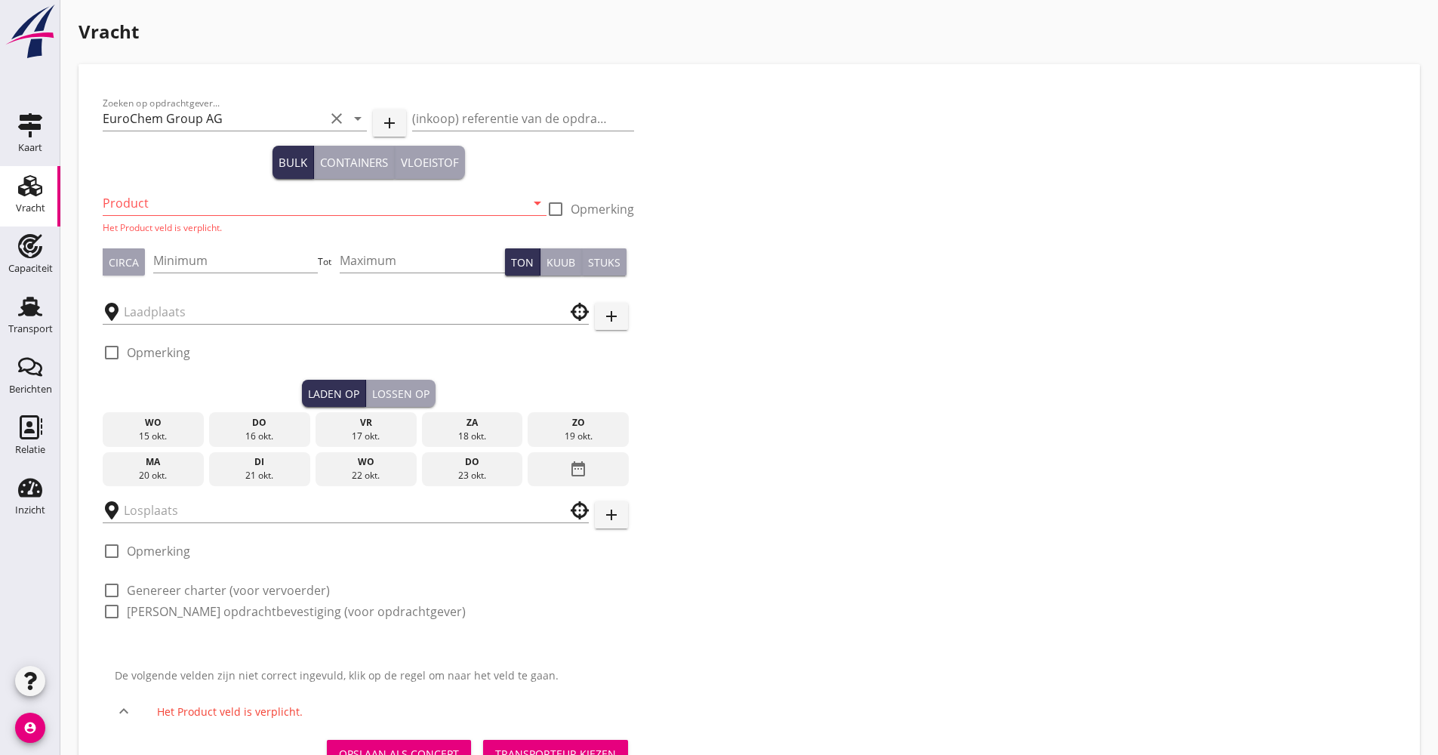
click at [229, 201] on input "Product" at bounding box center [314, 203] width 423 height 24
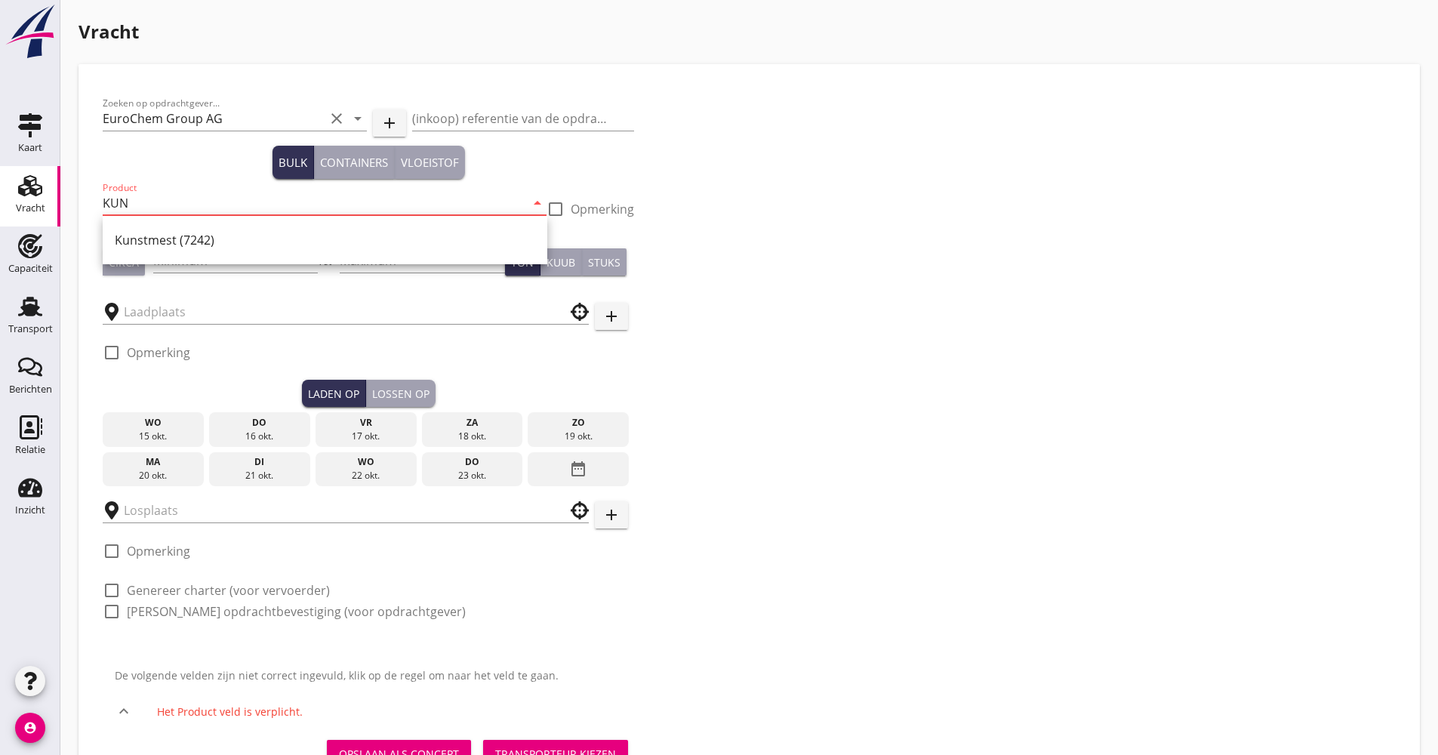
drag, startPoint x: 212, startPoint y: 245, endPoint x: 213, endPoint y: 237, distance: 8.3
click at [210, 245] on div "Kunstmest (7242)" at bounding box center [325, 240] width 420 height 18
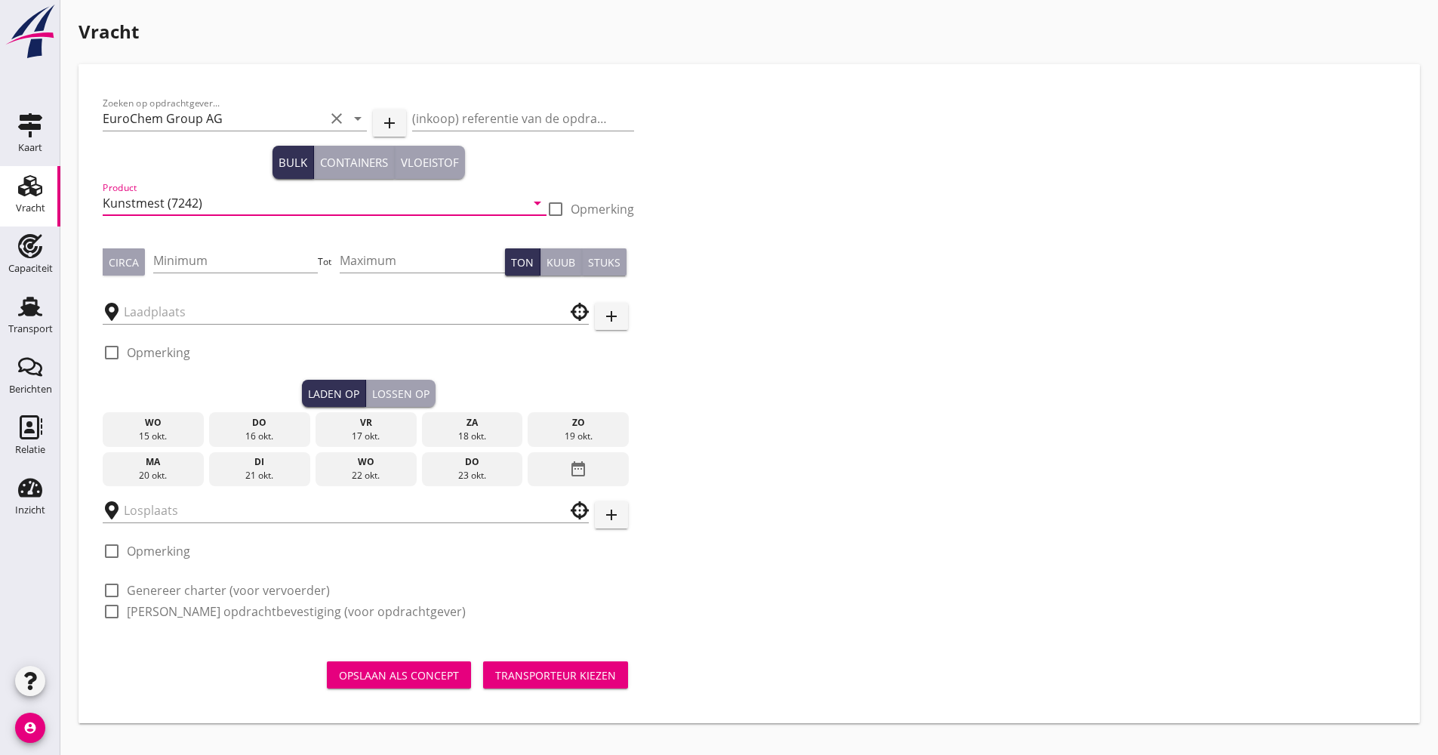
type input "Kunstmest (7242)"
click at [556, 206] on div at bounding box center [556, 209] width 26 height 26
checkbox input "true"
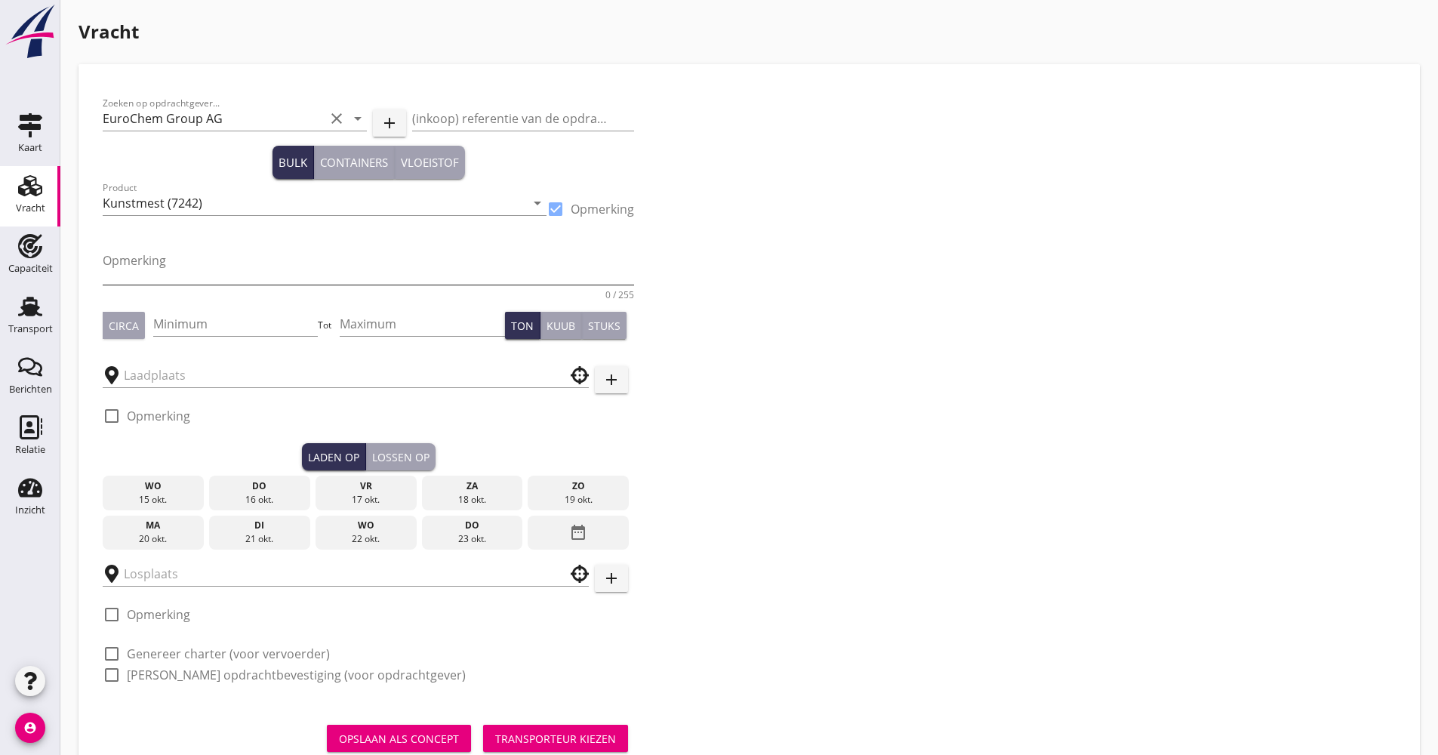
click at [156, 256] on textarea "Opmerking" at bounding box center [368, 266] width 531 height 36
type textarea "C"
click at [231, 208] on input "Kunstmest (7242)" at bounding box center [314, 203] width 423 height 24
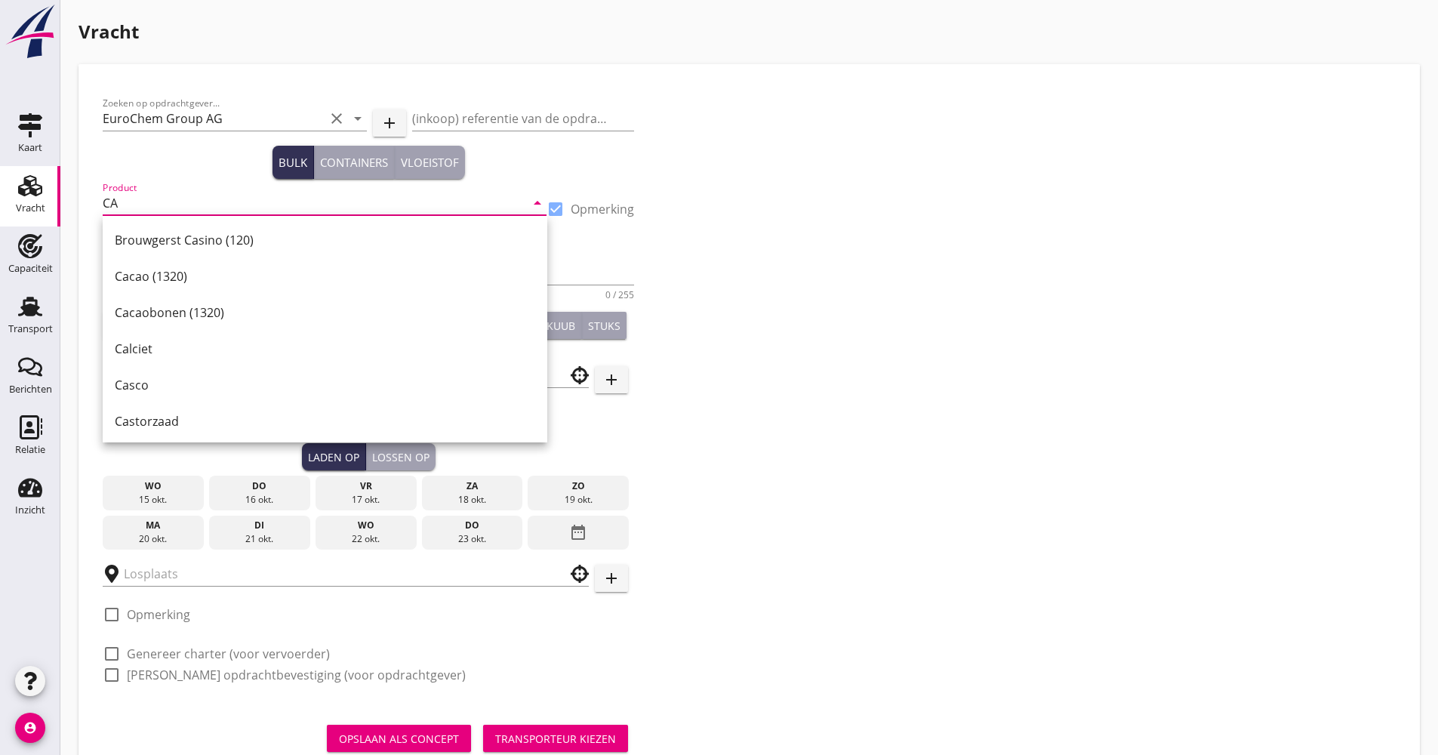
type input "C"
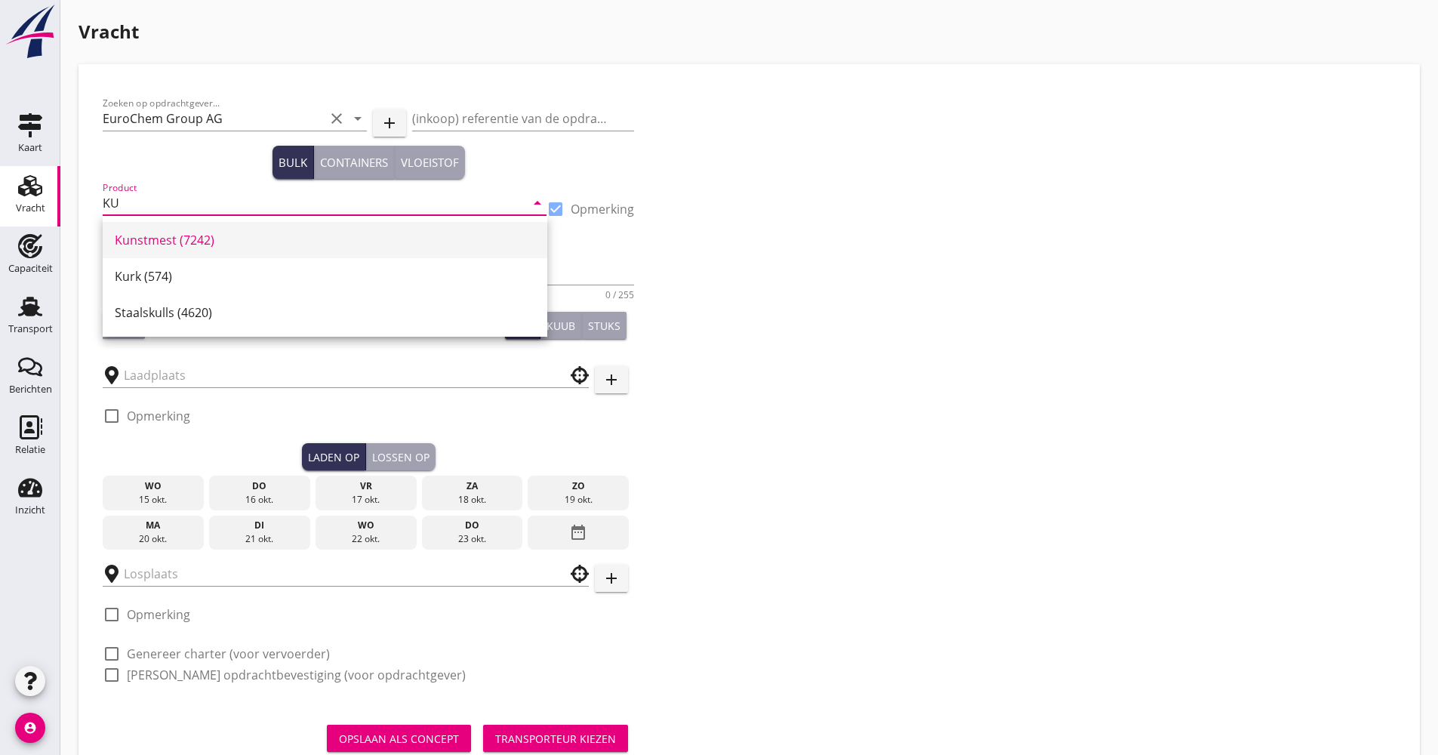
click at [208, 238] on div "Kunstmest (7242)" at bounding box center [325, 240] width 420 height 18
type input "Kunstmest (7242)"
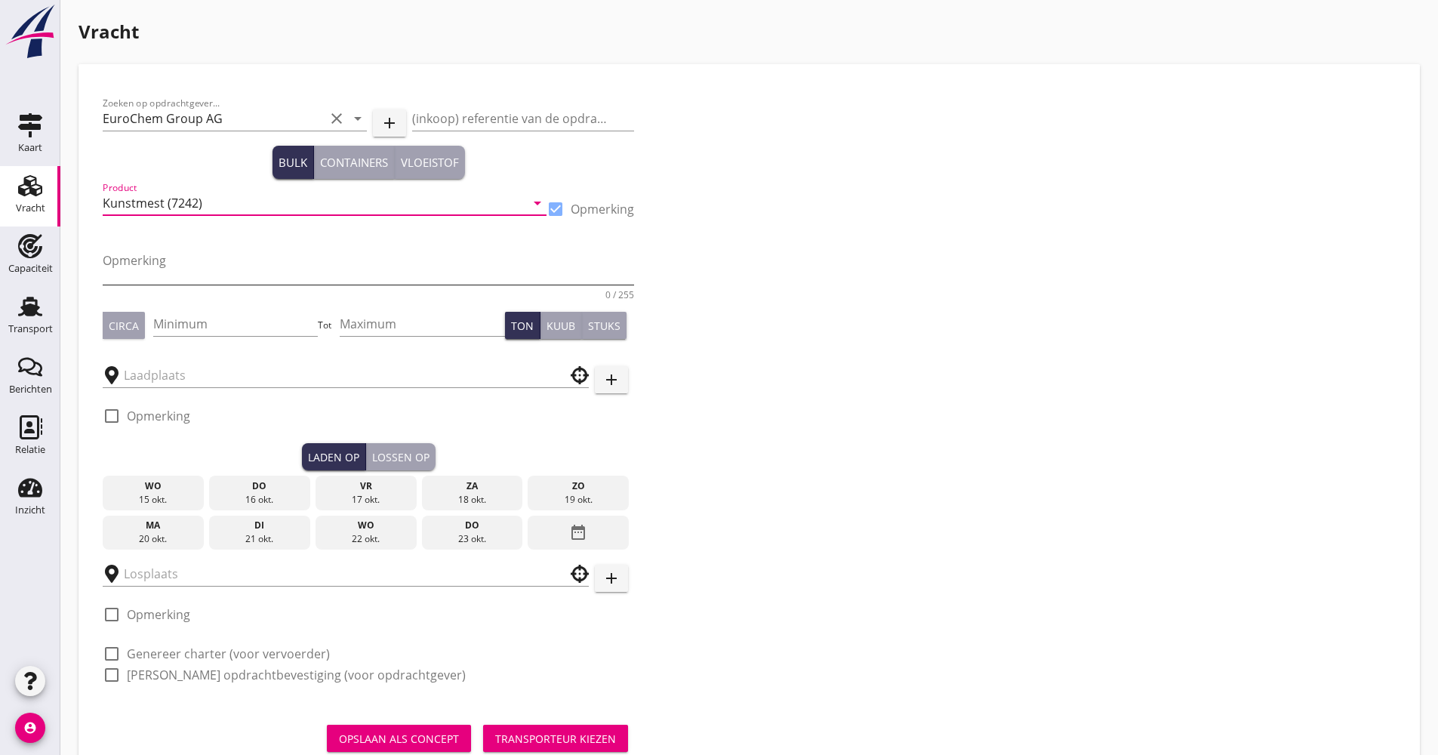
click at [194, 265] on textarea "Opmerking" at bounding box center [368, 266] width 531 height 36
type textarea "CAN"
click at [192, 319] on input "Minimum" at bounding box center [235, 324] width 165 height 24
type input "1050"
click at [155, 388] on div at bounding box center [346, 374] width 486 height 47
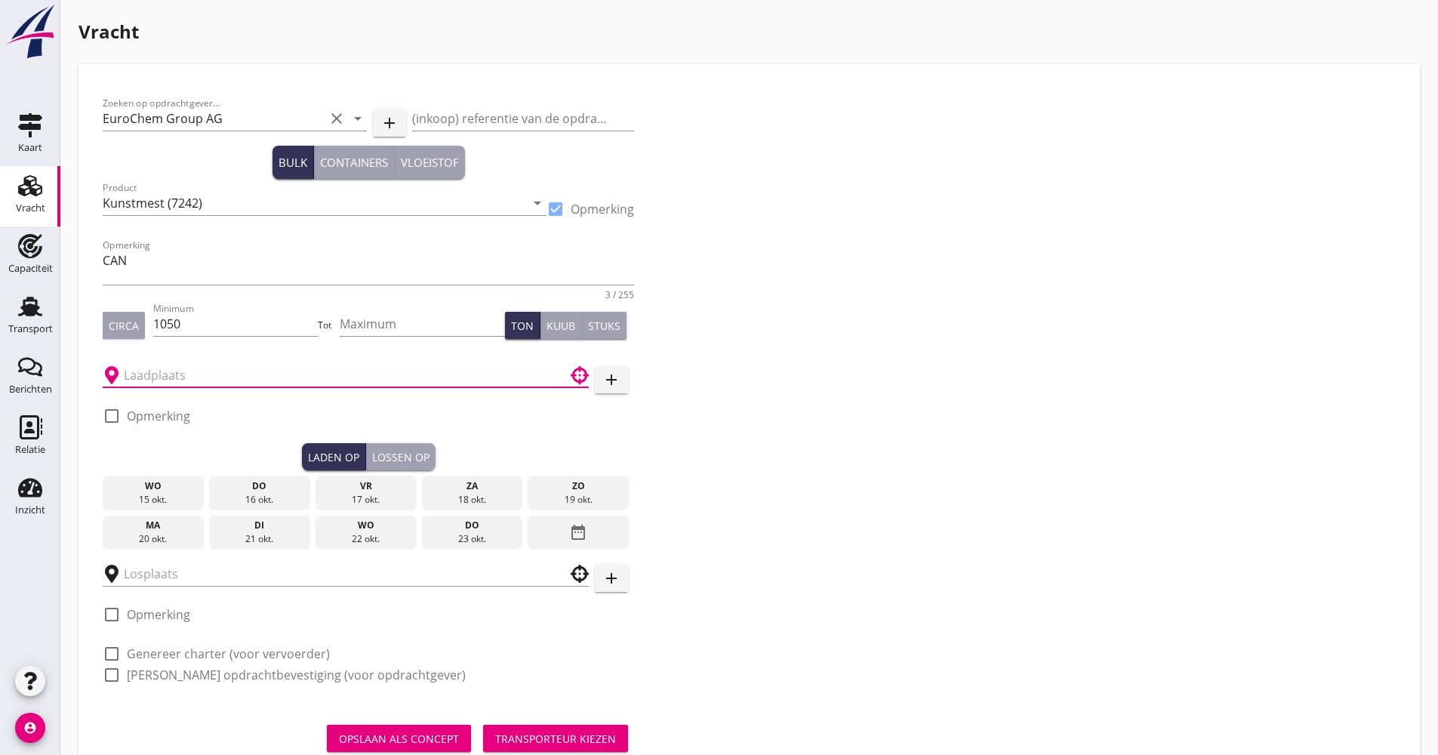
click at [174, 385] on input "text" at bounding box center [335, 375] width 423 height 24
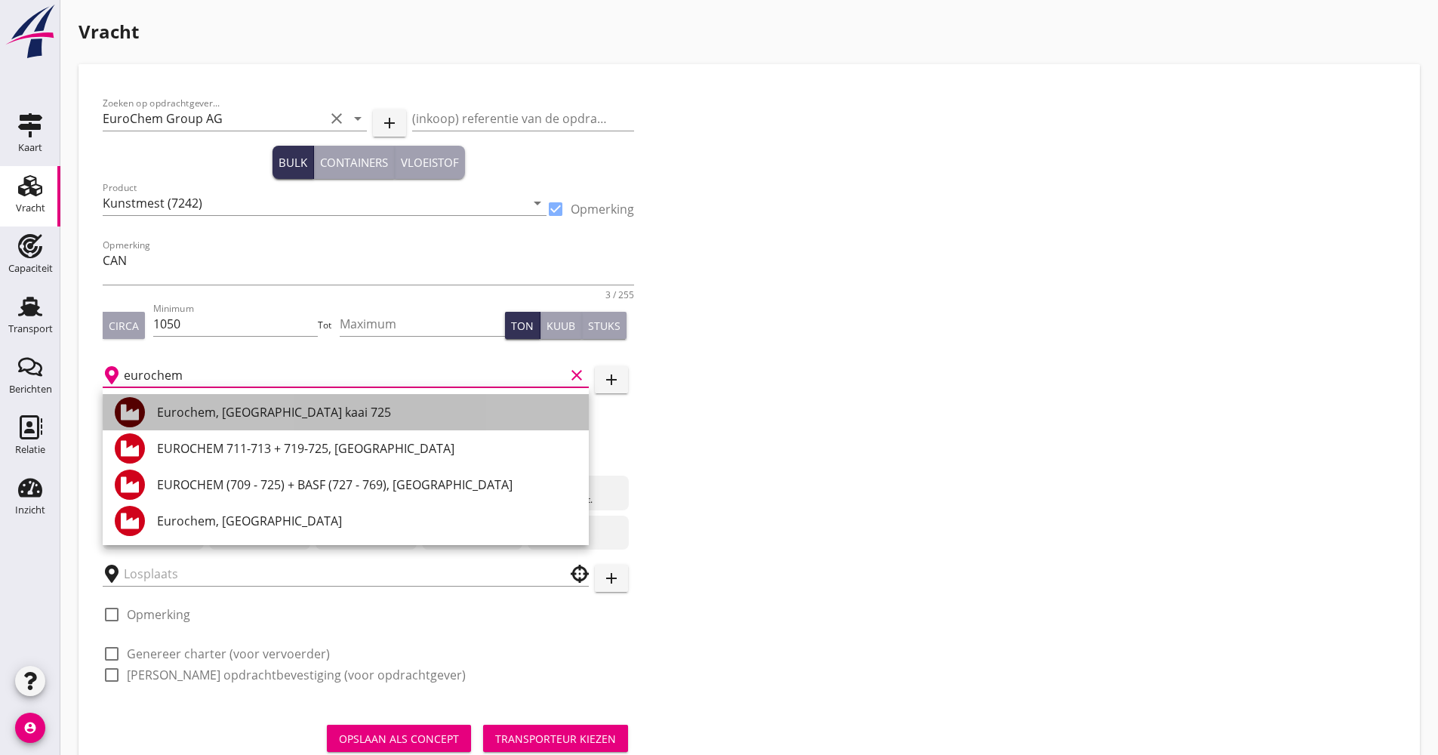
click at [286, 418] on div "Eurochem, [GEOGRAPHIC_DATA] kaai 725" at bounding box center [367, 412] width 420 height 18
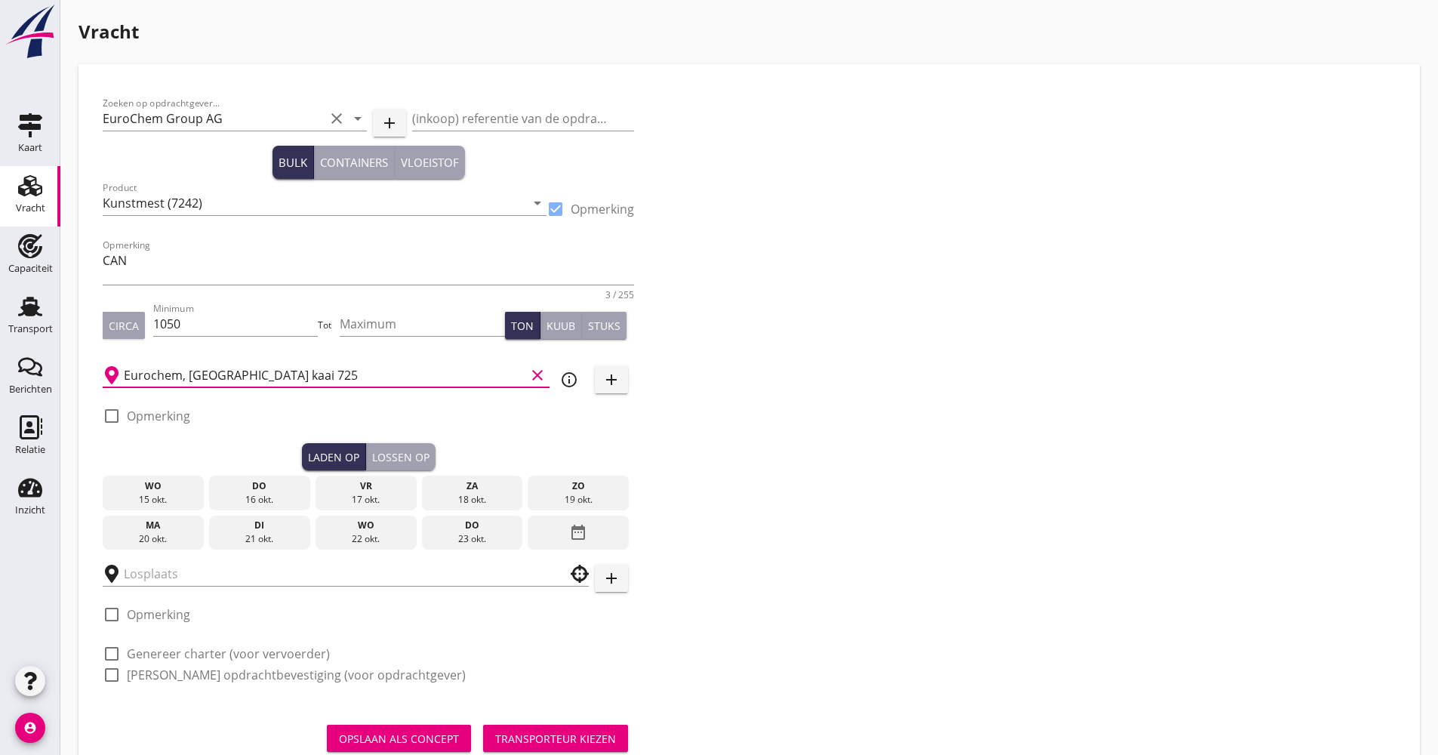
type input "Eurochem, [GEOGRAPHIC_DATA] kaai 725"
click at [588, 387] on div "Eurochem, [GEOGRAPHIC_DATA] kaai 725 clear info_outline add" at bounding box center [368, 374] width 531 height 47
click at [584, 383] on div "Eurochem, [GEOGRAPHIC_DATA] kaai 725 clear info_outline add" at bounding box center [368, 374] width 531 height 47
click at [581, 380] on div "info_outline" at bounding box center [569, 380] width 27 height 18
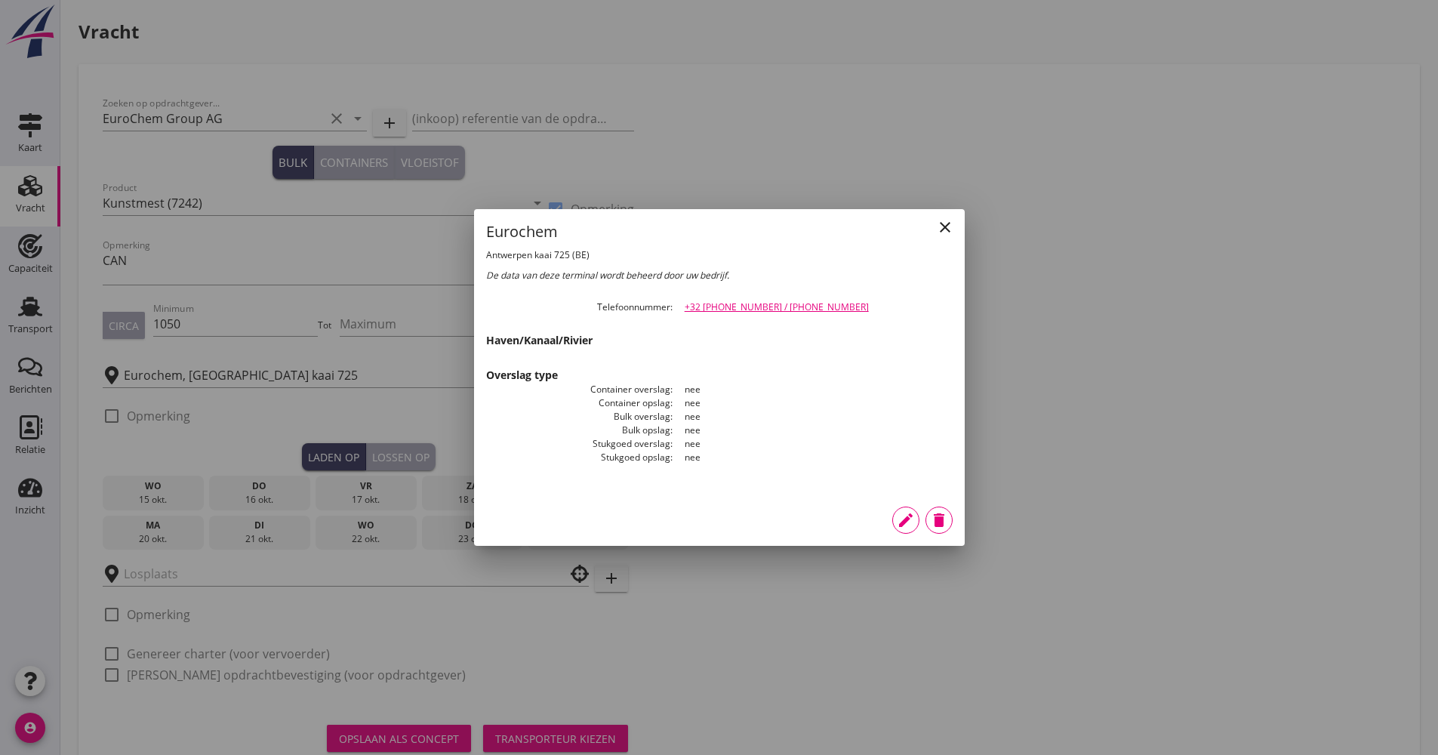
click at [905, 511] on icon "edit" at bounding box center [906, 520] width 18 height 18
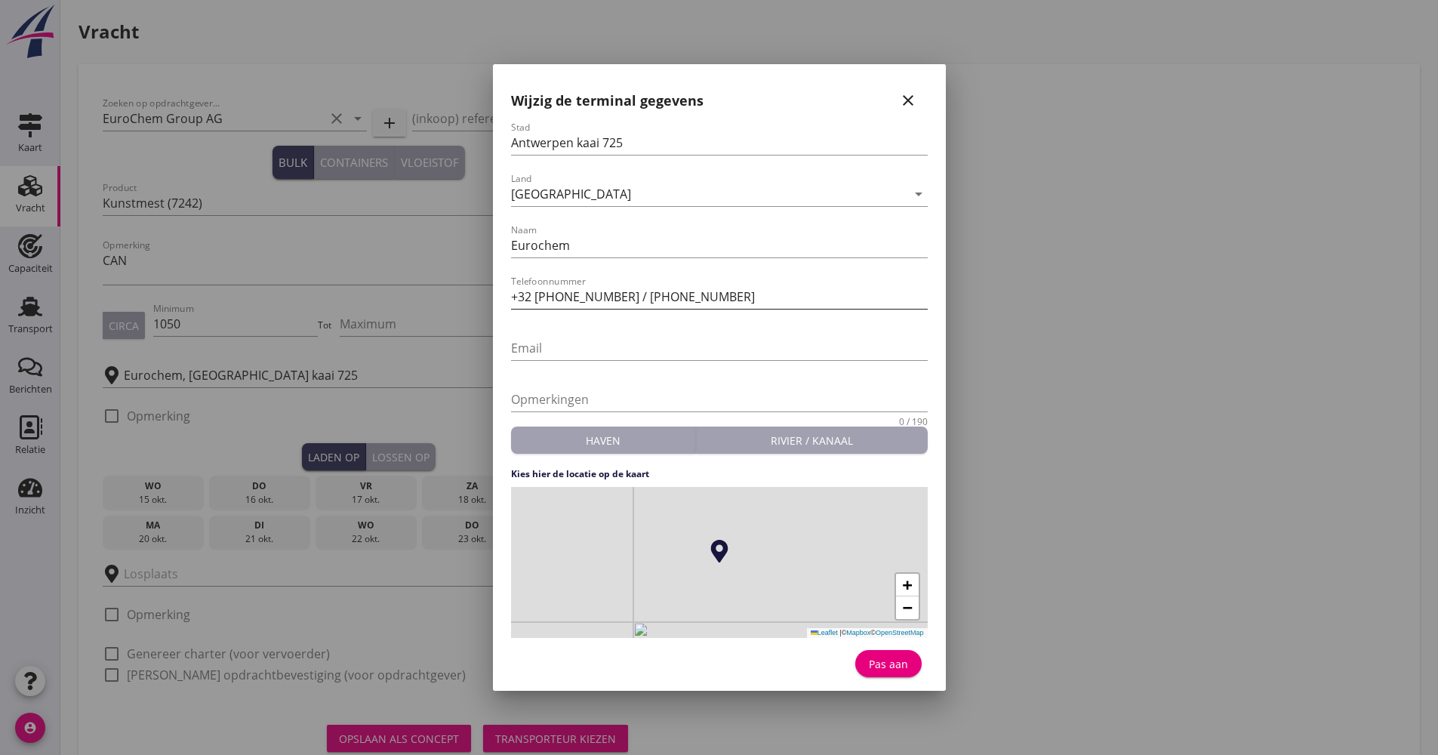
drag, startPoint x: 550, startPoint y: 296, endPoint x: 576, endPoint y: 306, distance: 28.5
click at [552, 296] on input "+32 [PHONE_NUMBER] / [PHONE_NUMBER]" at bounding box center [719, 297] width 417 height 24
drag, startPoint x: 648, startPoint y: 300, endPoint x: 674, endPoint y: 319, distance: 32.5
click at [650, 302] on input "[PHONE_NUMBER] / [PHONE_NUMBER]" at bounding box center [719, 297] width 417 height 24
type input "[PHONE_NUMBER] / [PHONE_NUMBER]"
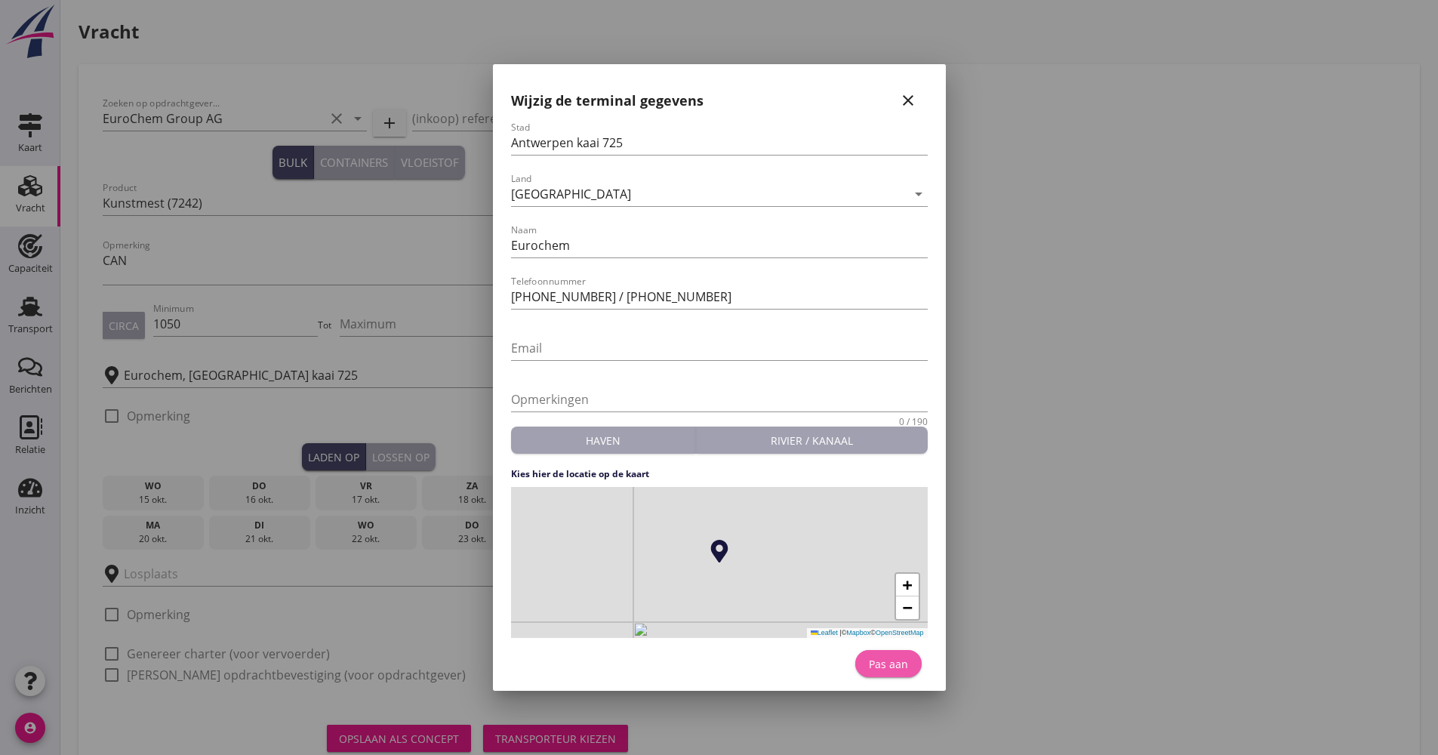
click at [885, 656] on div "Pas aan" at bounding box center [888, 664] width 42 height 16
type input "Eurochem"
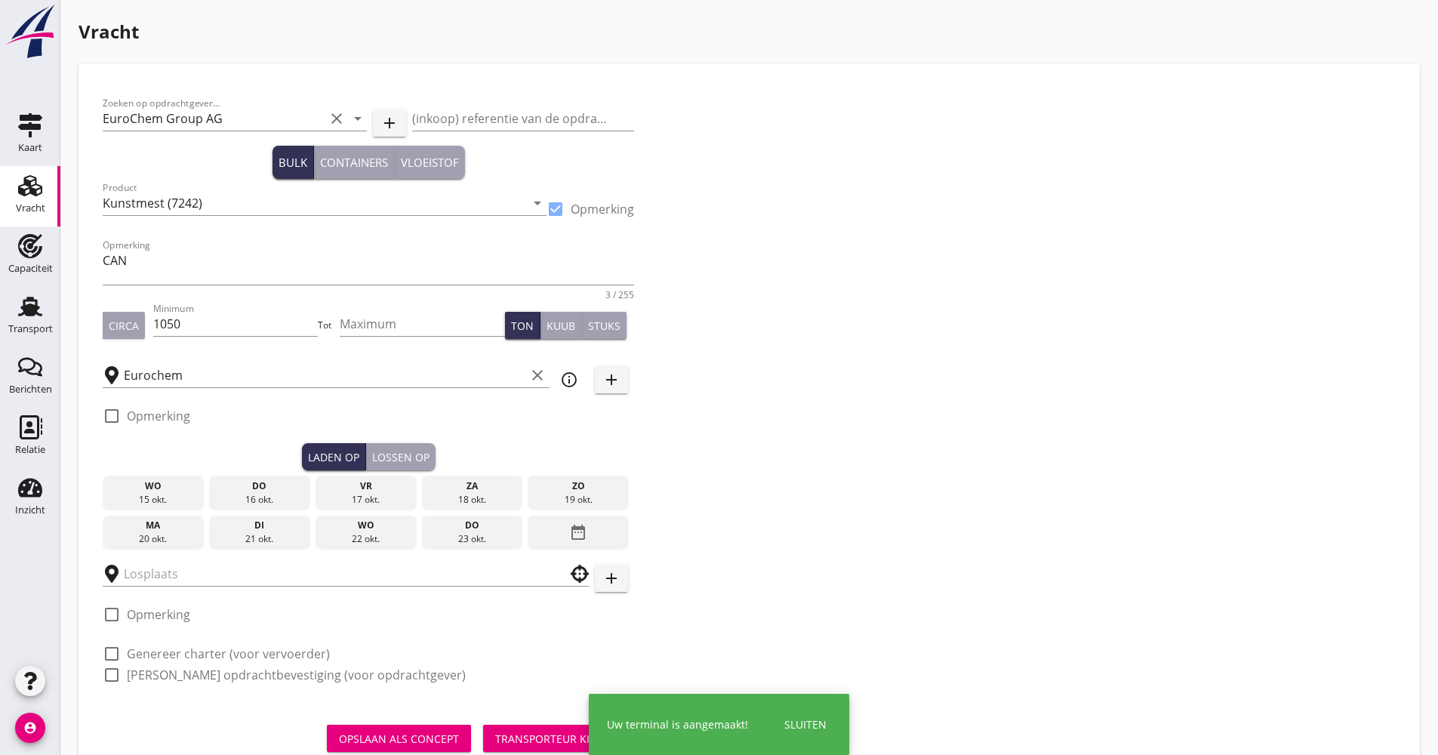
click at [348, 534] on div "22 okt." at bounding box center [366, 539] width 94 height 14
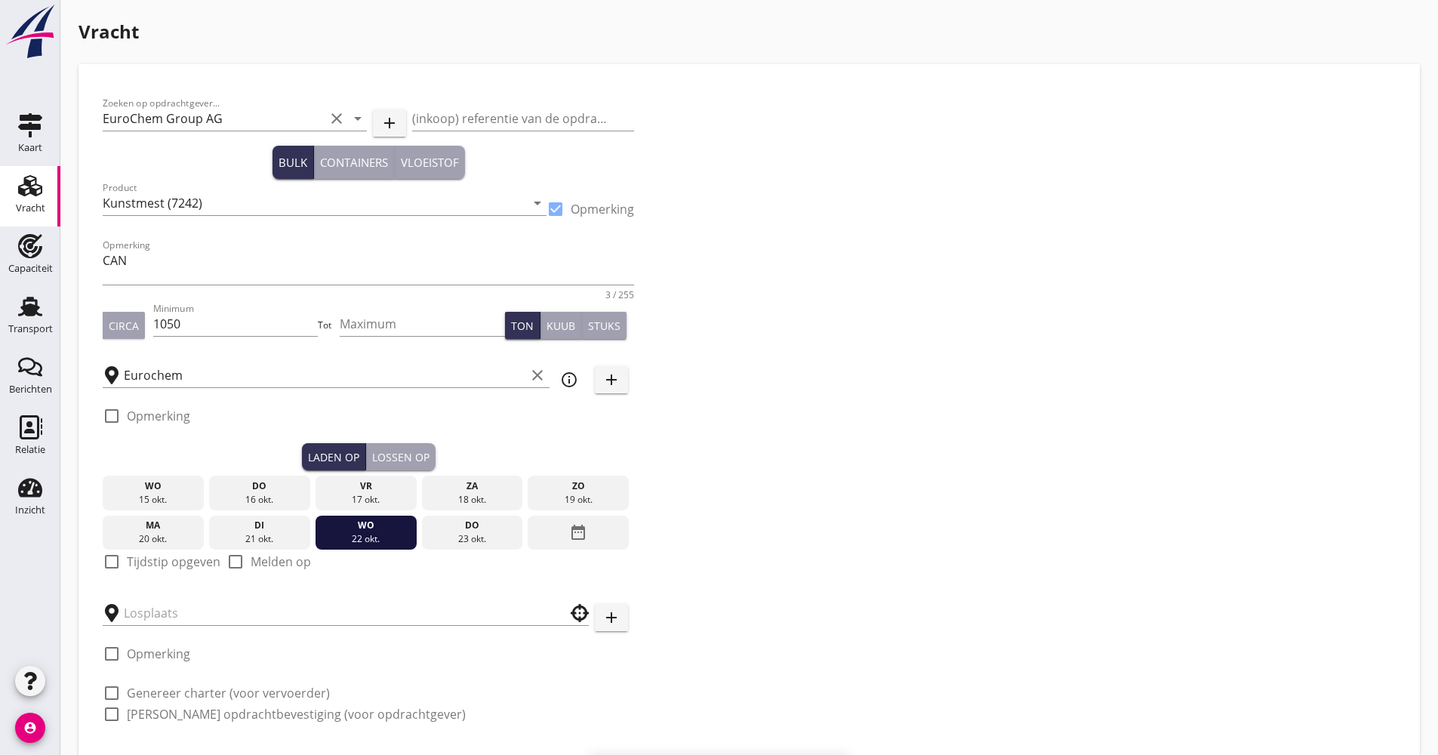
click at [165, 563] on label "Tijdstip opgeven" at bounding box center [174, 561] width 94 height 15
checkbox input "true"
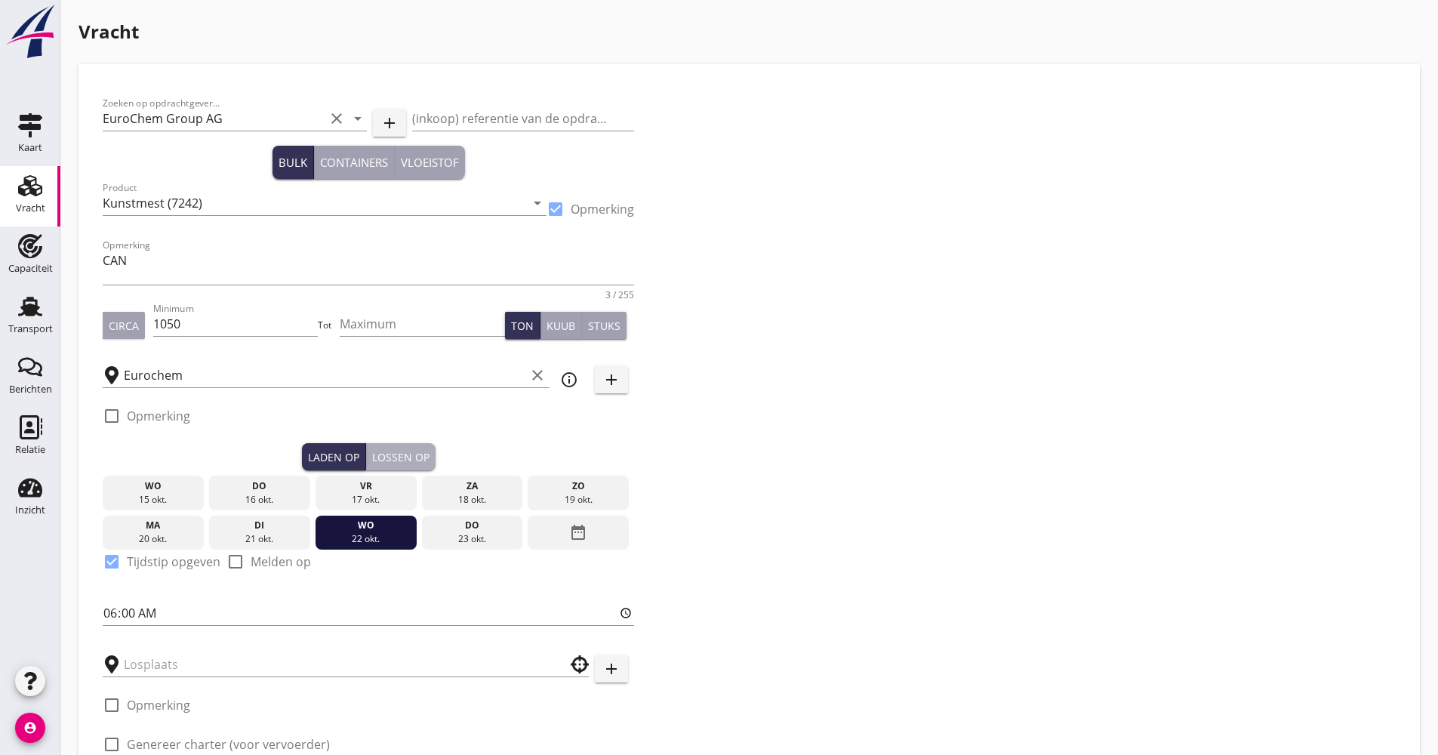
drag, startPoint x: 420, startPoint y: 464, endPoint x: 506, endPoint y: 502, distance: 93.6
click at [420, 464] on div "Lossen op" at bounding box center [400, 457] width 57 height 16
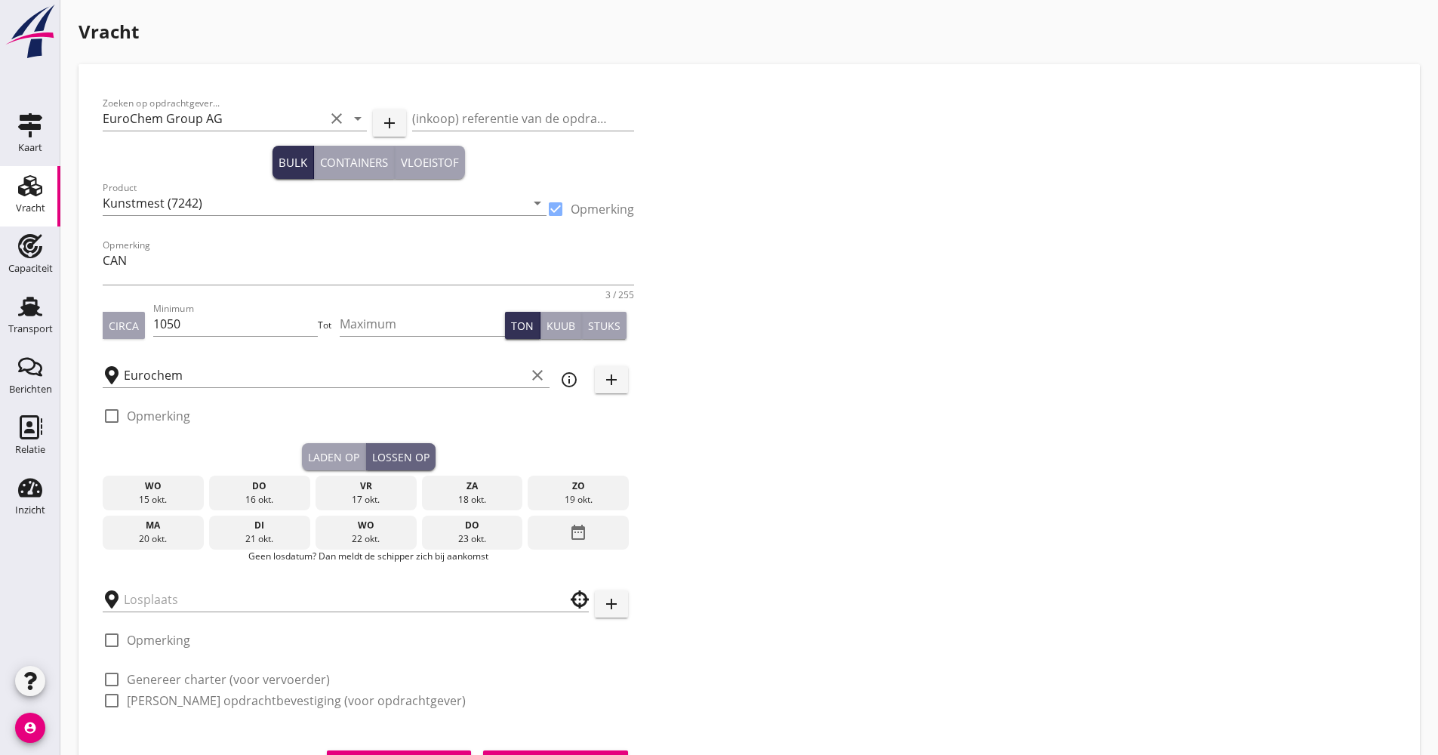
click at [542, 516] on div "date_range" at bounding box center [578, 533] width 101 height 35
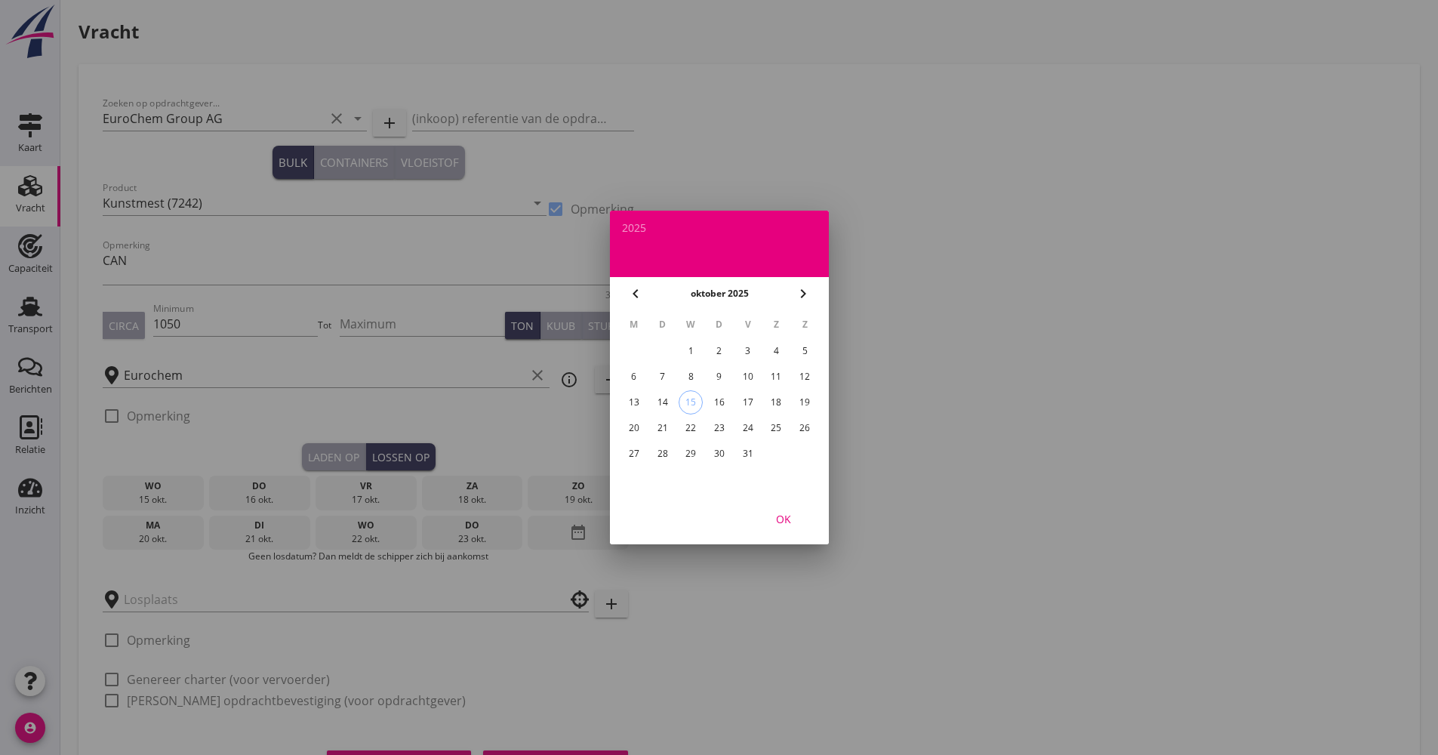
click at [663, 448] on div "28" at bounding box center [662, 454] width 24 height 24
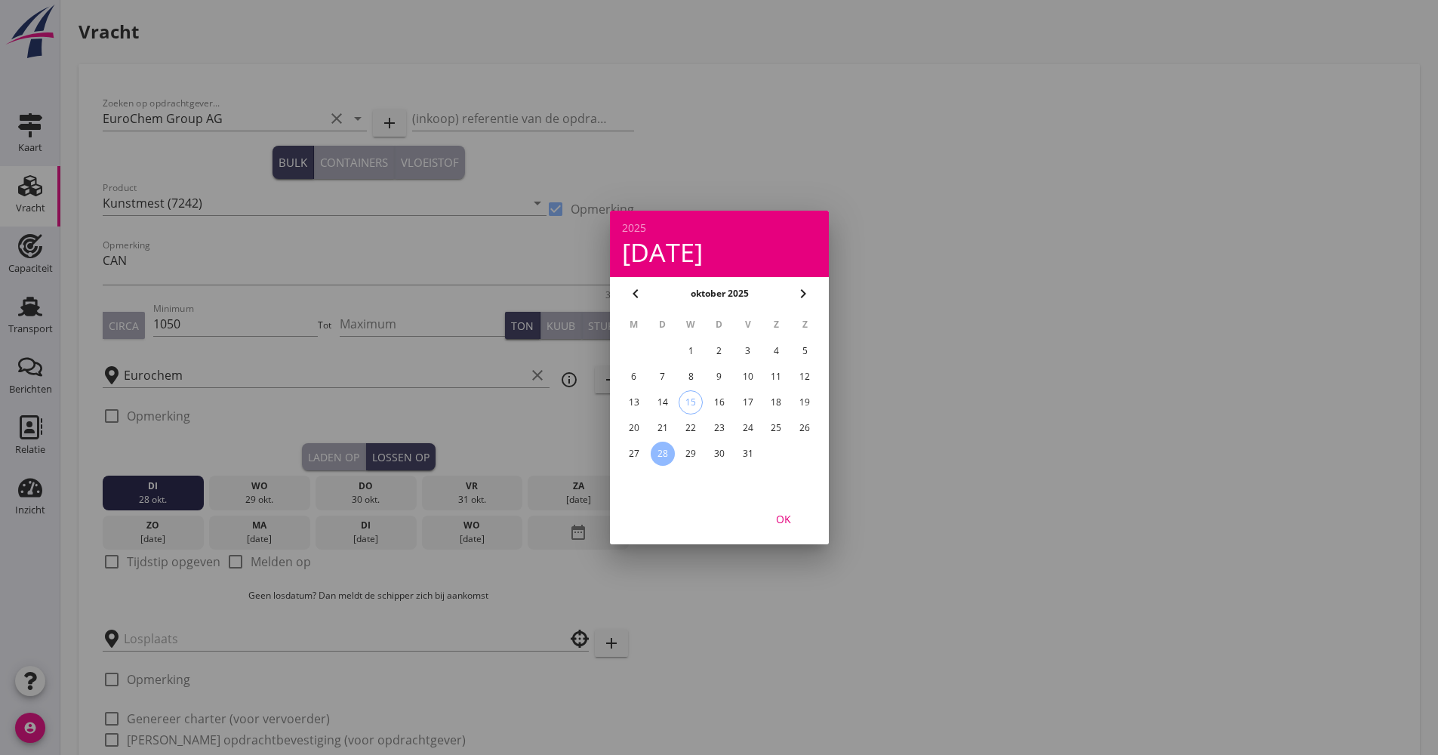
click at [781, 532] on div "OK" at bounding box center [719, 518] width 219 height 51
click at [787, 506] on div "OK" at bounding box center [719, 518] width 219 height 51
click at [792, 519] on div "OK" at bounding box center [783, 519] width 42 height 16
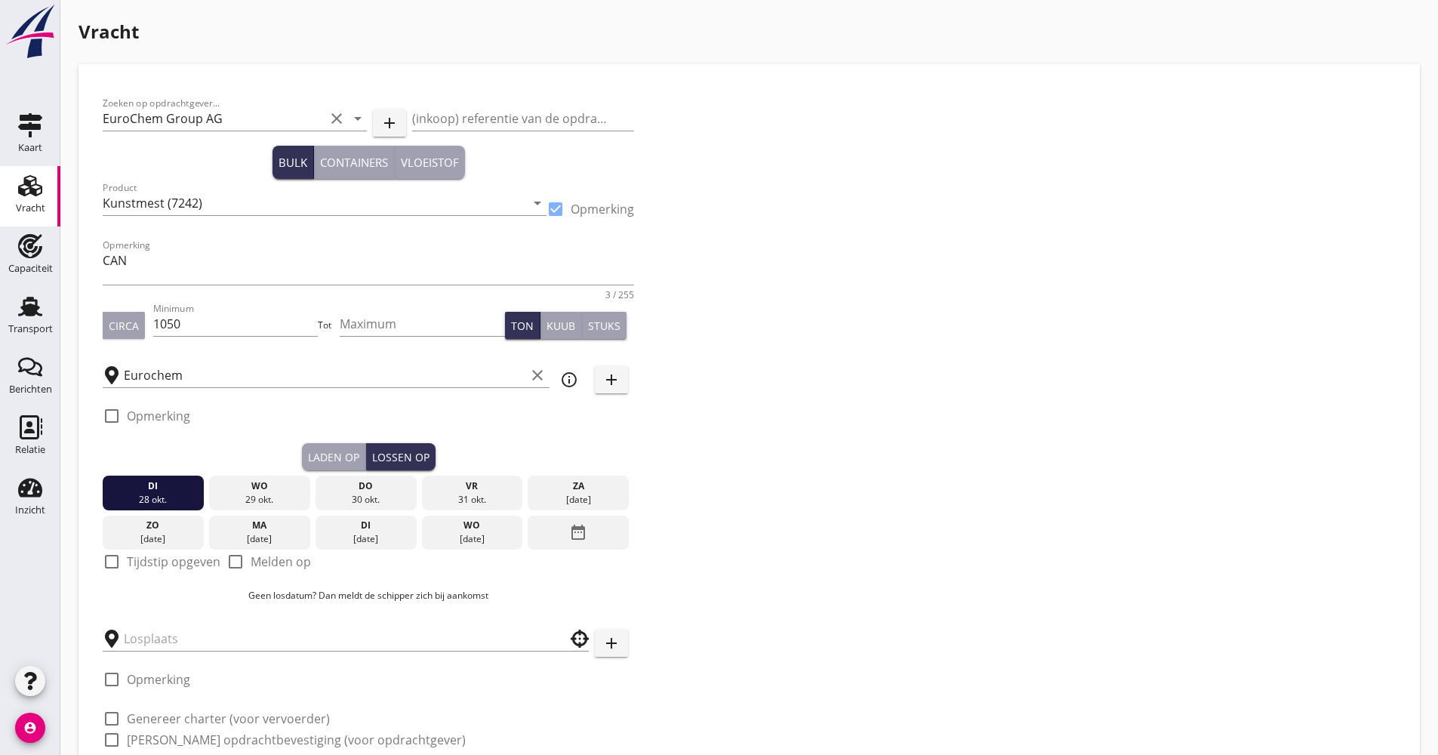
click at [192, 563] on label "Tijdstip opgeven" at bounding box center [174, 561] width 94 height 15
checkbox input "true"
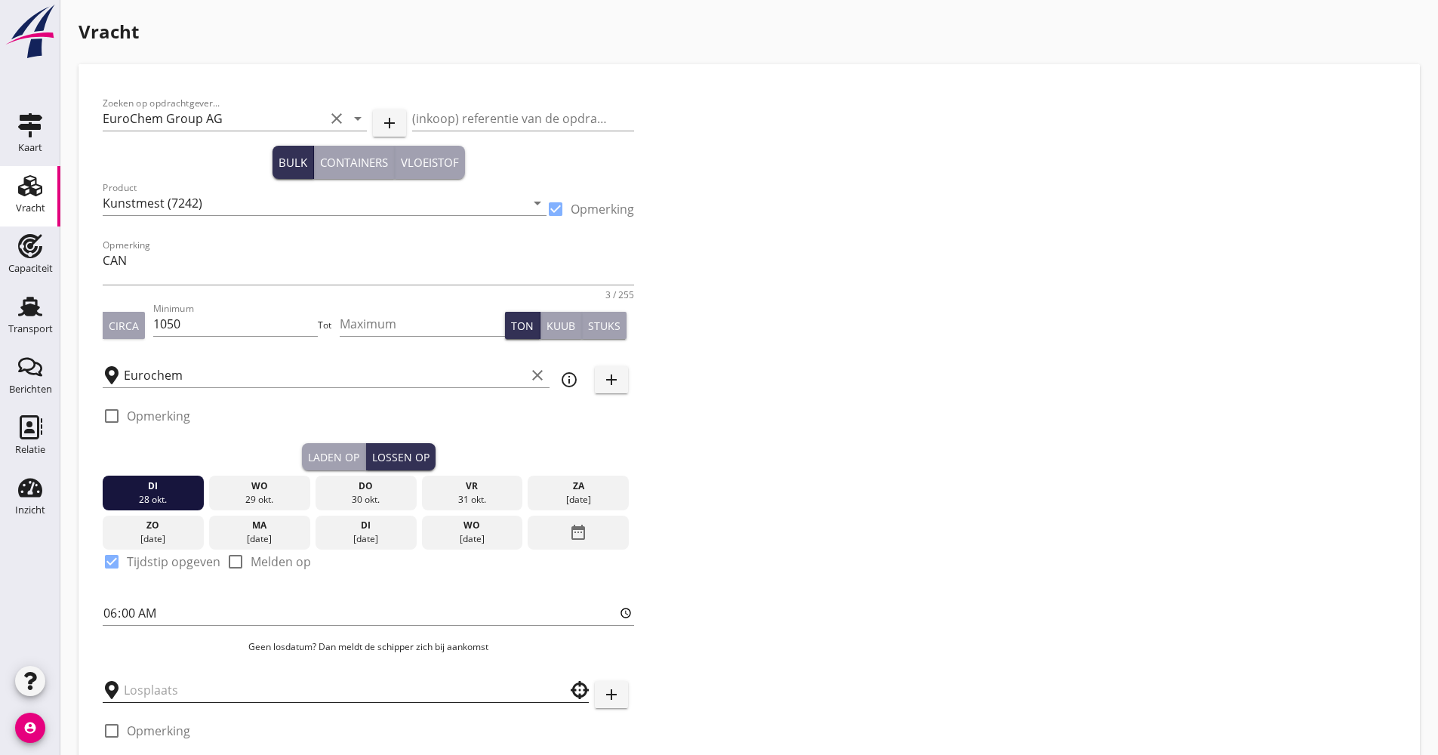
click at [171, 685] on input "text" at bounding box center [335, 690] width 423 height 24
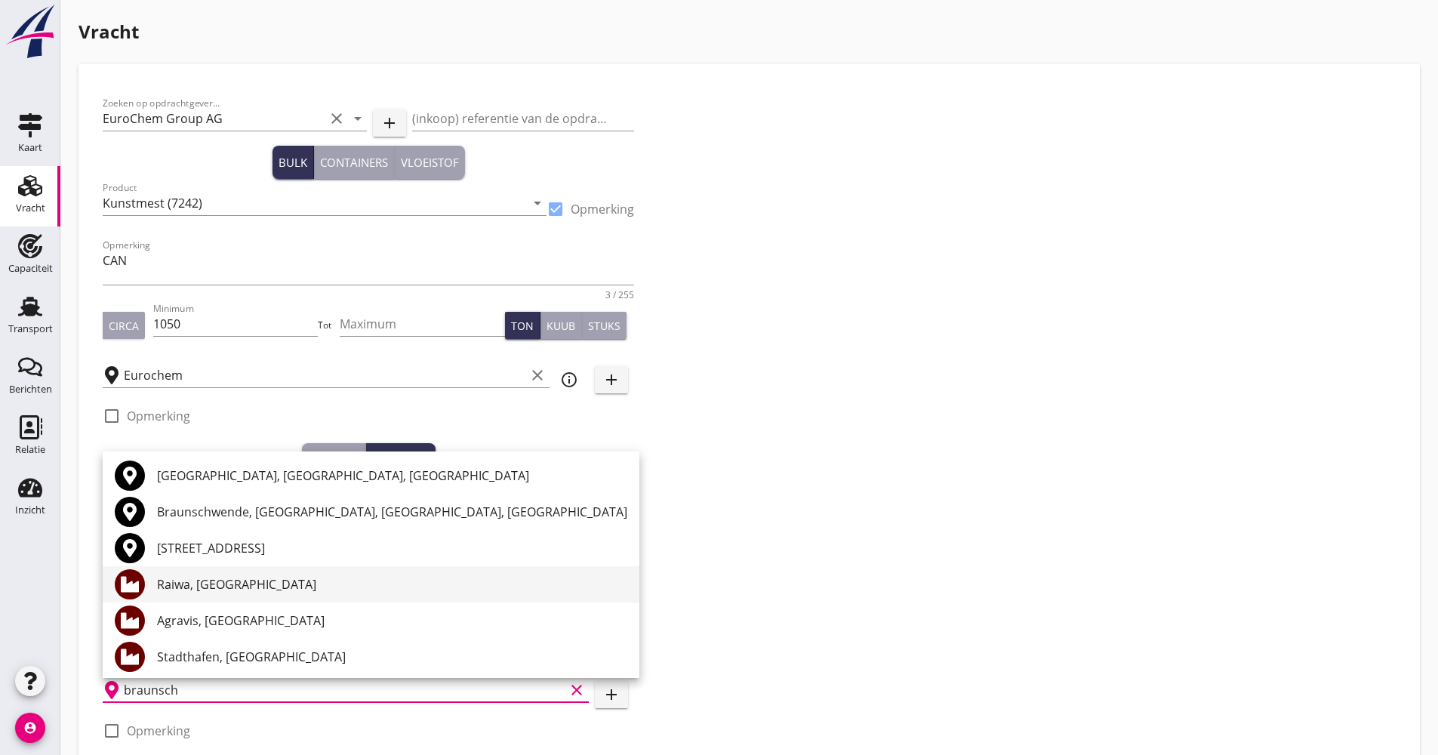
scroll to position [75, 0]
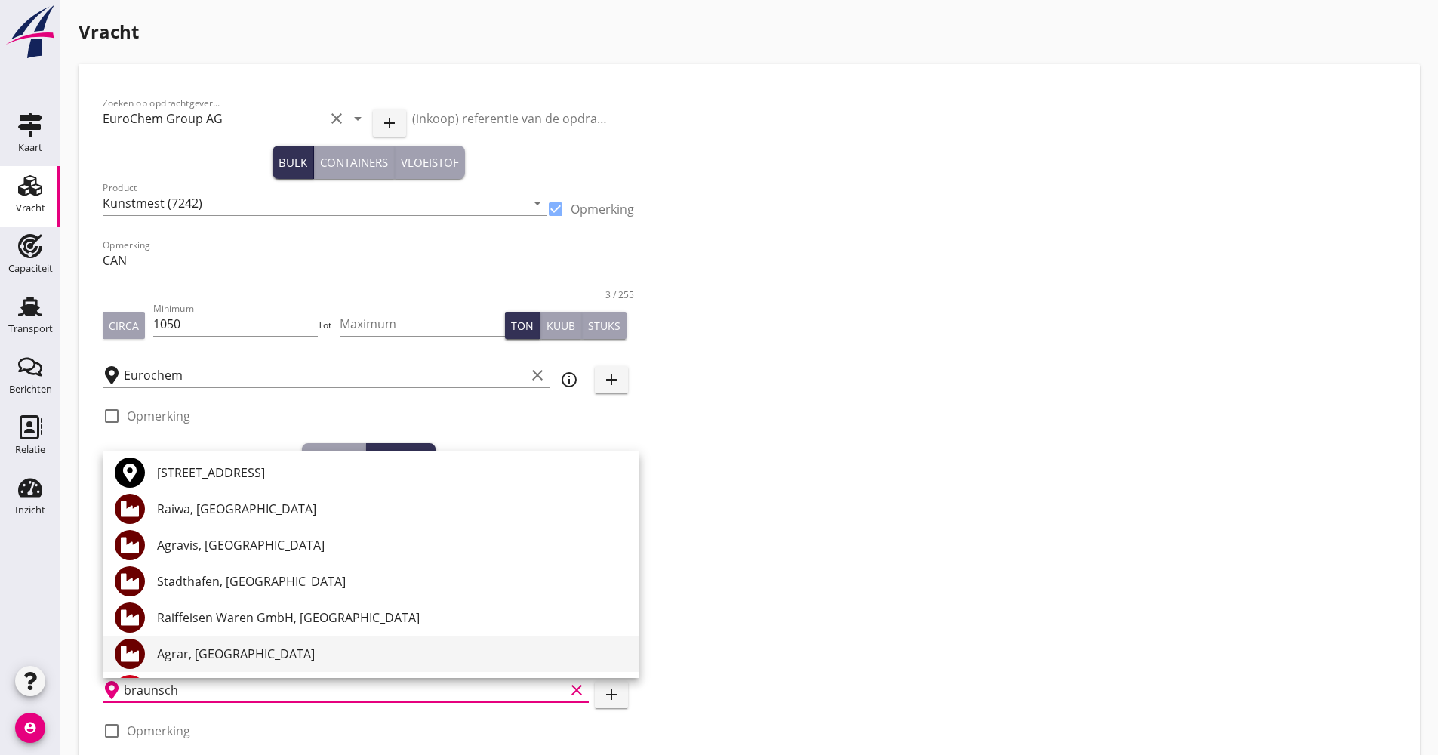
click at [219, 654] on div "Agrar, [GEOGRAPHIC_DATA]" at bounding box center [392, 654] width 470 height 18
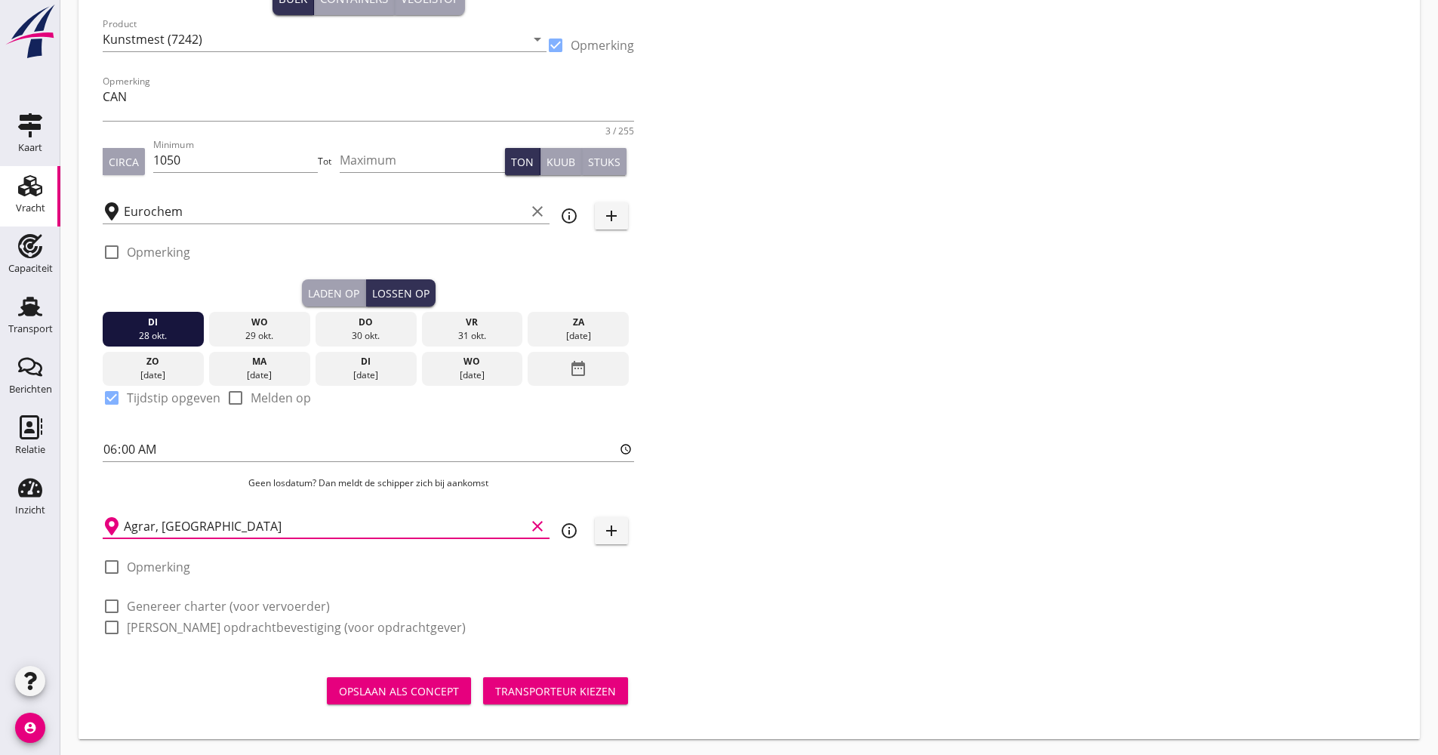
scroll to position [166, 0]
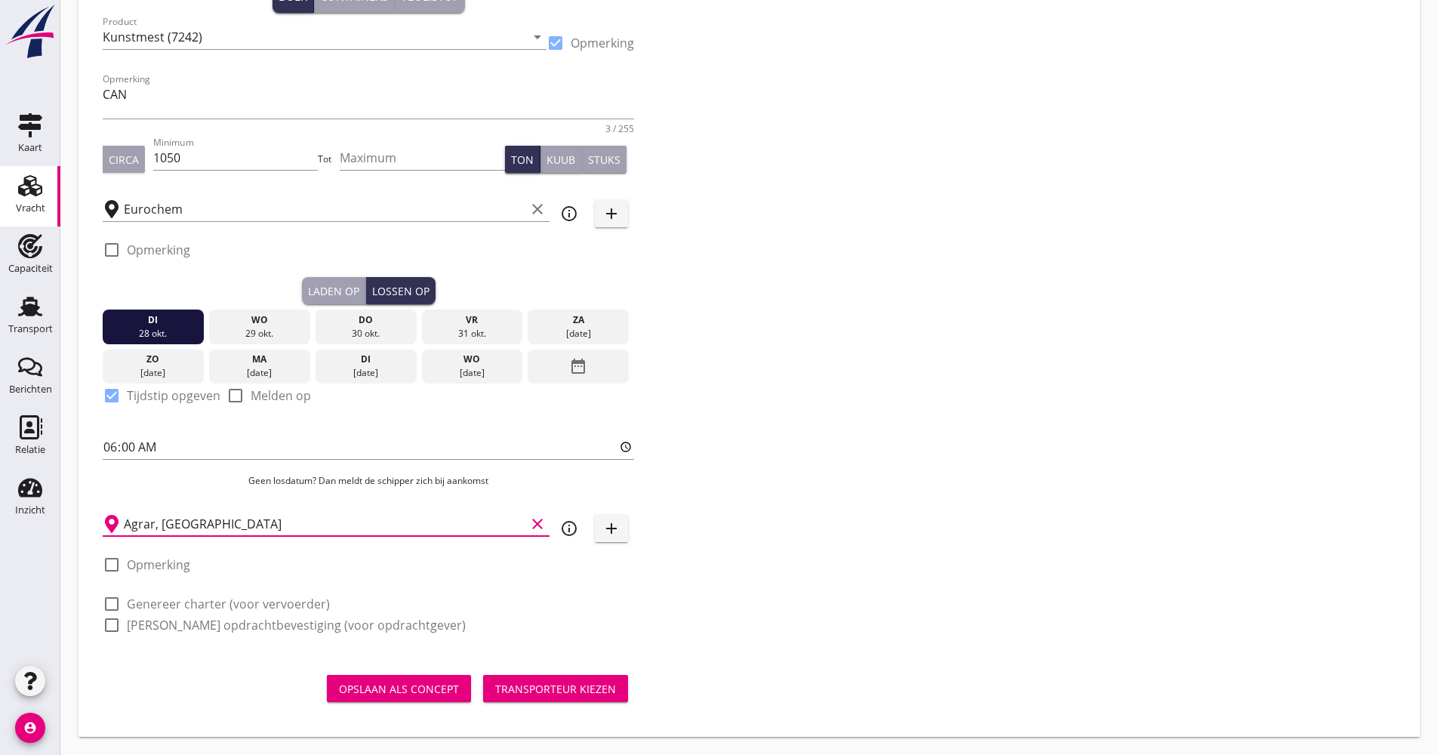
type input "Agrar, [GEOGRAPHIC_DATA]"
click at [199, 602] on label "Genereer charter (voor vervoerder)" at bounding box center [228, 603] width 203 height 15
checkbox input "true"
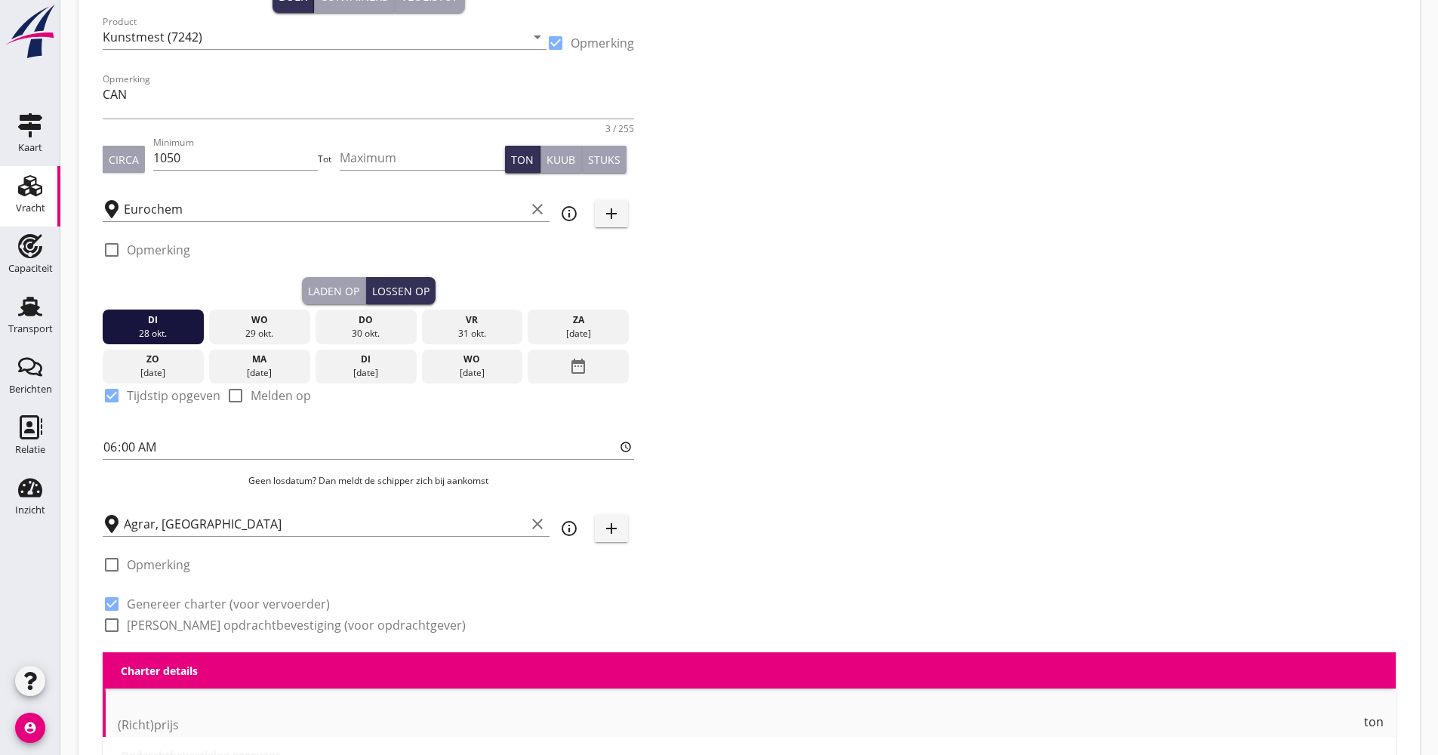
click at [193, 627] on label "[PERSON_NAME] opdrachtbevestiging (voor opdrachtgever)" at bounding box center [296, 625] width 339 height 15
checkbox input "true"
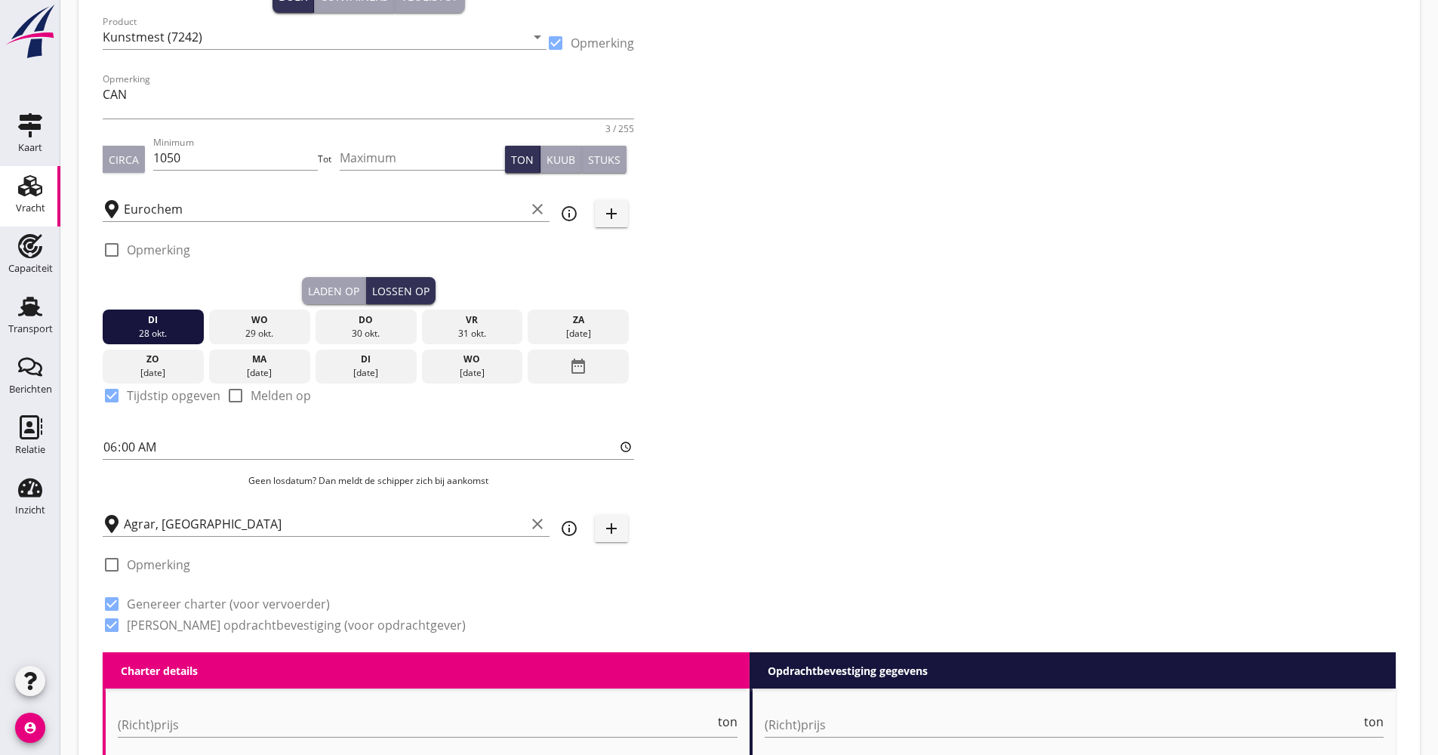
drag, startPoint x: 556, startPoint y: 543, endPoint x: 558, endPoint y: 533, distance: 10.1
click at [556, 542] on div "Agrar, [GEOGRAPHIC_DATA] clear info_outline add" at bounding box center [368, 523] width 531 height 47
click at [558, 533] on div "info_outline" at bounding box center [569, 528] width 27 height 18
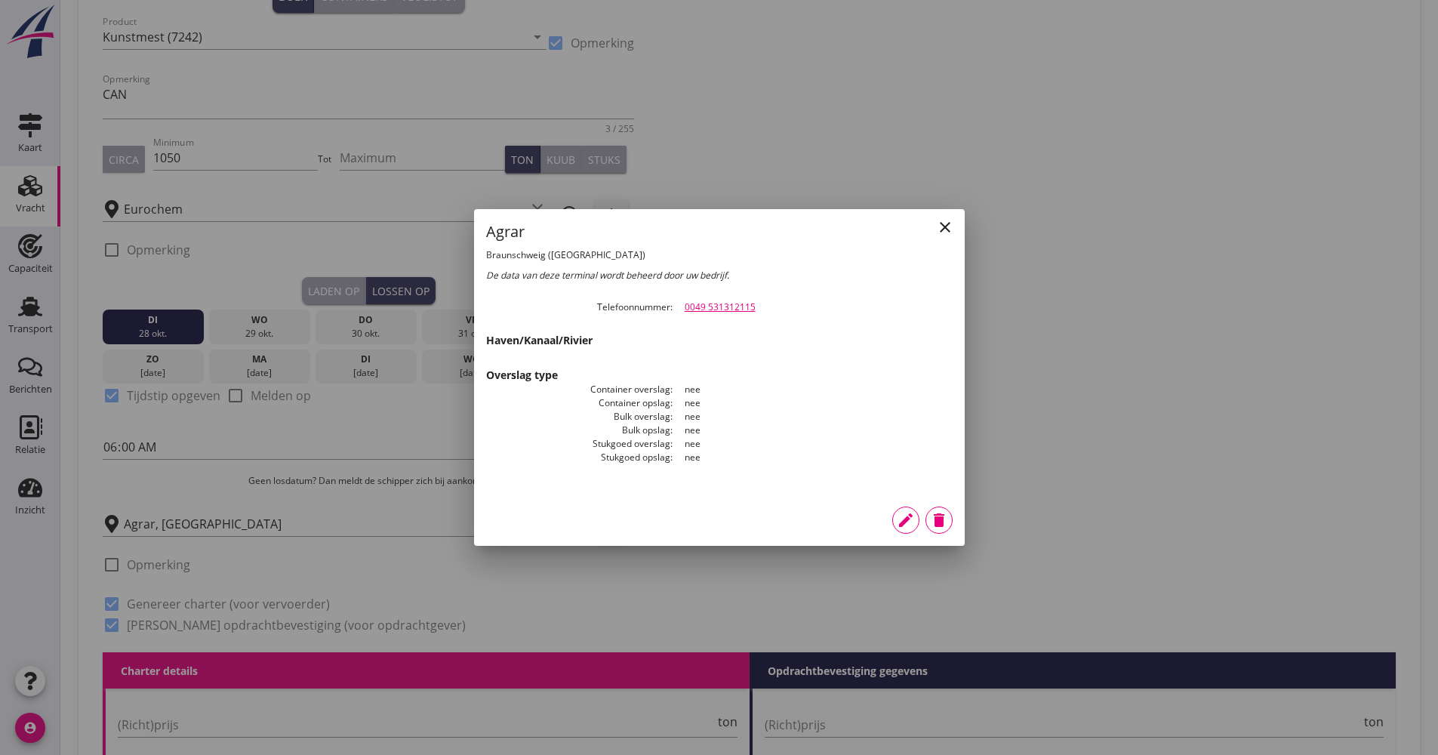
click at [945, 233] on icon "close" at bounding box center [945, 227] width 18 height 18
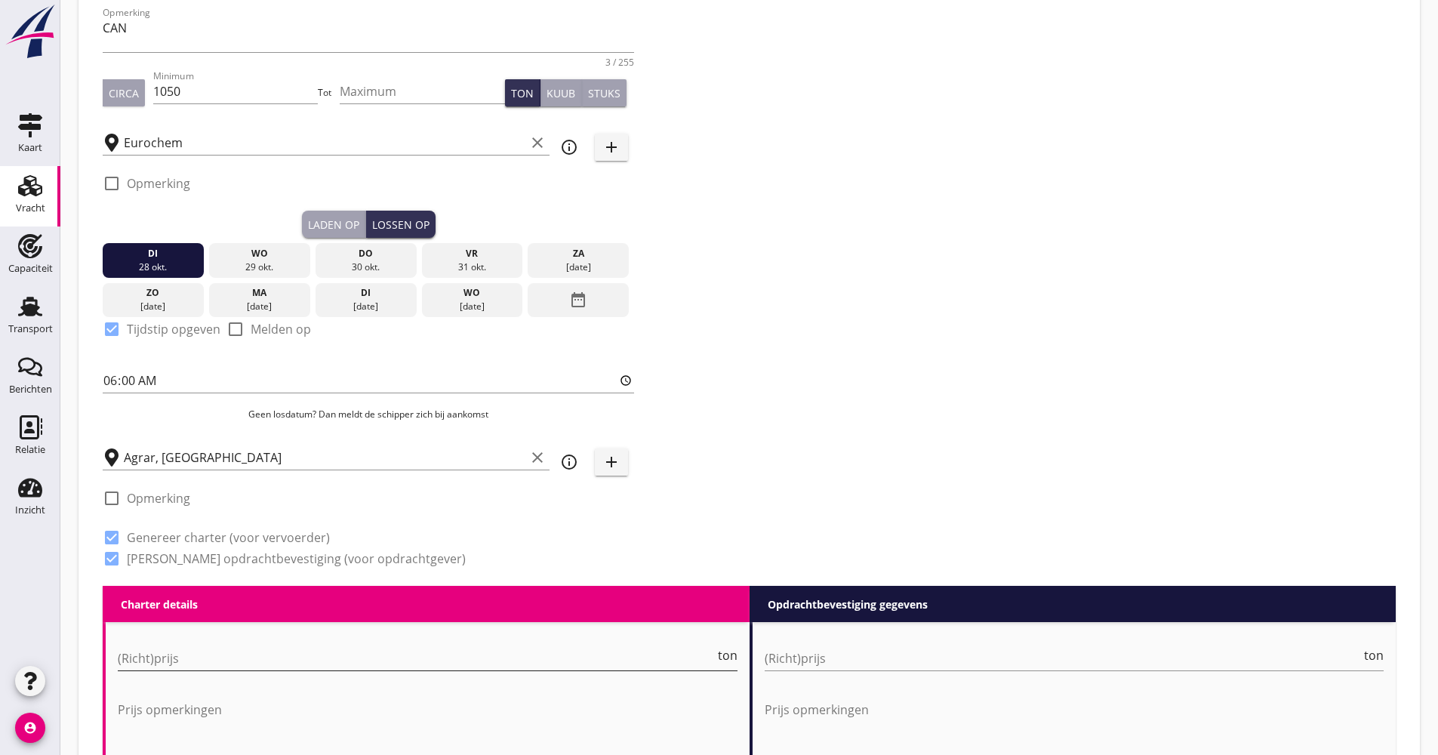
scroll to position [242, 0]
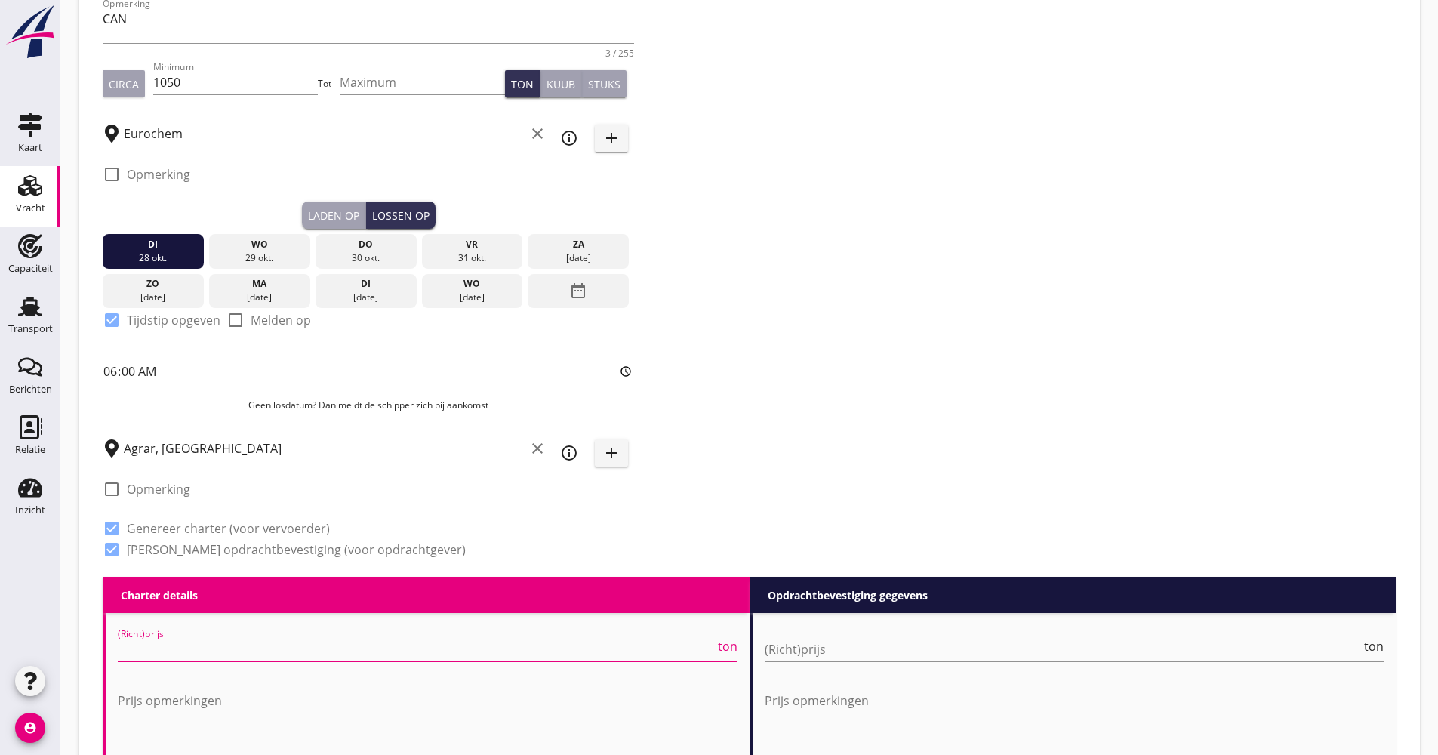
click at [168, 646] on input "(Richt)prijs" at bounding box center [416, 649] width 597 height 24
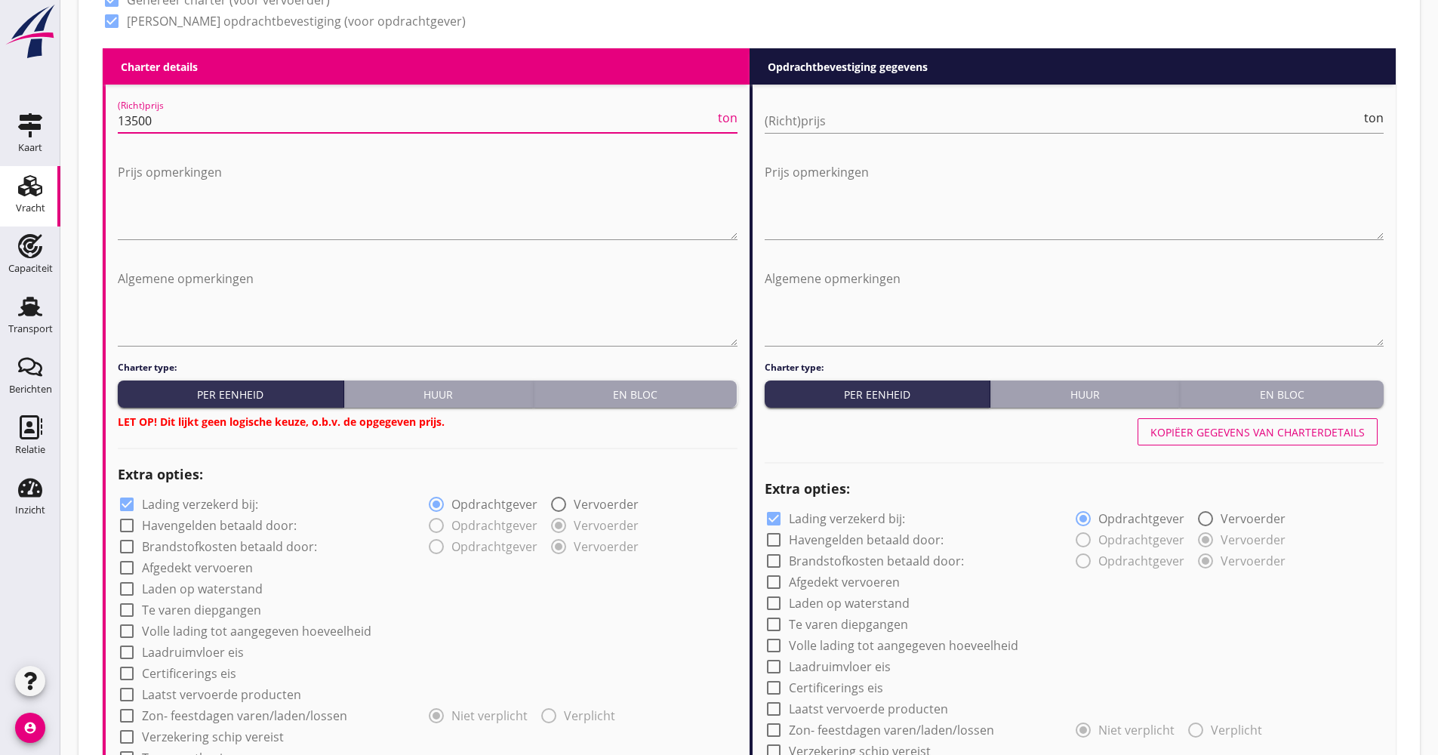
type input "13500"
click at [630, 386] on button "En bloc" at bounding box center [636, 393] width 204 height 27
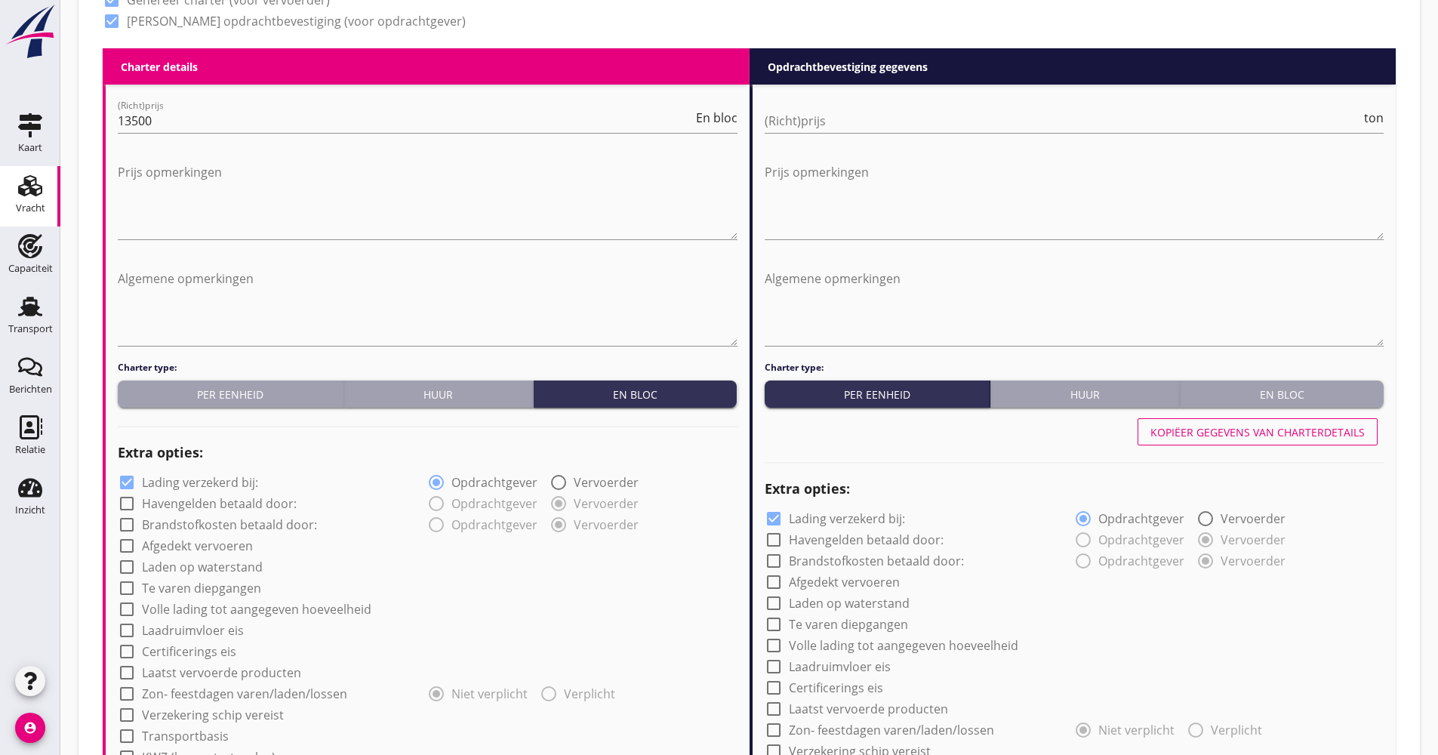
click at [200, 482] on label "Lading verzekerd bij:" at bounding box center [200, 482] width 116 height 15
checkbox input "false"
click at [198, 538] on div "check_box_outline_blank Afgedekt vervoeren" at bounding box center [428, 544] width 620 height 21
drag, startPoint x: 197, startPoint y: 544, endPoint x: 189, endPoint y: 560, distance: 18.2
click at [196, 544] on label "Afgedekt vervoeren" at bounding box center [197, 545] width 111 height 15
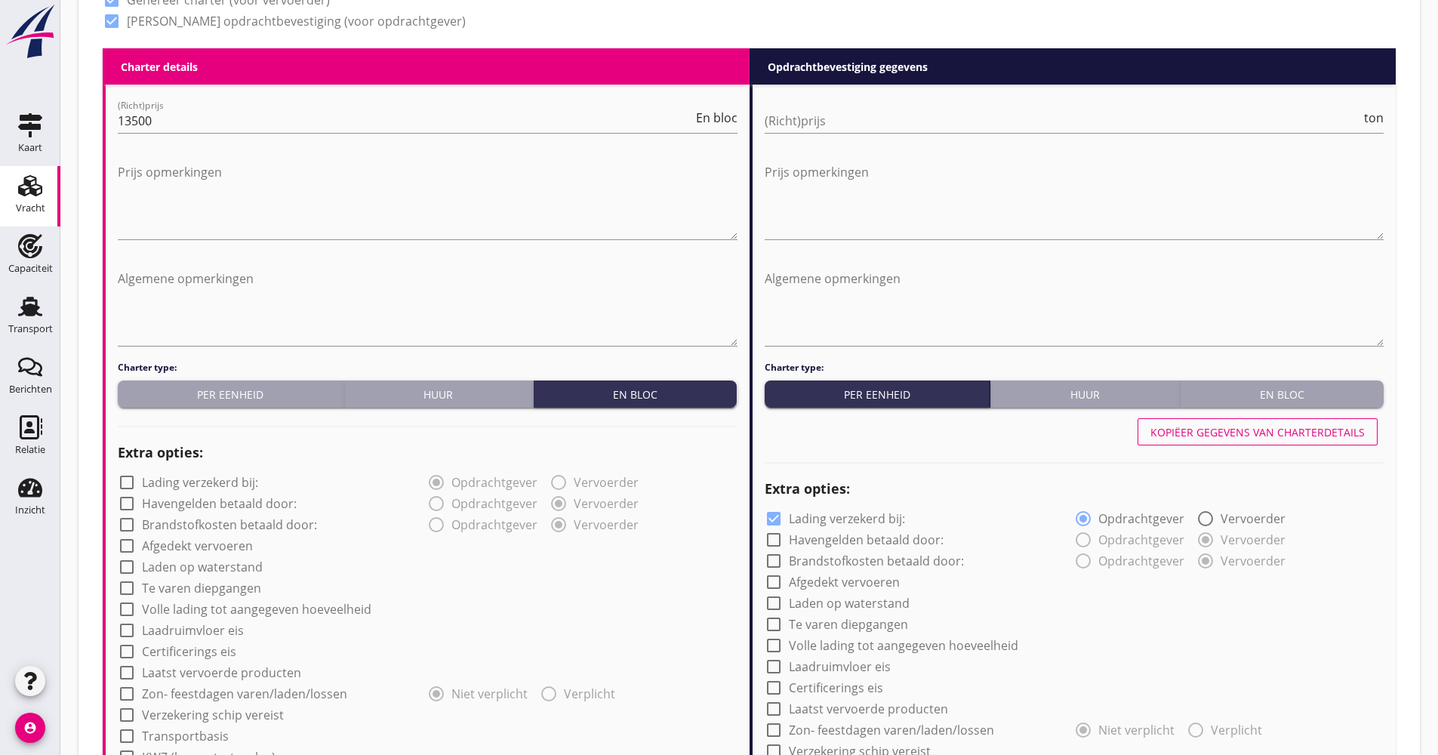
checkbox input "true"
click at [192, 616] on label "Volle lading tot aangegeven hoeveelheid" at bounding box center [256, 609] width 229 height 15
checkbox input "true"
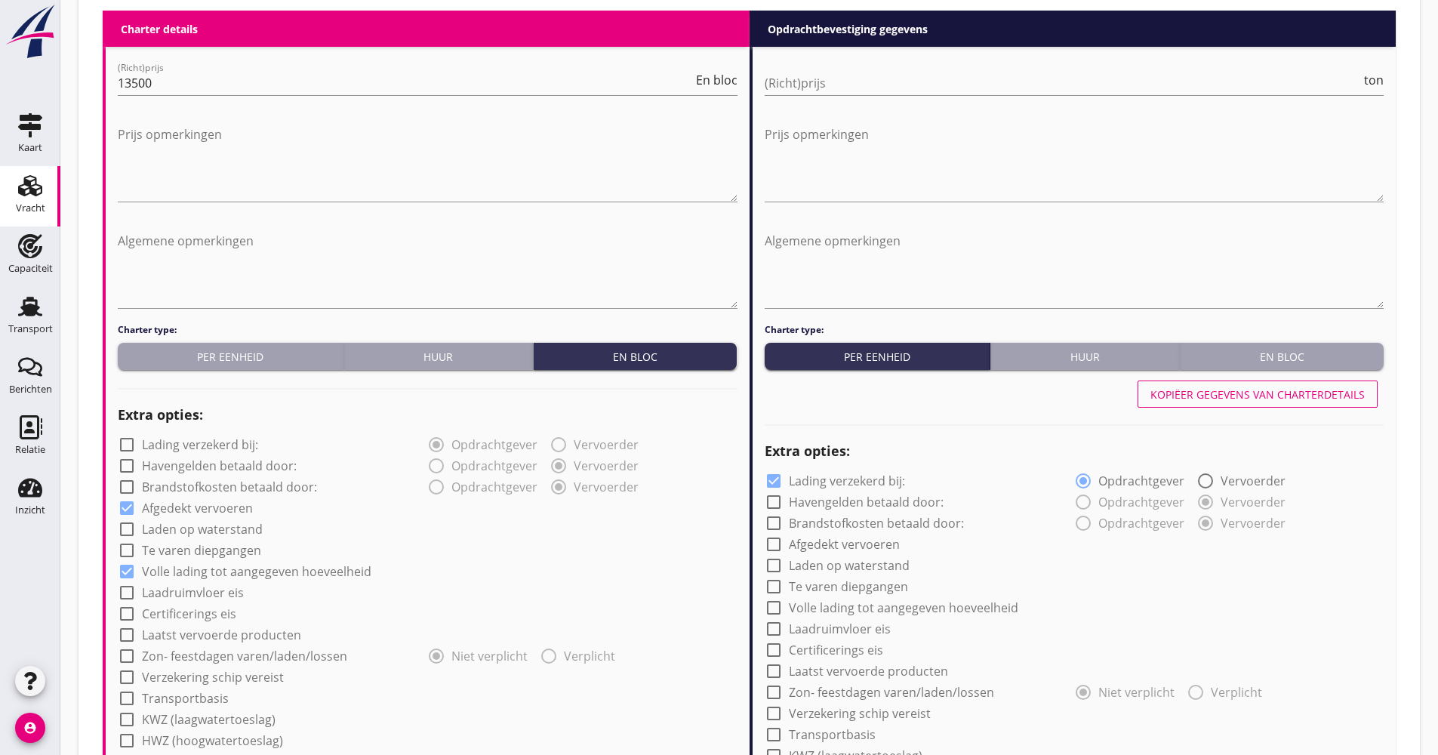
scroll to position [996, 0]
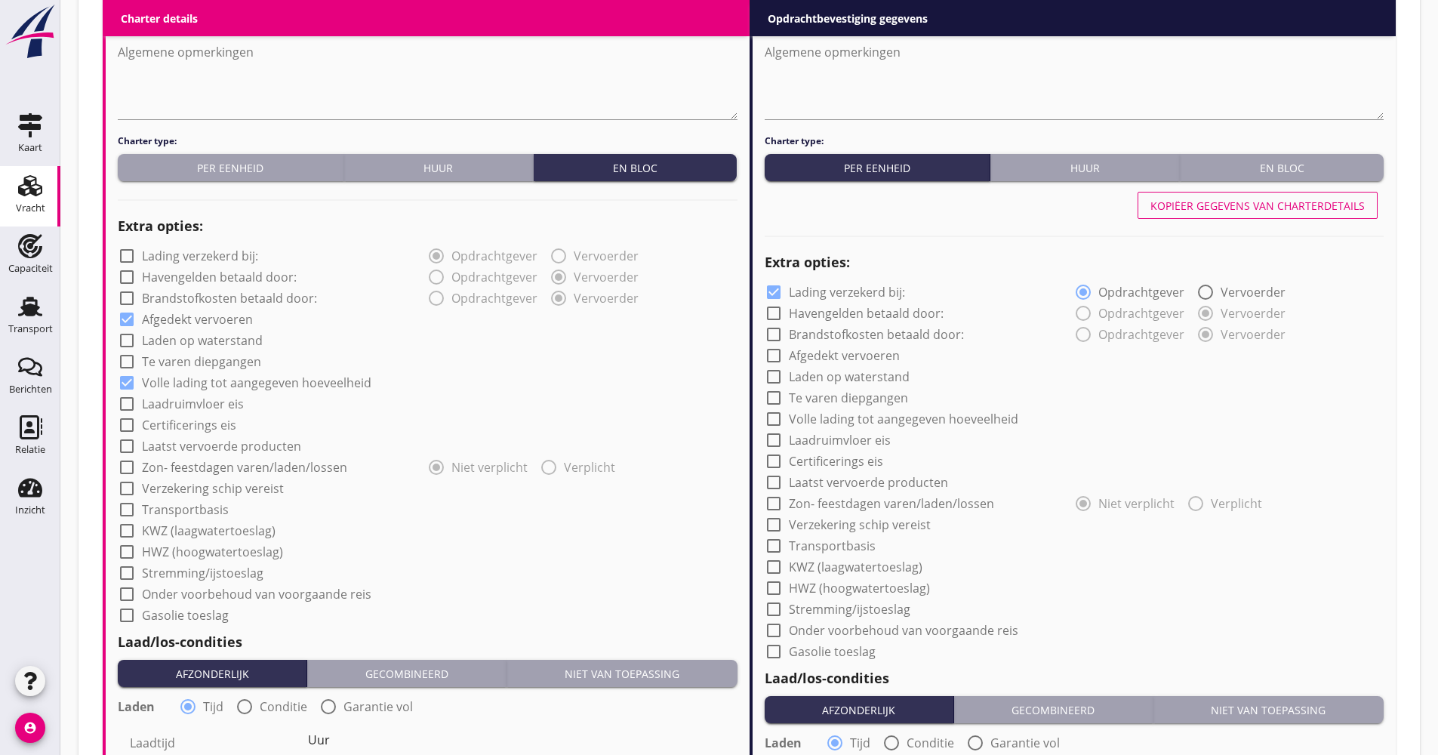
click at [207, 490] on label "Verzekering schip vereist" at bounding box center [213, 488] width 142 height 15
checkbox input "true"
click at [202, 507] on label "Transportbasis" at bounding box center [185, 509] width 87 height 15
checkbox input "true"
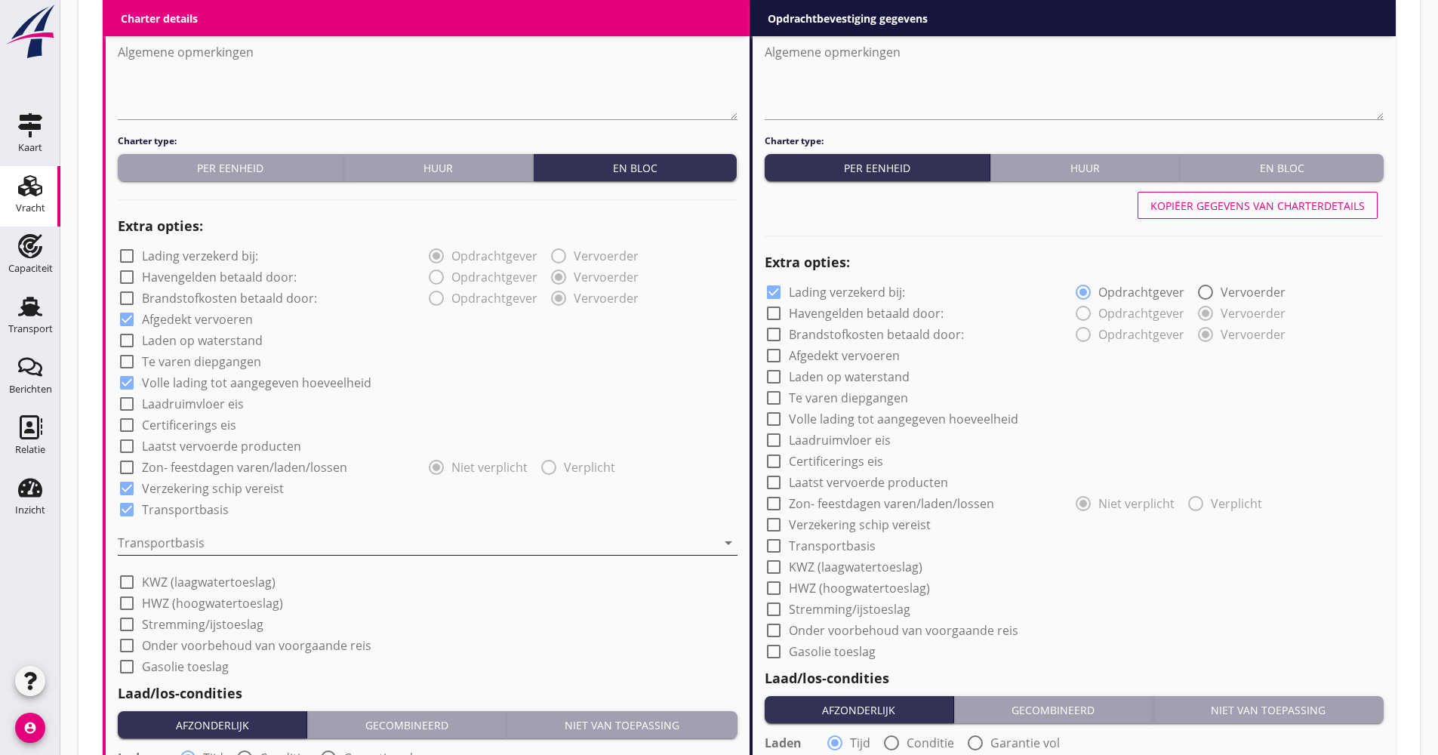
click at [189, 542] on div at bounding box center [417, 543] width 599 height 24
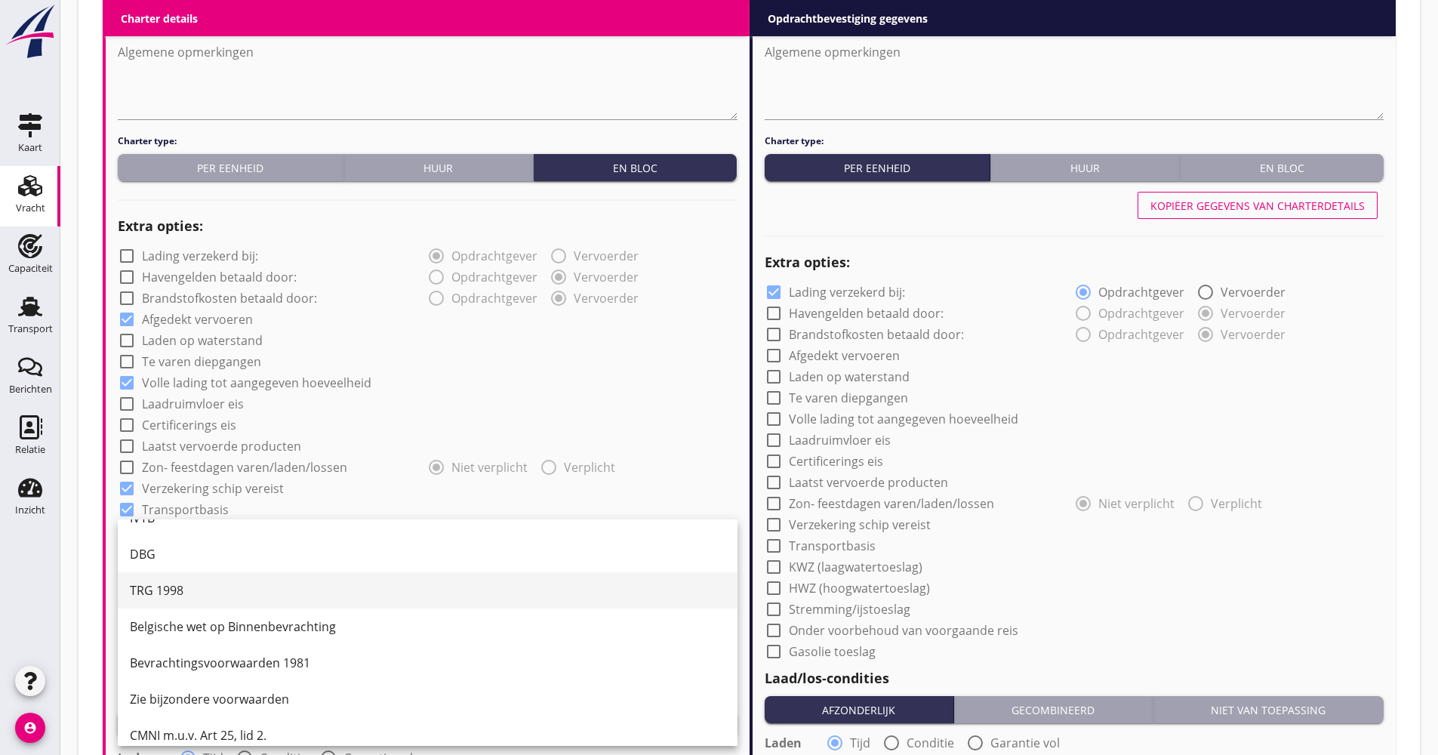
scroll to position [39, 0]
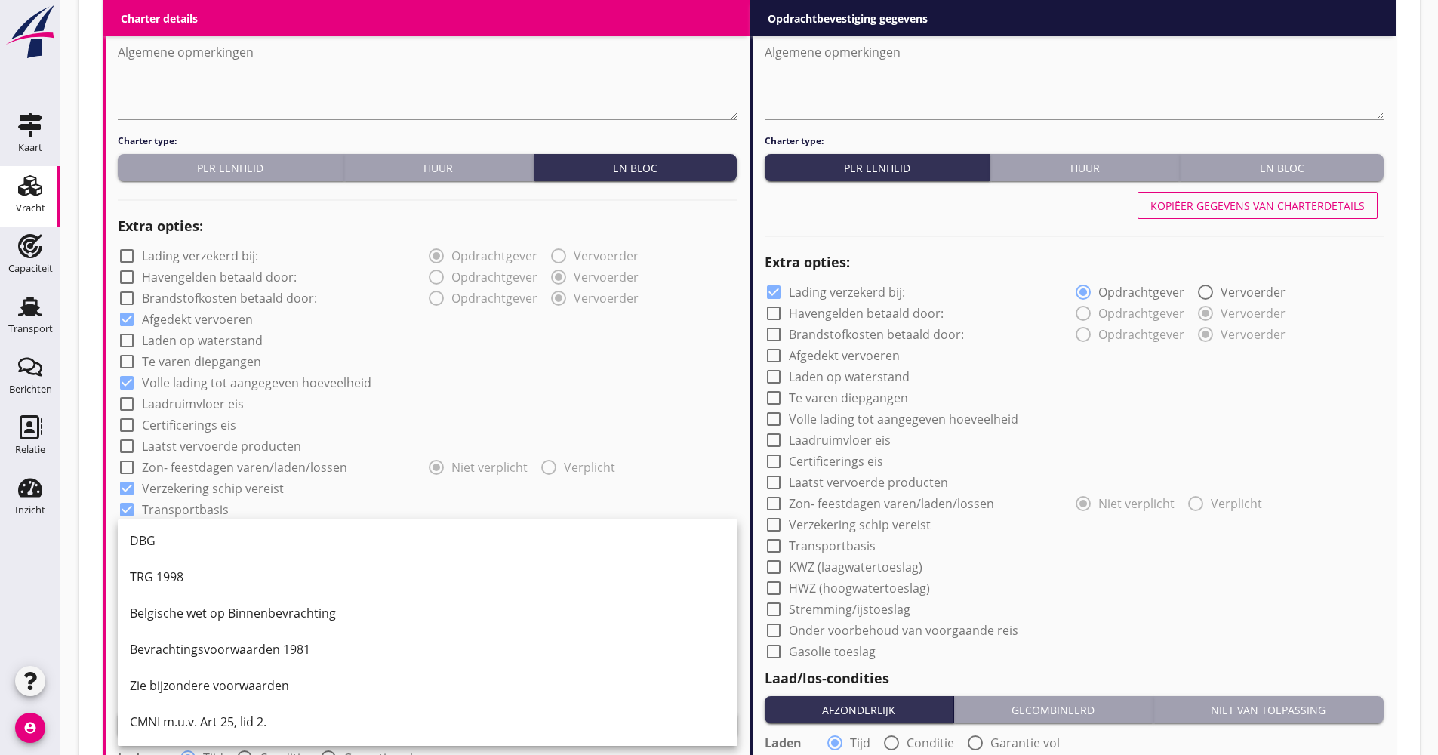
click at [192, 720] on div "CMNI m.u.v. Art 25, lid 2." at bounding box center [428, 722] width 596 height 18
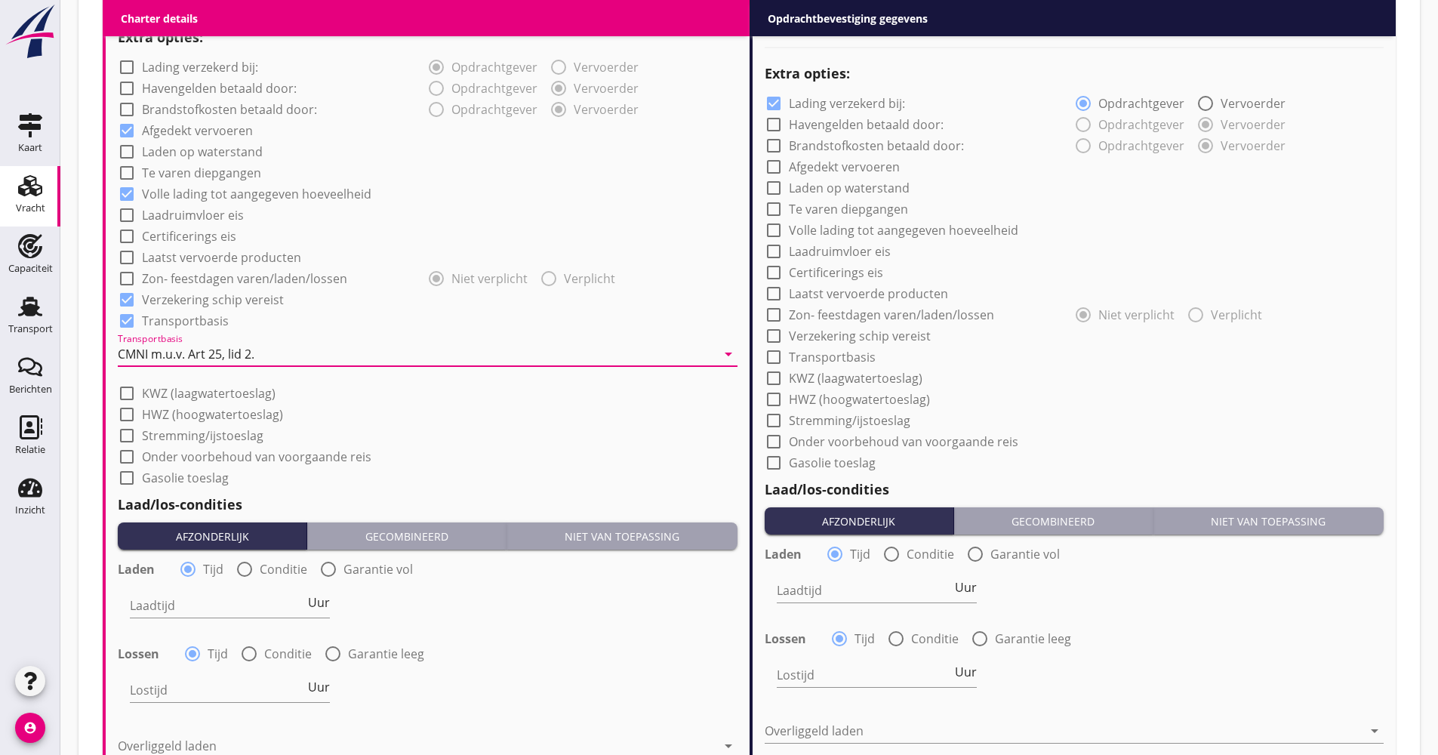
scroll to position [1298, 0]
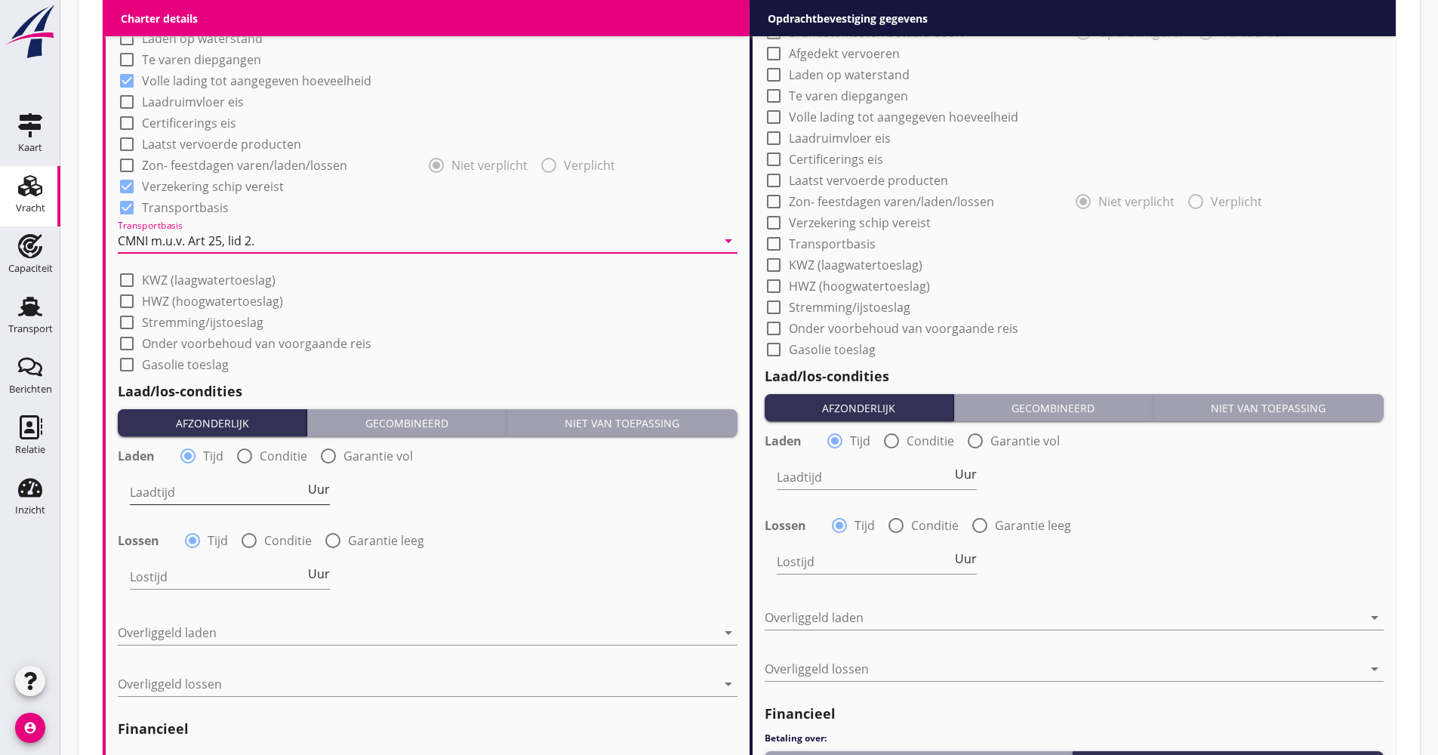
click at [282, 490] on input "Laadtijd" at bounding box center [217, 492] width 175 height 24
type input "48"
click at [219, 624] on div at bounding box center [417, 633] width 599 height 24
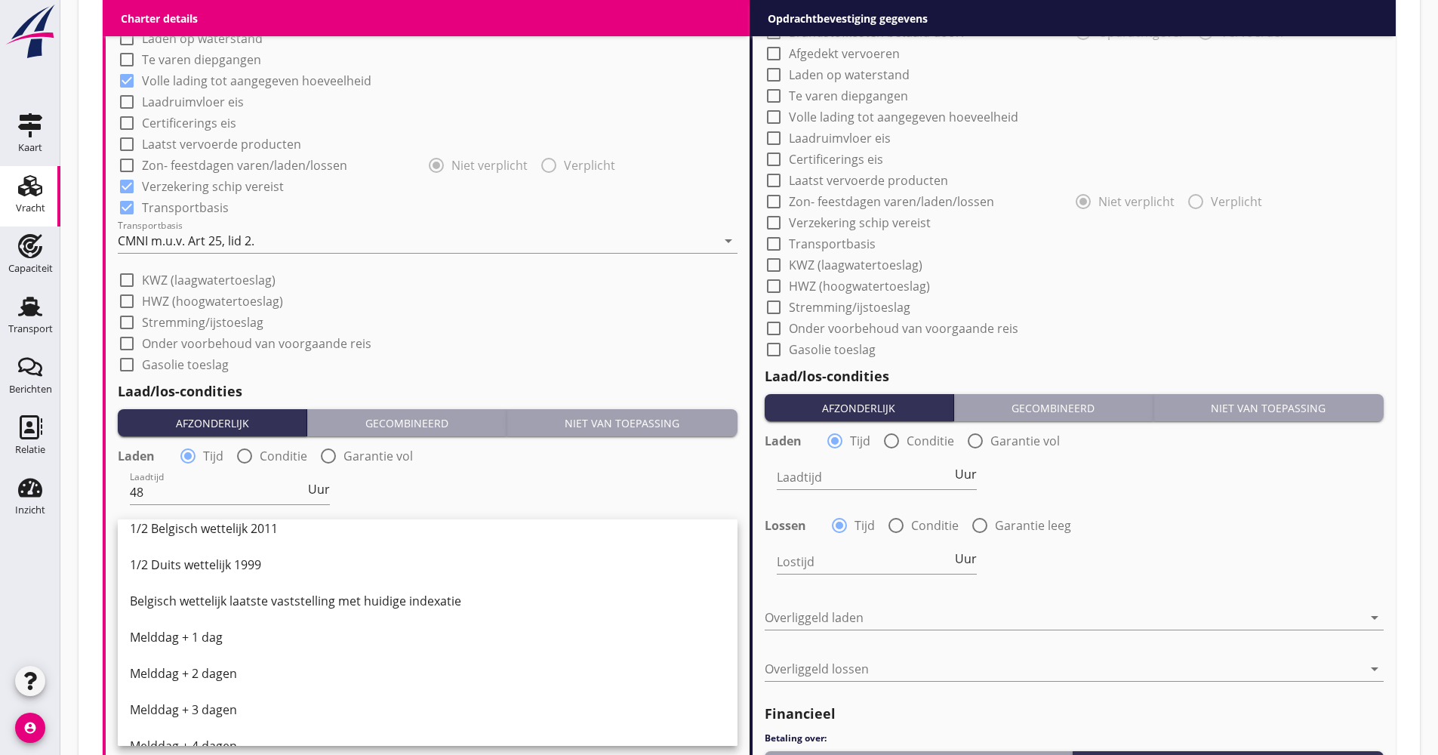
scroll to position [453, 0]
click at [220, 529] on div "1/2 Belgisch wettelijk 2011" at bounding box center [428, 525] width 596 height 18
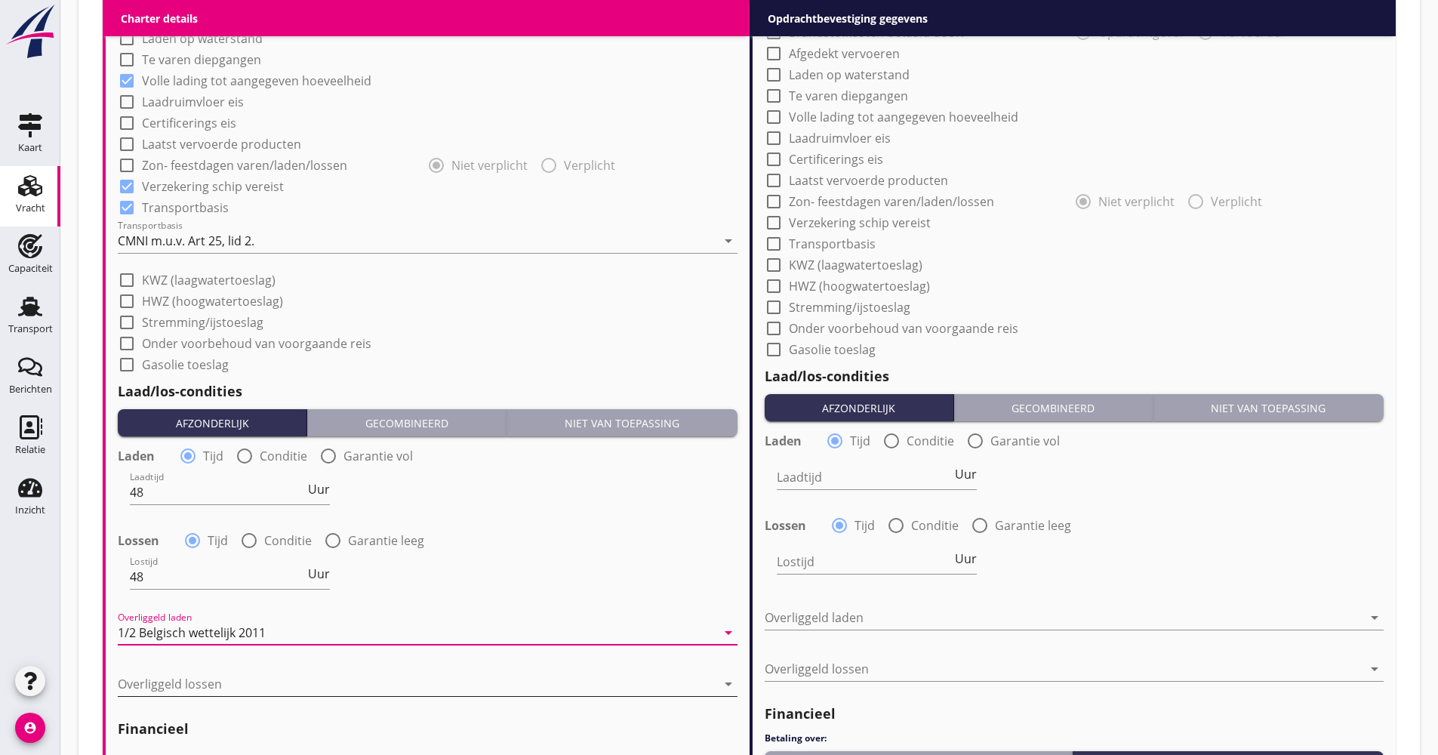
click at [186, 679] on div at bounding box center [417, 684] width 599 height 24
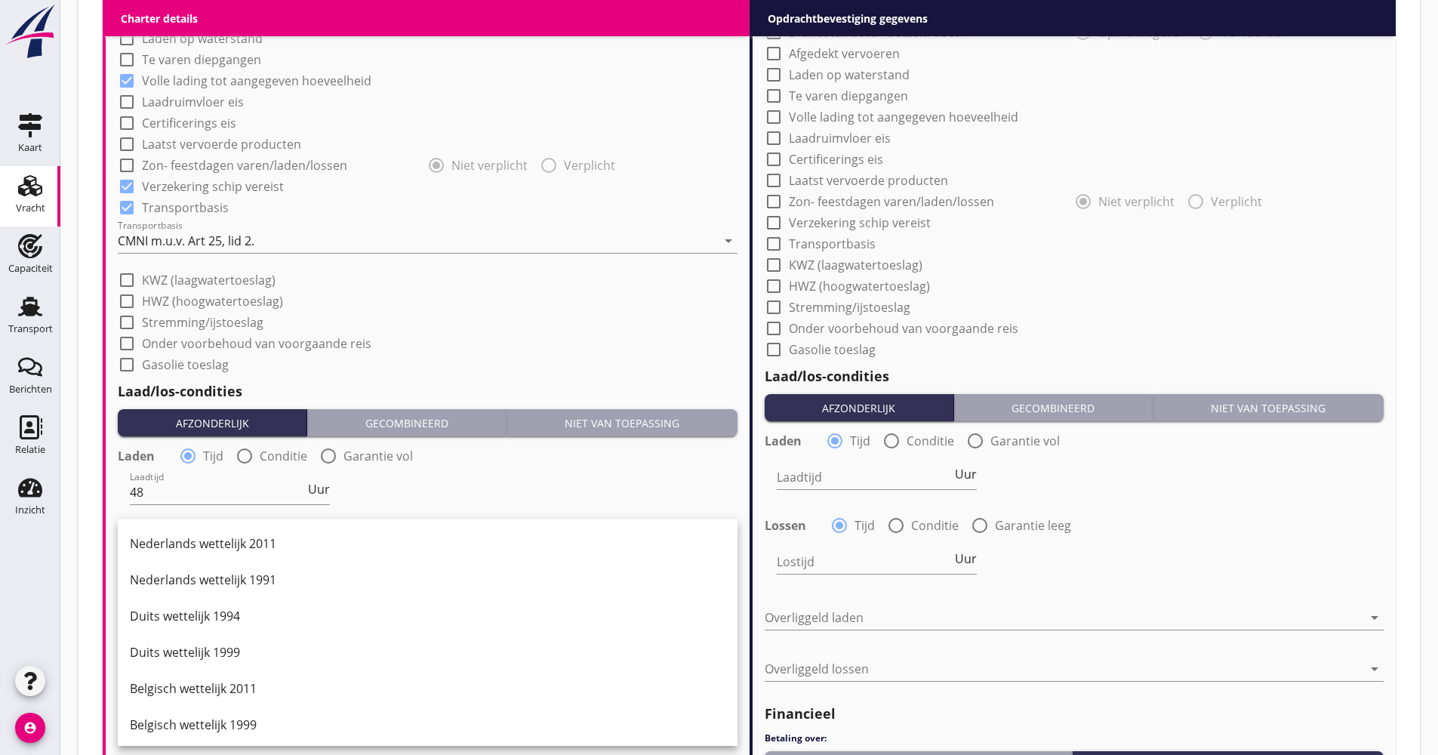
click at [196, 653] on div "Duits wettelijk 1999" at bounding box center [428, 652] width 596 height 18
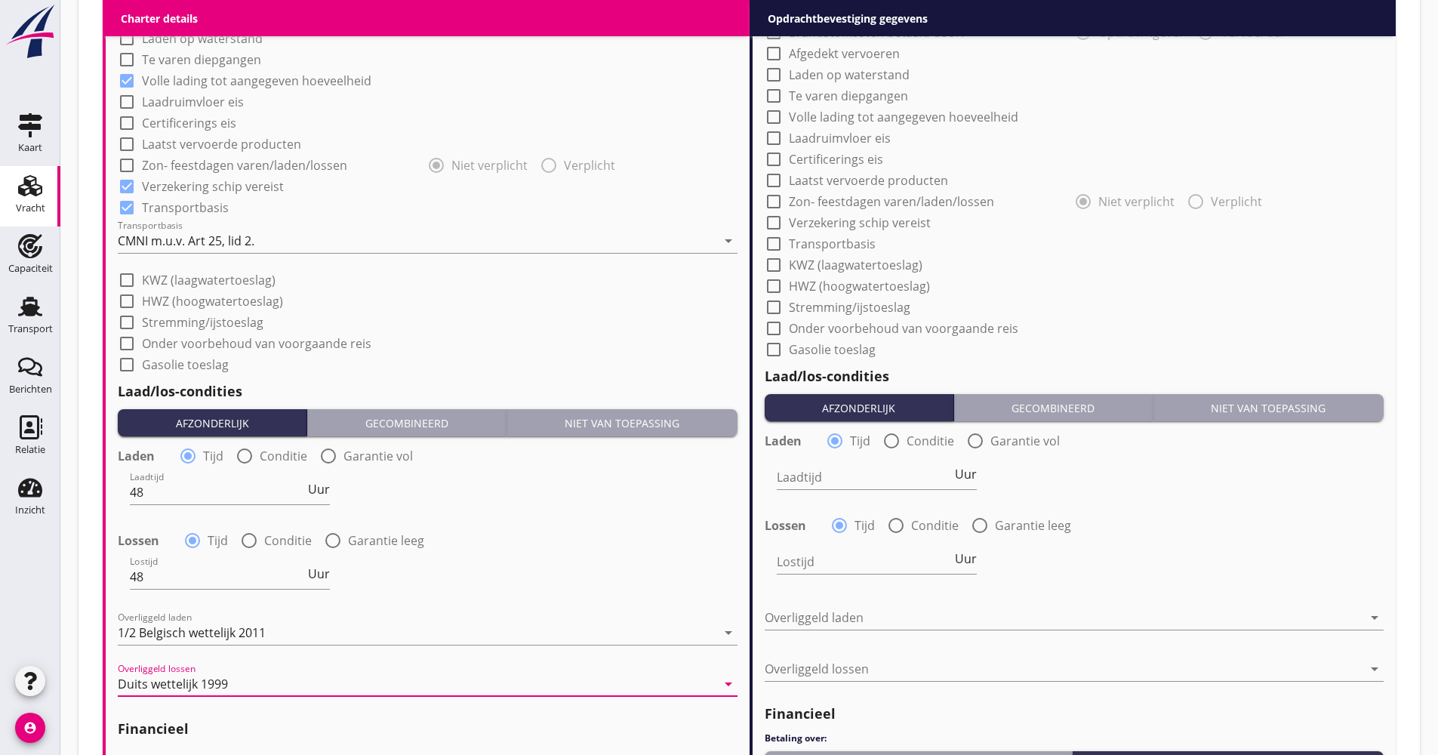
scroll to position [1600, 0]
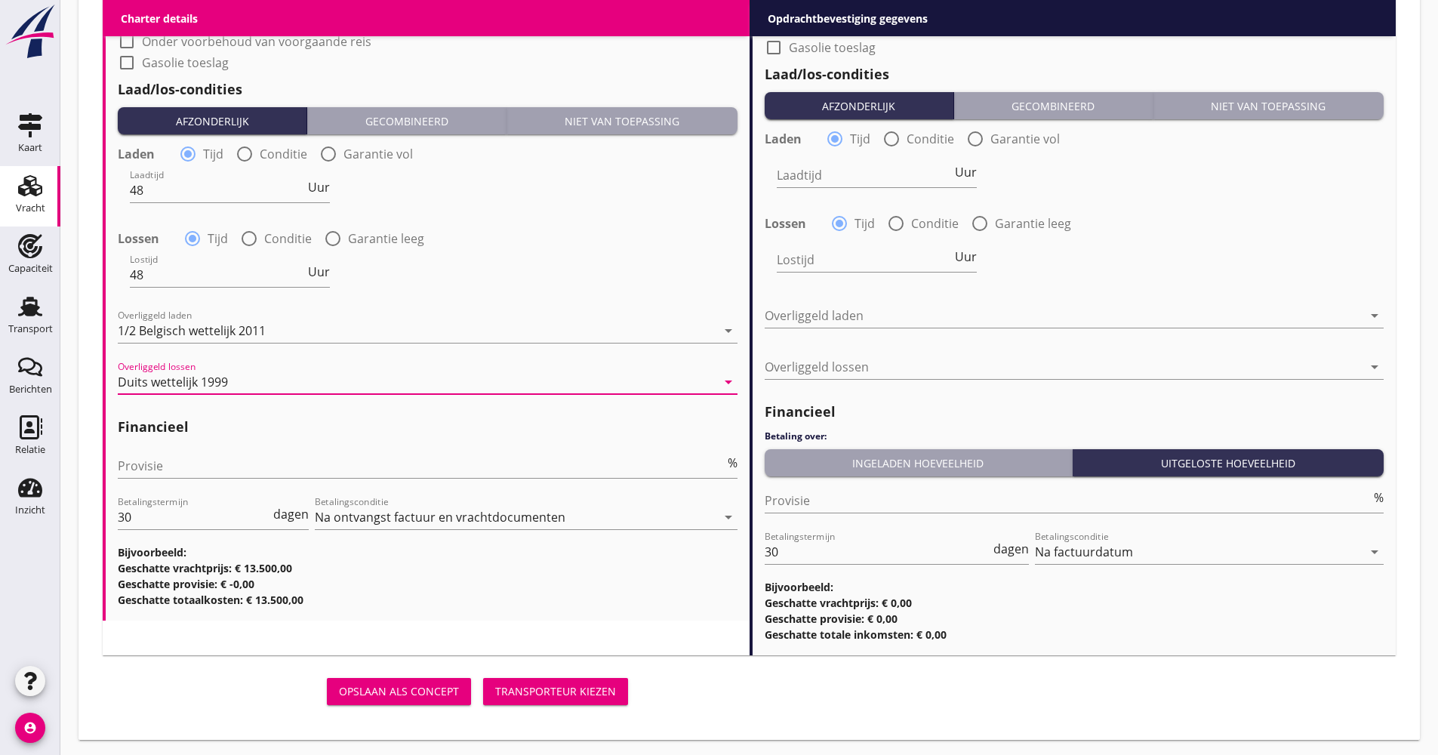
click at [217, 453] on div "Provisie %" at bounding box center [428, 469] width 620 height 48
click at [214, 461] on input "Provisie" at bounding box center [421, 466] width 607 height 24
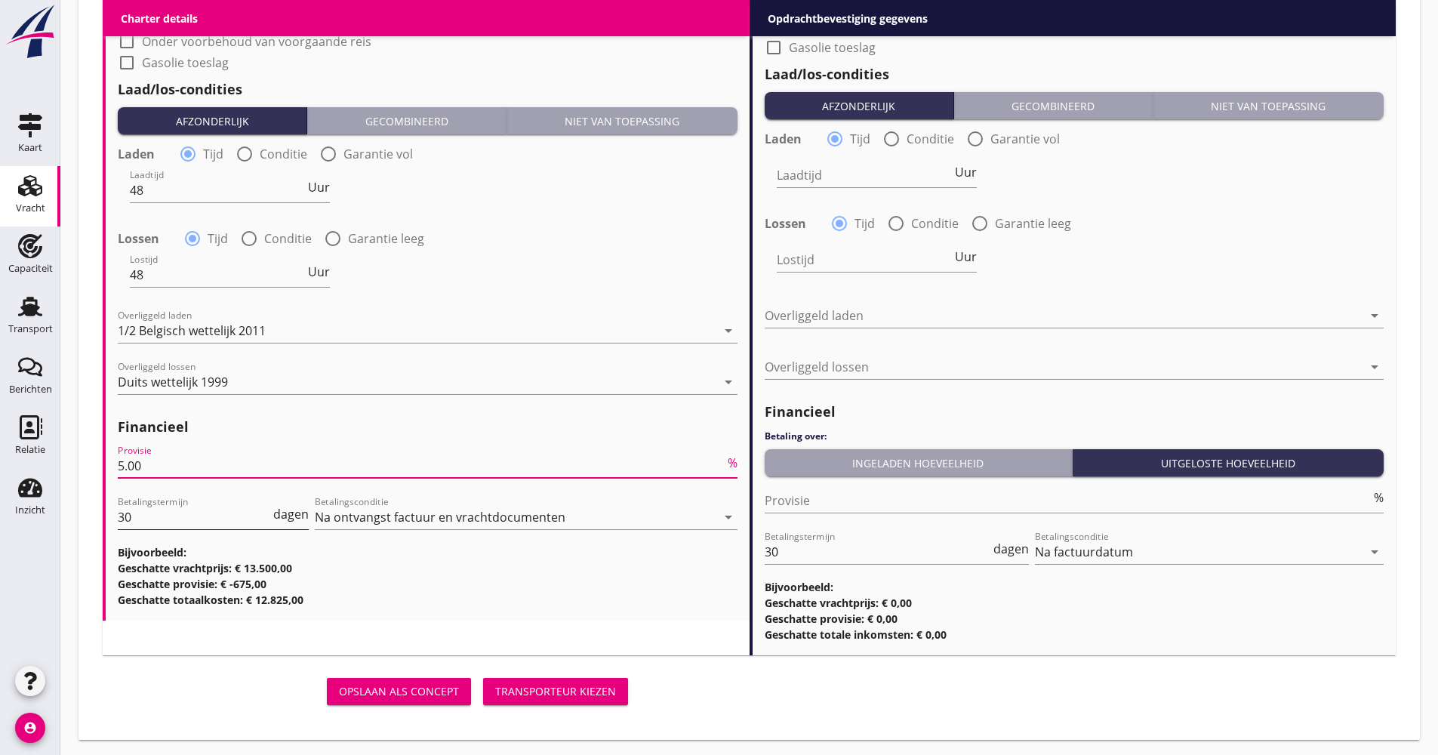
type input "5.00"
drag, startPoint x: 175, startPoint y: 523, endPoint x: 94, endPoint y: 523, distance: 80.8
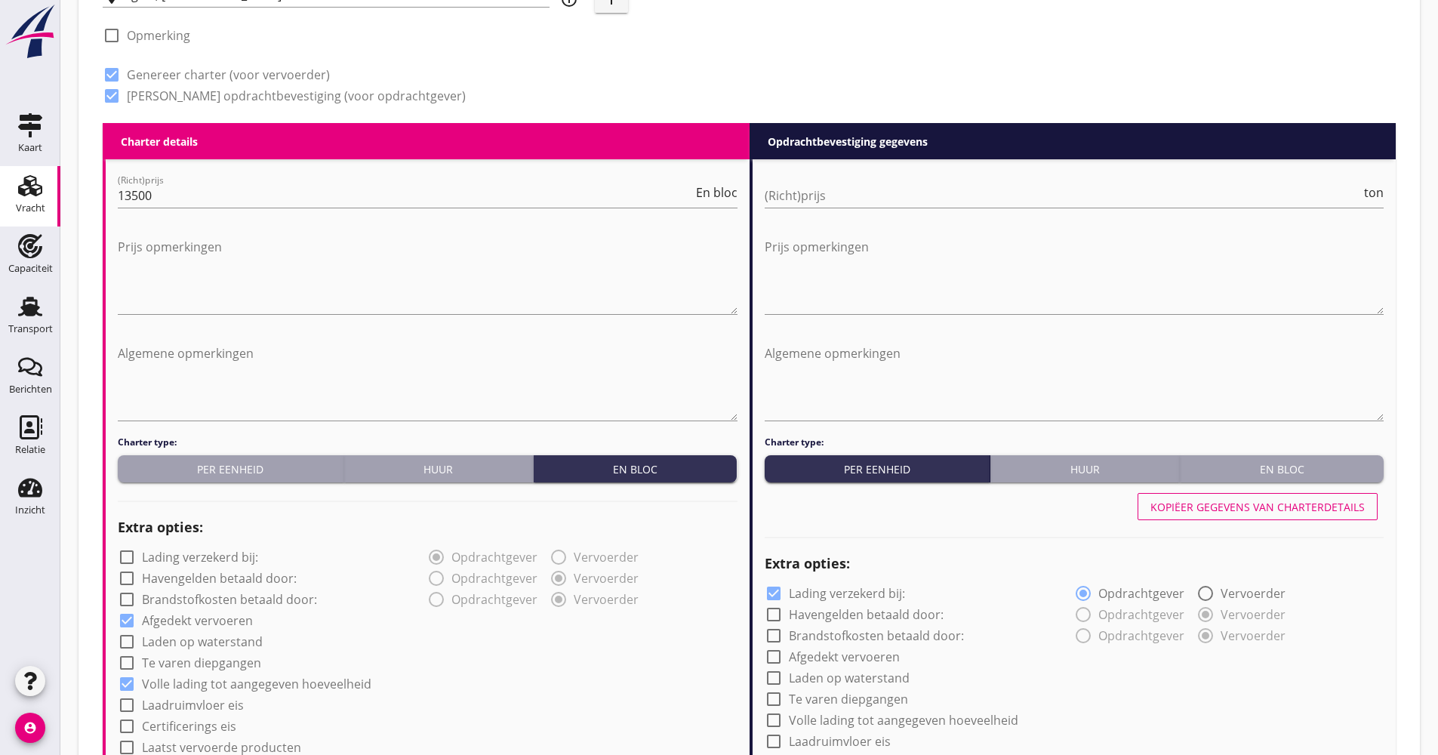
scroll to position [695, 0]
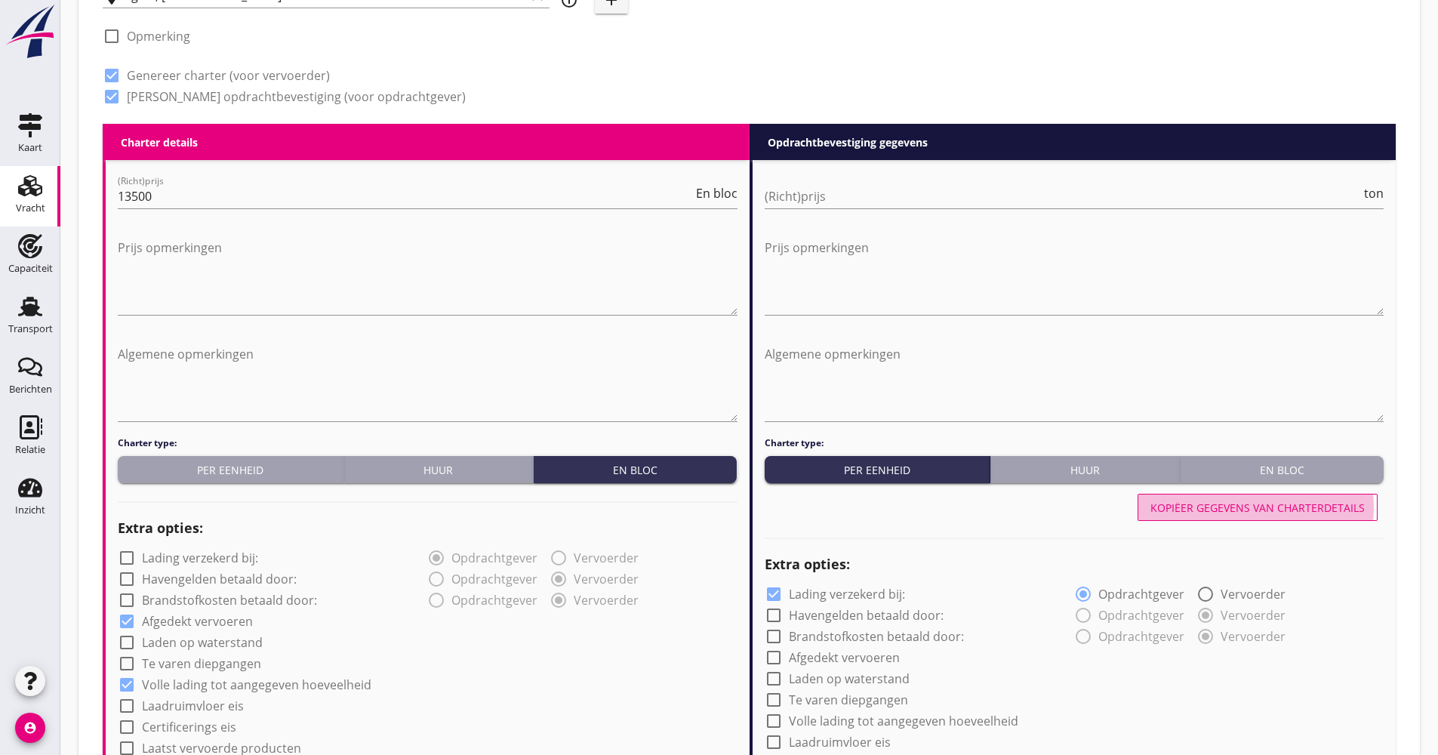
click at [1200, 496] on button "Kopiëer gegevens van charterdetails" at bounding box center [1258, 507] width 240 height 27
checkbox input "false"
checkbox input "true"
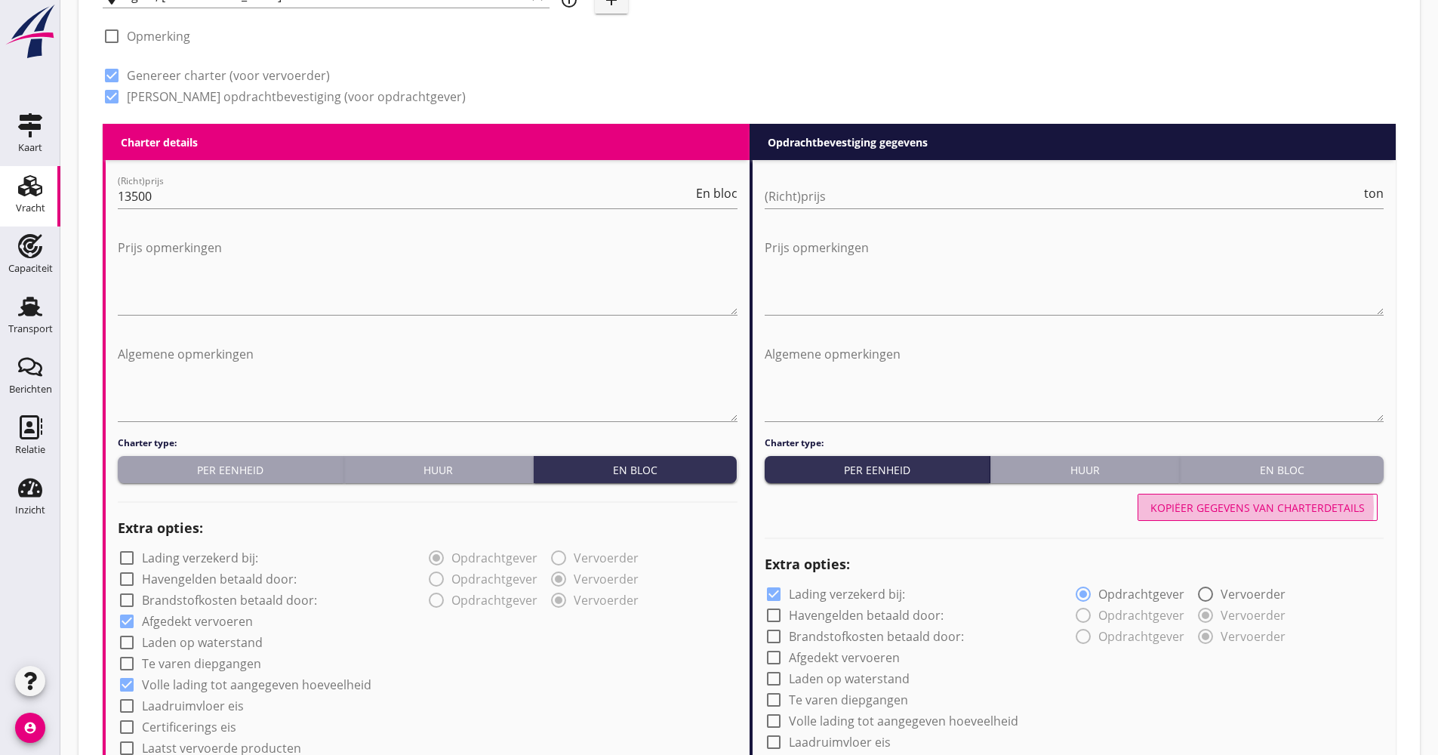
checkbox input "true"
type input "48"
click at [791, 181] on div "(Richt)prijs ton" at bounding box center [1075, 199] width 620 height 48
click at [802, 192] on input "(Richt)prijs" at bounding box center [1063, 196] width 597 height 24
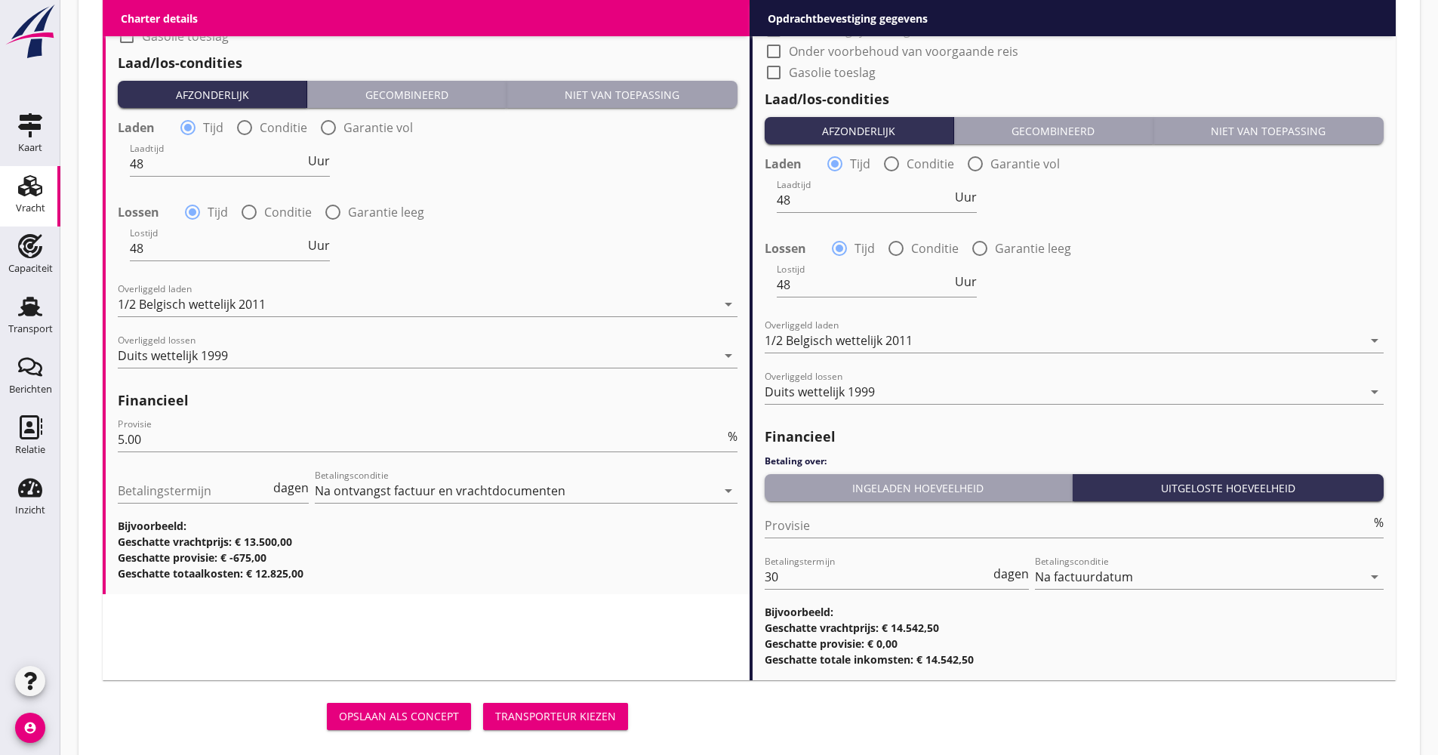
scroll to position [1655, 0]
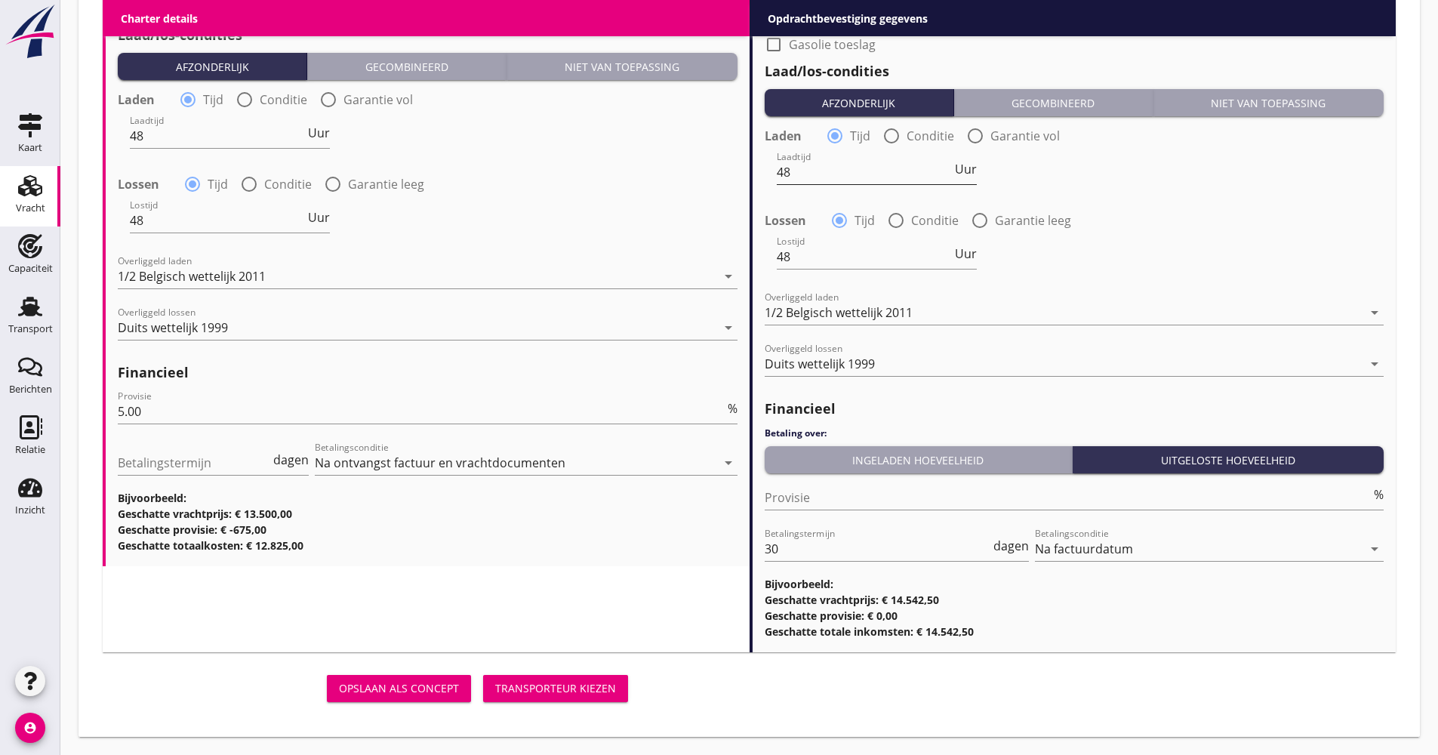
type input "13.85"
drag, startPoint x: 807, startPoint y: 171, endPoint x: 778, endPoint y: 173, distance: 29.5
click at [778, 174] on input "48" at bounding box center [864, 172] width 175 height 24
type input "24"
drag, startPoint x: 160, startPoint y: 144, endPoint x: 93, endPoint y: 150, distance: 67.5
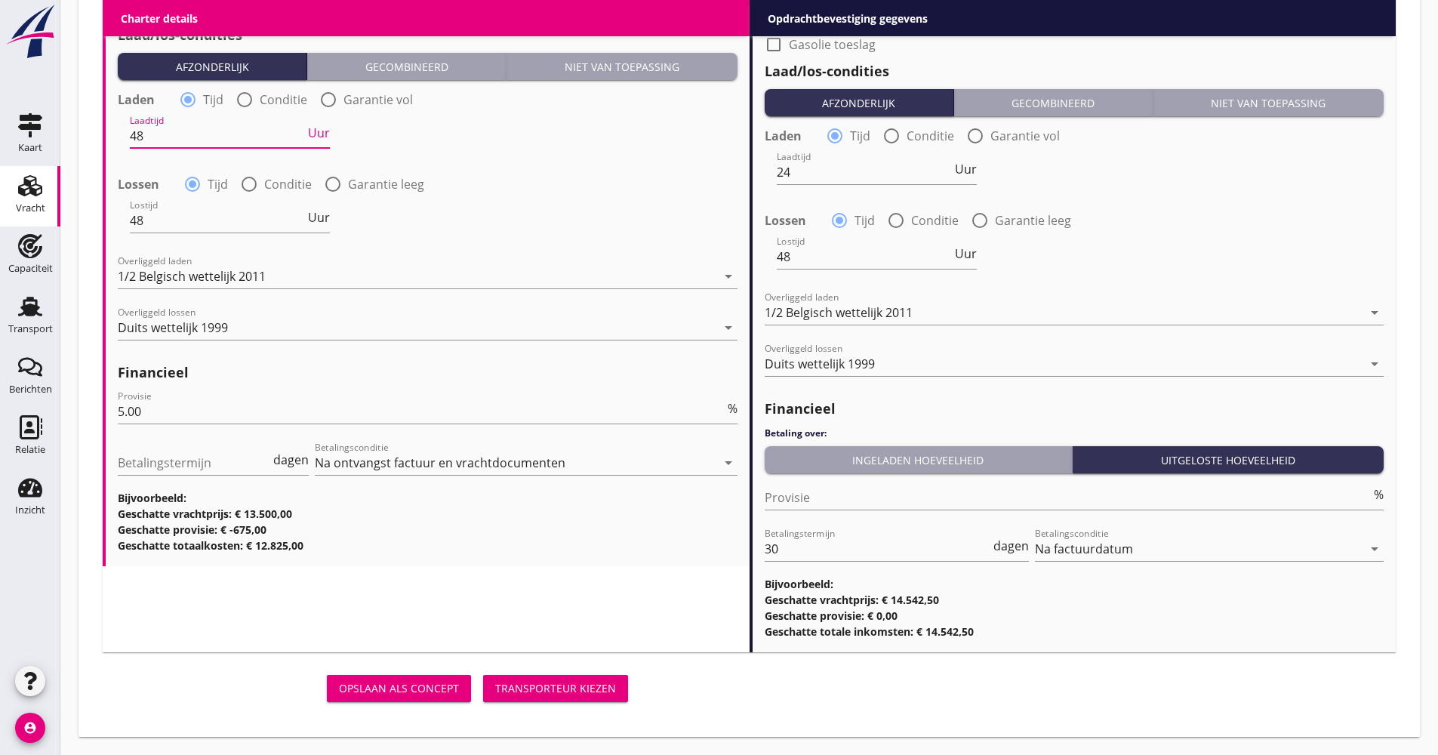
type input "36"
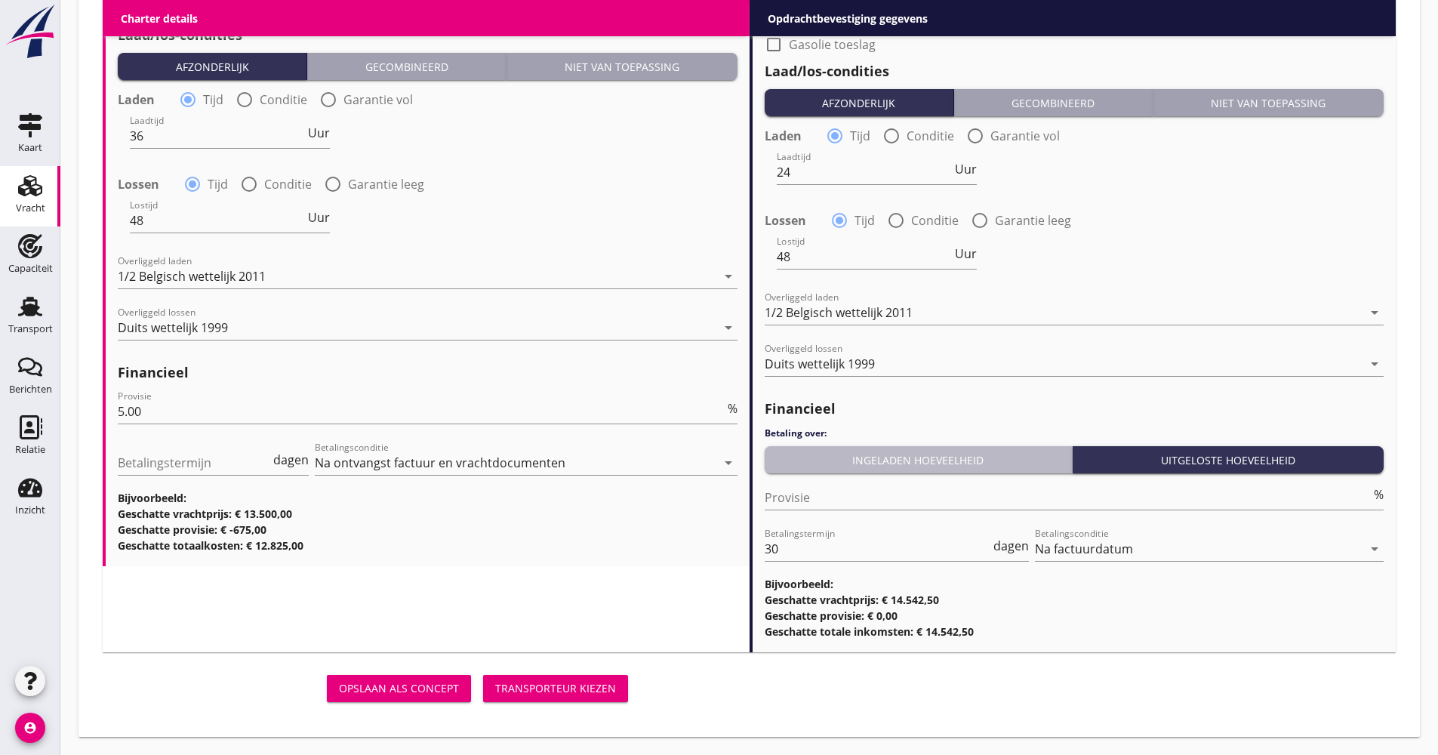
click at [954, 452] on div "Ingeladen hoeveelheid" at bounding box center [919, 460] width 296 height 16
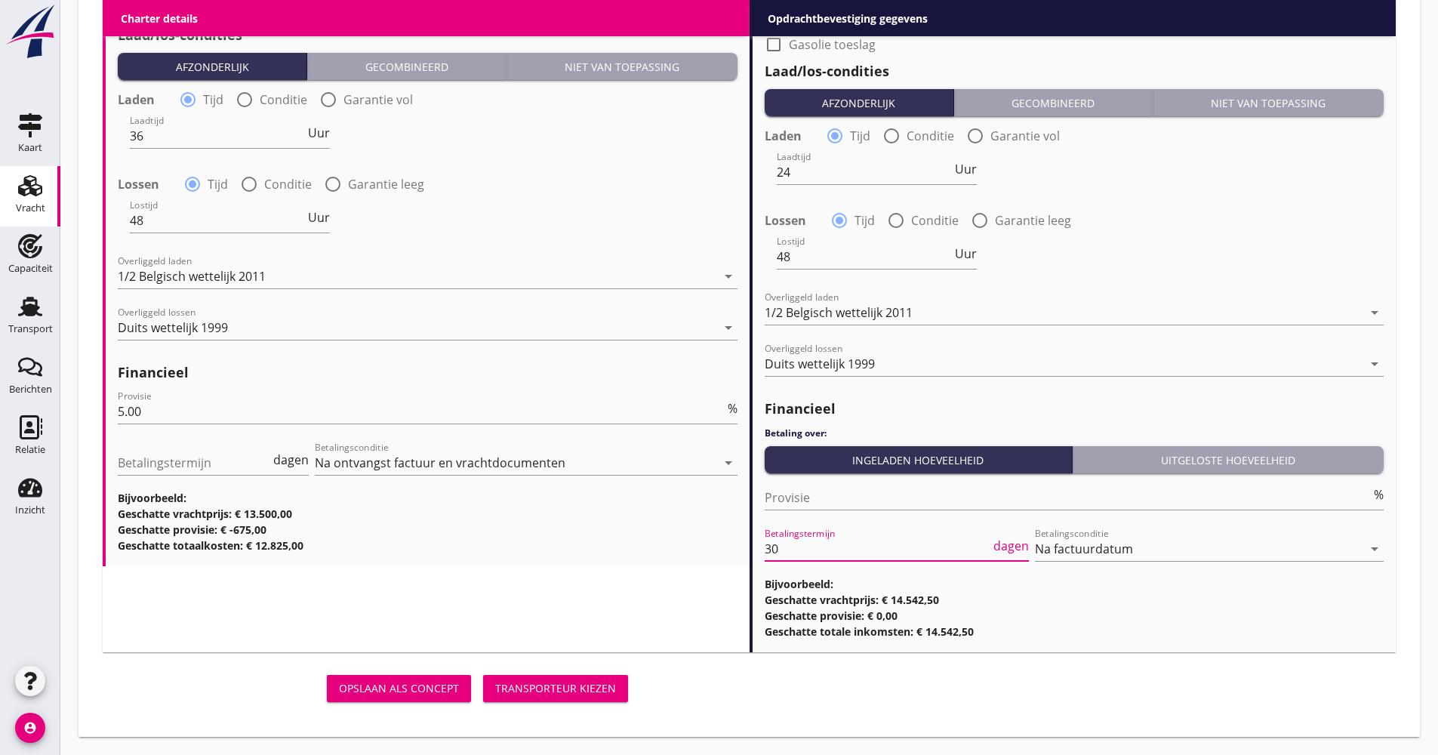
drag, startPoint x: 790, startPoint y: 552, endPoint x: 760, endPoint y: 556, distance: 29.7
type input "21"
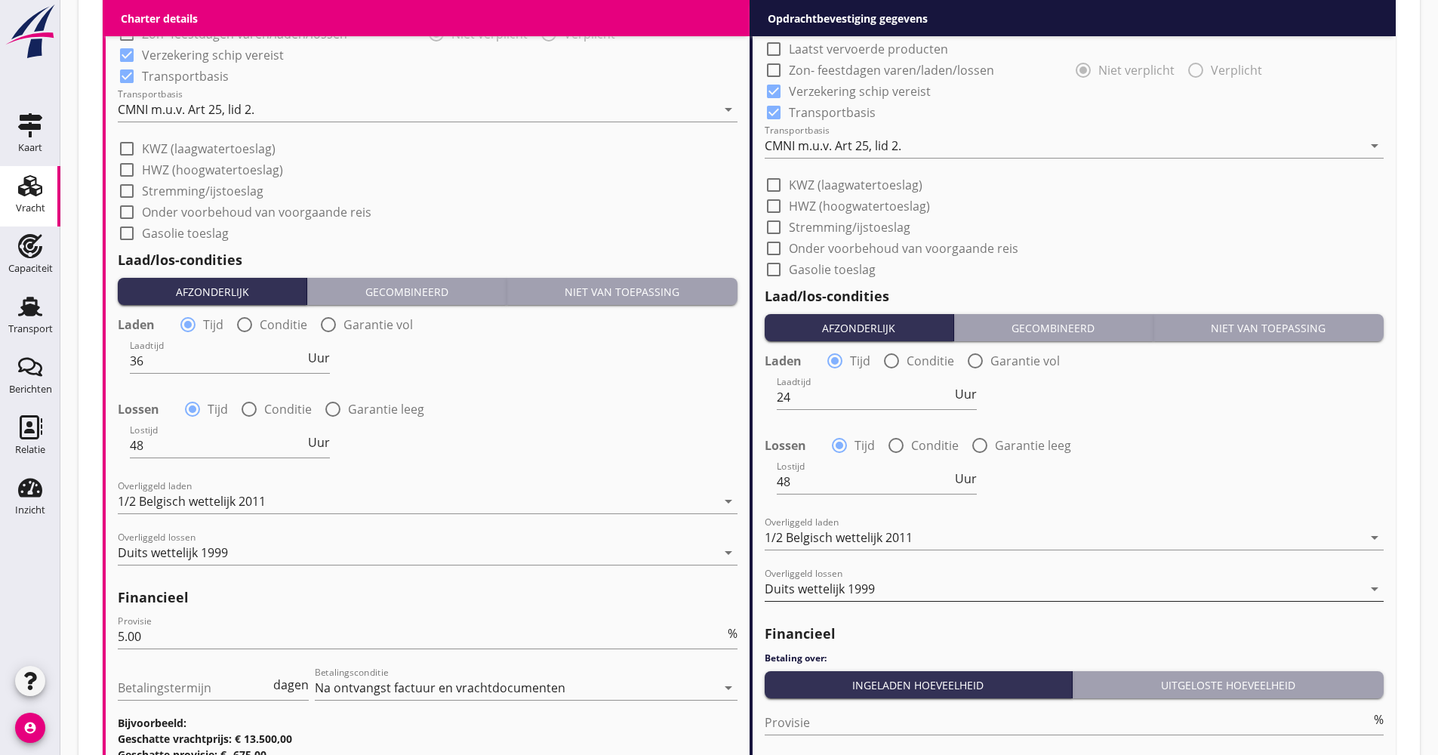
scroll to position [1428, 0]
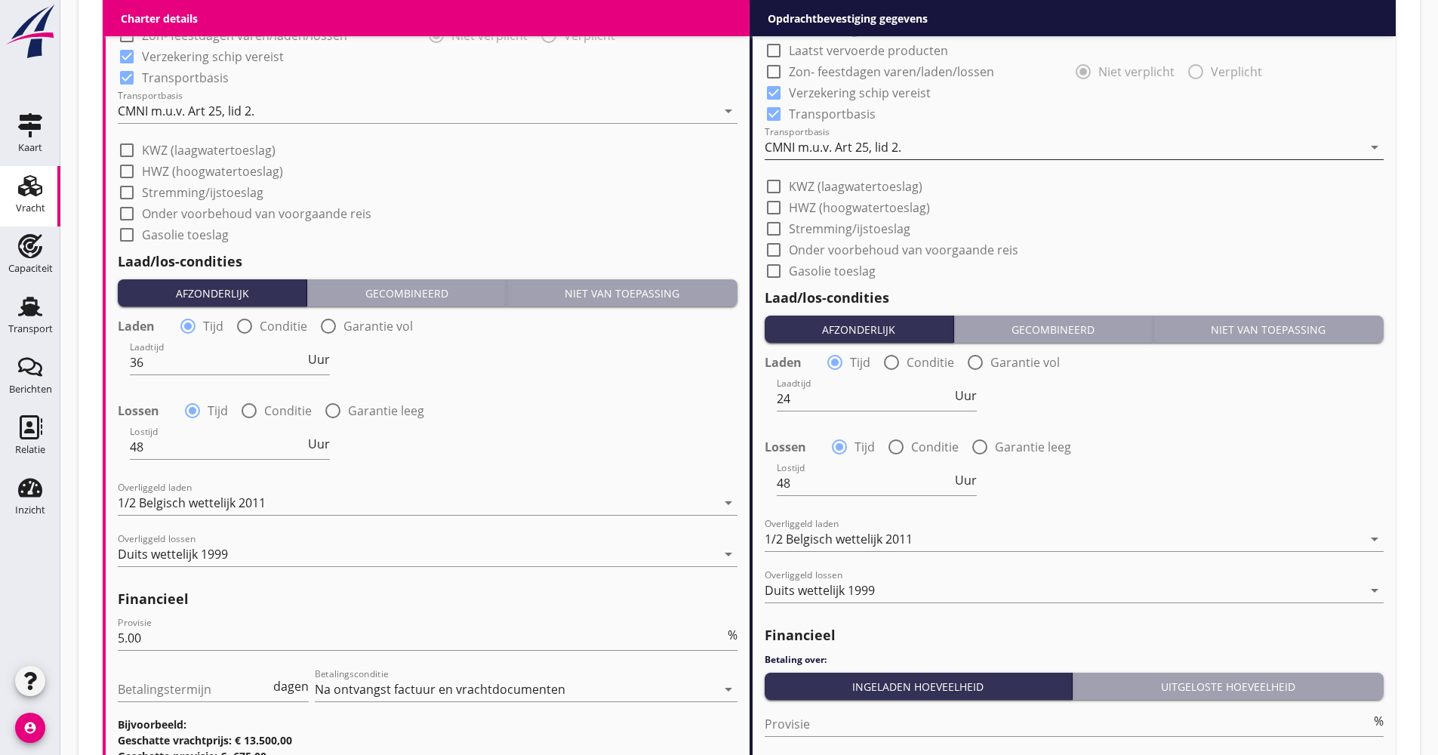
click at [912, 156] on div "CMNI m.u.v. Art 25, lid 2." at bounding box center [1064, 147] width 599 height 24
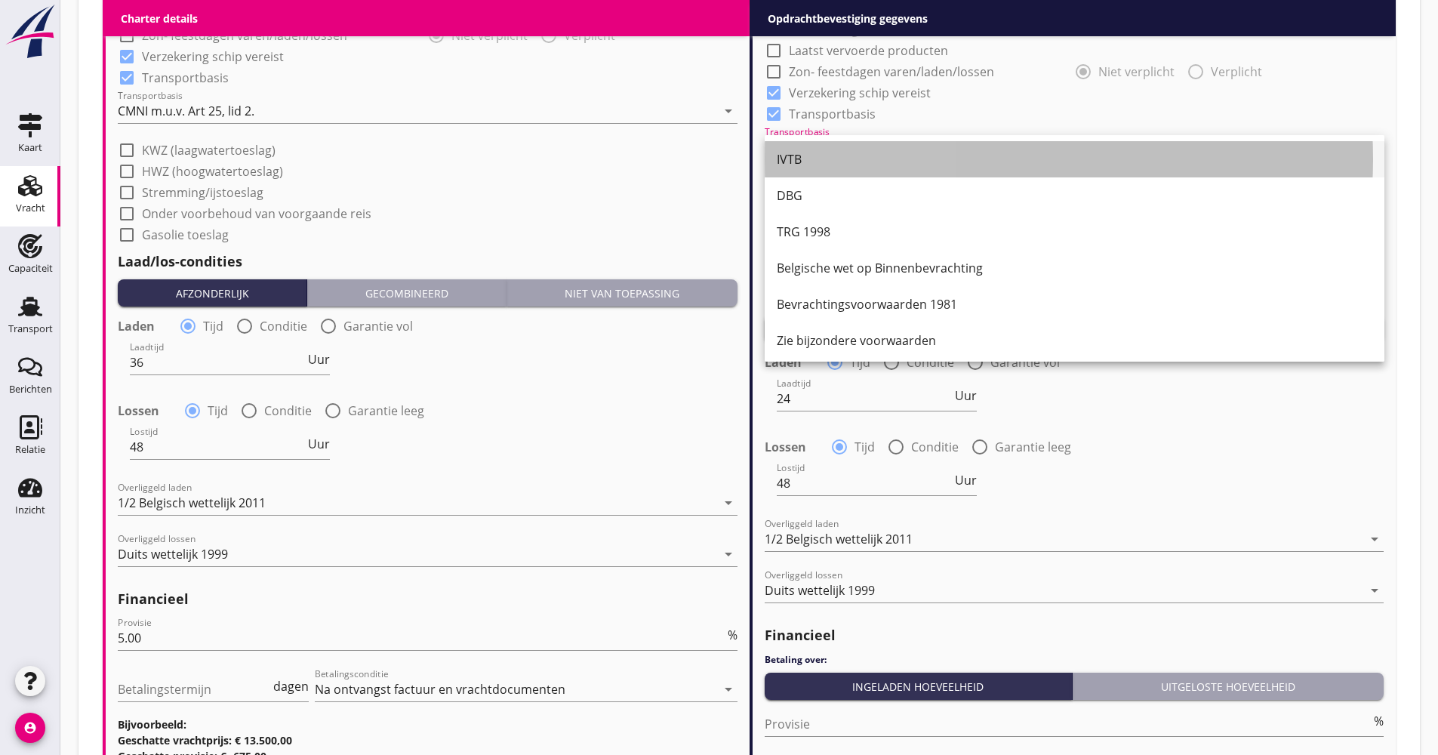
click at [884, 147] on div "IVTB" at bounding box center [1075, 159] width 596 height 36
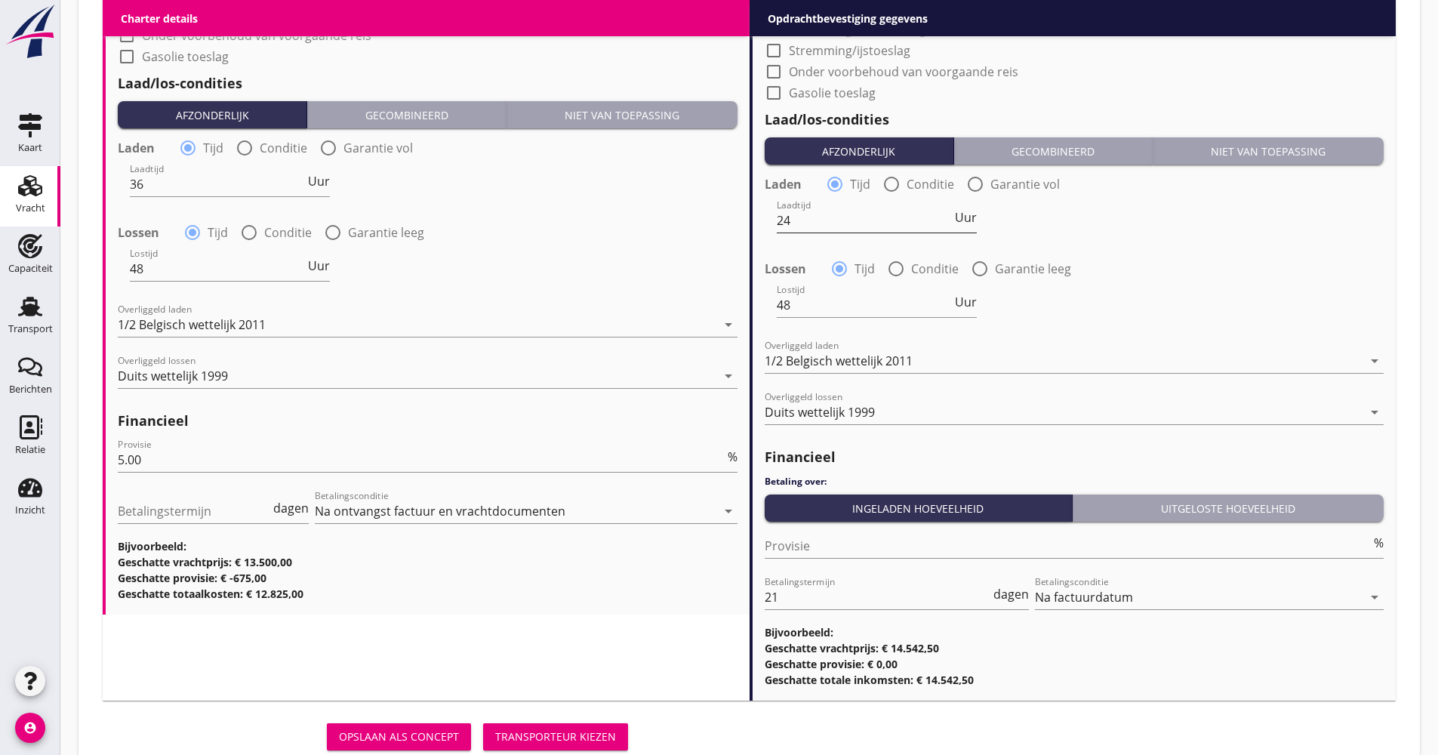
scroll to position [1655, 0]
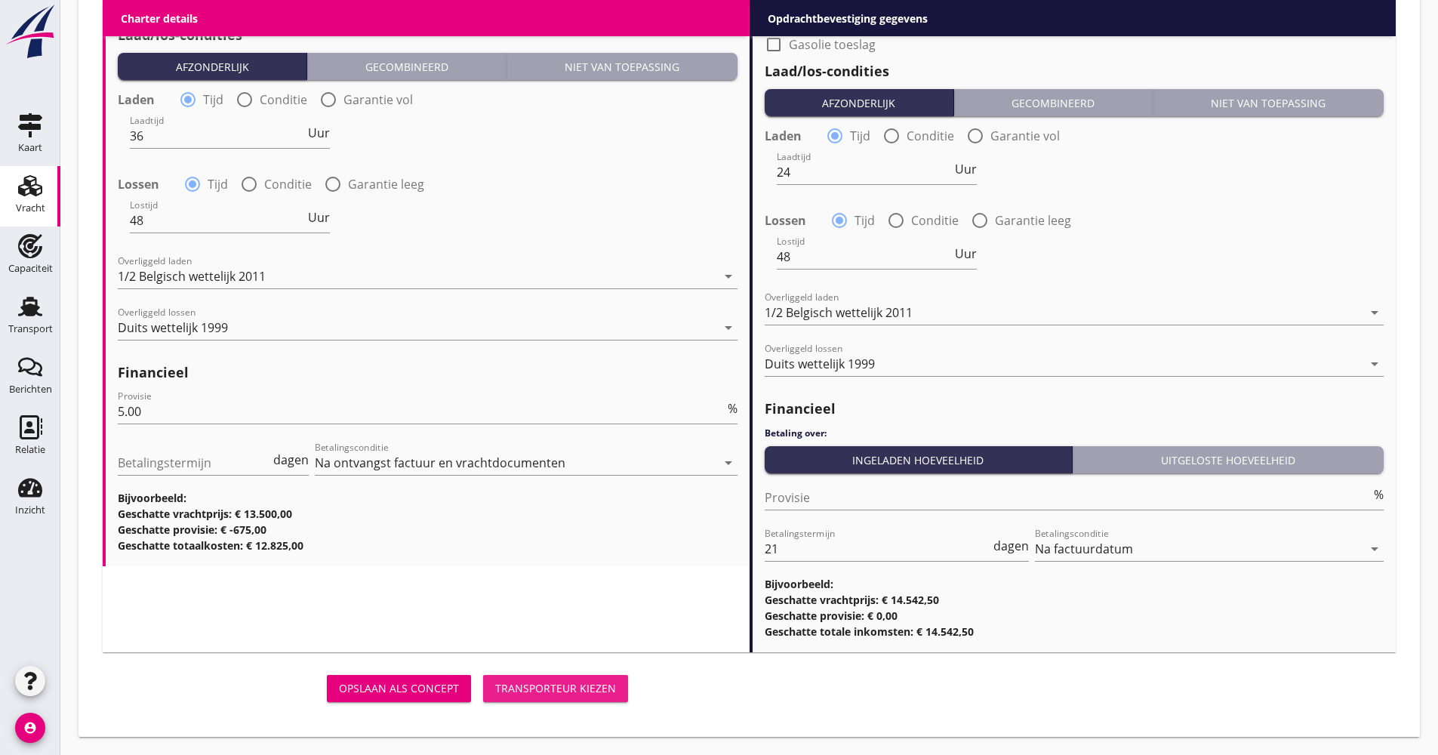
drag, startPoint x: 559, startPoint y: 687, endPoint x: 134, endPoint y: 648, distance: 426.7
click at [559, 688] on div "Transporteur kiezen" at bounding box center [555, 688] width 121 height 16
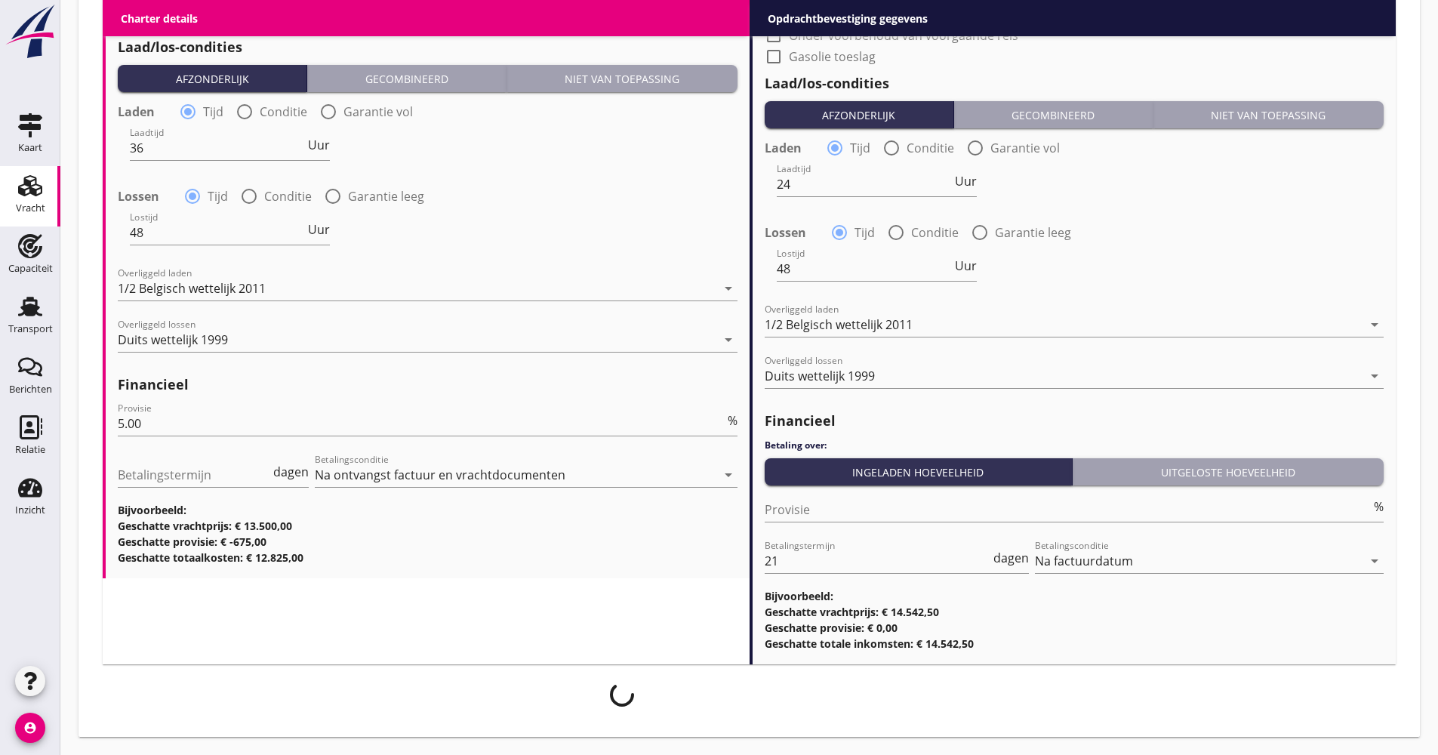
scroll to position [1643, 0]
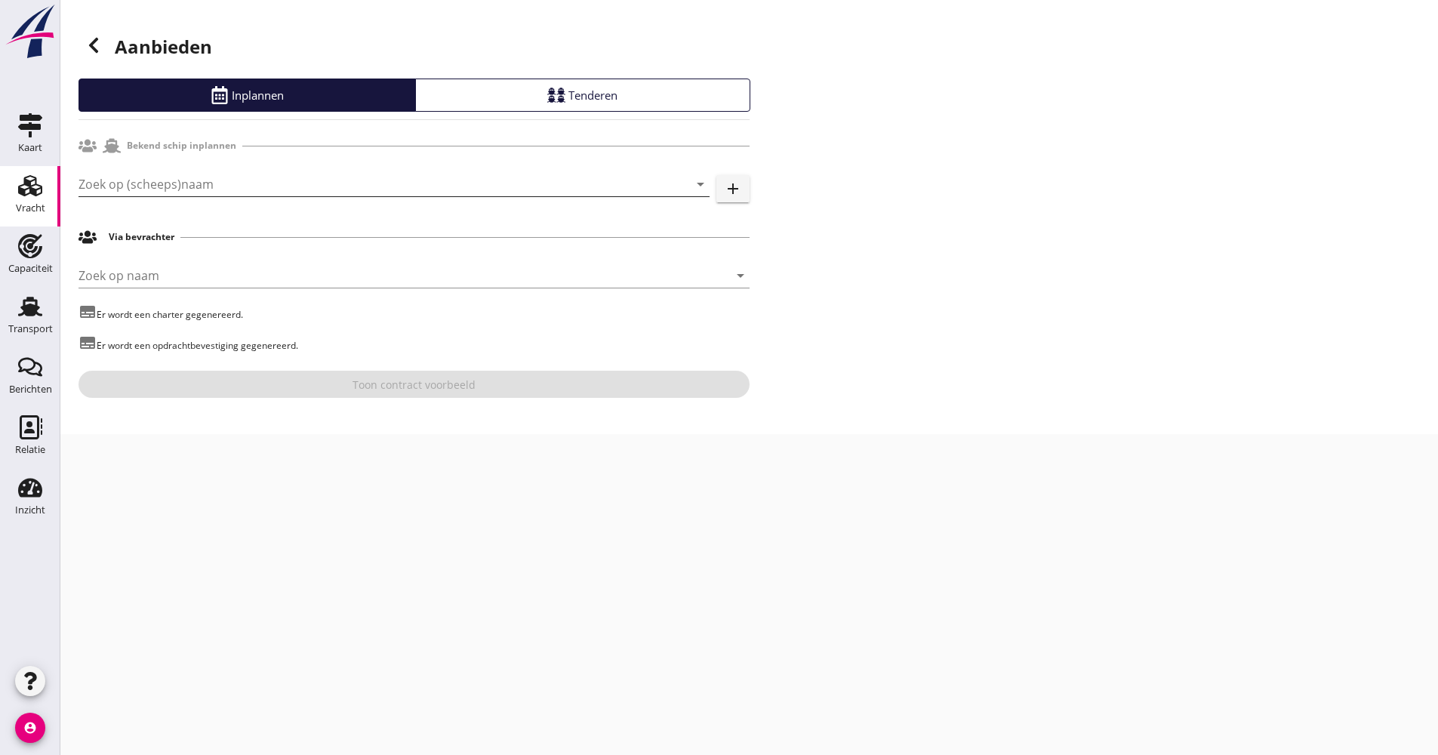
click at [199, 178] on input "Zoek op (scheeps)naam" at bounding box center [373, 184] width 589 height 24
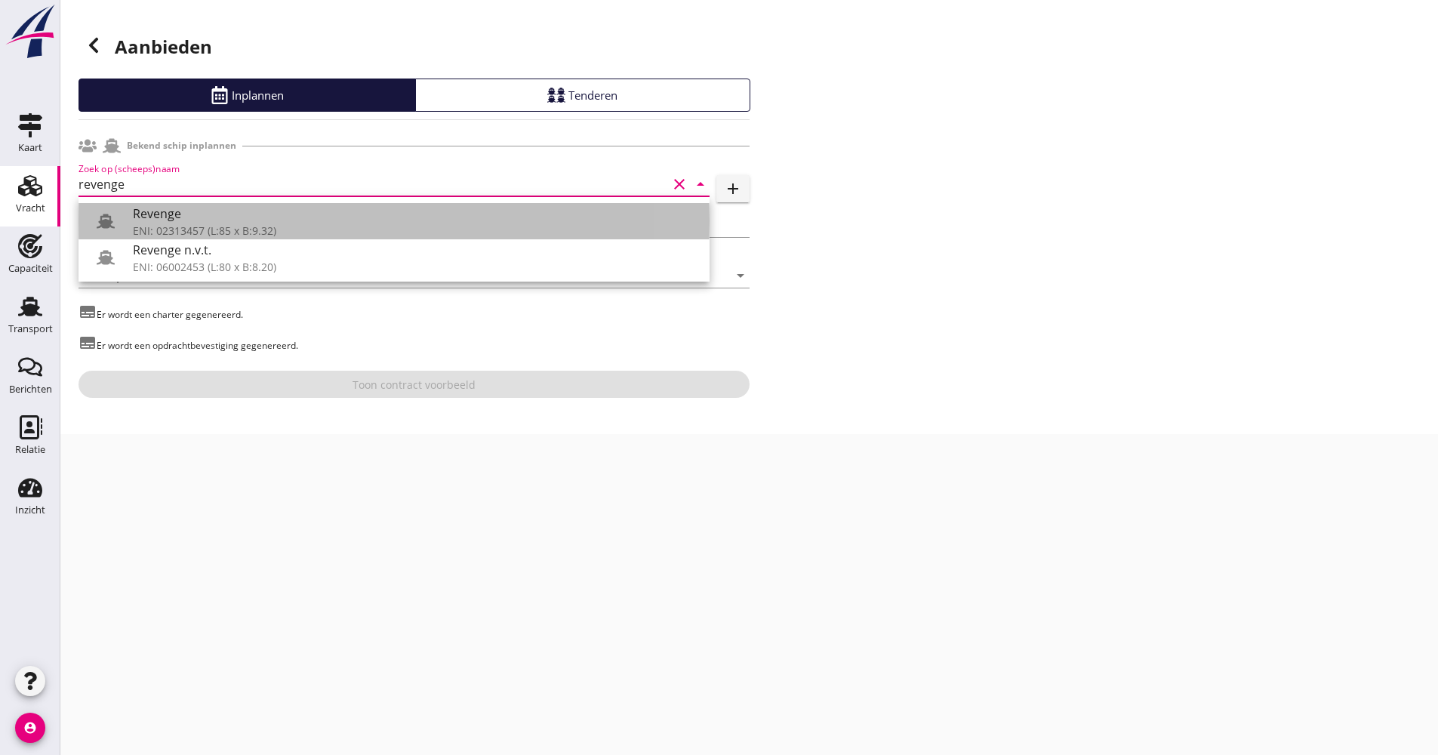
click at [206, 220] on div "Revenge" at bounding box center [415, 214] width 565 height 18
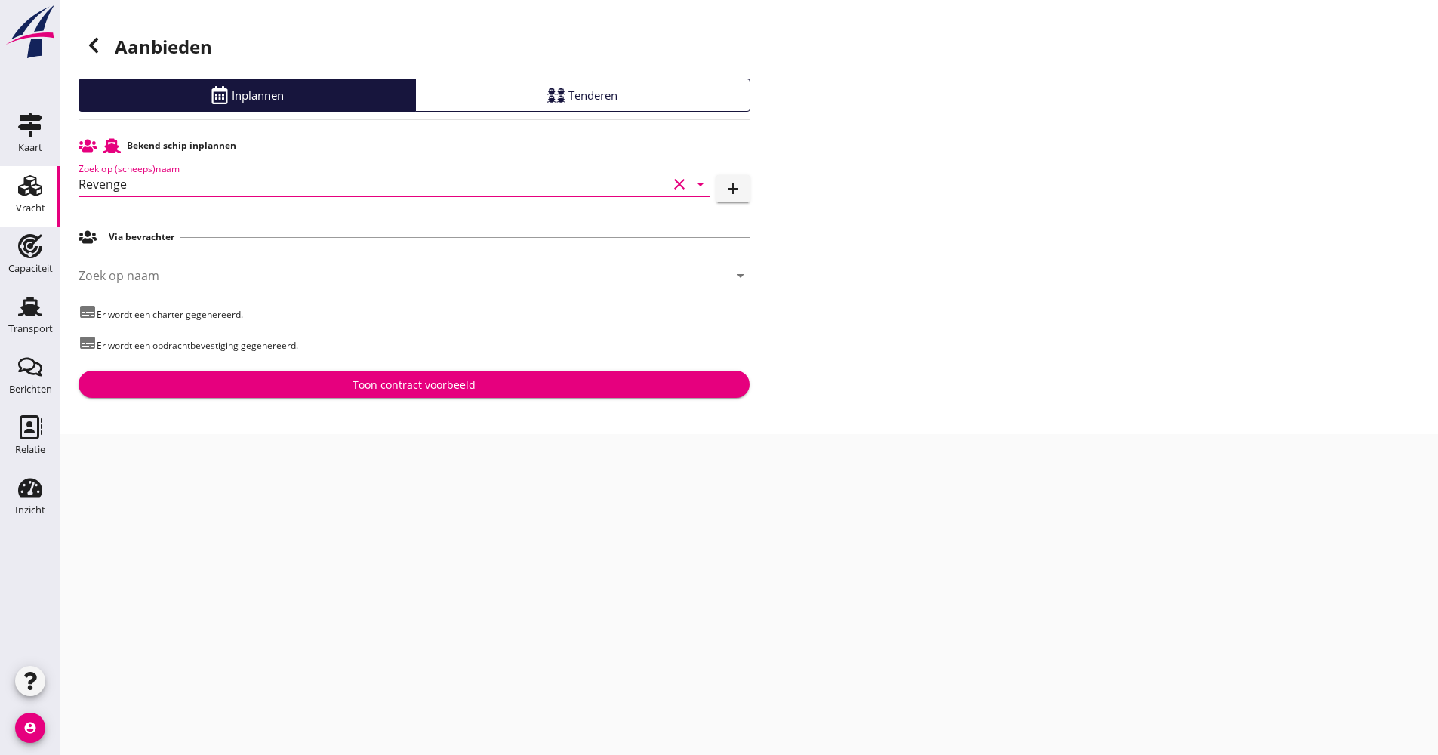
type input "Revenge"
click at [377, 373] on button "Toon contract voorbeeld" at bounding box center [414, 384] width 671 height 27
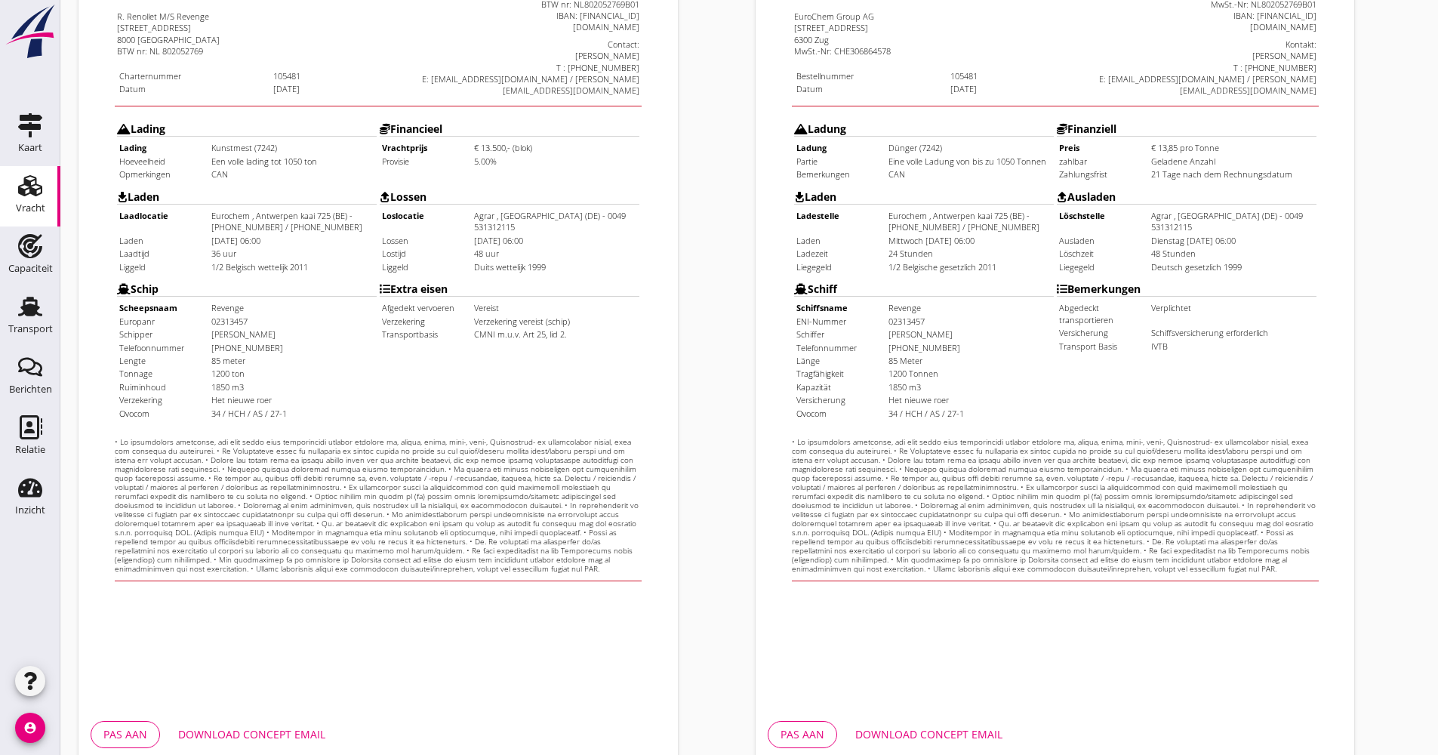
scroll to position [363, 0]
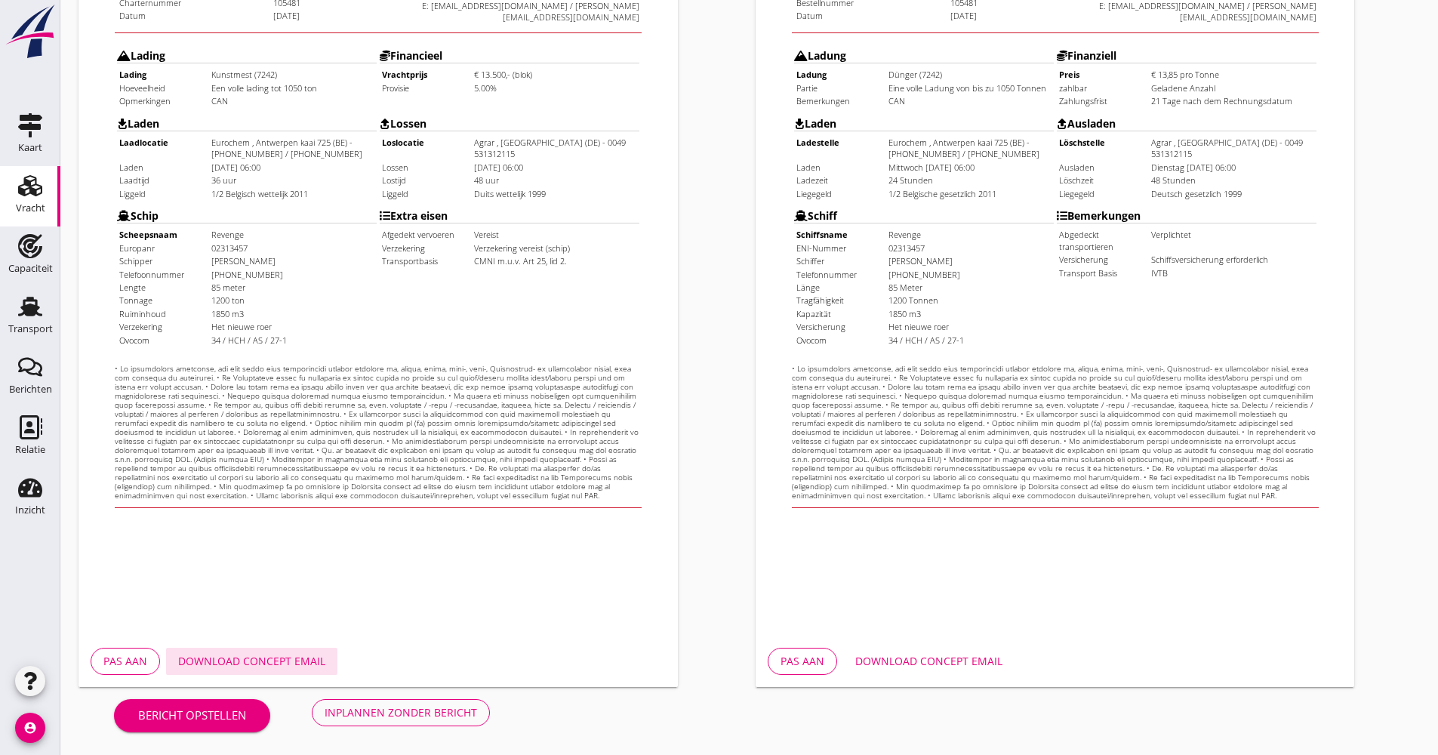
drag, startPoint x: 255, startPoint y: 656, endPoint x: 291, endPoint y: 654, distance: 36.3
click at [256, 654] on div "Download concept email" at bounding box center [251, 661] width 147 height 16
click at [435, 708] on div "Inplannen zonder bericht" at bounding box center [401, 712] width 152 height 16
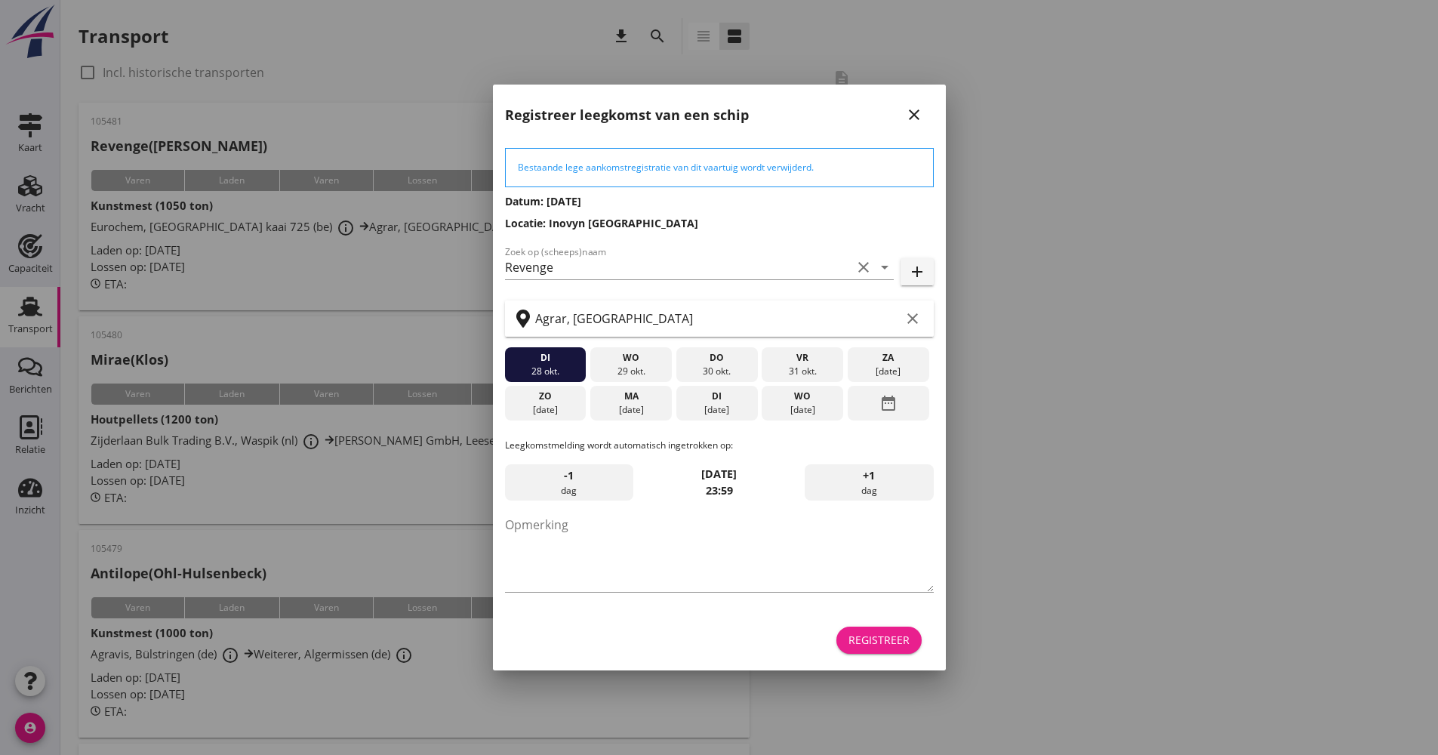
click at [891, 630] on button "Registreer" at bounding box center [878, 640] width 85 height 27
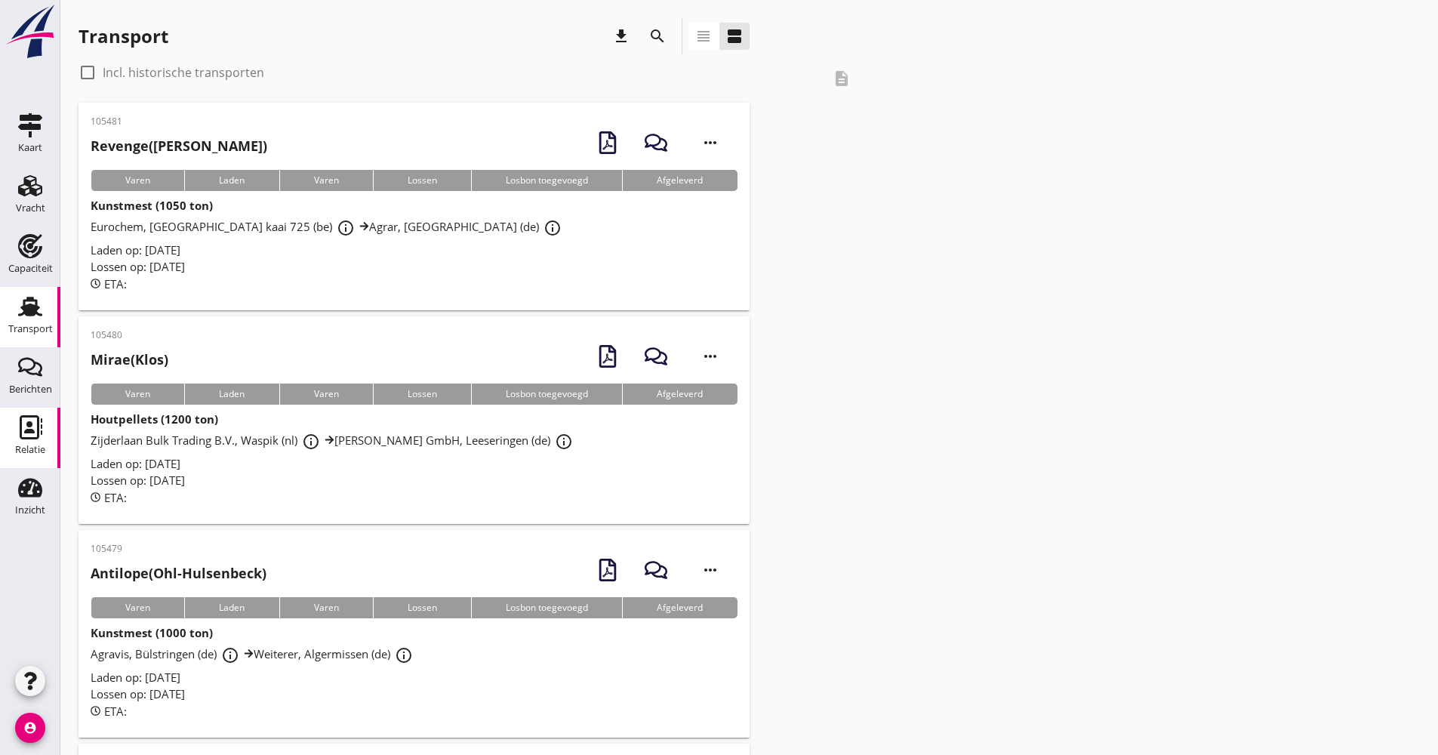
click at [41, 444] on div "Relatie" at bounding box center [30, 449] width 30 height 21
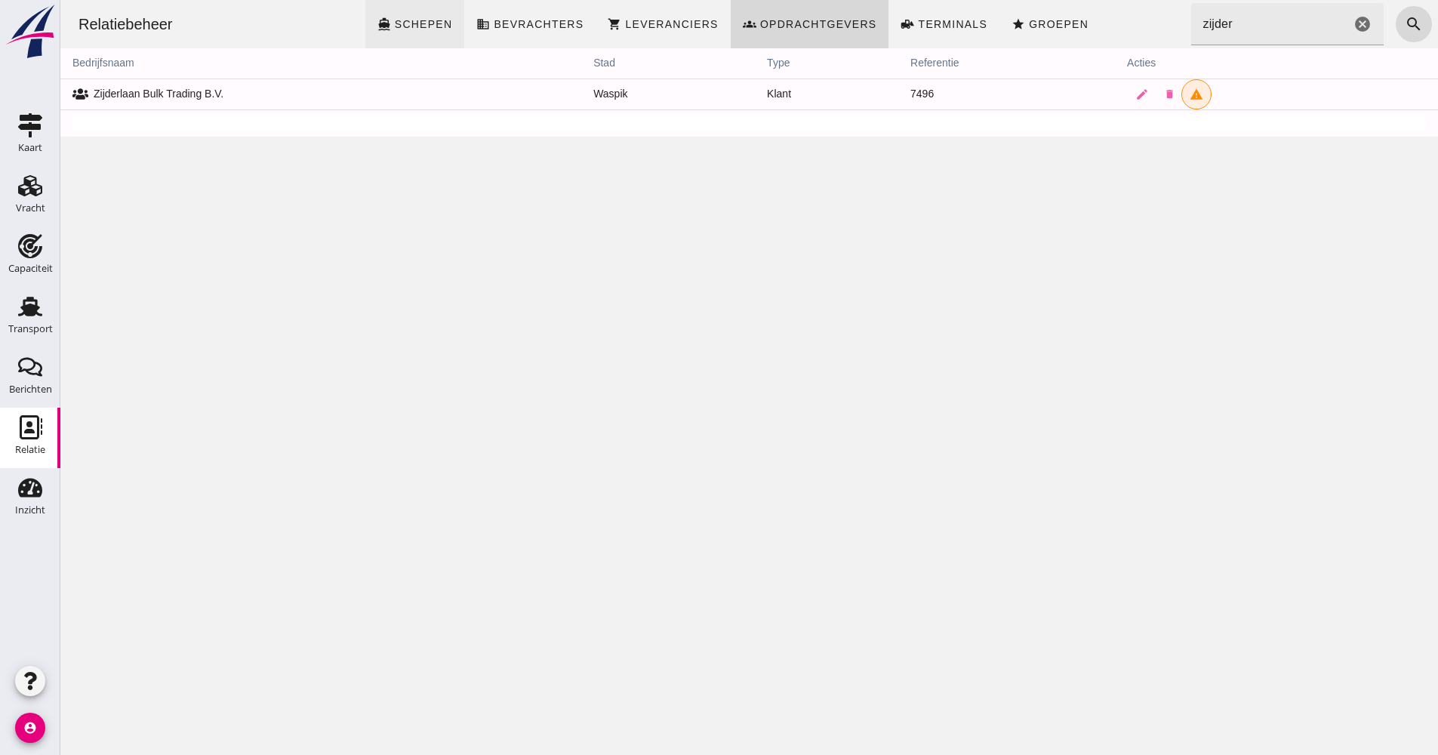
click at [427, 32] on link "directions_boat Schepen" at bounding box center [415, 24] width 100 height 48
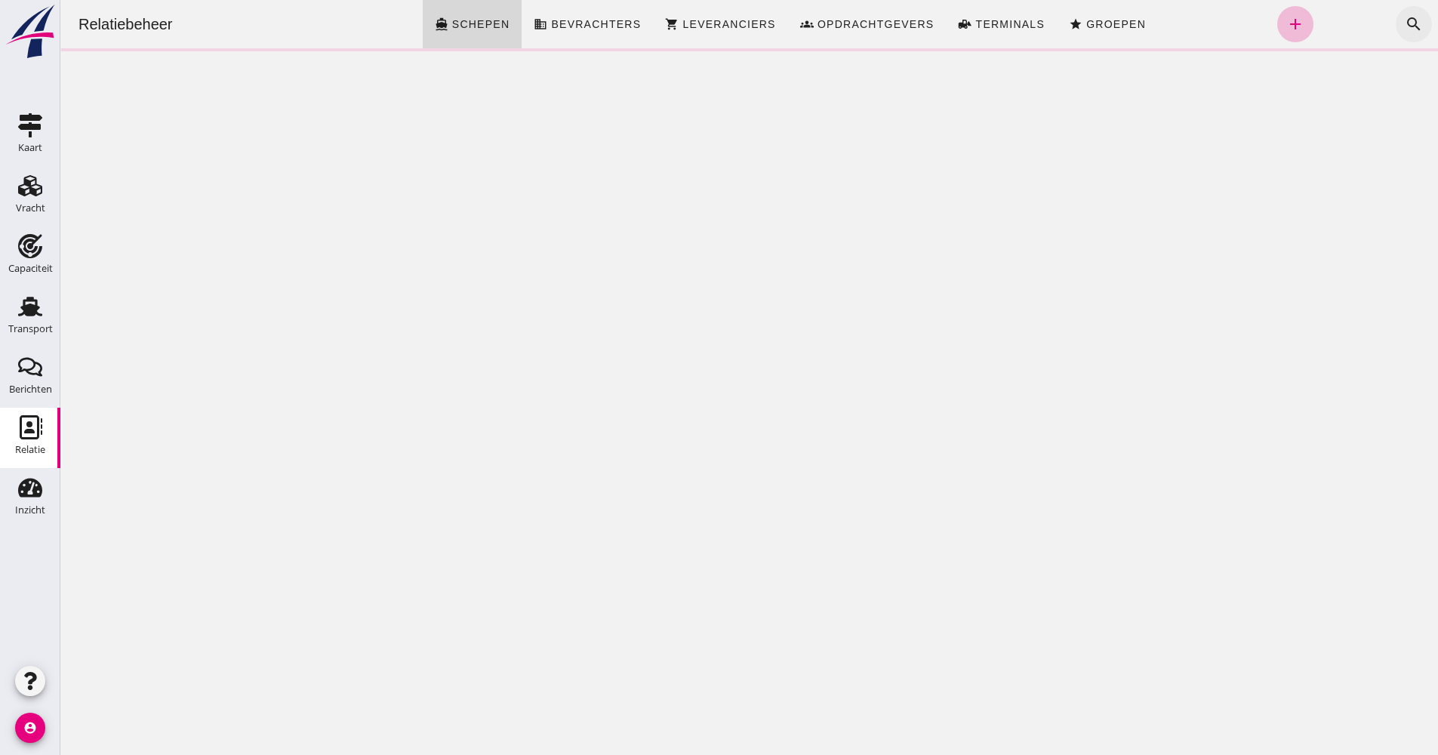
click at [1405, 28] on icon "search" at bounding box center [1414, 24] width 18 height 18
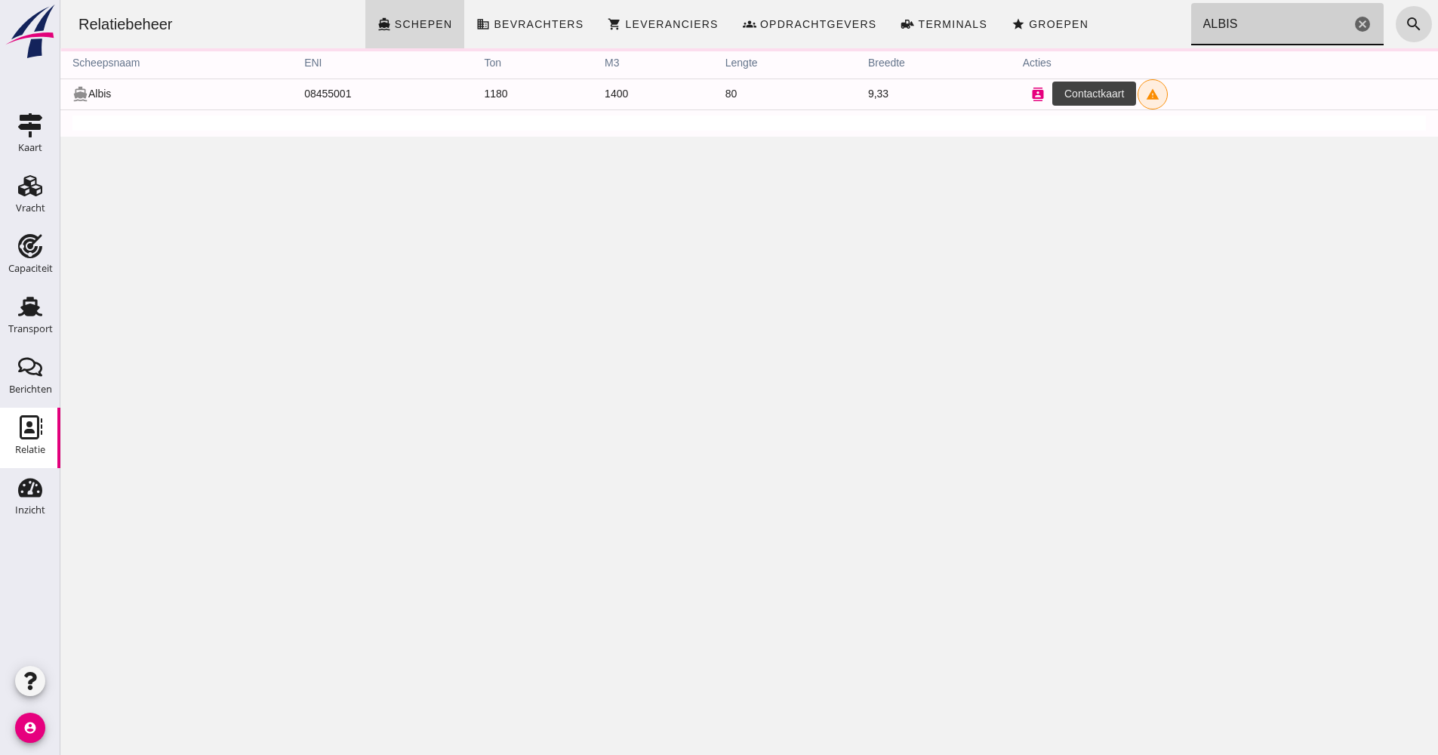
type input "ALBIS"
click at [1031, 90] on icon "contacts" at bounding box center [1038, 95] width 14 height 14
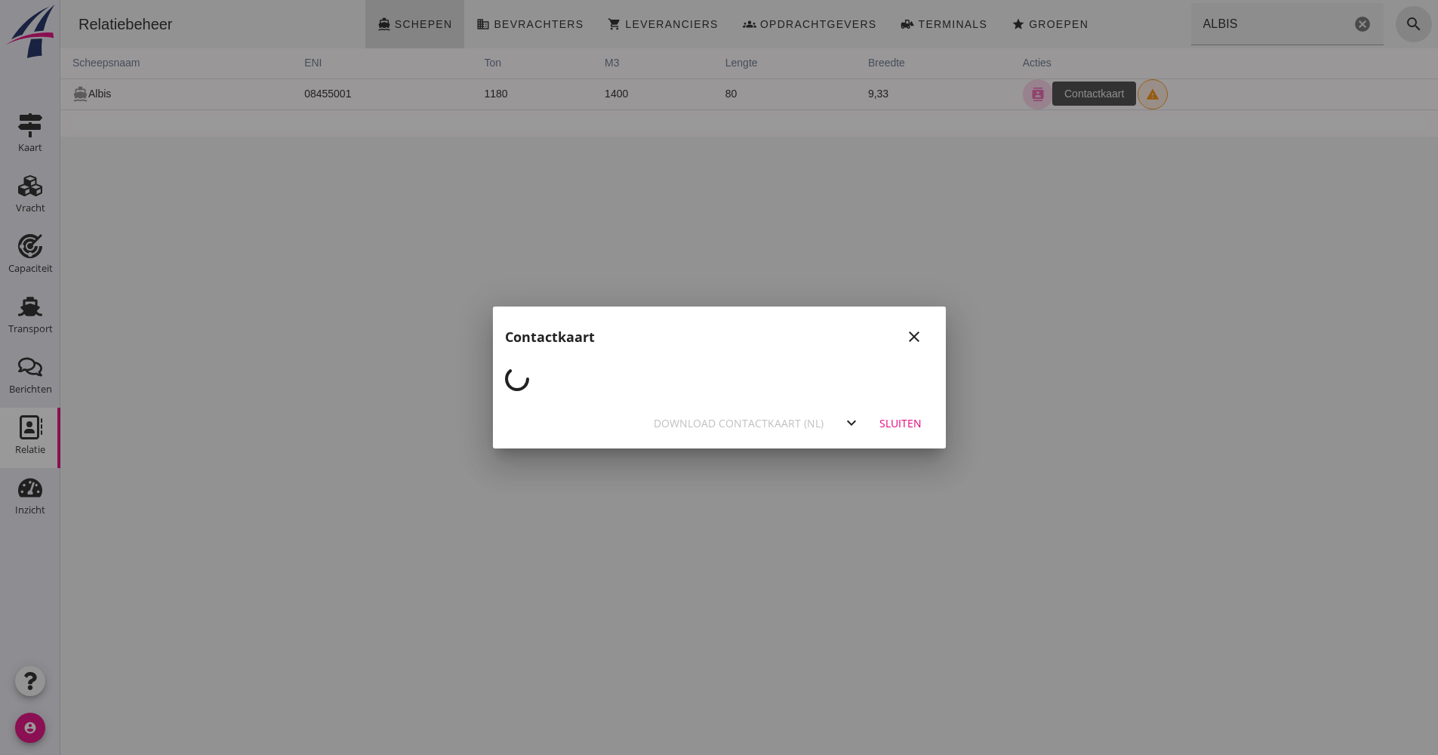
drag, startPoint x: 971, startPoint y: 97, endPoint x: 1031, endPoint y: 97, distance: 60.4
click at [1031, 97] on div at bounding box center [719, 377] width 1438 height 755
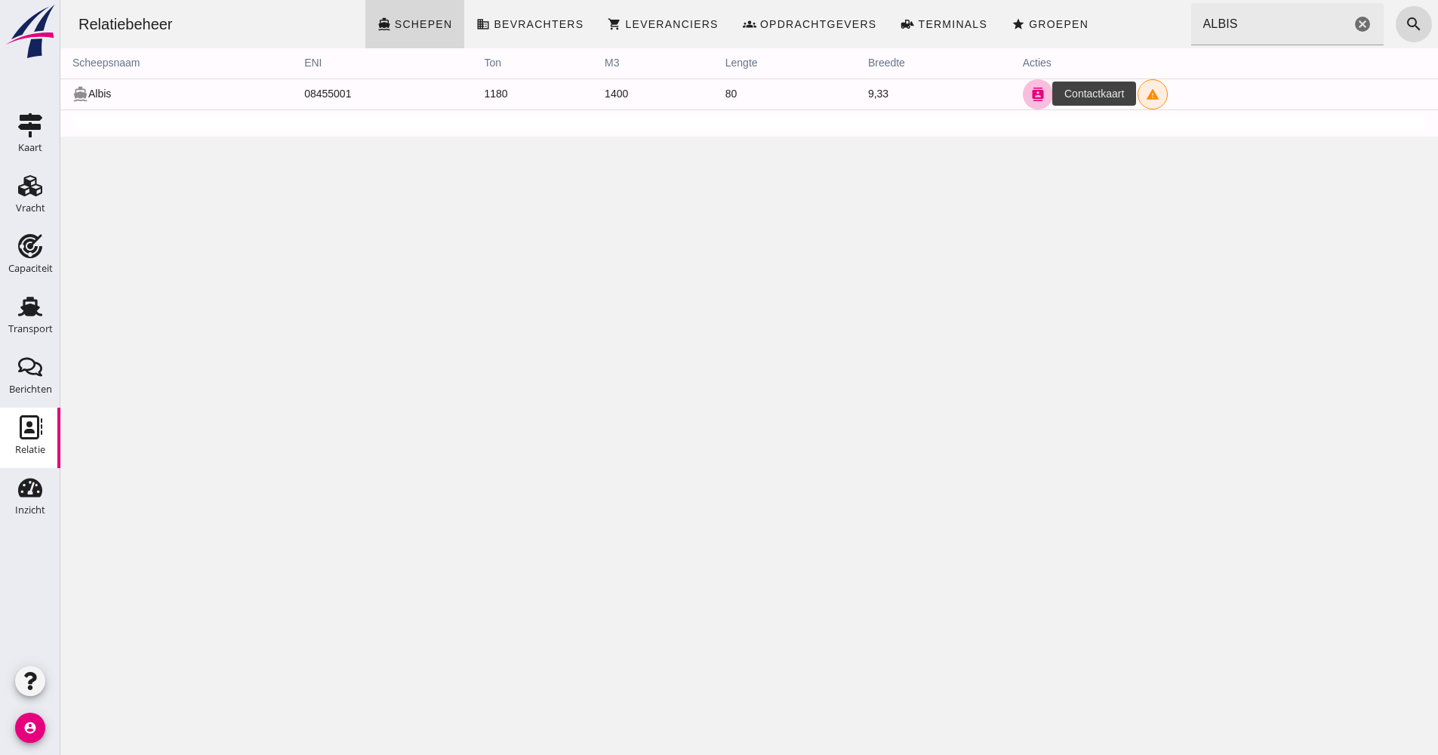
click at [1031, 97] on icon "contacts" at bounding box center [1038, 95] width 14 height 14
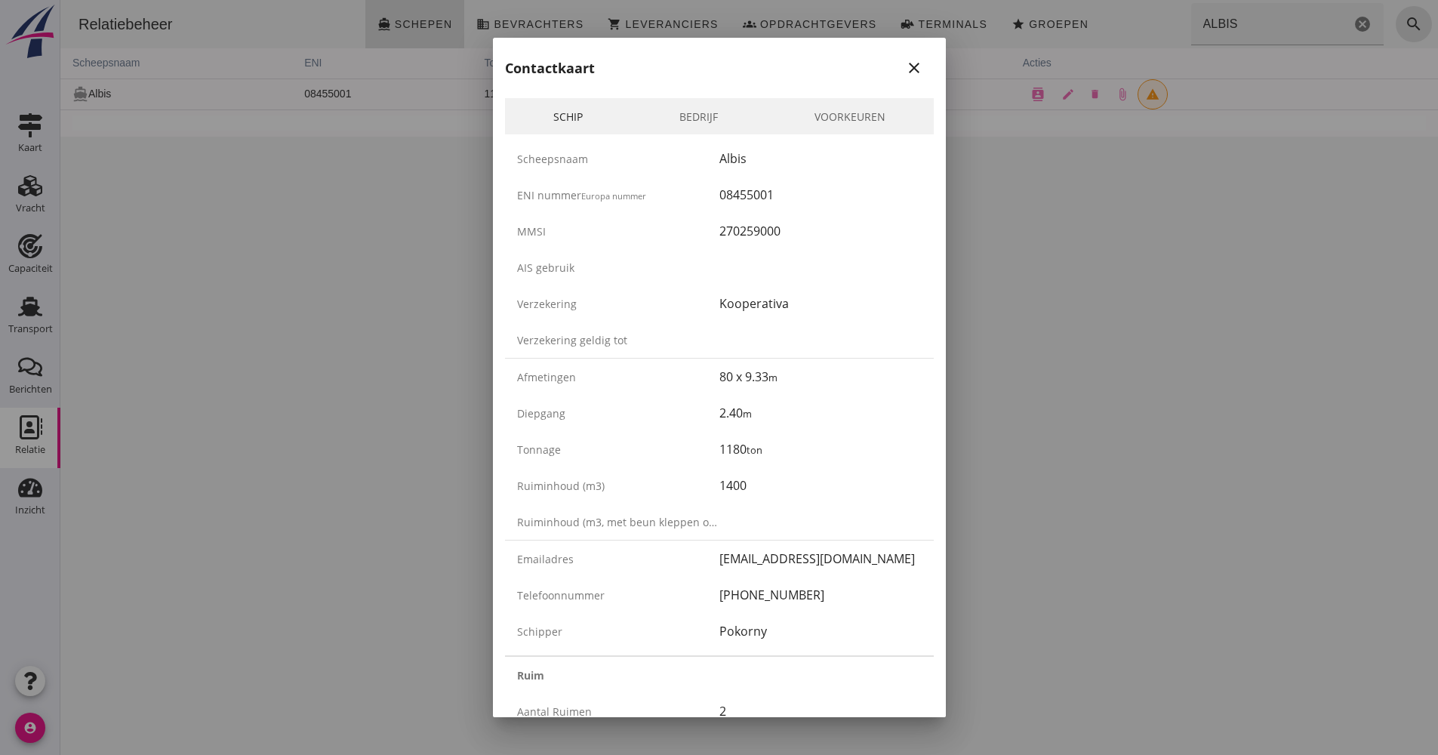
drag, startPoint x: 825, startPoint y: 601, endPoint x: 699, endPoint y: 591, distance: 126.4
click at [699, 591] on div "Telefoonnummer [PHONE_NUMBER]" at bounding box center [719, 595] width 429 height 36
drag, startPoint x: 699, startPoint y: 591, endPoint x: 722, endPoint y: 587, distance: 23.1
copy div "[PHONE_NUMBER]"
click at [757, 197] on div "08455001" at bounding box center [820, 195] width 202 height 18
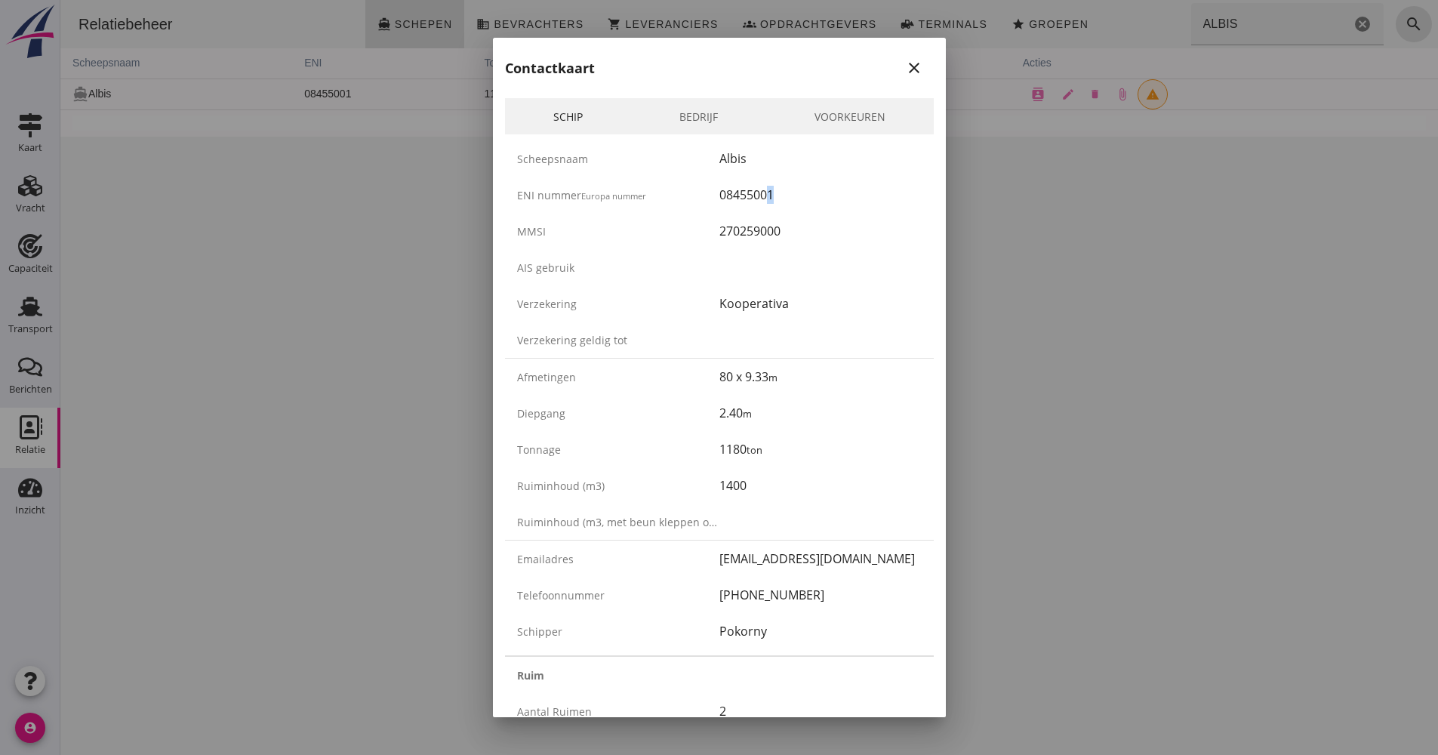
click at [753, 199] on div "08455001" at bounding box center [820, 195] width 202 height 18
click at [1212, 371] on div at bounding box center [719, 377] width 1438 height 755
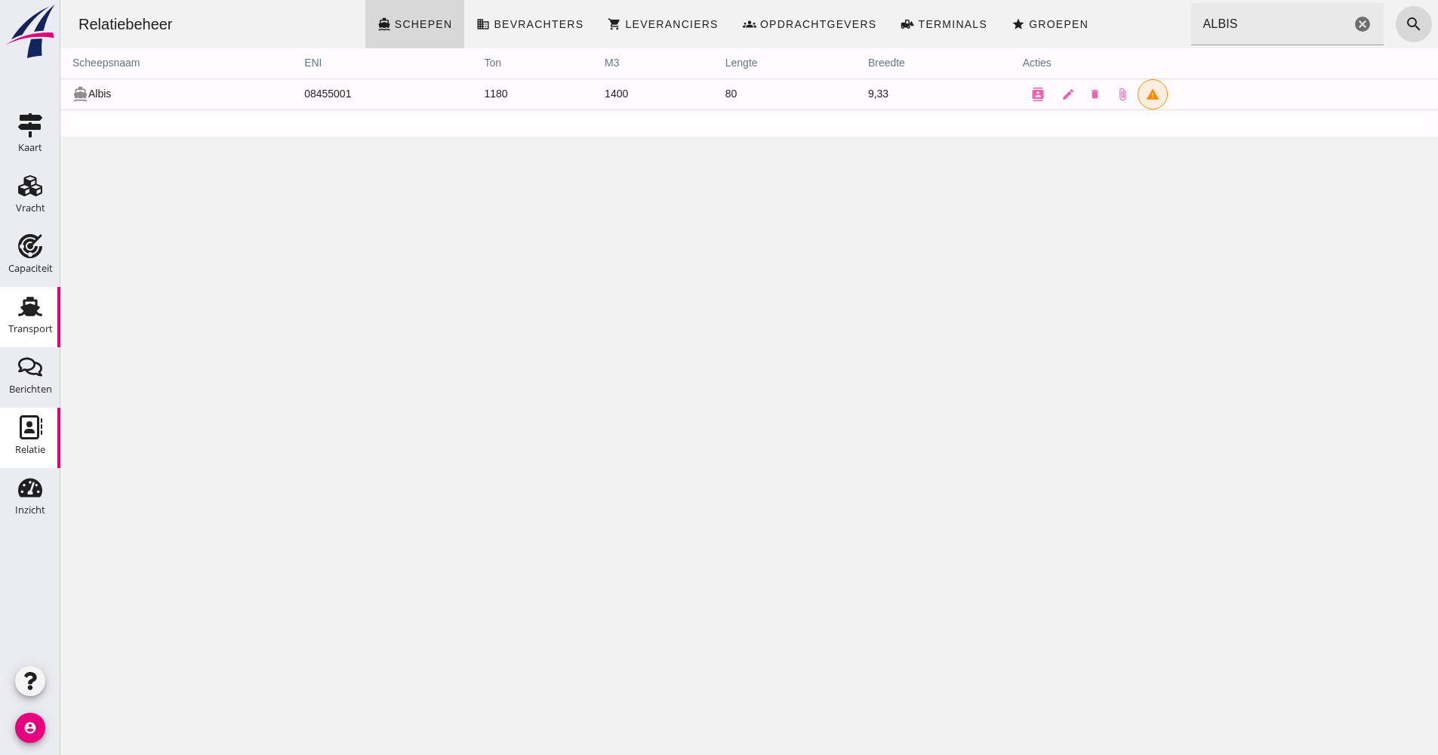
click at [30, 326] on div "Transport" at bounding box center [30, 329] width 45 height 10
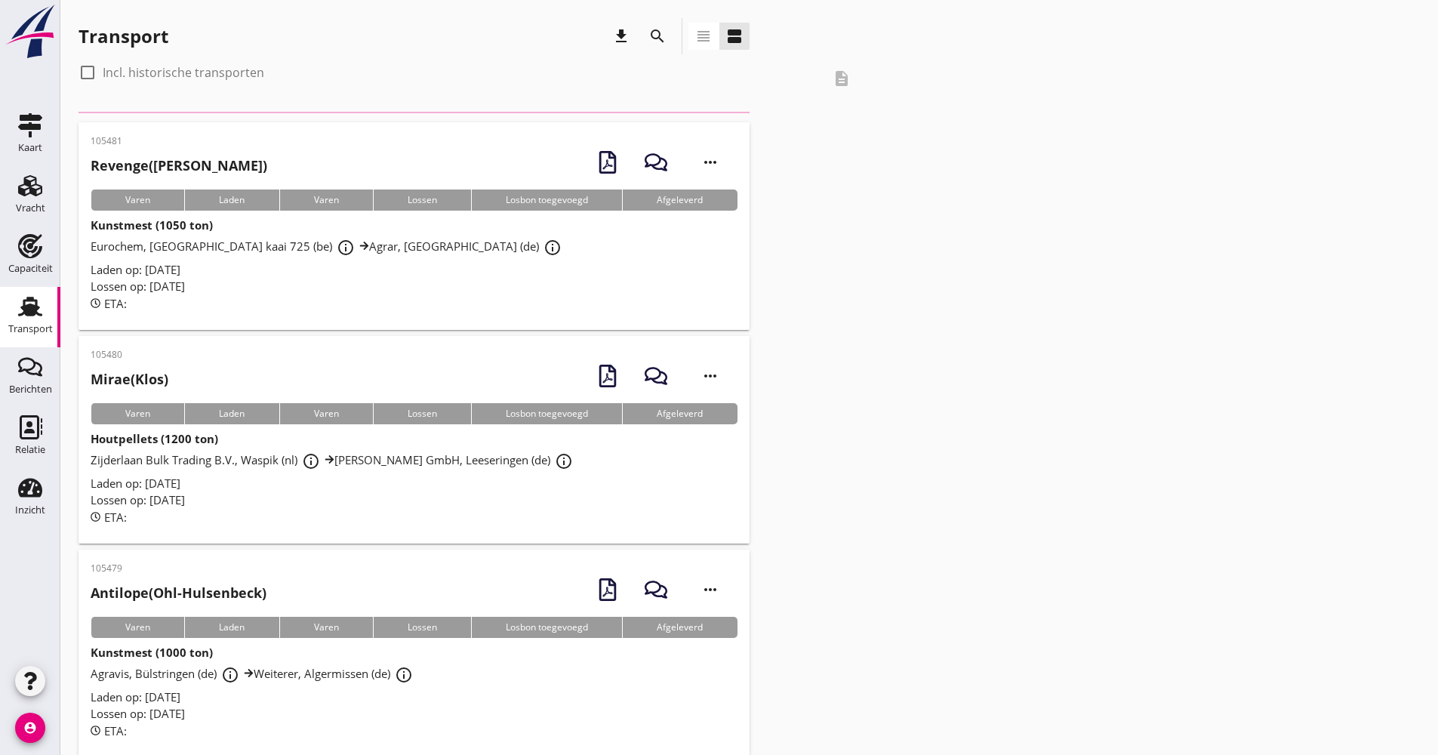
click at [665, 37] on icon "search" at bounding box center [657, 36] width 18 height 18
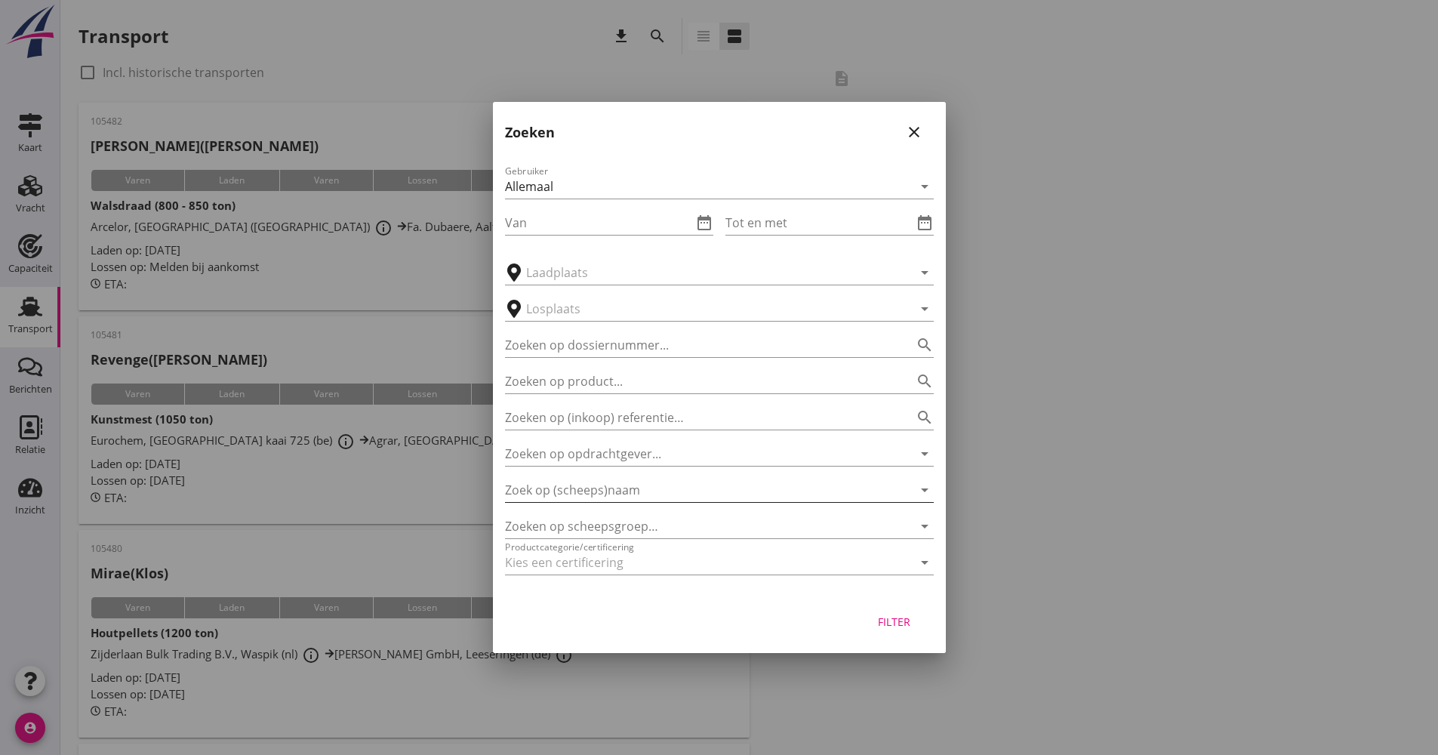
click at [591, 499] on input "Zoek op (scheeps)naam" at bounding box center [698, 490] width 387 height 24
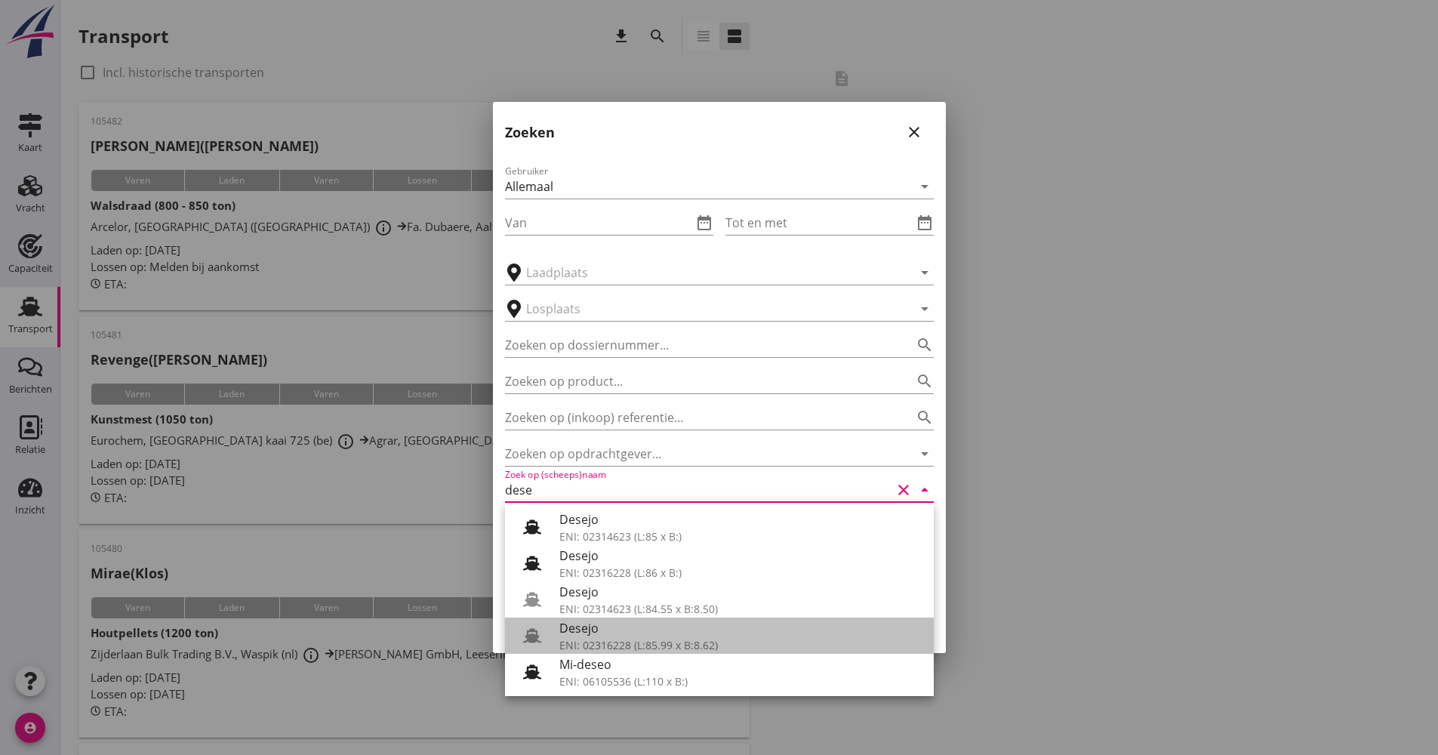
click at [664, 636] on div "Desejo" at bounding box center [740, 628] width 362 height 18
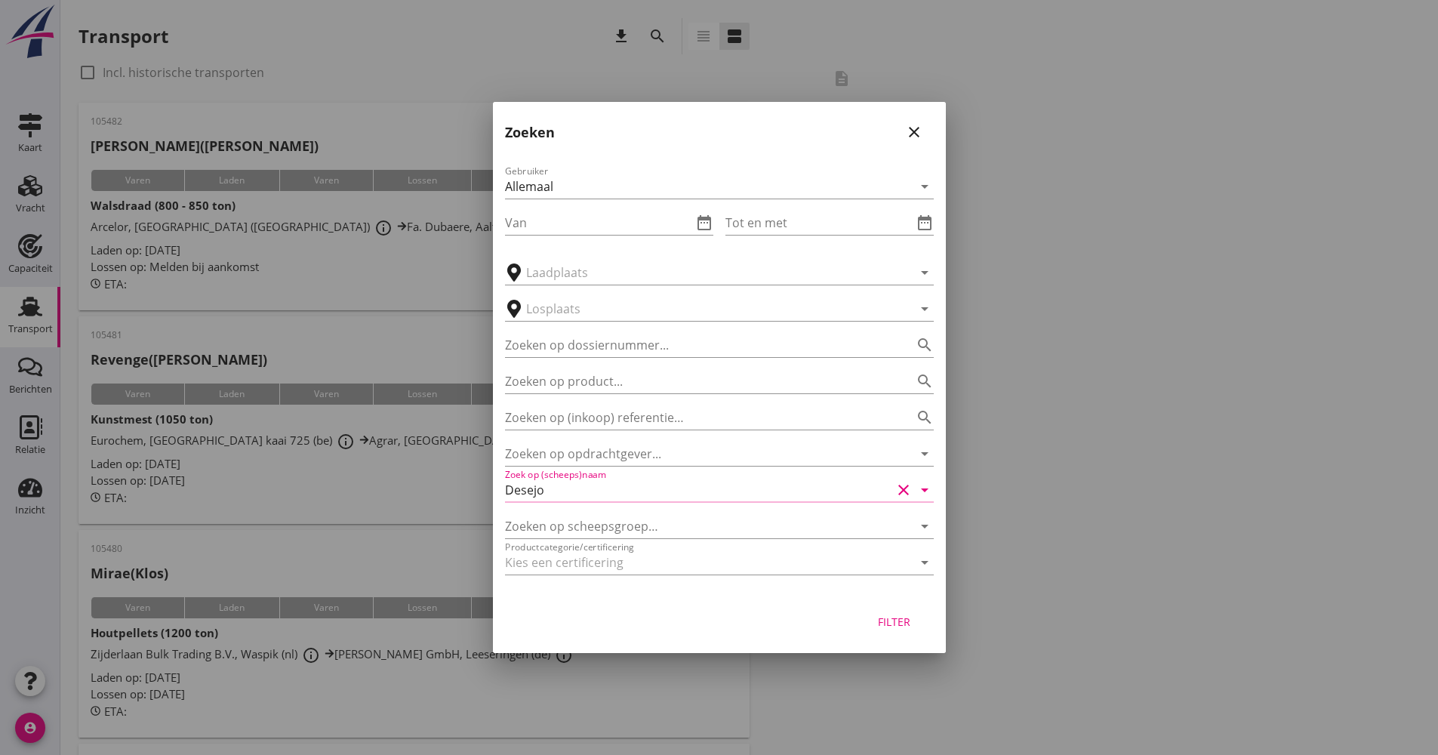
click at [895, 618] on div "Filter" at bounding box center [894, 622] width 42 height 16
type input "Desejo"
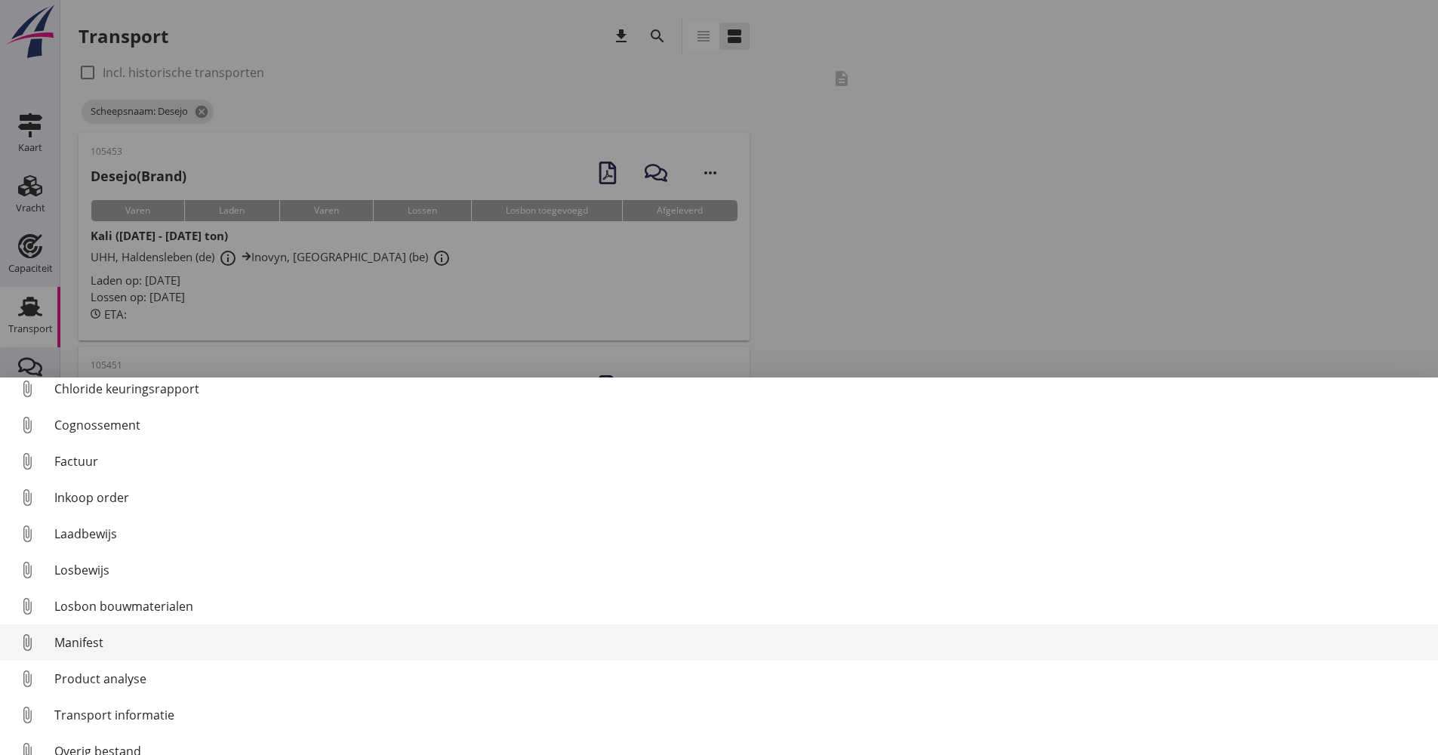
scroll to position [69, 0]
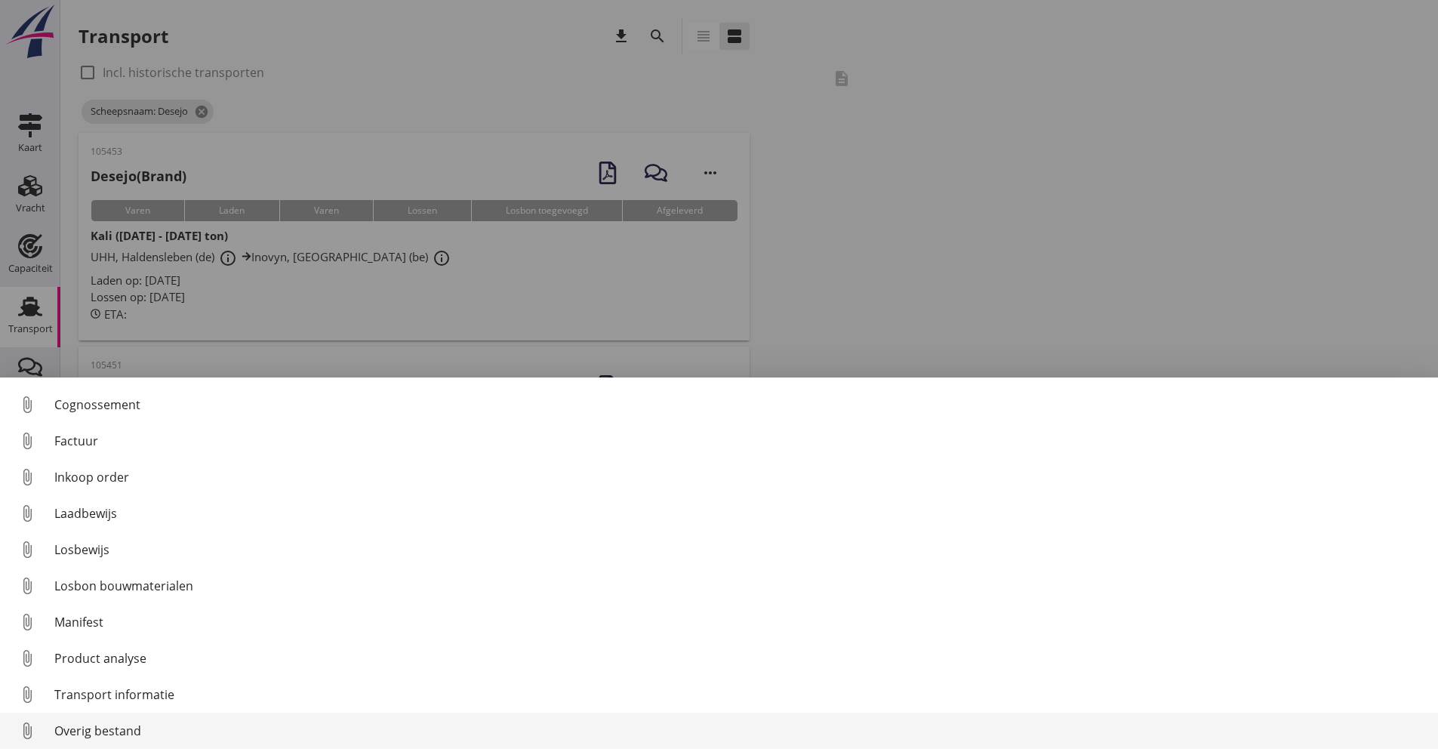
click at [119, 733] on div "Overig bestand" at bounding box center [740, 731] width 1372 height 18
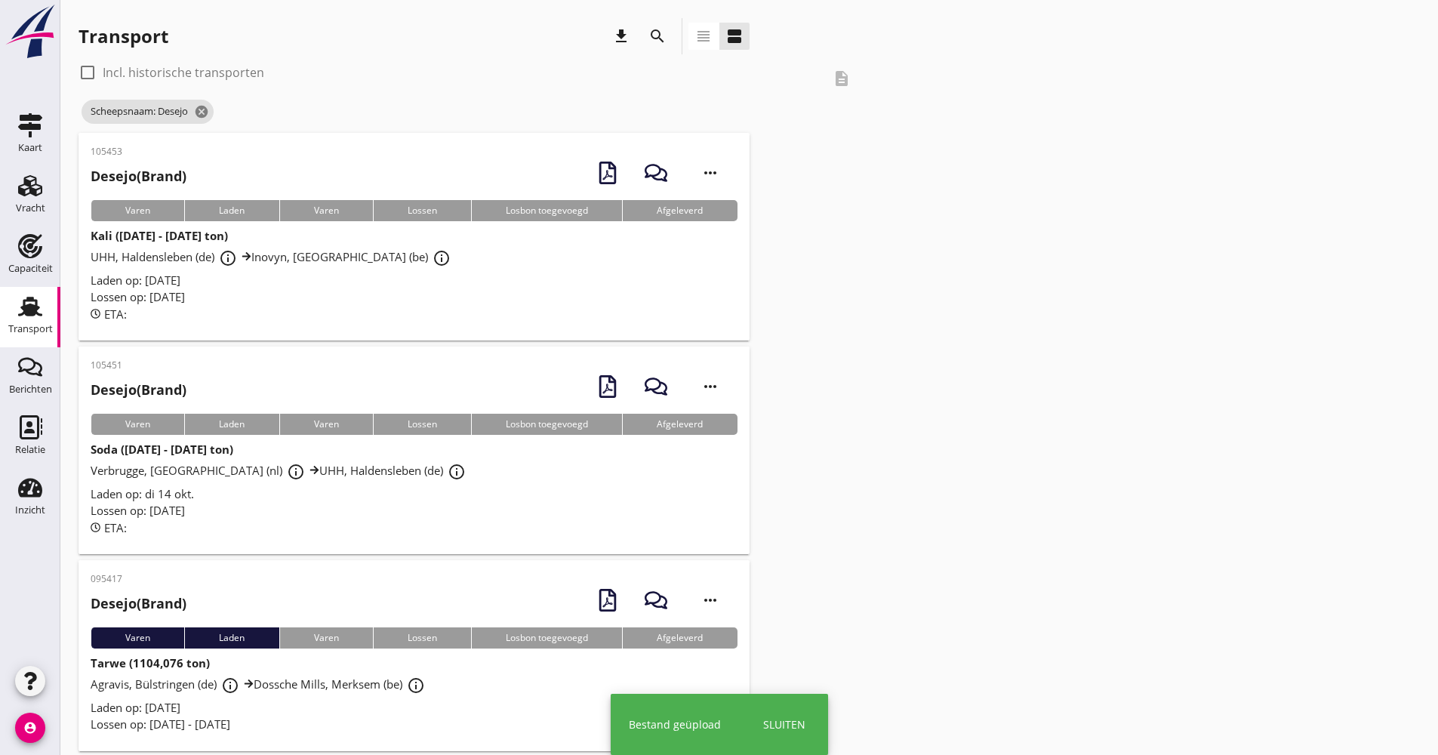
click at [392, 505] on div "Lossen op: [DATE]" at bounding box center [414, 510] width 647 height 17
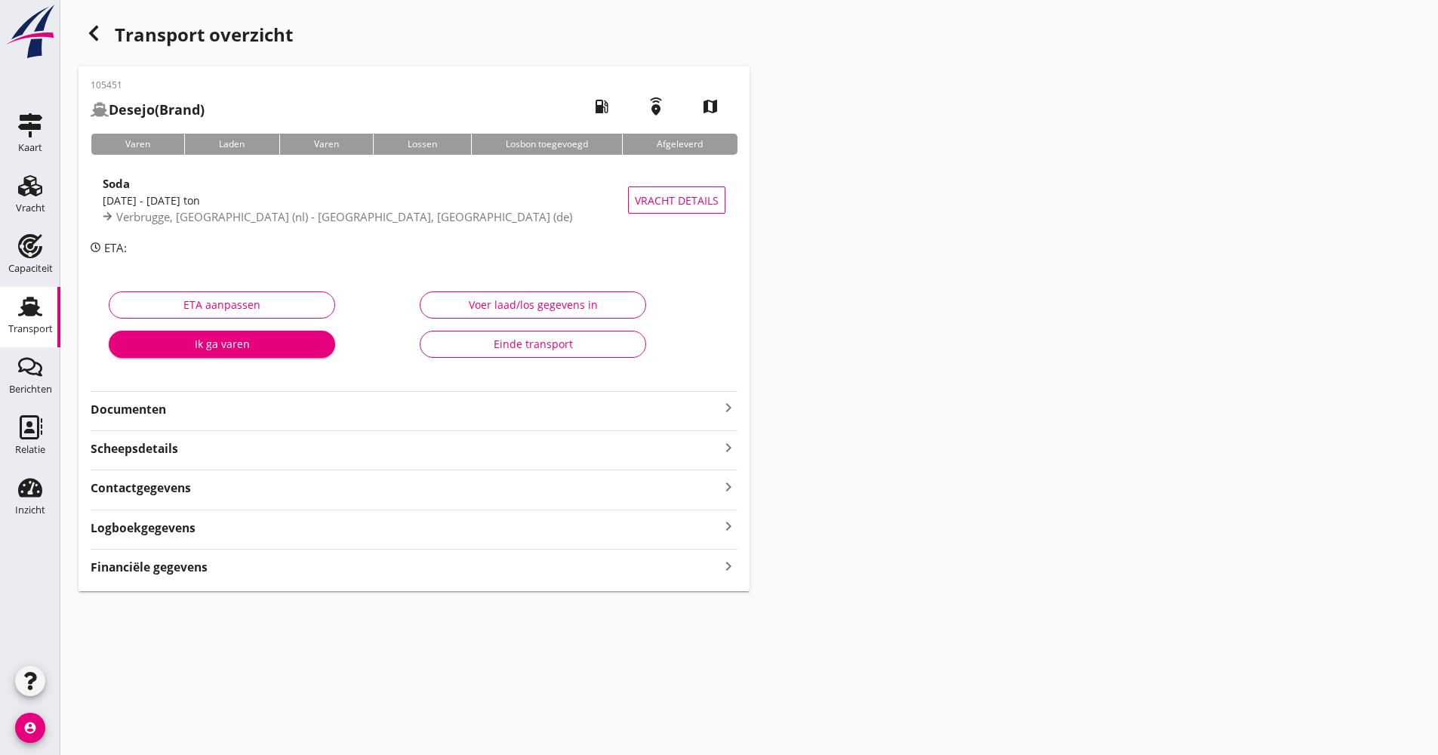
click at [235, 528] on div "Logboekgegevens keyboard_arrow_right" at bounding box center [414, 526] width 647 height 20
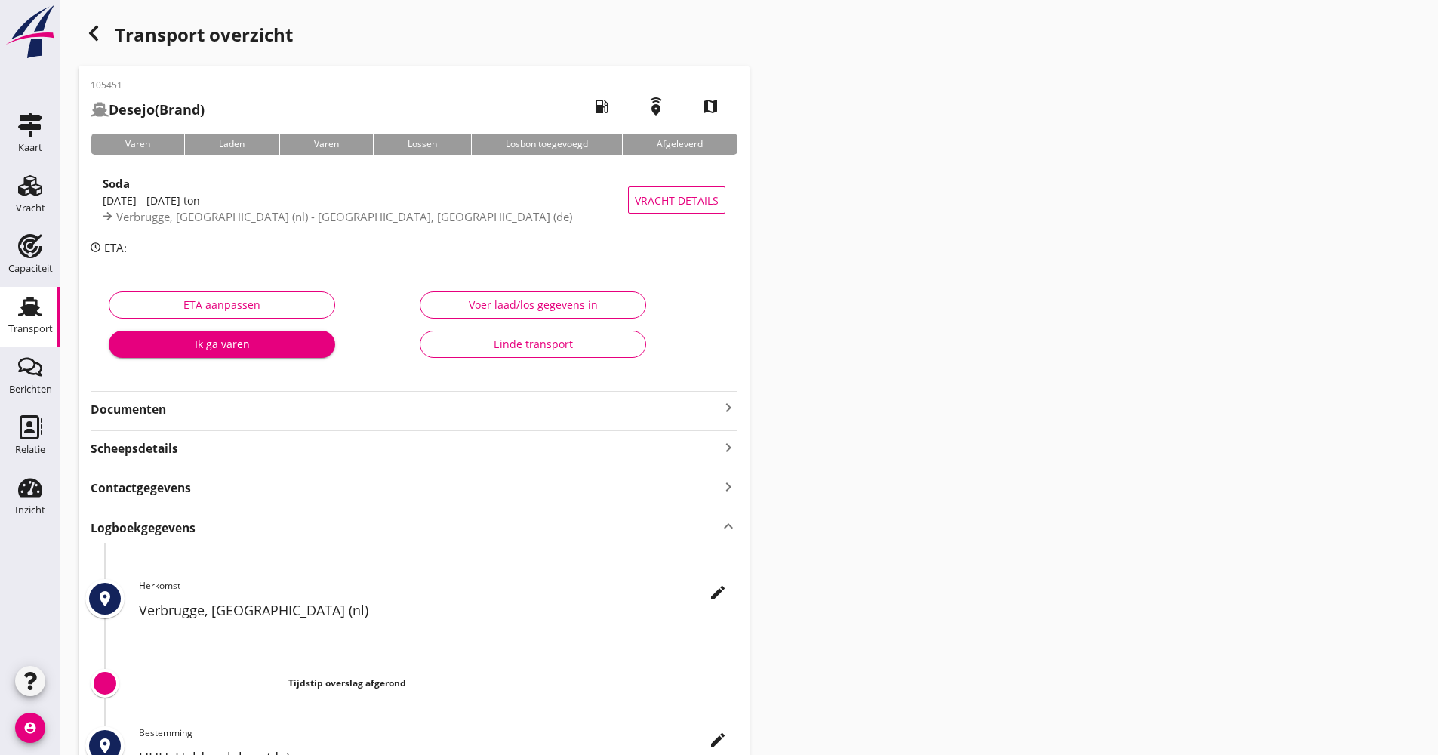
click at [703, 586] on div "edit Herkomst Verbrugge, [GEOGRAPHIC_DATA] (nl)" at bounding box center [438, 603] width 599 height 49
click at [704, 586] on div "edit Herkomst Verbrugge, [GEOGRAPHIC_DATA] (nl)" at bounding box center [438, 603] width 599 height 49
click at [706, 586] on button "edit" at bounding box center [717, 592] width 27 height 27
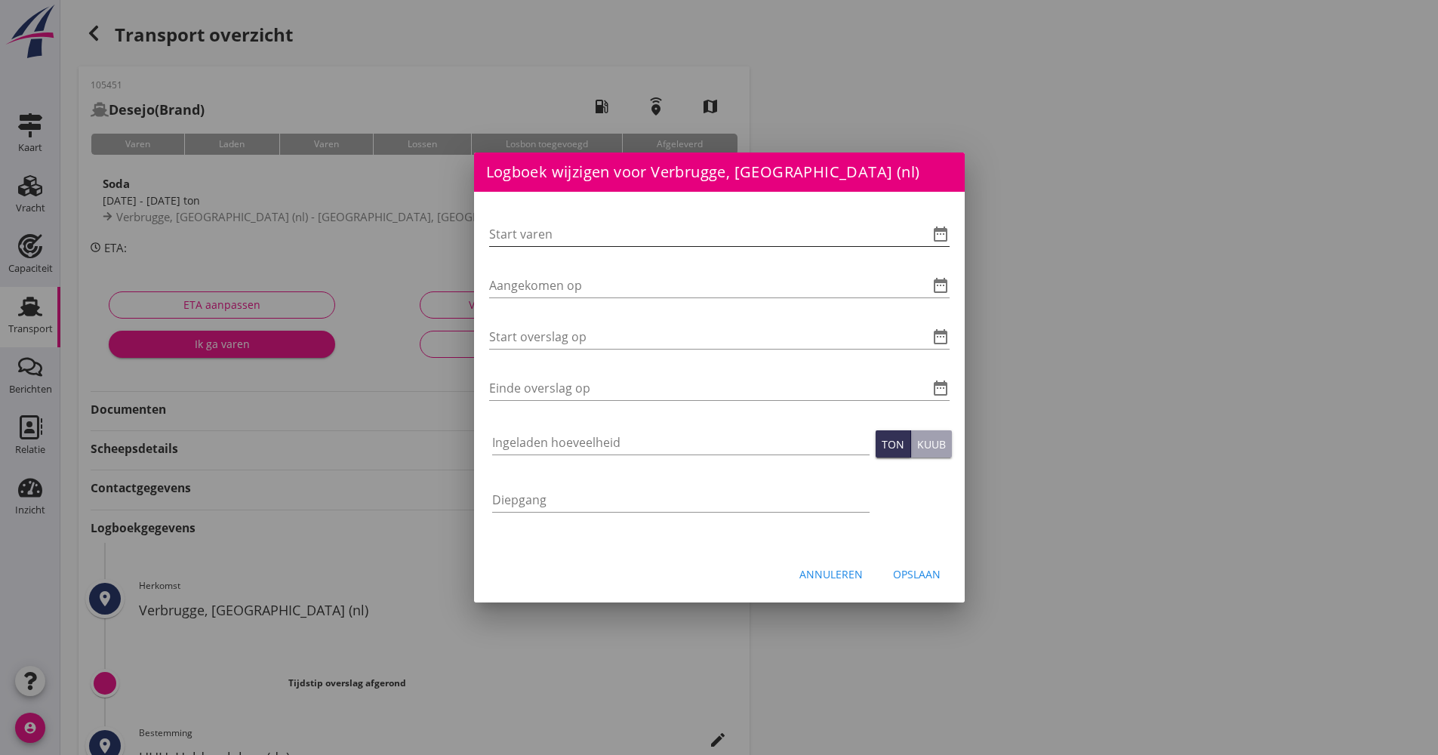
click at [944, 234] on icon "date_range" at bounding box center [941, 234] width 18 height 18
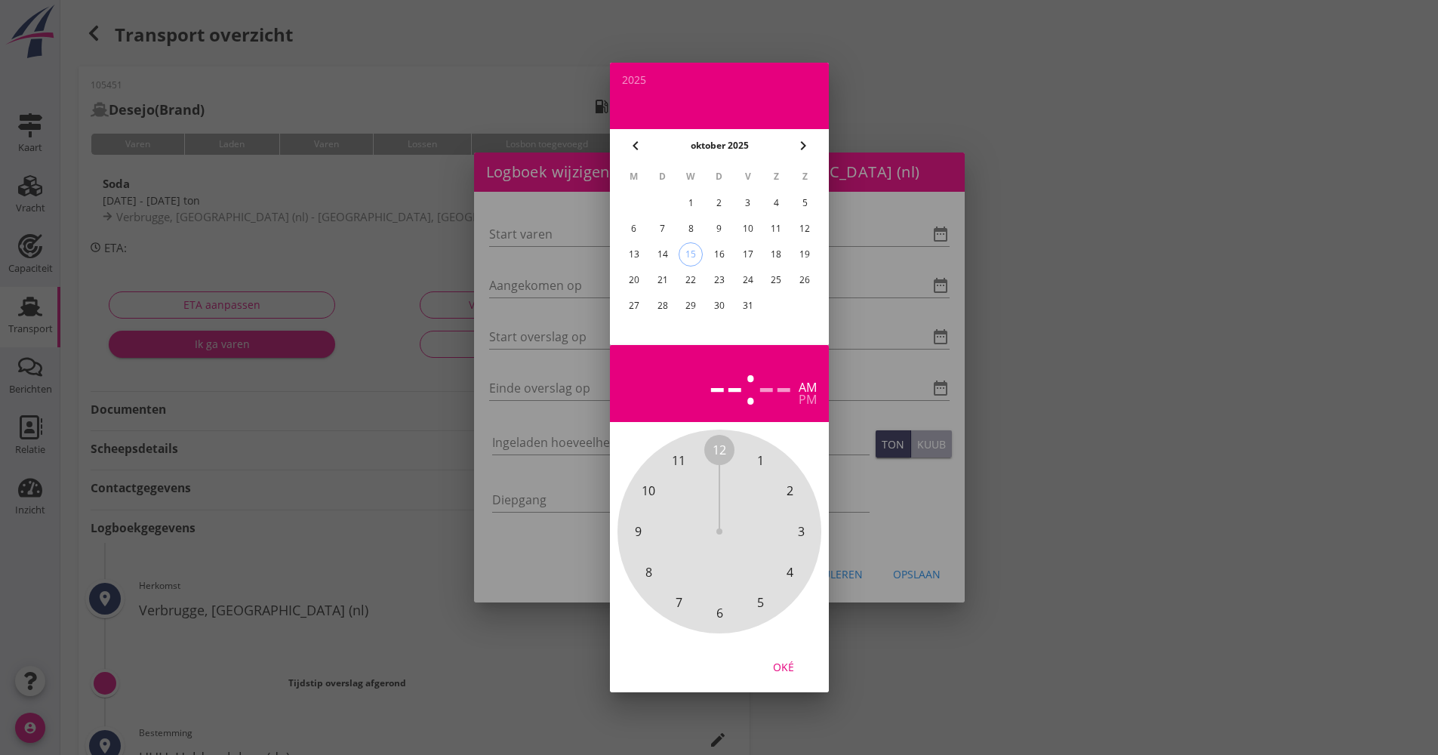
click at [695, 255] on div "15" at bounding box center [690, 254] width 23 height 23
drag, startPoint x: 745, startPoint y: 500, endPoint x: 730, endPoint y: 611, distance: 112.0
click at [730, 613] on div "12 1 2 3 4 5 6 7 8 9 10 11" at bounding box center [719, 531] width 163 height 163
click at [720, 445] on span "00" at bounding box center [720, 450] width 14 height 18
click at [778, 666] on div "Oké" at bounding box center [783, 667] width 42 height 16
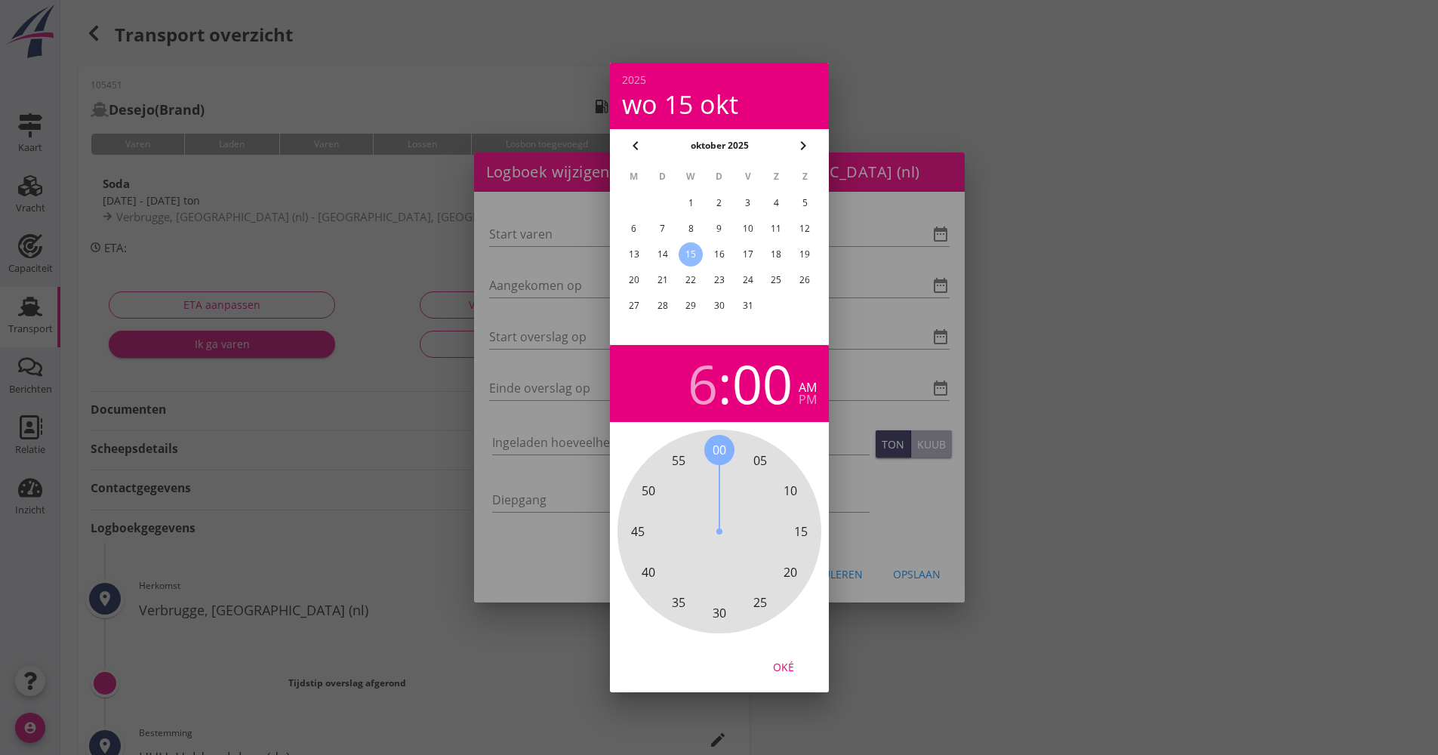
type input "[DATE] 06:00"
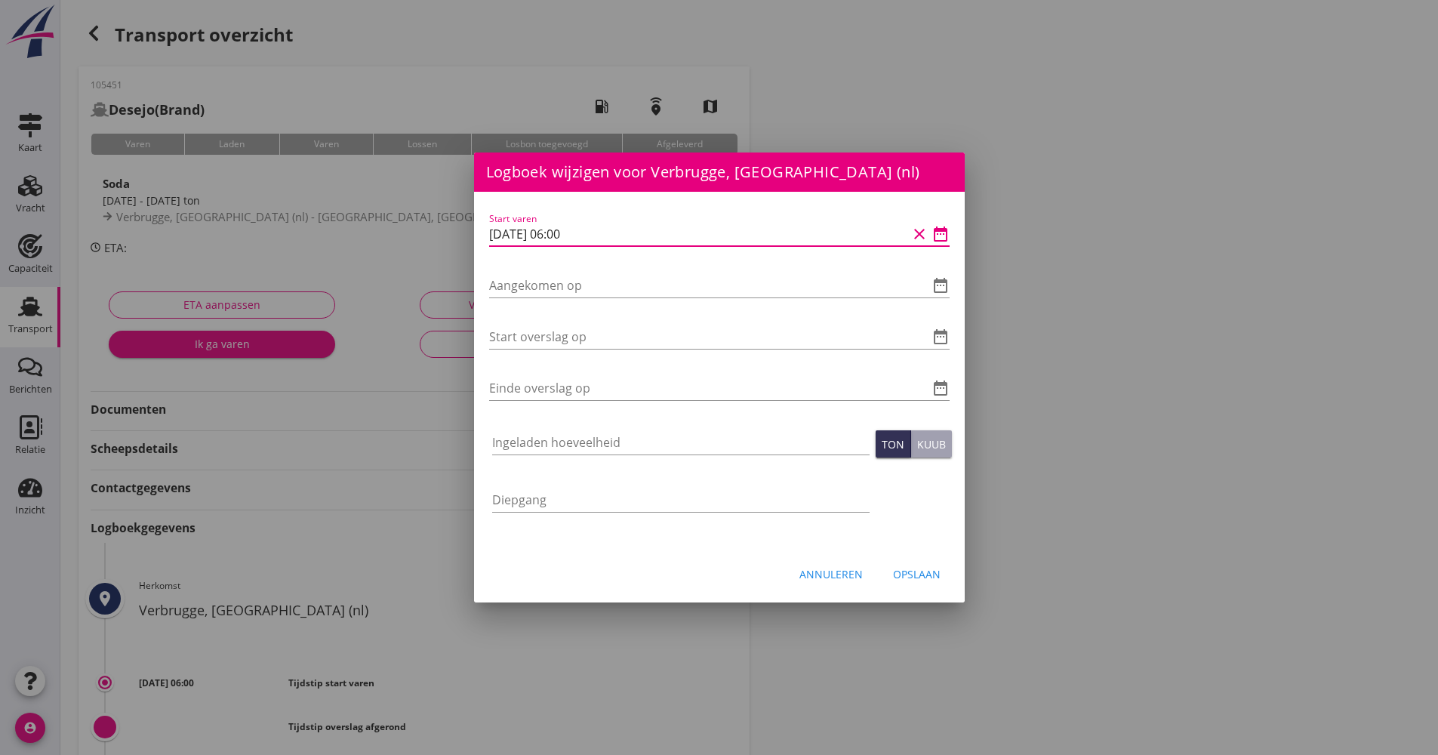
scroll to position [1, 0]
drag, startPoint x: 600, startPoint y: 240, endPoint x: 454, endPoint y: 242, distance: 146.5
click at [454, 242] on div "[EMAIL_ADDRESS][DOMAIN_NAME] Klant emailadres [PERSON_NAME][EMAIL_ADDRESS][DOMA…" at bounding box center [719, 504] width 1438 height 1008
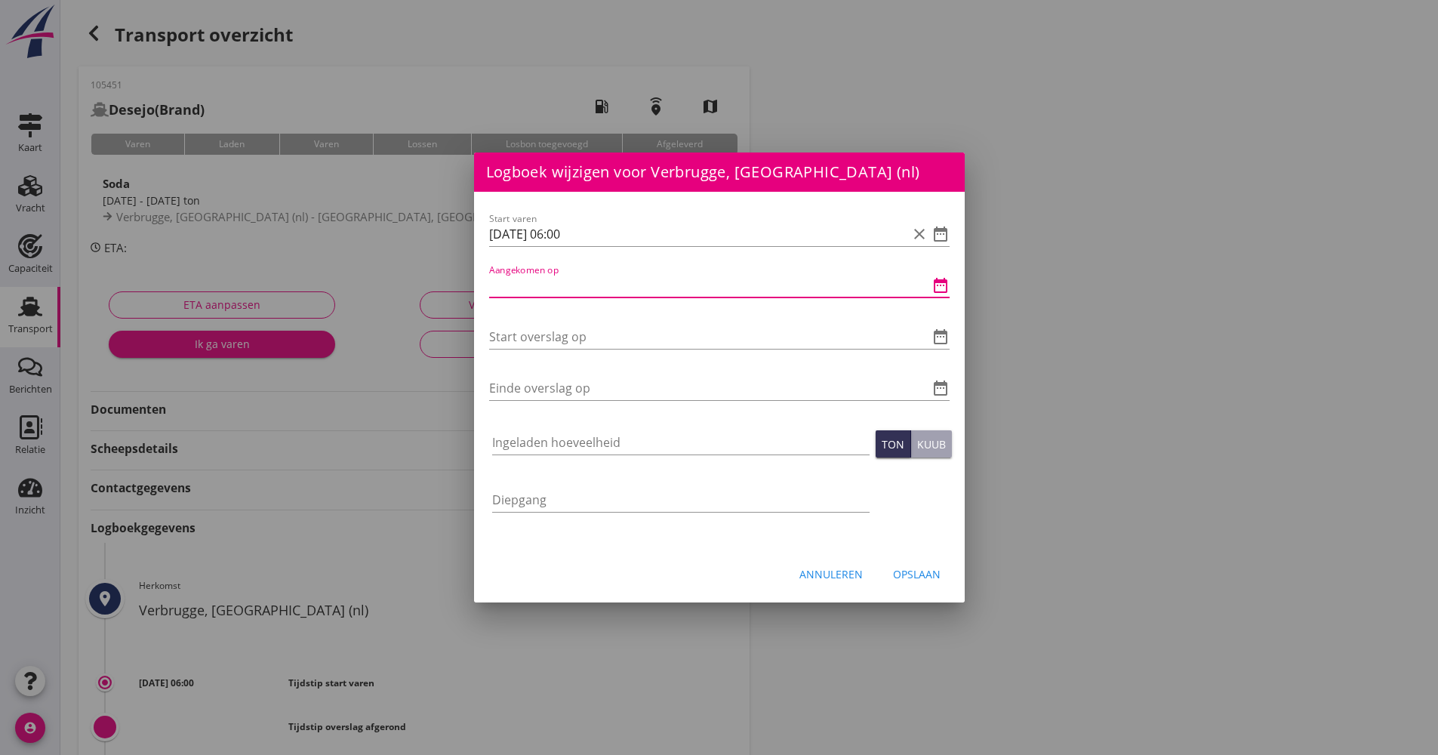
paste input "[DATE] 06:00"
type input "[DATE] 06:00"
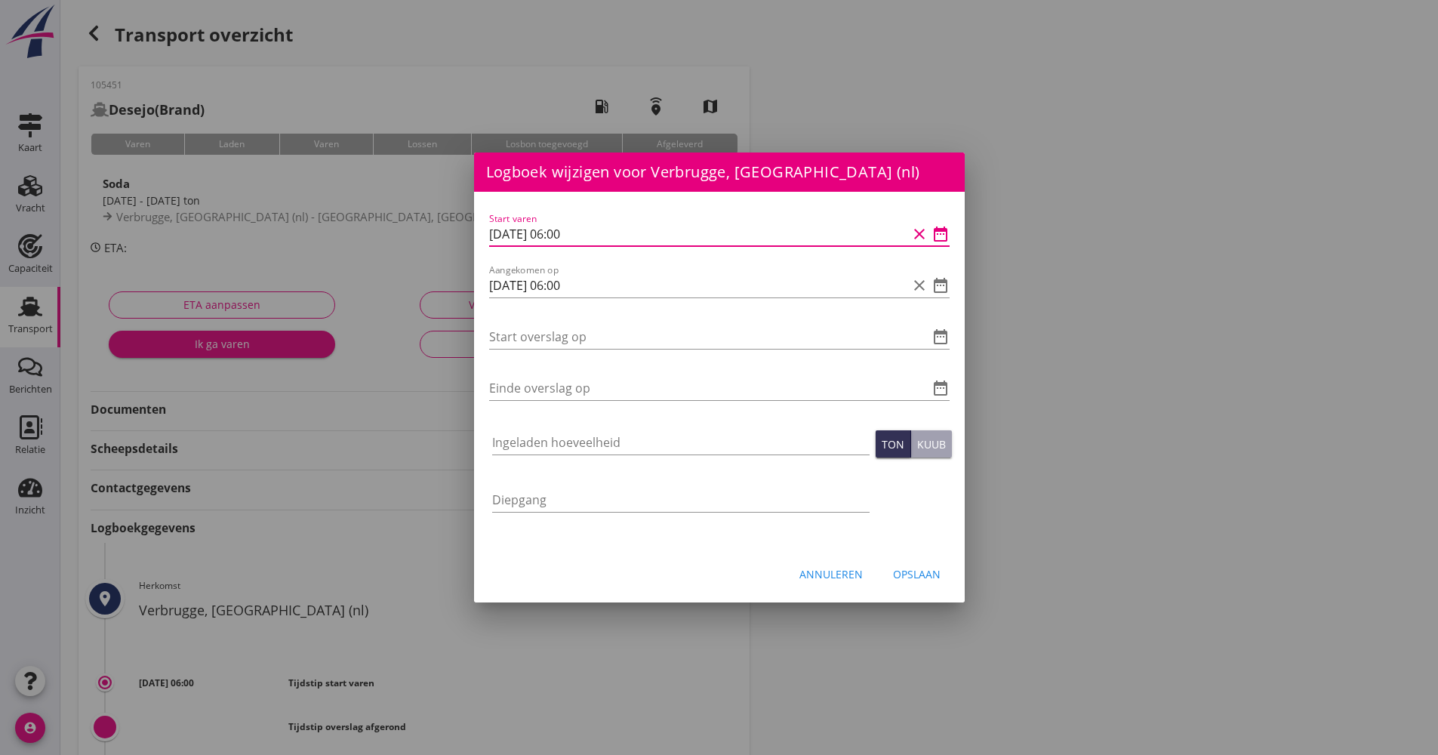
click at [500, 233] on input "[DATE] 06:00" at bounding box center [698, 234] width 418 height 24
type input "[DATE] 06:00"
drag, startPoint x: 500, startPoint y: 284, endPoint x: 542, endPoint y: 317, distance: 53.2
click at [499, 290] on input "[DATE] 06:00" at bounding box center [698, 285] width 418 height 24
type input "[DATE] 06:00"
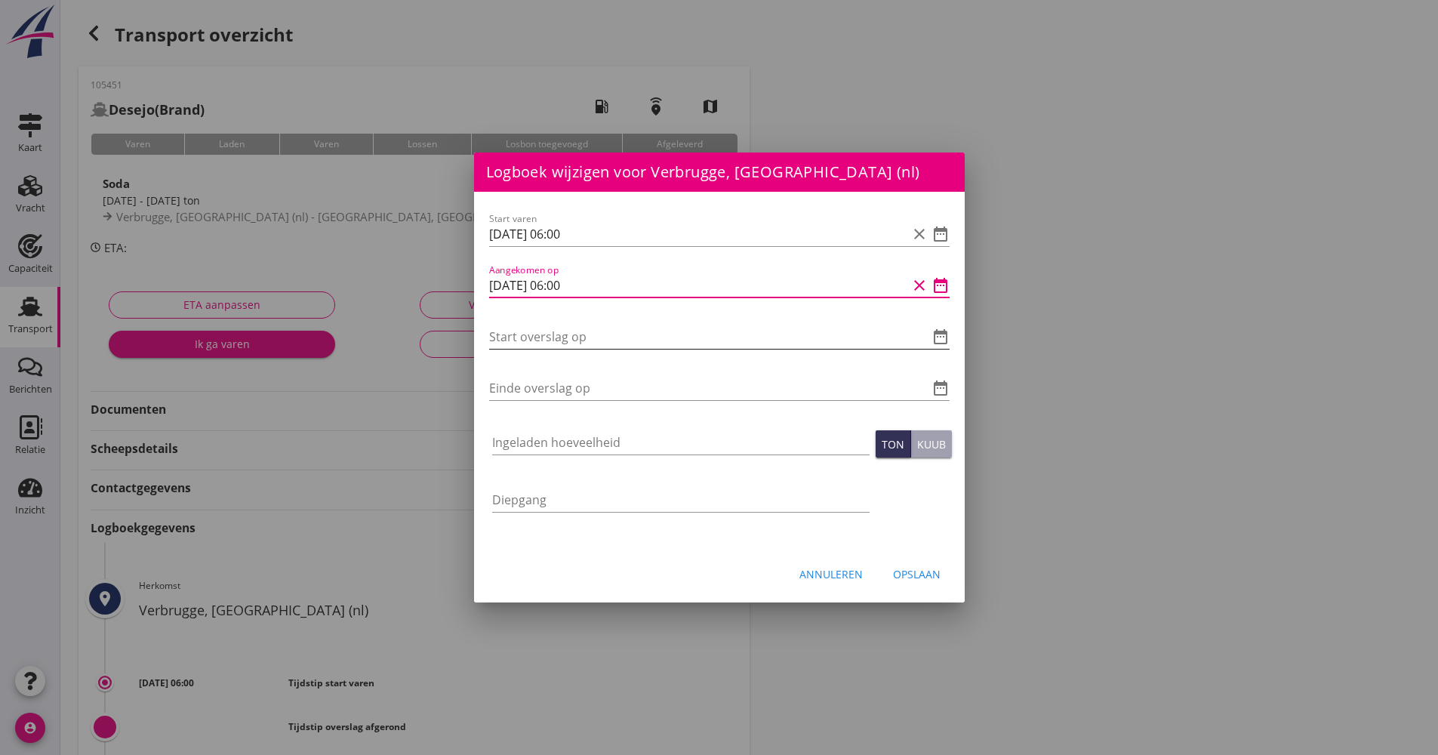
click at [543, 335] on input "Start overslag op" at bounding box center [698, 337] width 418 height 24
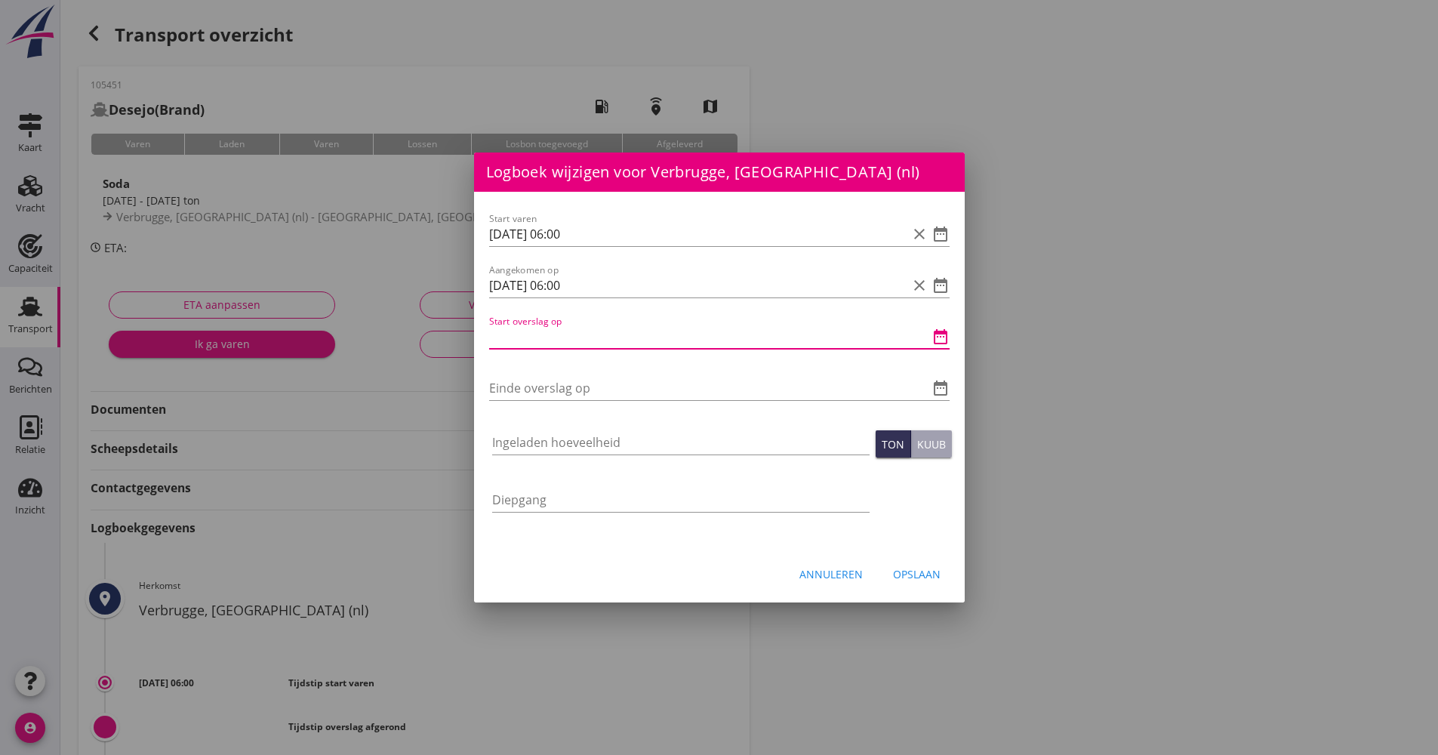
paste input "[DATE] 06:00"
type input "[DATE] 06:00"
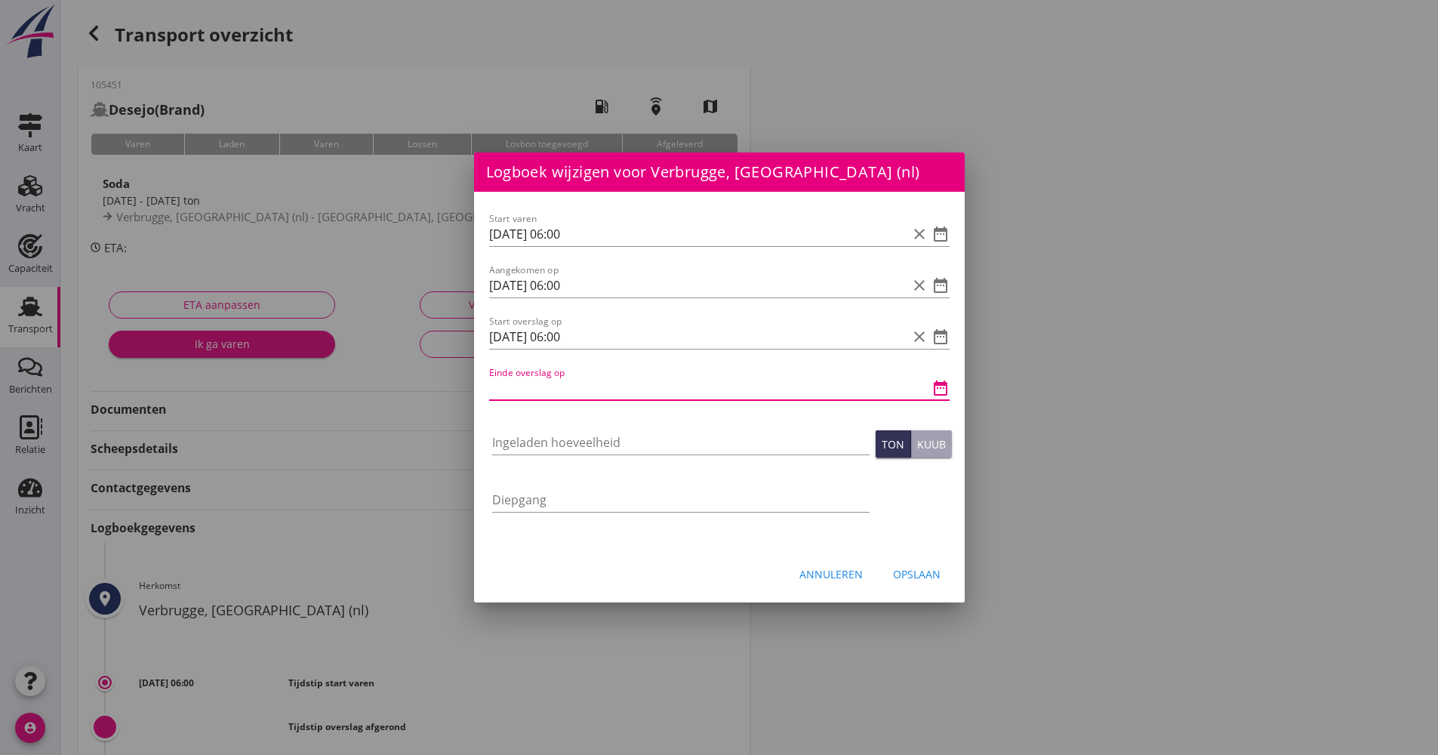
paste input "[DATE] 06:00"
type input "[DATE] 06:00"
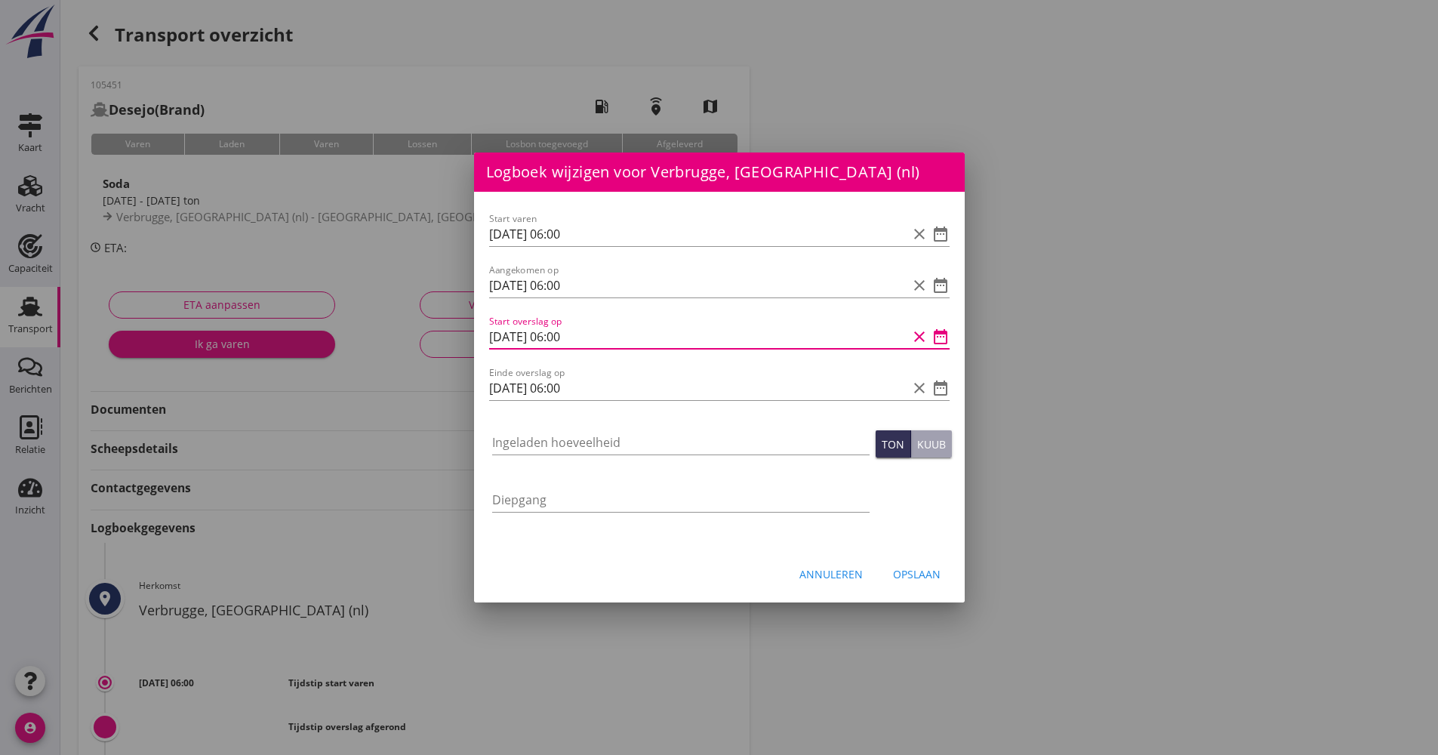
drag, startPoint x: 587, startPoint y: 343, endPoint x: 560, endPoint y: 335, distance: 27.5
click at [560, 339] on input "[DATE] 06:00" at bounding box center [698, 337] width 418 height 24
type input "[DATE] 07:55"
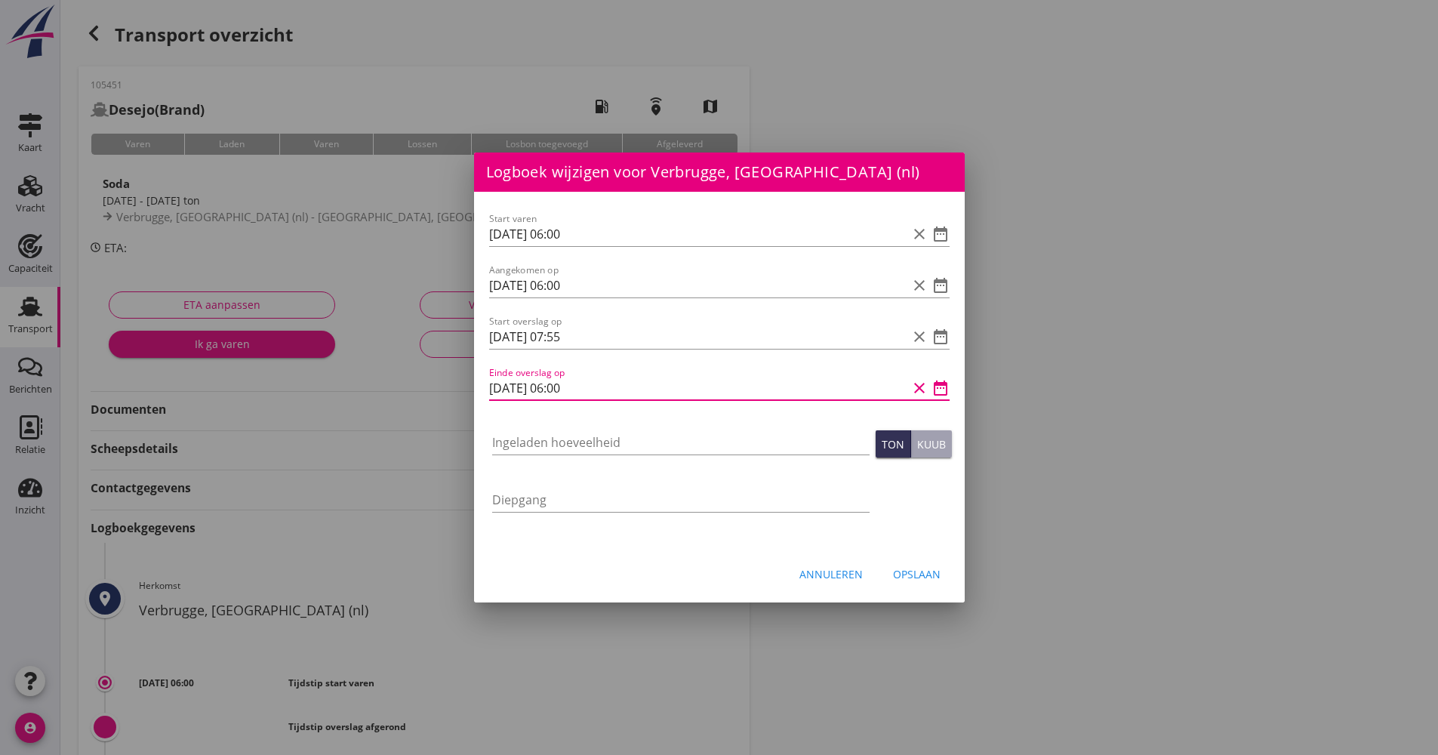
scroll to position [1, 0]
drag, startPoint x: 602, startPoint y: 395, endPoint x: 558, endPoint y: 397, distance: 43.8
click at [558, 397] on input "[DATE] 06:00" at bounding box center [698, 388] width 418 height 24
type input "[DATE] 17:30"
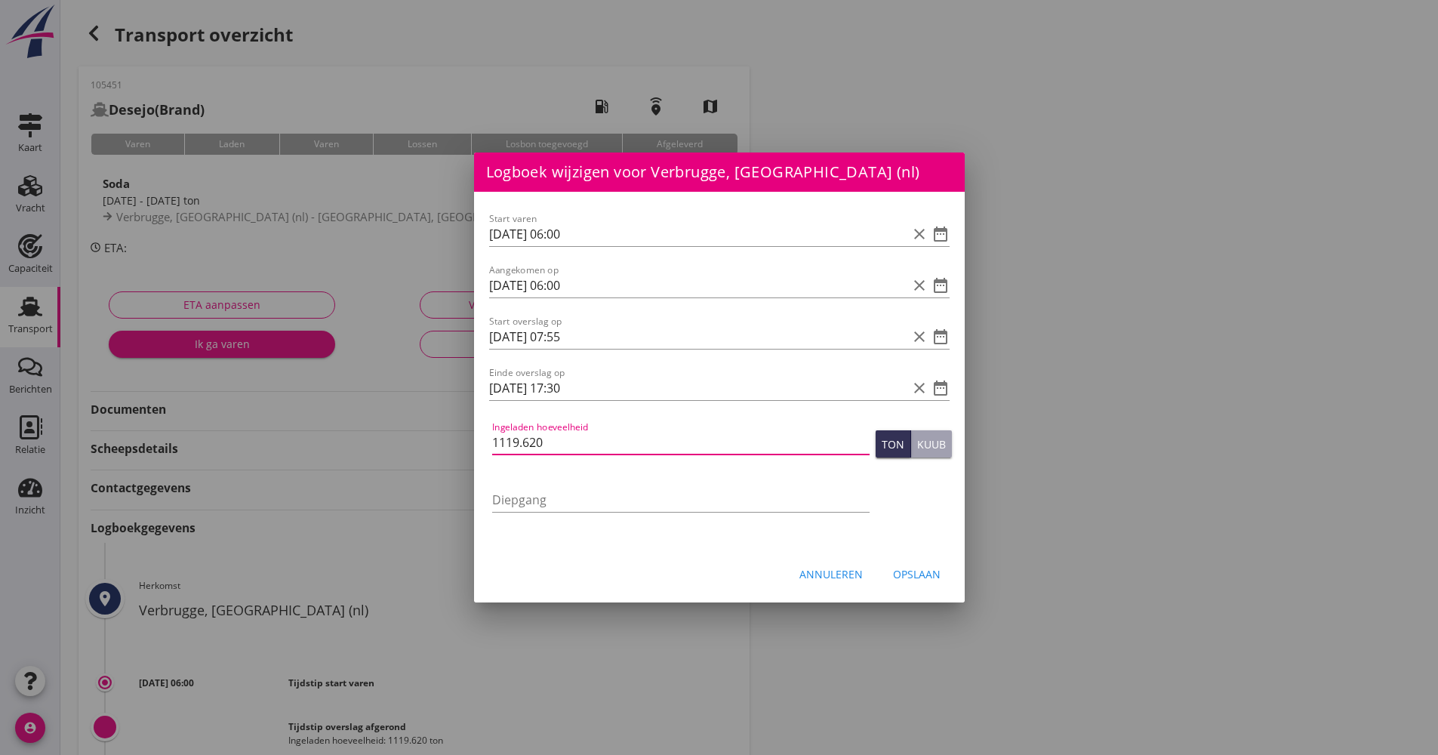
type input "1119.620"
click at [913, 564] on button "Opslaan" at bounding box center [917, 573] width 72 height 27
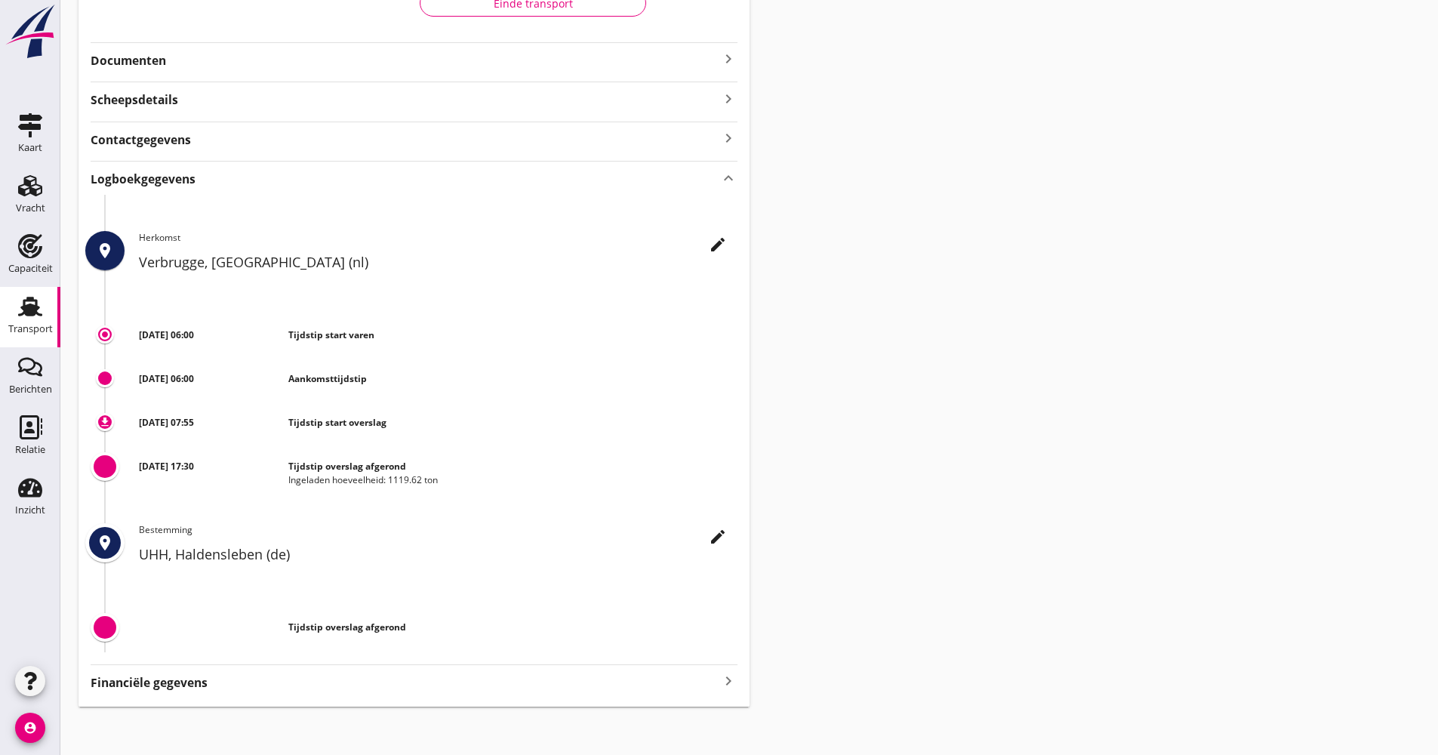
scroll to position [330, 0]
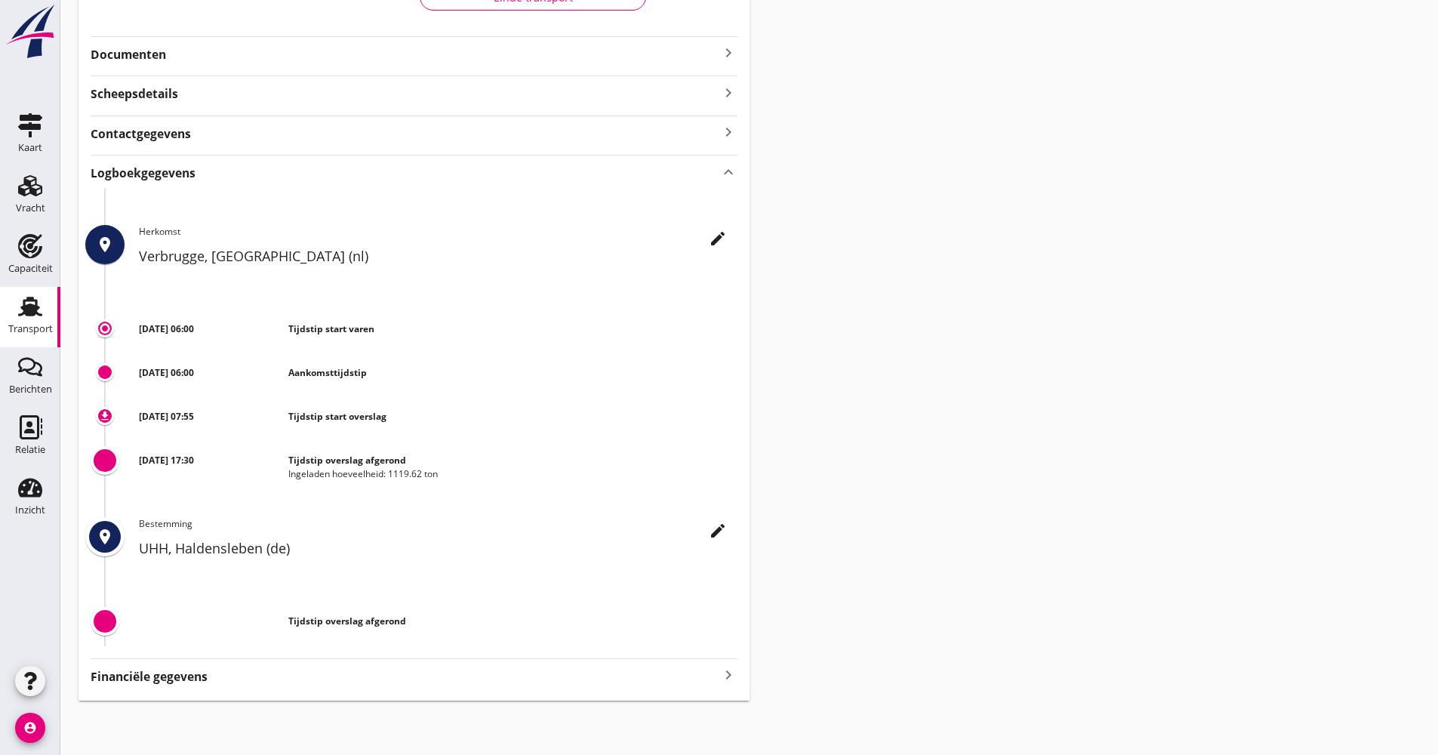
drag, startPoint x: 36, startPoint y: 314, endPoint x: 14, endPoint y: 316, distance: 21.9
click at [36, 315] on icon "Transport" at bounding box center [30, 306] width 24 height 24
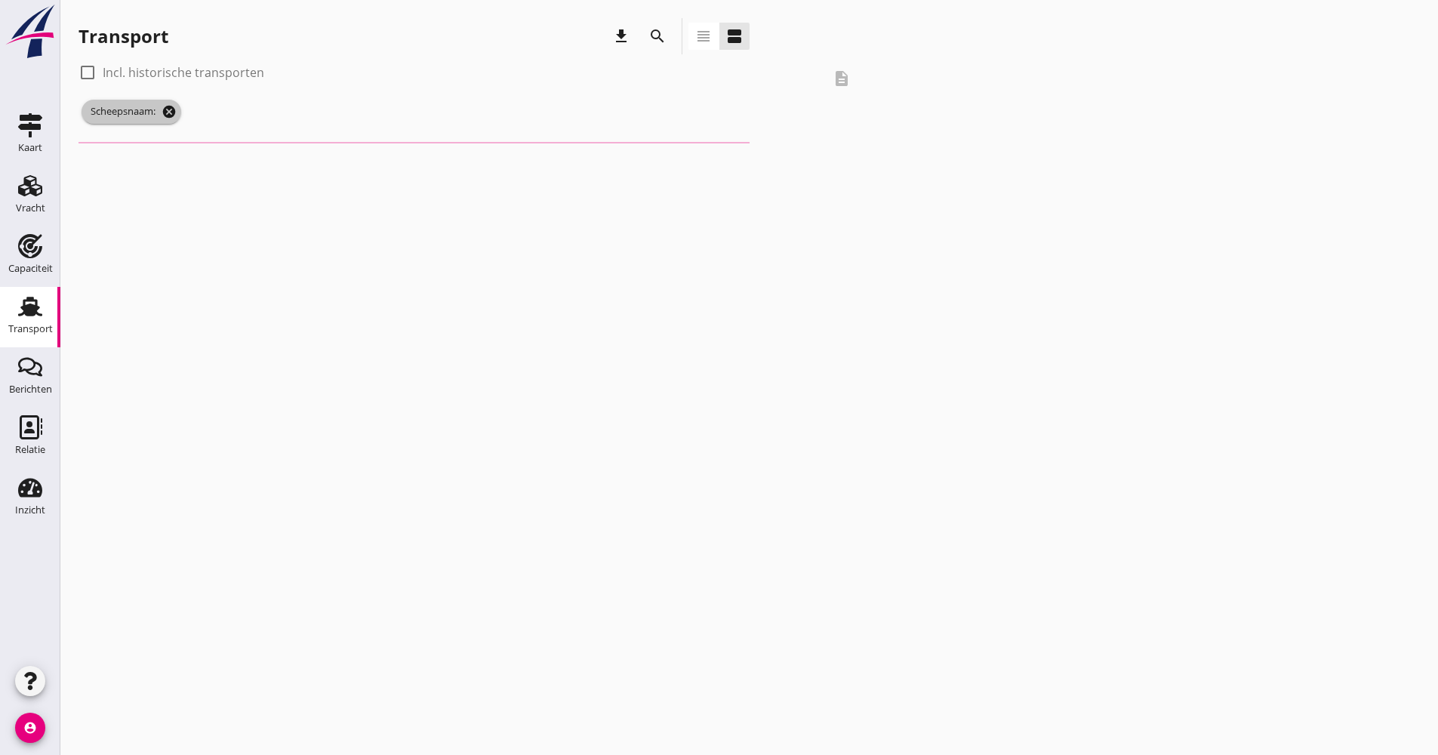
click at [168, 114] on icon "cancel" at bounding box center [169, 111] width 15 height 15
